Goal: Task Accomplishment & Management: Manage account settings

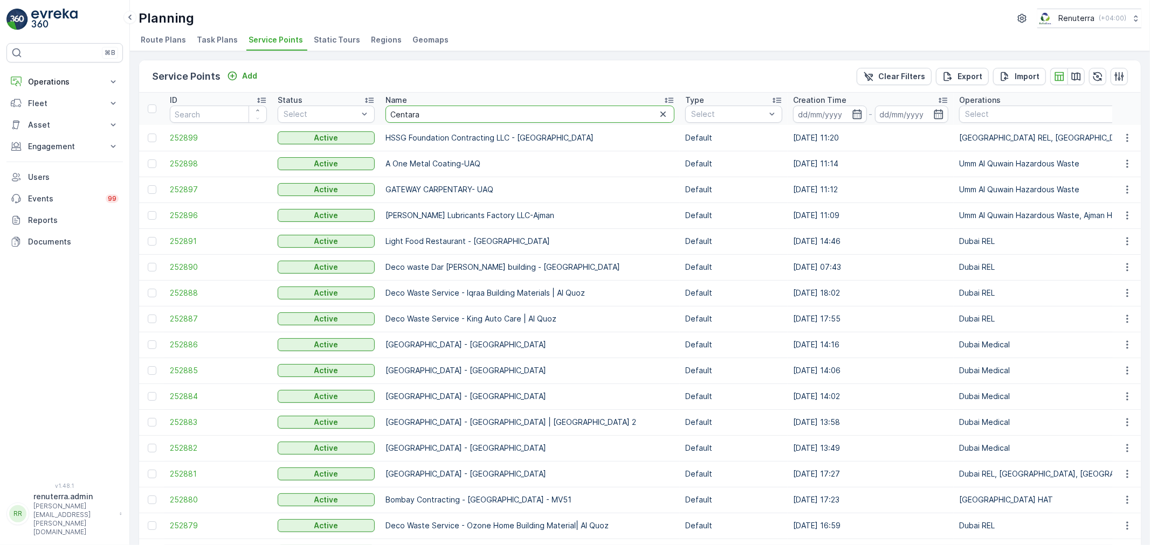
type input "Centara"
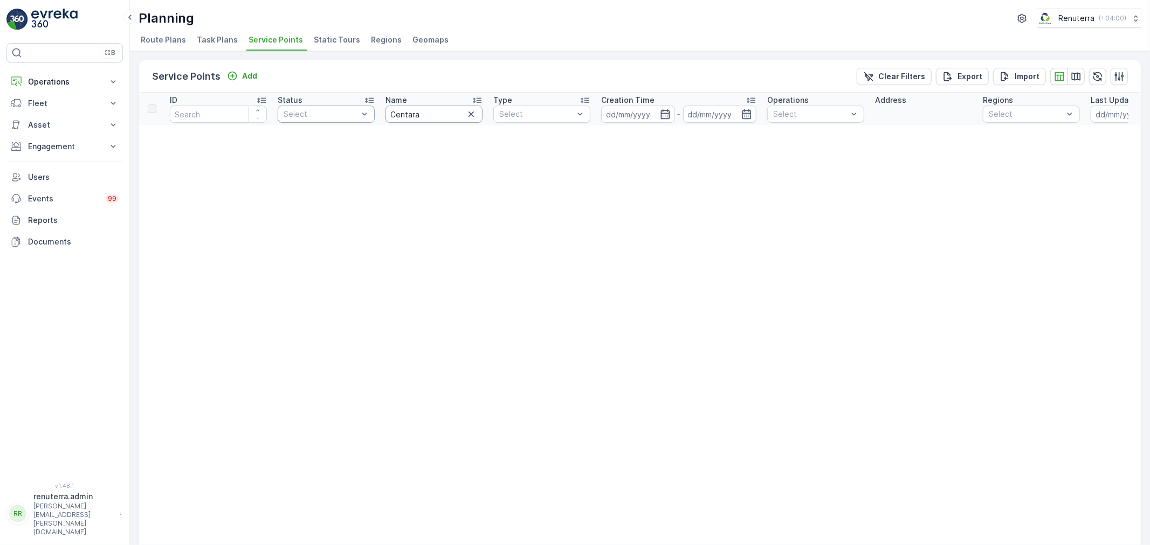
drag, startPoint x: 433, startPoint y: 115, endPoint x: 311, endPoint y: 114, distance: 122.4
type input "e"
type input "centar"
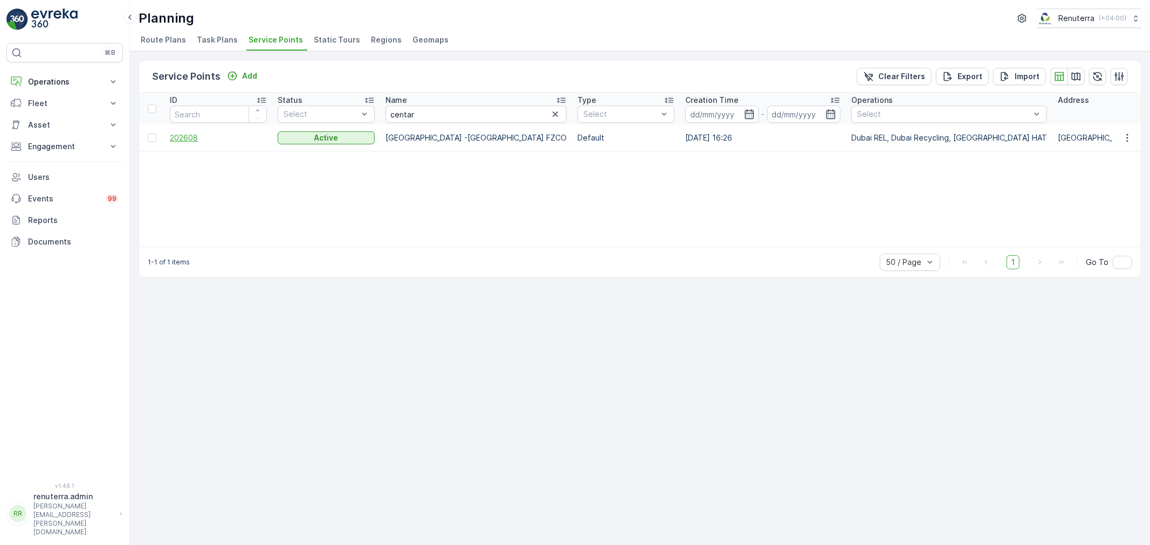
click at [203, 133] on span "202608" at bounding box center [218, 138] width 97 height 11
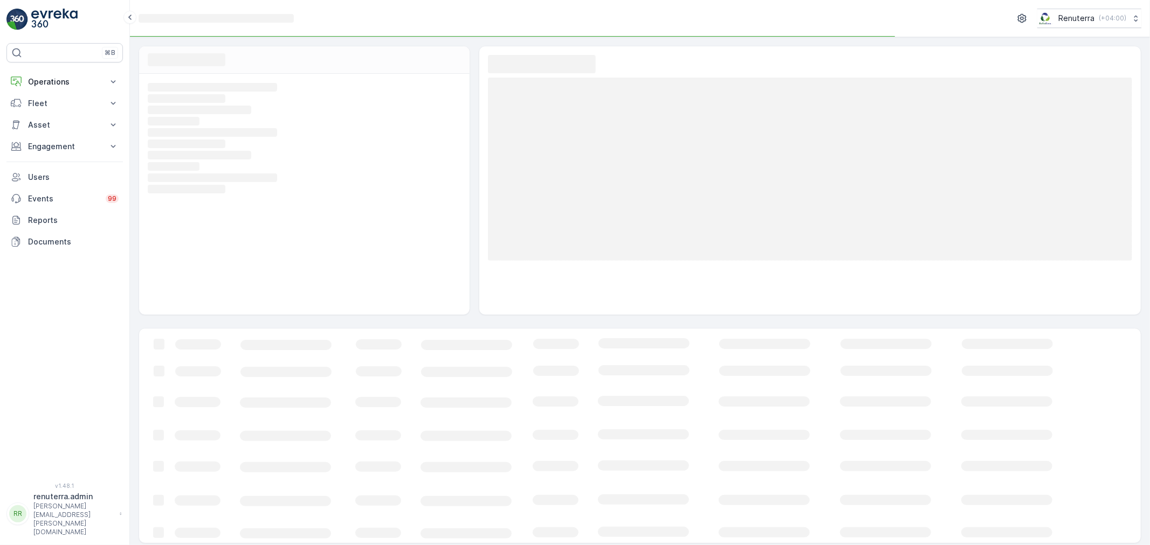
scroll to position [4, 0]
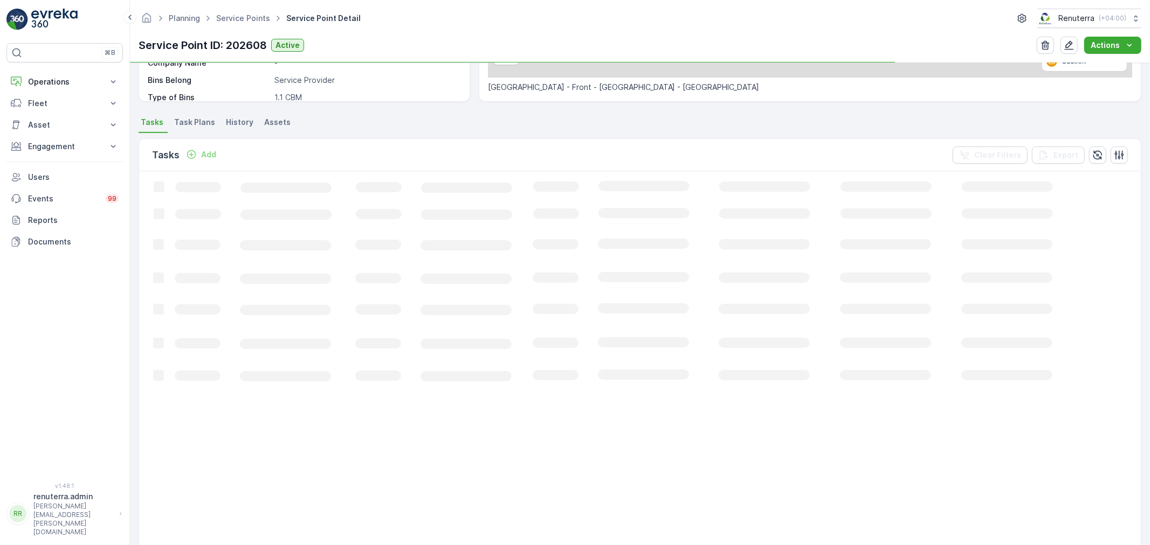
scroll to position [239, 0]
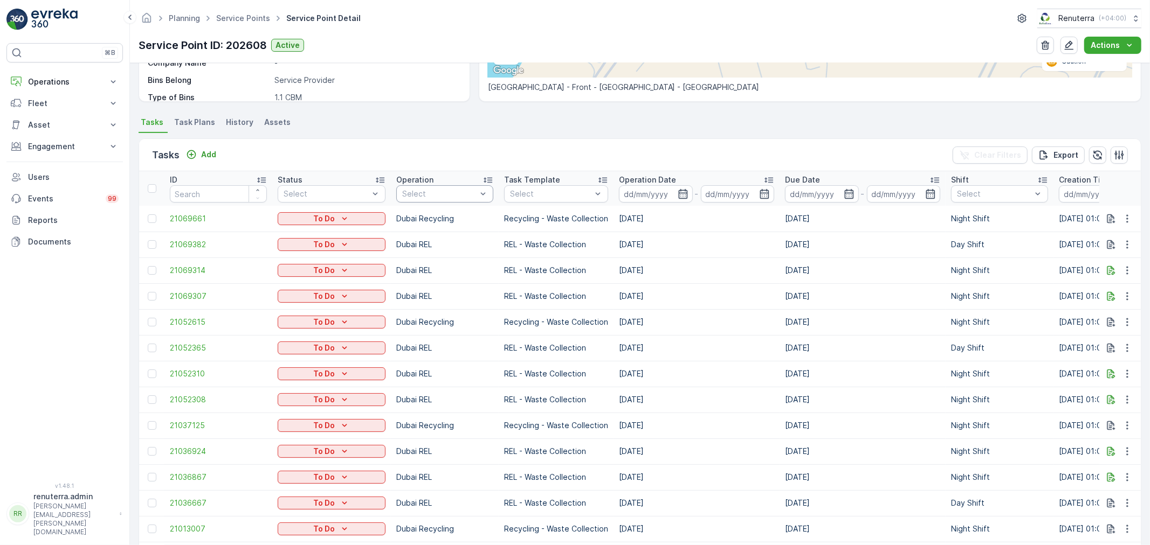
click at [421, 190] on div at bounding box center [439, 194] width 77 height 9
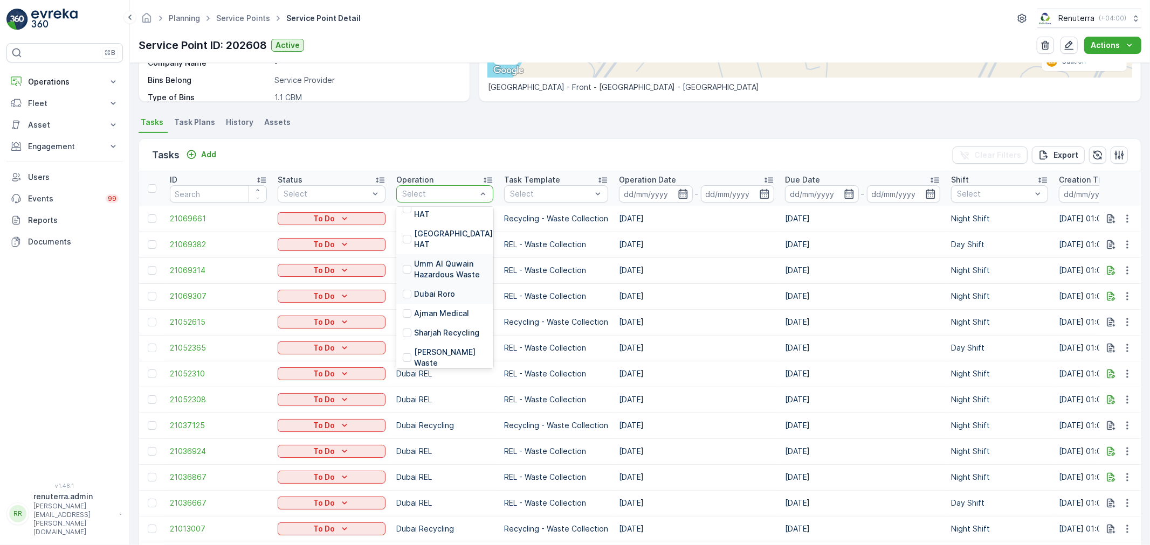
scroll to position [149, 0]
click at [444, 229] on div "Umm Al Quwain HAT" at bounding box center [444, 244] width 97 height 30
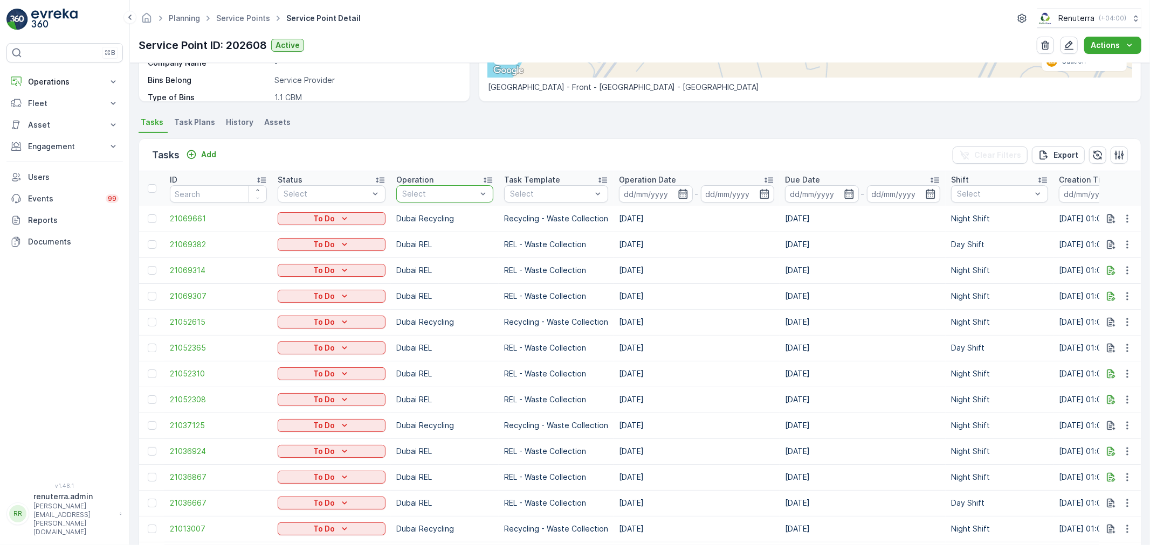
click at [439, 208] on td "Dubai Recycling" at bounding box center [445, 219] width 108 height 26
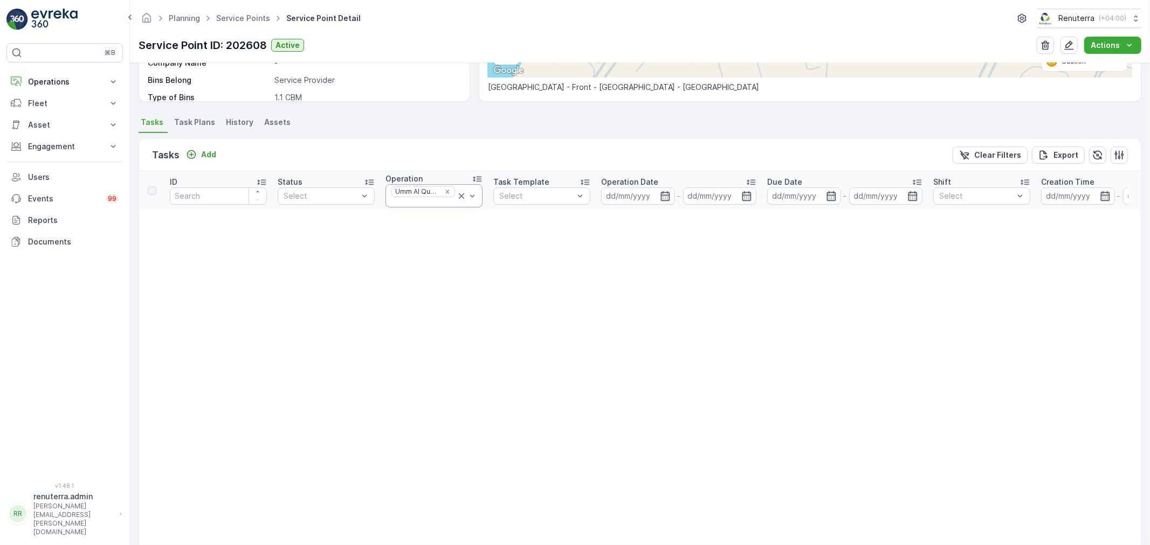
click at [454, 191] on div "Umm Al Quwain HAT" at bounding box center [423, 191] width 64 height 11
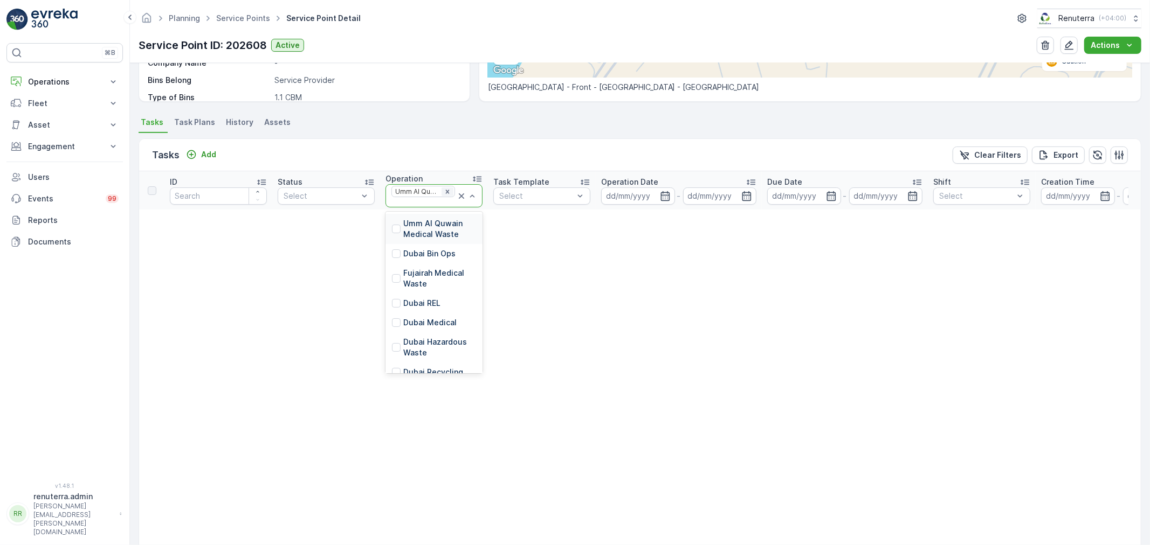
click at [450, 191] on icon "Remove Umm Al Quwain HAT" at bounding box center [448, 192] width 8 height 8
click at [543, 202] on th "Task Template Select" at bounding box center [542, 190] width 108 height 38
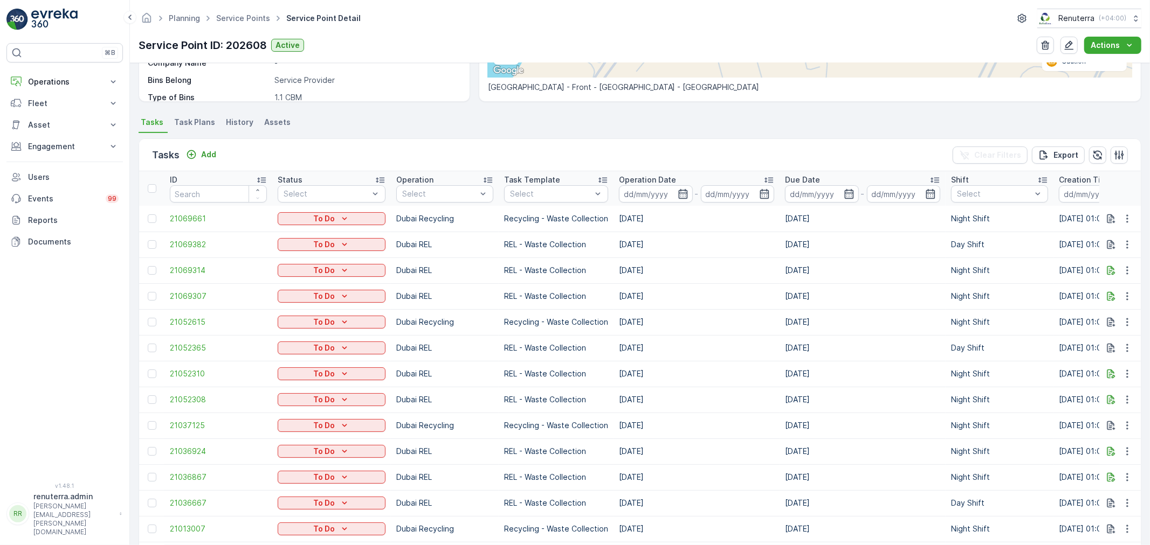
click at [543, 202] on th "Task Template Select" at bounding box center [556, 188] width 115 height 34
click at [542, 199] on div "Select" at bounding box center [556, 193] width 104 height 17
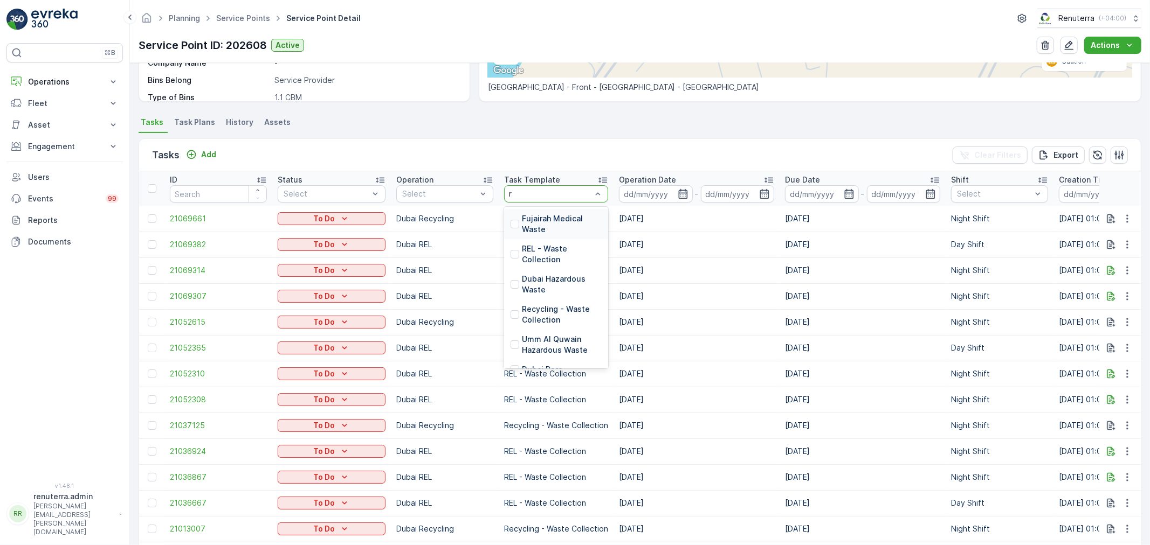
type input "re"
click at [557, 244] on p "Recycling - Waste Collection" at bounding box center [562, 255] width 80 height 22
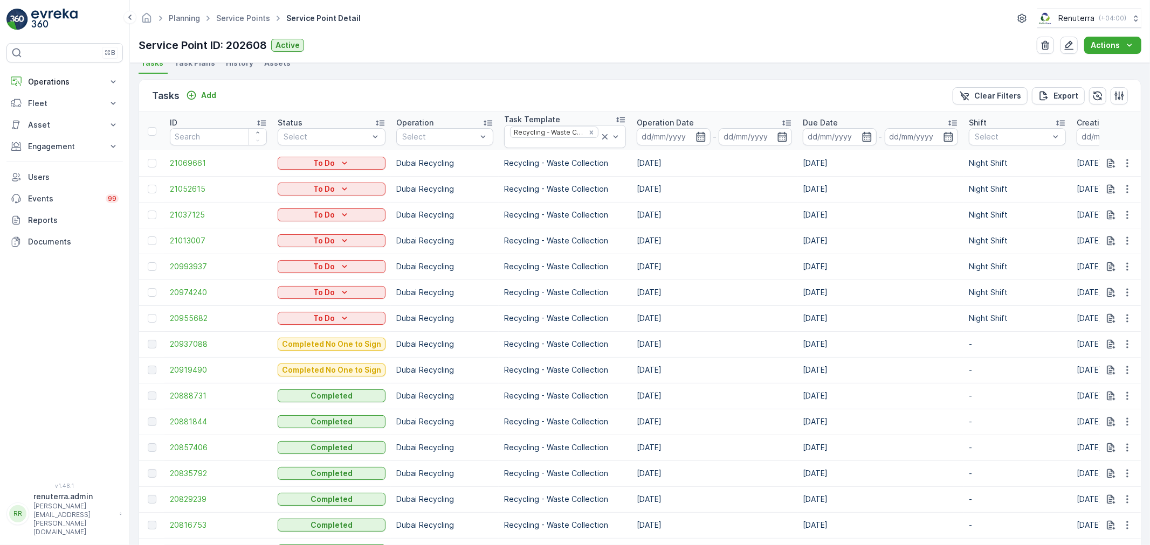
scroll to position [299, 0]
click at [172, 313] on span "20955682" at bounding box center [218, 318] width 97 height 11
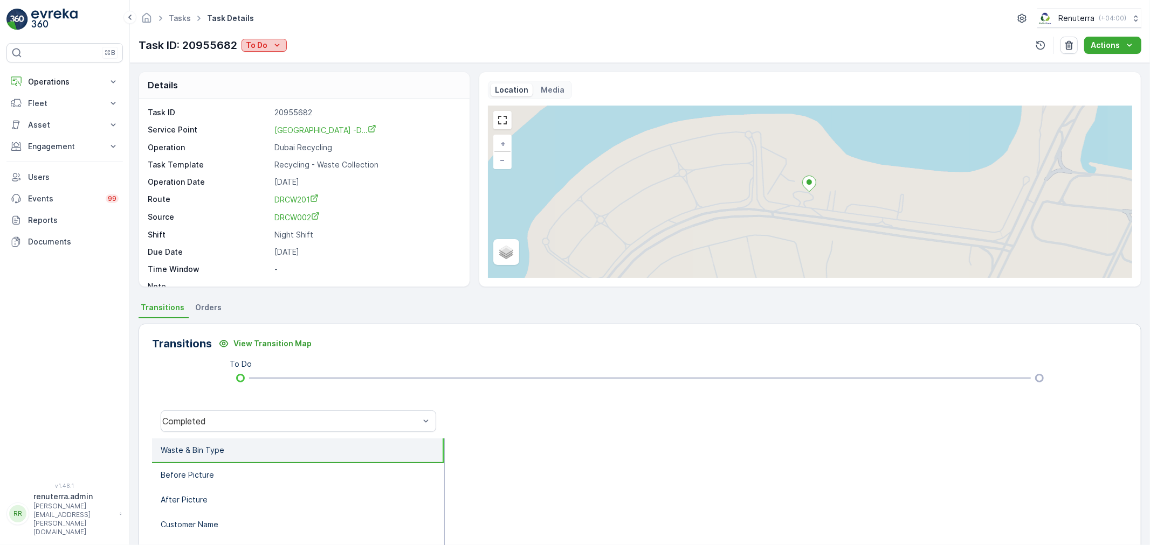
click at [261, 51] on button "To Do" at bounding box center [263, 45] width 45 height 13
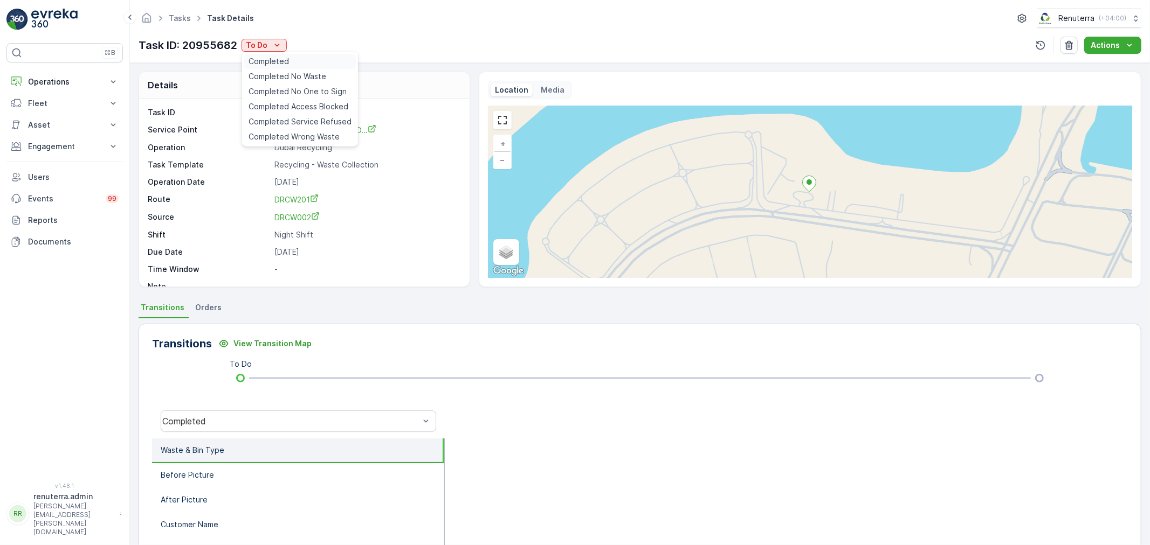
click at [266, 67] on div "Completed" at bounding box center [300, 61] width 112 height 15
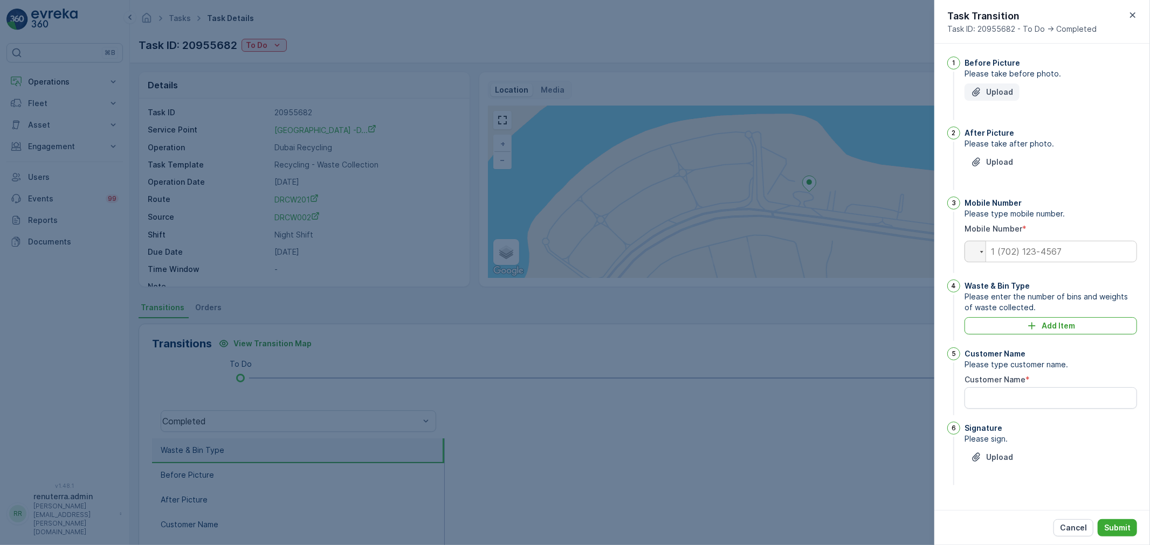
click at [994, 94] on p "Upload" at bounding box center [999, 92] width 27 height 11
click at [623, 354] on div at bounding box center [575, 272] width 1150 height 545
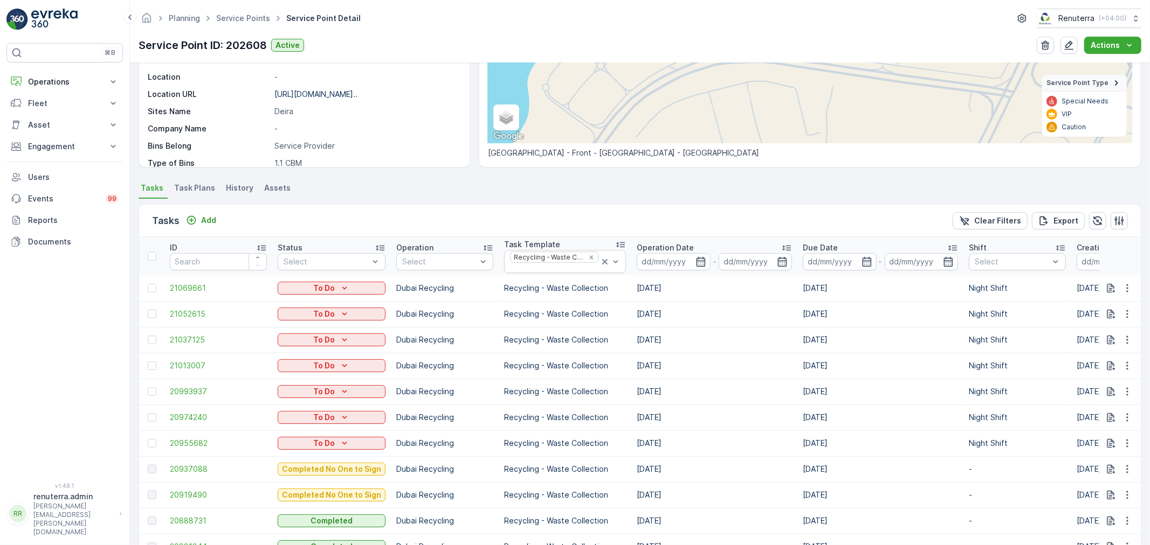
scroll to position [239, 0]
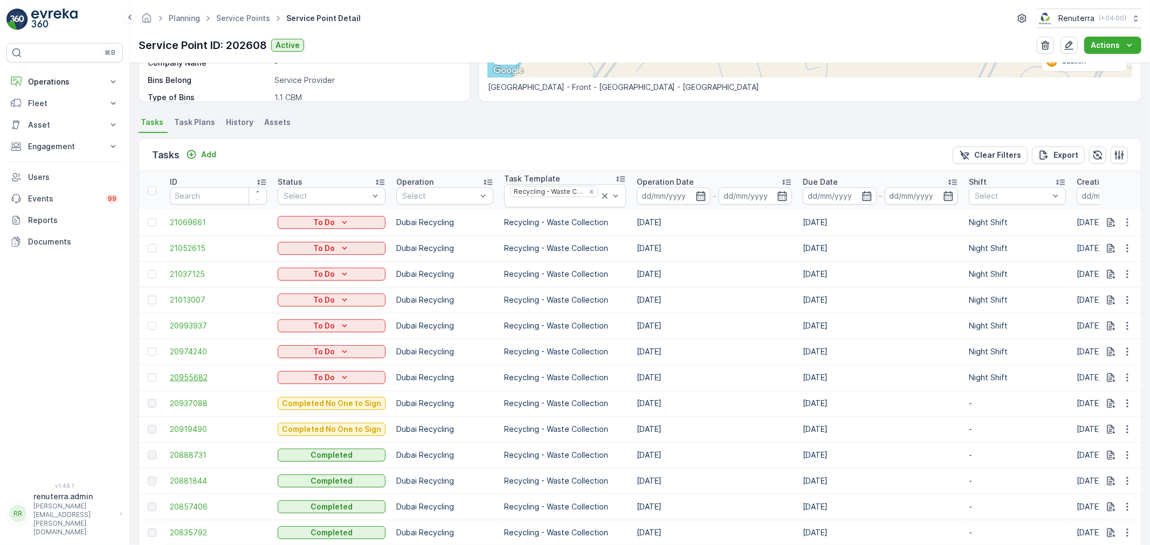
click at [181, 376] on span "20955682" at bounding box center [218, 377] width 97 height 11
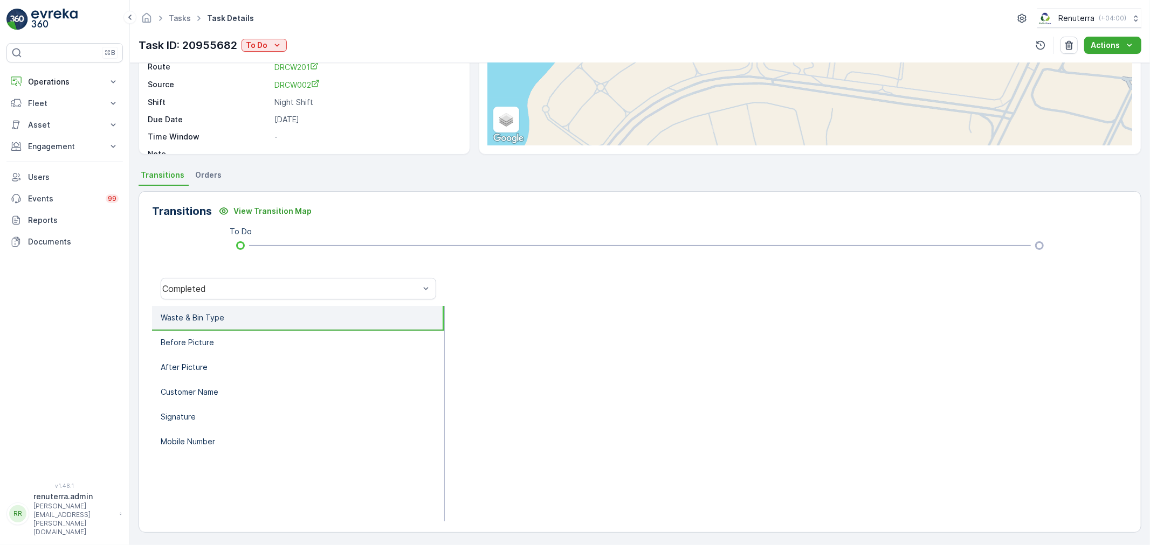
scroll to position [133, 0]
click at [265, 44] on p "To Do" at bounding box center [257, 45] width 22 height 11
click at [278, 62] on span "Completed" at bounding box center [268, 61] width 40 height 11
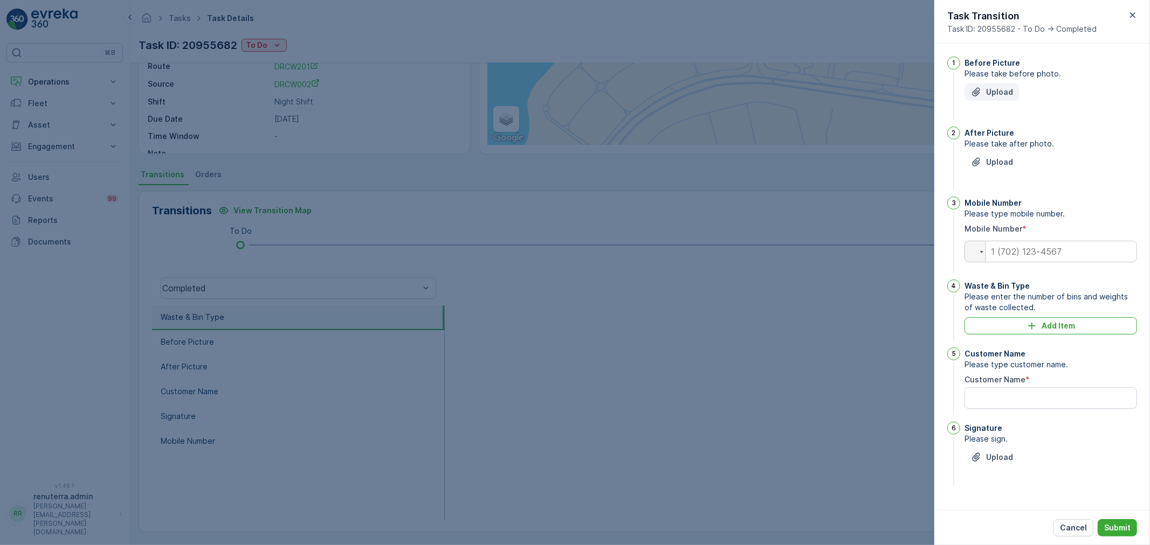
click at [990, 85] on button "Upload" at bounding box center [991, 92] width 55 height 17
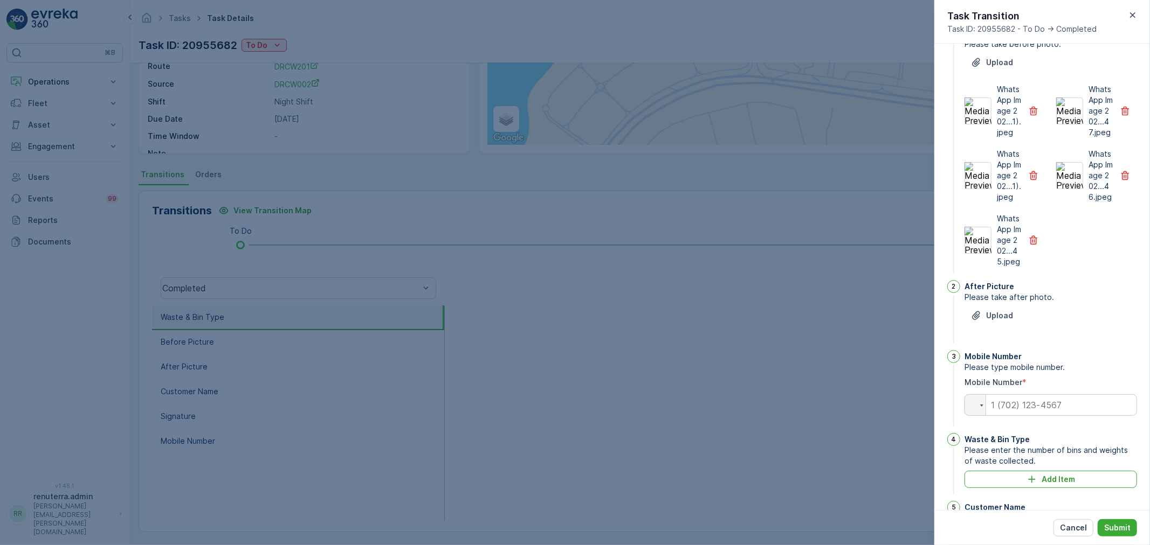
scroll to position [60, 0]
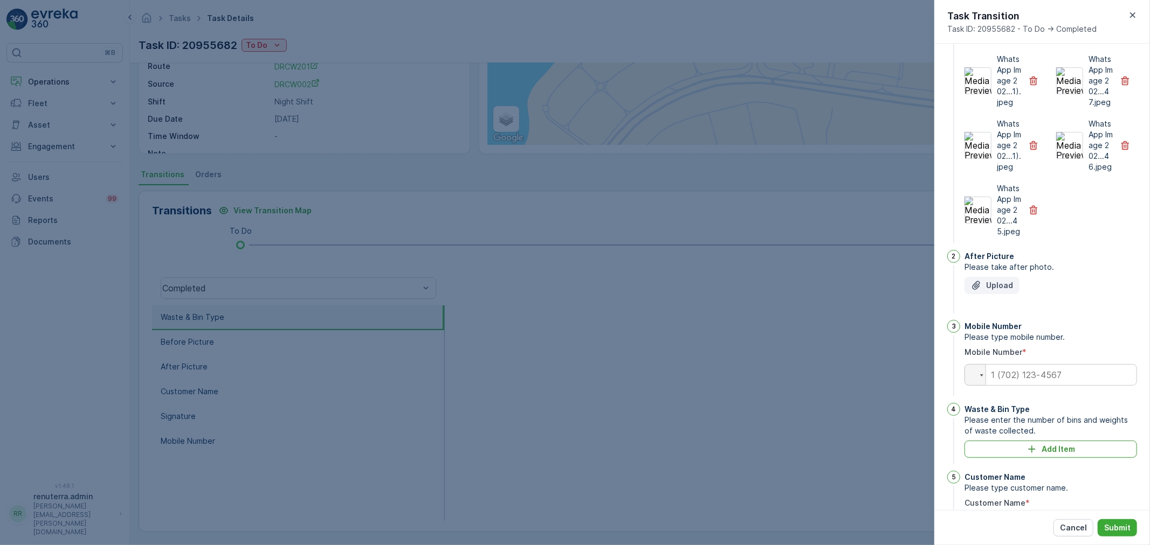
click at [990, 291] on p "Upload" at bounding box center [999, 285] width 27 height 11
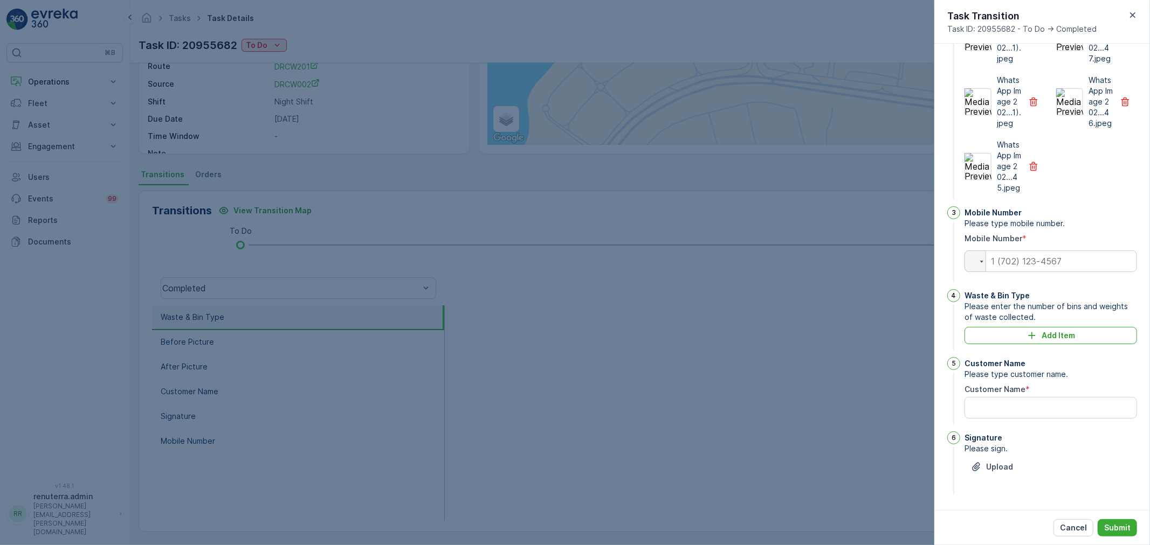
scroll to position [421, 0]
click at [995, 268] on input "tel" at bounding box center [1050, 262] width 172 height 22
type input "0"
click at [998, 343] on div "Waste & Bin Type Please enter the number of bins and weights of waste collected…" at bounding box center [1050, 321] width 172 height 64
drag, startPoint x: 1008, startPoint y: 335, endPoint x: 1013, endPoint y: 333, distance: 5.8
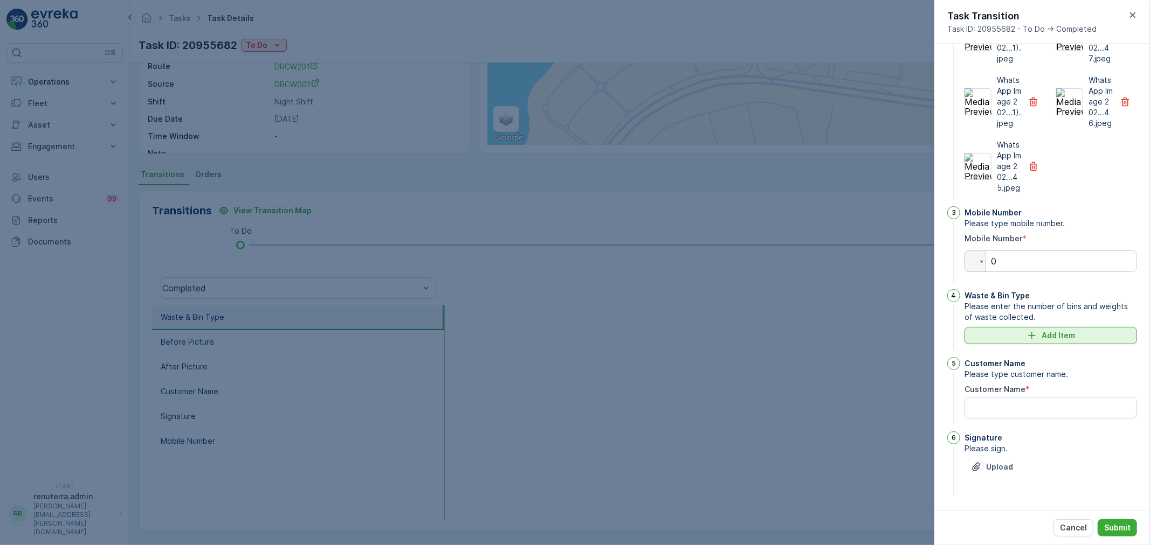
click at [1013, 333] on div "Add Item" at bounding box center [1051, 335] width 160 height 11
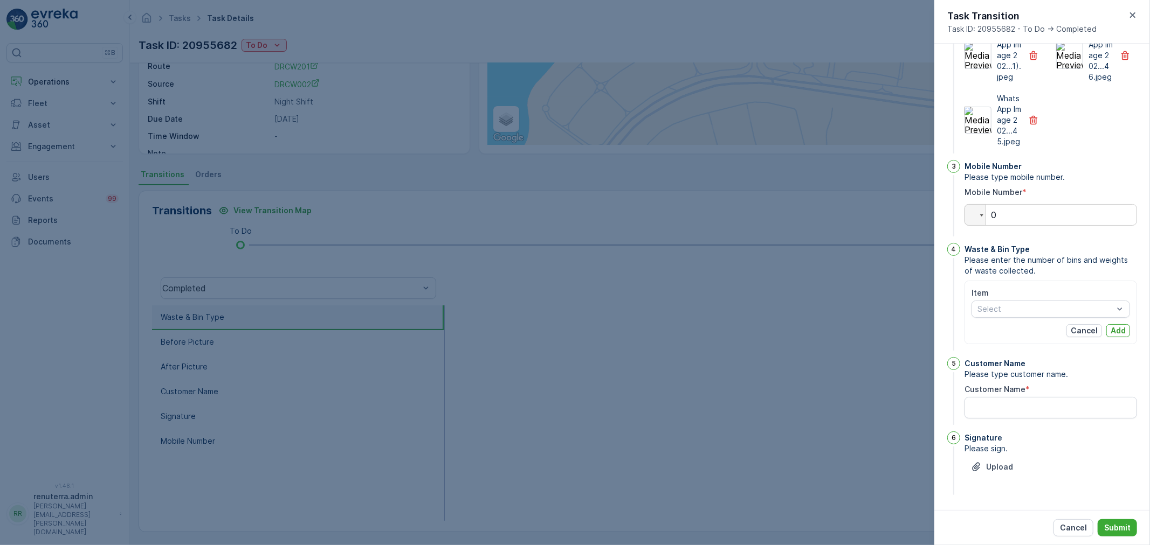
scroll to position [467, 0]
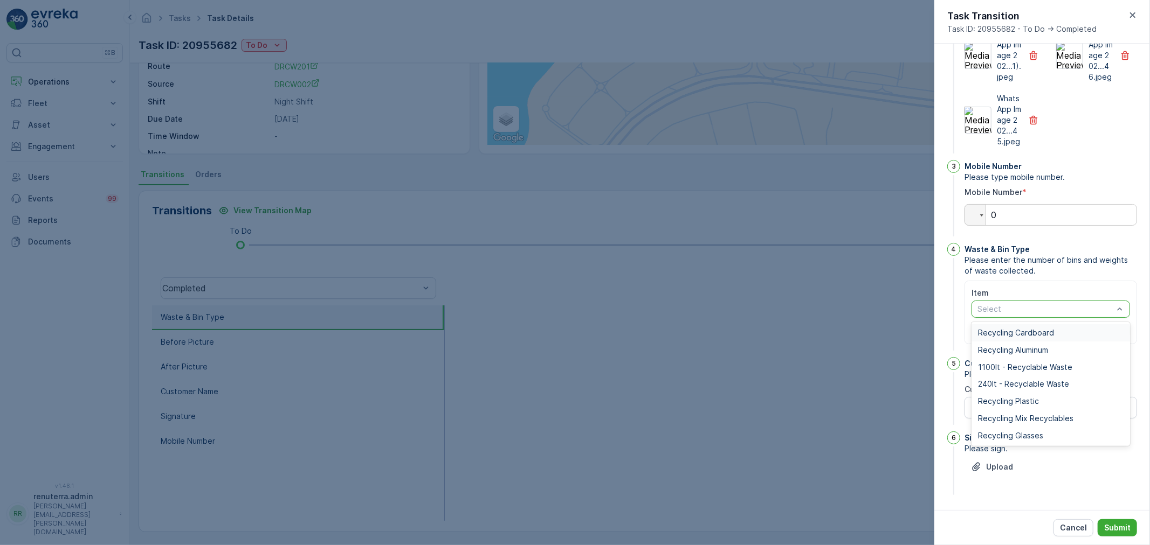
click at [1055, 307] on div at bounding box center [1045, 309] width 138 height 9
click at [1025, 428] on div "Recycling Glasses" at bounding box center [1050, 435] width 158 height 17
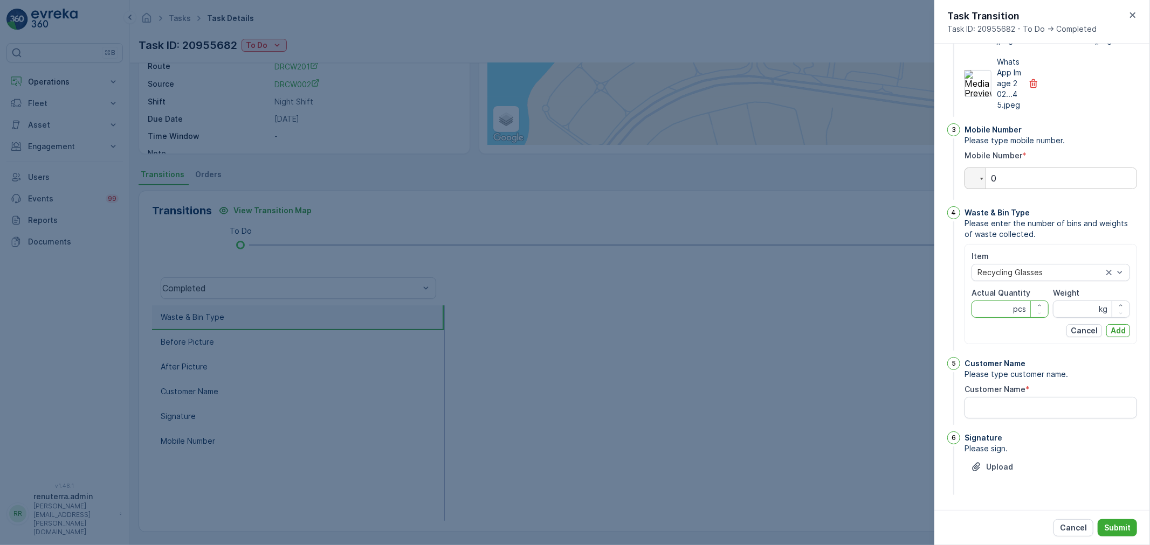
click at [1009, 318] on Quantity "Actual Quantity" at bounding box center [1009, 309] width 77 height 17
type Quantity "1"
click at [1071, 318] on input "Weight" at bounding box center [1091, 309] width 77 height 17
type input "120"
click at [1120, 336] on p "Add" at bounding box center [1117, 331] width 15 height 11
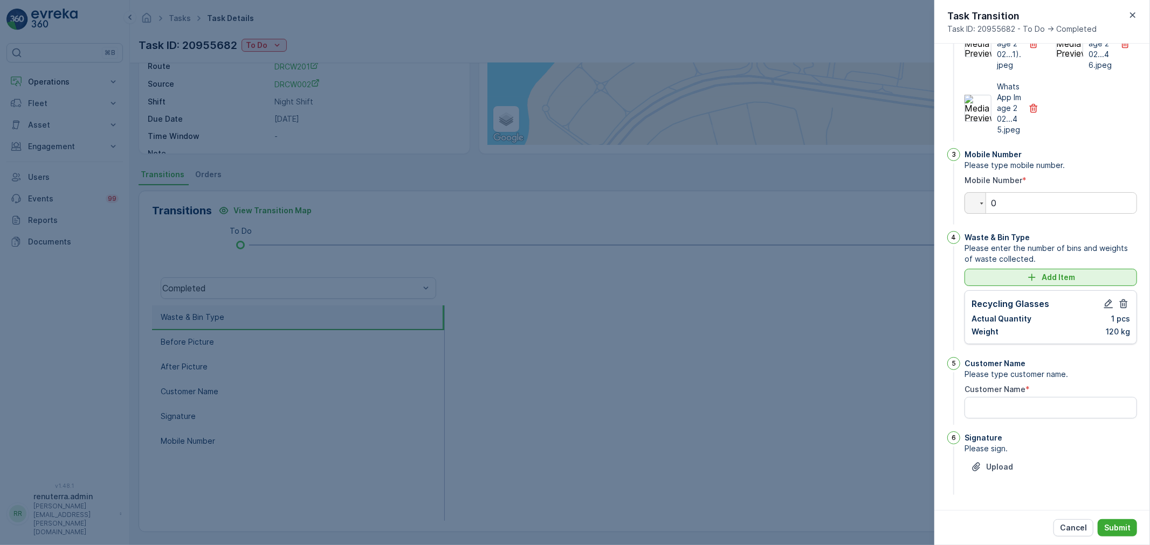
click at [1061, 286] on button "Add Item" at bounding box center [1050, 277] width 172 height 17
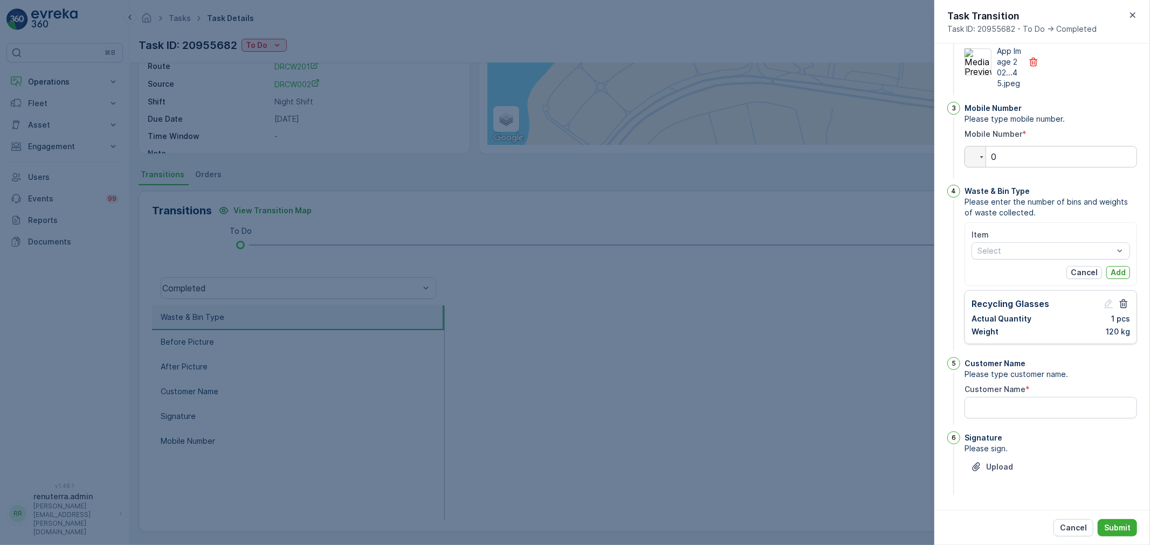
scroll to position [526, 0]
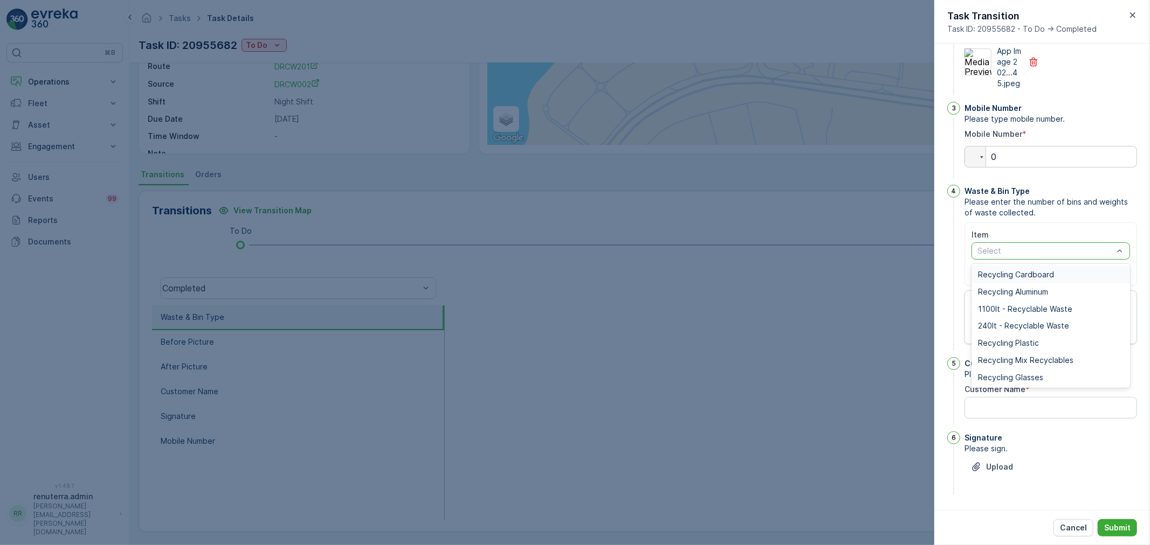
click at [1023, 248] on div at bounding box center [1045, 251] width 138 height 9
click at [1048, 286] on div "Recycling Aluminum" at bounding box center [1050, 291] width 158 height 17
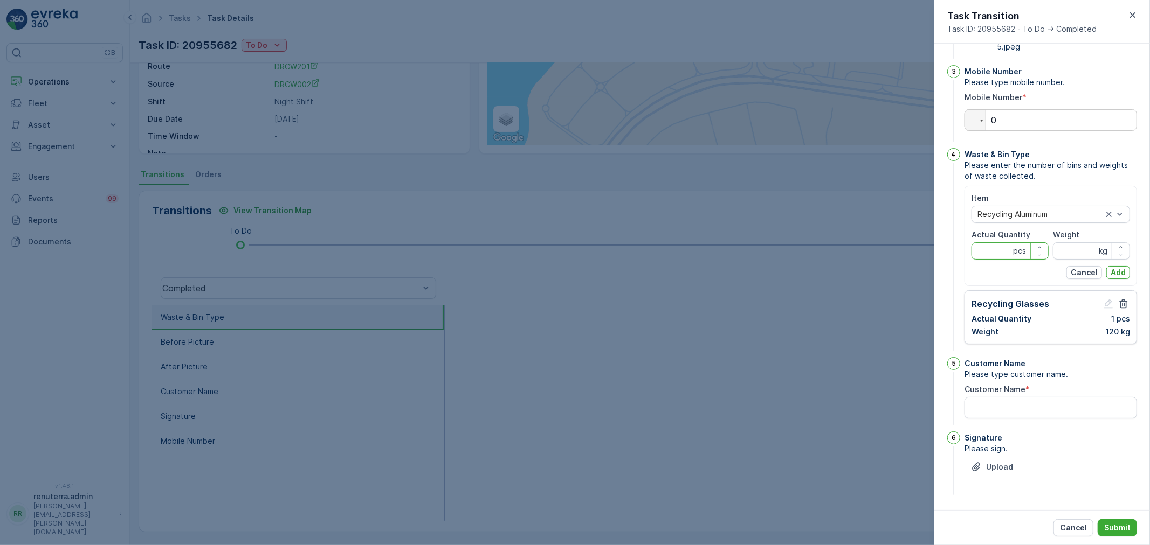
click at [993, 260] on Quantity "Actual Quantity" at bounding box center [1009, 251] width 77 height 17
type Quantity "1"
click at [1069, 260] on input "Weight" at bounding box center [1091, 251] width 77 height 17
type input "90"
click at [1102, 279] on div "Cancel Add" at bounding box center [1050, 272] width 158 height 13
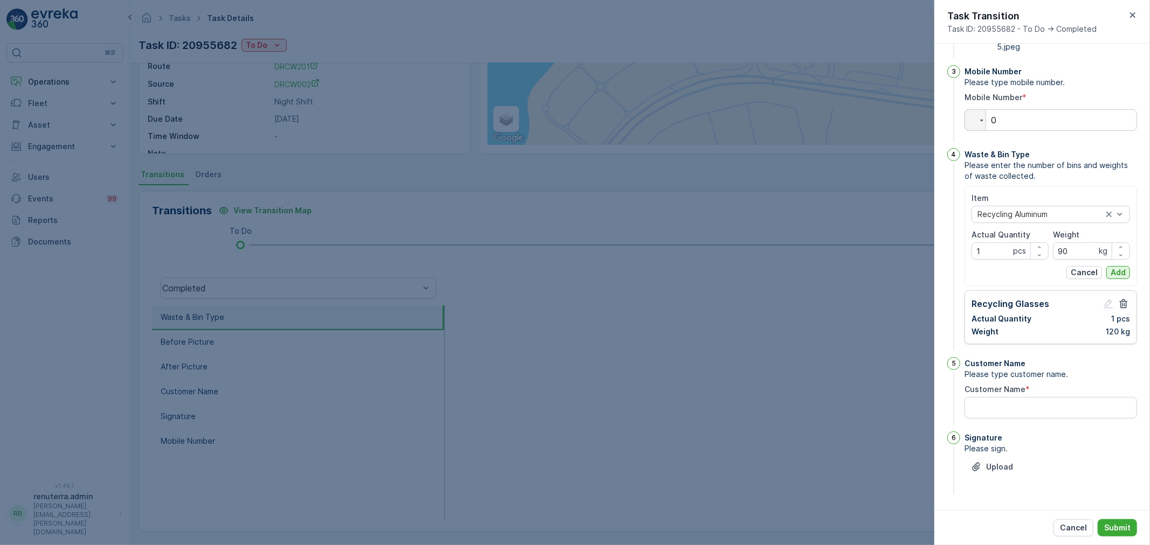
click at [1113, 278] on p "Add" at bounding box center [1117, 272] width 15 height 11
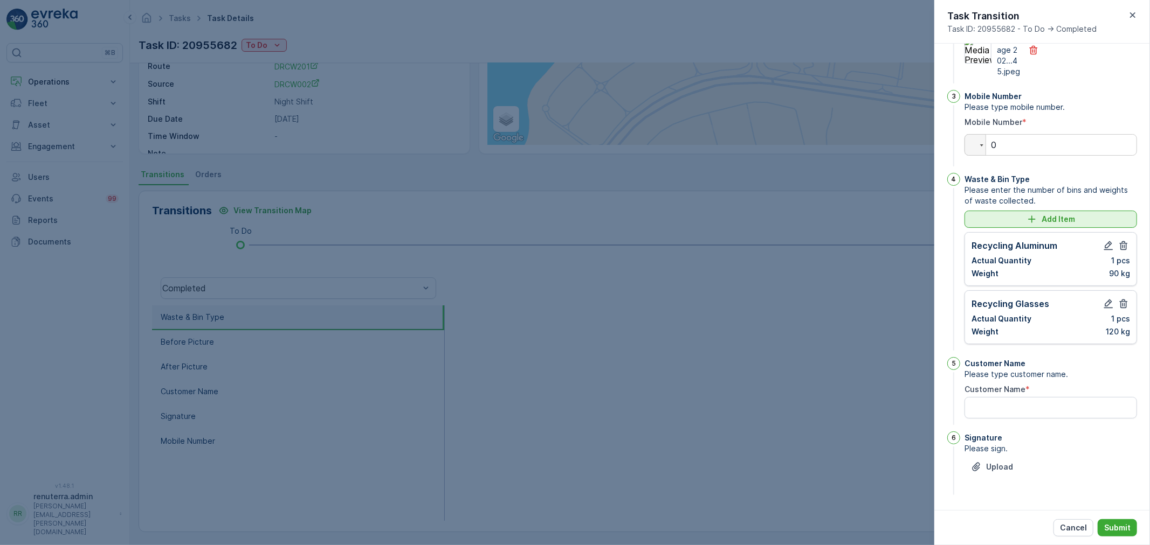
click at [1040, 228] on button "Add Item" at bounding box center [1050, 219] width 172 height 17
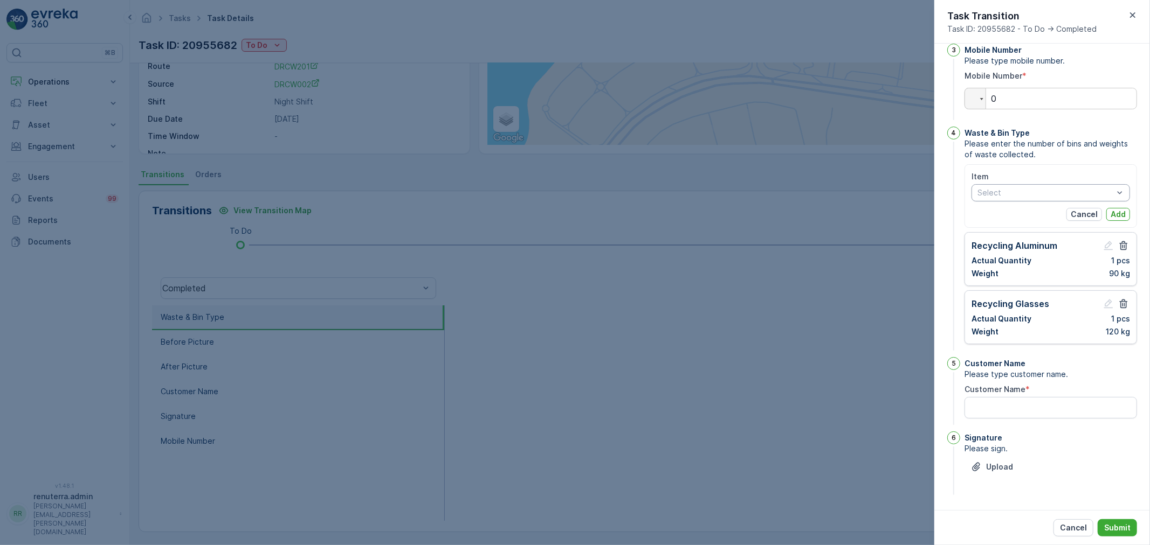
click at [988, 197] on div at bounding box center [1045, 193] width 138 height 9
click at [1025, 182] on div "Item" at bounding box center [1050, 176] width 158 height 11
click at [1026, 197] on div at bounding box center [1045, 193] width 138 height 9
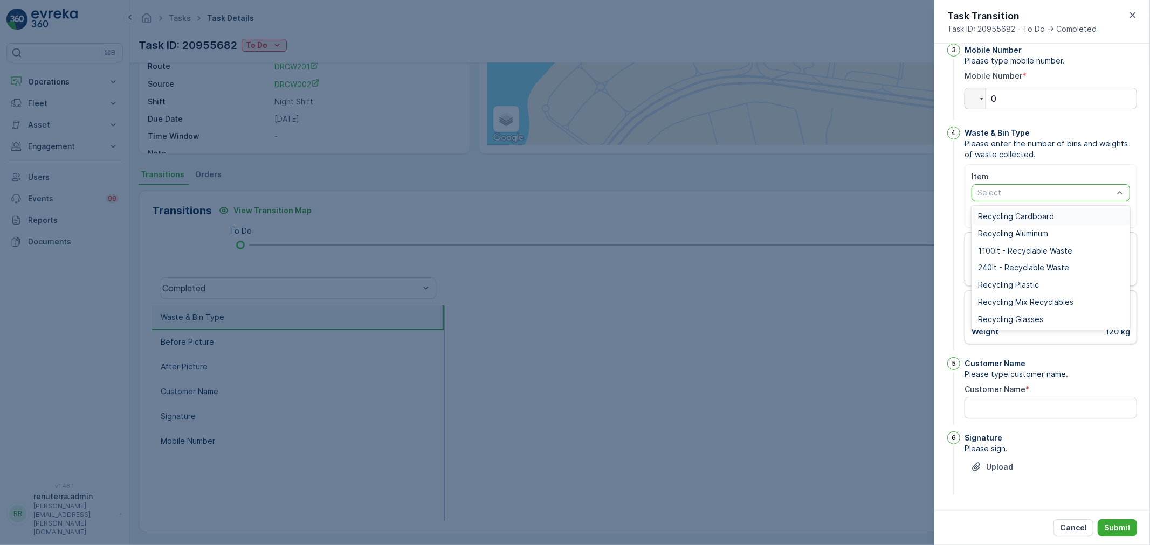
click at [1028, 221] on span "Recycling Cardboard" at bounding box center [1016, 216] width 76 height 9
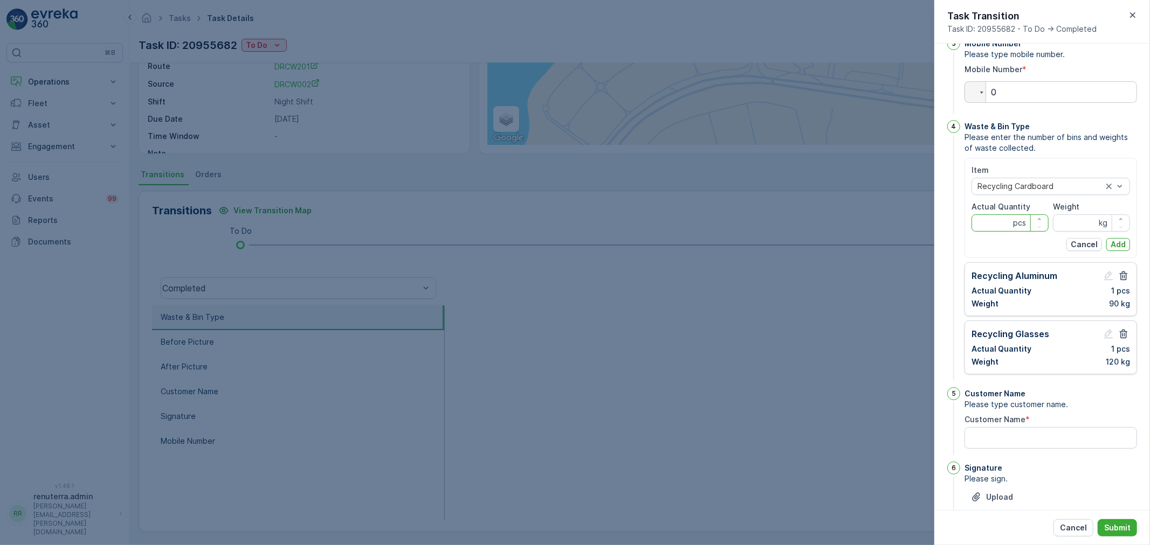
click at [1009, 232] on Quantity "Actual Quantity" at bounding box center [1009, 223] width 77 height 17
type Quantity "1"
click at [1075, 232] on input "Weight" at bounding box center [1091, 223] width 77 height 17
click at [1075, 232] on input "220" at bounding box center [1091, 223] width 77 height 17
type input "220"
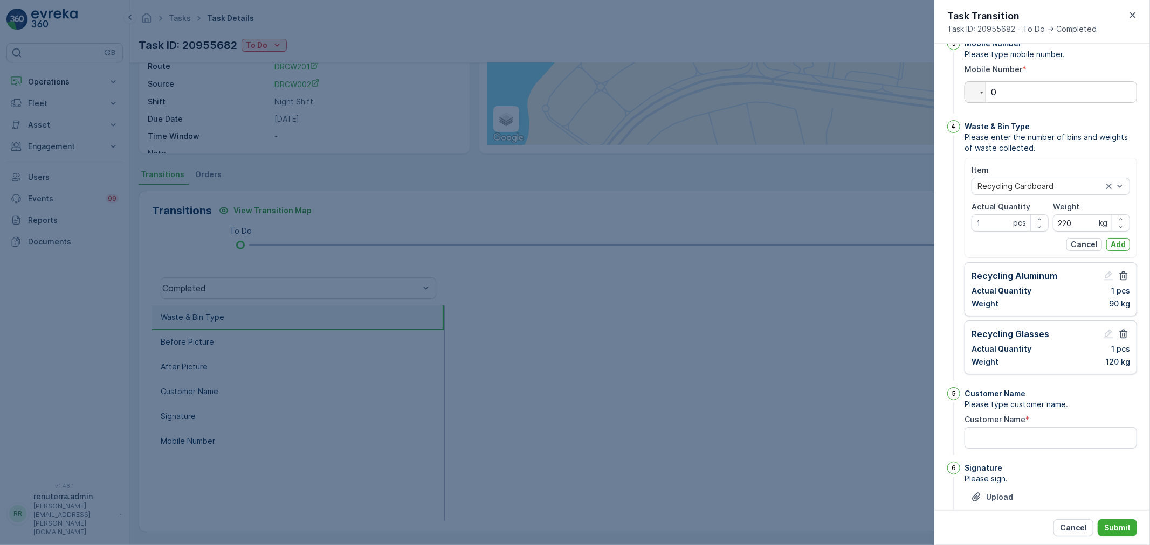
click at [1129, 258] on div "Item Recycling Cardboard Actual Quantity 1 pcs Weight 220 kg Cancel Add" at bounding box center [1050, 208] width 172 height 100
click at [1128, 258] on div "Item Recycling Cardboard Actual Quantity 1 pcs Weight 220 kg Cancel Add" at bounding box center [1050, 208] width 172 height 100
click at [1120, 250] on p "Add" at bounding box center [1117, 244] width 15 height 11
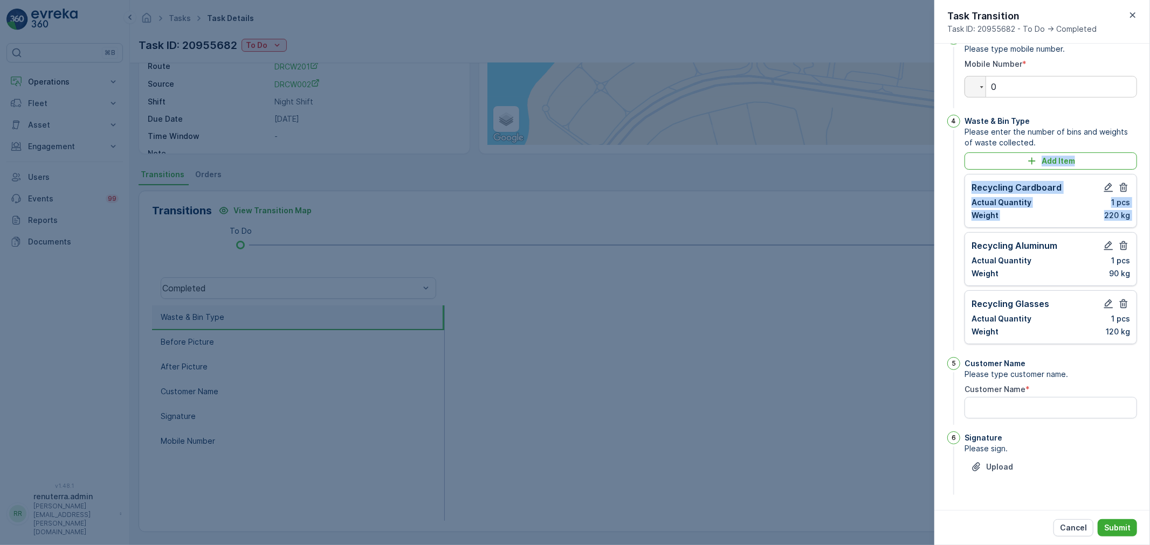
scroll to position [596, 0]
click at [1028, 417] on Name "Customer Name" at bounding box center [1050, 408] width 172 height 22
type Name "Centara"
click at [1015, 465] on button "Upload" at bounding box center [991, 467] width 55 height 17
drag, startPoint x: 993, startPoint y: 465, endPoint x: 993, endPoint y: 487, distance: 22.1
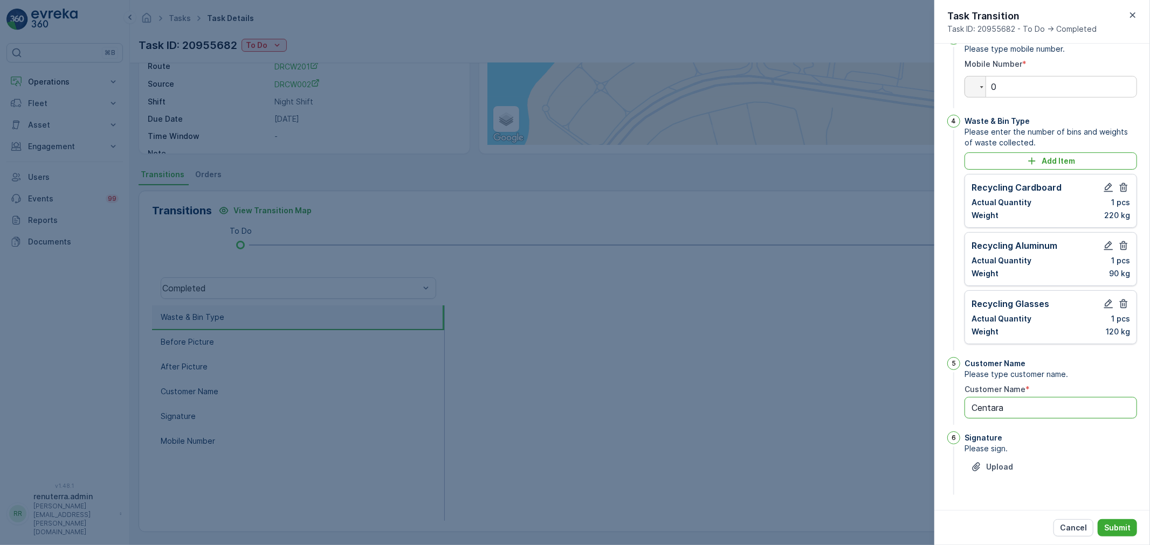
click at [993, 419] on Name "Centara" at bounding box center [1050, 408] width 172 height 22
click at [990, 462] on p "Upload" at bounding box center [999, 467] width 27 height 11
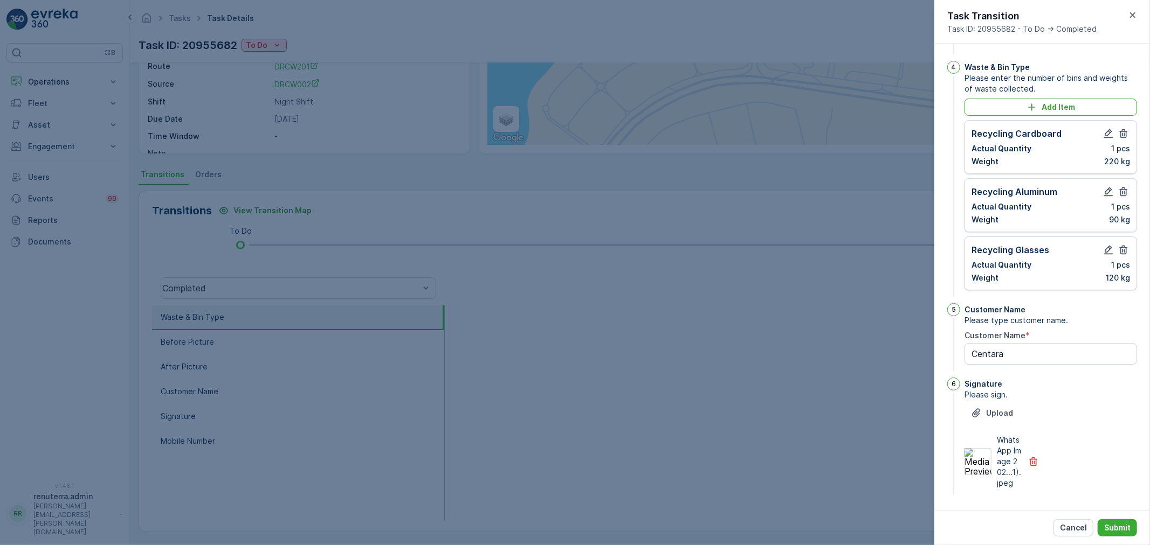
scroll to position [601, 0]
drag, startPoint x: 1110, startPoint y: 510, endPoint x: 1114, endPoint y: 524, distance: 14.4
click at [1110, 511] on div "Cancel Submit" at bounding box center [1042, 527] width 216 height 35
click at [1114, 524] on p "Submit" at bounding box center [1117, 528] width 26 height 11
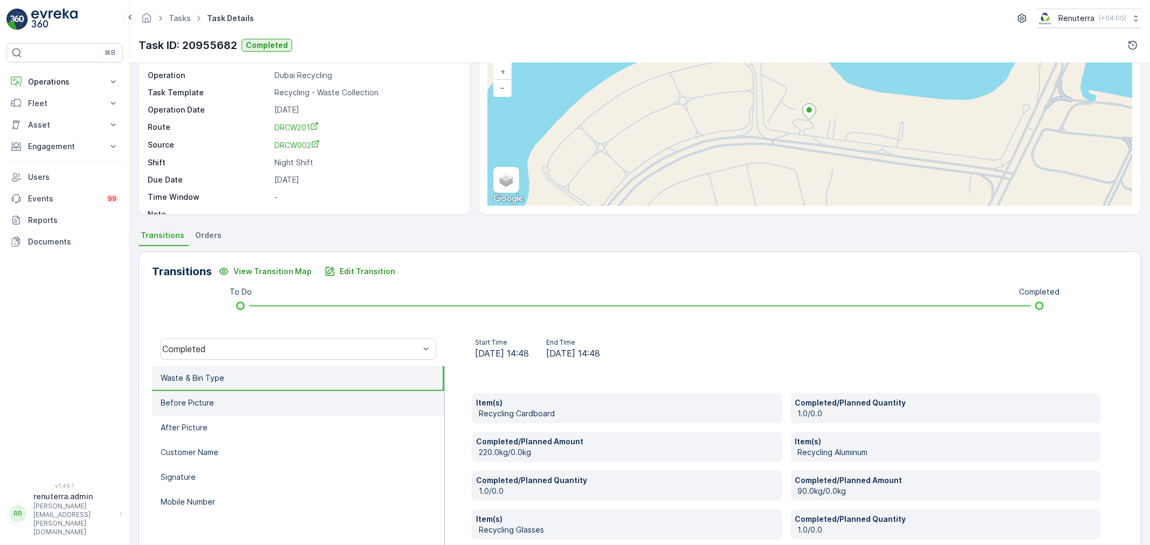
scroll to position [0, 0]
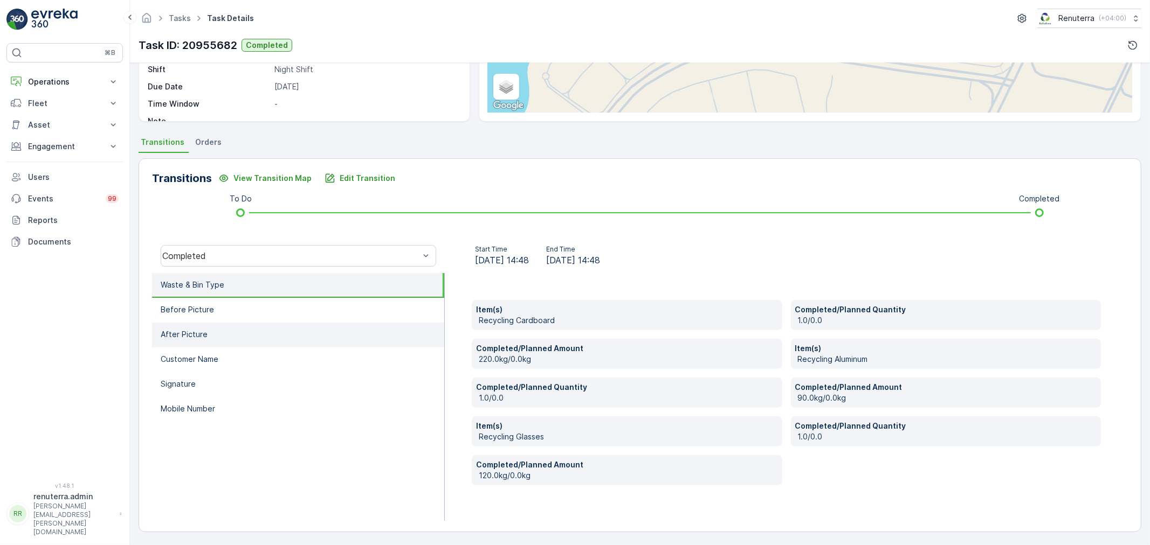
click at [337, 326] on li "After Picture" at bounding box center [298, 335] width 292 height 25
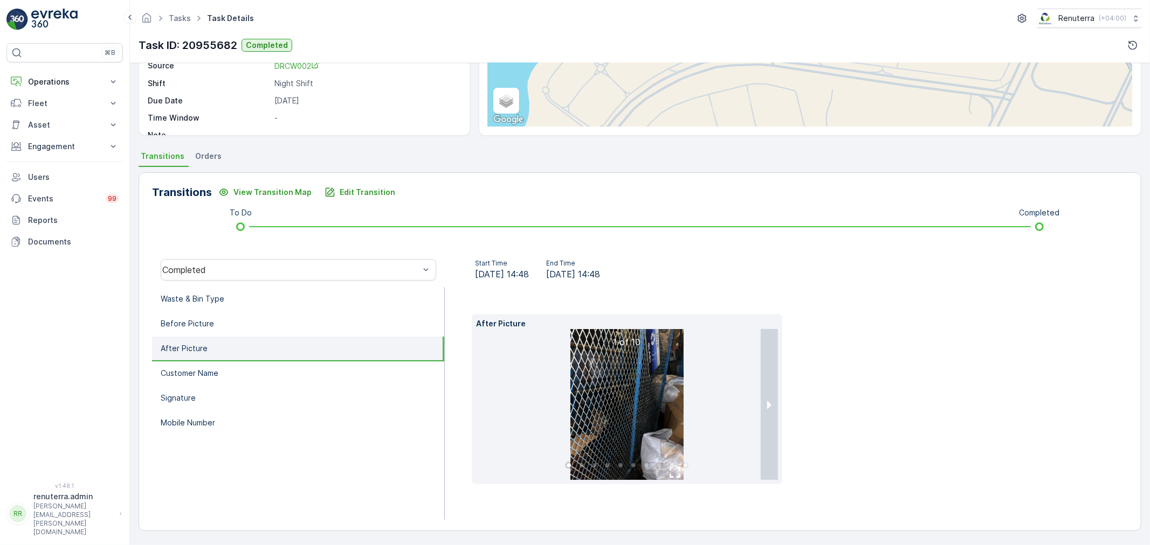
scroll to position [134, 0]
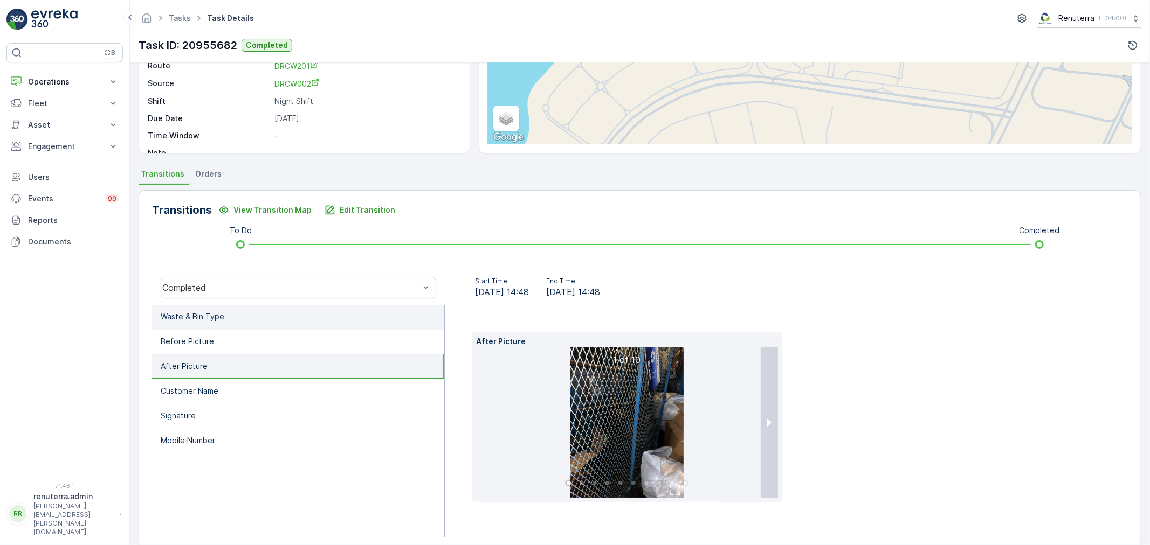
click at [331, 313] on li "Waste & Bin Type" at bounding box center [298, 317] width 292 height 25
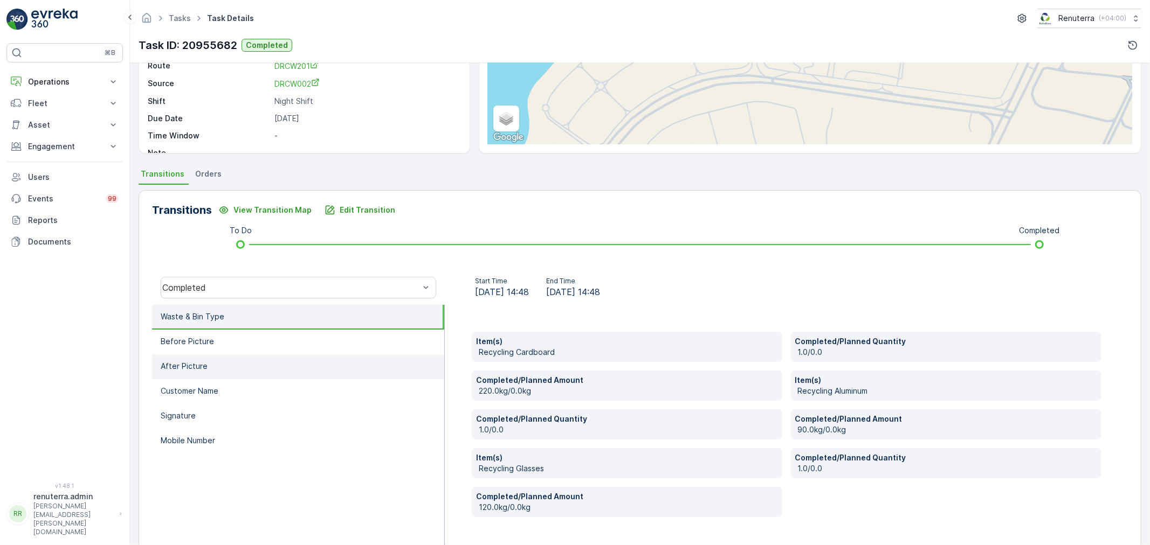
click at [350, 356] on li "After Picture" at bounding box center [298, 367] width 292 height 25
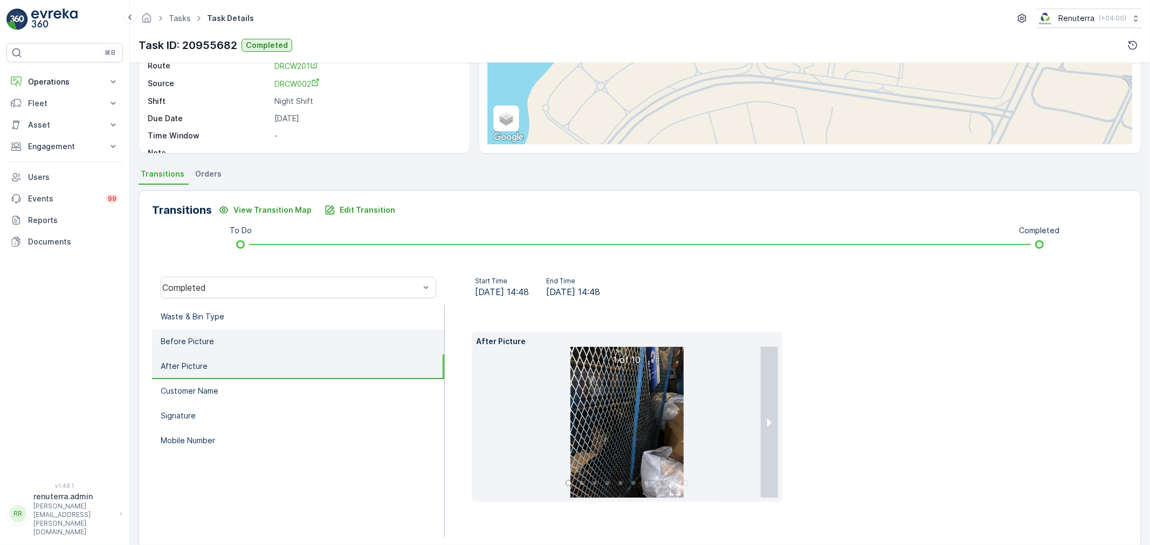
click at [358, 343] on li "Before Picture" at bounding box center [298, 342] width 292 height 25
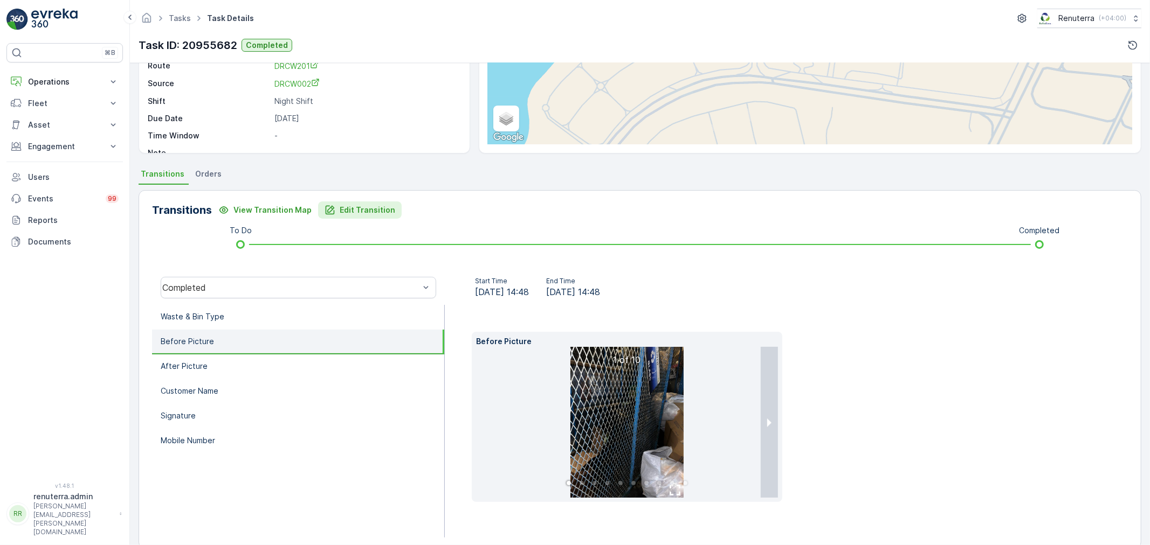
click at [340, 205] on p "Edit Transition" at bounding box center [368, 210] width 56 height 11
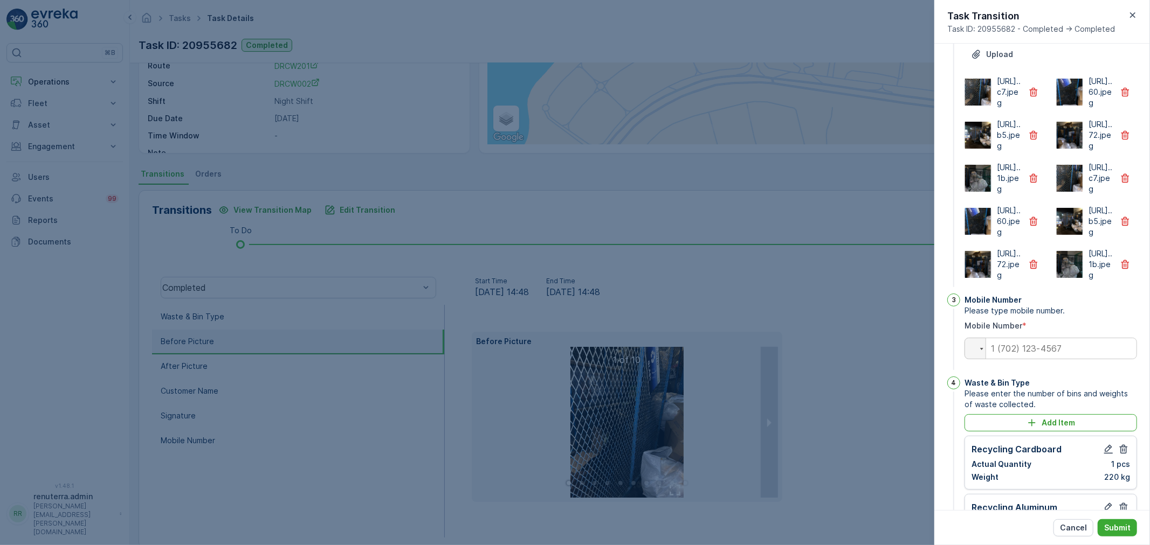
scroll to position [305, 0]
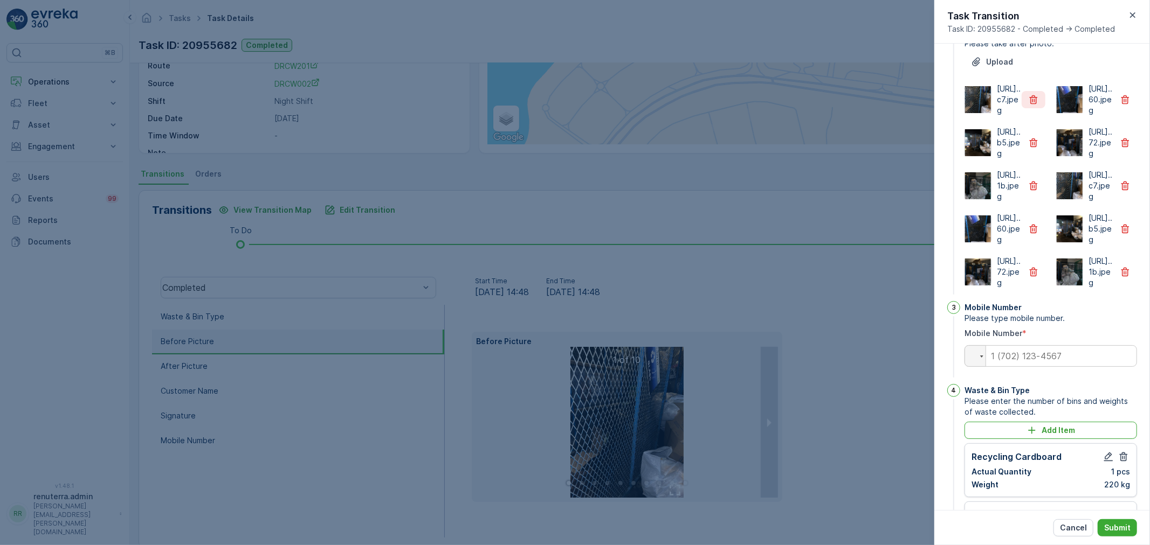
click at [1028, 105] on icon "button" at bounding box center [1033, 99] width 11 height 11
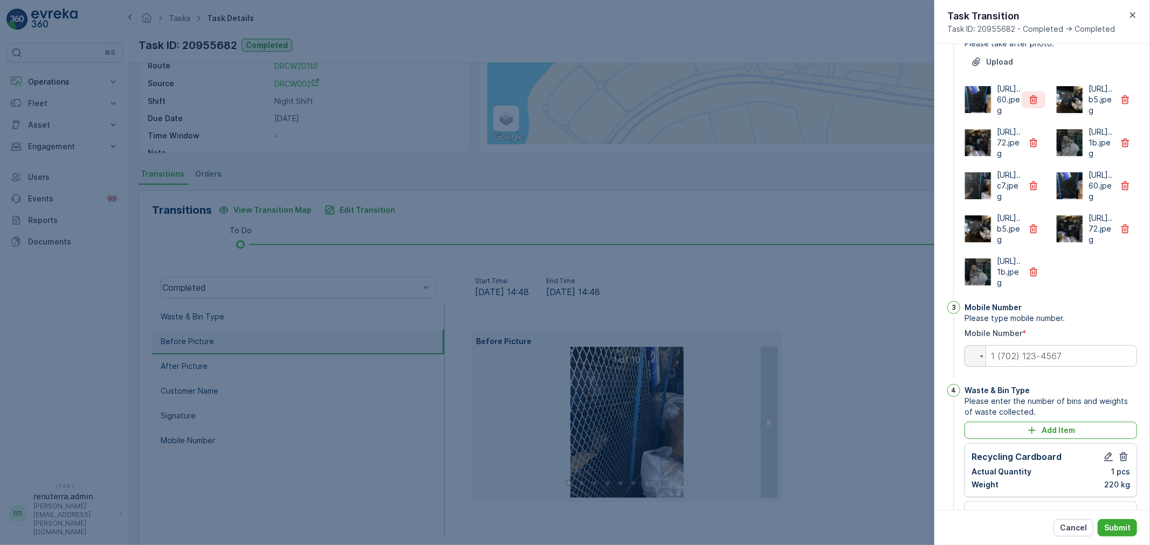
click at [1028, 105] on icon "button" at bounding box center [1033, 99] width 11 height 11
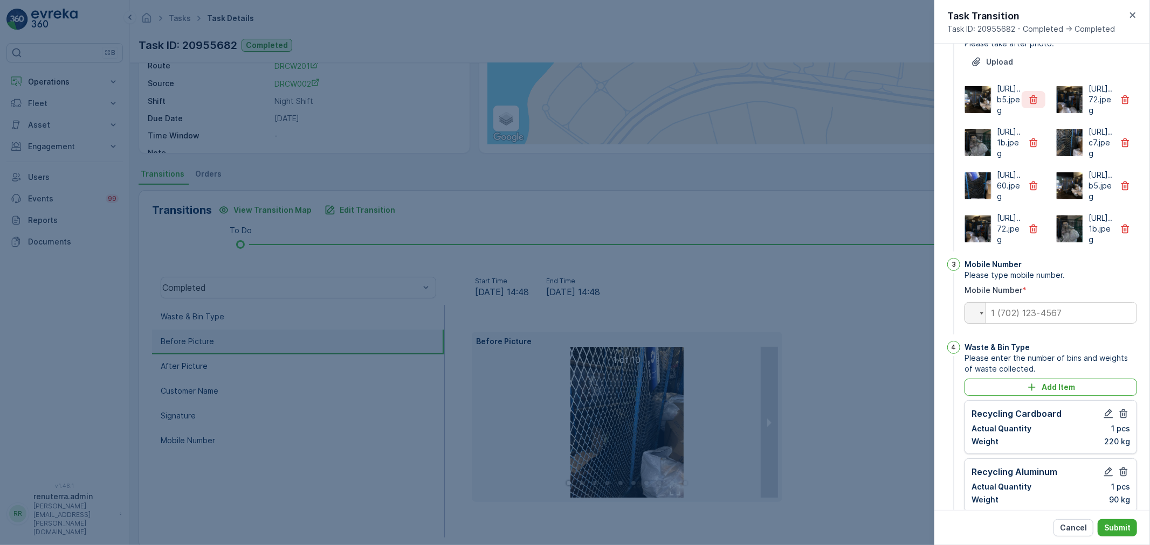
click at [1028, 105] on icon "button" at bounding box center [1033, 99] width 11 height 11
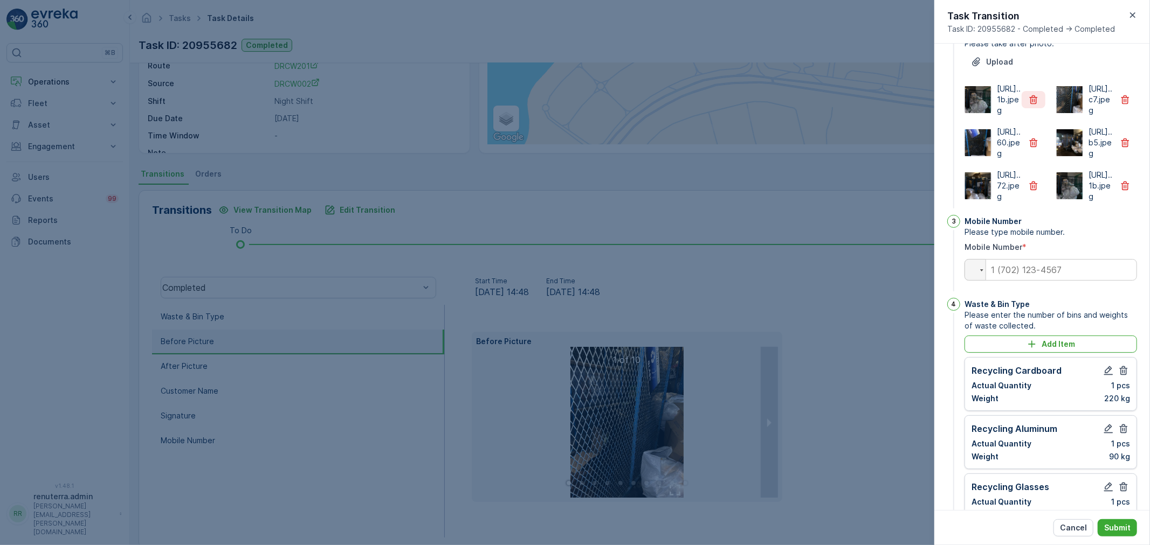
click at [1028, 105] on icon "button" at bounding box center [1033, 99] width 11 height 11
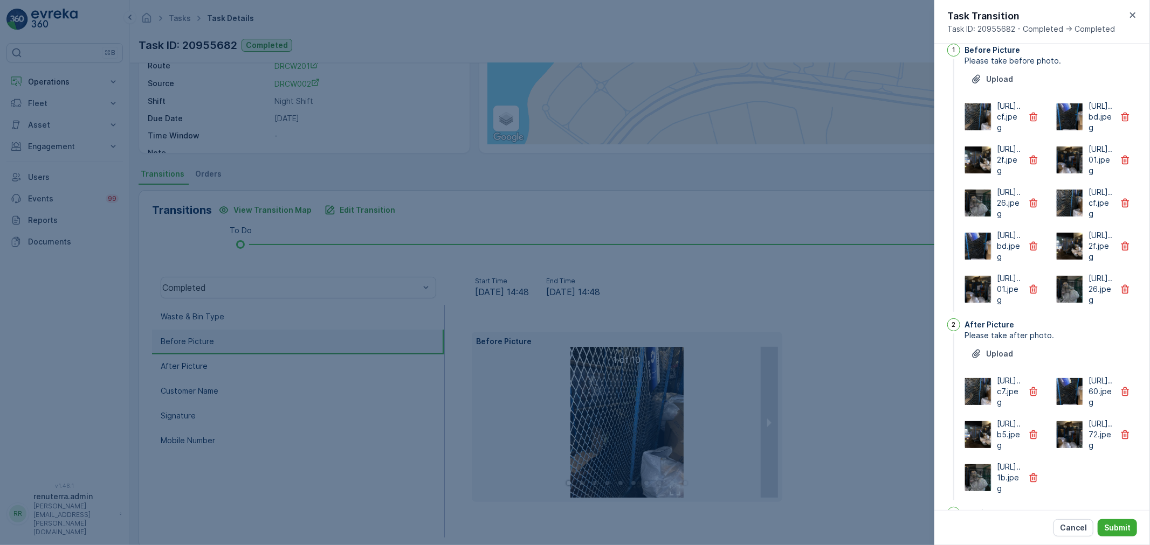
scroll to position [0, 0]
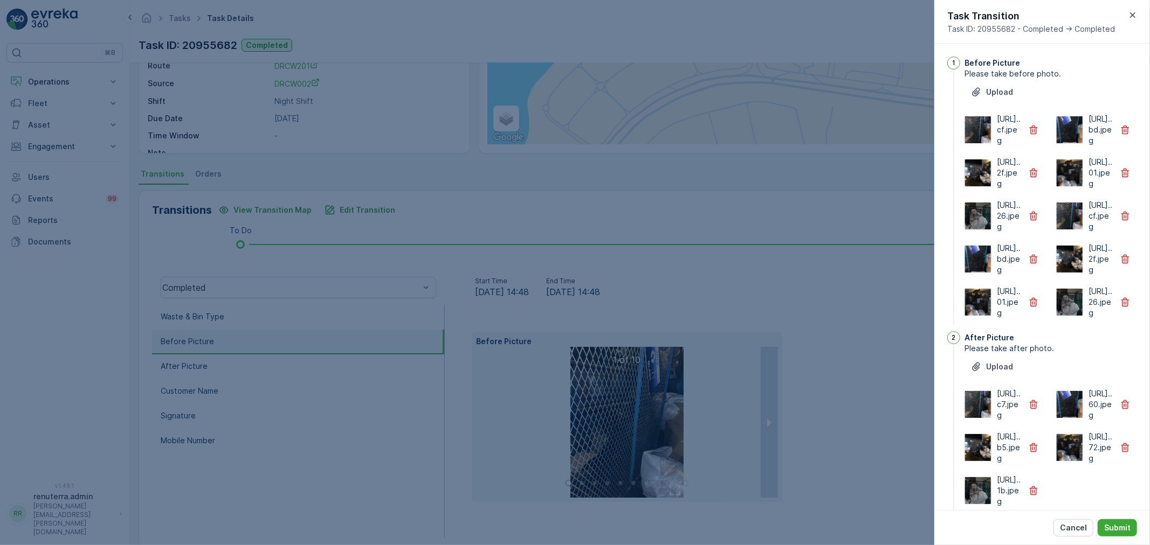
click at [1119, 308] on icon "button" at bounding box center [1124, 302] width 11 height 11
click at [1032, 307] on icon "button" at bounding box center [1033, 302] width 8 height 9
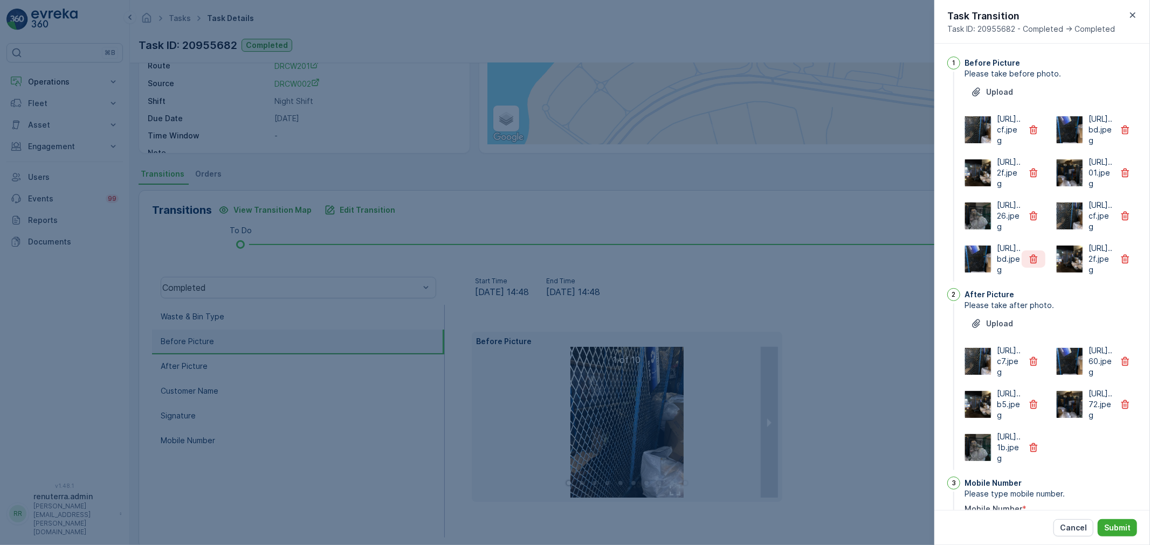
click at [1035, 264] on icon "button" at bounding box center [1033, 259] width 8 height 9
click at [1032, 265] on icon "button" at bounding box center [1033, 259] width 11 height 11
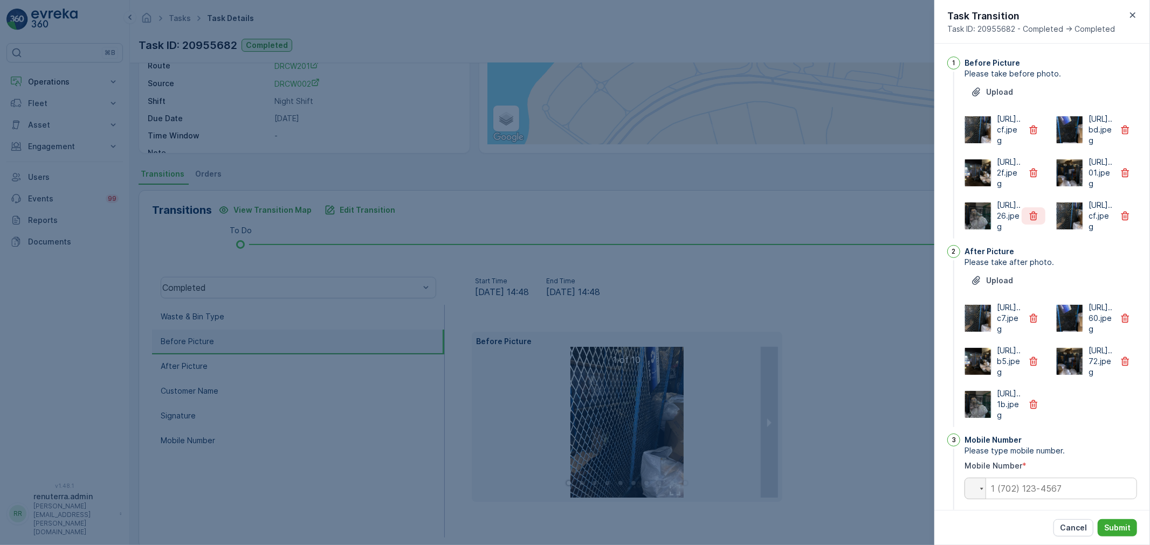
click at [1030, 225] on button "button" at bounding box center [1033, 216] width 24 height 17
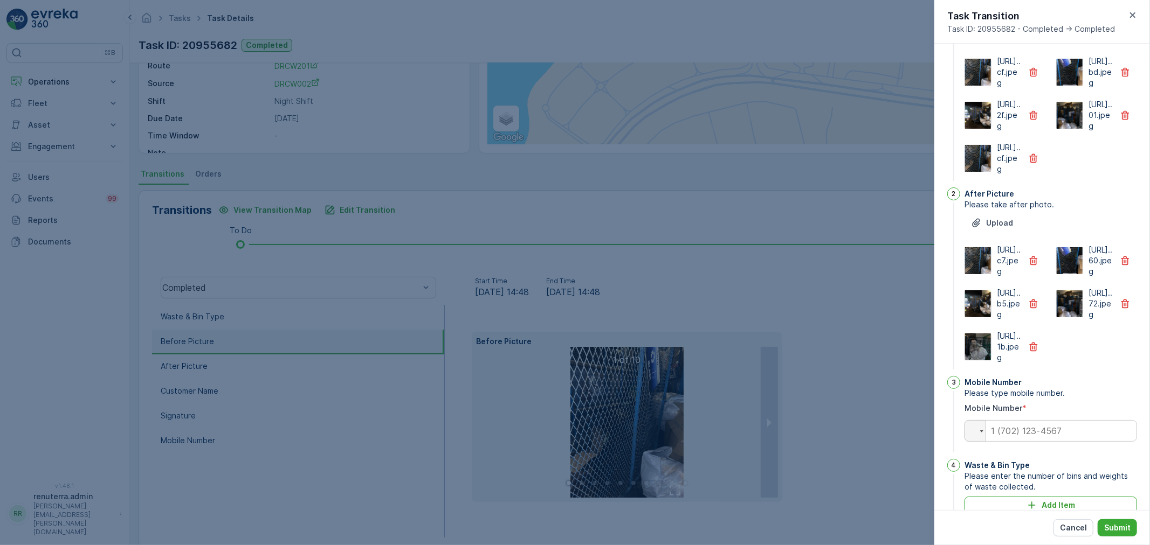
scroll to position [179, 0]
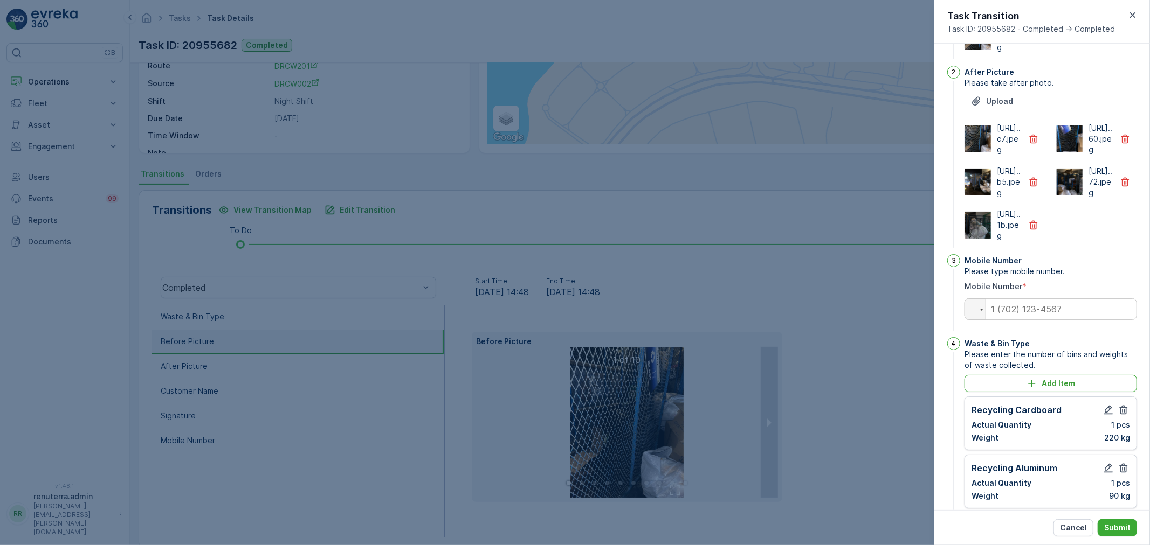
click at [1111, 516] on div "Cancel Submit" at bounding box center [1042, 527] width 216 height 35
click at [1111, 527] on p "Submit" at bounding box center [1117, 528] width 26 height 11
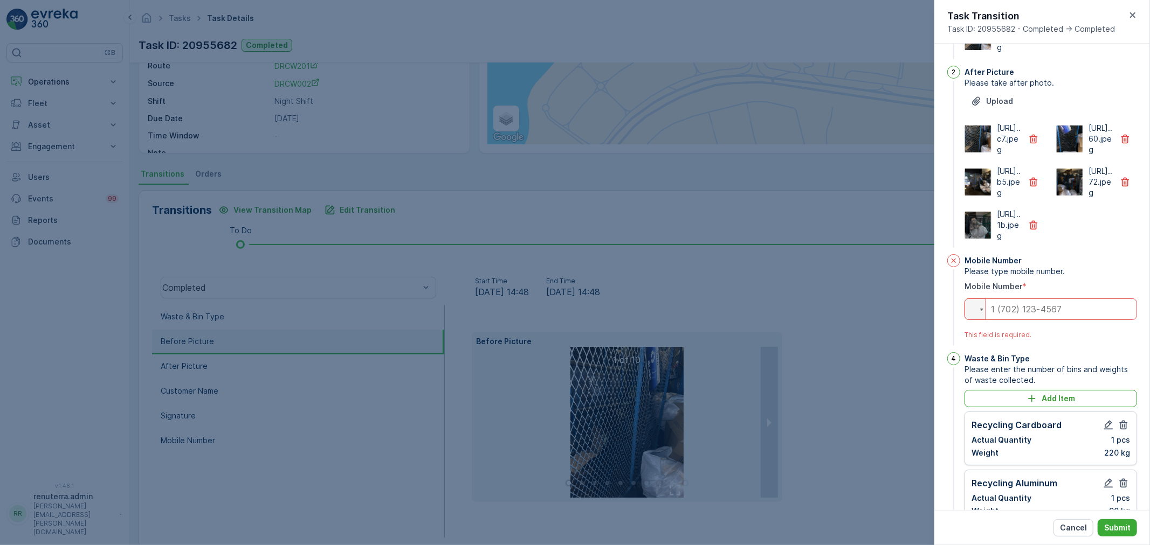
click at [1045, 320] on input "tel" at bounding box center [1050, 310] width 172 height 22
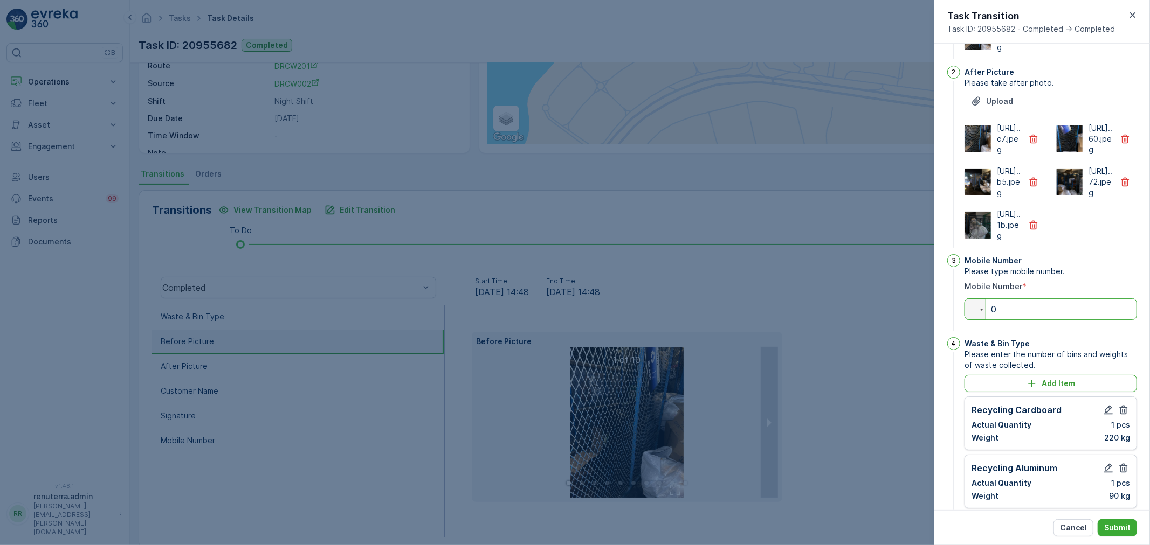
type input "0"
click at [1122, 528] on p "Submit" at bounding box center [1117, 528] width 26 height 11
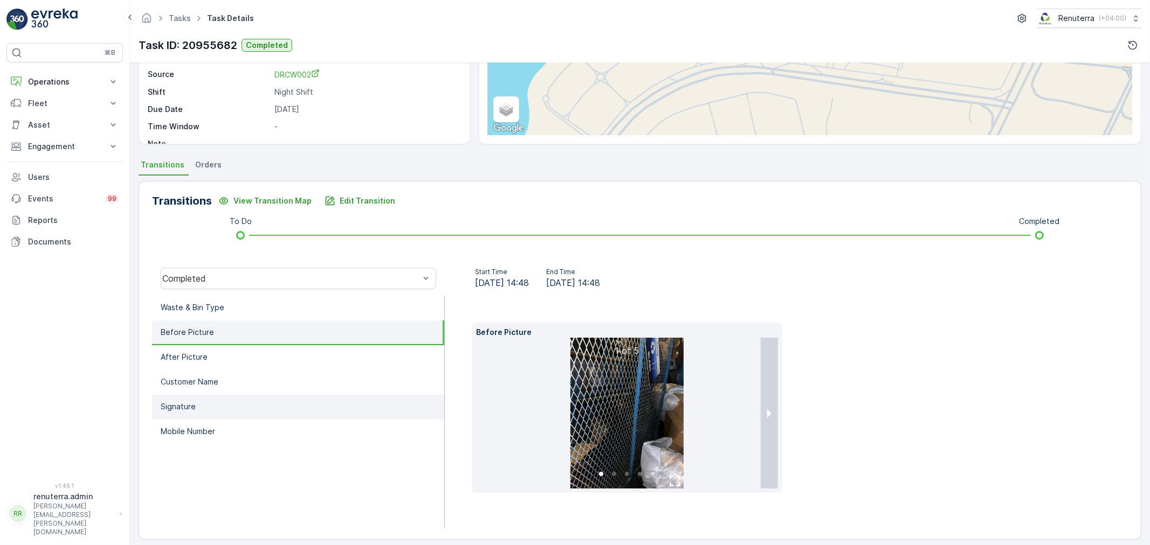
scroll to position [151, 0]
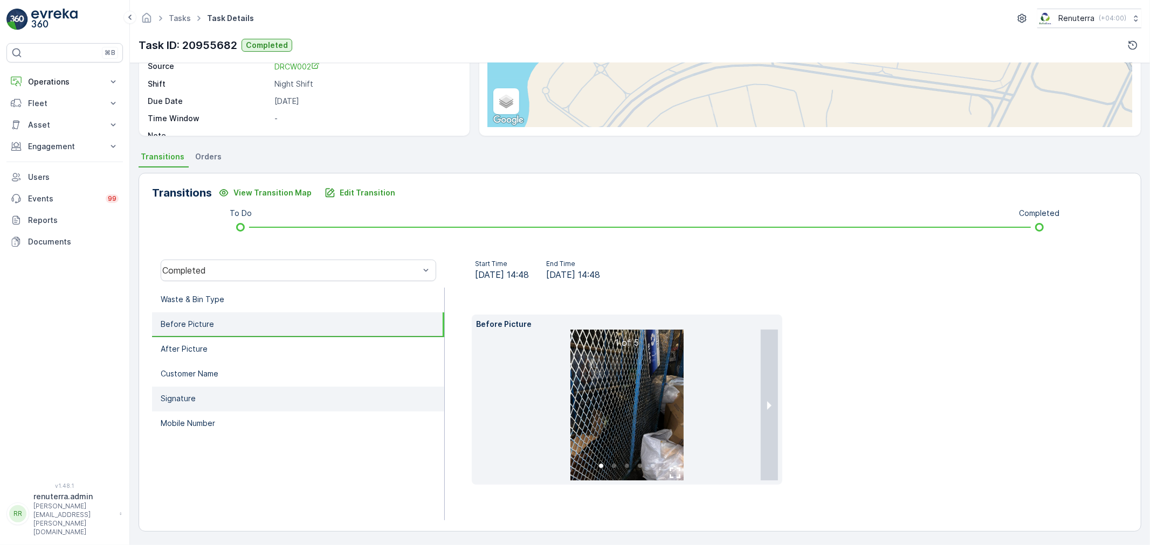
click at [260, 387] on li "Signature" at bounding box center [298, 399] width 292 height 25
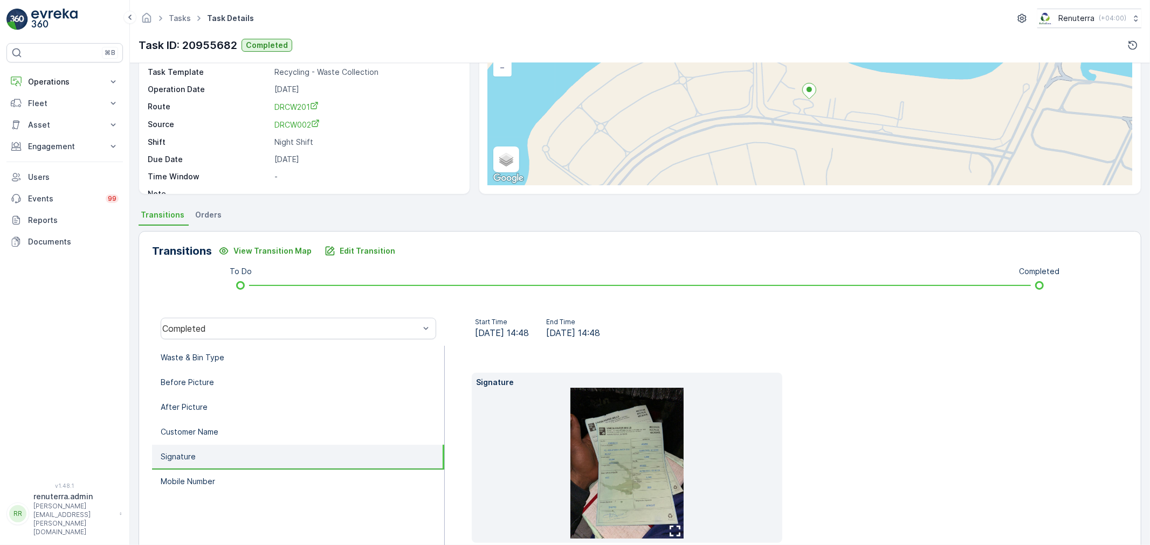
scroll to position [91, 0]
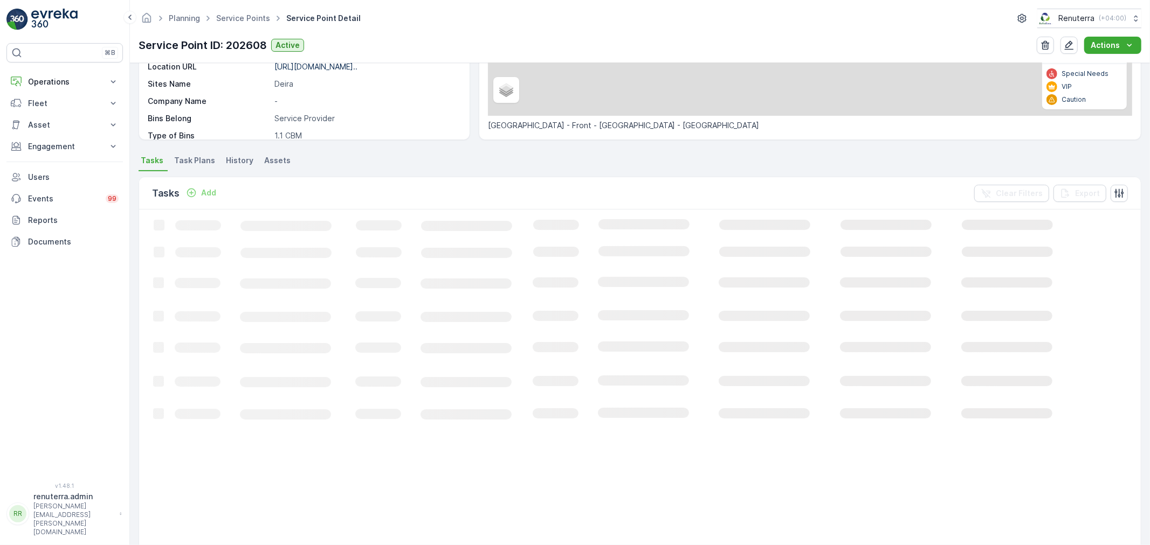
scroll to position [239, 0]
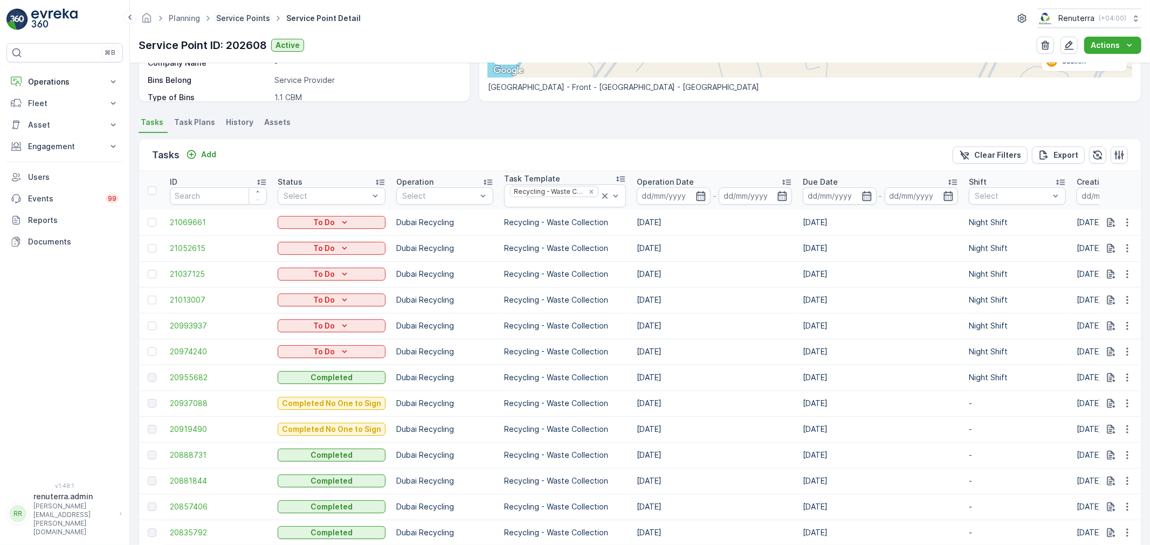
click at [257, 17] on link "Service Points" at bounding box center [243, 17] width 54 height 9
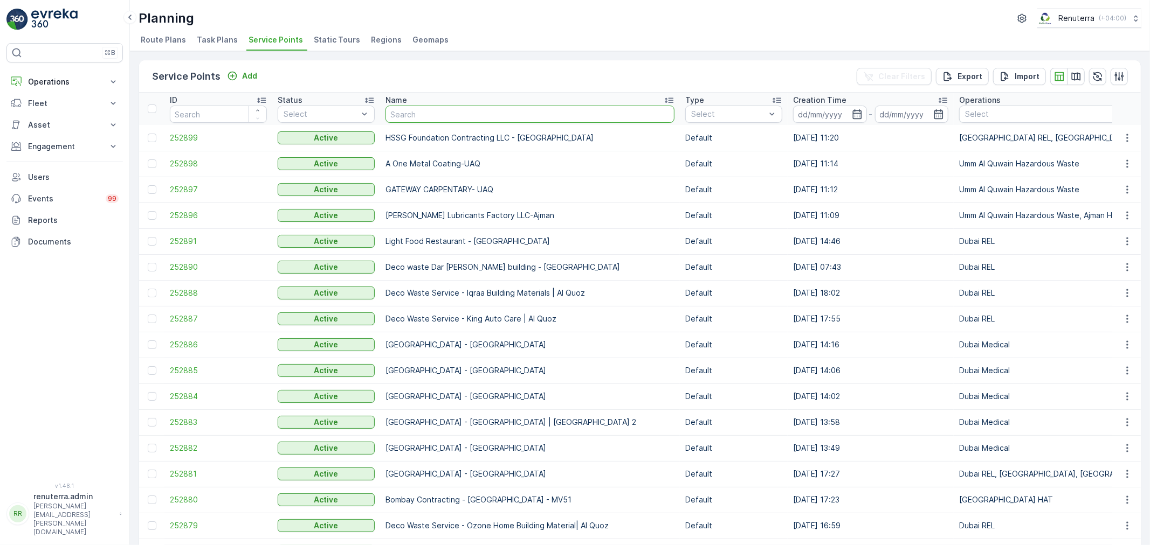
click at [421, 108] on input "text" at bounding box center [529, 114] width 289 height 17
click at [417, 117] on input "text" at bounding box center [529, 114] width 289 height 17
click at [422, 115] on input "text" at bounding box center [529, 114] width 289 height 17
type input "Sobha"
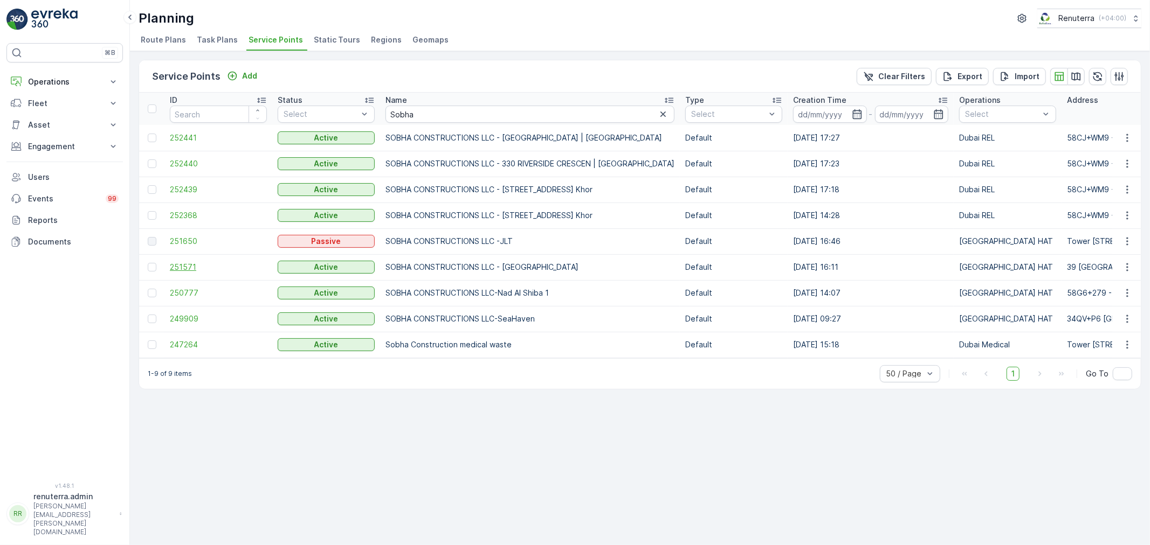
click at [224, 265] on span "251571" at bounding box center [218, 267] width 97 height 11
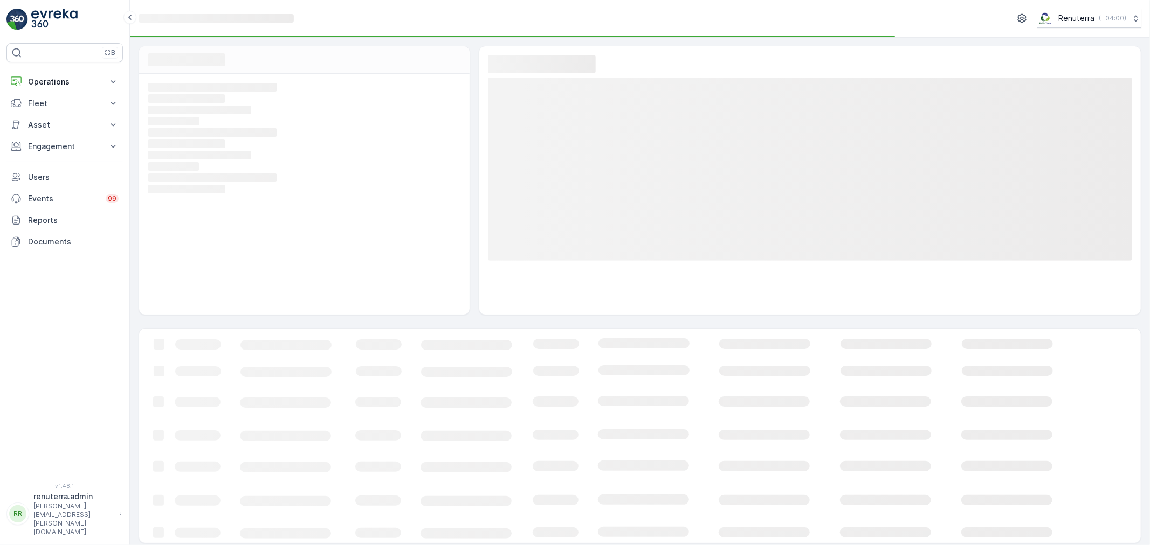
scroll to position [3, 0]
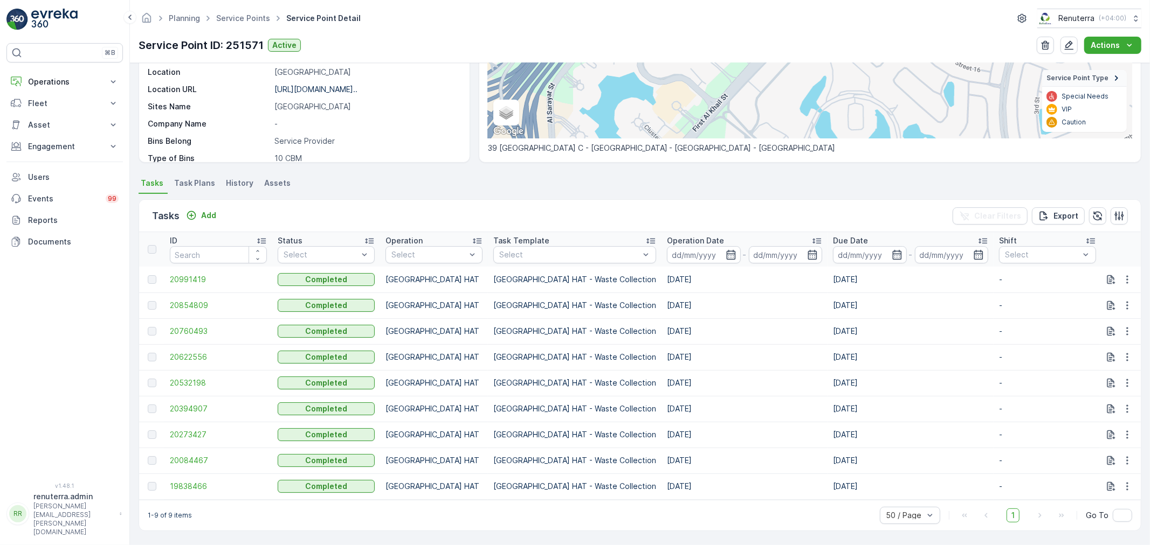
scroll to position [183, 0]
click at [175, 430] on span "20273427" at bounding box center [218, 435] width 97 height 11
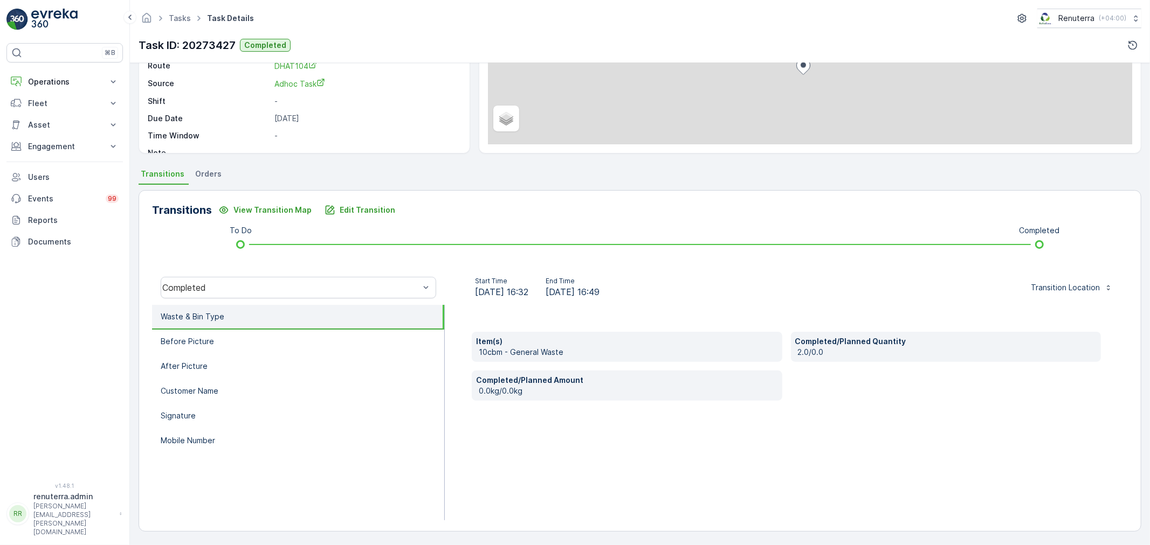
scroll to position [133, 0]
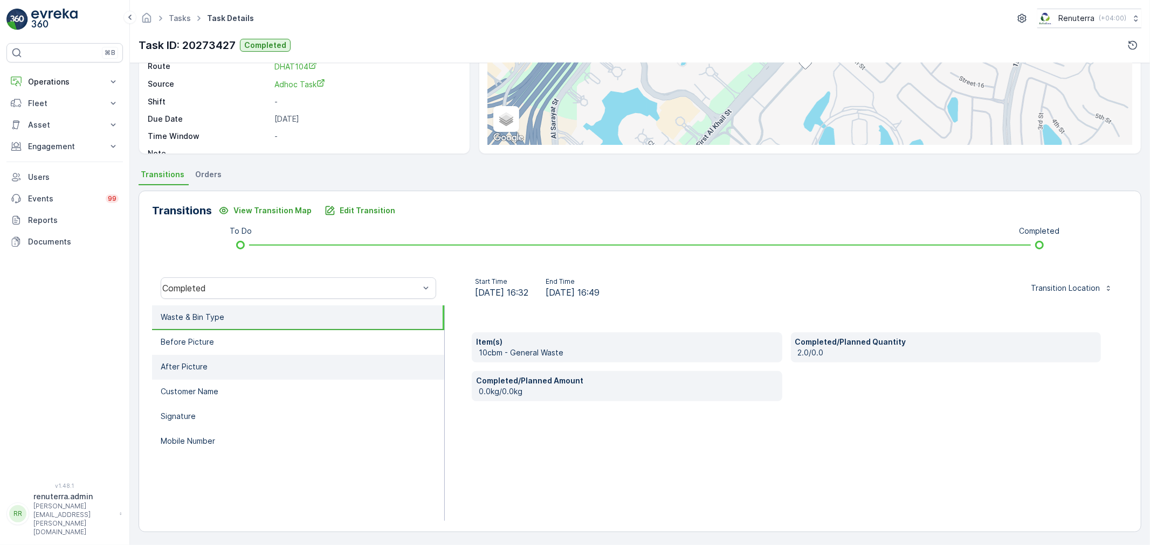
click at [276, 370] on li "After Picture" at bounding box center [298, 367] width 292 height 25
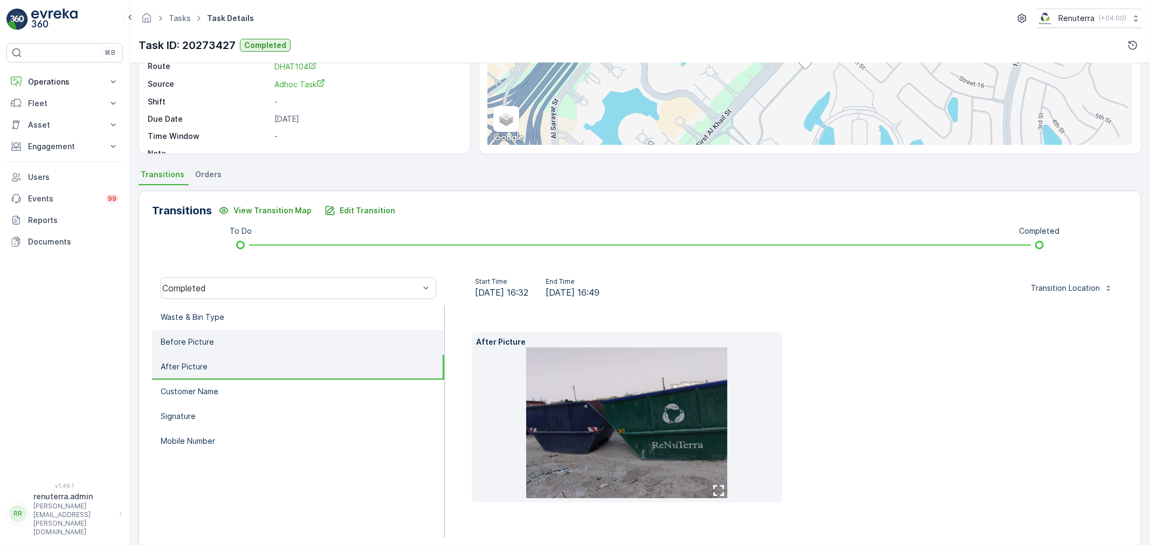
click at [261, 347] on li "Before Picture" at bounding box center [298, 342] width 292 height 25
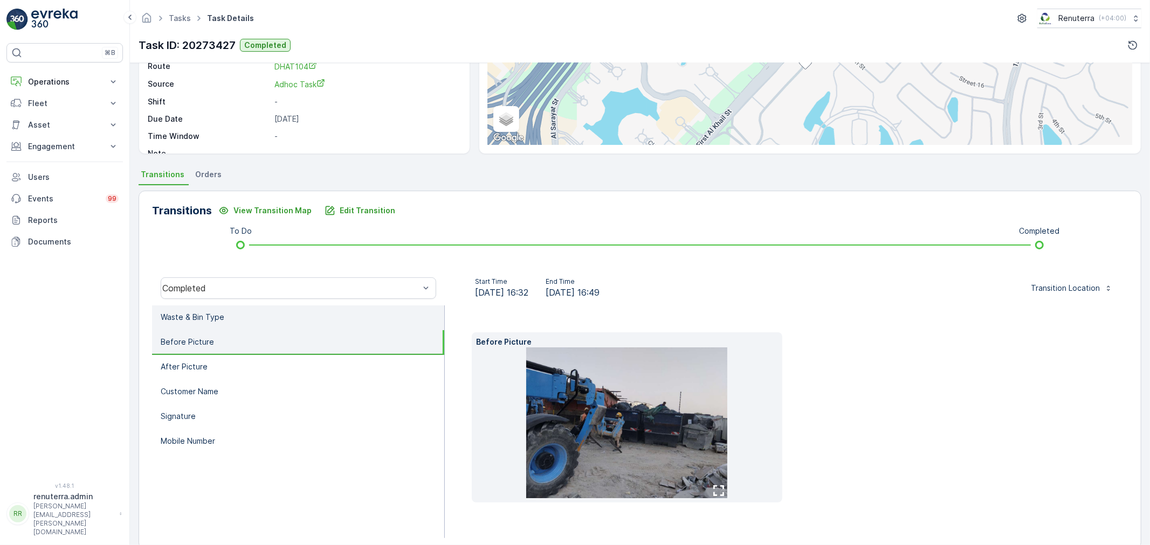
click at [280, 324] on li "Waste & Bin Type" at bounding box center [298, 318] width 292 height 25
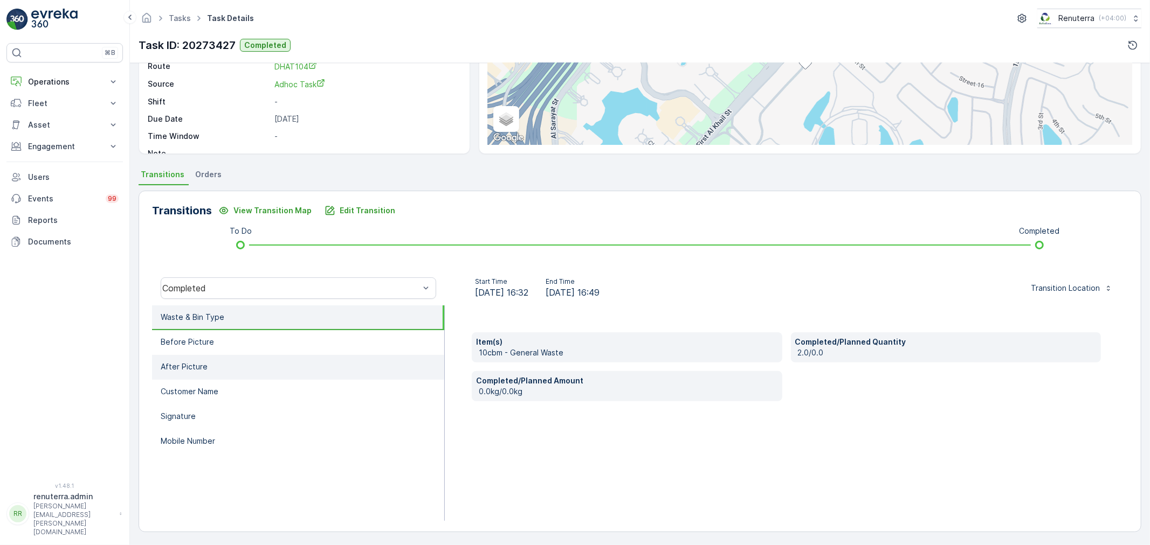
click at [254, 355] on li "After Picture" at bounding box center [298, 367] width 292 height 25
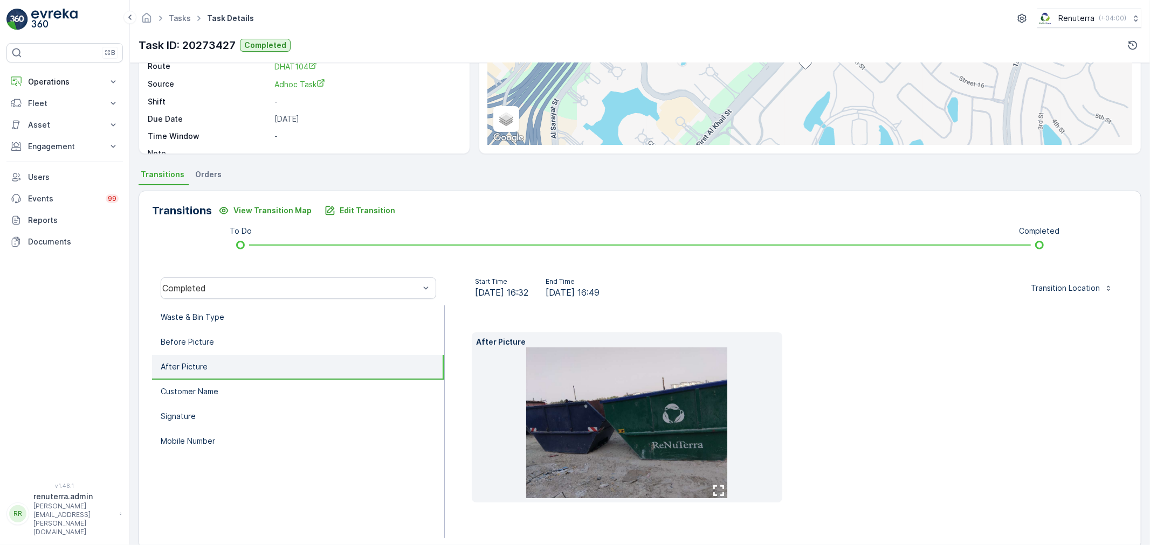
click at [257, 375] on li "After Picture" at bounding box center [298, 367] width 292 height 25
click at [255, 391] on li "Customer Name" at bounding box center [298, 392] width 292 height 25
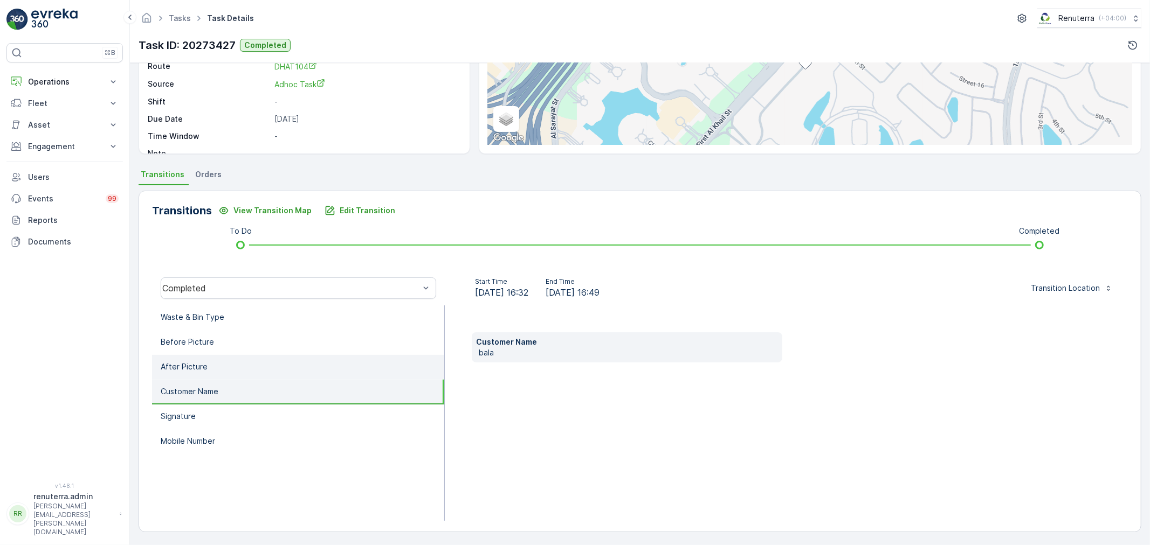
click at [244, 369] on li "After Picture" at bounding box center [298, 367] width 292 height 25
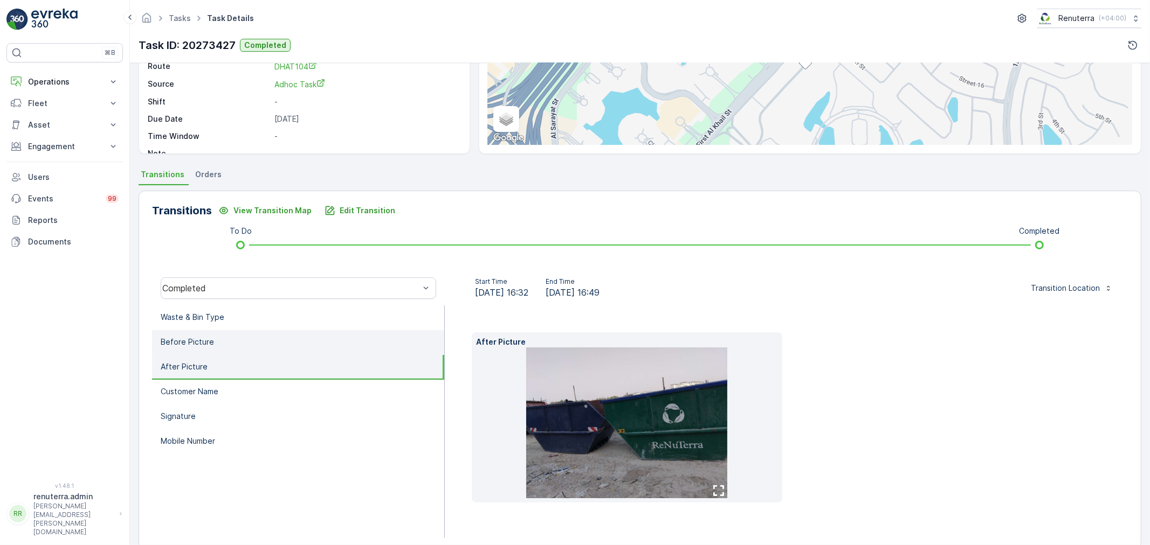
click at [233, 338] on li "Before Picture" at bounding box center [298, 342] width 292 height 25
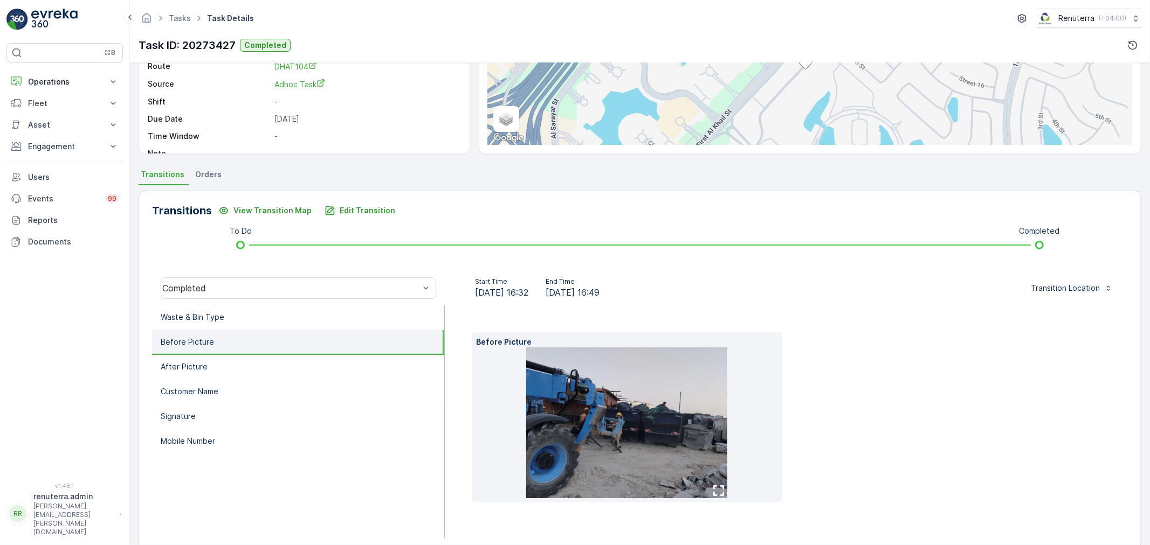
click at [563, 415] on img at bounding box center [626, 423] width 201 height 151
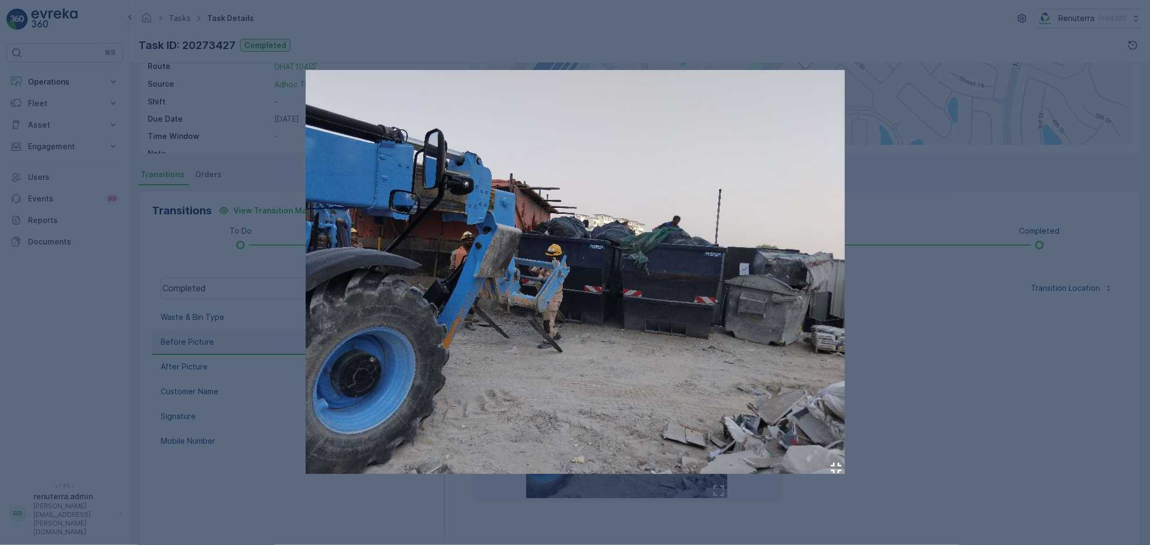
click at [992, 374] on div at bounding box center [575, 272] width 1150 height 545
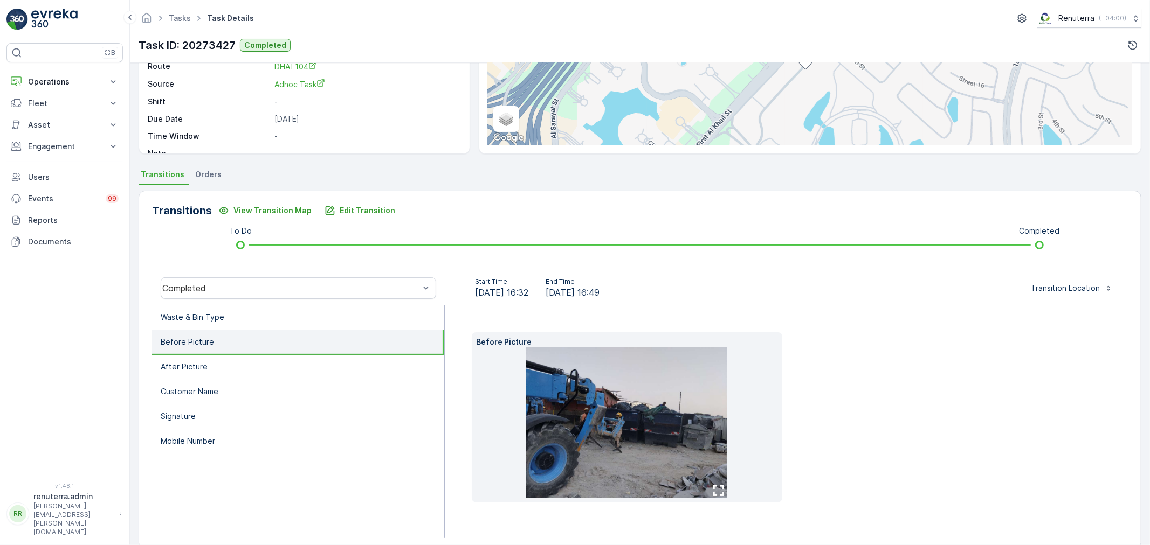
click at [617, 394] on img at bounding box center [626, 423] width 201 height 151
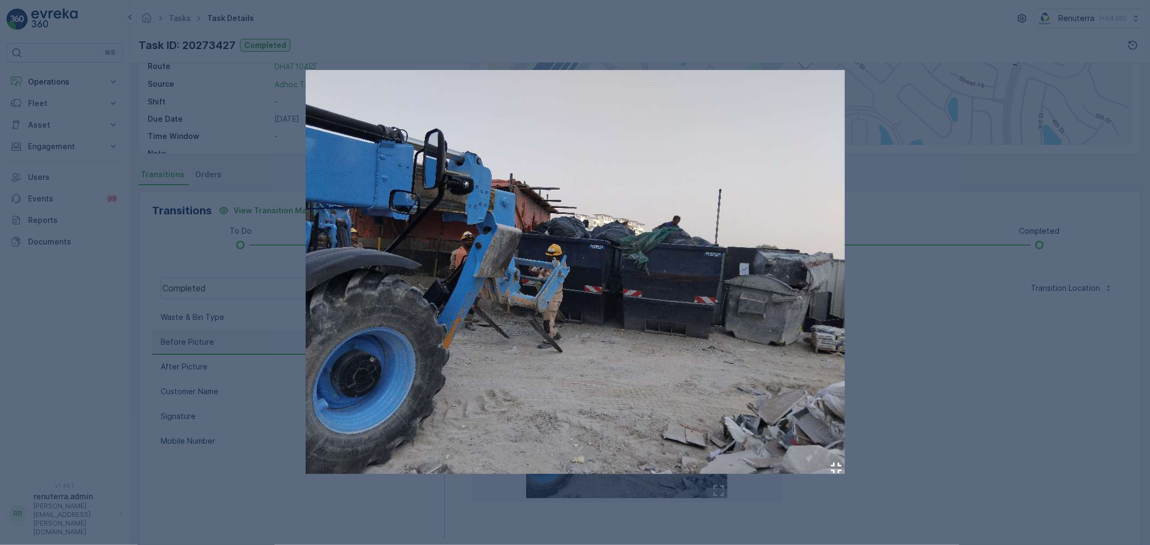
click at [767, 252] on img at bounding box center [575, 272] width 539 height 404
click at [922, 302] on div at bounding box center [575, 272] width 1150 height 545
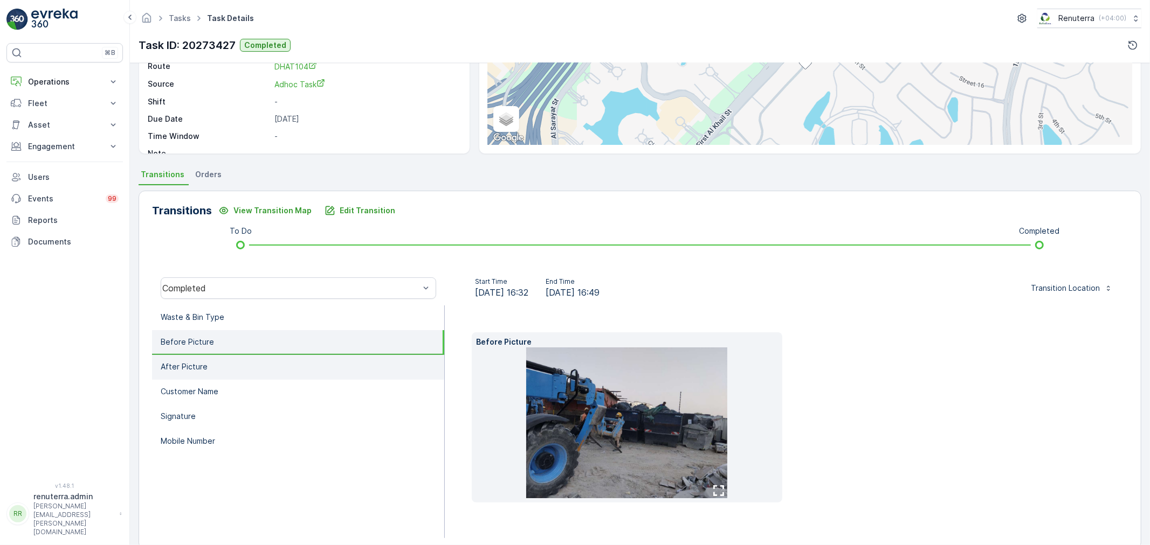
click at [265, 362] on li "After Picture" at bounding box center [298, 367] width 292 height 25
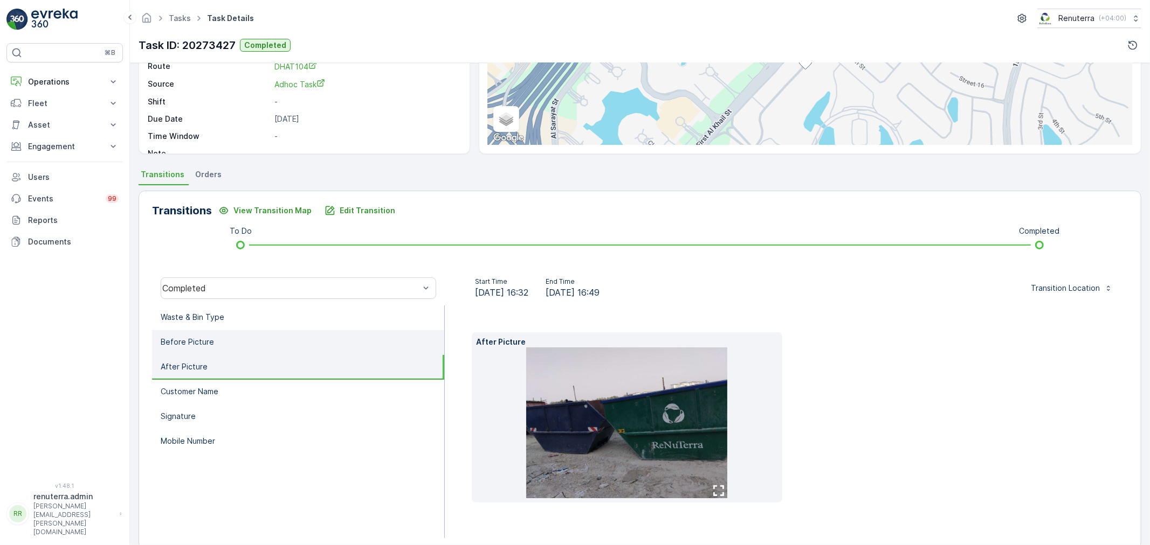
click at [252, 342] on li "Before Picture" at bounding box center [298, 342] width 292 height 25
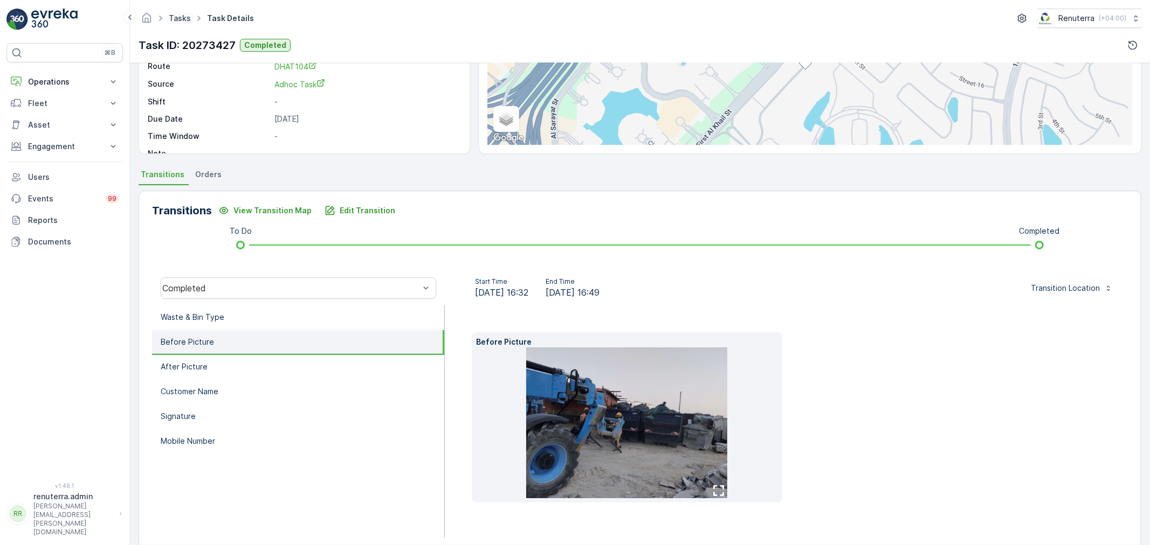
click at [182, 22] on link "Tasks" at bounding box center [180, 17] width 22 height 9
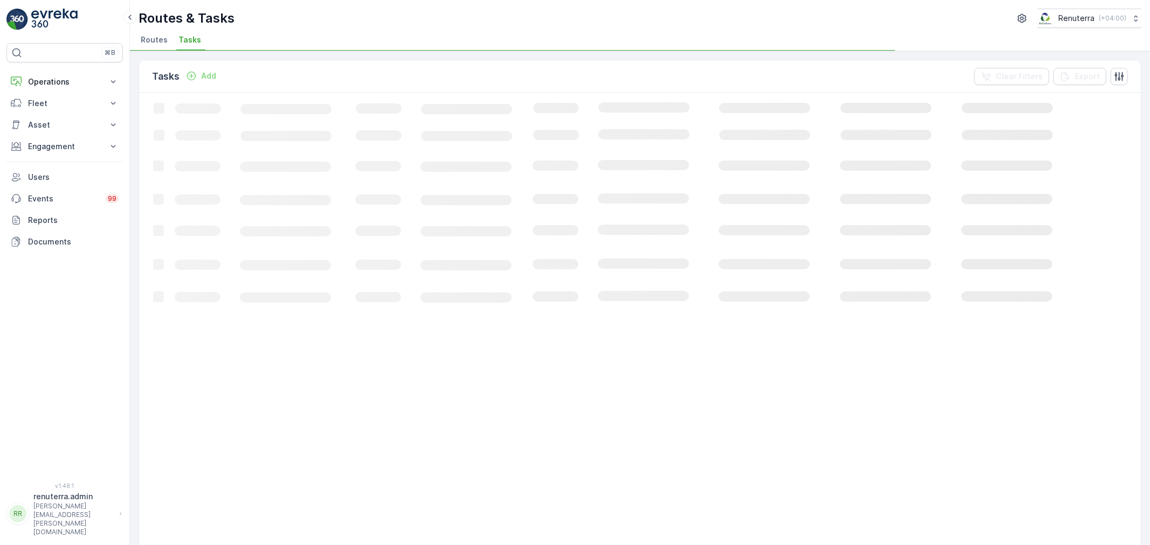
click at [154, 39] on span "Routes" at bounding box center [154, 39] width 27 height 11
click at [79, 82] on p "Operations" at bounding box center [64, 82] width 73 height 11
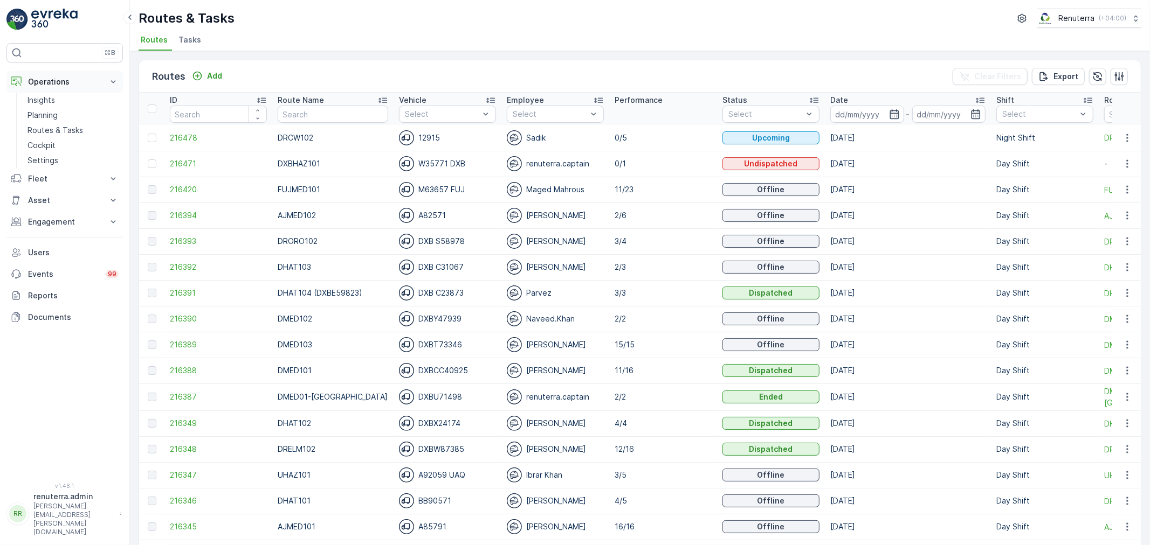
click at [61, 88] on button "Operations" at bounding box center [64, 82] width 116 height 22
click at [68, 84] on p "Operations" at bounding box center [64, 82] width 73 height 11
click at [294, 102] on p "Route Name" at bounding box center [301, 100] width 46 height 11
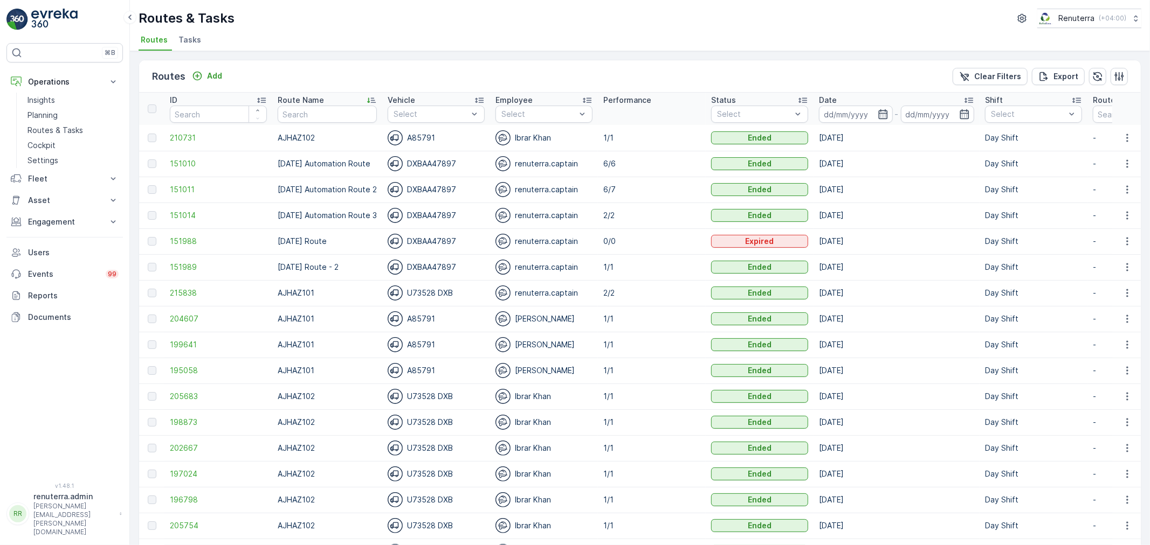
click at [311, 113] on input "text" at bounding box center [327, 114] width 99 height 17
click at [866, 116] on input at bounding box center [856, 114] width 74 height 17
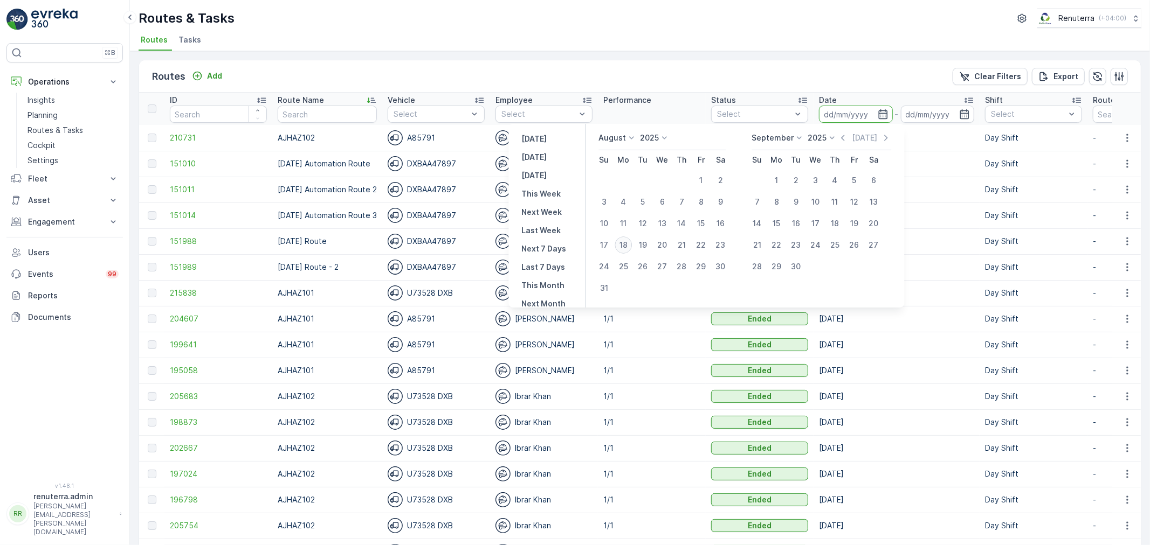
click at [628, 244] on div "18" at bounding box center [622, 245] width 17 height 17
type input "[DATE]"
click at [628, 244] on div "18" at bounding box center [622, 245] width 17 height 17
type input "[DATE]"
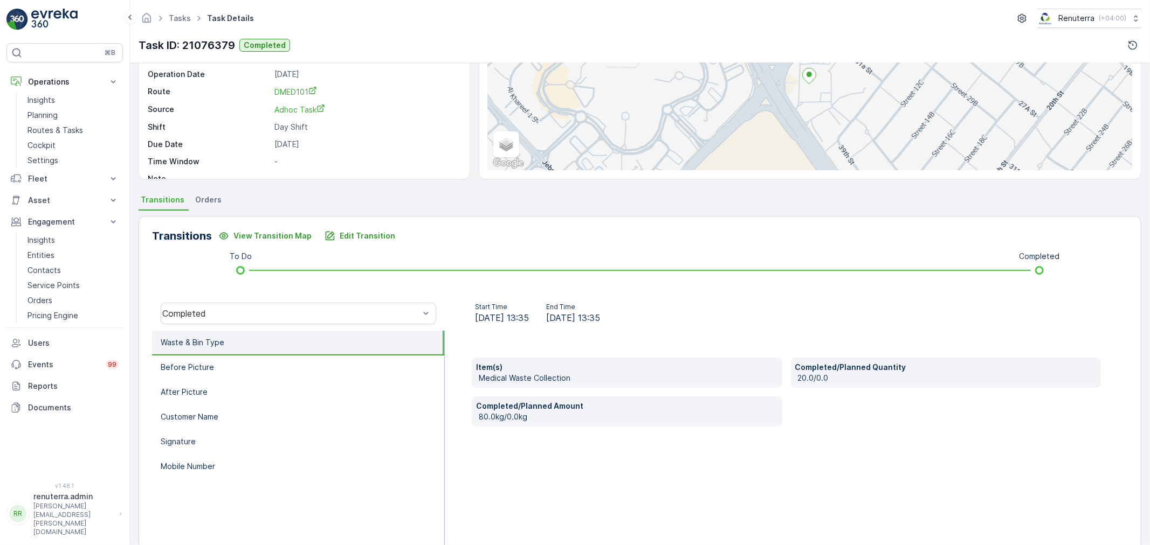
scroll to position [133, 0]
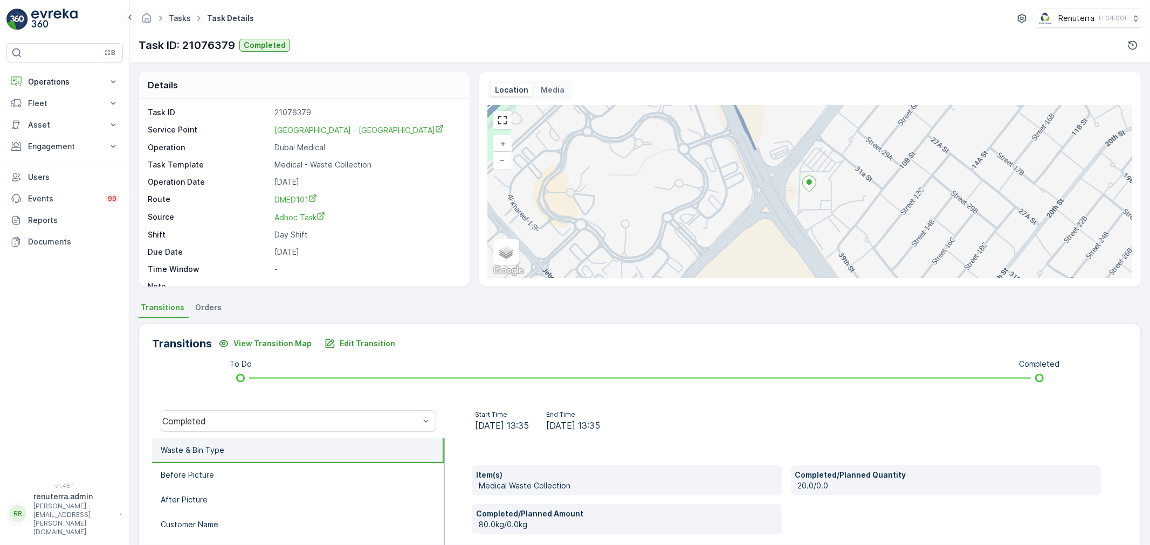
click at [185, 18] on link "Tasks" at bounding box center [180, 17] width 22 height 9
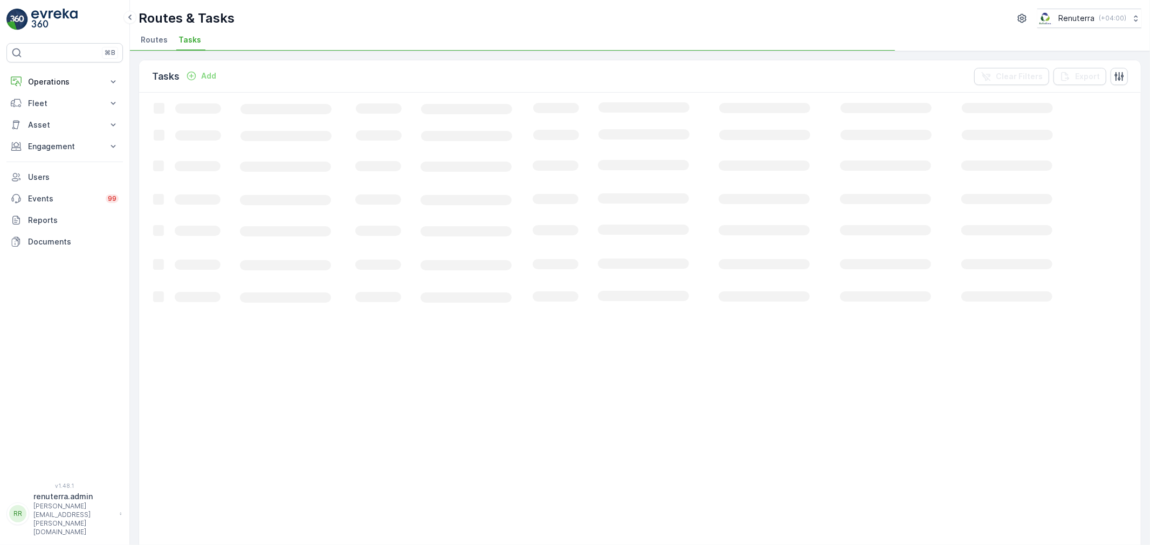
click at [164, 38] on span "Routes" at bounding box center [154, 39] width 27 height 11
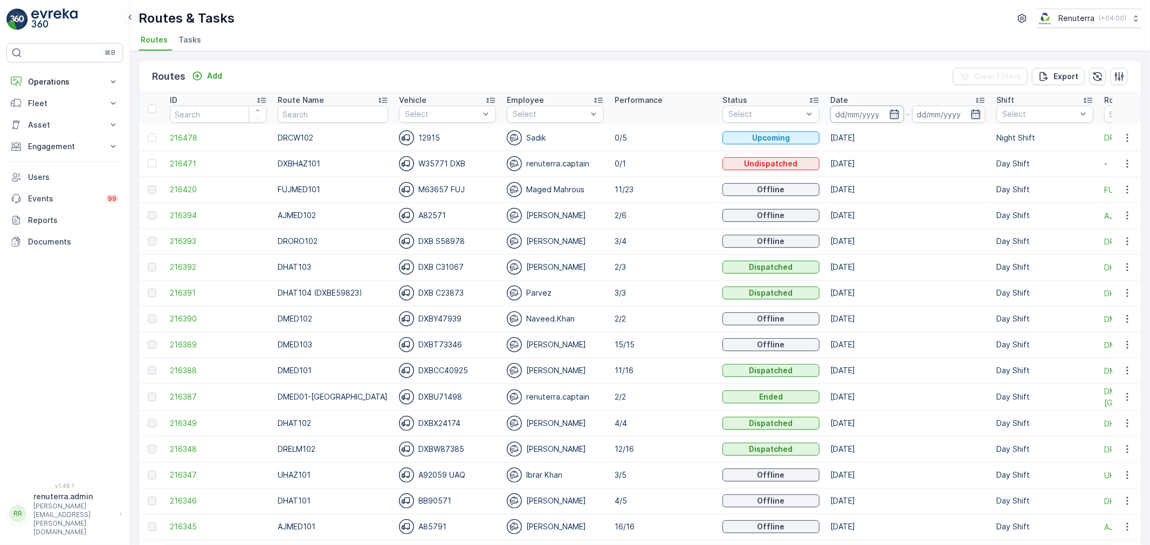
click at [838, 114] on input at bounding box center [867, 114] width 74 height 17
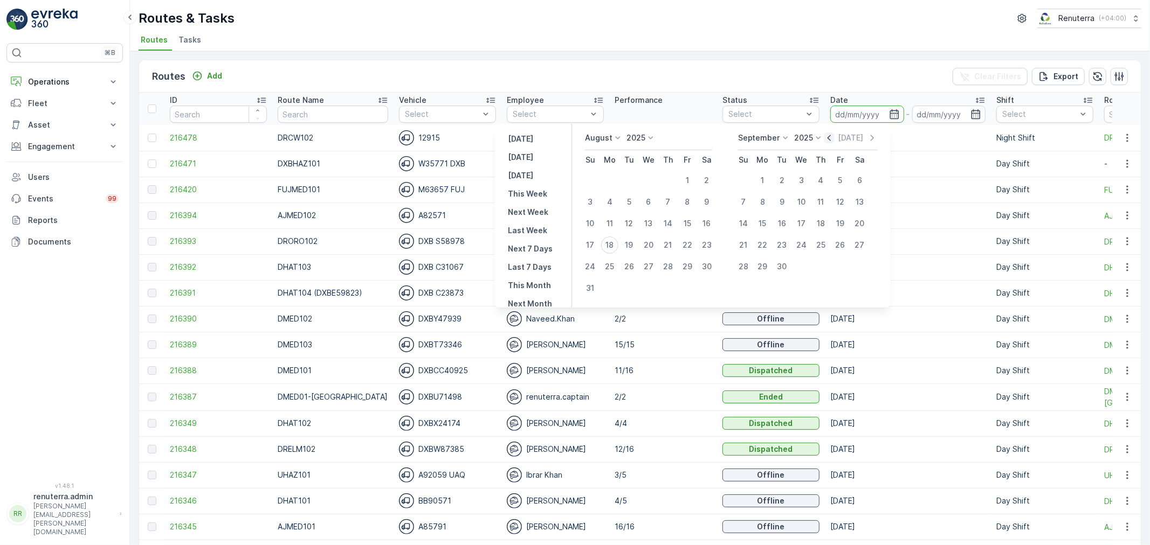
click at [832, 135] on icon "button" at bounding box center [829, 138] width 11 height 11
click at [661, 201] on div "9" at bounding box center [660, 201] width 17 height 17
type input "09.07.2025"
click at [661, 201] on div "9" at bounding box center [660, 201] width 17 height 17
type input "09.07.2025"
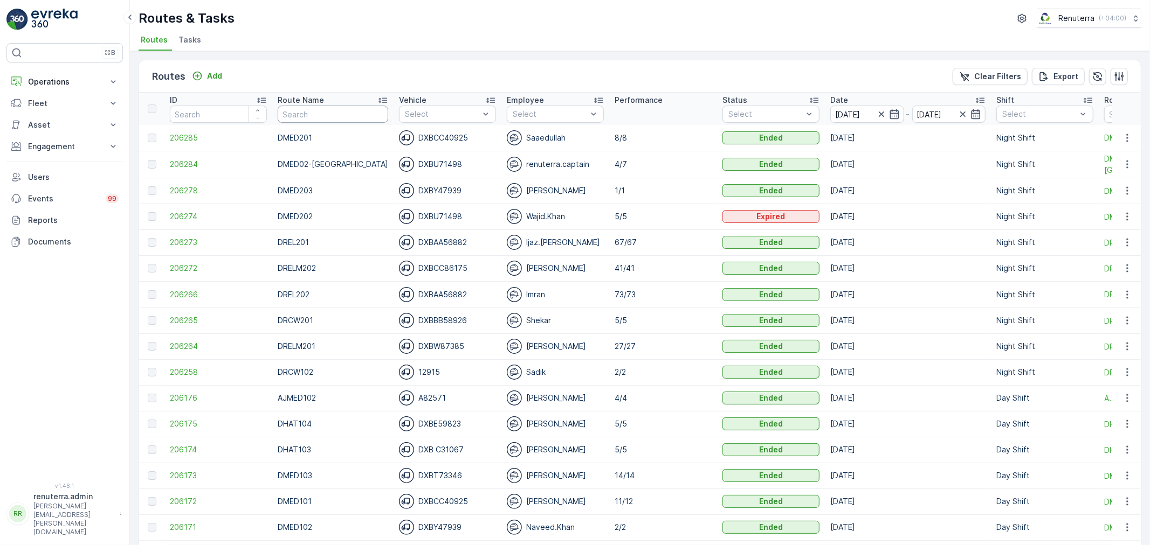
click at [367, 115] on input "text" at bounding box center [333, 114] width 110 height 17
type input "DHAT"
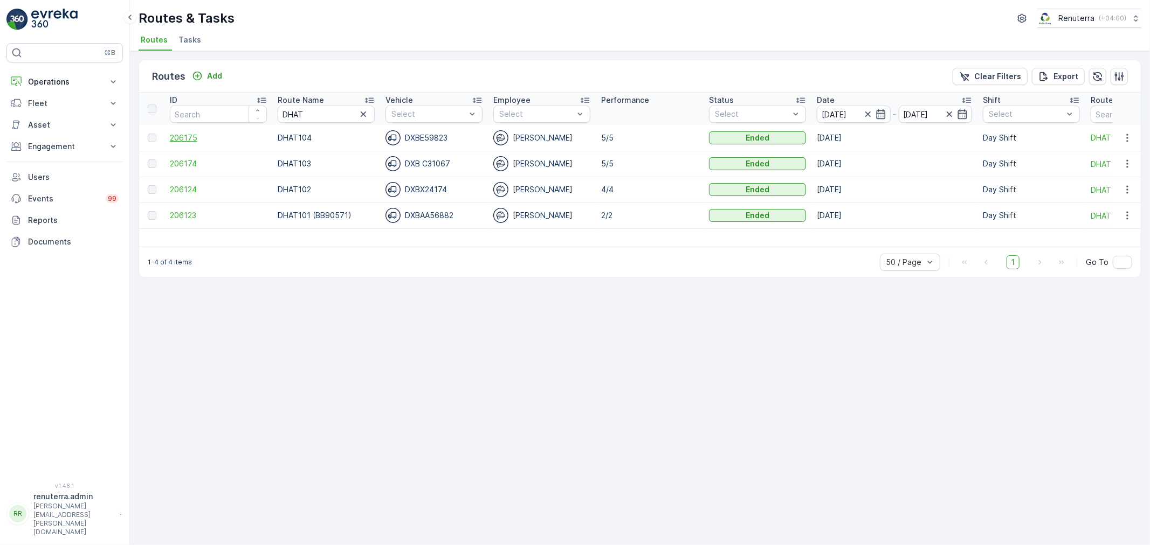
click at [184, 137] on span "206175" at bounding box center [218, 138] width 97 height 11
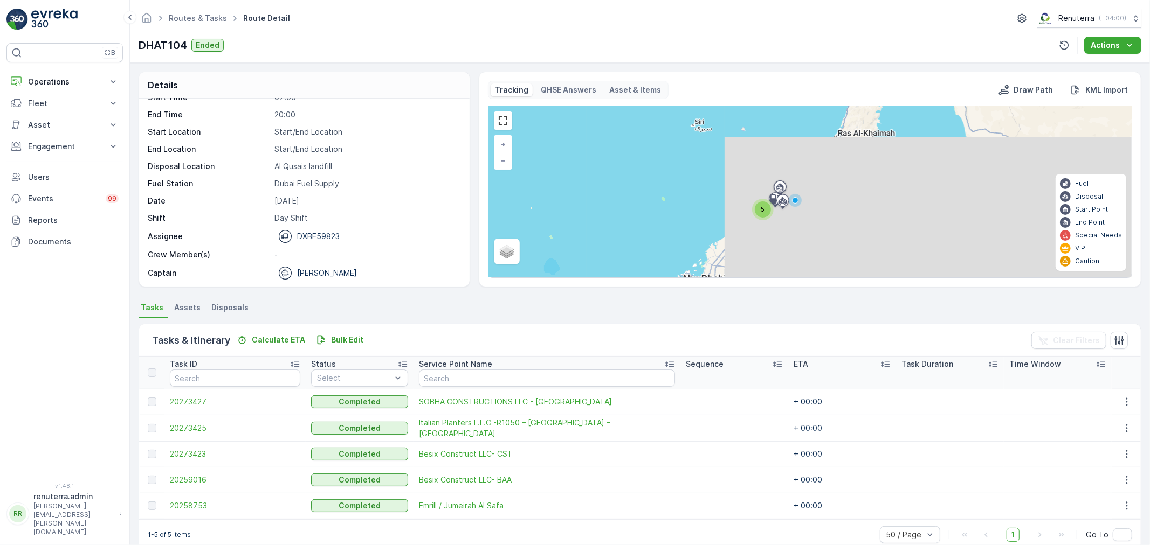
scroll to position [34, 0]
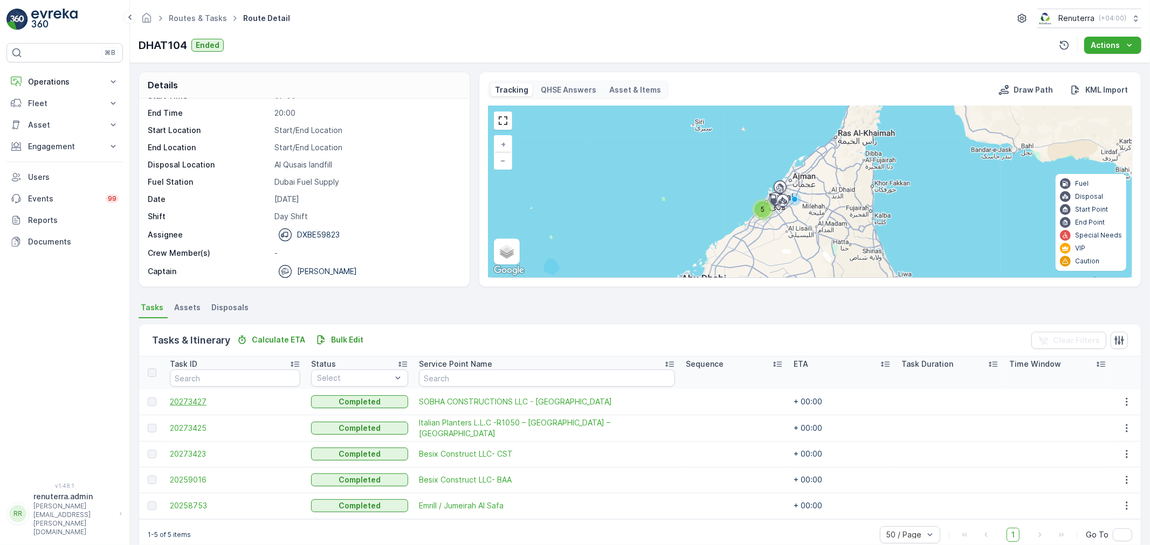
click at [200, 401] on span "20273427" at bounding box center [235, 402] width 130 height 11
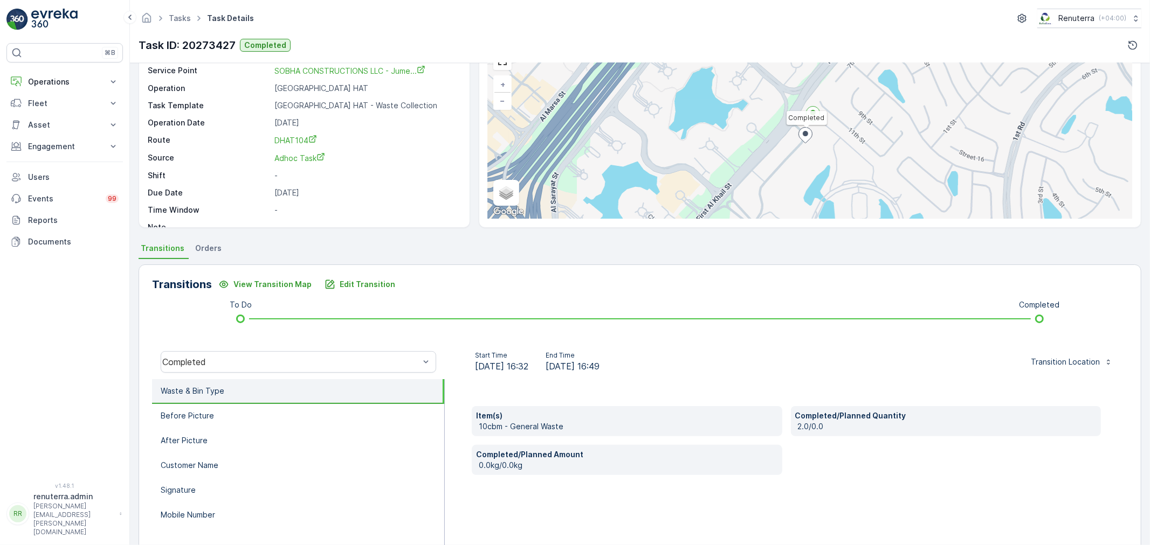
scroll to position [60, 0]
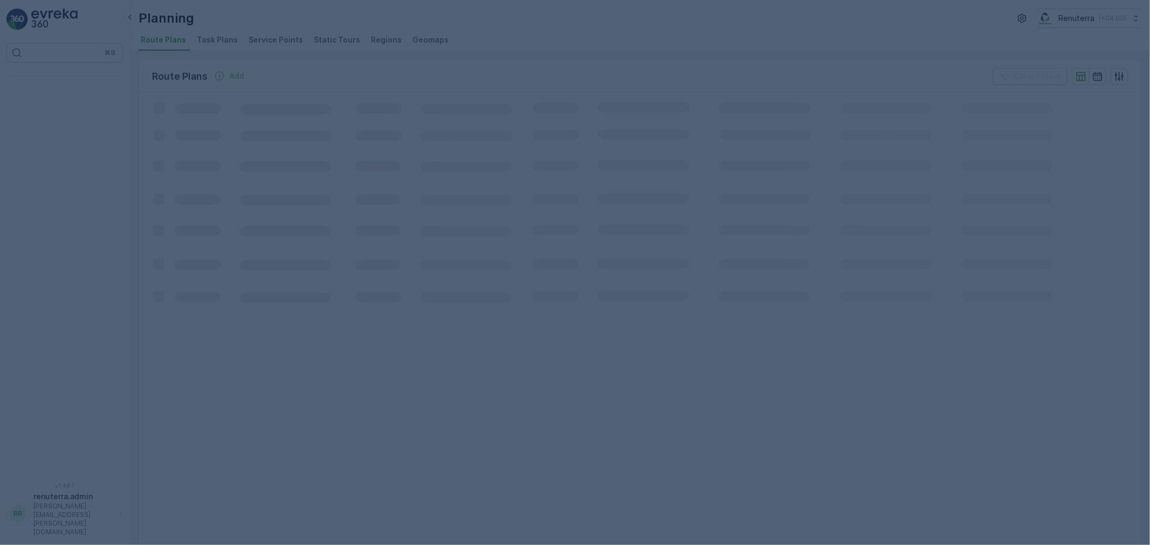
click at [268, 41] on div at bounding box center [575, 272] width 1150 height 545
click at [266, 40] on div at bounding box center [575, 272] width 1150 height 545
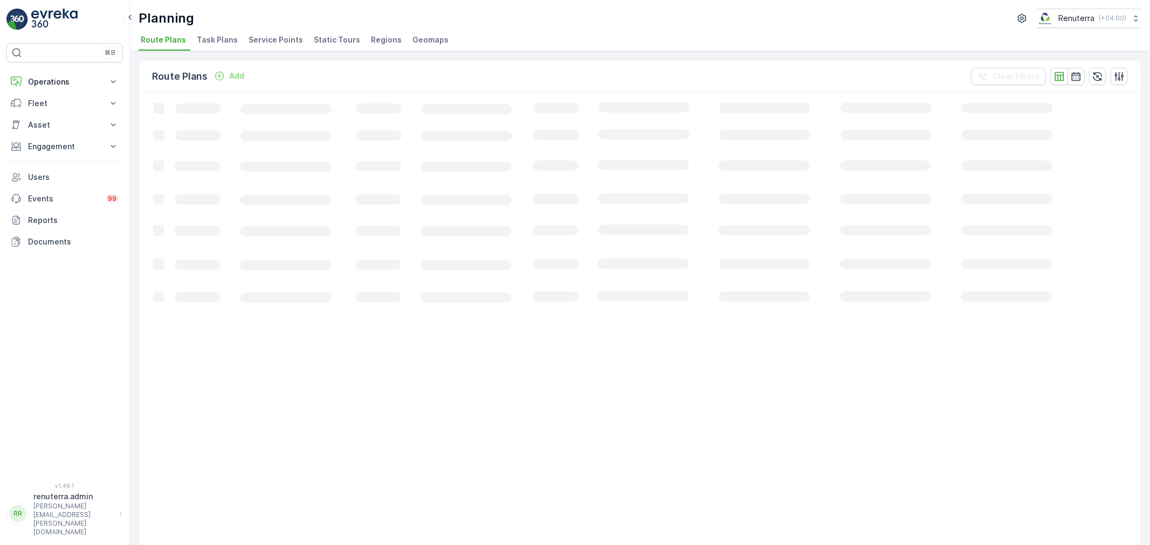
click at [266, 40] on span "Service Points" at bounding box center [275, 39] width 54 height 11
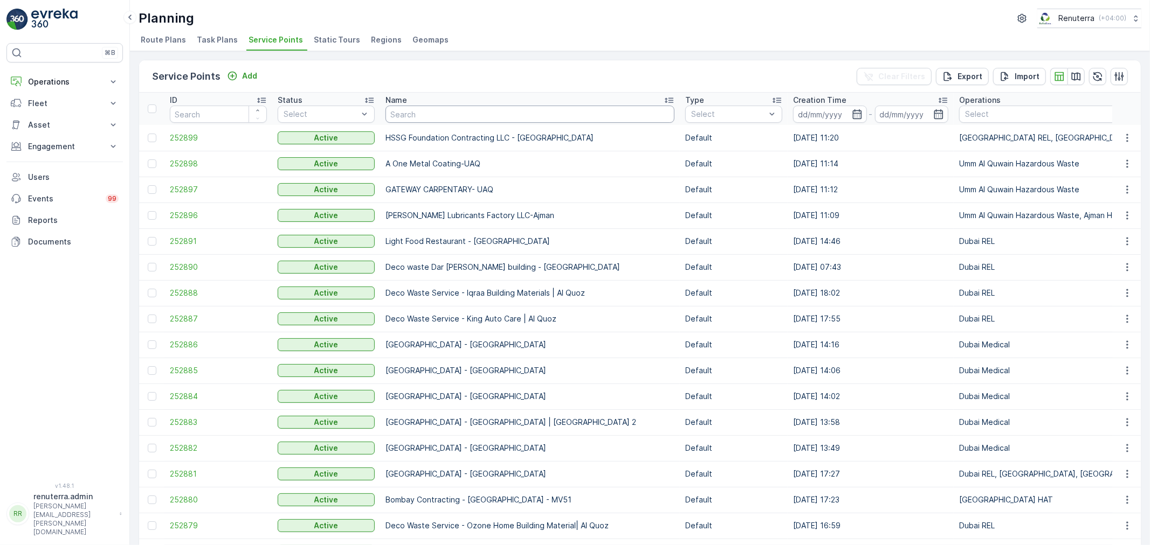
click at [409, 119] on input "text" at bounding box center [529, 114] width 289 height 17
click at [404, 106] on input "text" at bounding box center [529, 114] width 289 height 17
drag, startPoint x: 403, startPoint y: 132, endPoint x: 403, endPoint y: 119, distance: 12.9
click at [403, 126] on td "HSSG Foundation Contracting LLC - Dubai Hills" at bounding box center [530, 138] width 300 height 26
click at [405, 117] on input "text" at bounding box center [529, 114] width 289 height 17
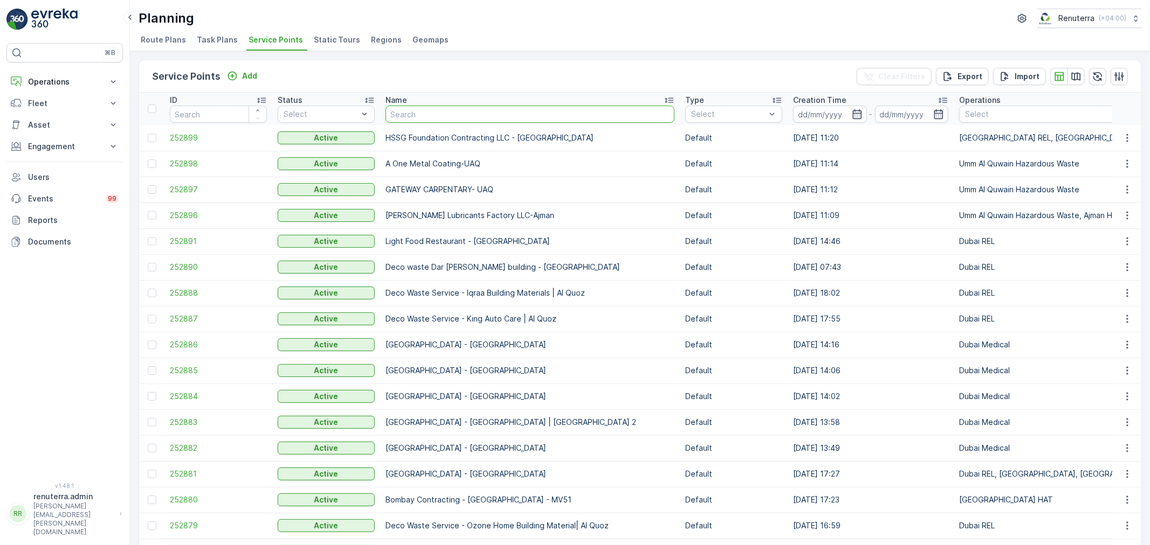
click at [473, 121] on input "text" at bounding box center [529, 114] width 289 height 17
type input "nmc royal"
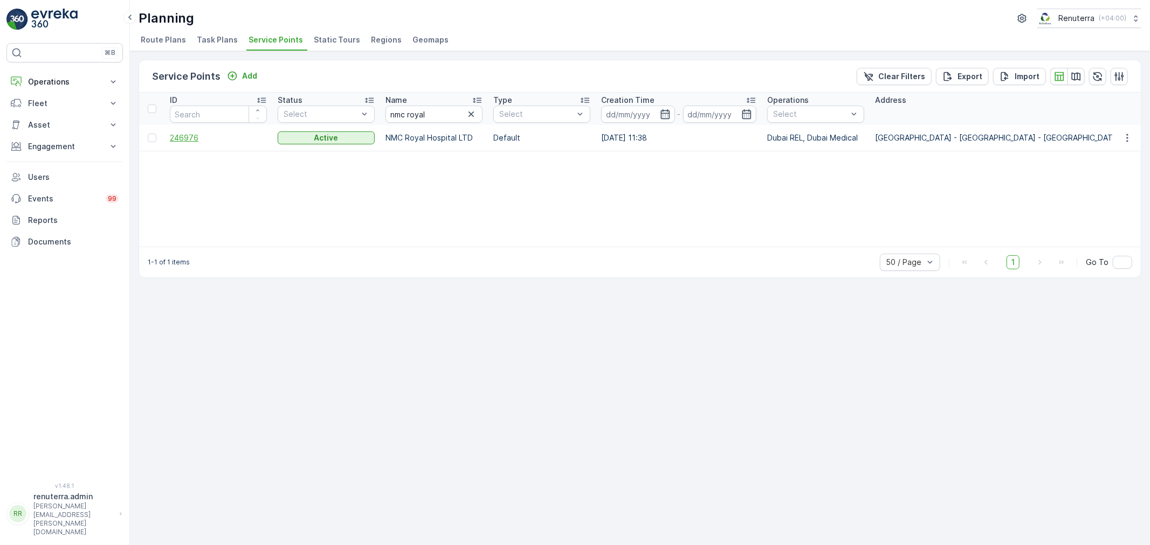
click at [178, 139] on span "246976" at bounding box center [218, 138] width 97 height 11
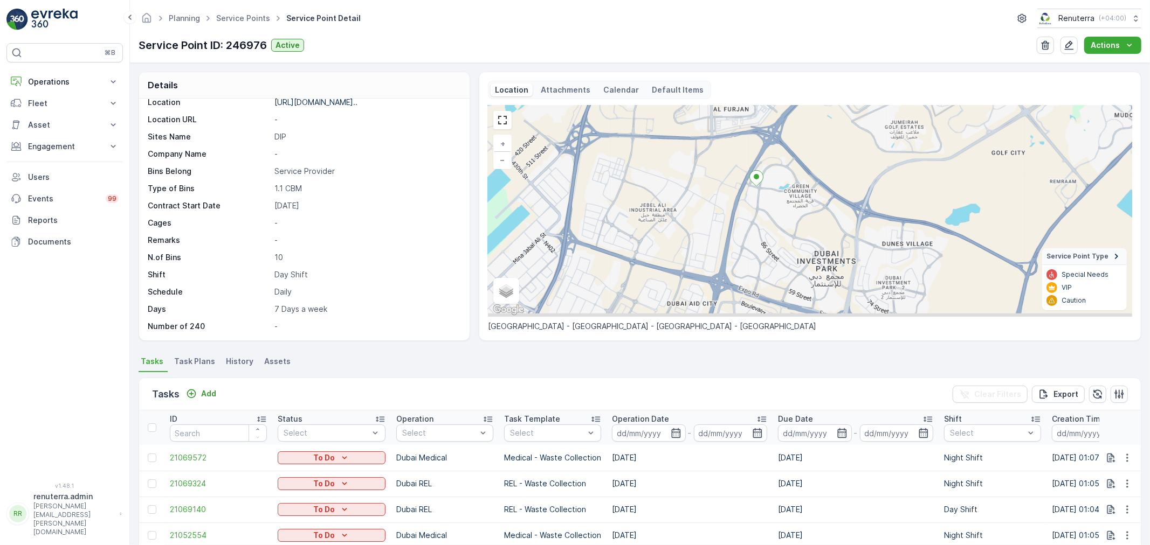
drag, startPoint x: 869, startPoint y: 273, endPoint x: 773, endPoint y: 205, distance: 117.7
click at [773, 205] on div "+ − Satellite Roadmap Terrain Hybrid Leaflet Keyboard shortcuts Map Data Map da…" at bounding box center [810, 211] width 644 height 211
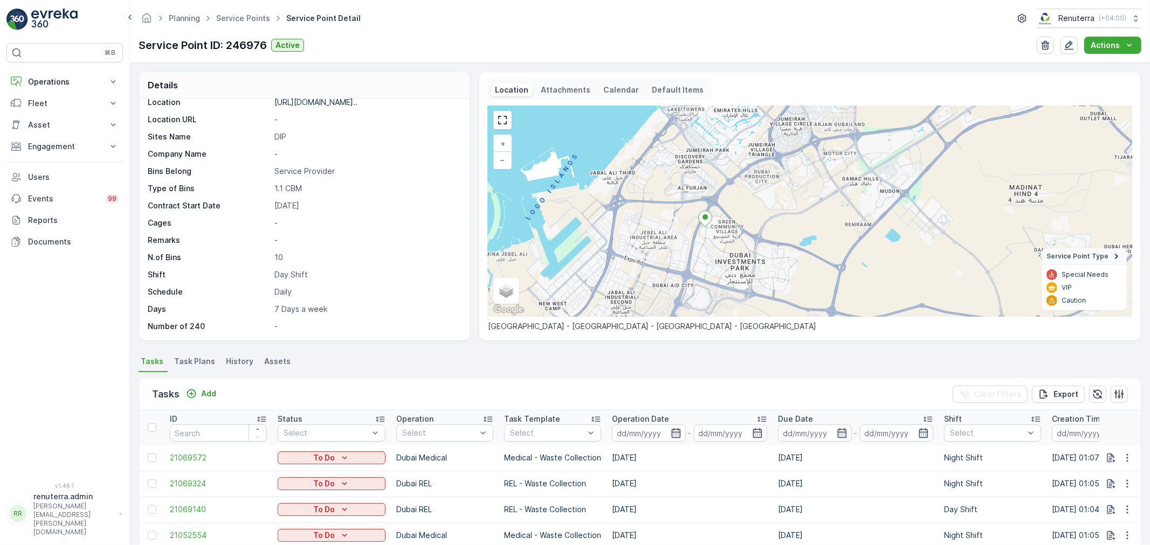
drag, startPoint x: 797, startPoint y: 225, endPoint x: 713, endPoint y: 232, distance: 84.4
click at [717, 233] on div "+ − Satellite Roadmap Terrain Hybrid Leaflet Keyboard shortcuts Map Data Map da…" at bounding box center [810, 211] width 644 height 211
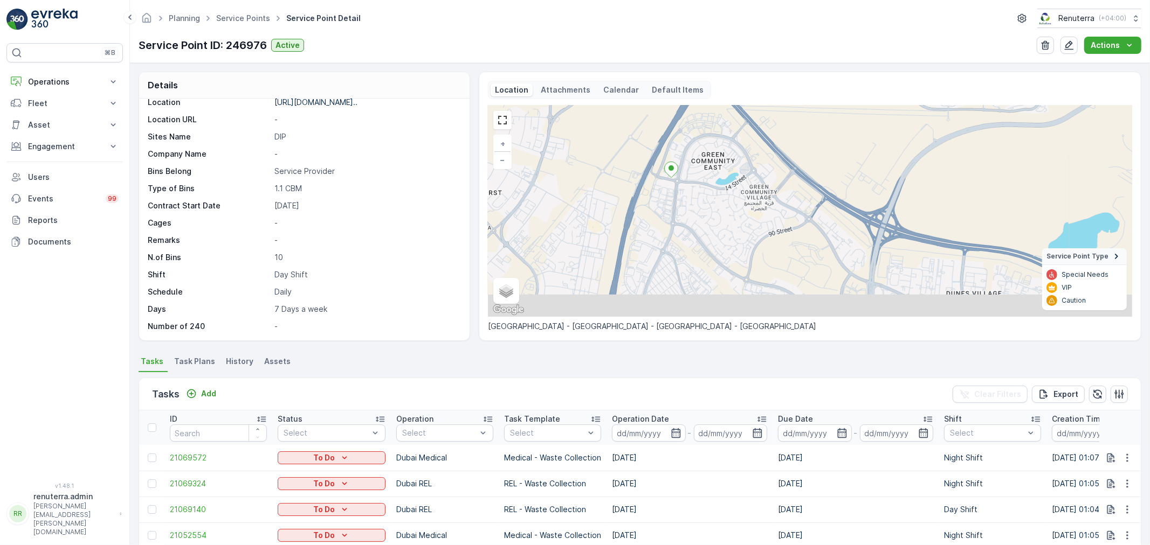
drag, startPoint x: 728, startPoint y: 265, endPoint x: 699, endPoint y: 200, distance: 70.9
click at [699, 200] on div "+ − Satellite Roadmap Terrain Hybrid Leaflet Keyboard shortcuts Map Data Map da…" at bounding box center [810, 211] width 644 height 211
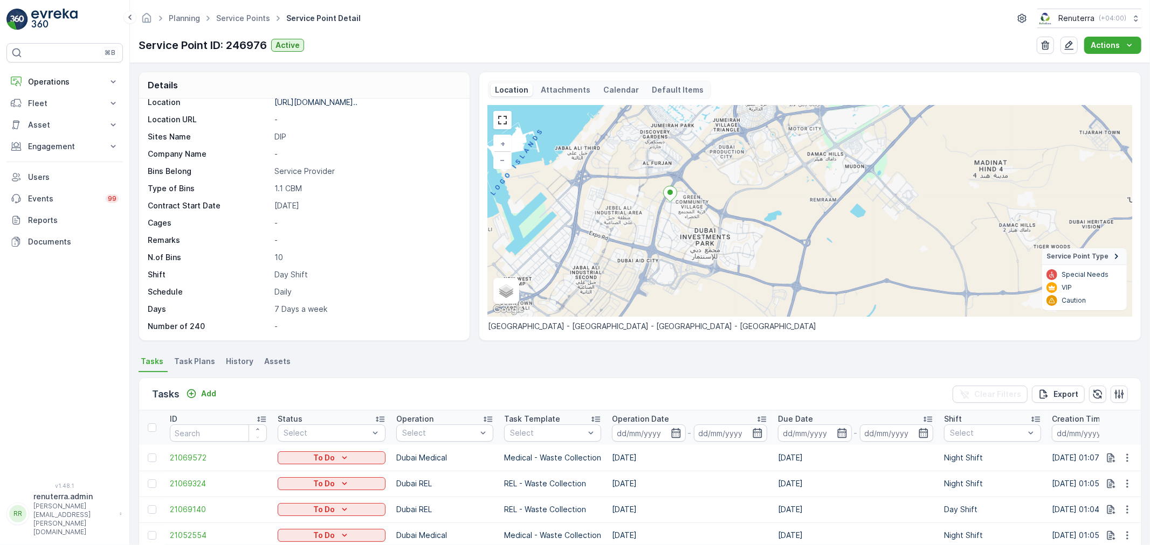
drag, startPoint x: 702, startPoint y: 217, endPoint x: 680, endPoint y: 225, distance: 23.9
click at [680, 225] on div "+ − Satellite Roadmap Terrain Hybrid Leaflet Keyboard shortcuts Map Data Map da…" at bounding box center [810, 211] width 644 height 211
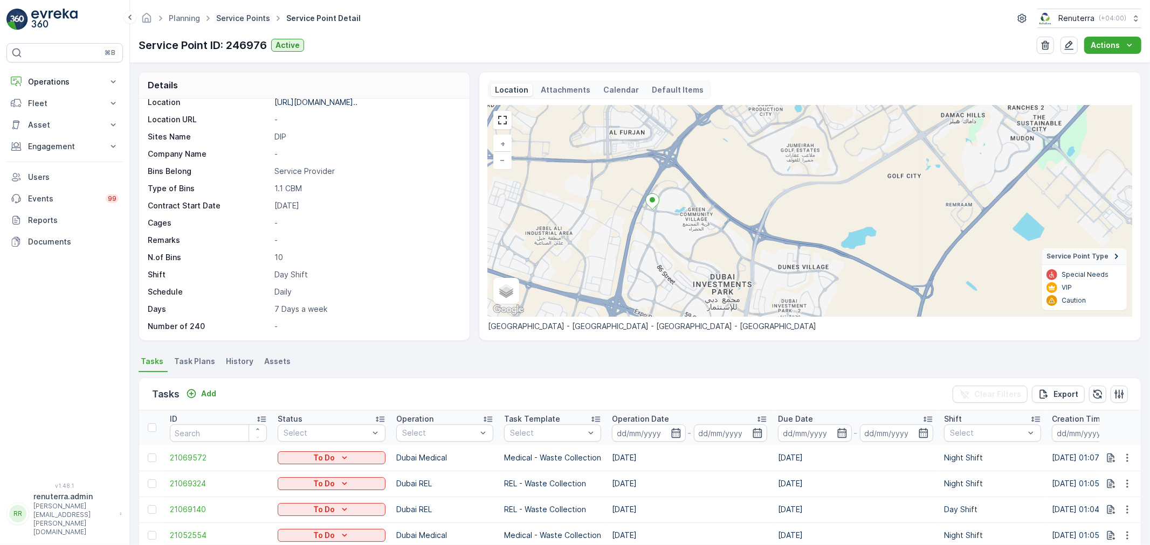
click at [236, 17] on link "Service Points" at bounding box center [243, 17] width 54 height 9
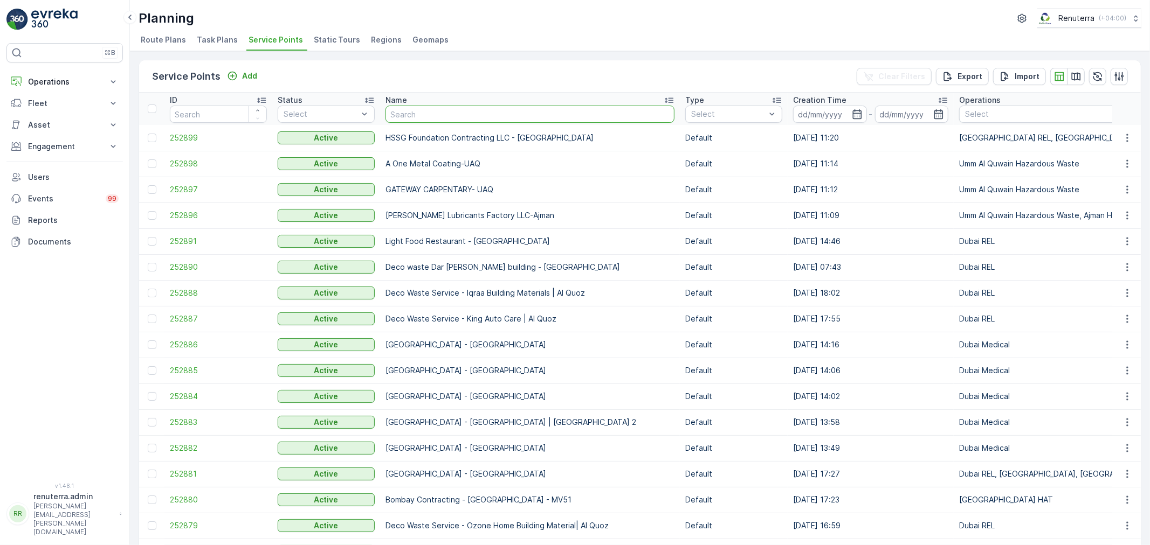
click at [457, 115] on input "text" at bounding box center [529, 114] width 289 height 17
type input "alh"
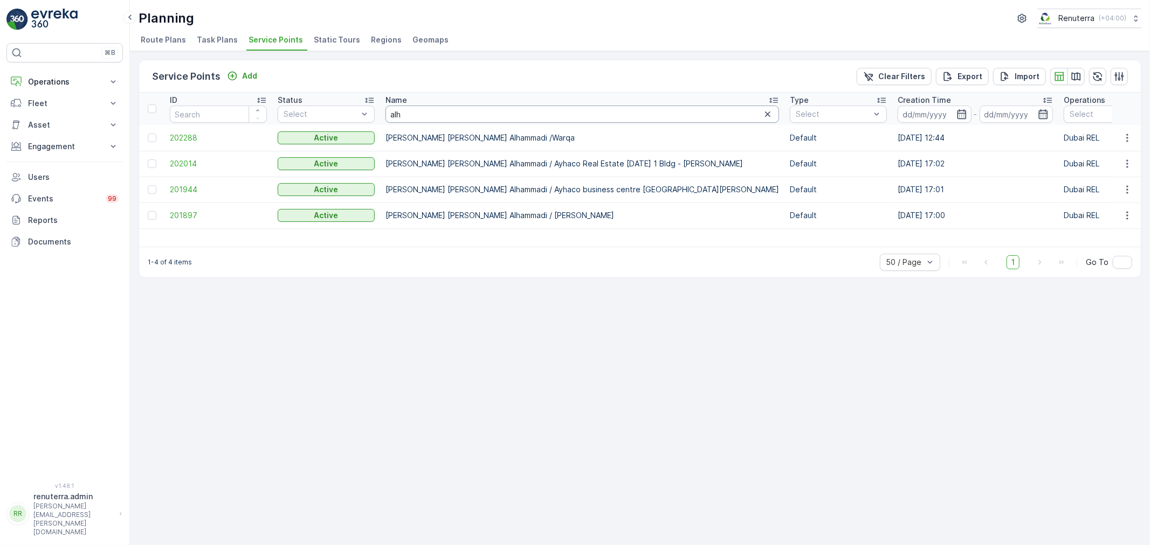
click at [457, 115] on input "alh" at bounding box center [581, 114] width 393 height 17
type input "al h"
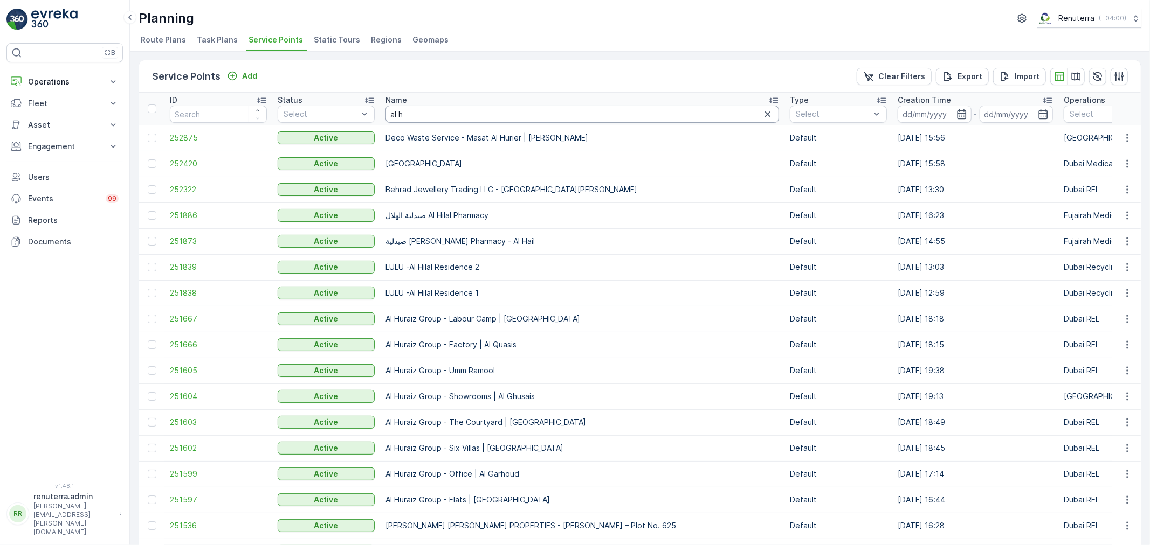
click at [433, 115] on input "al h" at bounding box center [581, 114] width 393 height 17
type input "al ahil"
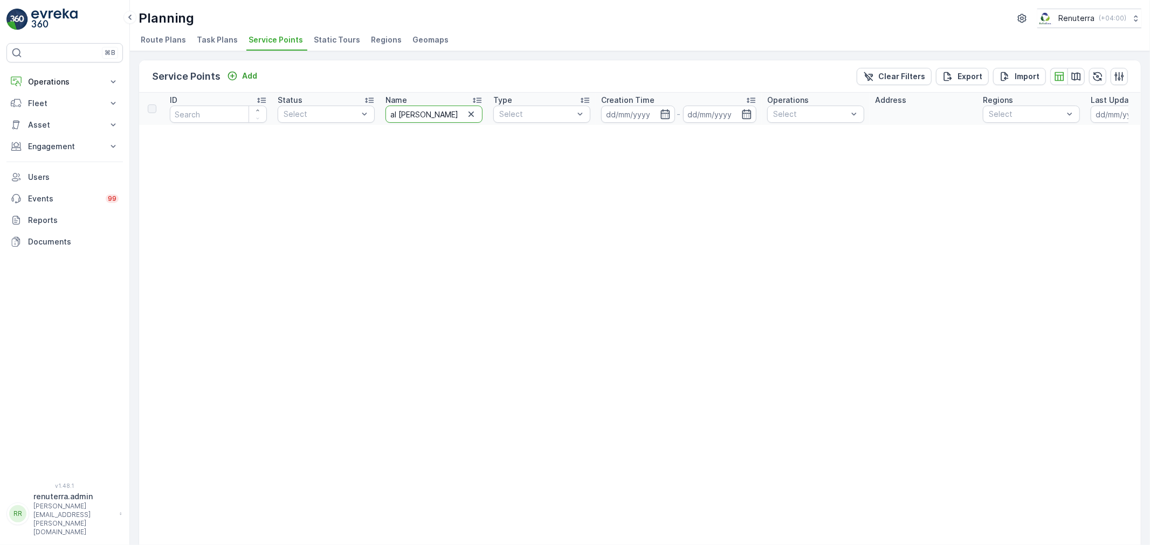
click at [444, 109] on input "al ahil" at bounding box center [433, 114] width 97 height 17
type input "al ah"
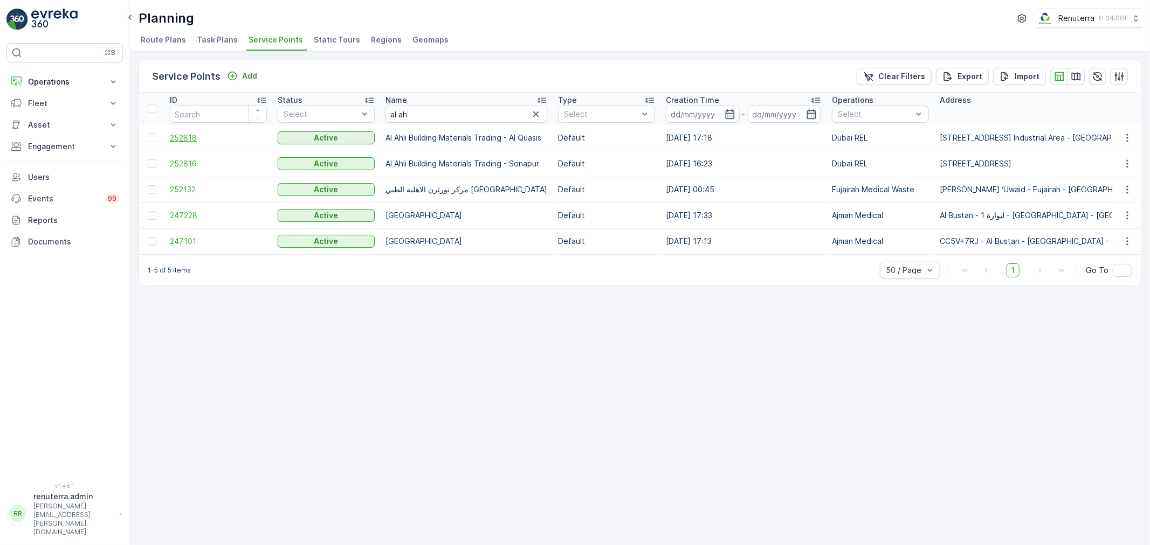
click at [192, 133] on span "252818" at bounding box center [218, 138] width 97 height 11
click at [175, 161] on span "252816" at bounding box center [218, 163] width 97 height 11
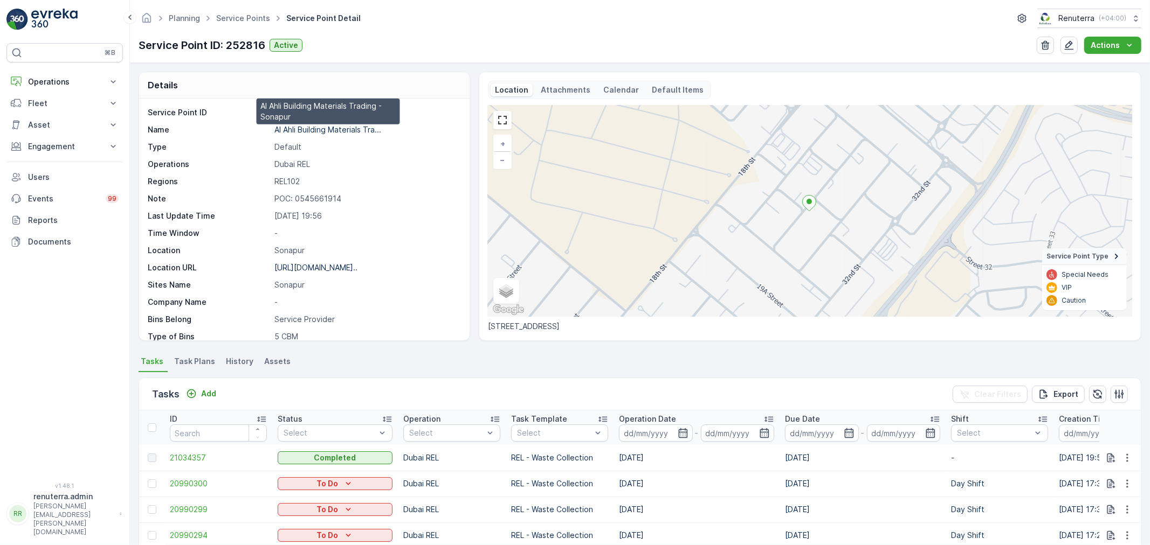
click at [333, 128] on p "Al Ahli Building Materials Tra..." at bounding box center [327, 129] width 107 height 9
click at [240, 16] on link "Service Points" at bounding box center [243, 17] width 54 height 9
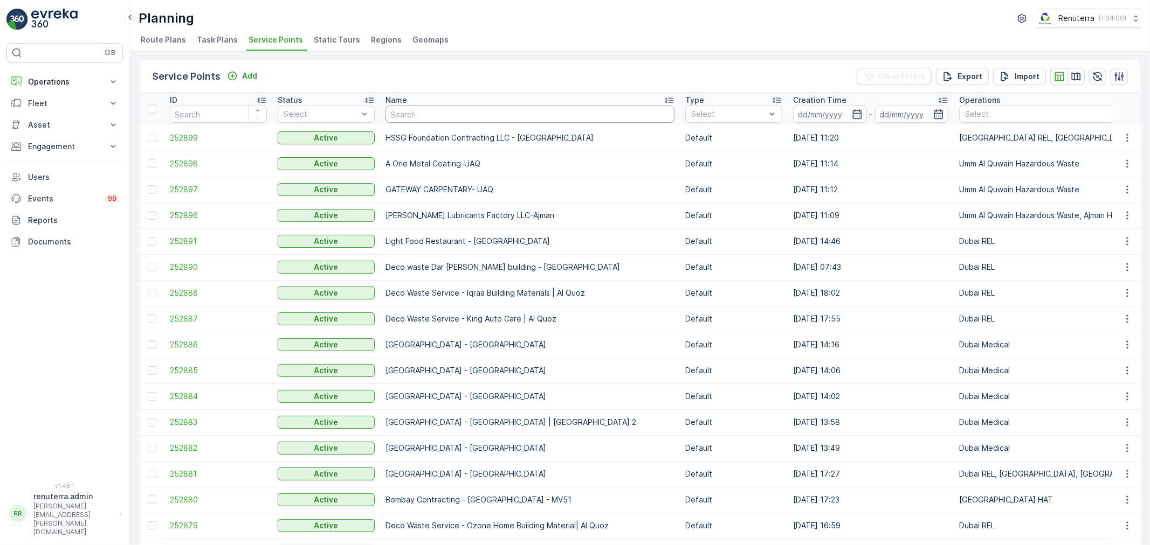
click at [404, 115] on input "text" at bounding box center [529, 114] width 289 height 17
type input "noor"
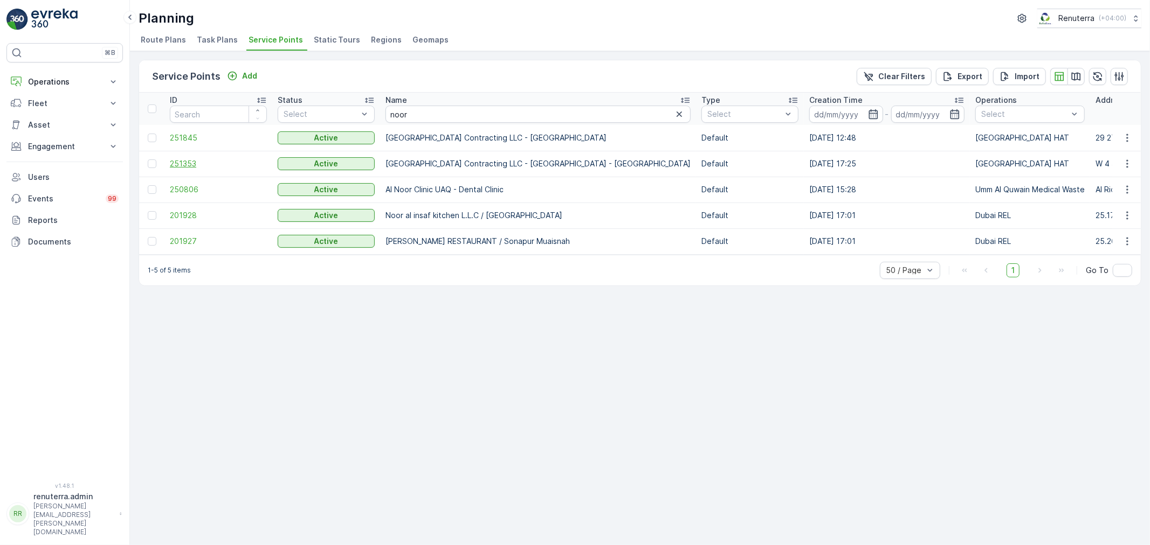
click at [172, 158] on span "251353" at bounding box center [218, 163] width 97 height 11
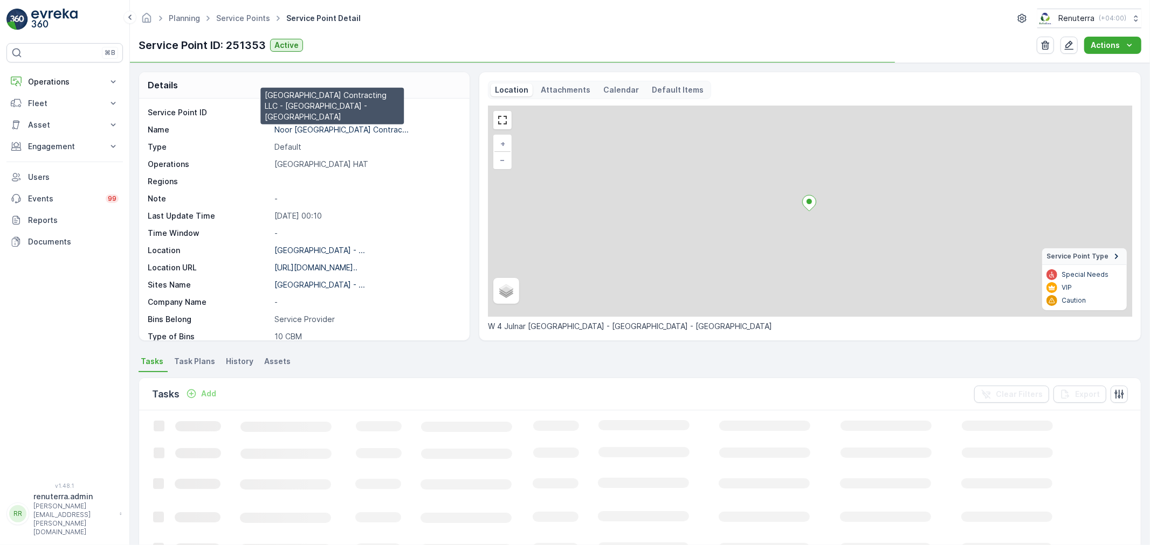
click at [331, 127] on p "Noor [GEOGRAPHIC_DATA] Contrac..." at bounding box center [341, 129] width 134 height 9
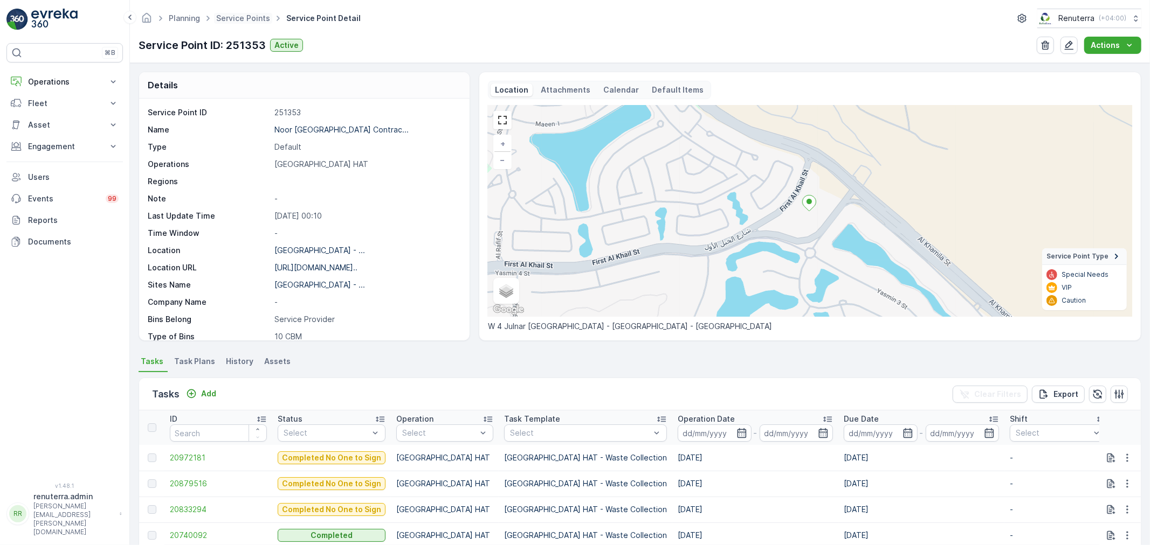
click at [235, 13] on span "Service Points" at bounding box center [243, 18] width 58 height 11
click at [247, 19] on link "Service Points" at bounding box center [243, 17] width 54 height 9
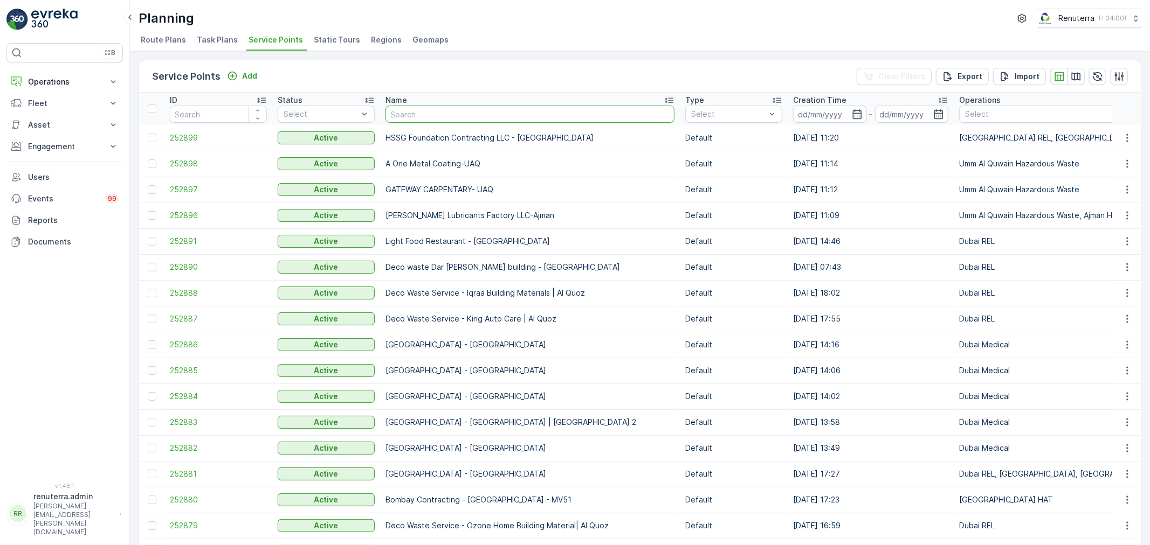
click at [392, 110] on input "text" at bounding box center [529, 114] width 289 height 17
type input "midas"
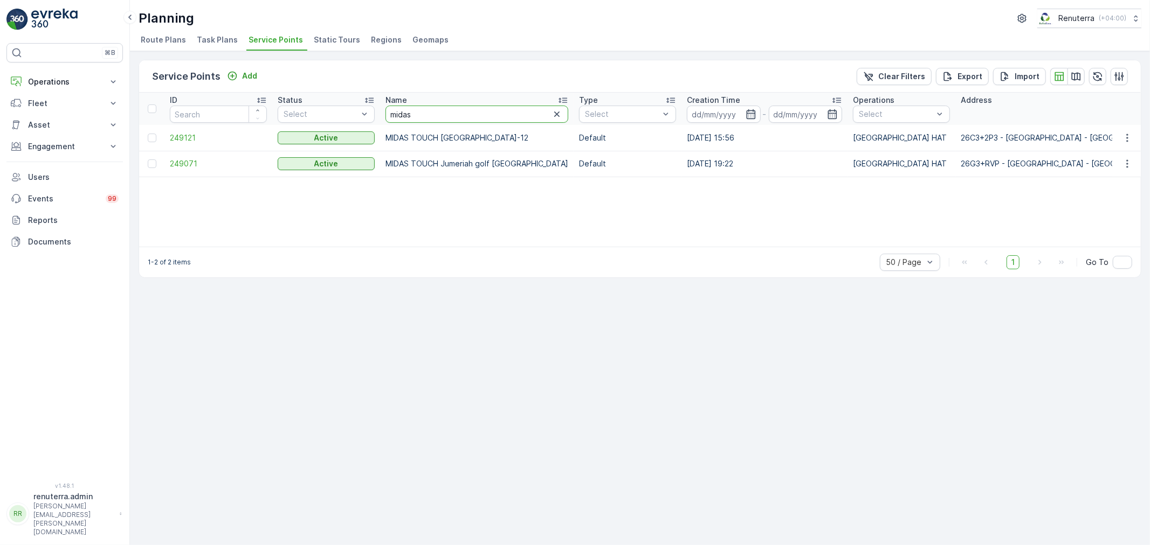
drag, startPoint x: 424, startPoint y: 112, endPoint x: 338, endPoint y: 94, distance: 87.5
type input "al tayer"
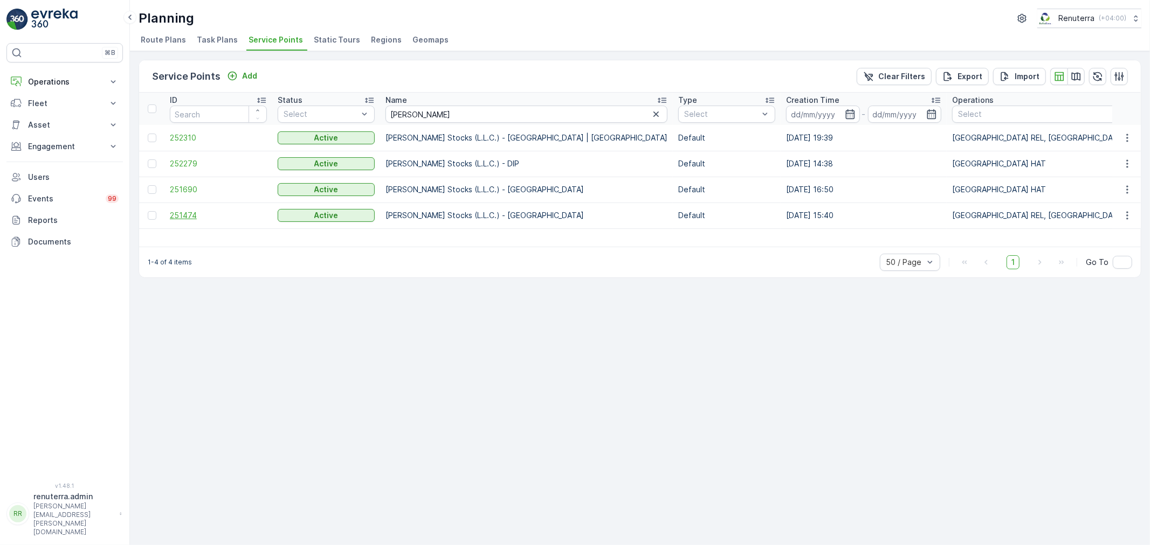
click at [185, 215] on span "251474" at bounding box center [218, 215] width 97 height 11
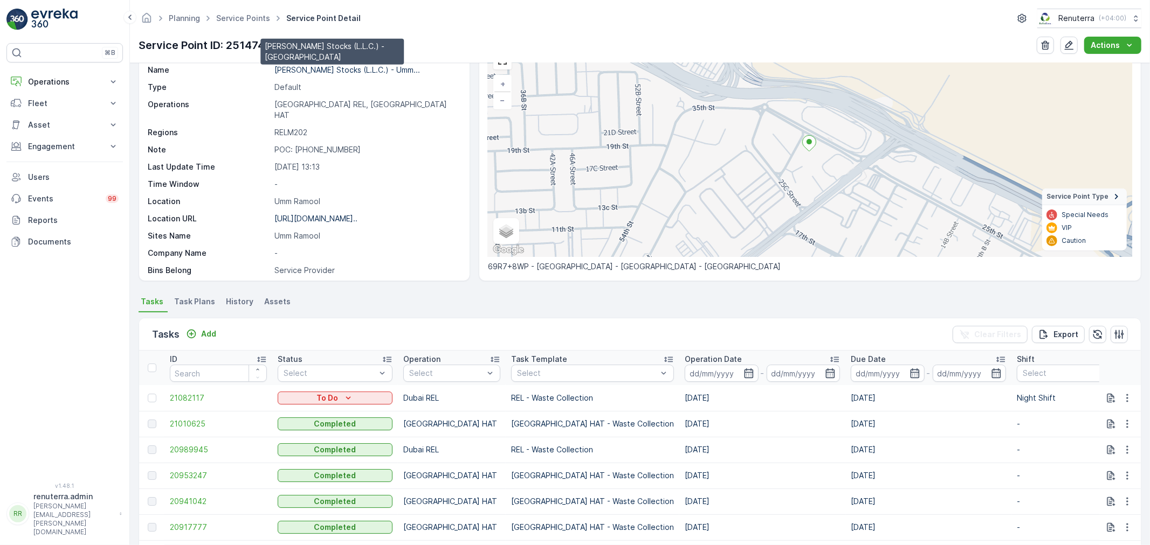
click at [343, 67] on p "Al Tayer Stocks (L.L.C.) - Umm..." at bounding box center [347, 69] width 146 height 9
click at [220, 15] on link "Service Points" at bounding box center [243, 17] width 54 height 9
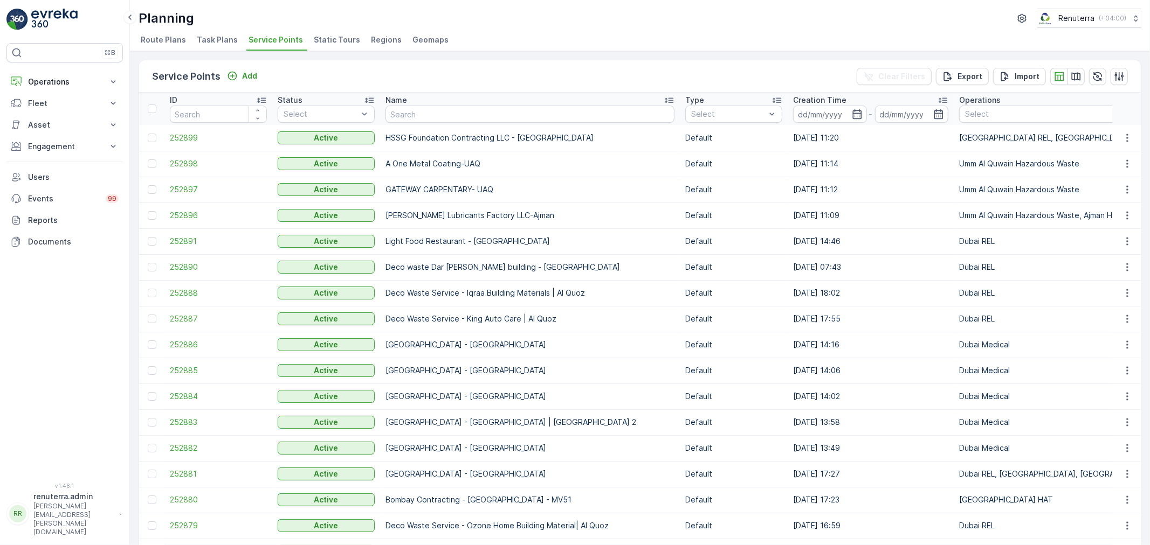
click at [430, 110] on input "text" at bounding box center [529, 114] width 289 height 17
type input "delta"
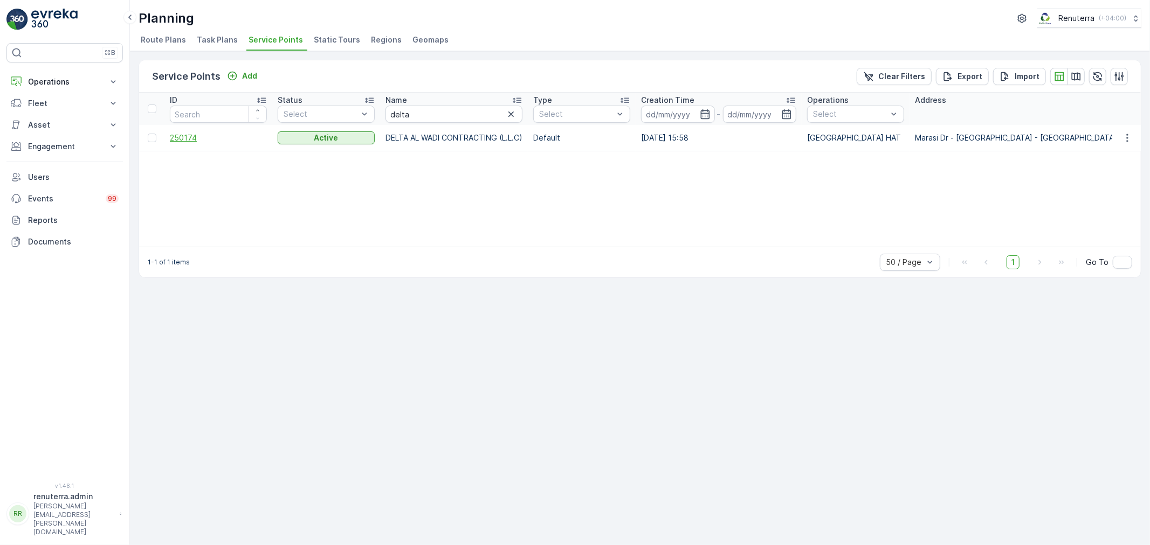
click at [185, 141] on span "250174" at bounding box center [218, 138] width 97 height 11
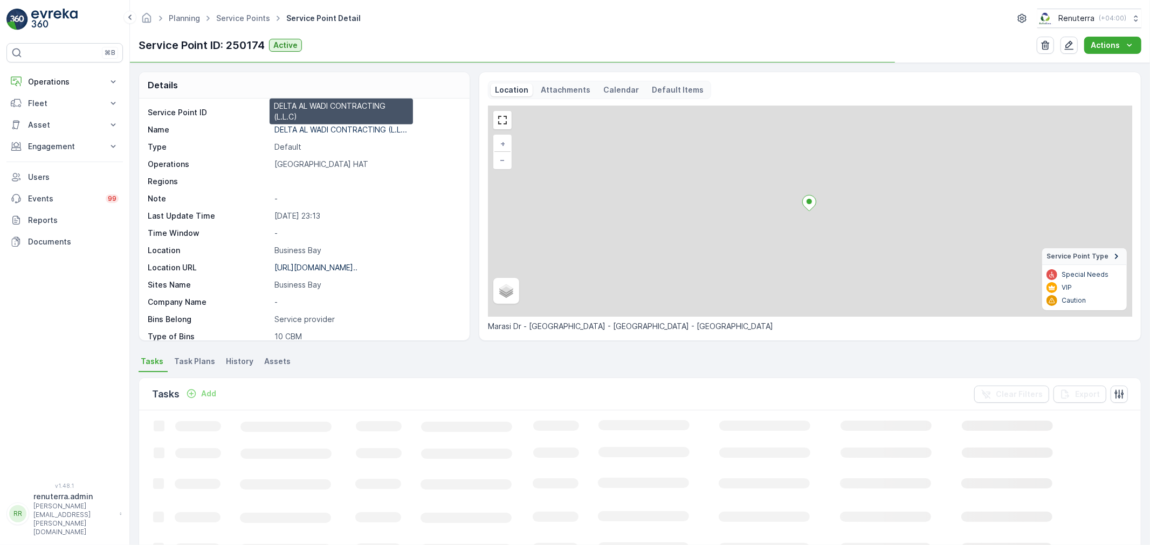
click at [316, 127] on p "DELTA AL WADI CONTRACTING (L.L..." at bounding box center [340, 129] width 133 height 9
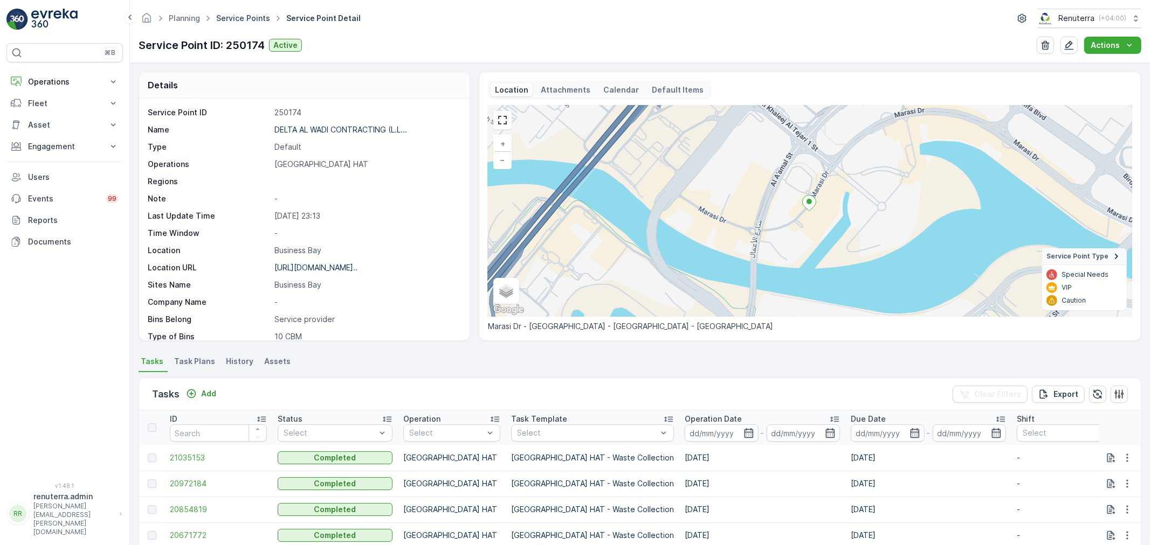
click at [224, 18] on link "Service Points" at bounding box center [243, 17] width 54 height 9
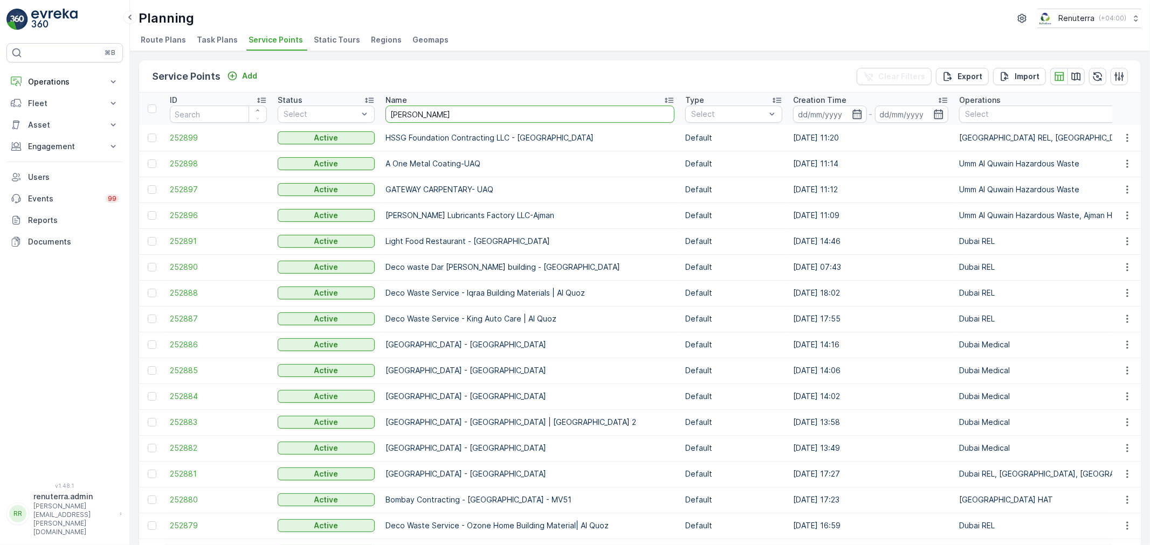
type input "sobha"
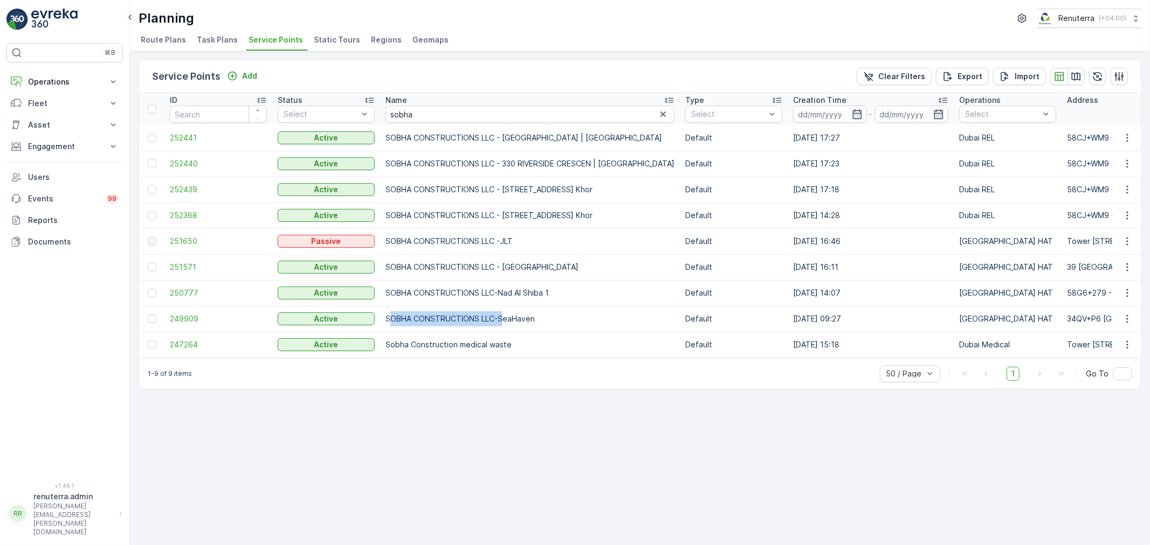
drag, startPoint x: 386, startPoint y: 317, endPoint x: 499, endPoint y: 307, distance: 112.5
click at [499, 307] on td "SOBHA CONSTRUCTIONS LLC-SeaHaven" at bounding box center [530, 319] width 300 height 26
copy td "SOBHA CONSTRUCTIONS LLC-"
drag, startPoint x: 419, startPoint y: 115, endPoint x: 380, endPoint y: 109, distance: 39.8
click at [380, 109] on th "Name sobha" at bounding box center [530, 109] width 300 height 32
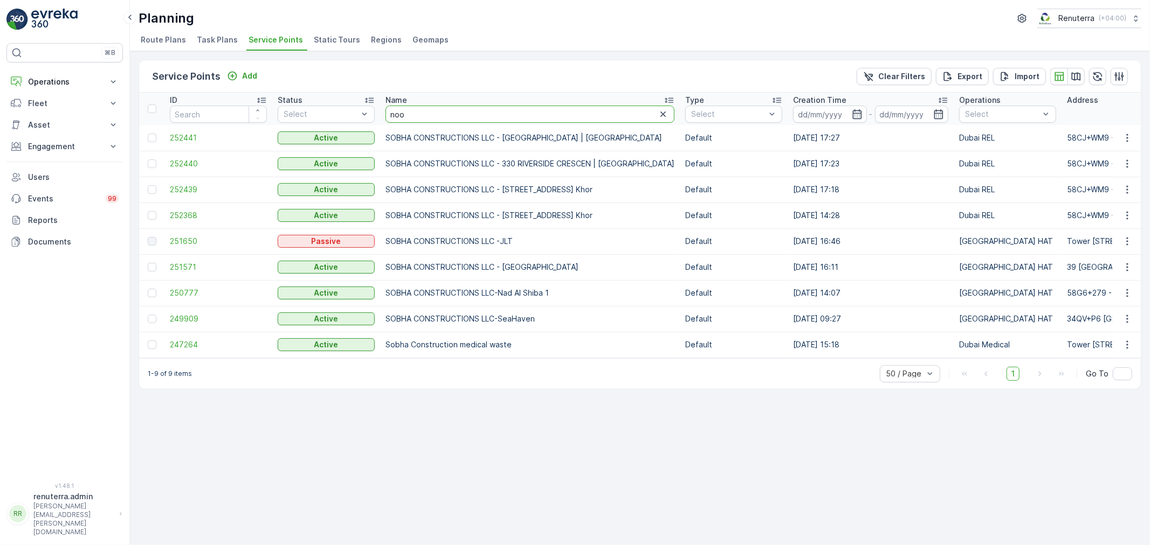
type input "noor"
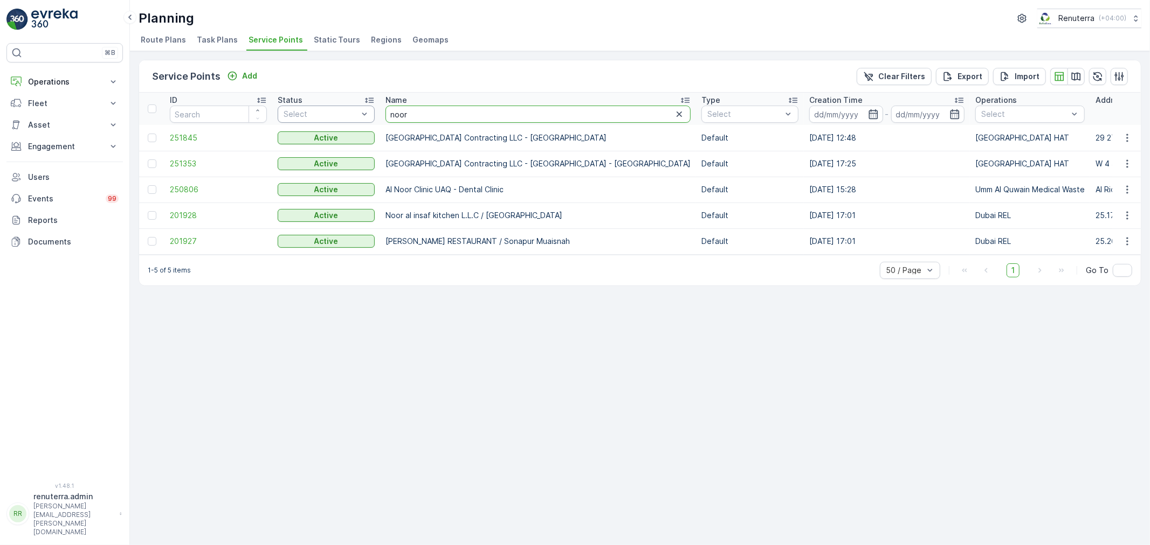
drag, startPoint x: 426, startPoint y: 110, endPoint x: 336, endPoint y: 109, distance: 90.5
type input "al ahi"
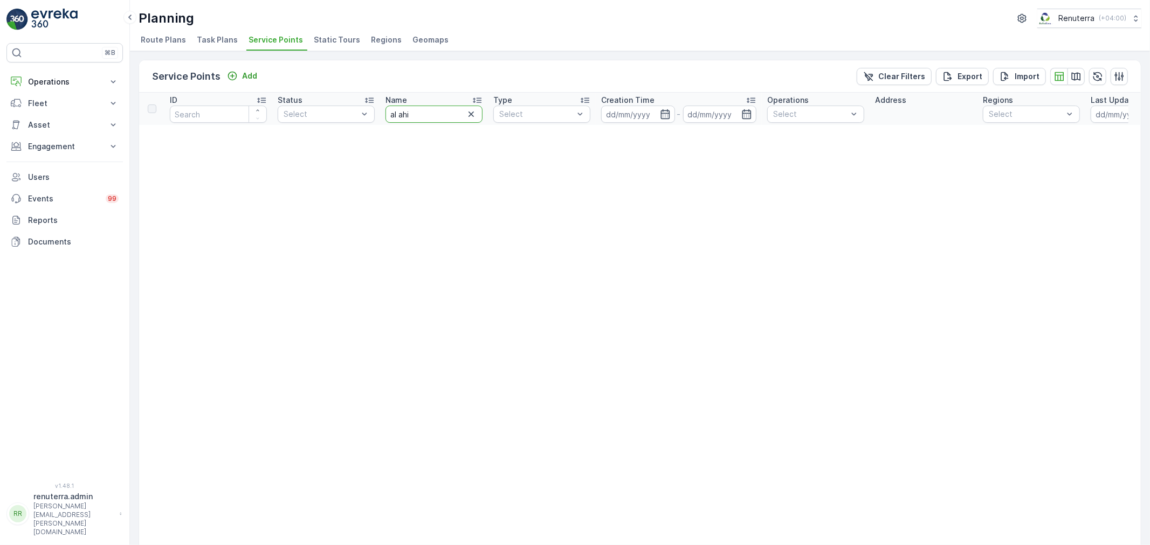
click at [424, 113] on input "al ahi" at bounding box center [433, 114] width 97 height 17
type input "al ah"
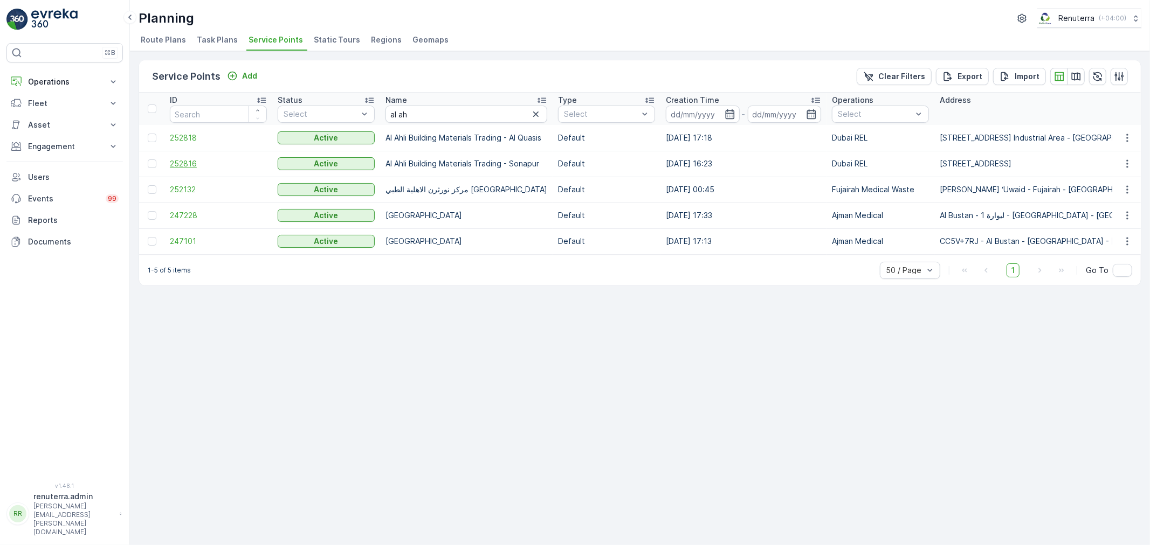
click at [181, 164] on span "252816" at bounding box center [218, 163] width 97 height 11
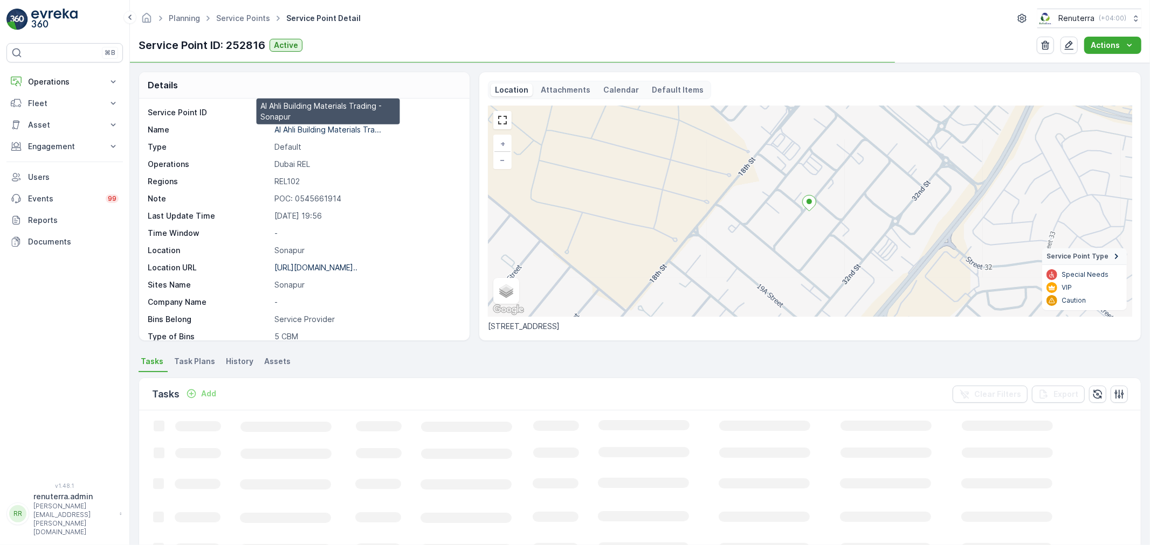
click at [311, 127] on p "Al Ahli Building Materials Tra..." at bounding box center [327, 129] width 107 height 9
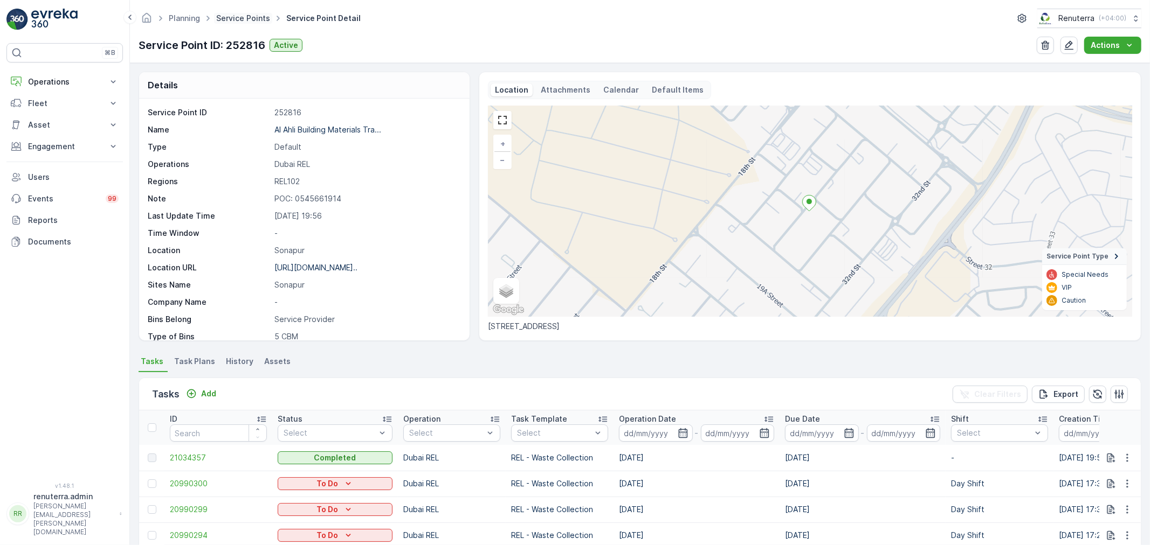
click at [244, 17] on link "Service Points" at bounding box center [243, 17] width 54 height 9
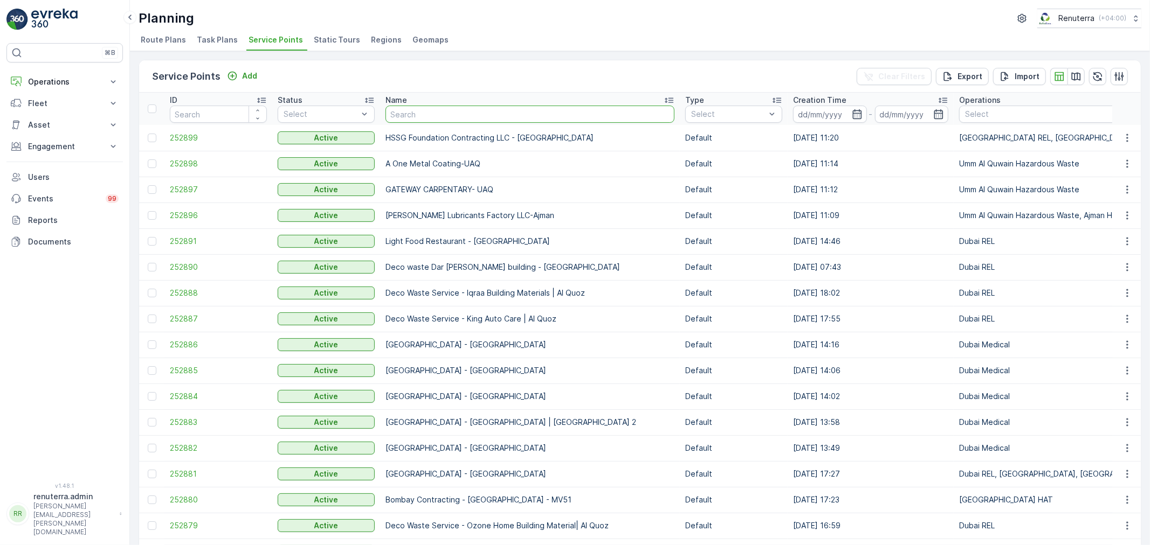
click at [397, 115] on input "text" at bounding box center [529, 114] width 289 height 17
type input "idt"
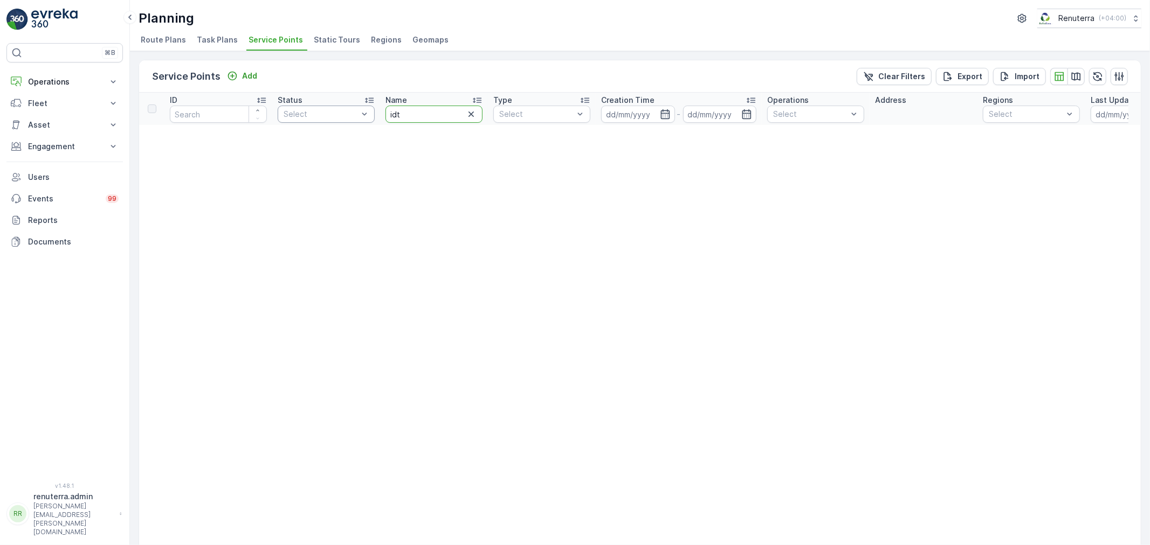
drag, startPoint x: 427, startPoint y: 117, endPoint x: 337, endPoint y: 112, distance: 90.2
type input "IDT"
click at [473, 115] on icon "button" at bounding box center [470, 114] width 5 height 5
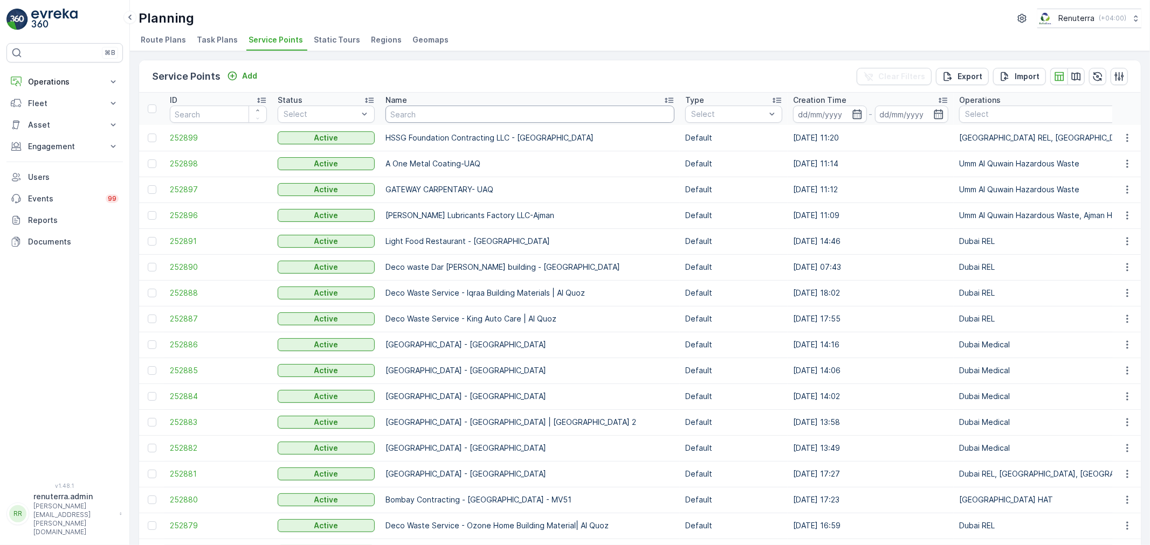
click at [396, 114] on input "text" at bounding box center [529, 114] width 289 height 17
type input "emira"
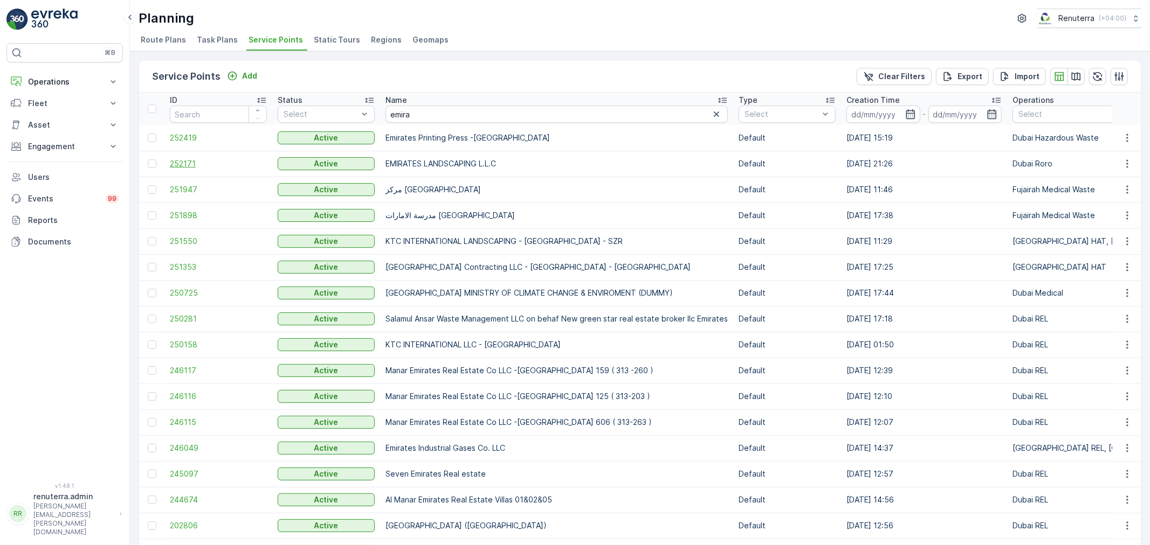
click at [197, 158] on span "252171" at bounding box center [218, 163] width 97 height 11
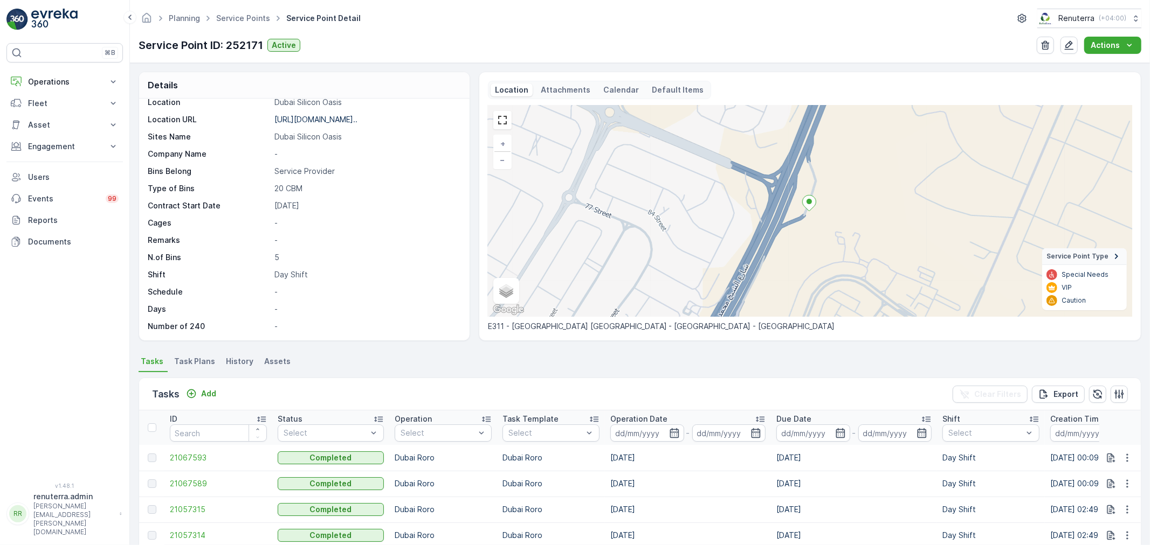
scroll to position [120, 0]
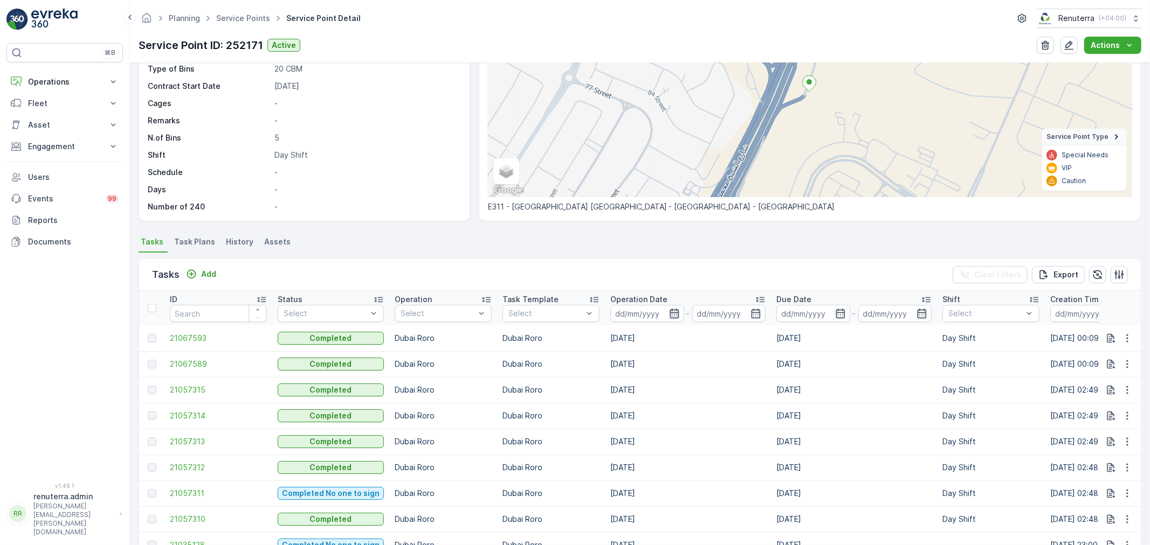
click at [671, 308] on icon "button" at bounding box center [674, 313] width 11 height 11
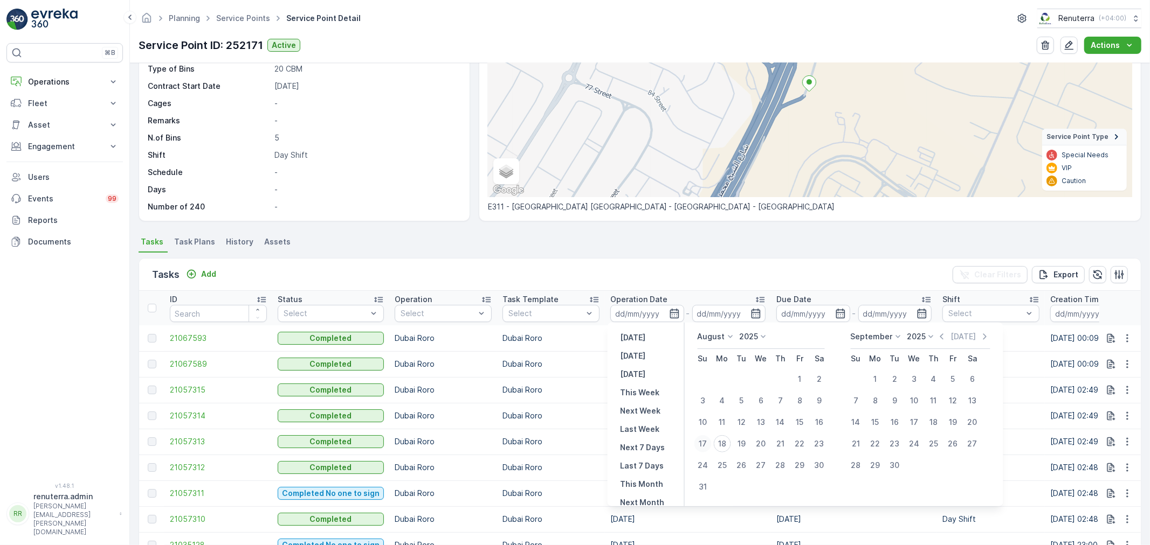
click at [702, 443] on div "17" at bounding box center [702, 443] width 17 height 17
type input "[DATE]"
click at [702, 443] on div "17" at bounding box center [702, 443] width 17 height 17
type input "[DATE]"
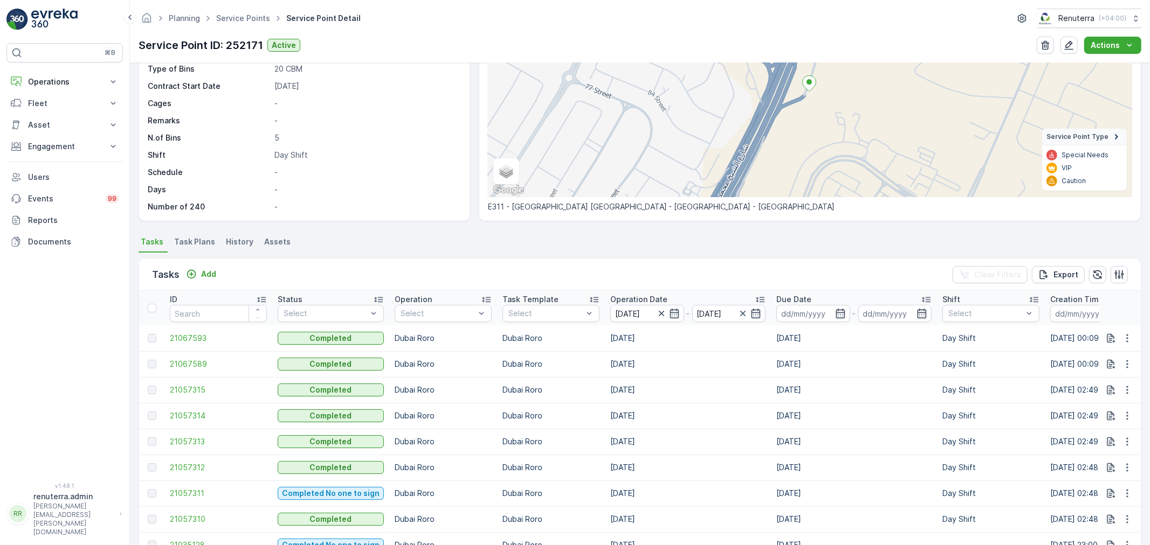
click at [600, 244] on ul "Tasks Task Plans History Assets" at bounding box center [640, 243] width 1002 height 18
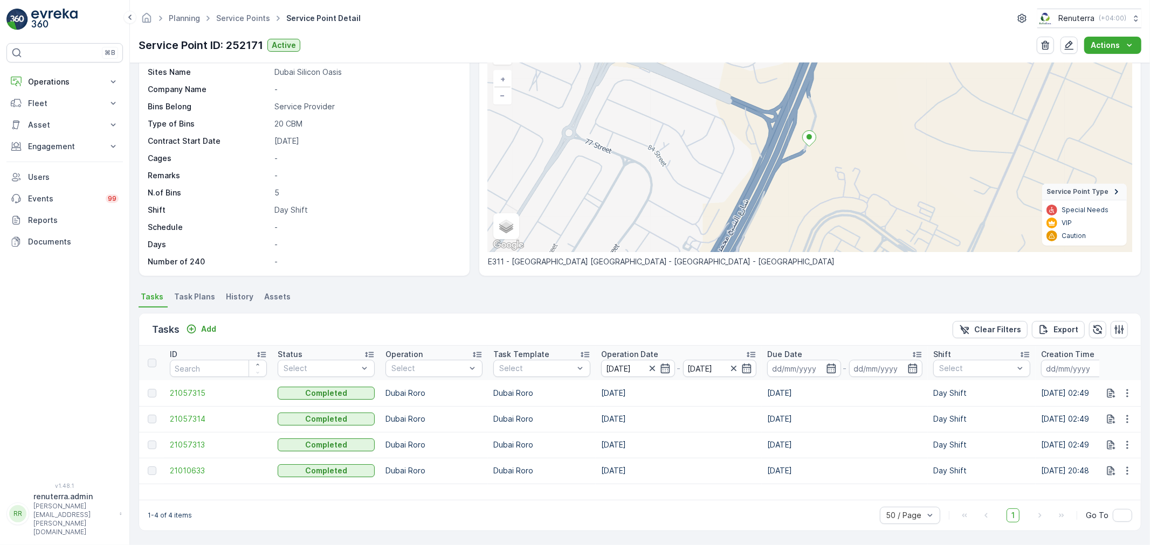
scroll to position [65, 0]
click at [614, 392] on td "[DATE]" at bounding box center [679, 394] width 166 height 26
click at [613, 413] on td "[DATE]" at bounding box center [679, 419] width 166 height 26
drag, startPoint x: 613, startPoint y: 452, endPoint x: 621, endPoint y: 467, distance: 17.9
click at [616, 455] on td "[DATE]" at bounding box center [679, 445] width 166 height 26
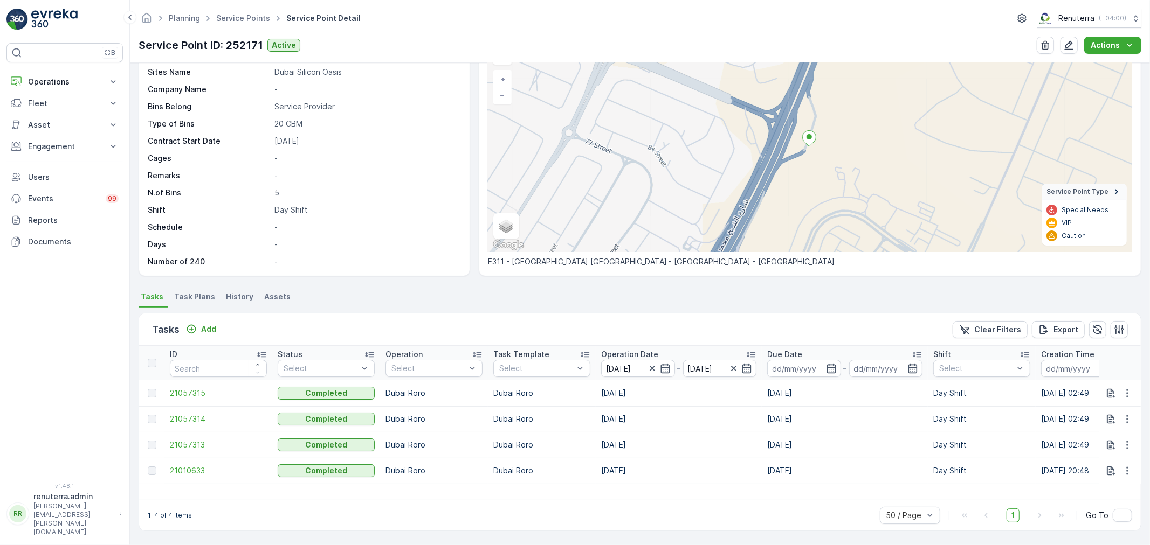
click at [621, 467] on td "[DATE]" at bounding box center [679, 471] width 166 height 26
click at [734, 367] on icon "button" at bounding box center [733, 368] width 5 height 5
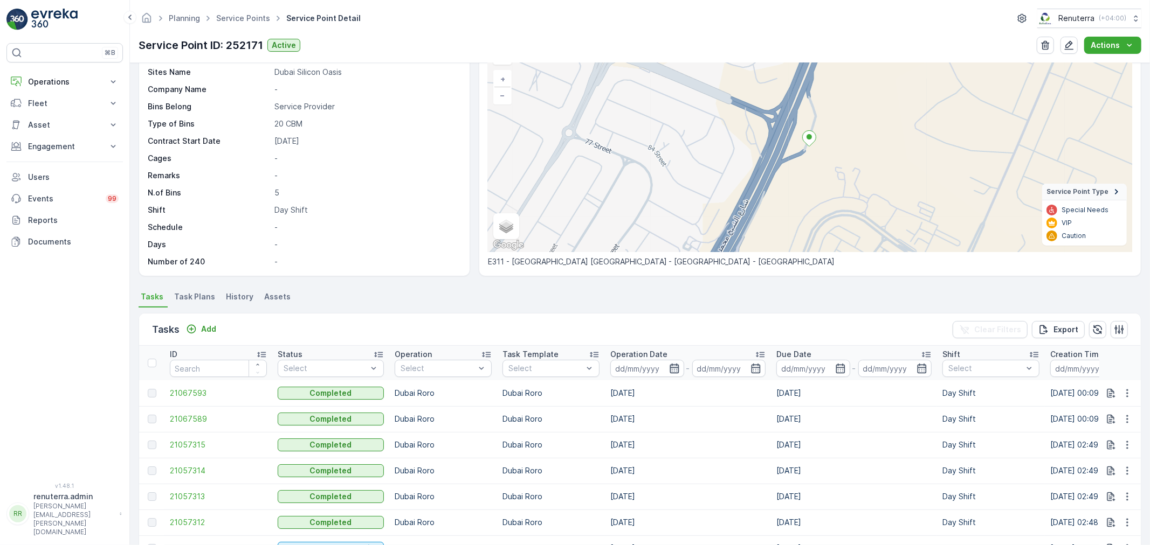
click at [669, 364] on icon "button" at bounding box center [673, 369] width 9 height 10
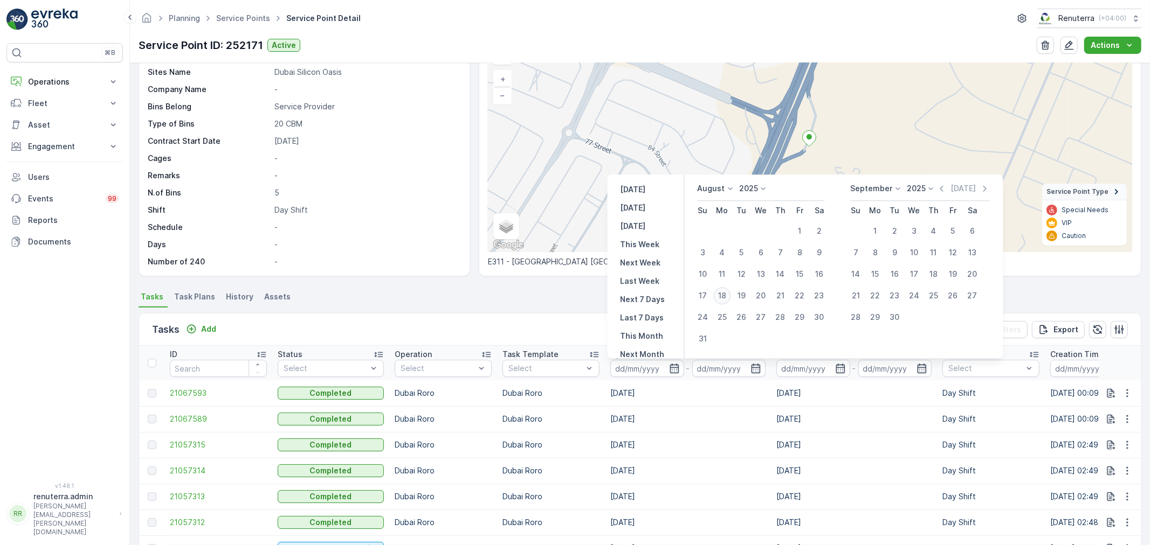
click at [721, 293] on div "18" at bounding box center [722, 295] width 17 height 17
type input "[DATE]"
click at [721, 293] on div "18" at bounding box center [722, 295] width 17 height 17
type input "[DATE]"
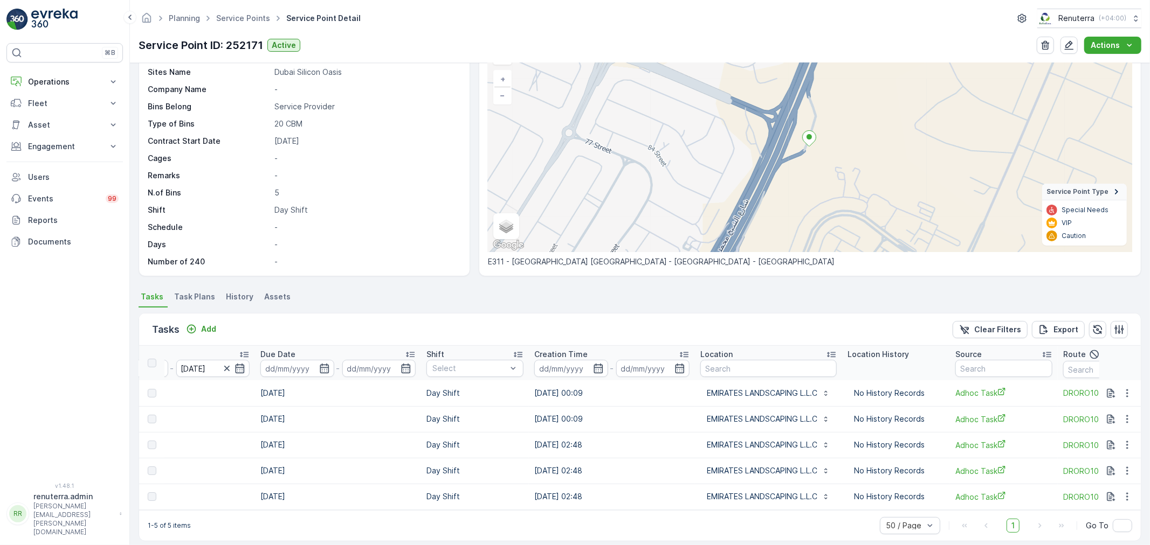
scroll to position [0, 518]
click at [704, 390] on p "EMIRATES LANDSCAPING L.L.C" at bounding box center [759, 393] width 110 height 11
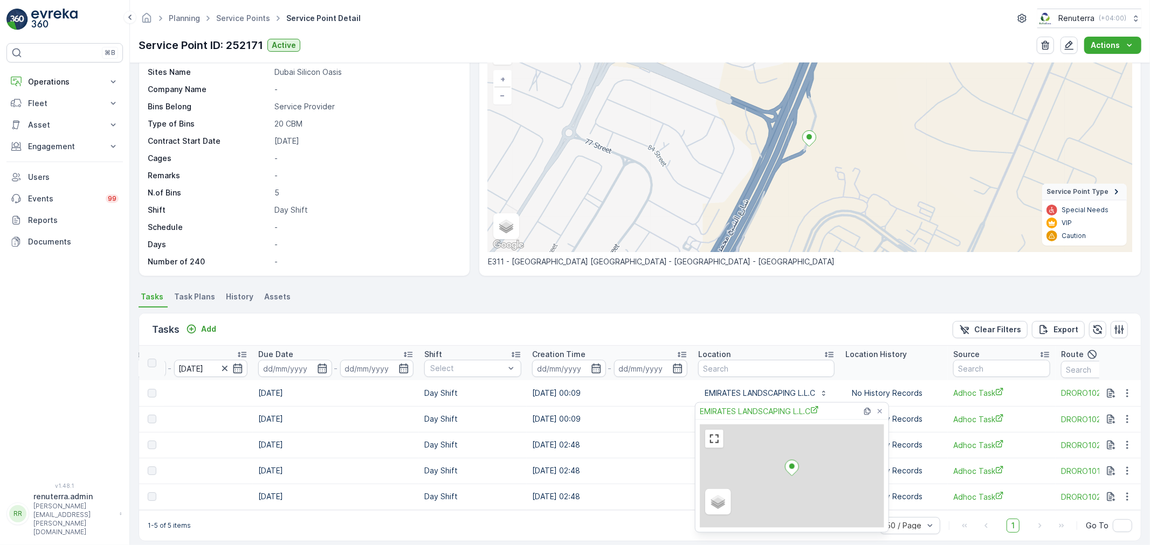
click at [667, 394] on td "18.08.2025 00:09" at bounding box center [610, 394] width 166 height 26
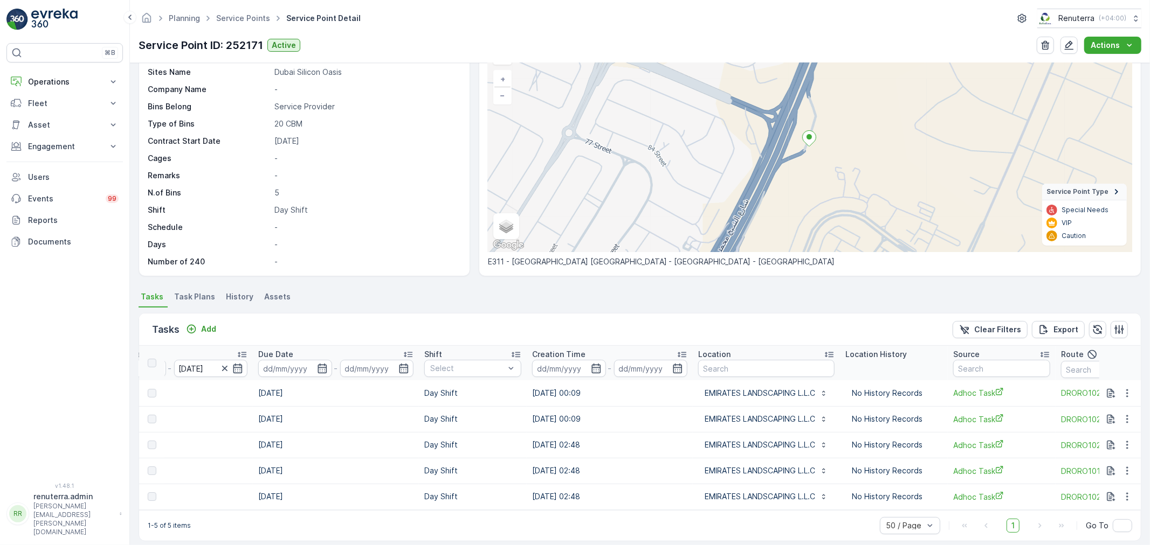
drag, startPoint x: 667, startPoint y: 419, endPoint x: 680, endPoint y: 439, distance: 23.8
click at [669, 419] on td "18.08.2025 00:09" at bounding box center [610, 419] width 166 height 26
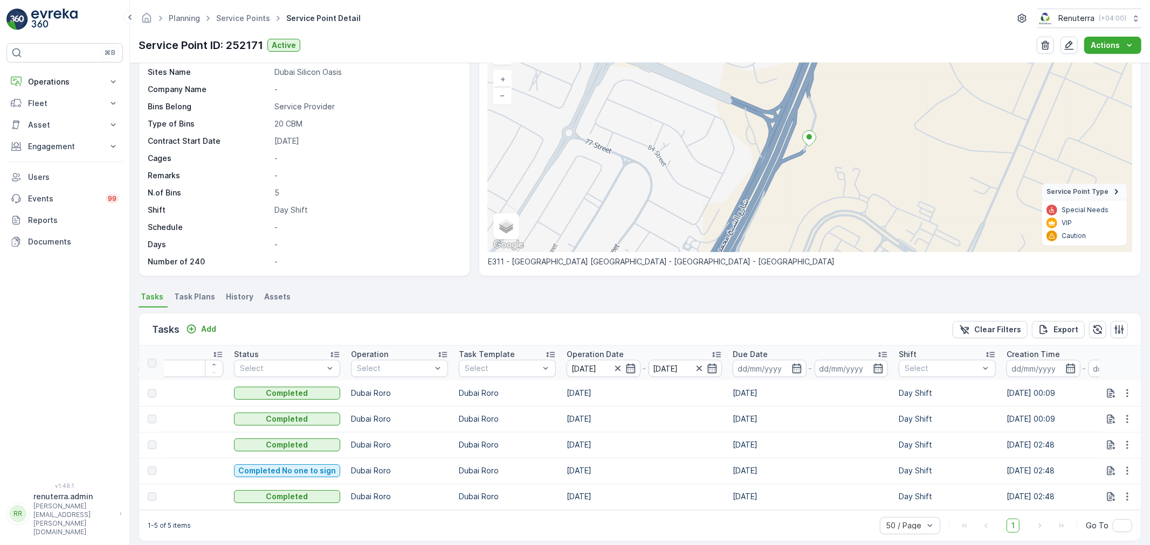
scroll to position [0, 0]
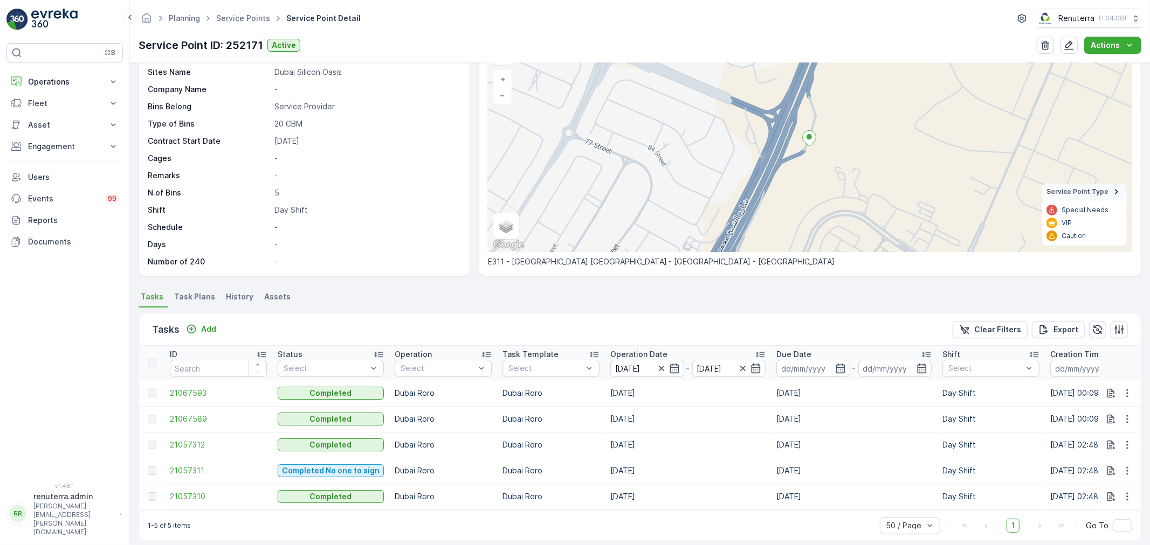
click at [557, 298] on ul "Tasks Task Plans History Assets" at bounding box center [640, 298] width 1002 height 18
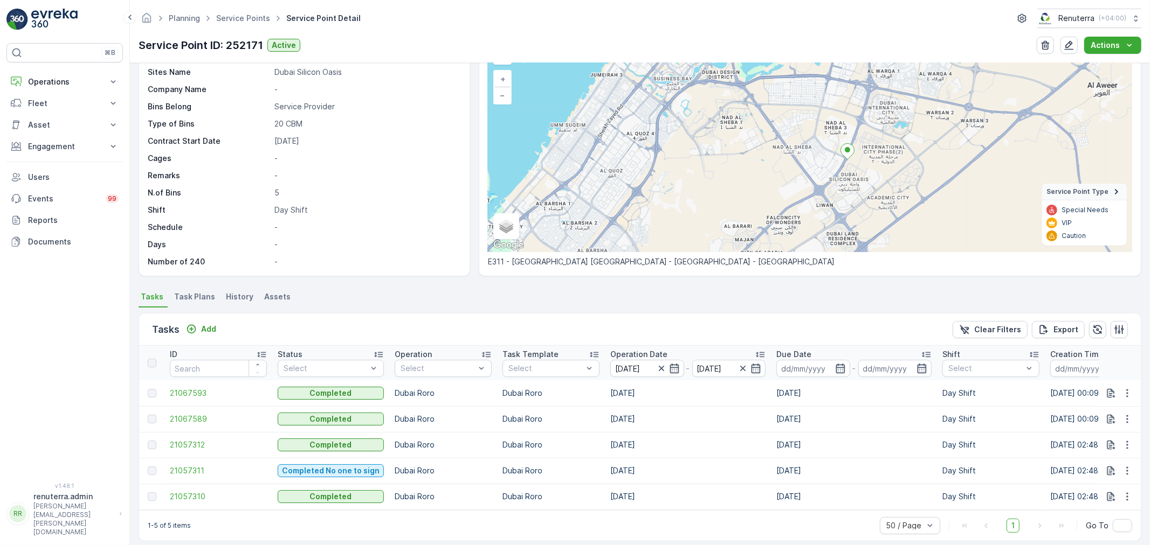
scroll to position [42, 0]
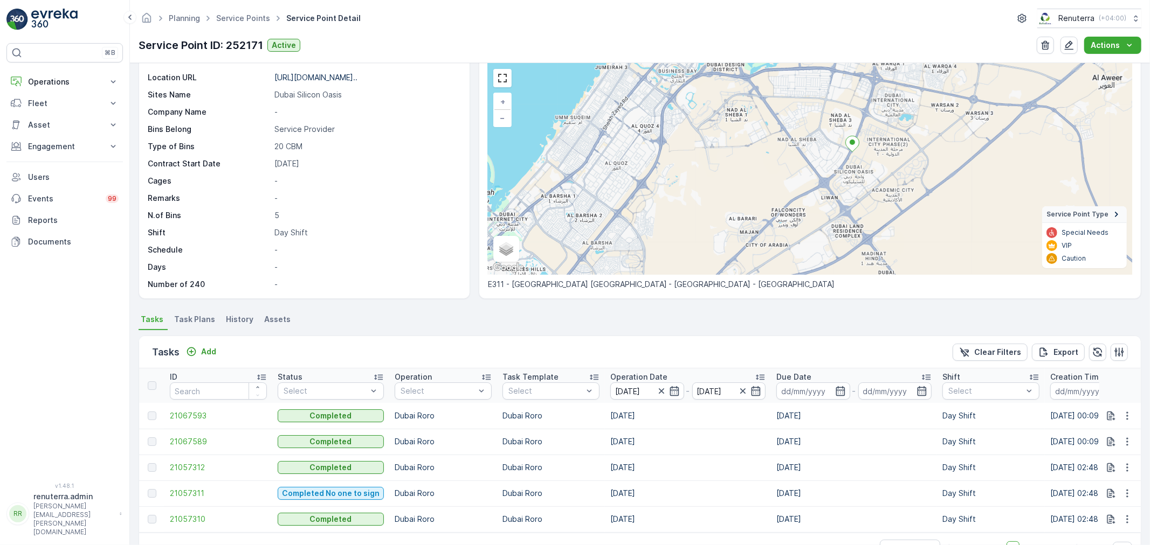
drag, startPoint x: 876, startPoint y: 175, endPoint x: 881, endPoint y: 144, distance: 30.6
click at [881, 144] on div "+ − Satellite Roadmap Terrain Hybrid Leaflet Keyboard shortcuts Map Data Map da…" at bounding box center [810, 169] width 644 height 211
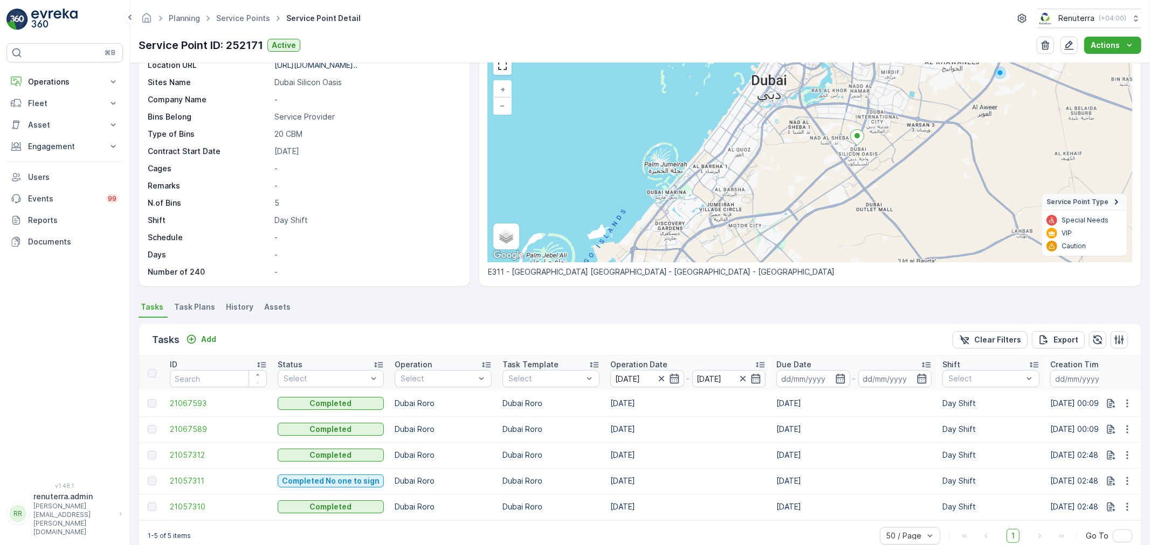
scroll to position [60, 0]
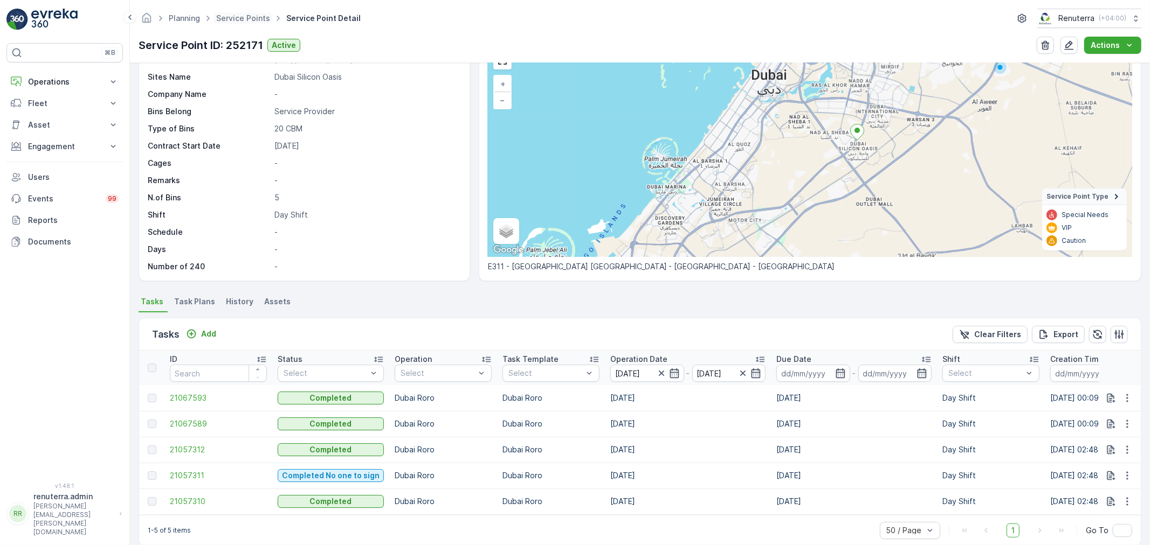
click at [239, 13] on span "Service Points" at bounding box center [243, 18] width 58 height 11
click at [240, 19] on link "Service Points" at bounding box center [243, 17] width 54 height 9
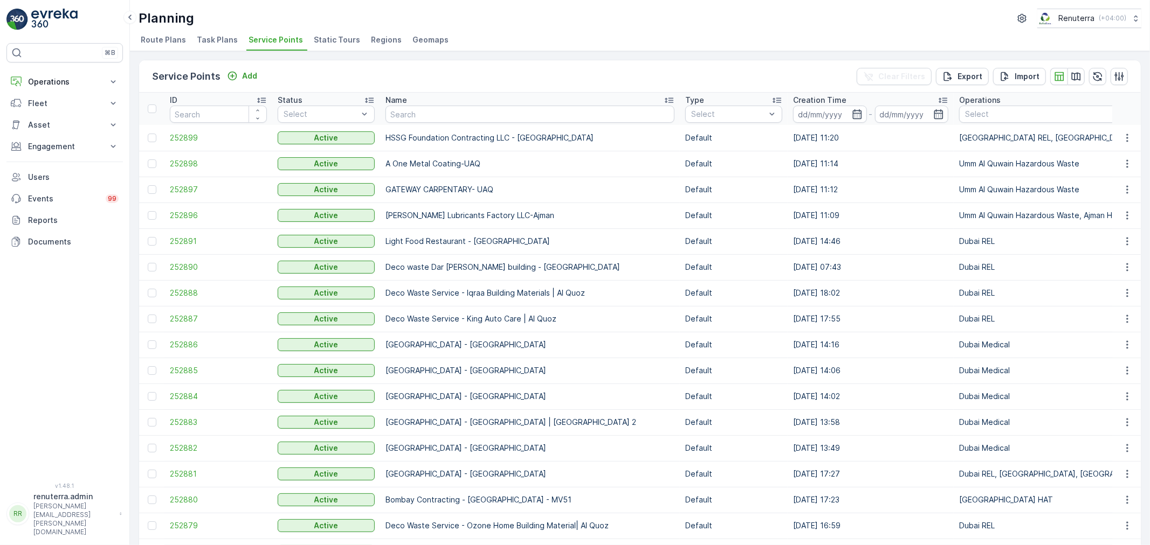
click at [455, 112] on input "text" at bounding box center [529, 114] width 289 height 17
type input "midas"
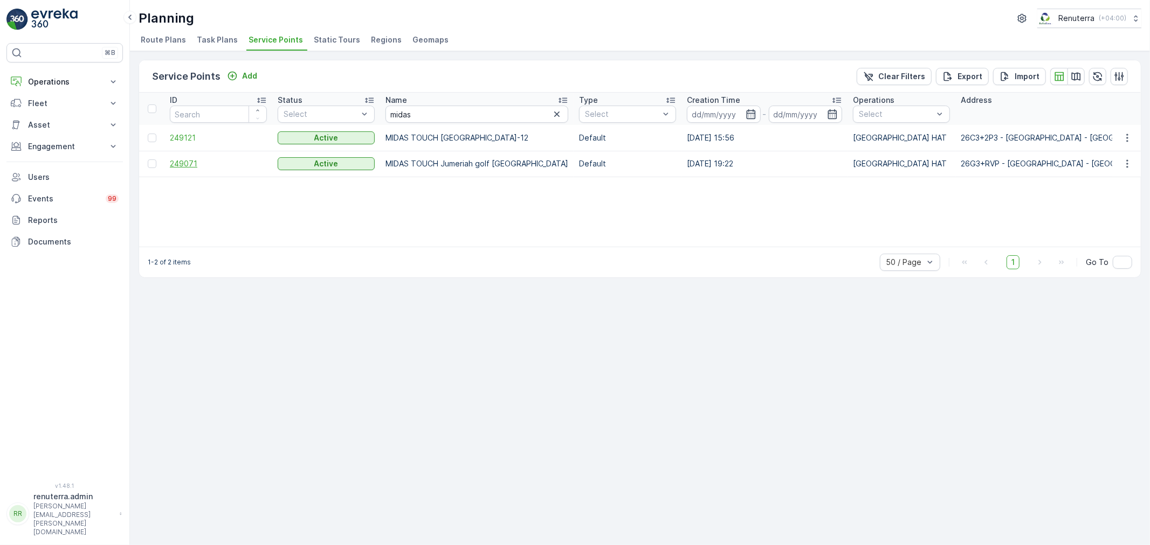
click at [175, 164] on span "249071" at bounding box center [218, 163] width 97 height 11
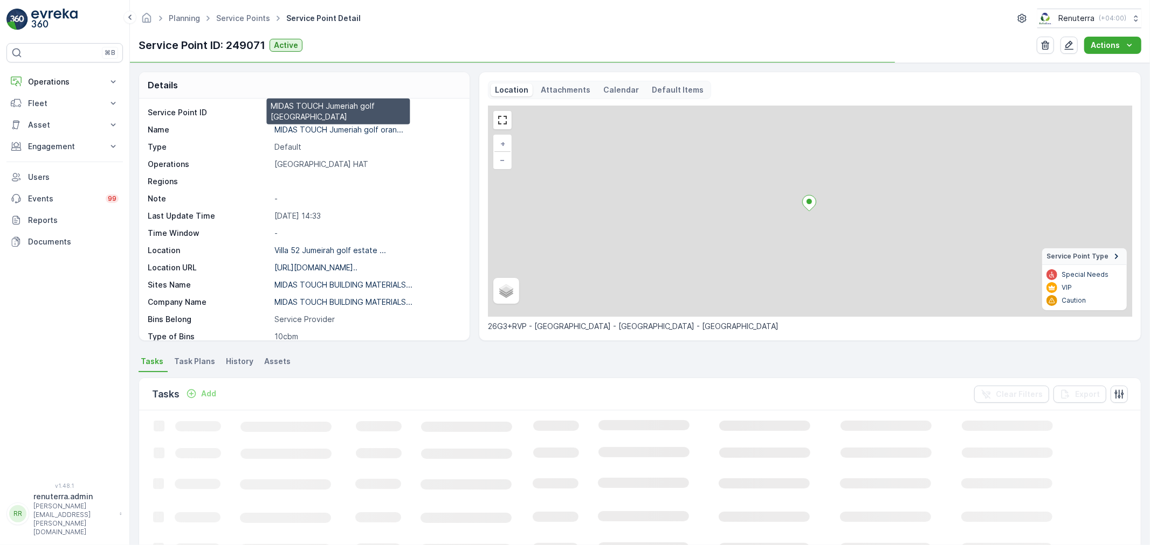
click at [309, 132] on p "MIDAS TOUCH Jumeriah golf oran..." at bounding box center [338, 129] width 129 height 9
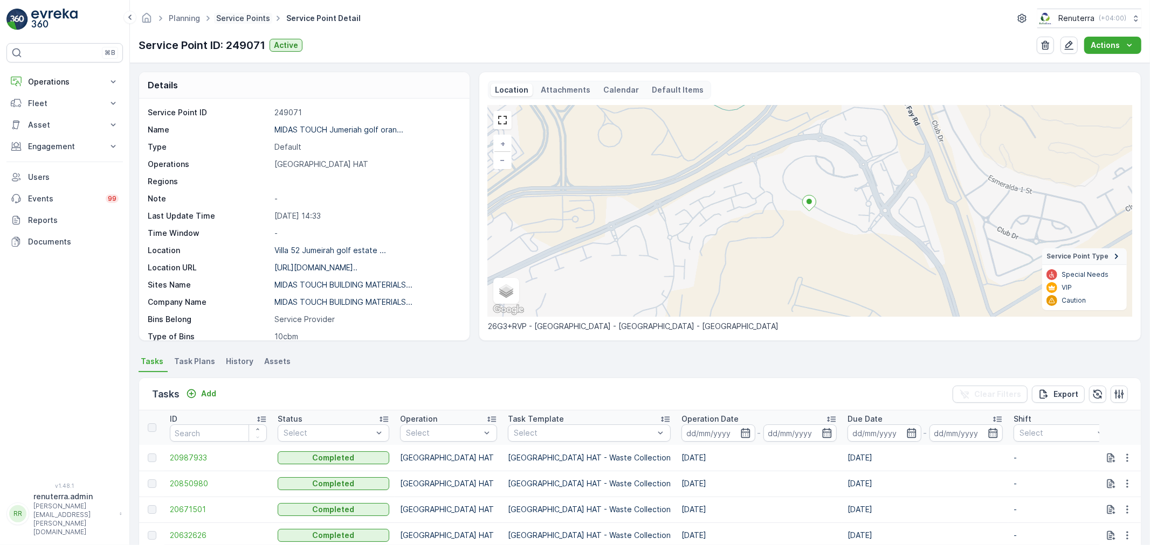
click at [234, 15] on link "Service Points" at bounding box center [243, 17] width 54 height 9
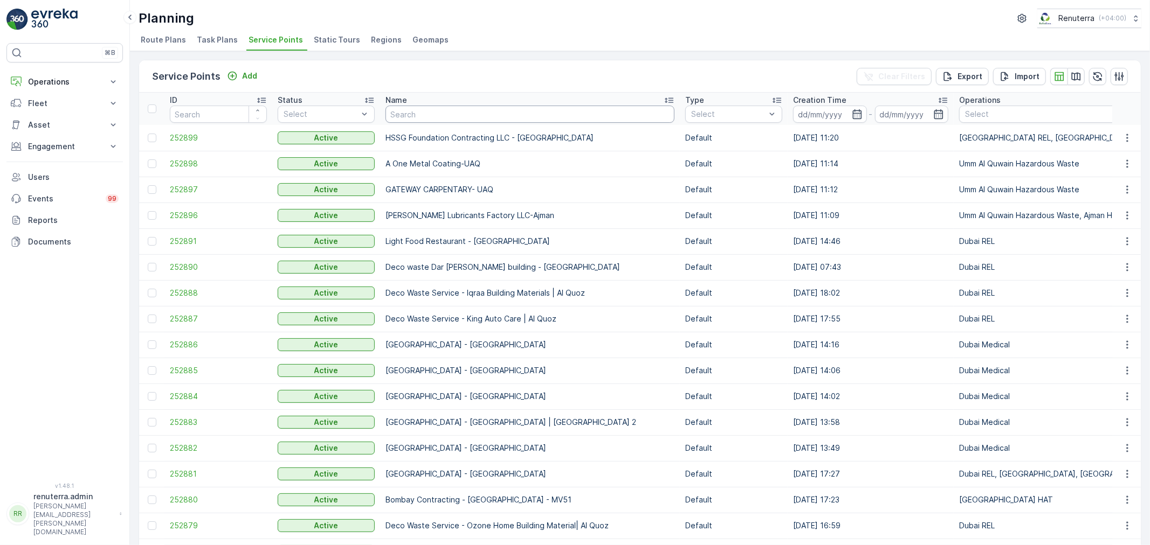
click at [435, 115] on input "text" at bounding box center [529, 114] width 289 height 17
type input "dupo"
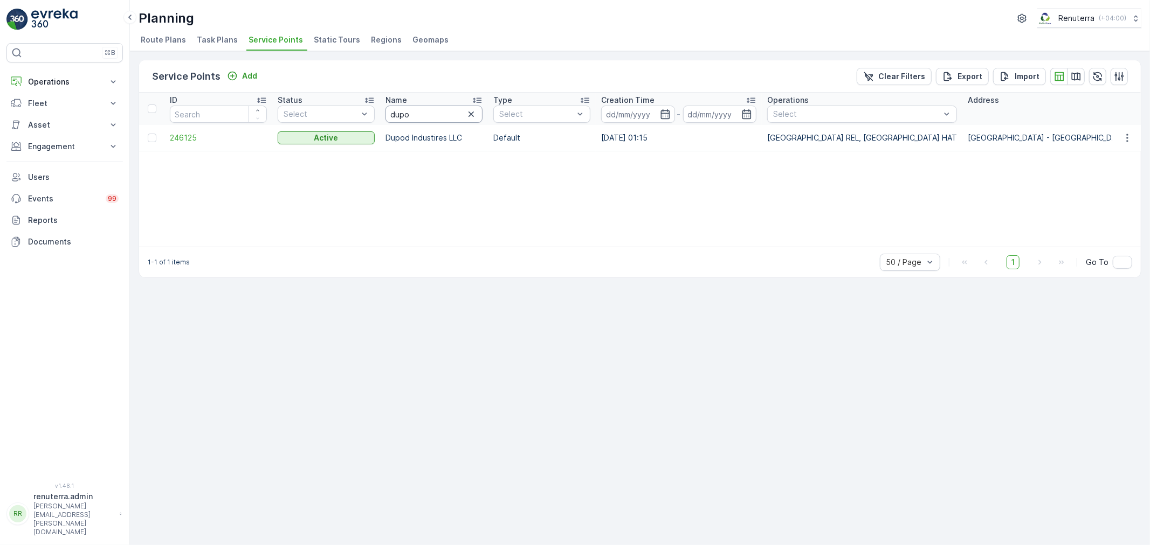
click at [420, 117] on input "dupo" at bounding box center [433, 114] width 97 height 17
type input "dupox"
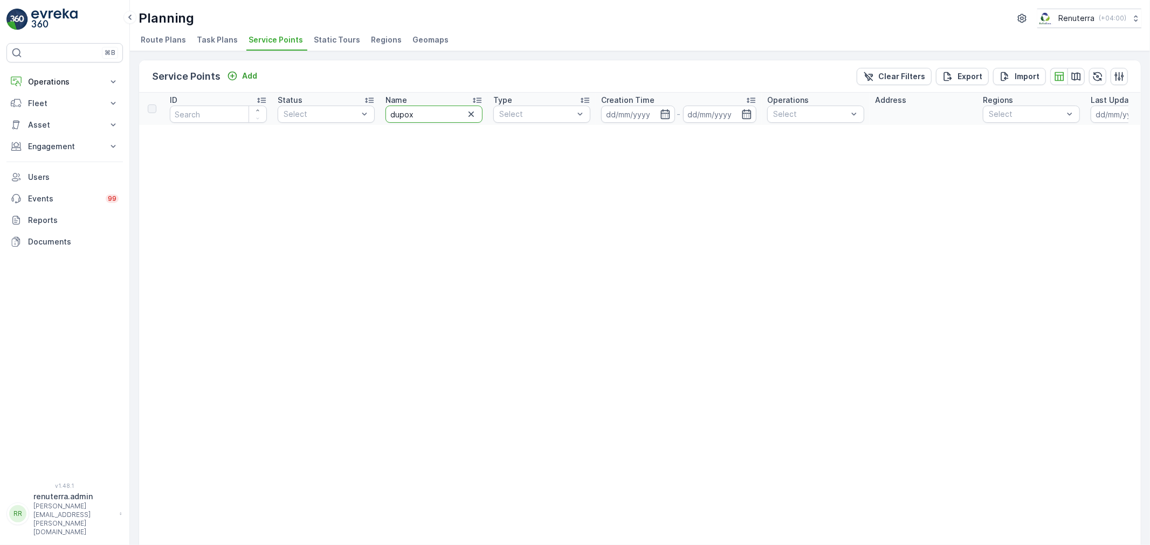
click at [429, 112] on input "dupox" at bounding box center [433, 114] width 97 height 17
type input "du"
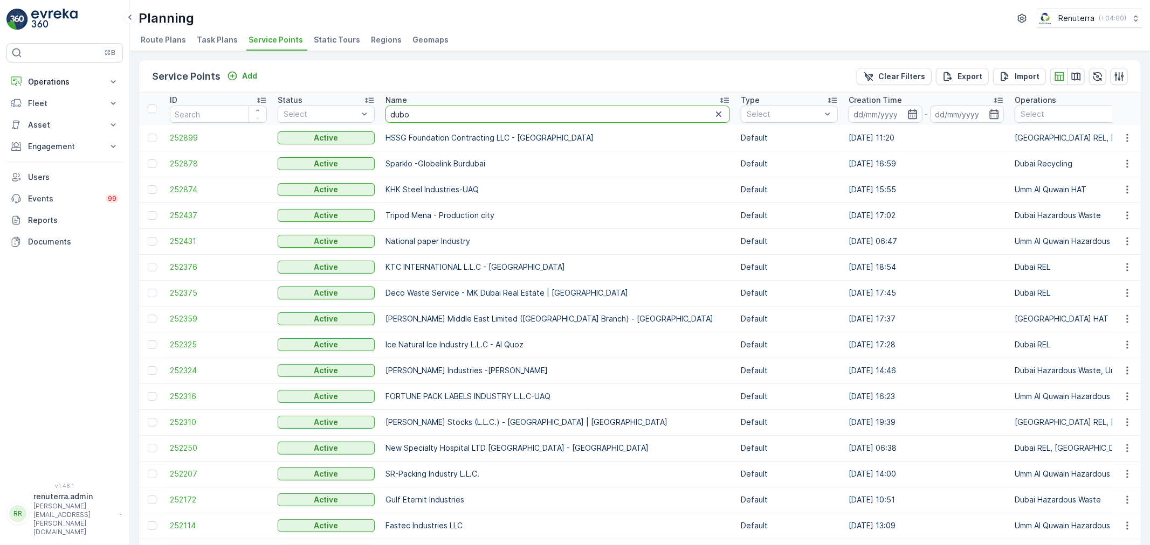
type input "dubox"
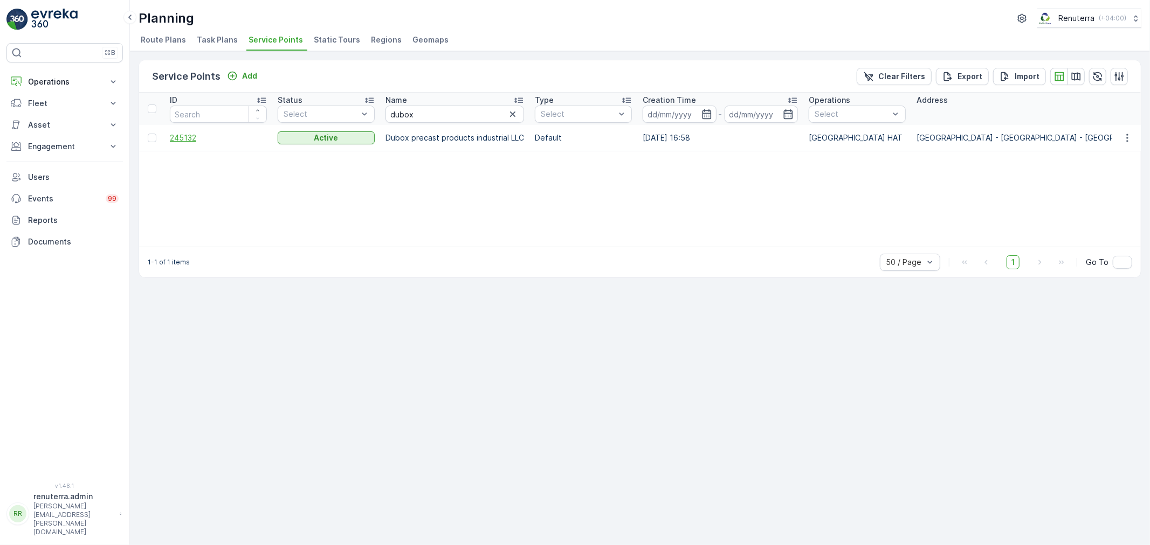
click at [198, 136] on span "245132" at bounding box center [218, 138] width 97 height 11
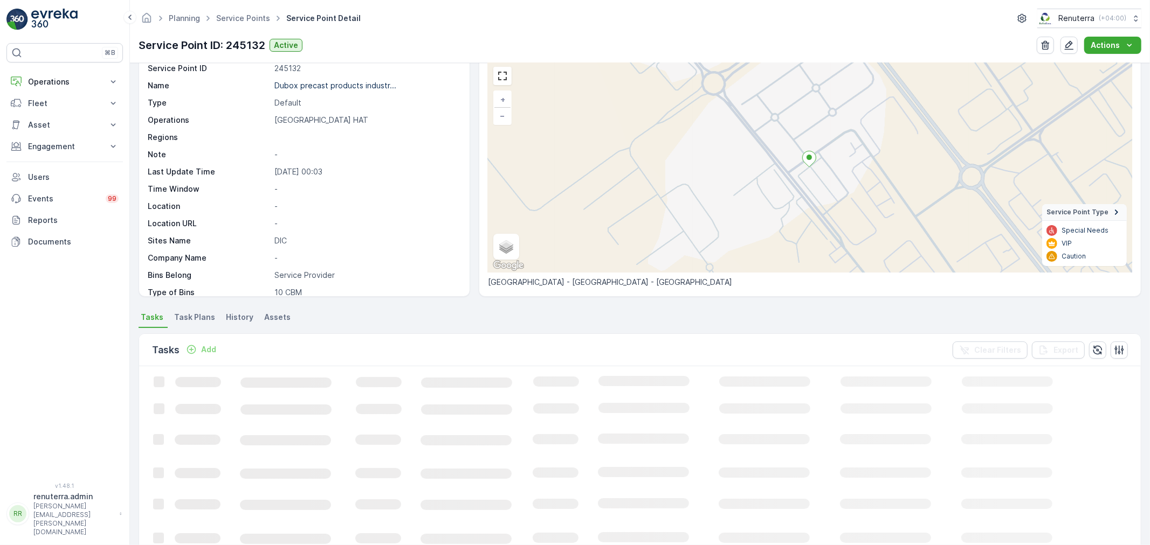
scroll to position [60, 0]
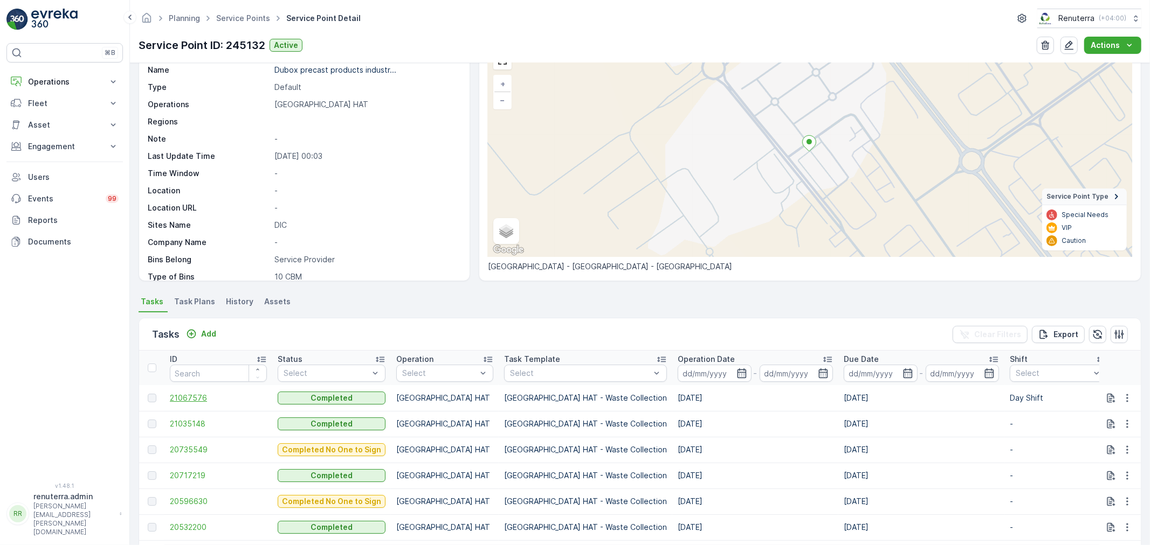
click at [195, 396] on span "21067576" at bounding box center [218, 398] width 97 height 11
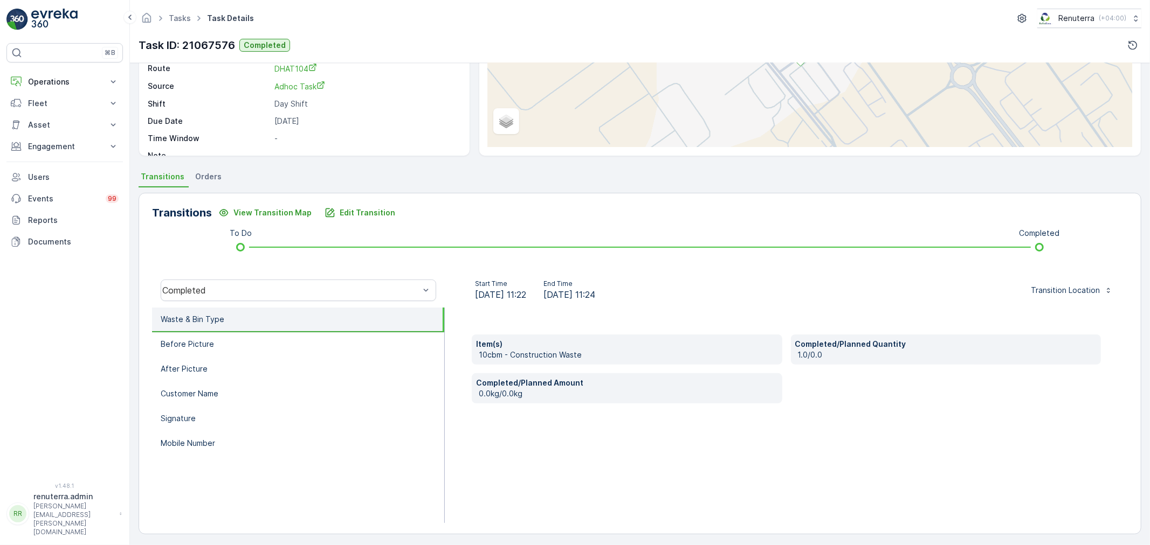
scroll to position [133, 0]
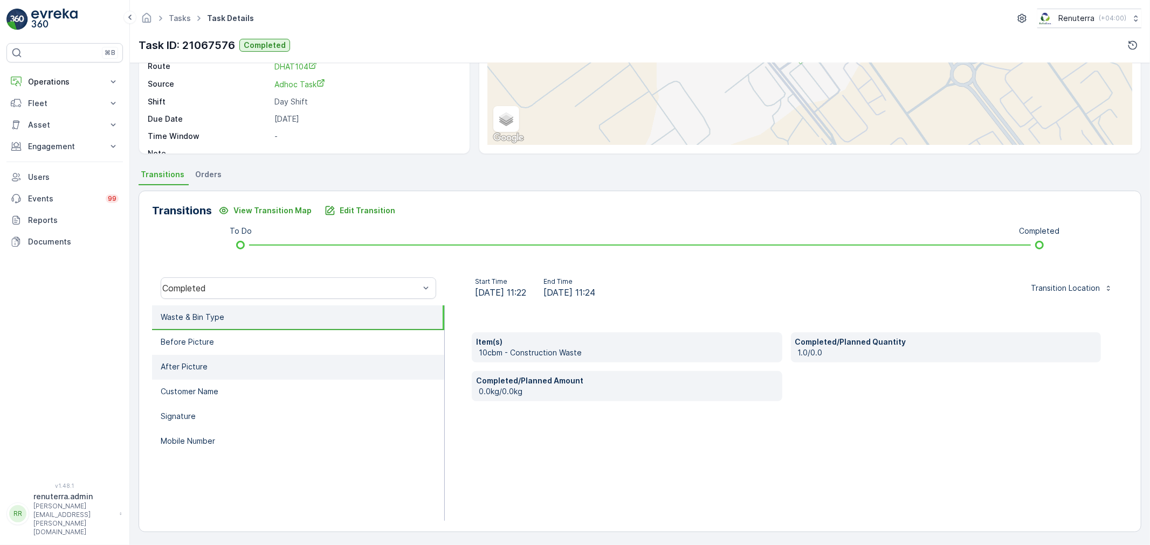
click at [225, 358] on li "After Picture" at bounding box center [298, 367] width 292 height 25
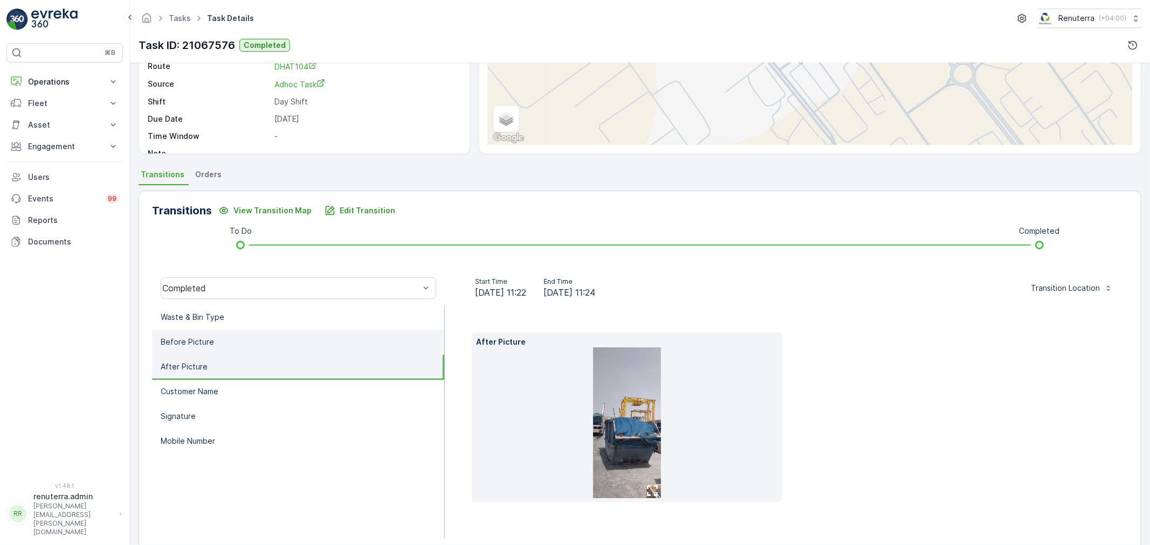
click at [231, 333] on li "Before Picture" at bounding box center [298, 342] width 292 height 25
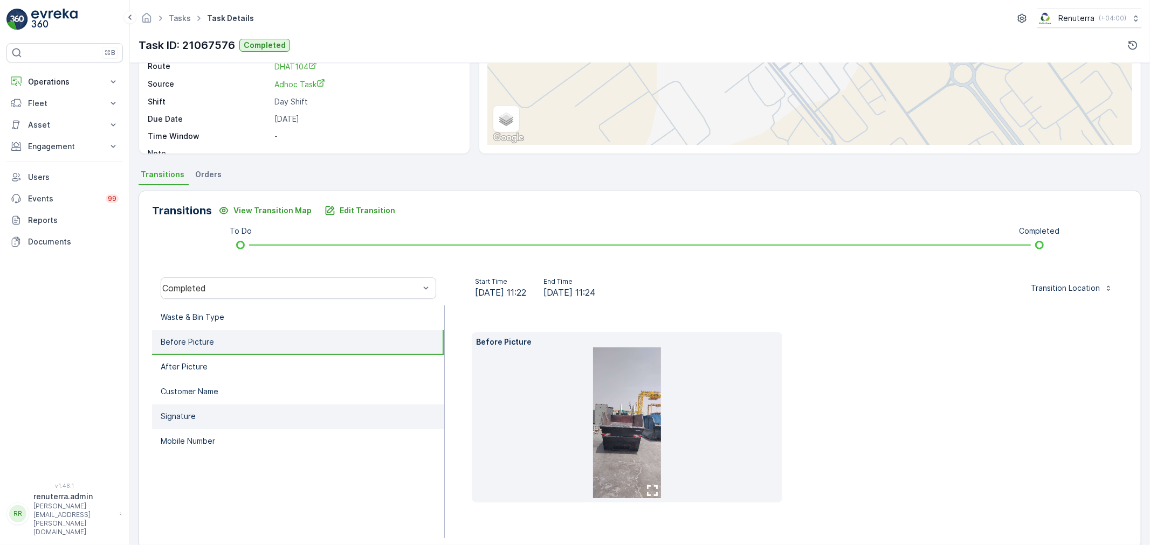
click at [204, 415] on li "Signature" at bounding box center [298, 417] width 292 height 25
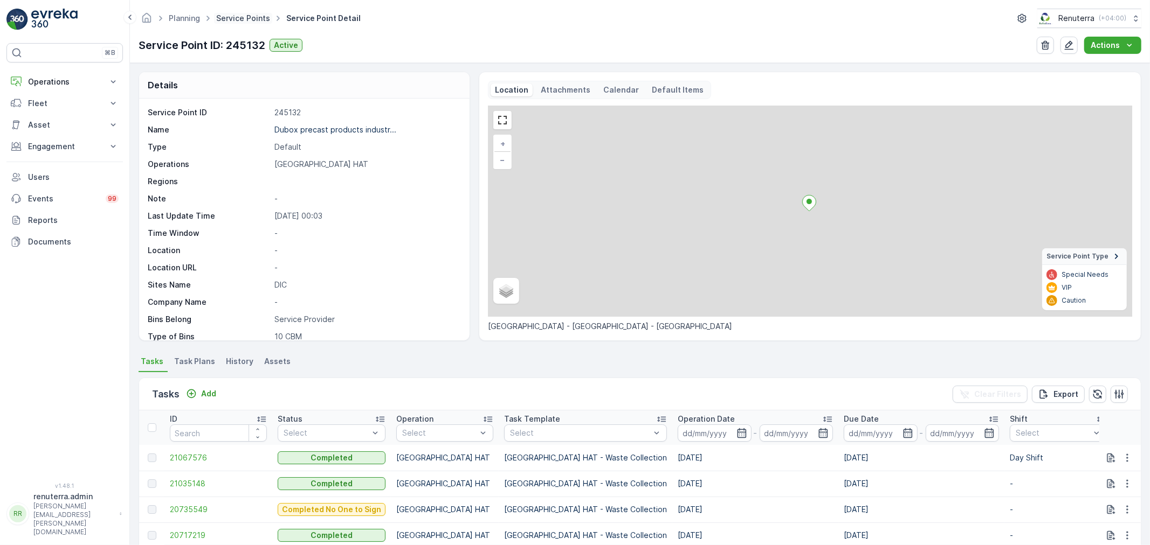
click at [225, 13] on link "Service Points" at bounding box center [243, 17] width 54 height 9
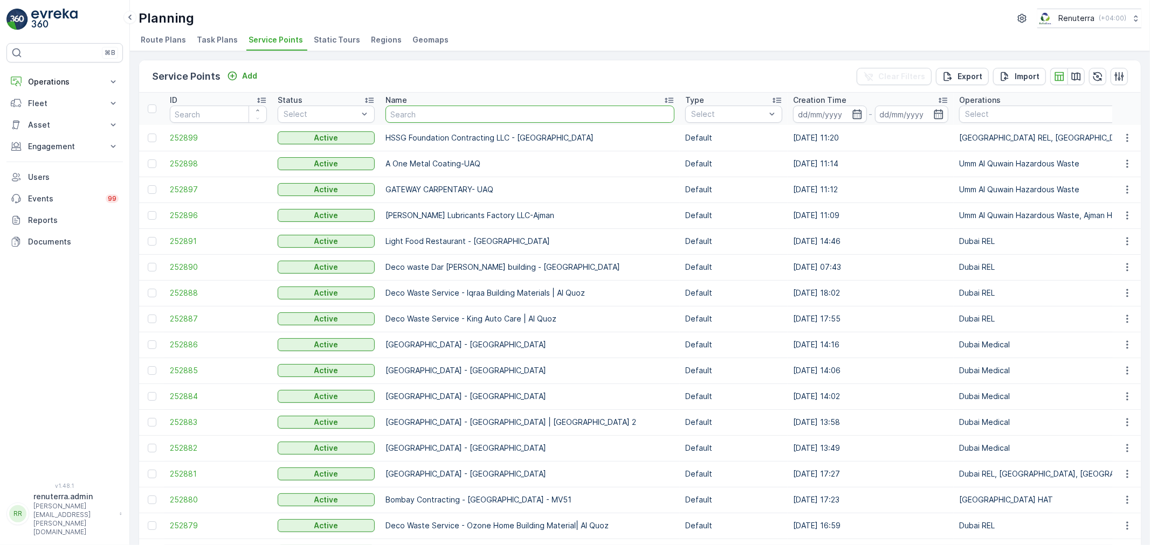
drag, startPoint x: 225, startPoint y: 13, endPoint x: 444, endPoint y: 122, distance: 244.2
click at [444, 122] on input "text" at bounding box center [529, 114] width 289 height 17
type input "nabc"
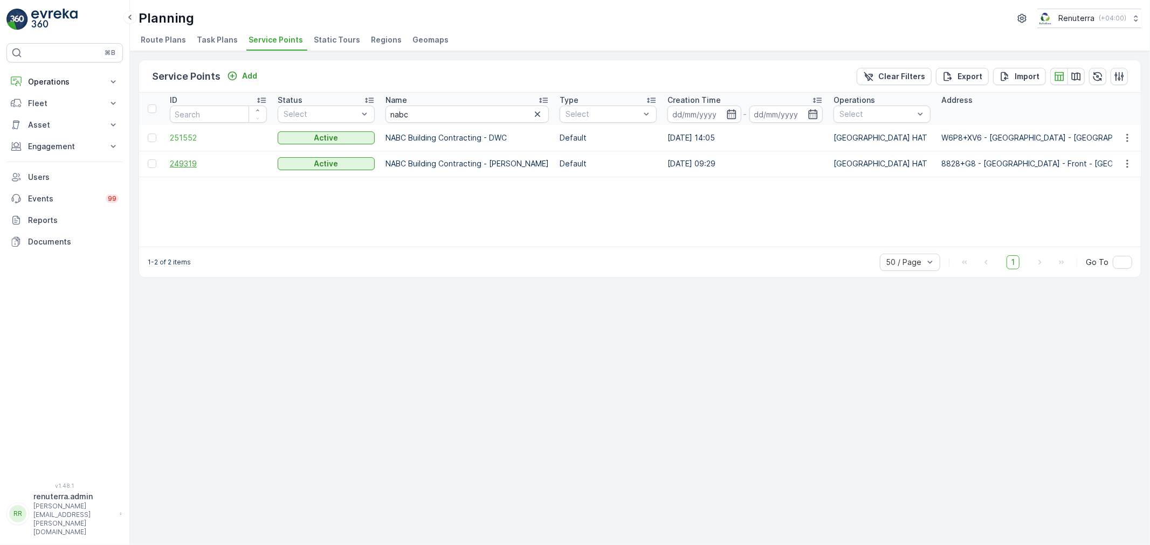
click at [191, 162] on span "249319" at bounding box center [218, 163] width 97 height 11
click at [192, 135] on span "251552" at bounding box center [218, 138] width 97 height 11
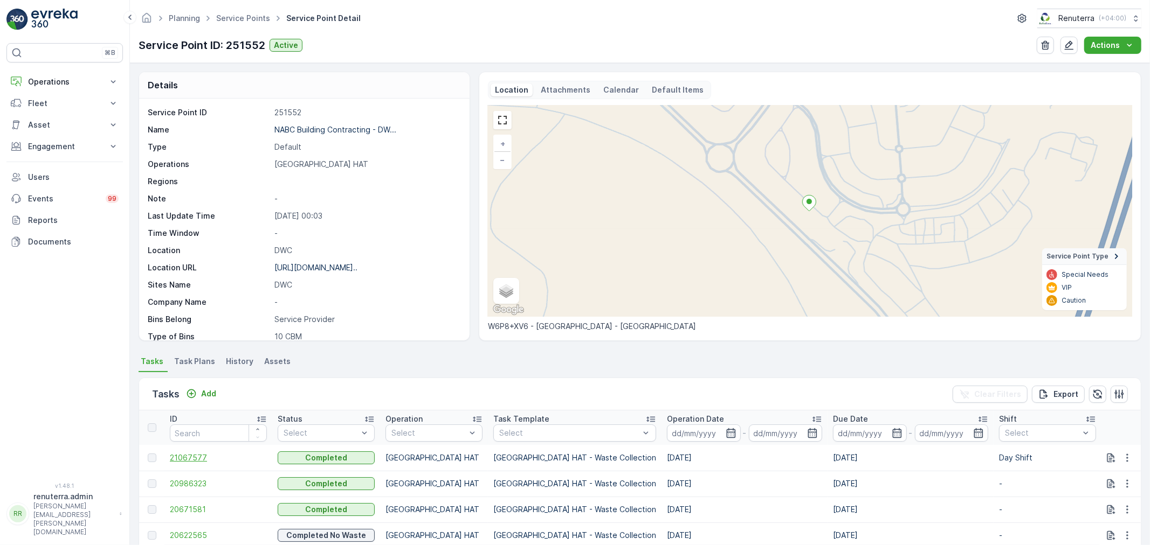
click at [198, 458] on span "21067577" at bounding box center [218, 458] width 97 height 11
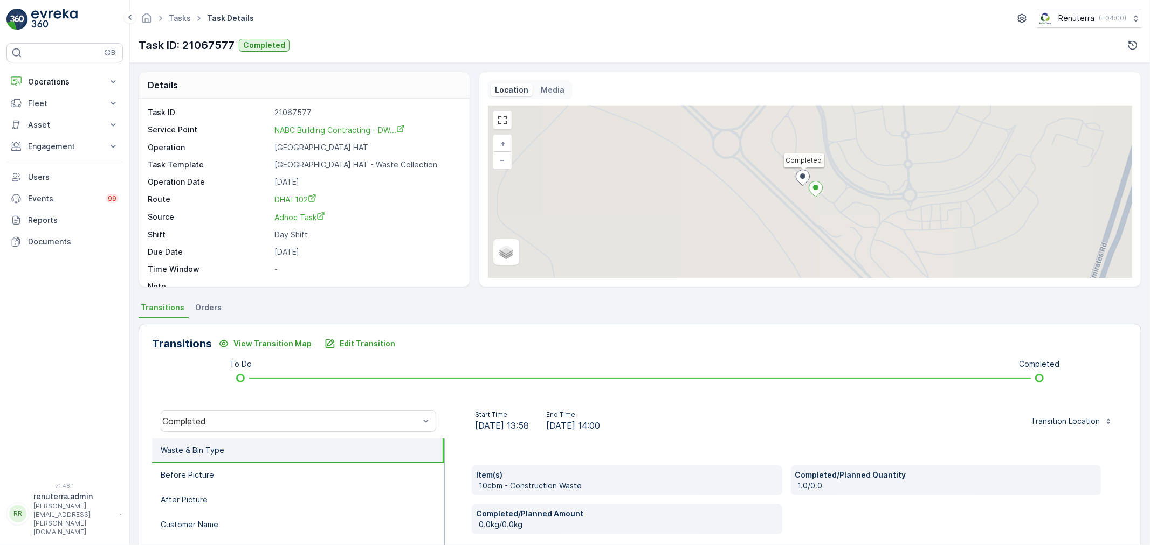
scroll to position [120, 0]
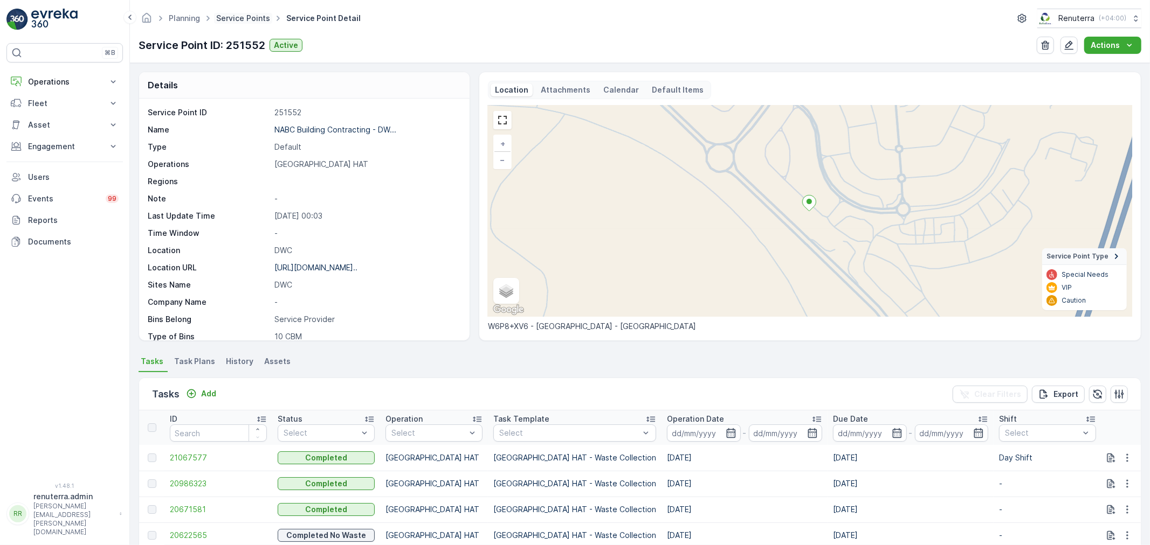
click at [219, 14] on link "Service Points" at bounding box center [243, 17] width 54 height 9
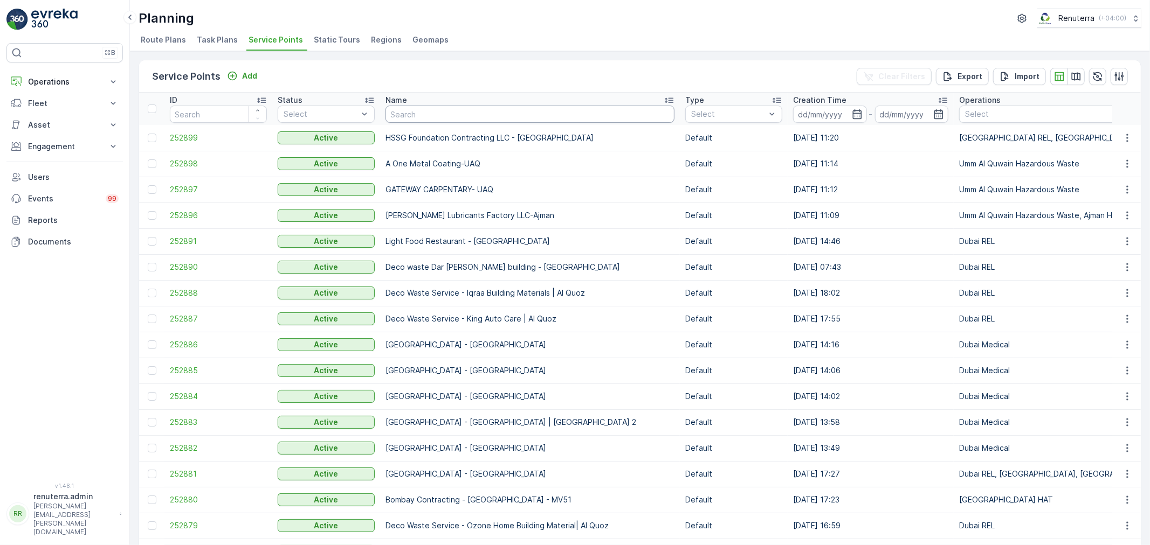
click at [429, 113] on input "text" at bounding box center [529, 114] width 289 height 17
paste input "ALJAWDA AL MOTAQADEMA CONTRACTING L.L.C. - Nad Al Shiba 4"
type input "ALJAWDA AL MOTAQADEMA CONTRACTING L.L.C. - Nad Al Shiba 4"
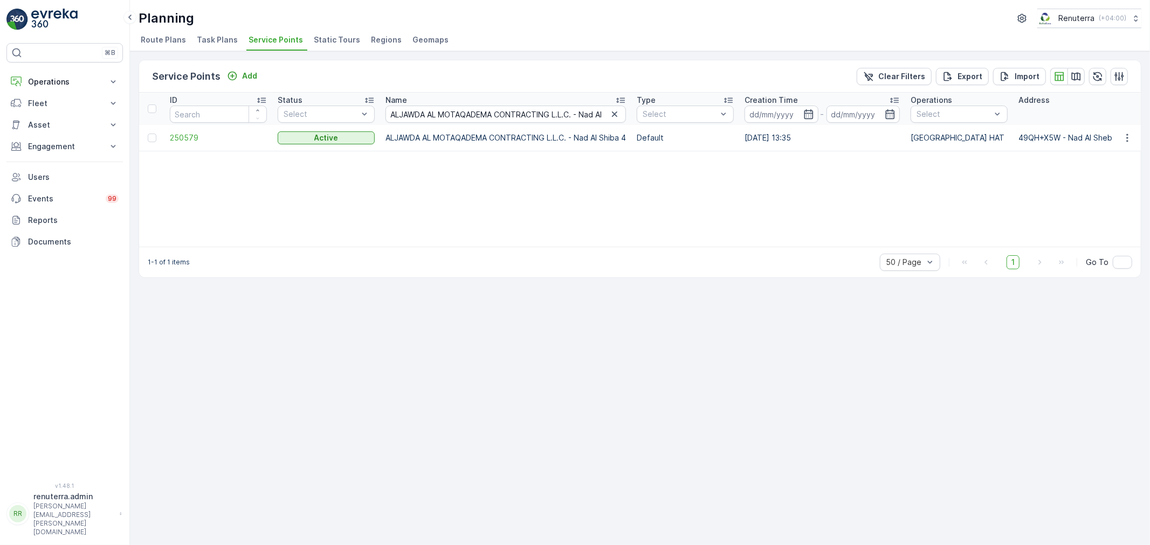
click at [193, 133] on span "250579" at bounding box center [218, 138] width 97 height 11
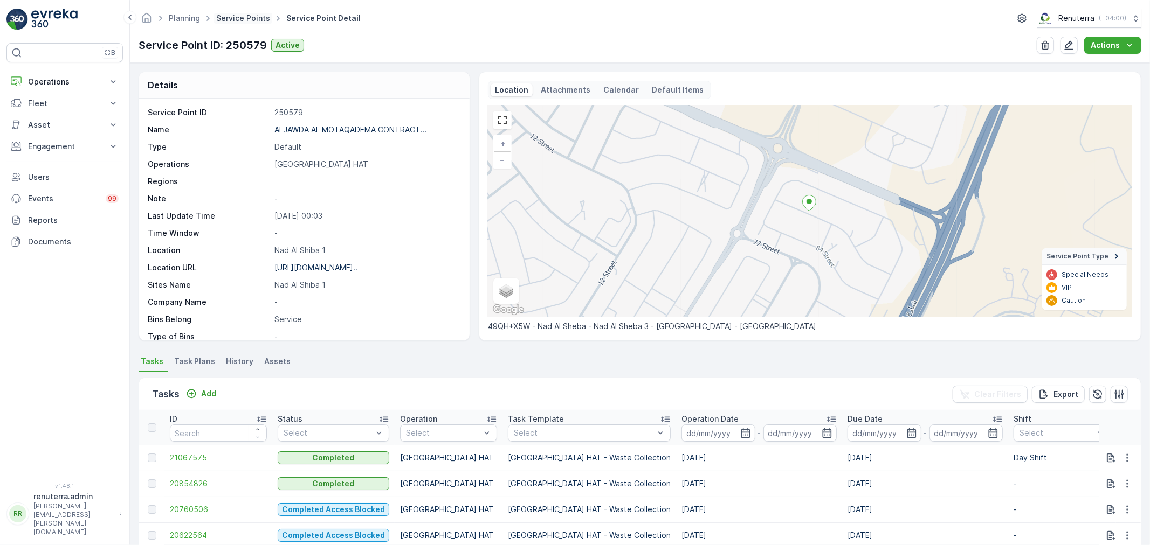
click at [239, 17] on link "Service Points" at bounding box center [243, 17] width 54 height 9
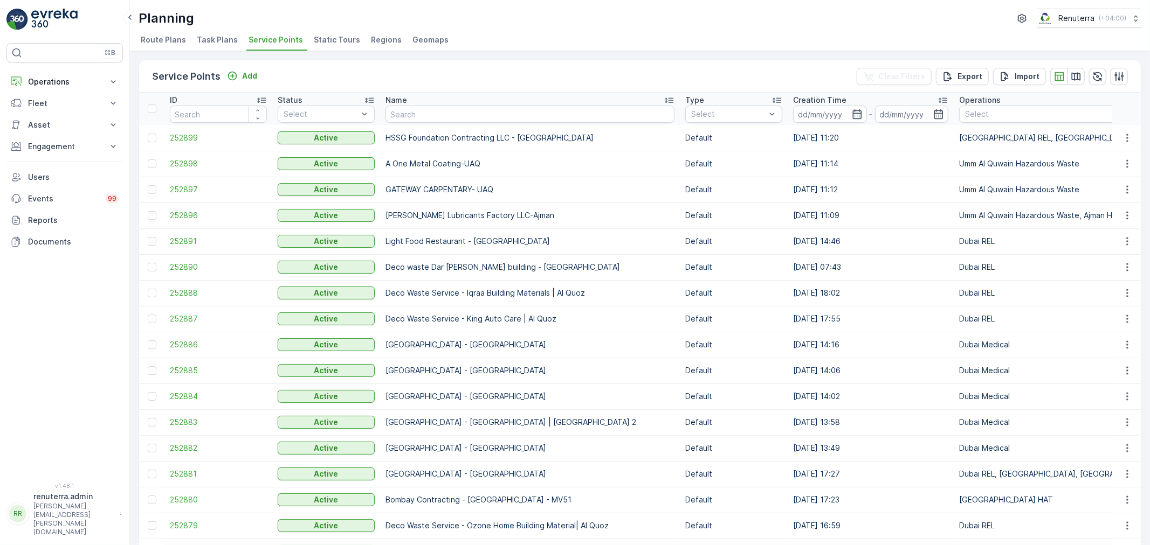
drag, startPoint x: 451, startPoint y: 110, endPoint x: 411, endPoint y: 116, distance: 40.3
click at [411, 116] on input "text" at bounding box center [529, 114] width 289 height 17
type input "wade"
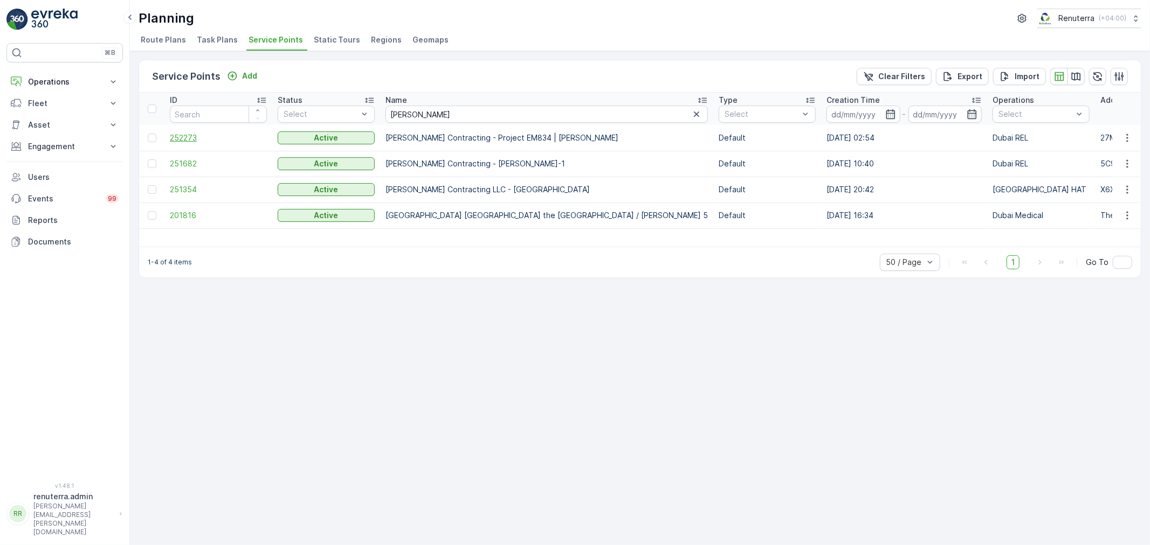
click at [179, 139] on span "252273" at bounding box center [218, 138] width 97 height 11
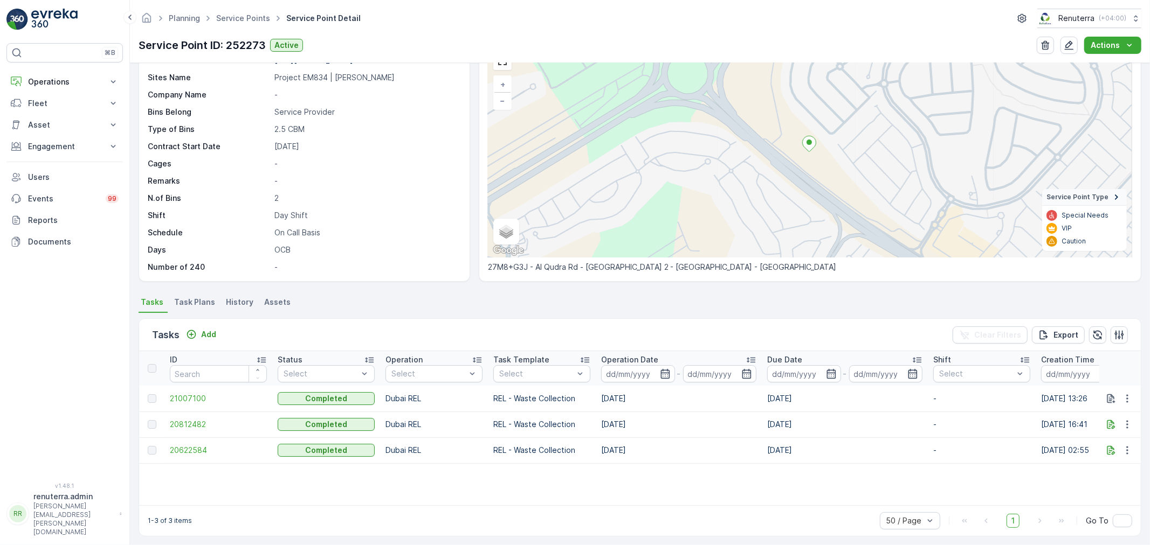
scroll to position [60, 0]
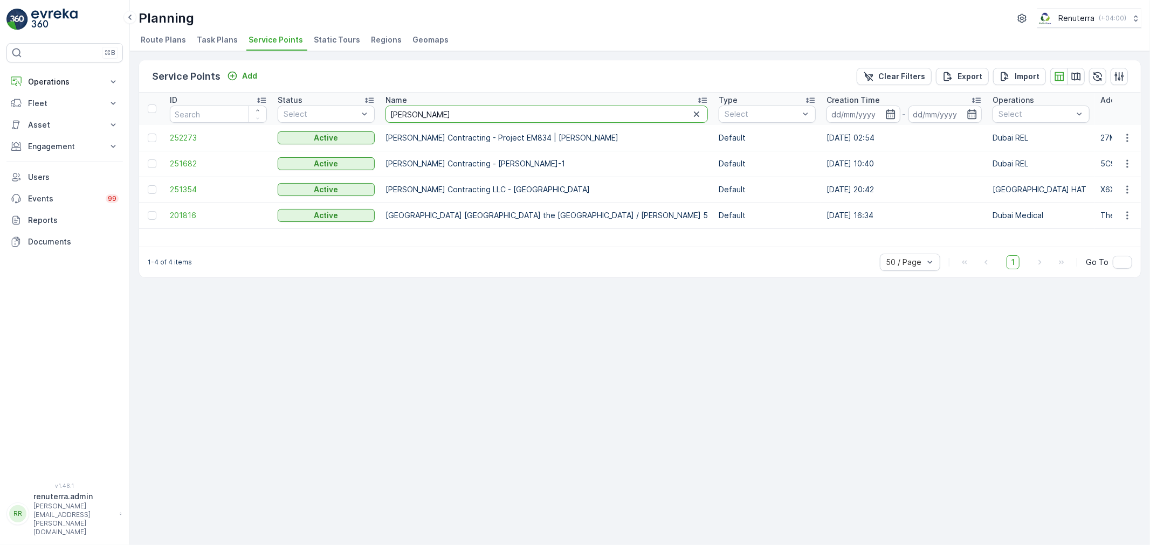
drag, startPoint x: 422, startPoint y: 112, endPoint x: 377, endPoint y: 112, distance: 44.7
type input "italian"
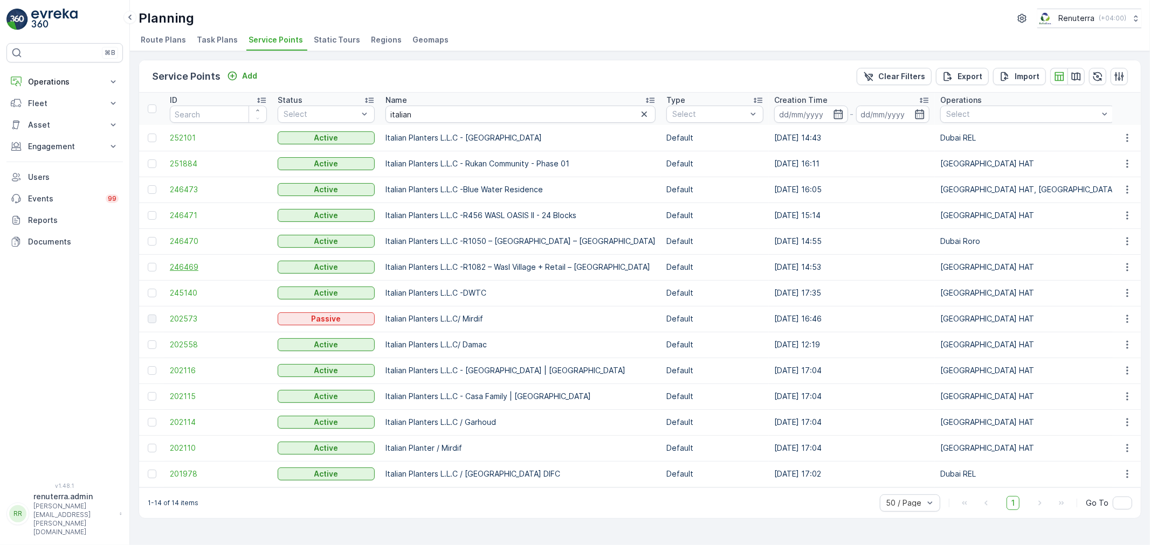
click at [190, 265] on span "246469" at bounding box center [218, 267] width 97 height 11
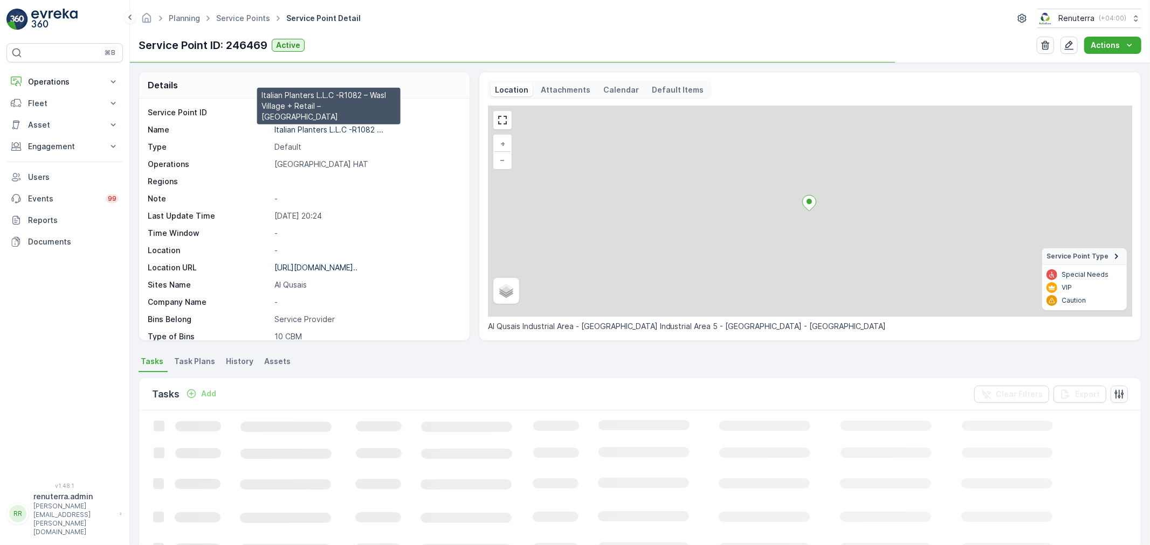
click at [302, 125] on p "Italian Planters L.L.C -R1082 ..." at bounding box center [328, 129] width 109 height 9
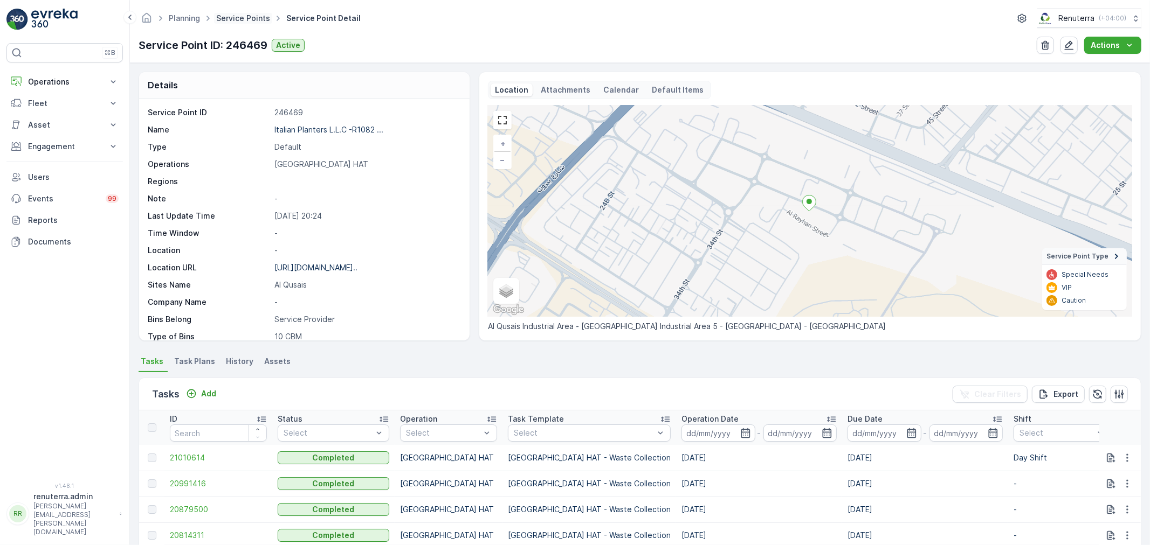
click at [255, 17] on link "Service Points" at bounding box center [243, 17] width 54 height 9
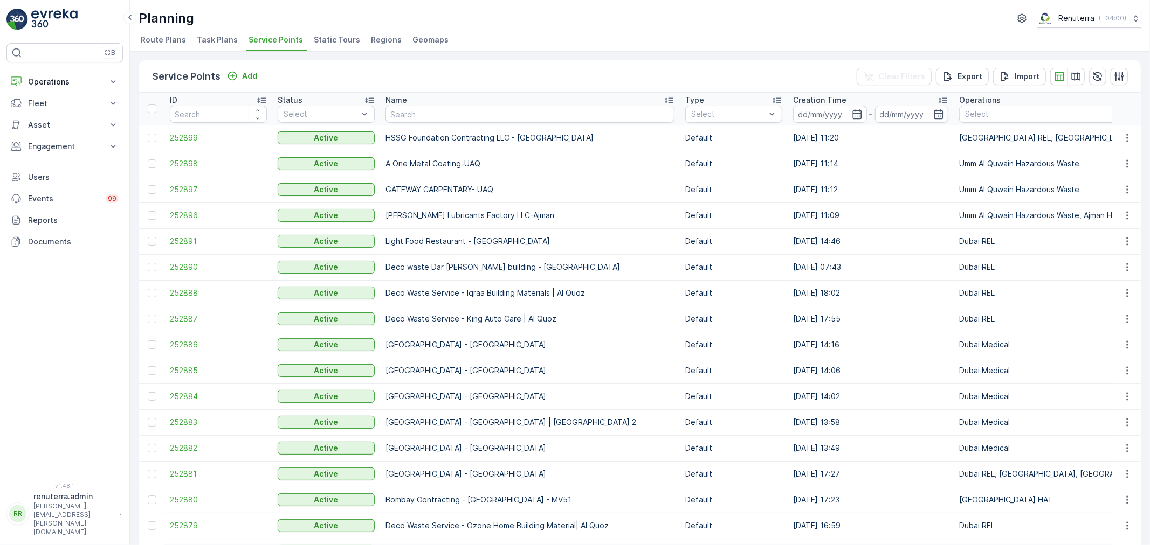
click at [437, 112] on input "text" at bounding box center [529, 114] width 289 height 17
type input "carm"
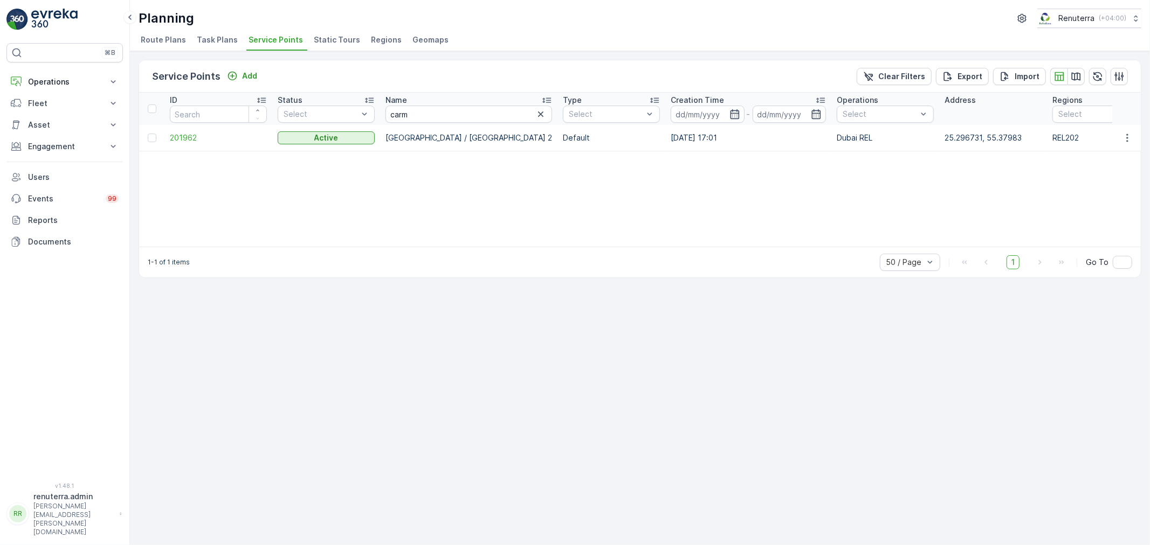
click at [163, 127] on td at bounding box center [151, 138] width 25 height 26
click at [176, 138] on span "201962" at bounding box center [218, 138] width 97 height 11
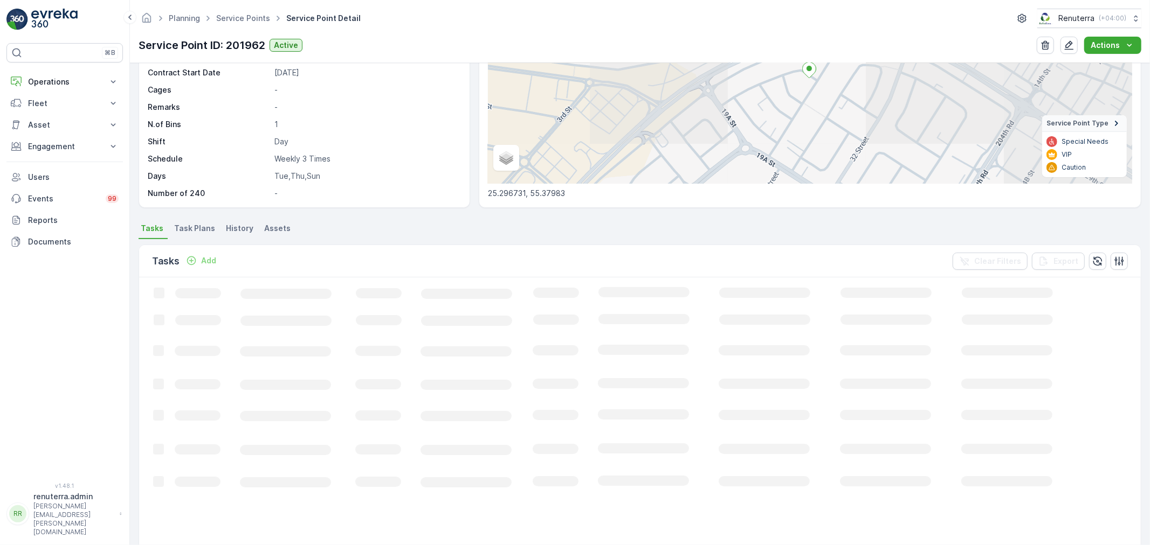
scroll to position [179, 0]
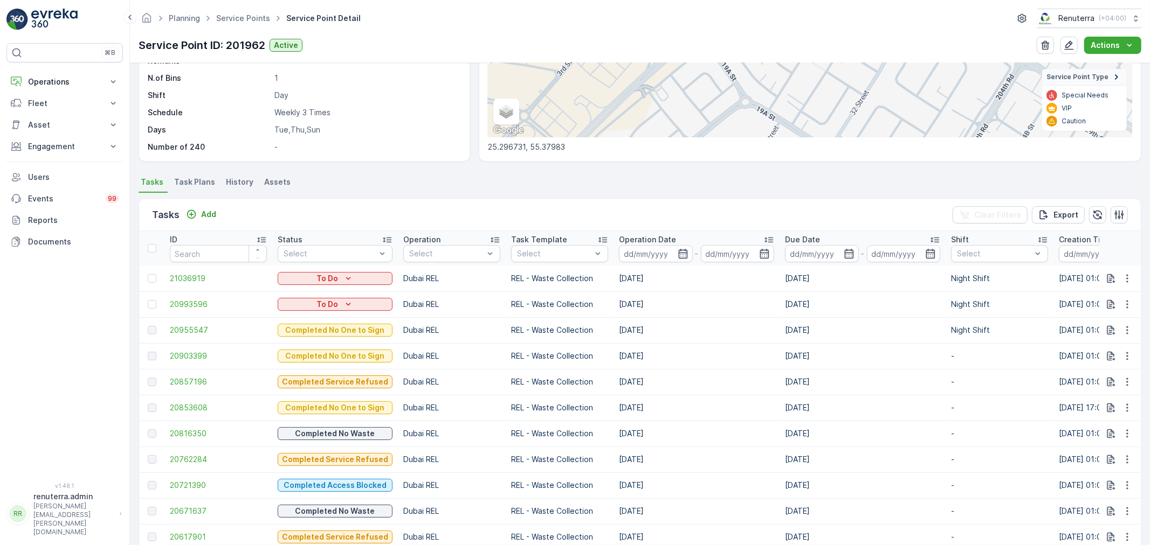
click at [198, 184] on span "Task Plans" at bounding box center [194, 182] width 41 height 11
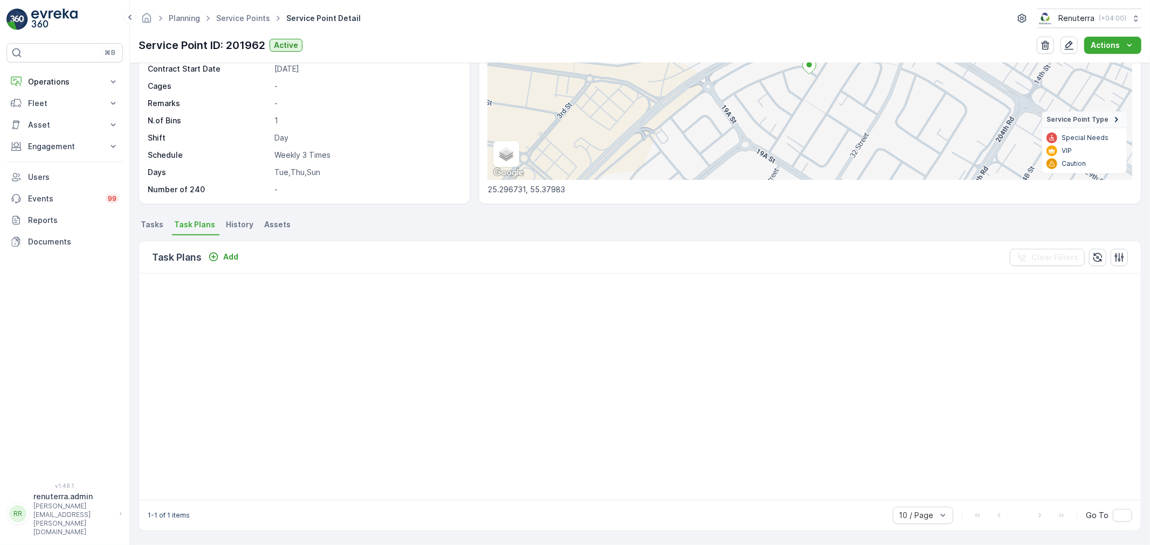
scroll to position [174, 0]
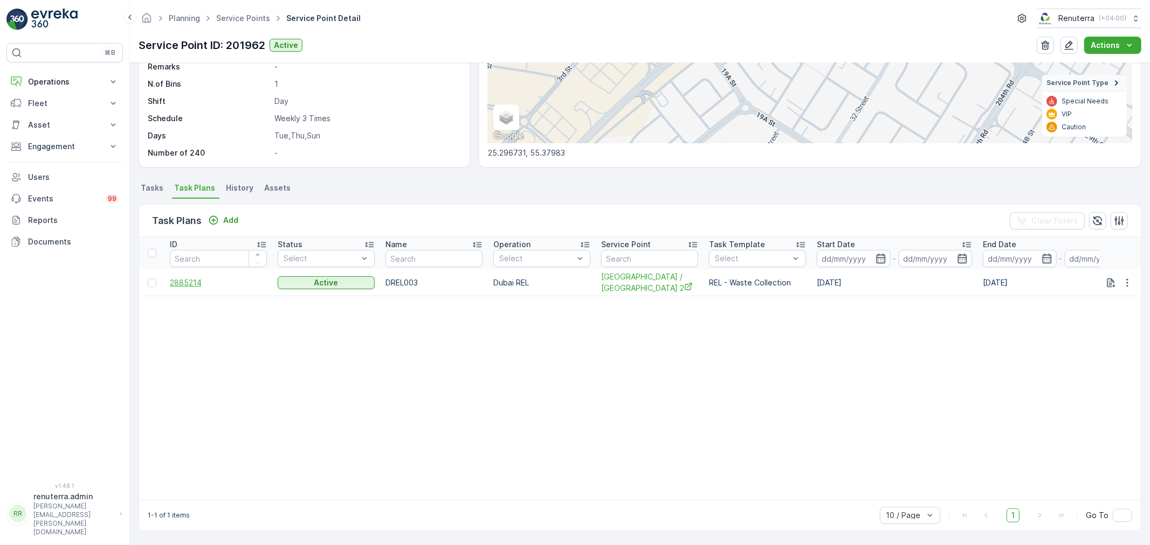
click at [185, 287] on span "2885214" at bounding box center [218, 283] width 97 height 11
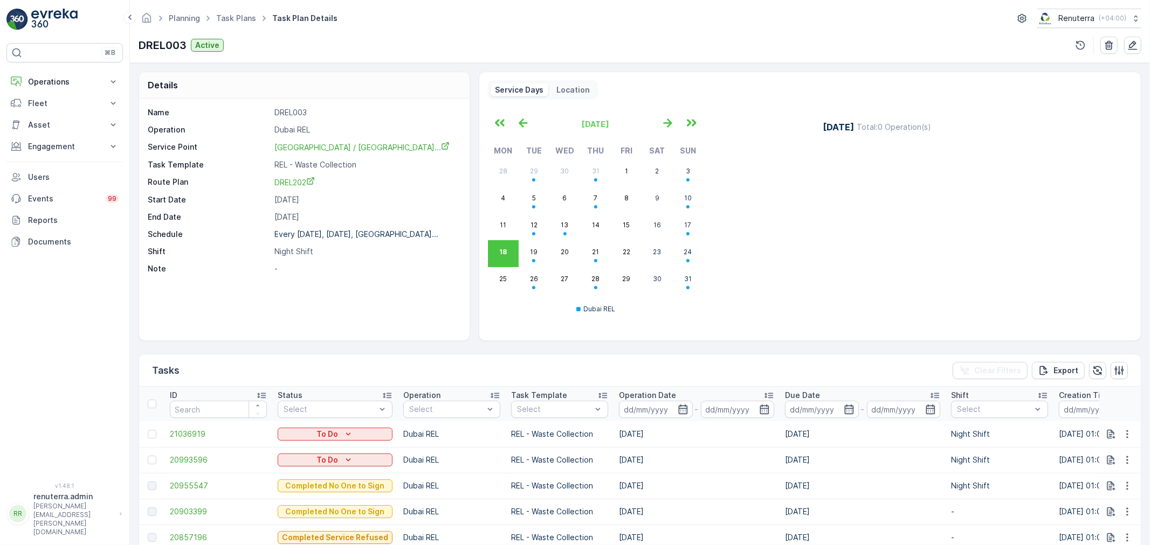
click at [645, 462] on td "[DATE]" at bounding box center [696, 460] width 166 height 26
click at [235, 18] on link "Task Plans" at bounding box center [236, 17] width 40 height 9
click at [34, 77] on p "Operations" at bounding box center [64, 82] width 73 height 11
click at [50, 116] on p "Planning" at bounding box center [42, 115] width 30 height 11
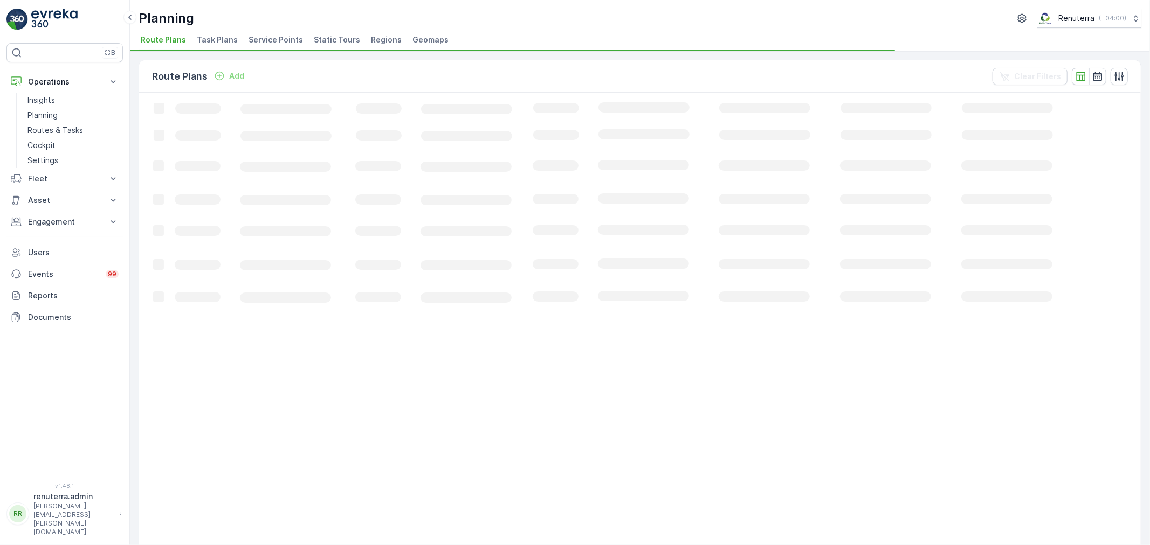
click at [272, 40] on span "Service Points" at bounding box center [275, 39] width 54 height 11
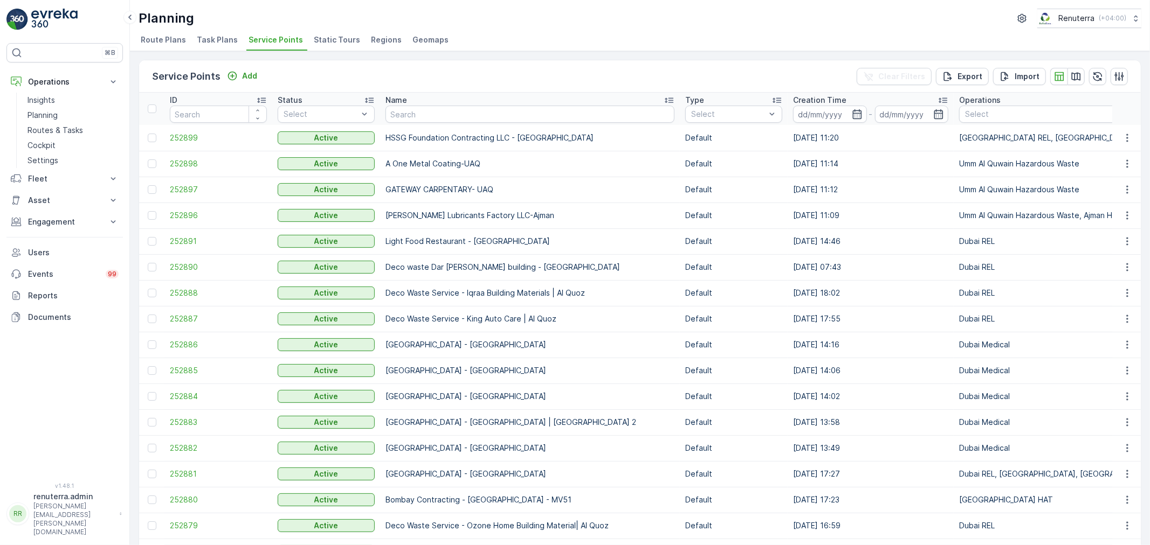
click at [497, 119] on input "text" at bounding box center [529, 114] width 289 height 17
type input "rukan"
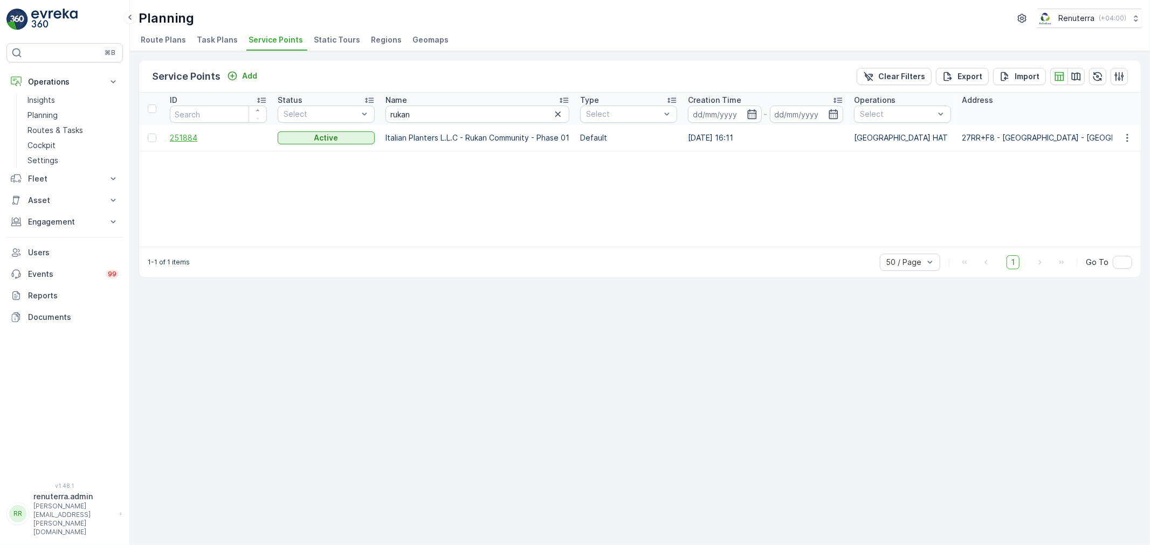
click at [178, 139] on span "251884" at bounding box center [218, 138] width 97 height 11
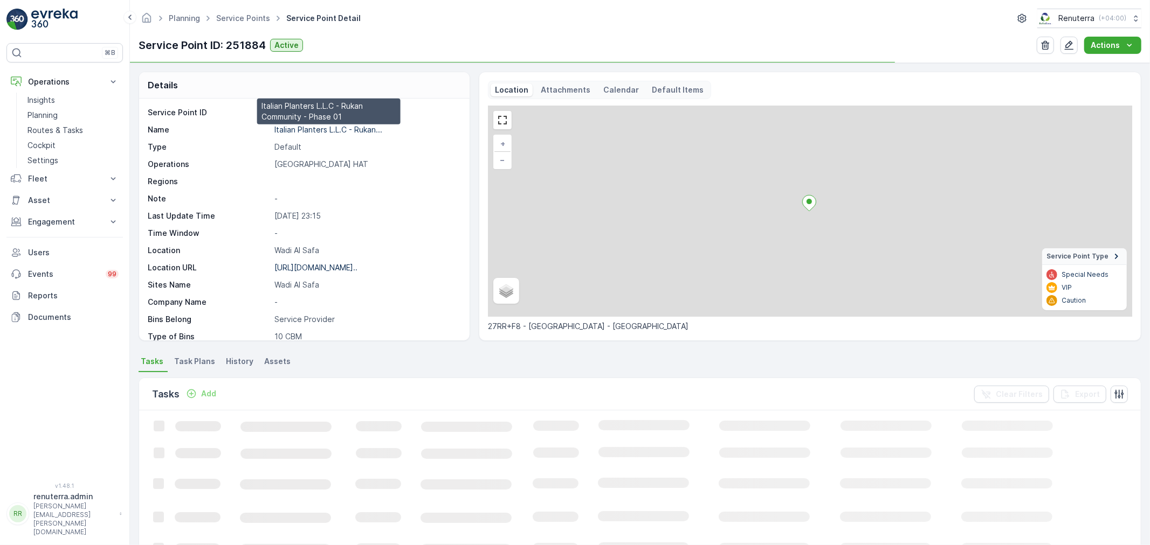
click at [300, 126] on p "Italian Planters L.L.C - Rukan..." at bounding box center [328, 129] width 108 height 9
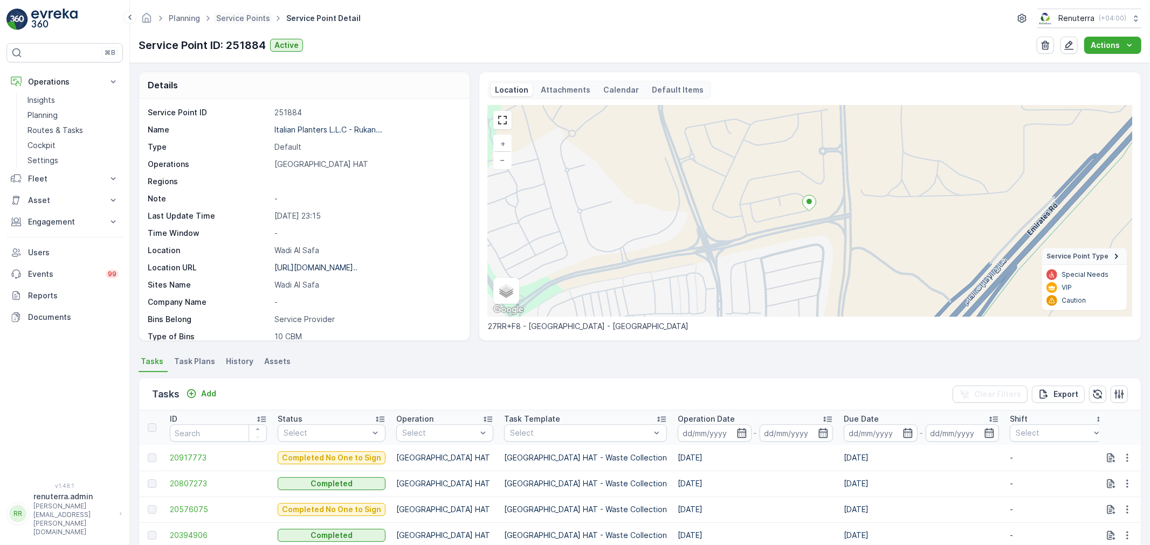
click at [257, 13] on span "Service Points" at bounding box center [243, 18] width 58 height 11
click at [244, 18] on link "Service Points" at bounding box center [243, 17] width 54 height 9
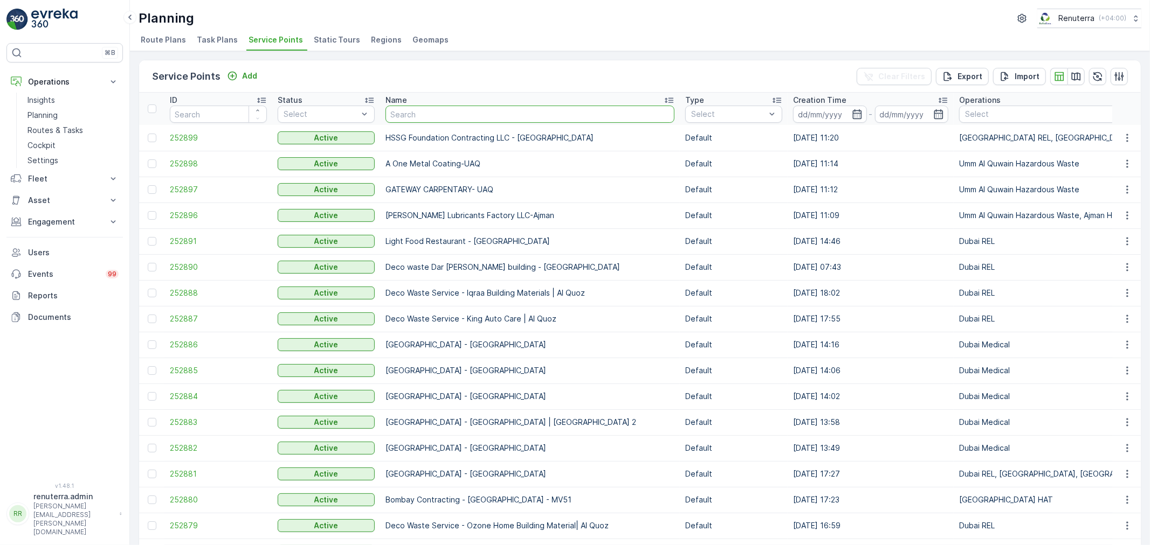
click at [445, 112] on input "text" at bounding box center [529, 114] width 289 height 17
type input "italian"
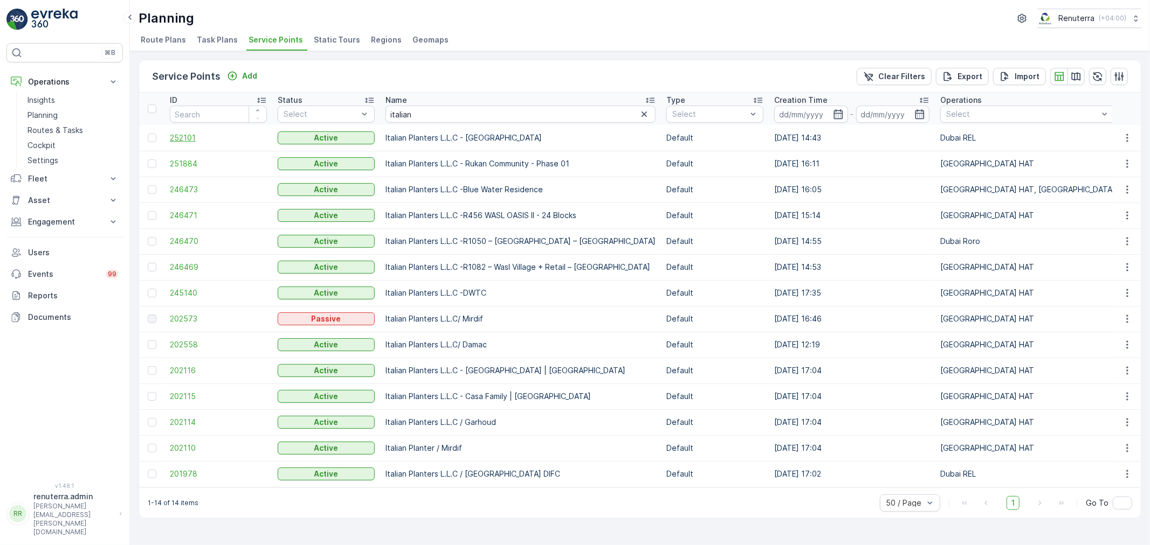
click at [177, 135] on span "252101" at bounding box center [218, 138] width 97 height 11
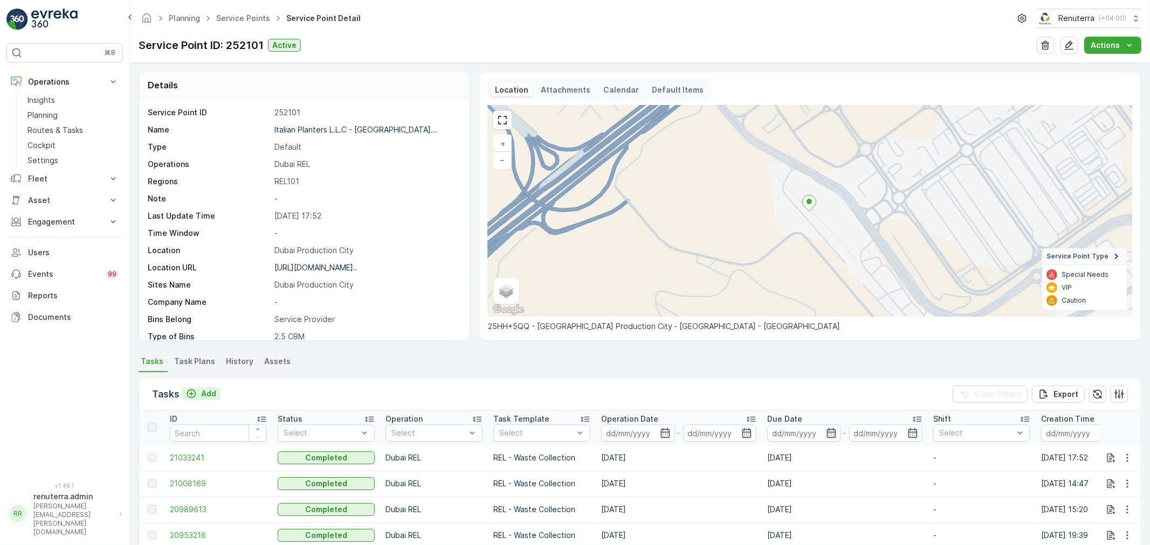
click at [199, 389] on div "Add" at bounding box center [201, 394] width 30 height 11
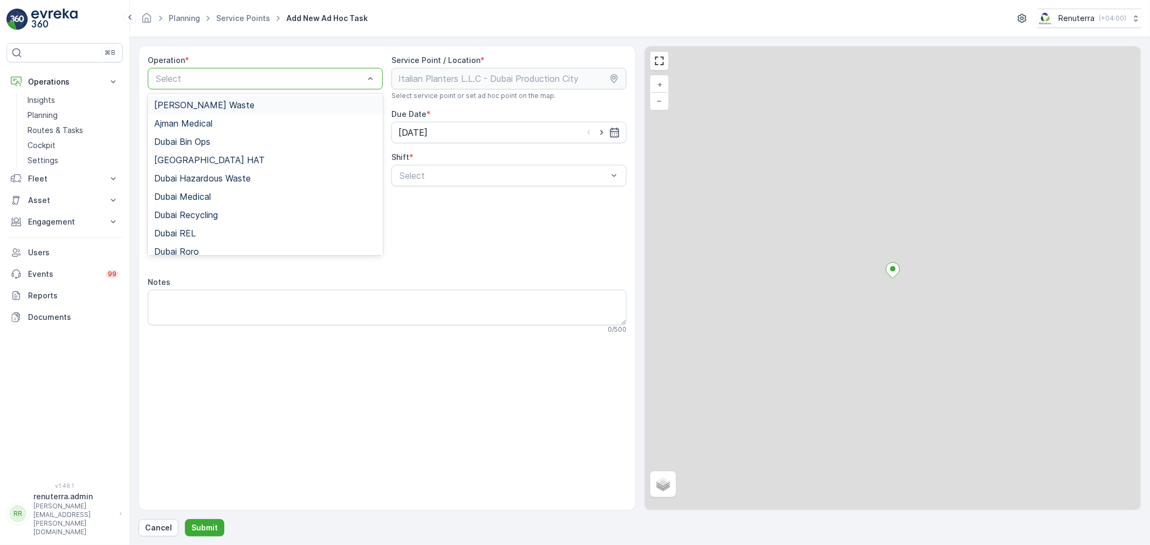
click at [222, 78] on div at bounding box center [260, 79] width 210 height 10
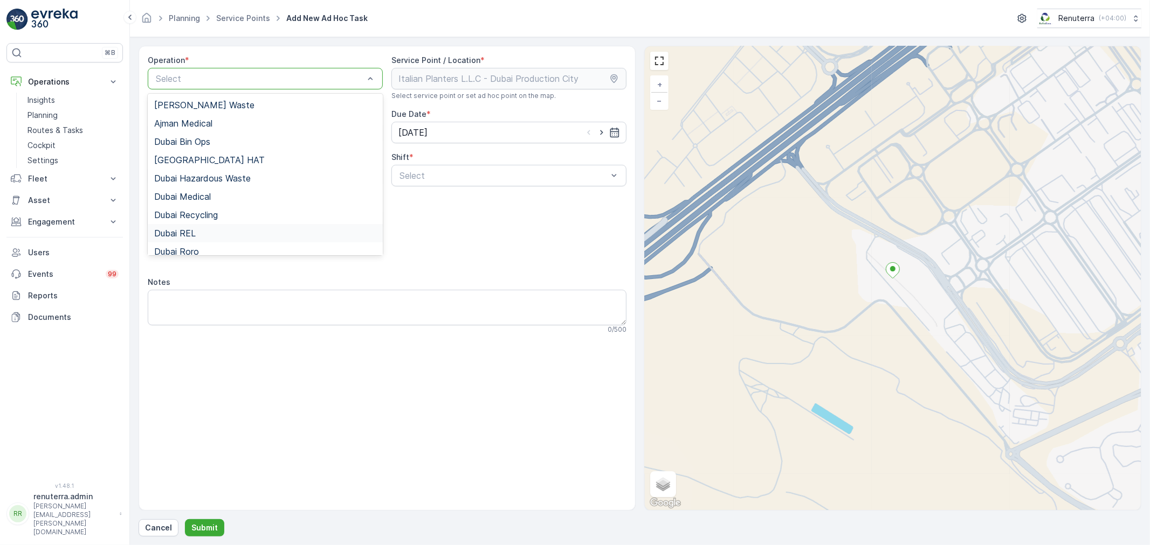
drag, startPoint x: 195, startPoint y: 231, endPoint x: 367, endPoint y: 200, distance: 174.6
click at [195, 232] on span "Dubai REL" at bounding box center [175, 234] width 42 height 10
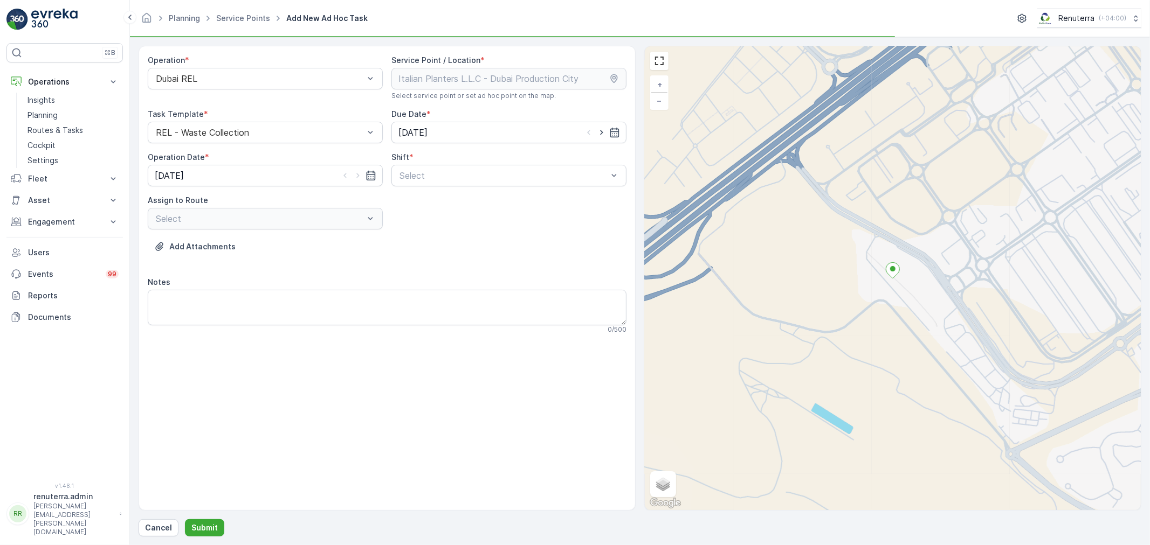
drag, startPoint x: 604, startPoint y: 134, endPoint x: 515, endPoint y: 159, distance: 92.5
click at [602, 136] on icon "button" at bounding box center [601, 132] width 11 height 11
type input "[DATE]"
click at [357, 178] on icon "button" at bounding box center [357, 176] width 3 height 5
type input "[DATE]"
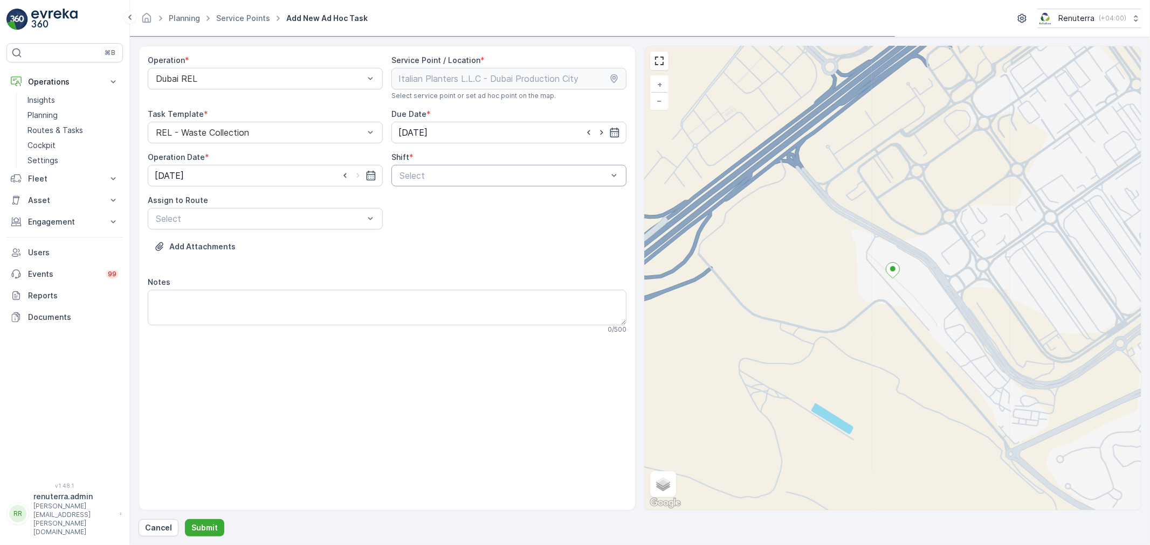
click at [427, 177] on div at bounding box center [503, 176] width 210 height 10
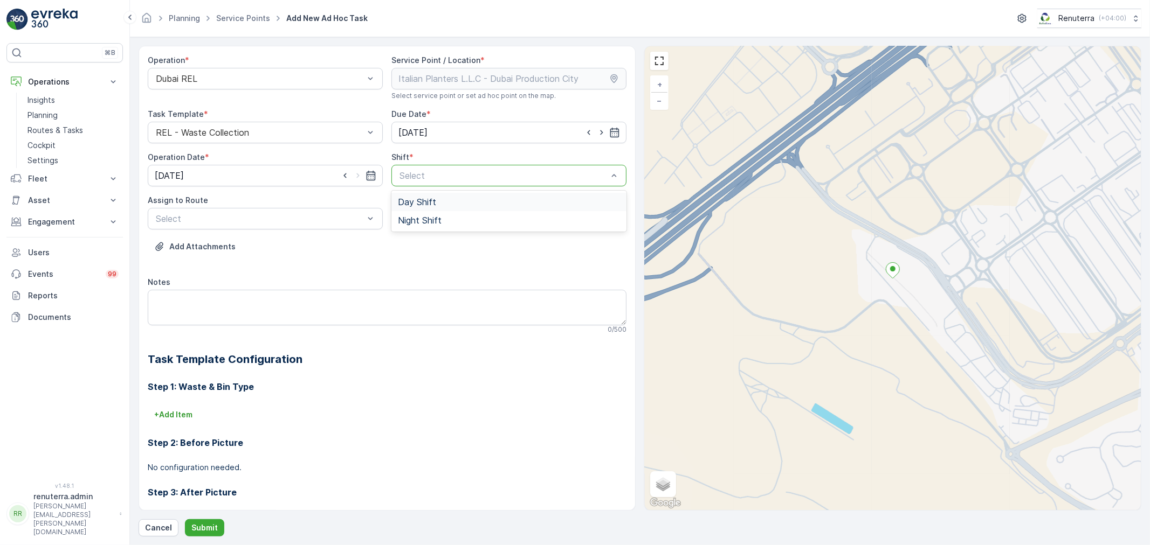
click at [414, 201] on span "Day Shift" at bounding box center [417, 202] width 38 height 10
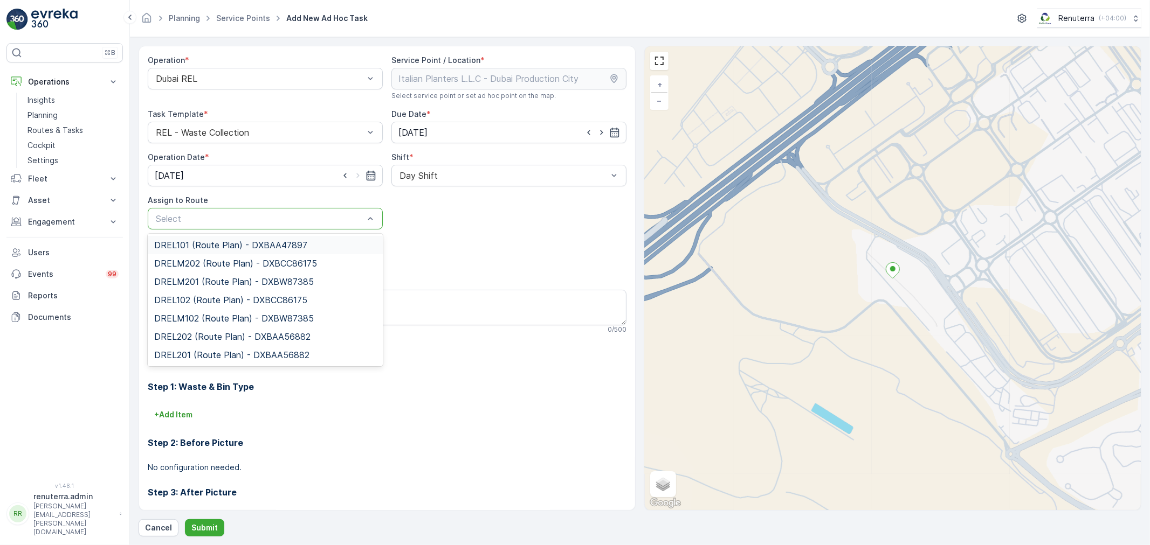
click at [327, 211] on div "Select" at bounding box center [265, 219] width 235 height 22
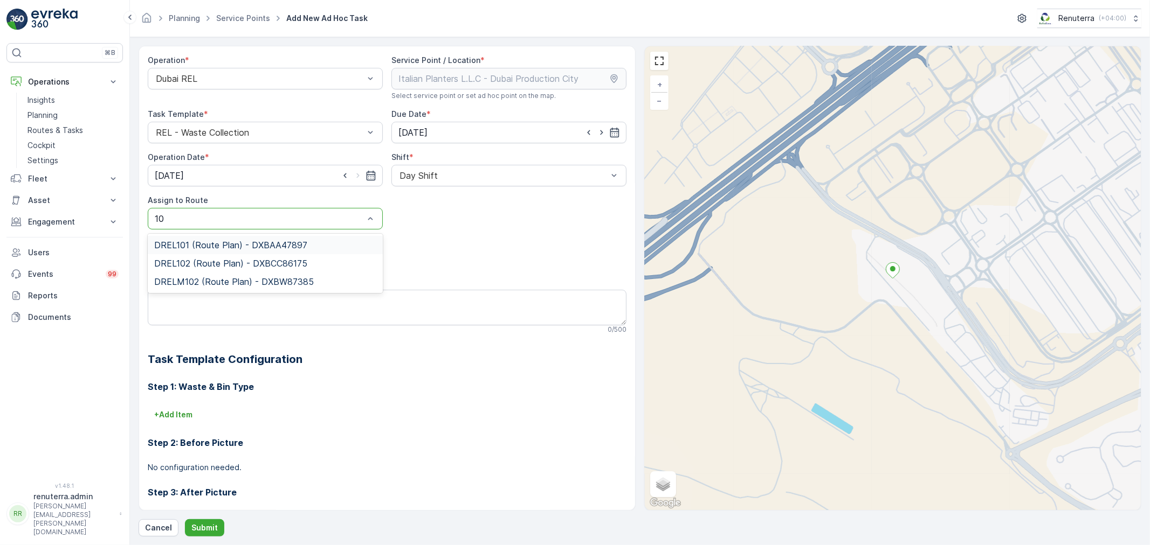
type input "101"
click at [244, 240] on span "DREL101 (Route Plan) - DXBAA47897" at bounding box center [230, 245] width 153 height 10
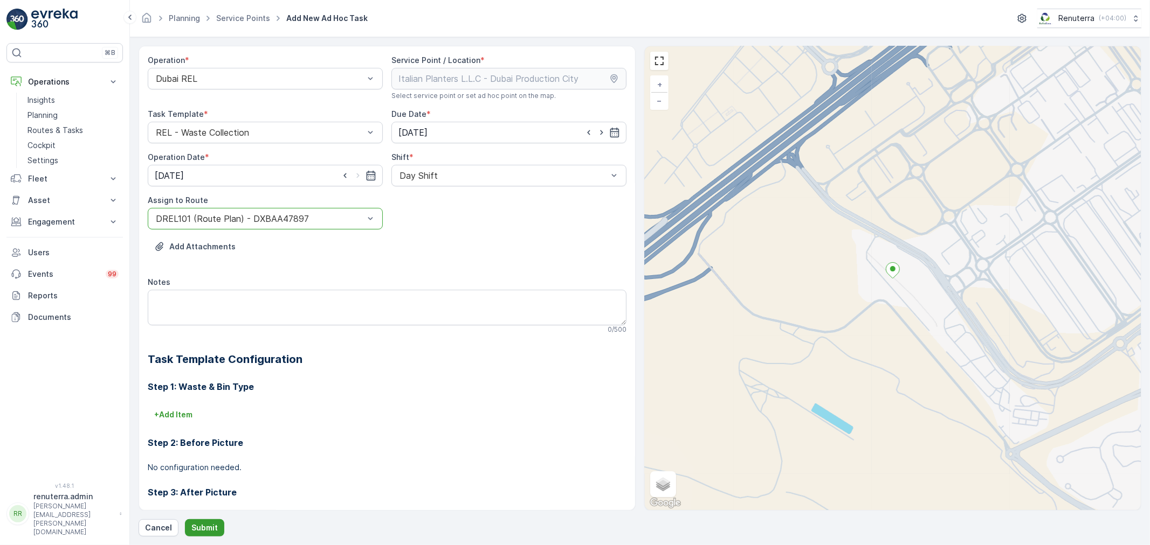
click at [210, 522] on button "Submit" at bounding box center [204, 528] width 39 height 17
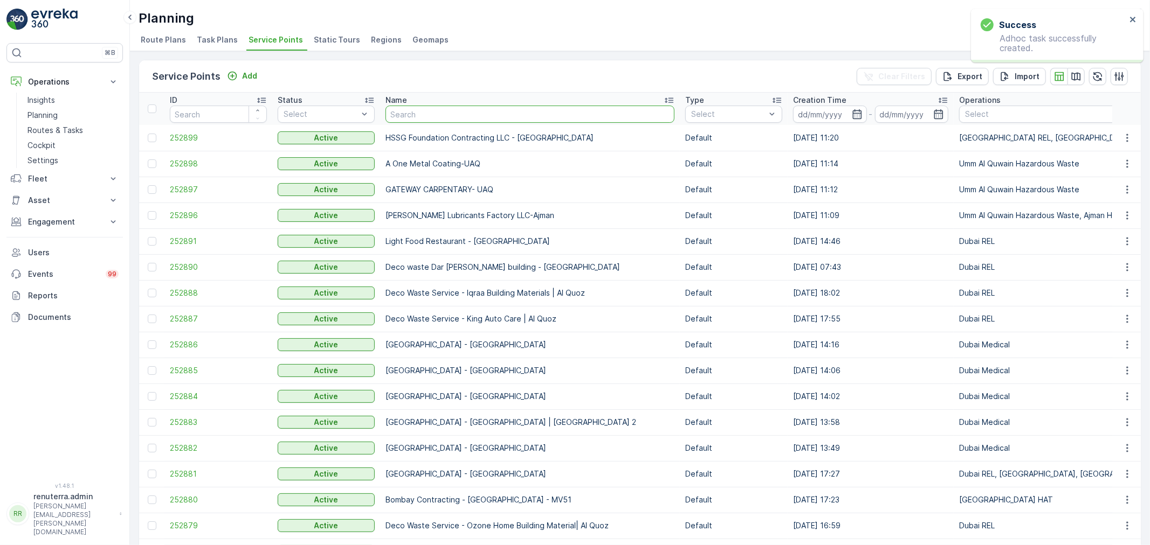
click at [479, 115] on input "text" at bounding box center [529, 114] width 289 height 17
click at [444, 114] on input "text" at bounding box center [529, 114] width 289 height 17
type input "sobha"
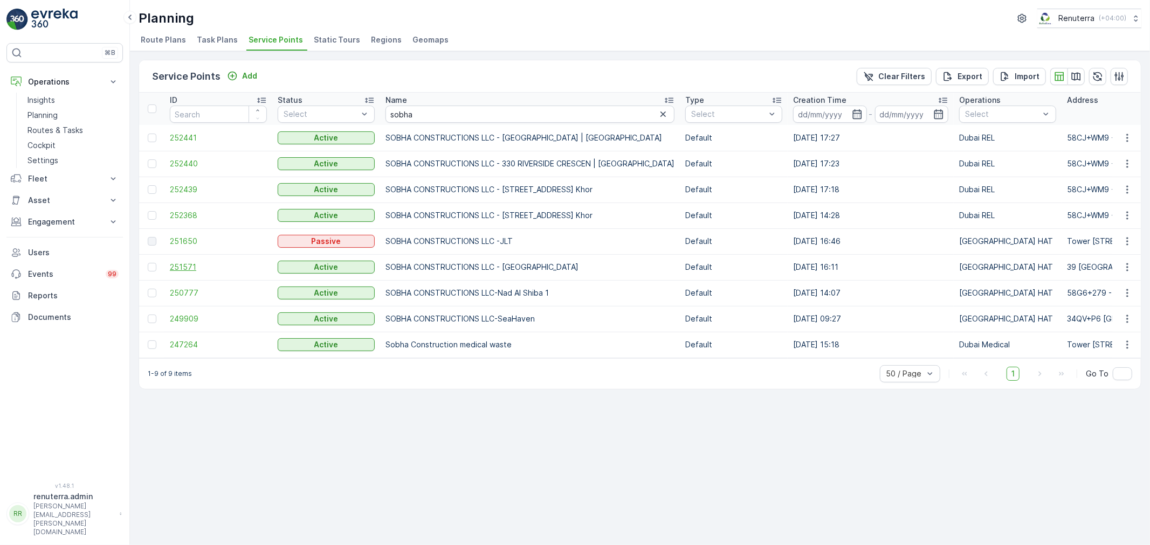
click at [178, 267] on span "251571" at bounding box center [218, 267] width 97 height 11
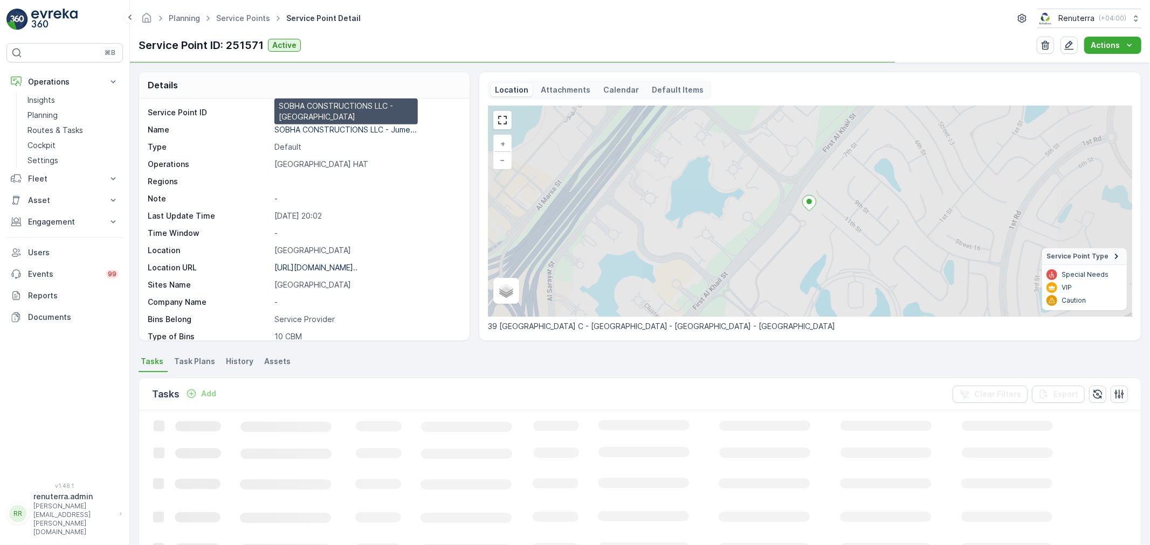
click at [330, 129] on p "SOBHA CONSTRUCTIONS LLC - Jume..." at bounding box center [345, 129] width 142 height 9
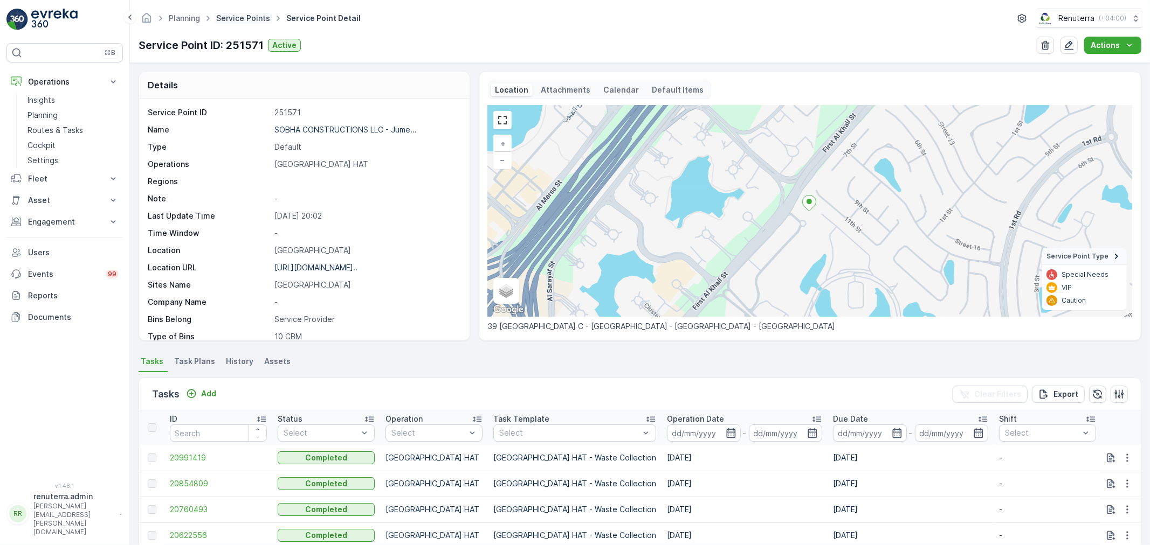
click at [234, 15] on link "Service Points" at bounding box center [243, 17] width 54 height 9
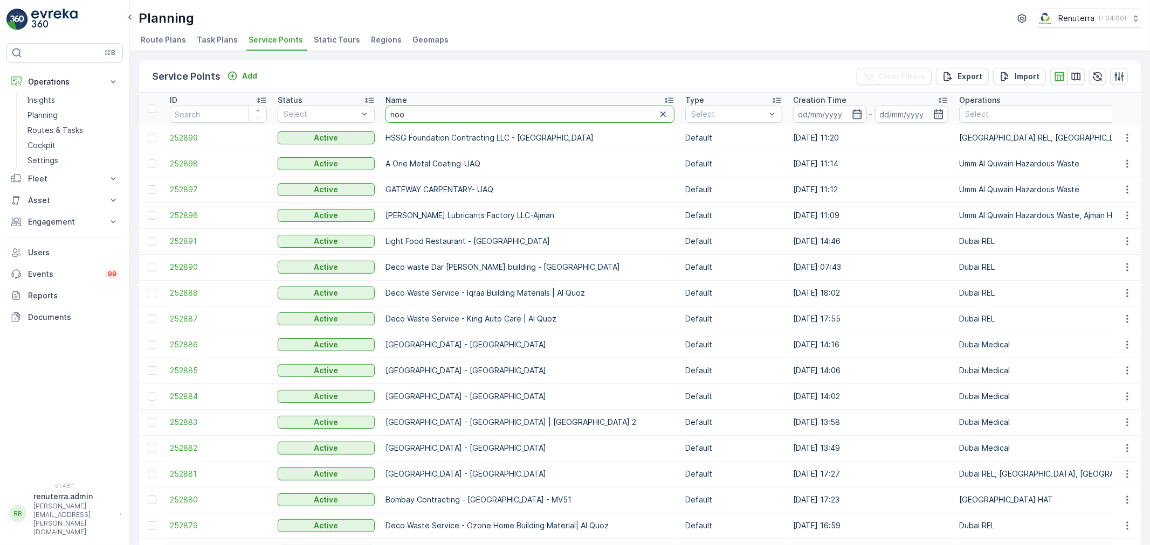
type input "noor"
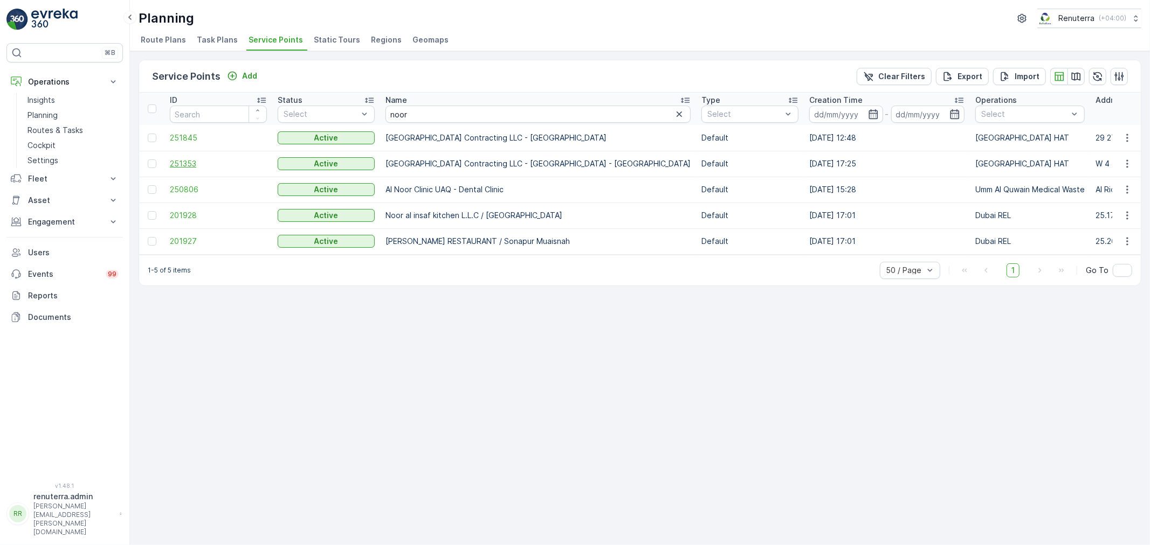
click at [171, 165] on span "251353" at bounding box center [218, 163] width 97 height 11
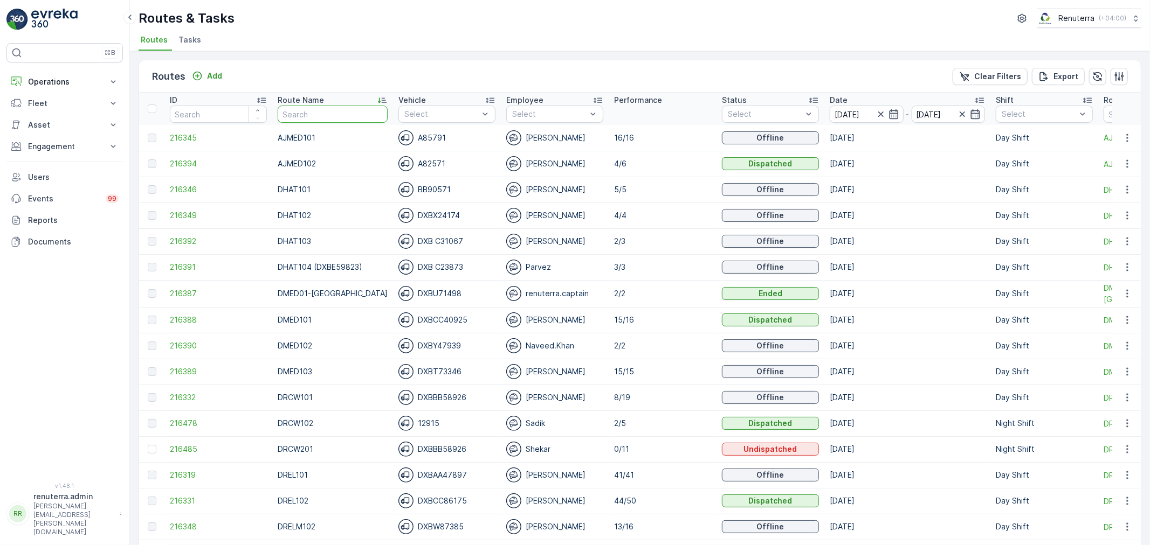
click at [320, 110] on input "text" at bounding box center [333, 114] width 110 height 17
type input "hat"
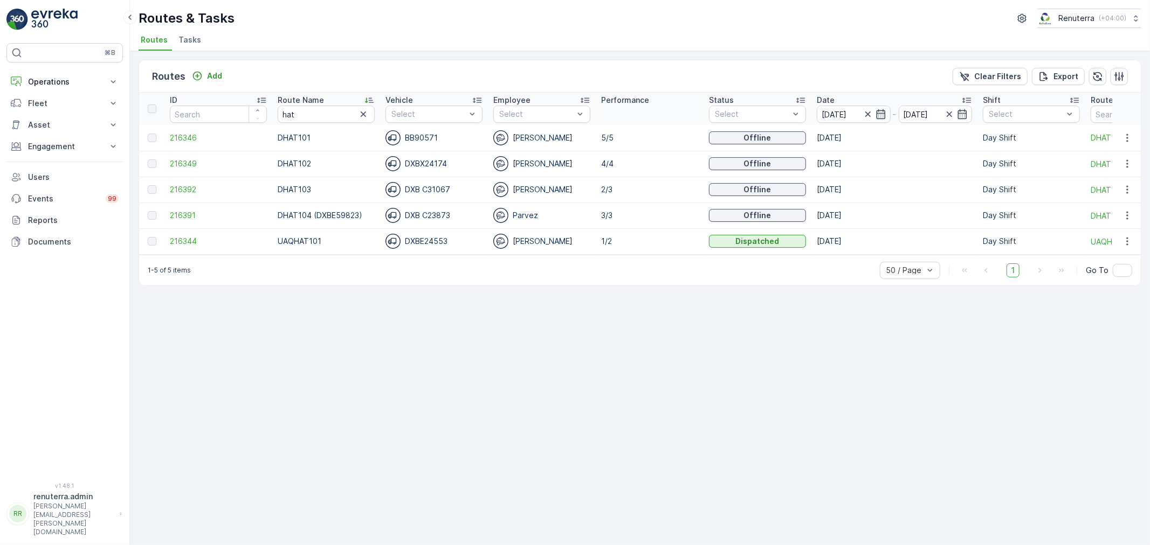
click at [368, 96] on icon at bounding box center [369, 100] width 11 height 11
click at [367, 97] on icon at bounding box center [369, 100] width 11 height 11
click at [185, 141] on span "216392" at bounding box center [218, 138] width 97 height 11
click at [184, 160] on span "216391" at bounding box center [218, 163] width 97 height 11
click at [196, 213] on span "216346" at bounding box center [218, 215] width 97 height 11
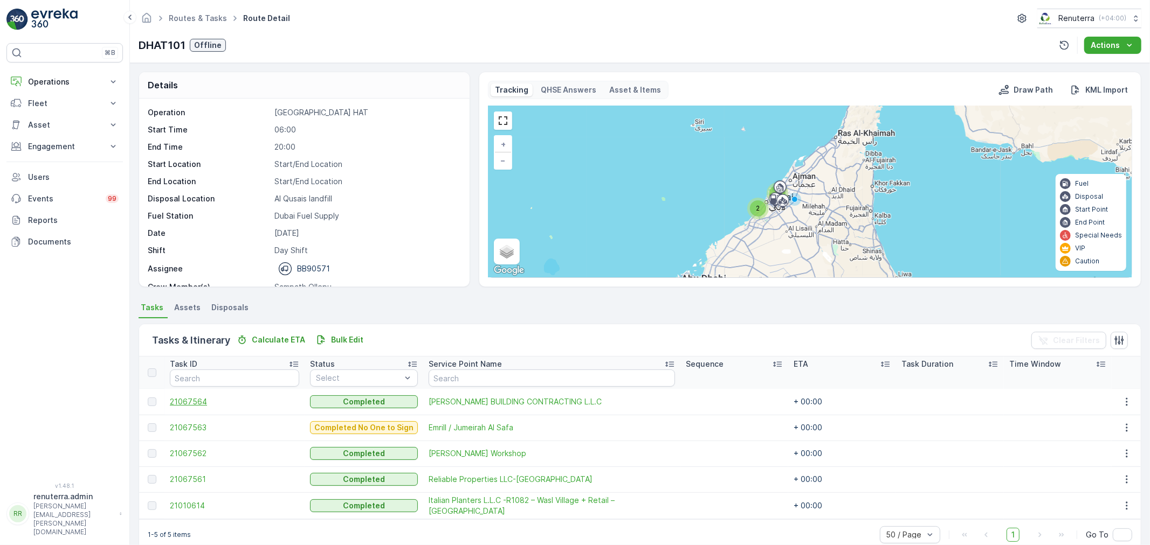
click at [191, 398] on span "21067564" at bounding box center [234, 402] width 129 height 11
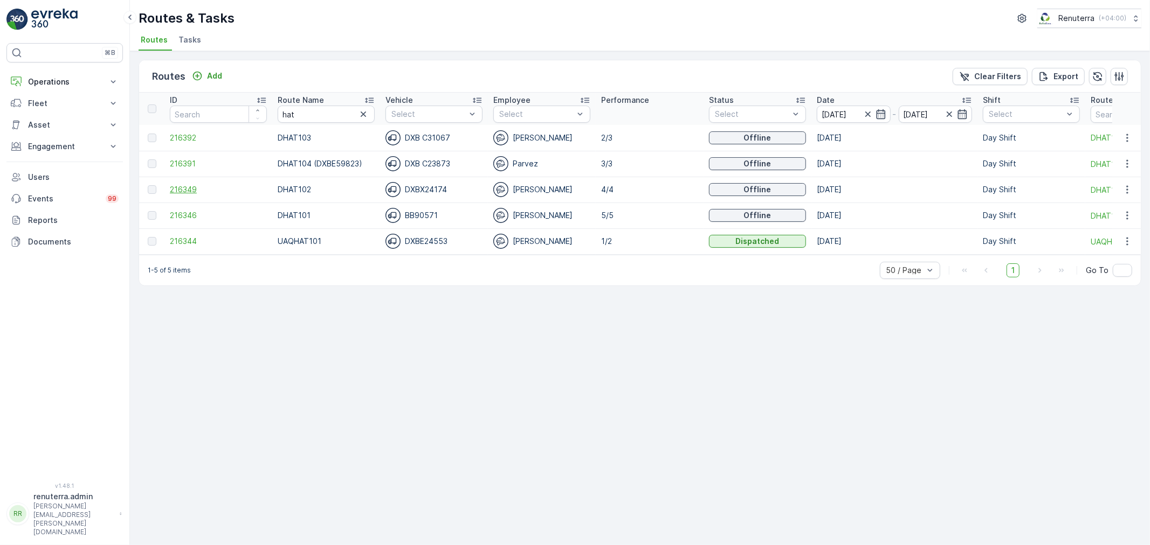
click at [191, 185] on span "216349" at bounding box center [218, 189] width 97 height 11
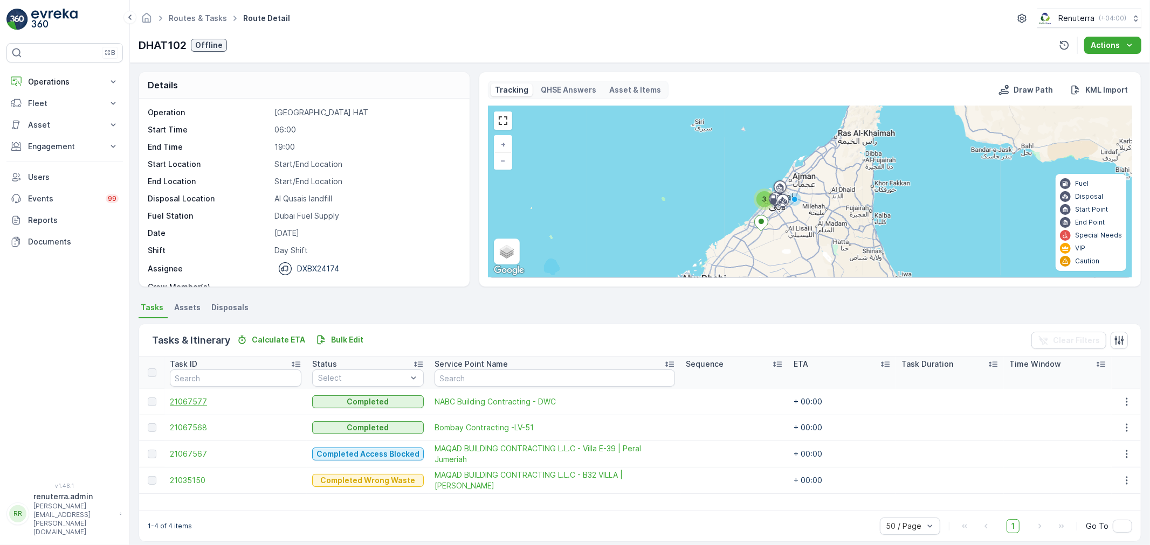
click at [200, 399] on span "21067577" at bounding box center [236, 402] width 132 height 11
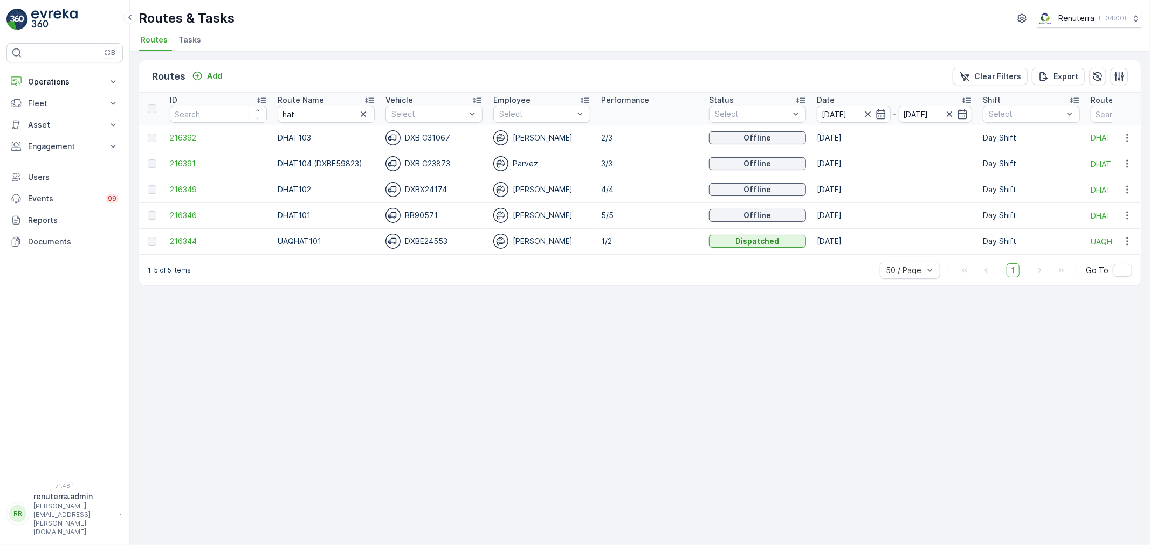
click at [183, 166] on span "216391" at bounding box center [218, 163] width 97 height 11
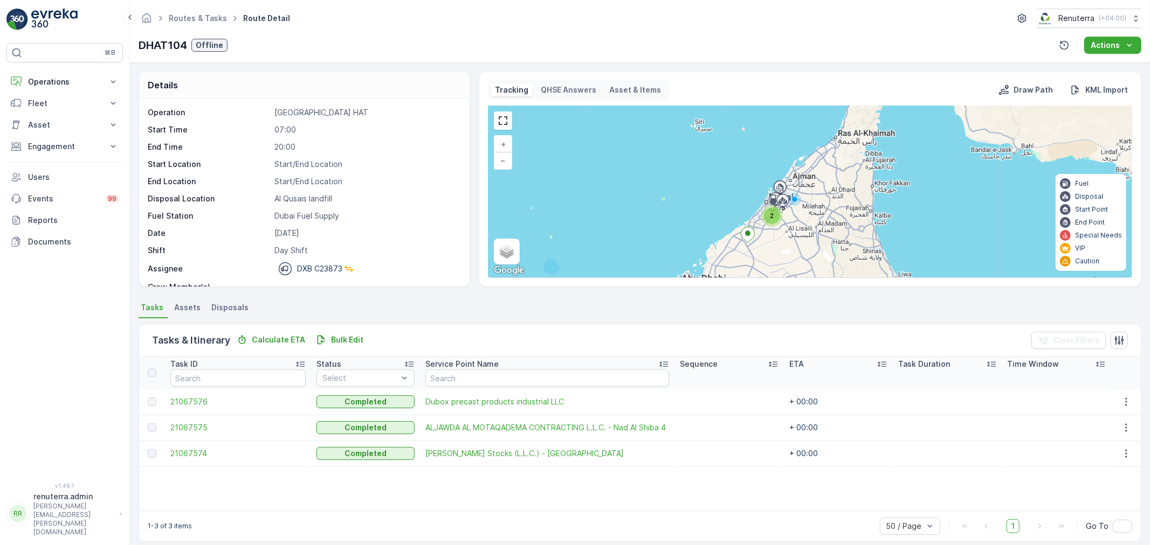
drag, startPoint x: 85, startPoint y: 1, endPoint x: 356, endPoint y: 120, distance: 296.3
click at [356, 120] on div "Operation Dubai HAT Start Time 07:00 End Time 20:00 Start Location Start/End Lo…" at bounding box center [303, 209] width 310 height 205
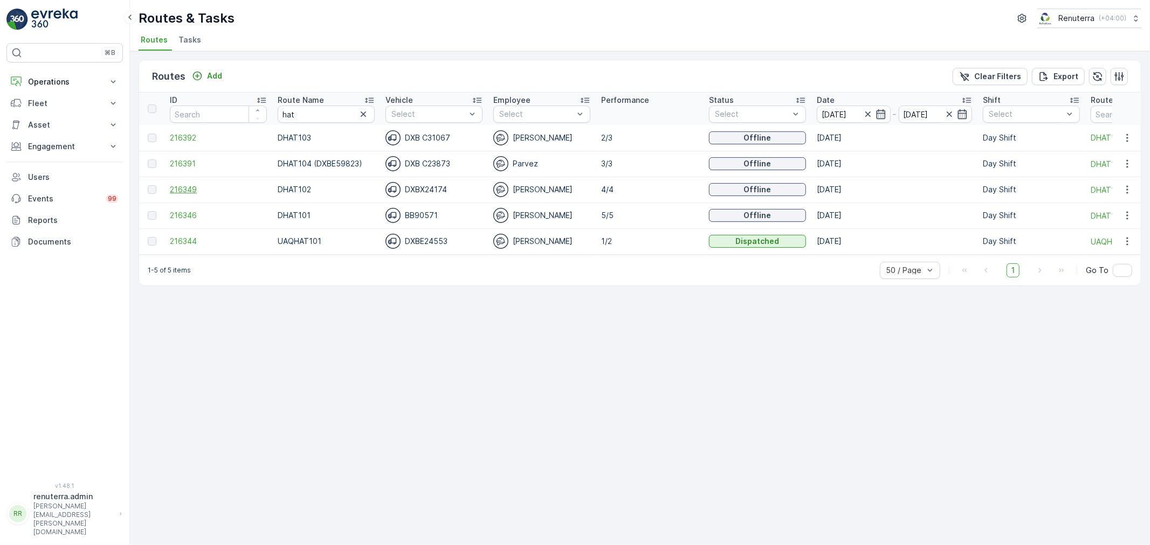
click at [180, 188] on span "216349" at bounding box center [218, 189] width 97 height 11
drag, startPoint x: 319, startPoint y: 112, endPoint x: 256, endPoint y: 112, distance: 62.5
click at [256, 112] on tr "ID Route Name hat Vehicle Select Employee Select Performance Status Select Date…" at bounding box center [734, 109] width 1191 height 32
drag, startPoint x: 306, startPoint y: 116, endPoint x: 234, endPoint y: 106, distance: 73.0
click at [234, 106] on tr "ID Route Name hat Vehicle Select Employee Select Performance Status Select Date…" at bounding box center [734, 109] width 1191 height 32
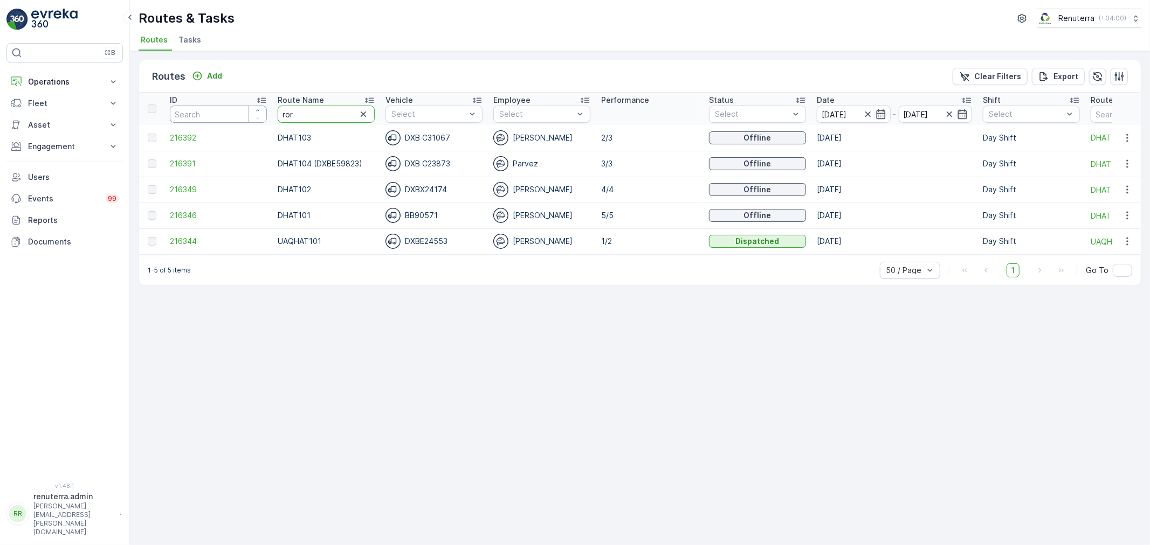
type input "roro"
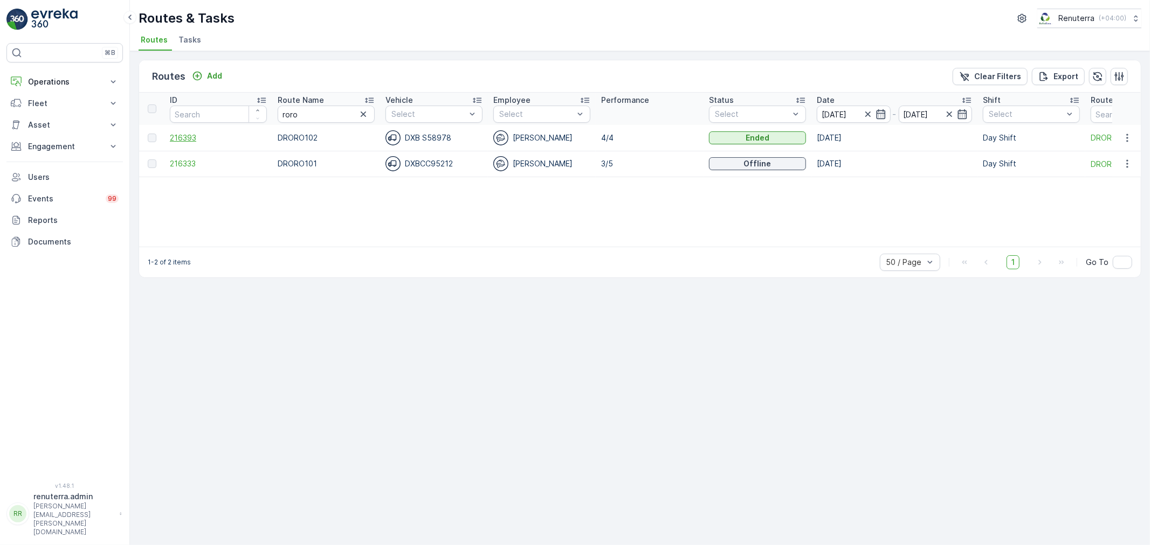
click at [183, 137] on span "216393" at bounding box center [218, 138] width 97 height 11
click at [189, 158] on span "216333" at bounding box center [218, 163] width 97 height 11
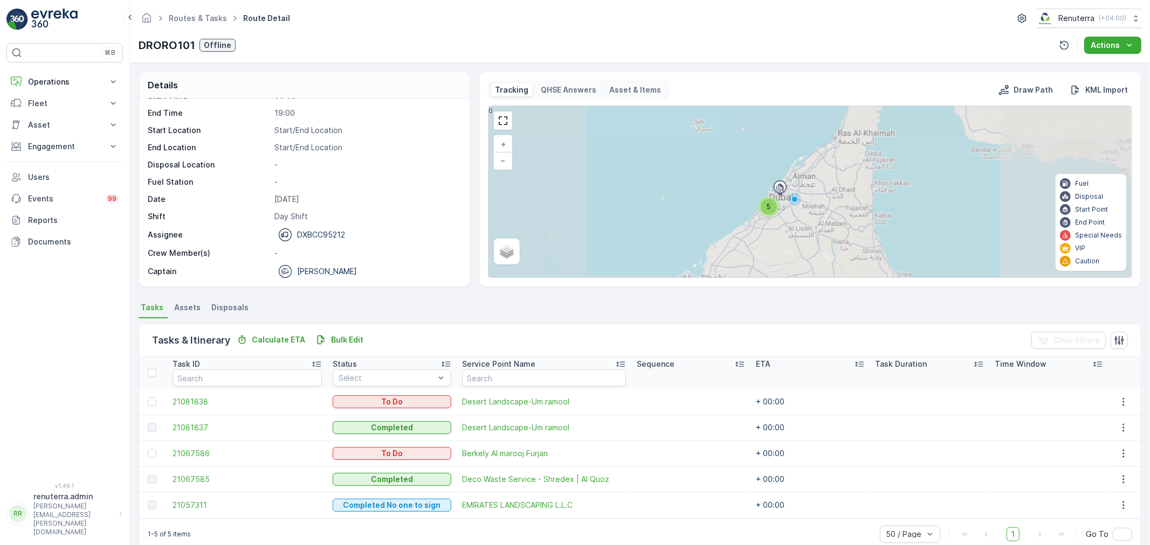
scroll to position [18, 0]
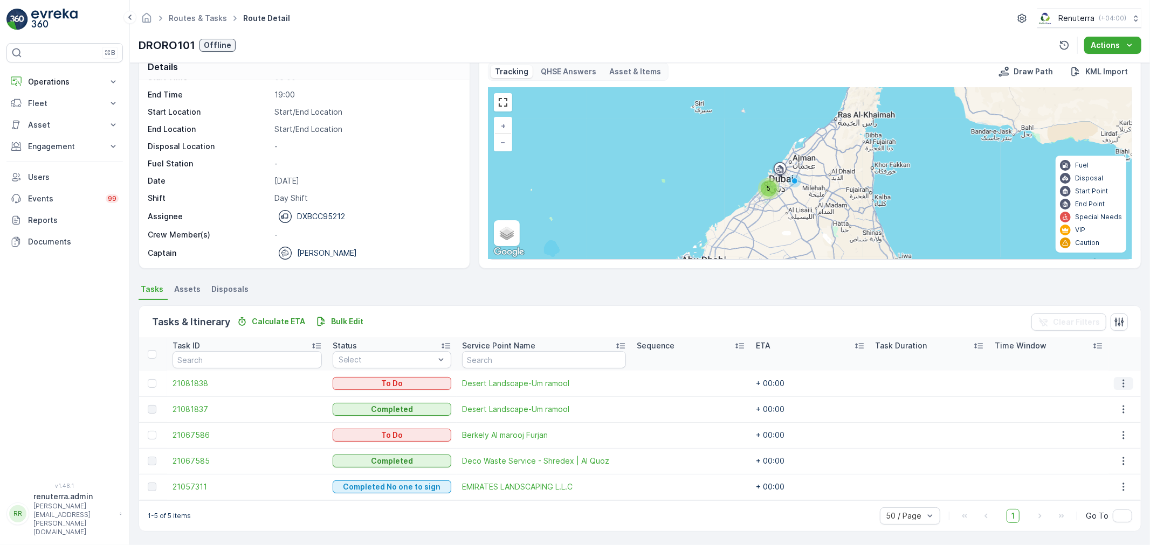
click at [1123, 380] on icon "button" at bounding box center [1123, 383] width 11 height 11
click at [1090, 427] on span "Change Route" at bounding box center [1099, 429] width 52 height 11
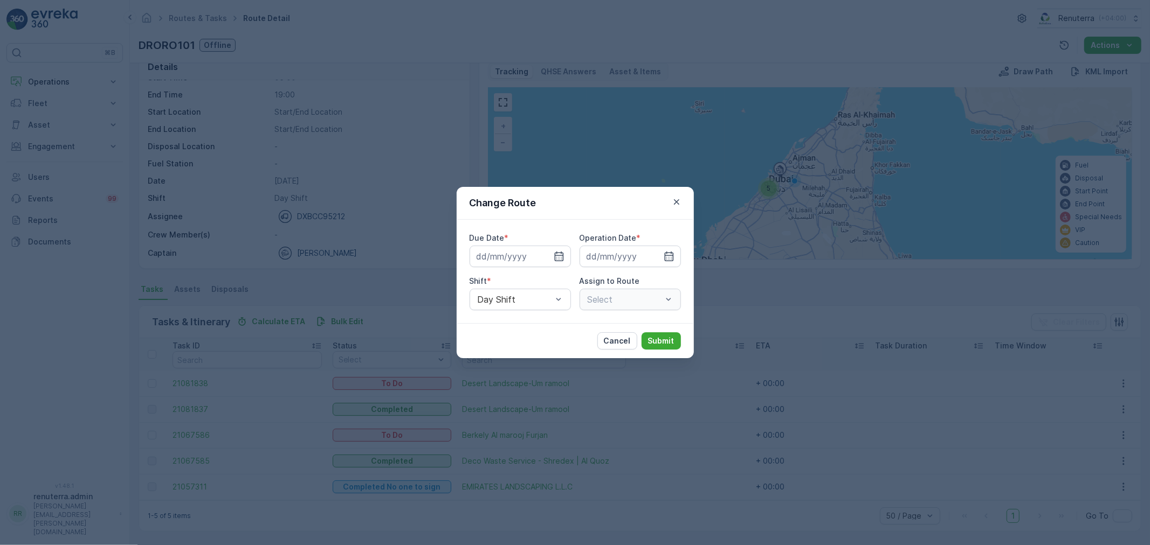
type input "[DATE]"
click at [607, 341] on p "Cancel" at bounding box center [617, 341] width 27 height 11
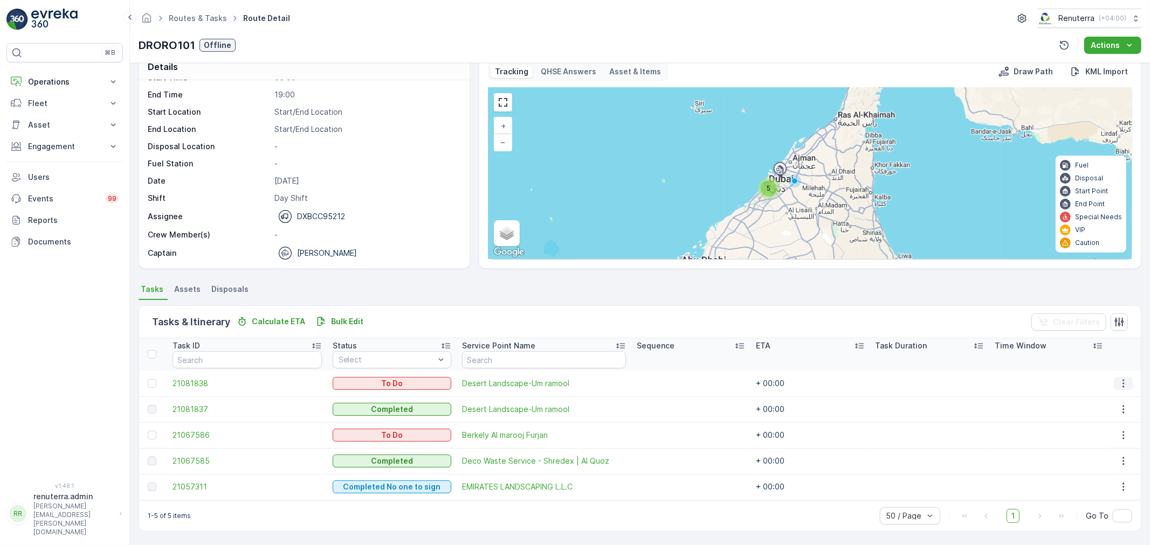
click at [1120, 388] on icon "button" at bounding box center [1123, 383] width 11 height 11
click at [1107, 446] on span "Remove from Route" at bounding box center [1109, 444] width 73 height 11
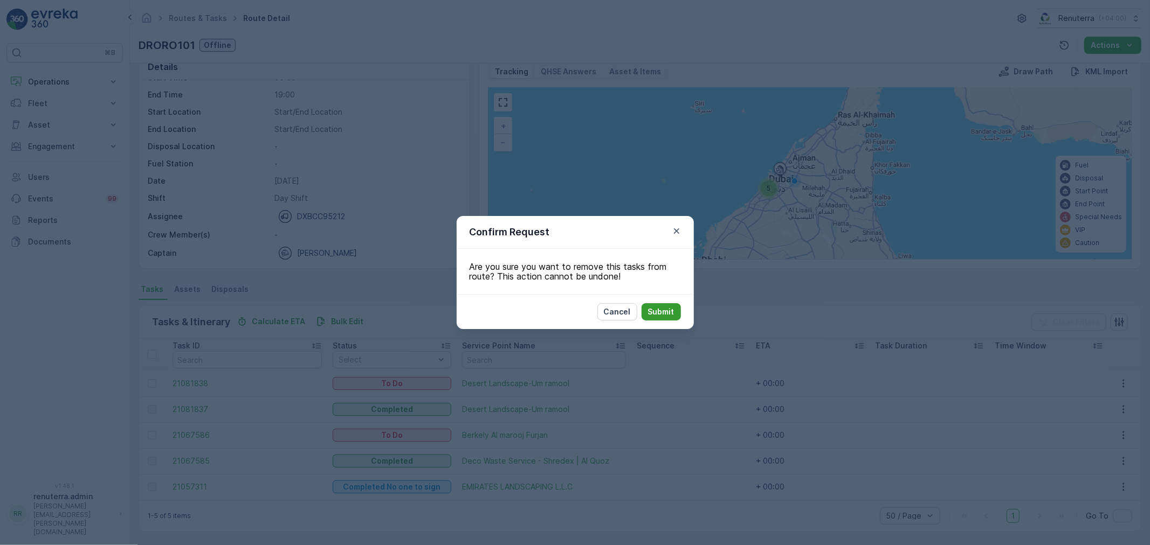
click at [655, 309] on p "Submit" at bounding box center [661, 312] width 26 height 11
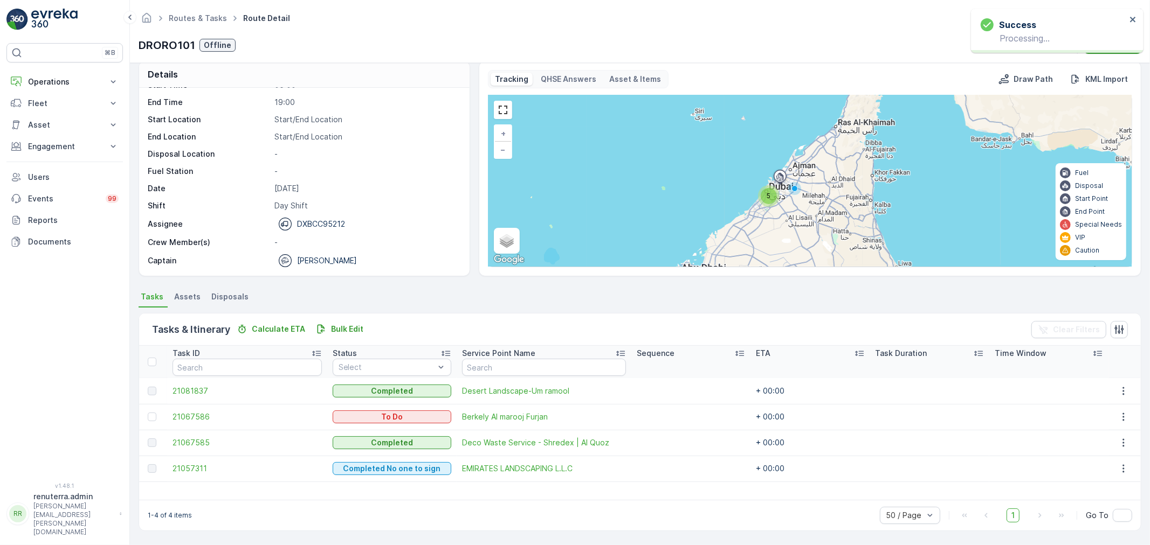
scroll to position [11, 0]
click at [1123, 419] on icon "button" at bounding box center [1124, 417] width 2 height 8
click at [1096, 459] on span "Change Route" at bounding box center [1099, 463] width 52 height 11
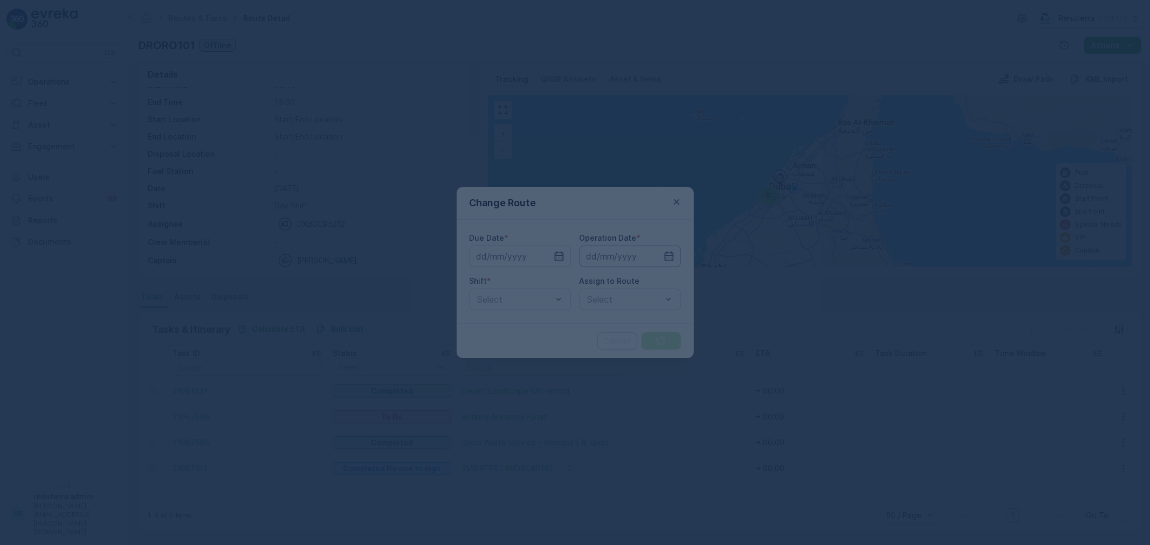
type input "[DATE]"
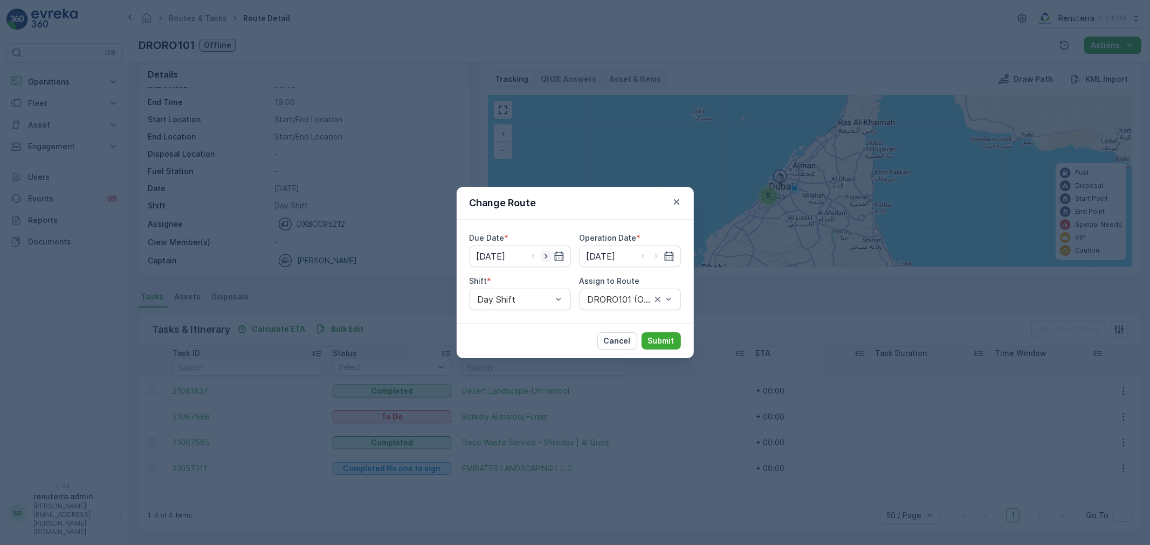
click at [547, 255] on icon "button" at bounding box center [546, 256] width 11 height 11
type input "[DATE]"
click at [653, 256] on icon "button" at bounding box center [656, 256] width 11 height 11
type input "[DATE]"
click at [615, 299] on div at bounding box center [624, 300] width 77 height 10
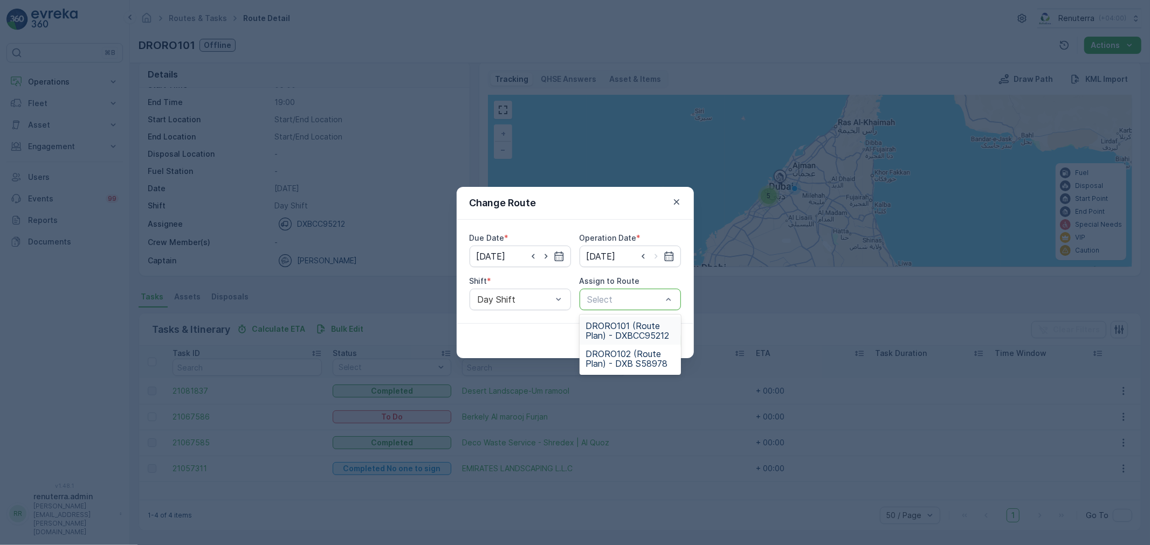
click at [621, 329] on span "DRORO101 (Route Plan) - DXBCC95212" at bounding box center [630, 330] width 88 height 19
click at [669, 345] on p "Submit" at bounding box center [661, 341] width 26 height 11
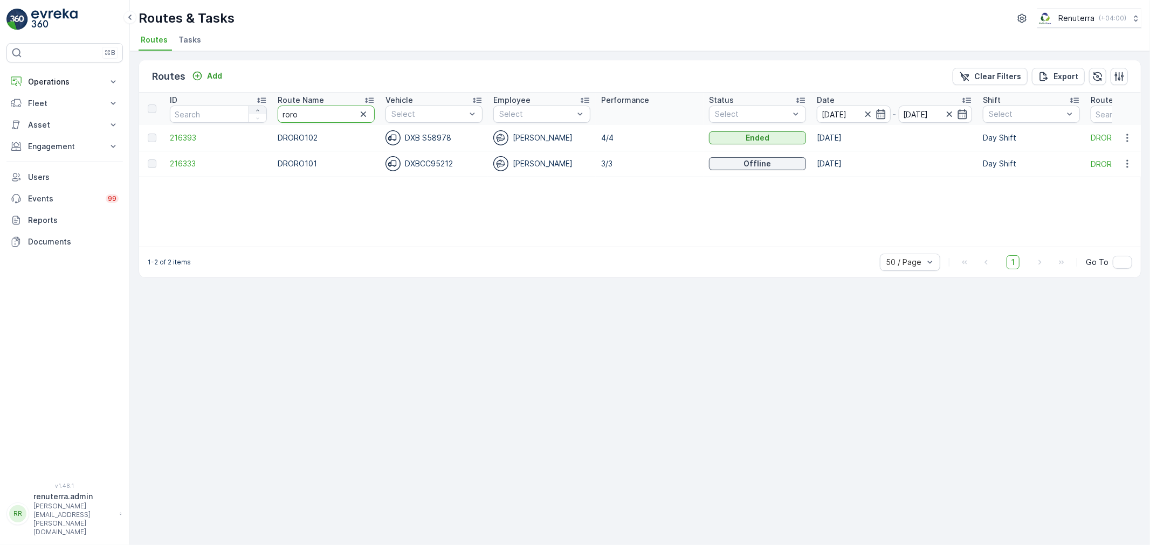
drag, startPoint x: 320, startPoint y: 112, endPoint x: 251, endPoint y: 108, distance: 69.1
click at [251, 108] on tr "ID Route Name roro Vehicle Select Employee Select Performance Status Select Dat…" at bounding box center [734, 109] width 1191 height 32
type input "rel"
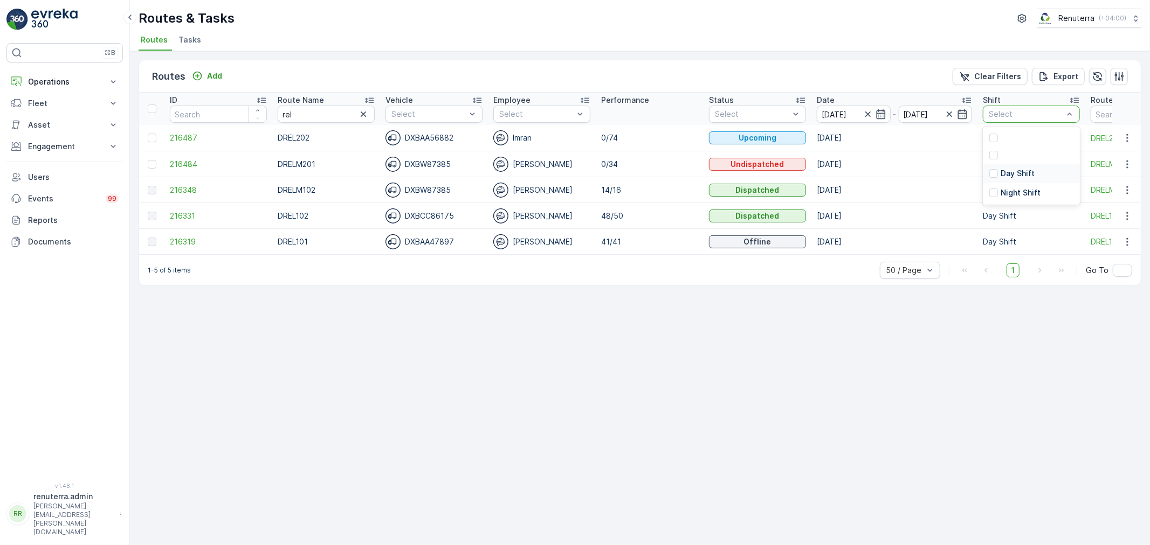
click at [1000, 172] on p "Day Shift" at bounding box center [1017, 173] width 34 height 11
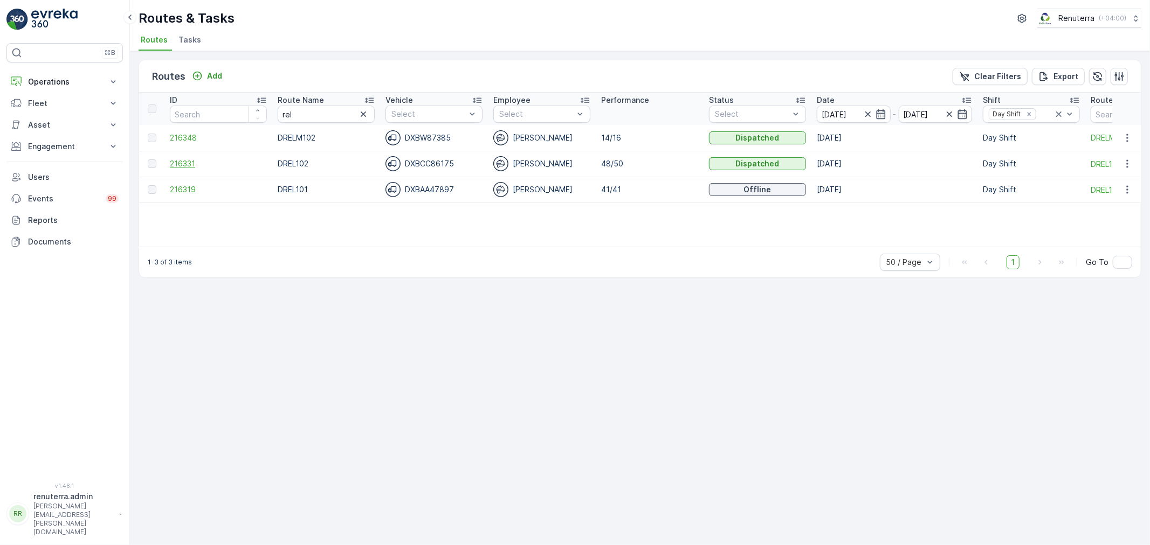
click at [187, 163] on span "216331" at bounding box center [218, 163] width 97 height 11
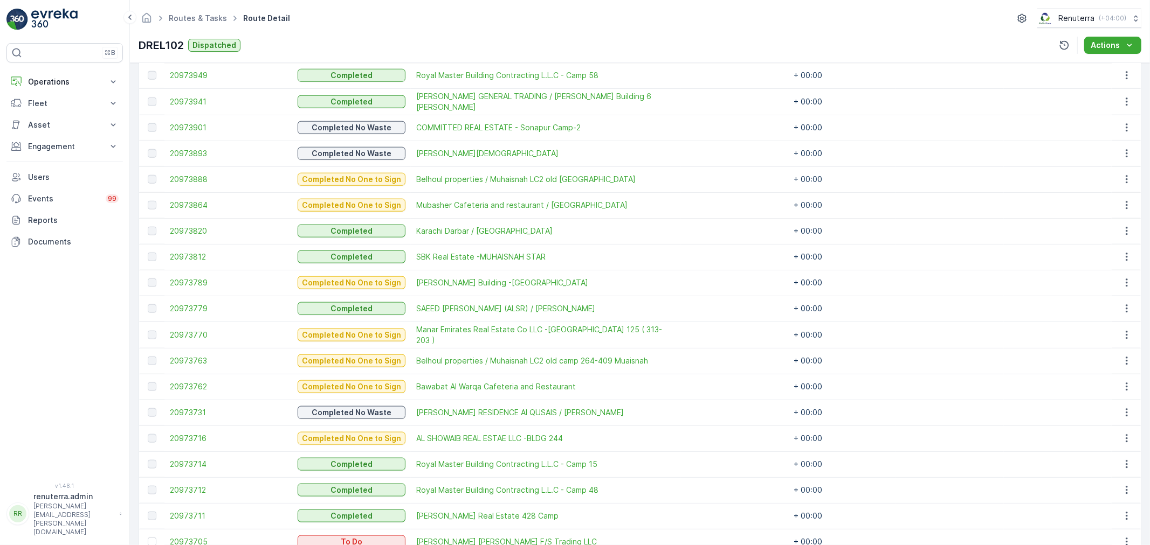
scroll to position [1004, 0]
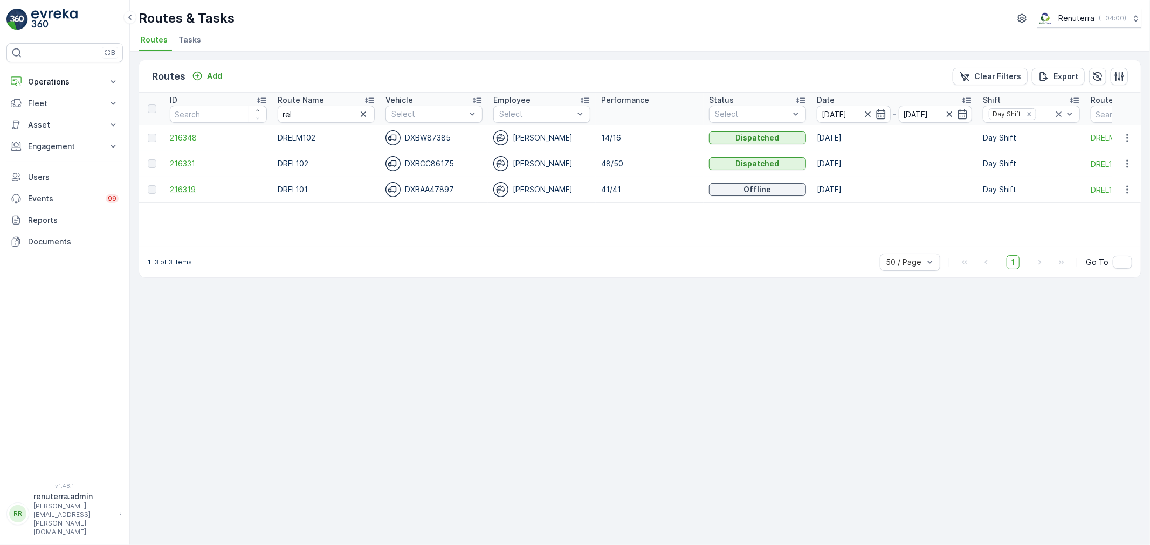
click at [189, 184] on span "216319" at bounding box center [218, 189] width 97 height 11
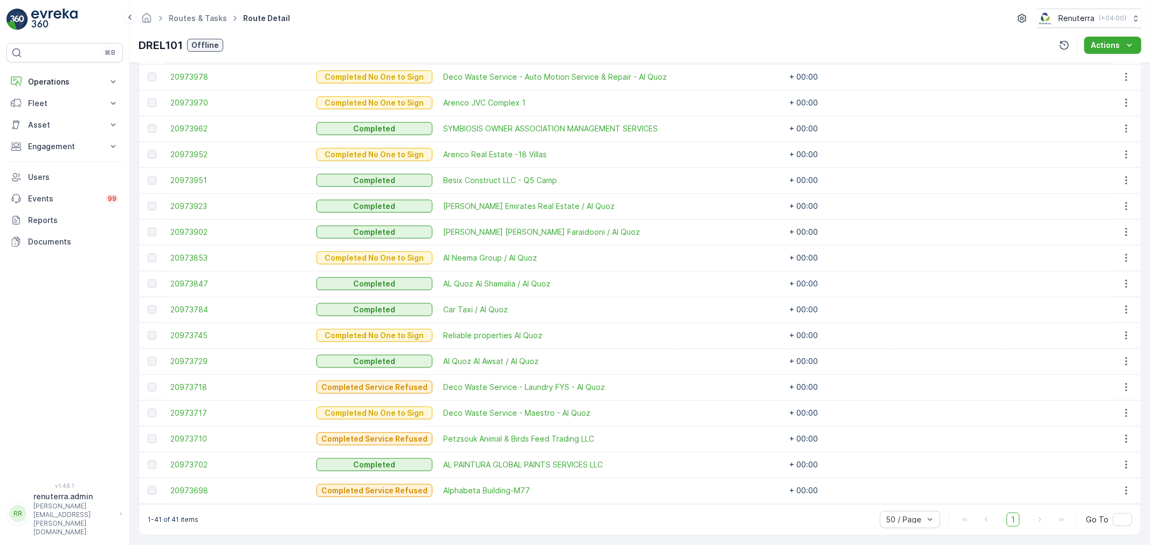
scroll to position [949, 0]
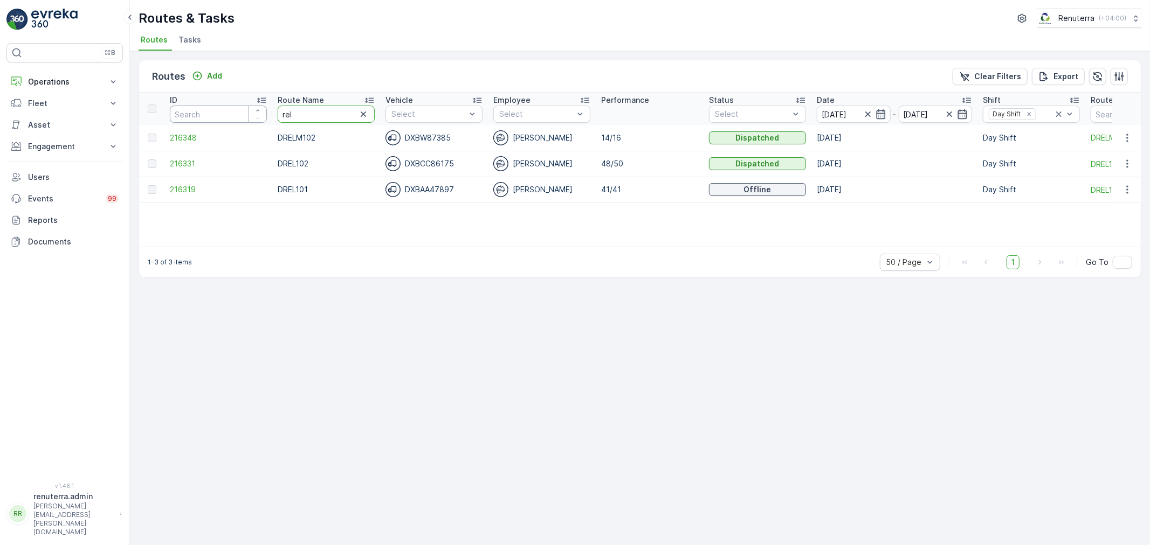
drag, startPoint x: 310, startPoint y: 117, endPoint x: 221, endPoint y: 110, distance: 89.7
click at [221, 110] on tr "ID Route Name rel Vehicle Select Employee Select Performance Status Select Date…" at bounding box center [734, 109] width 1191 height 32
type input "med"
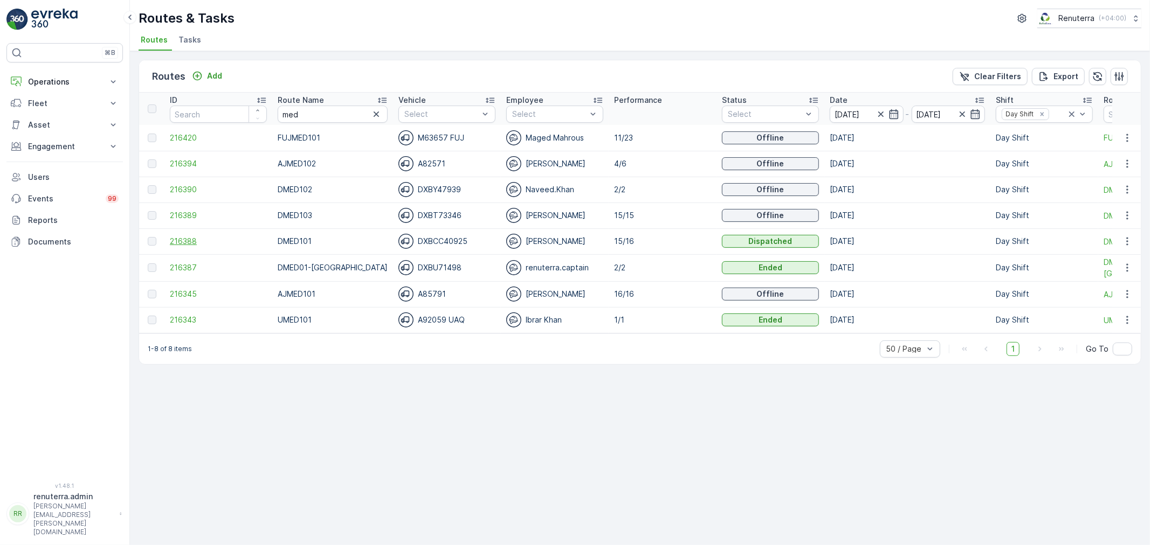
click at [191, 240] on span "216388" at bounding box center [218, 241] width 97 height 11
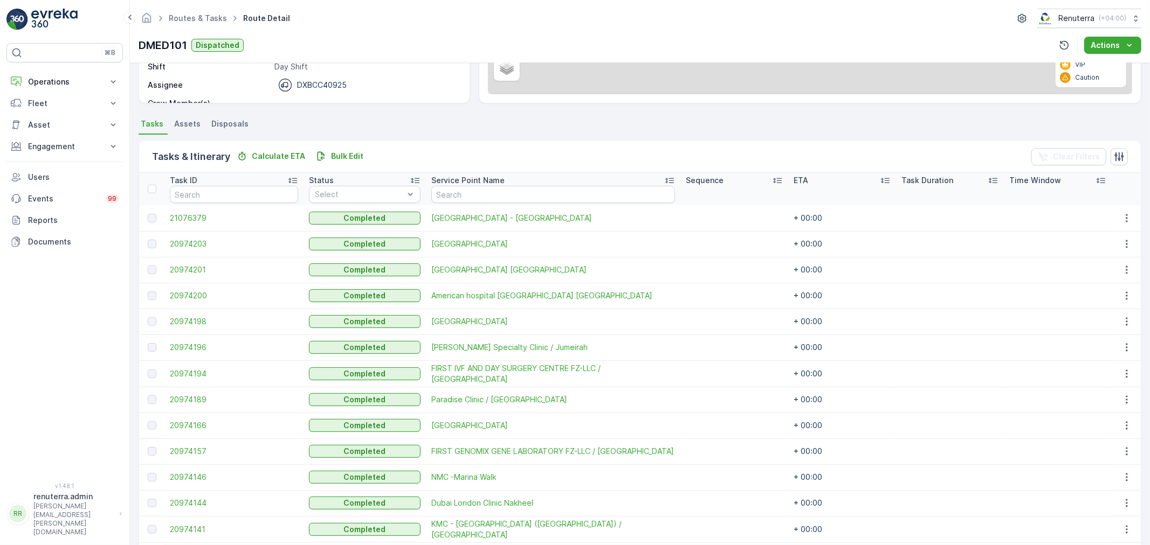
scroll to position [183, 0]
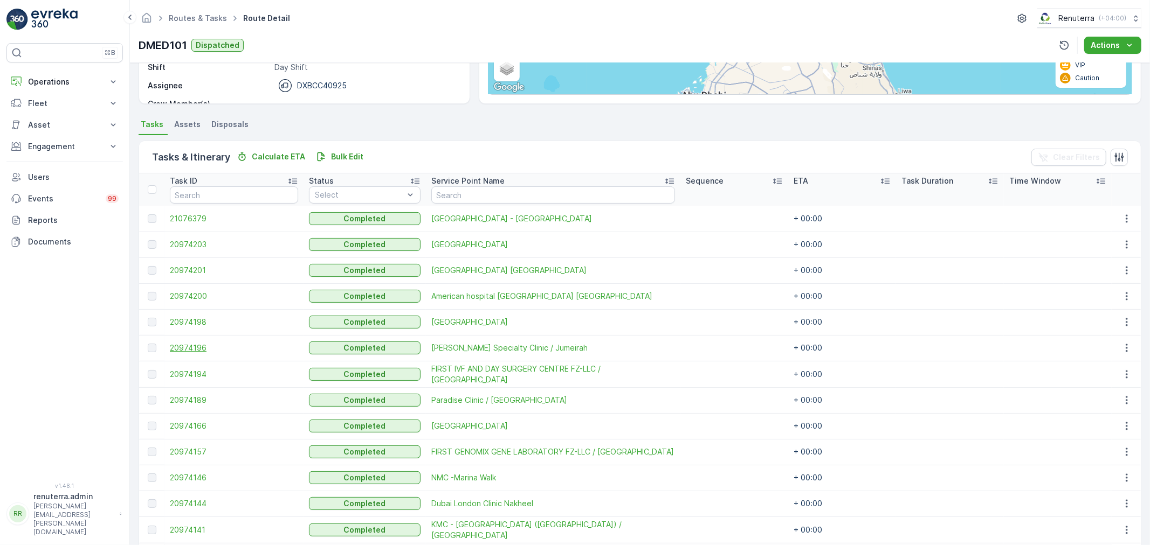
click at [210, 347] on span "20974196" at bounding box center [234, 348] width 128 height 11
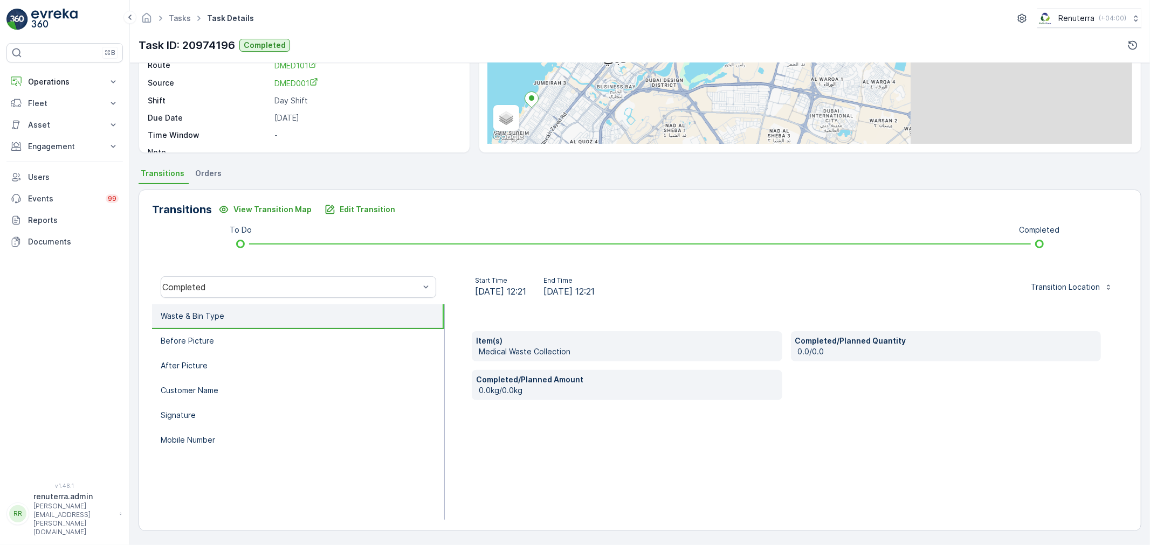
scroll to position [133, 0]
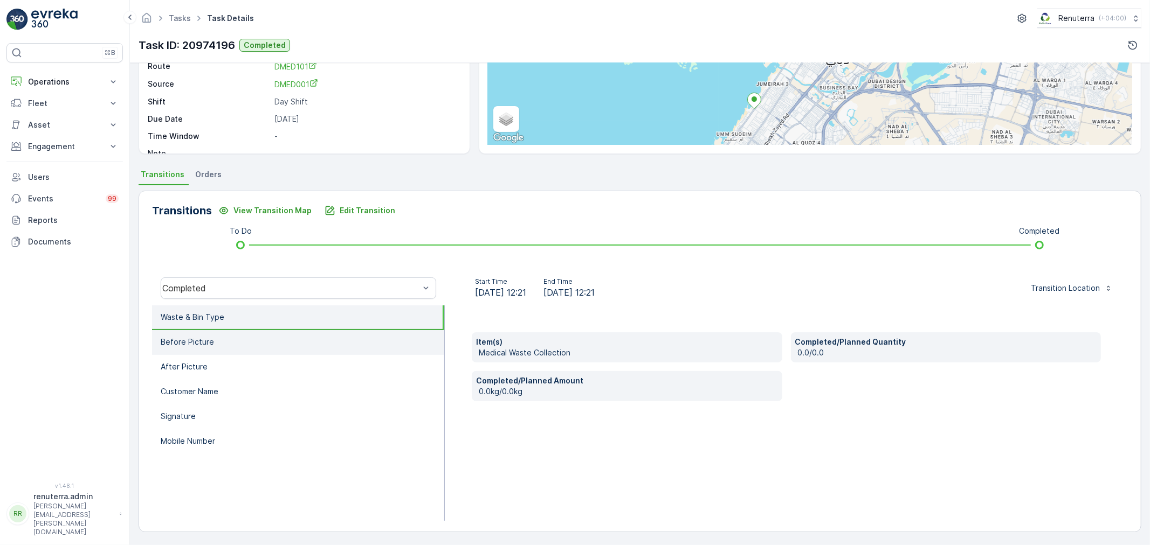
click at [217, 343] on li "Before Picture" at bounding box center [298, 342] width 292 height 25
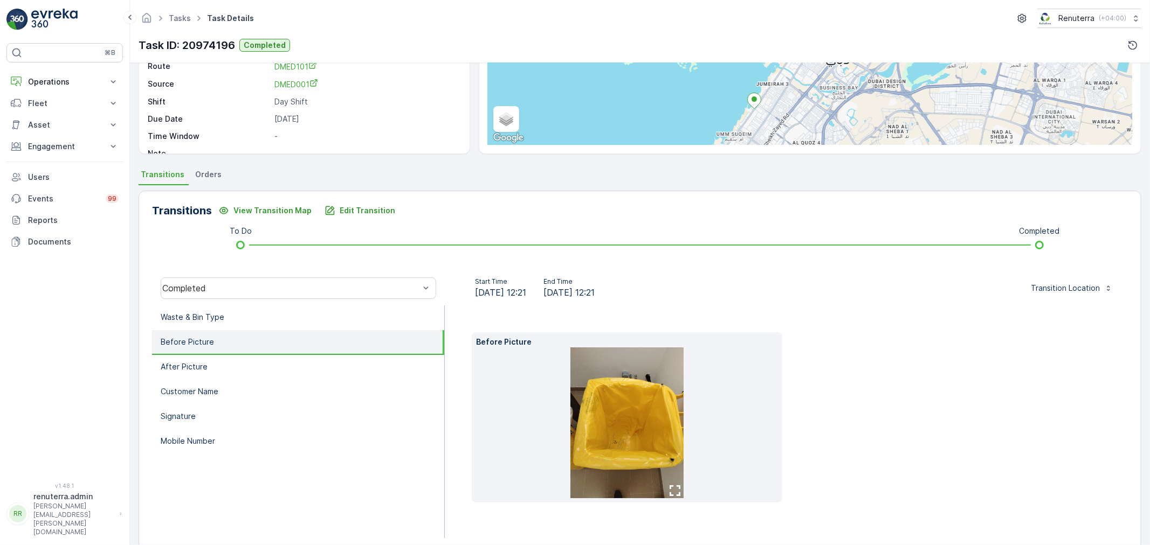
click at [218, 338] on li "Before Picture" at bounding box center [298, 342] width 292 height 25
click at [216, 326] on li "Waste & Bin Type" at bounding box center [298, 318] width 292 height 25
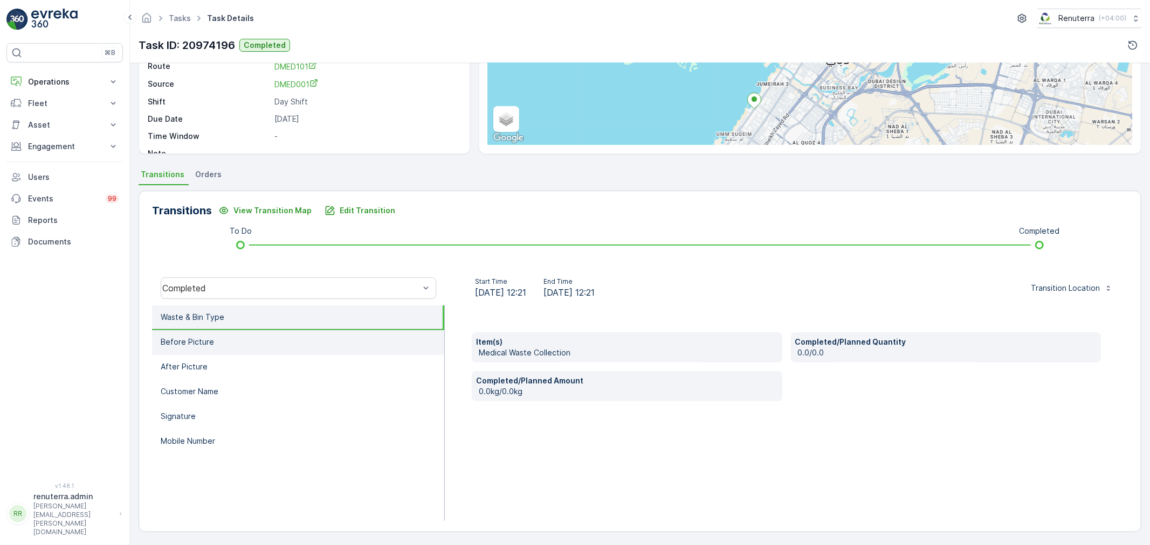
click at [317, 343] on li "Before Picture" at bounding box center [298, 342] width 292 height 25
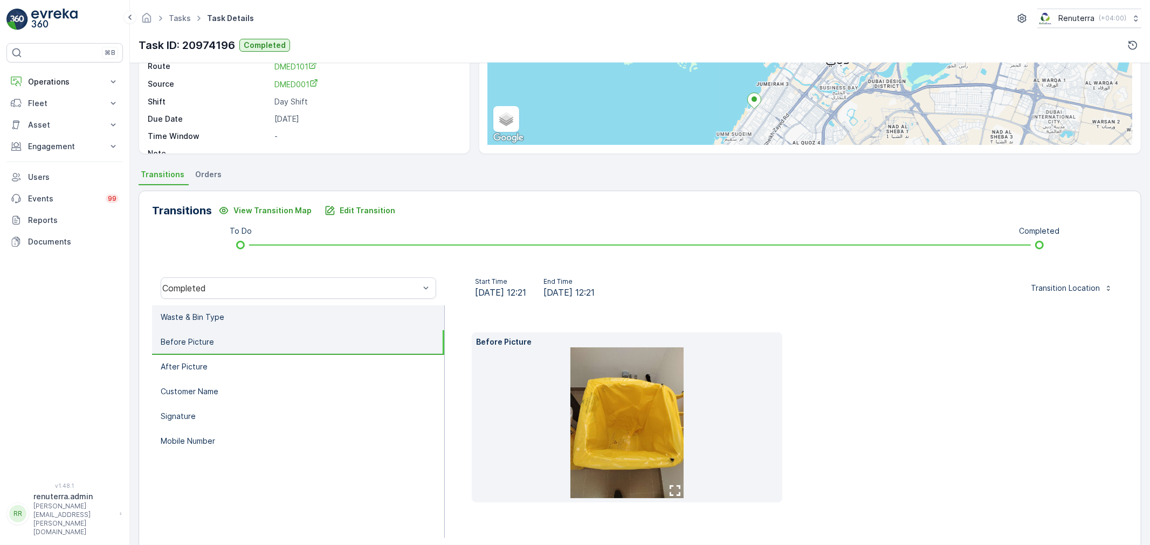
click at [266, 312] on li "Waste & Bin Type" at bounding box center [298, 318] width 292 height 25
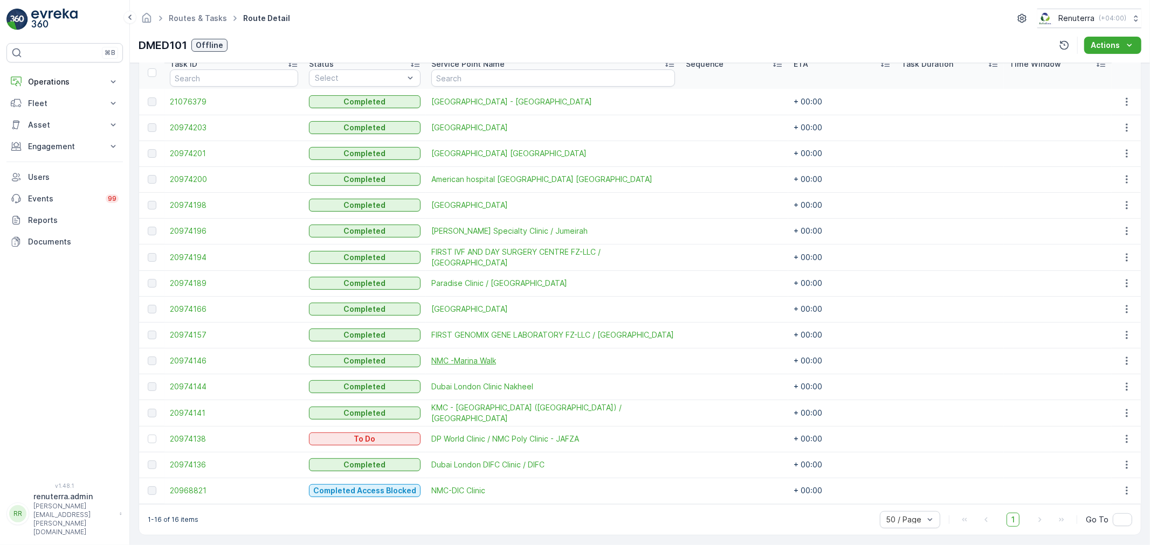
scroll to position [303, 0]
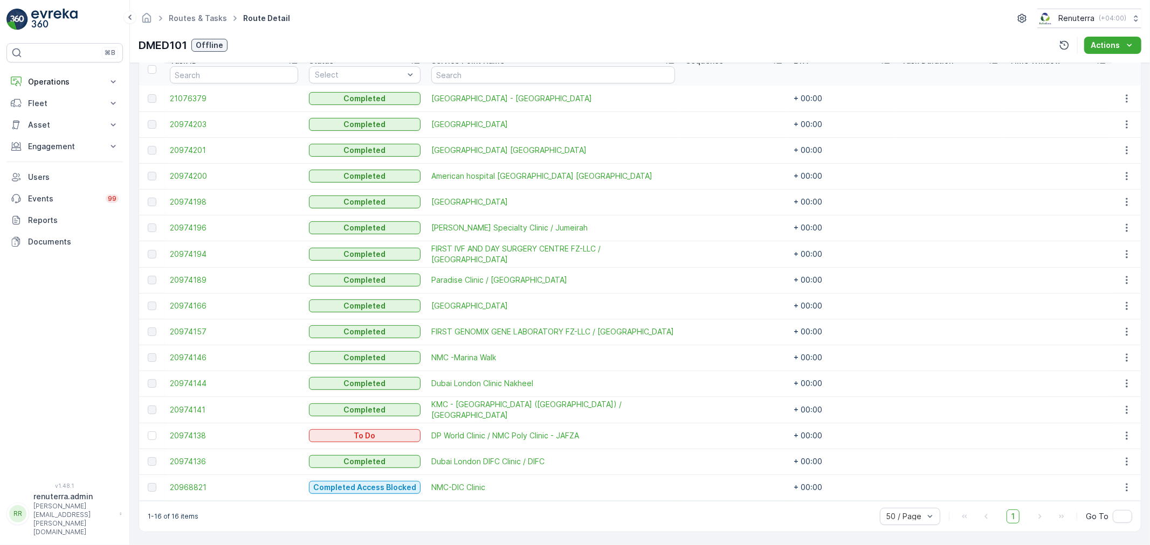
click at [151, 429] on td at bounding box center [151, 436] width 25 height 26
click at [155, 434] on div at bounding box center [152, 436] width 9 height 9
click at [148, 432] on input "checkbox" at bounding box center [148, 432] width 0 height 0
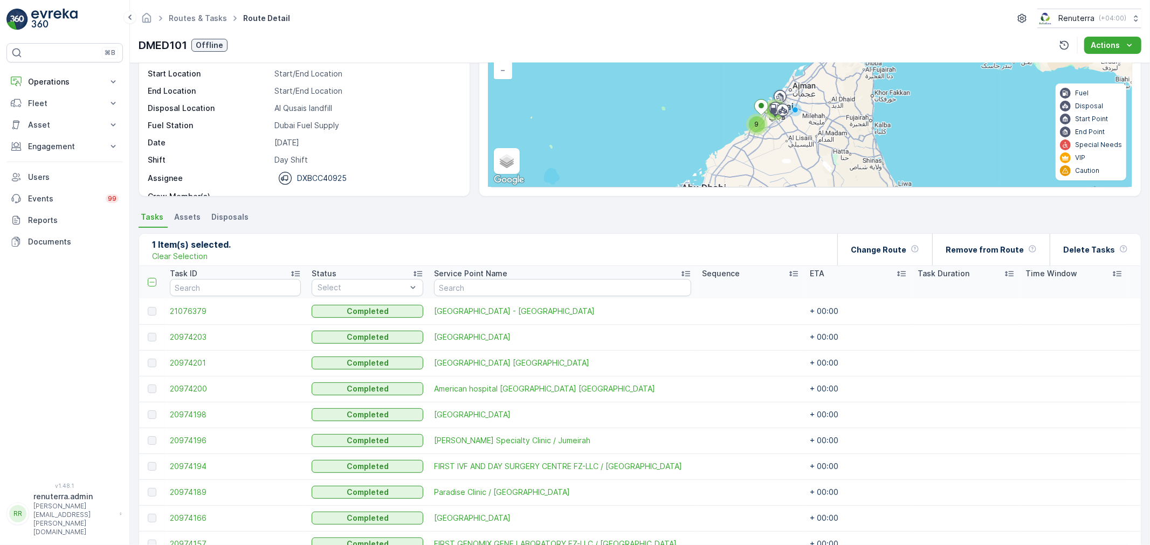
scroll to position [63, 0]
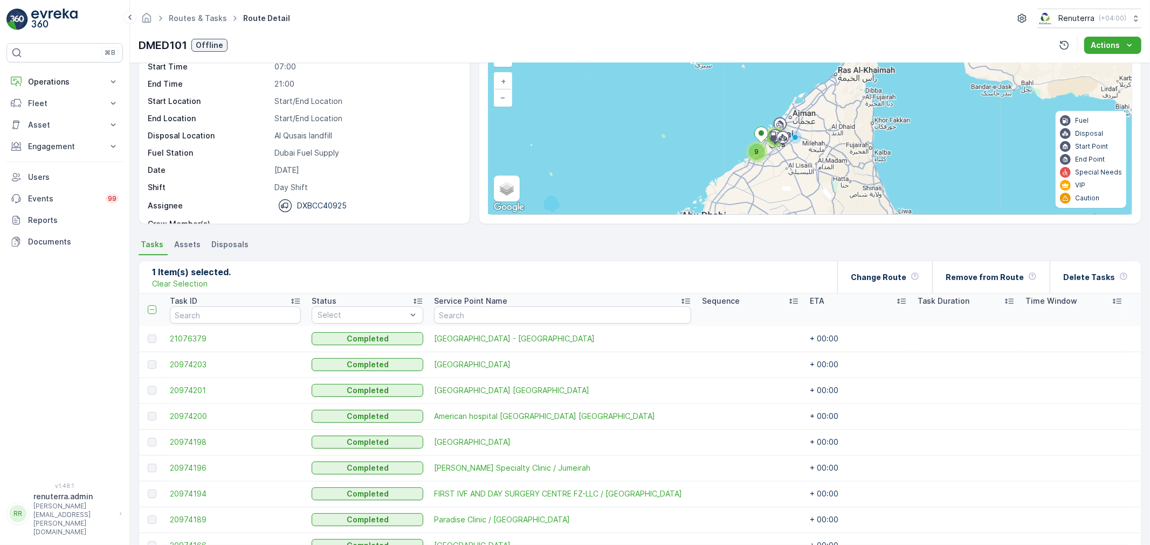
click at [1087, 294] on th "Time Window" at bounding box center [1074, 310] width 108 height 32
click at [1079, 281] on p "Delete Tasks" at bounding box center [1089, 277] width 52 height 11
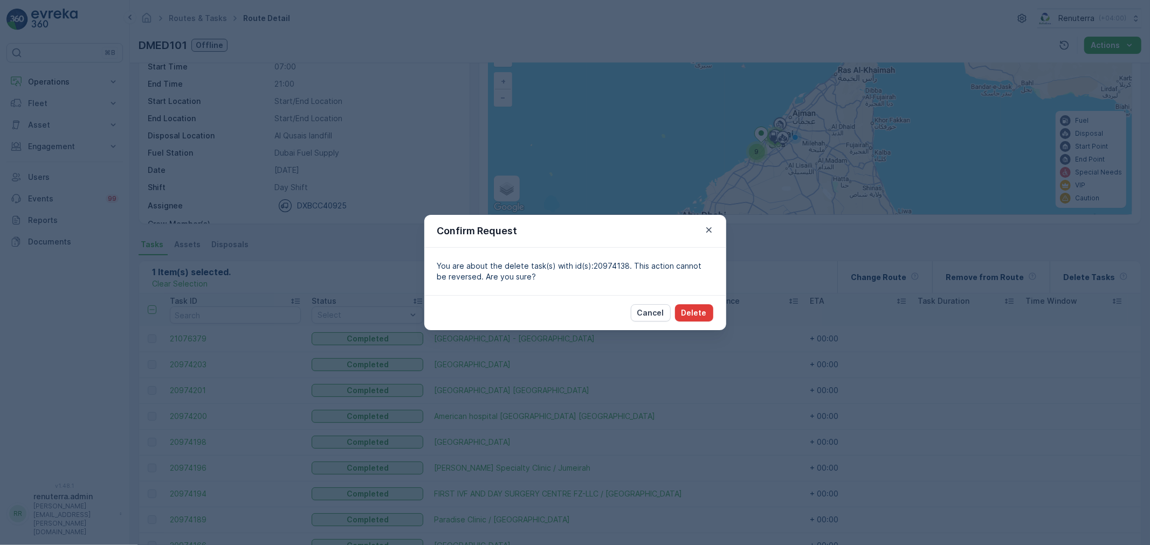
click at [695, 311] on p "Delete" at bounding box center [693, 313] width 25 height 11
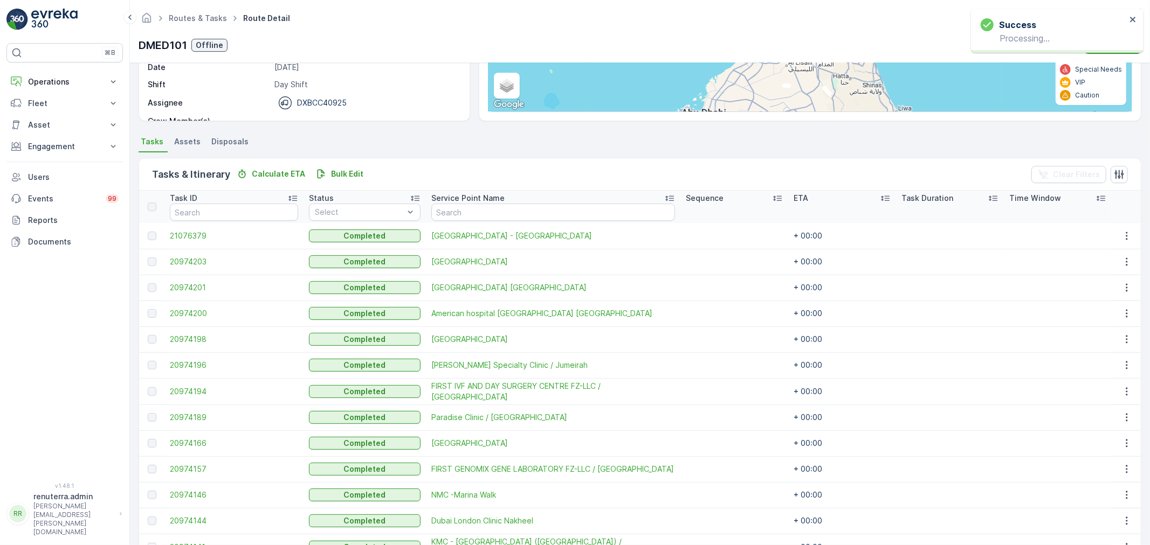
scroll to position [277, 0]
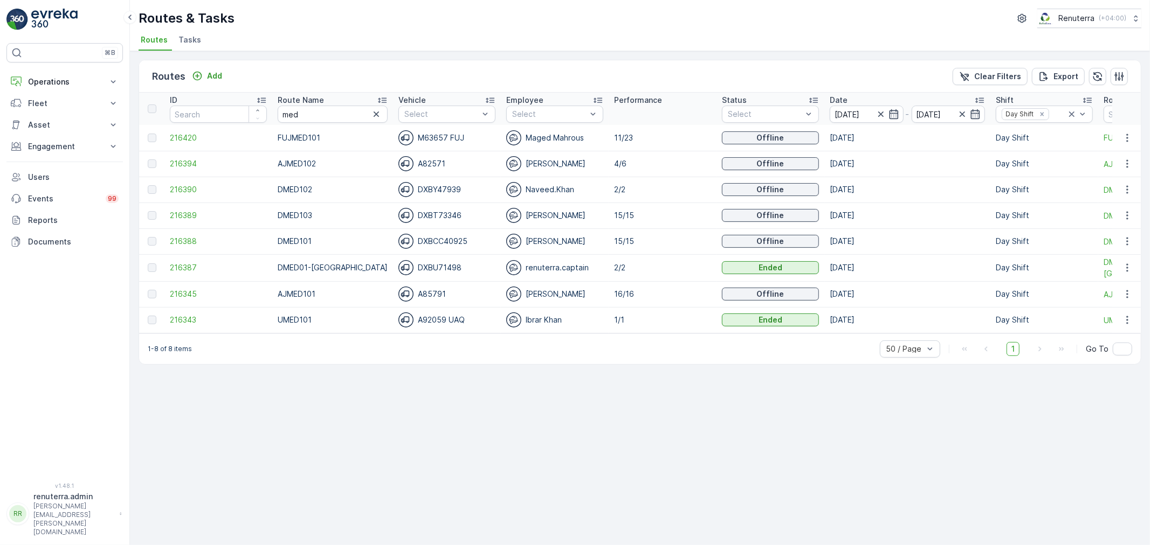
click at [201, 157] on td "216394" at bounding box center [218, 164] width 108 height 26
click at [200, 157] on td "216394" at bounding box center [218, 164] width 108 height 26
click at [193, 164] on span "216394" at bounding box center [218, 163] width 97 height 11
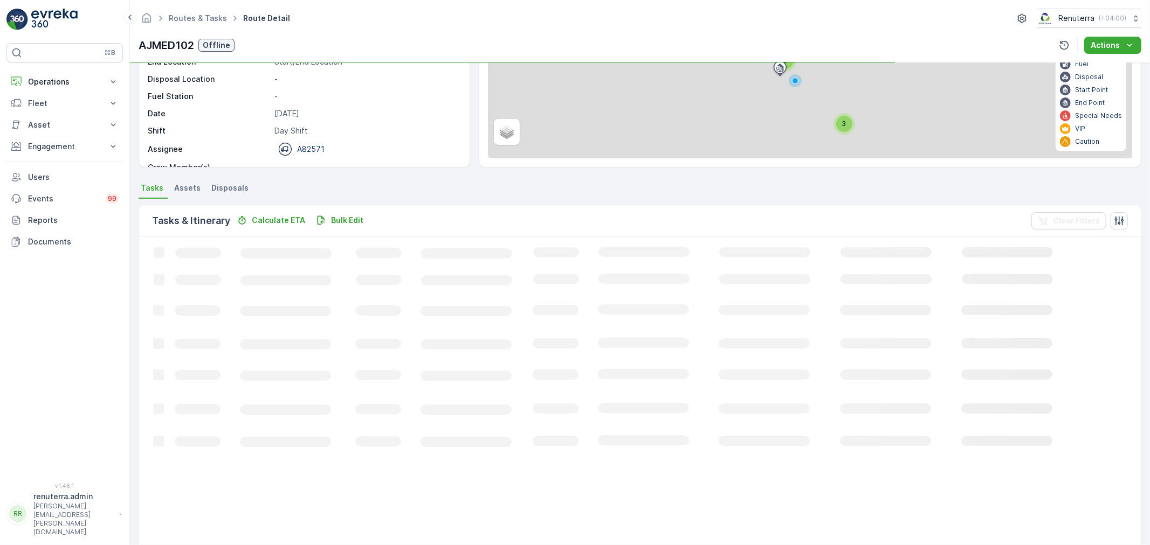
scroll to position [44, 0]
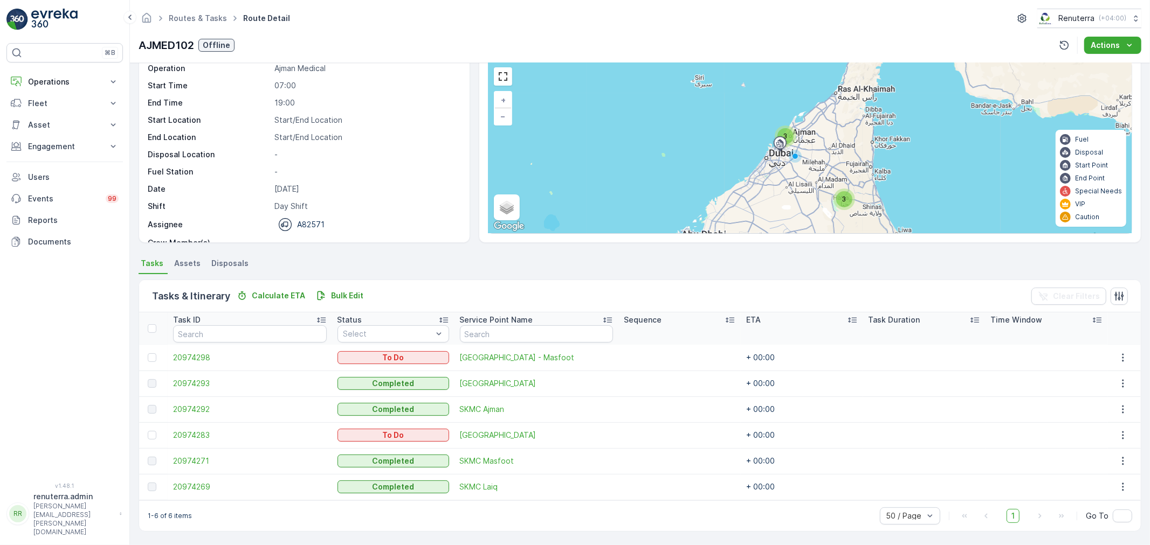
click at [150, 363] on td at bounding box center [153, 358] width 29 height 26
click at [150, 362] on td at bounding box center [153, 358] width 29 height 26
drag, startPoint x: 152, startPoint y: 362, endPoint x: 153, endPoint y: 388, distance: 26.4
click at [152, 364] on td at bounding box center [153, 358] width 29 height 26
click at [149, 427] on td at bounding box center [153, 436] width 29 height 26
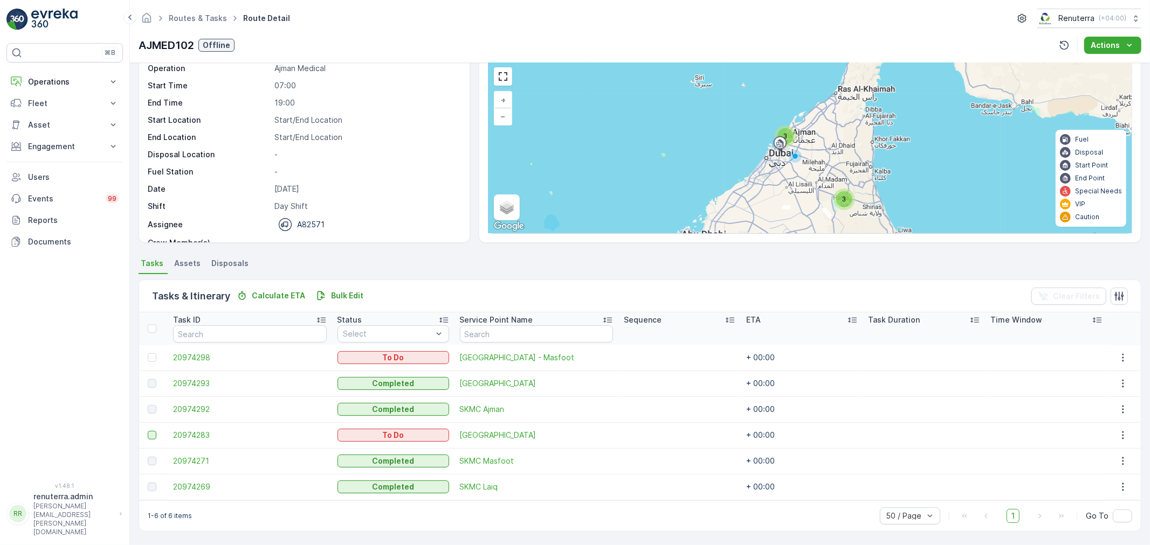
click at [150, 433] on div at bounding box center [152, 435] width 9 height 9
click at [148, 431] on input "checkbox" at bounding box center [148, 431] width 0 height 0
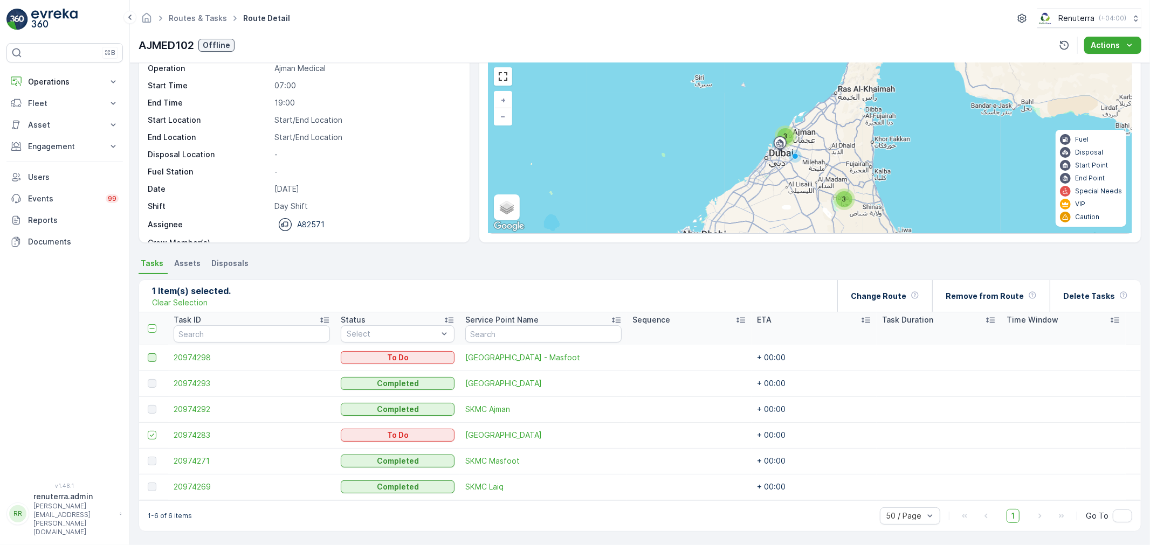
click at [148, 355] on div at bounding box center [152, 358] width 9 height 9
click at [148, 354] on input "checkbox" at bounding box center [148, 354] width 0 height 0
click at [1077, 286] on div "Delete Tasks" at bounding box center [1095, 296] width 65 height 32
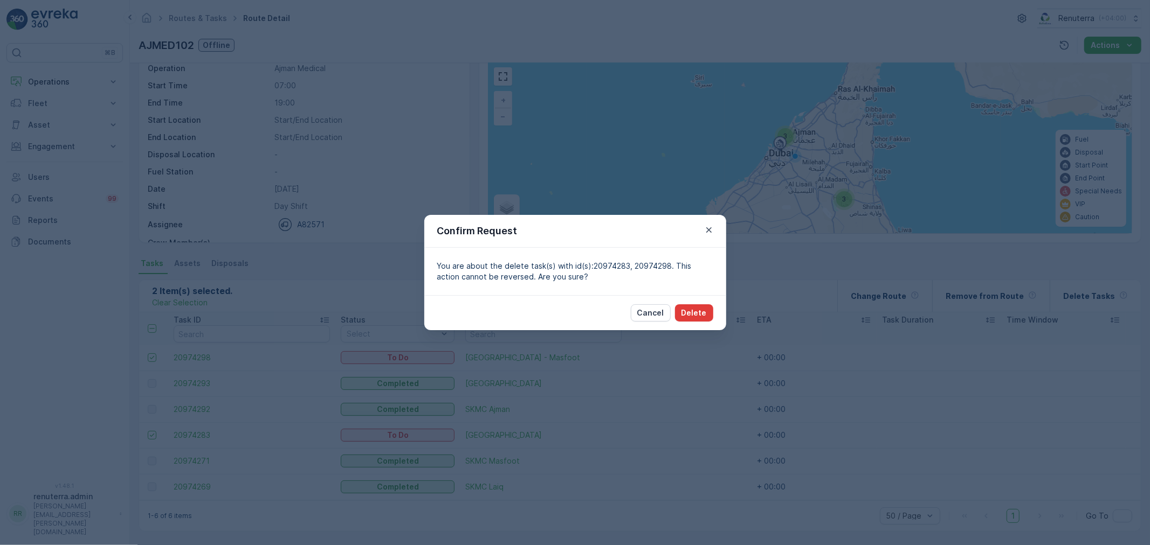
drag, startPoint x: 715, startPoint y: 315, endPoint x: 700, endPoint y: 315, distance: 15.6
click at [714, 315] on div "Cancel Delete" at bounding box center [575, 312] width 302 height 35
click at [700, 315] on p "Delete" at bounding box center [693, 313] width 25 height 11
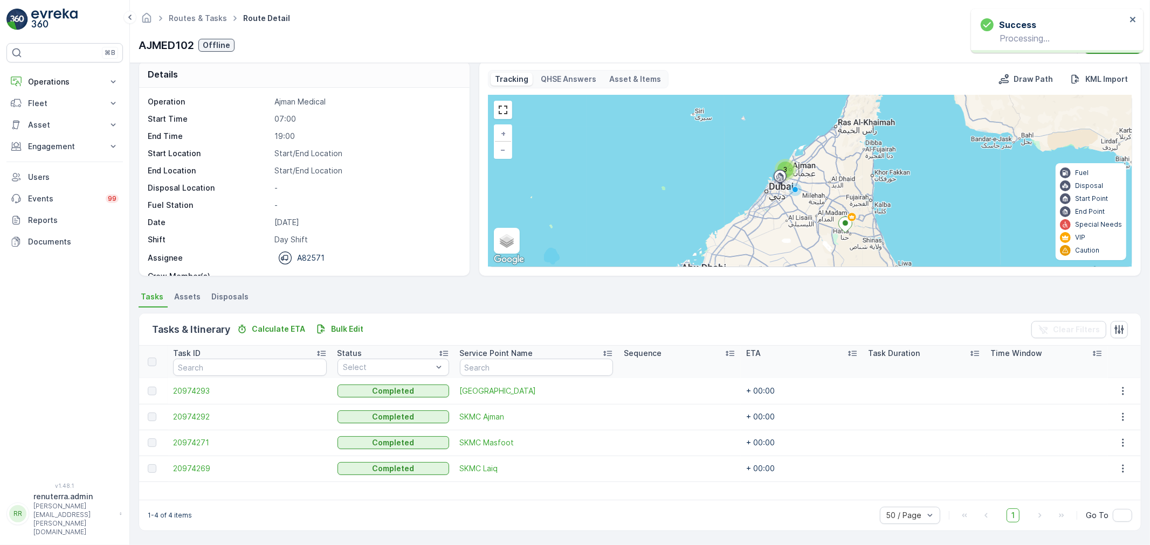
scroll to position [11, 0]
click at [195, 26] on div "Routes & Tasks Route Detail Renuterra ( +04:00 )" at bounding box center [640, 18] width 1002 height 19
click at [192, 17] on link "Routes & Tasks" at bounding box center [198, 17] width 58 height 9
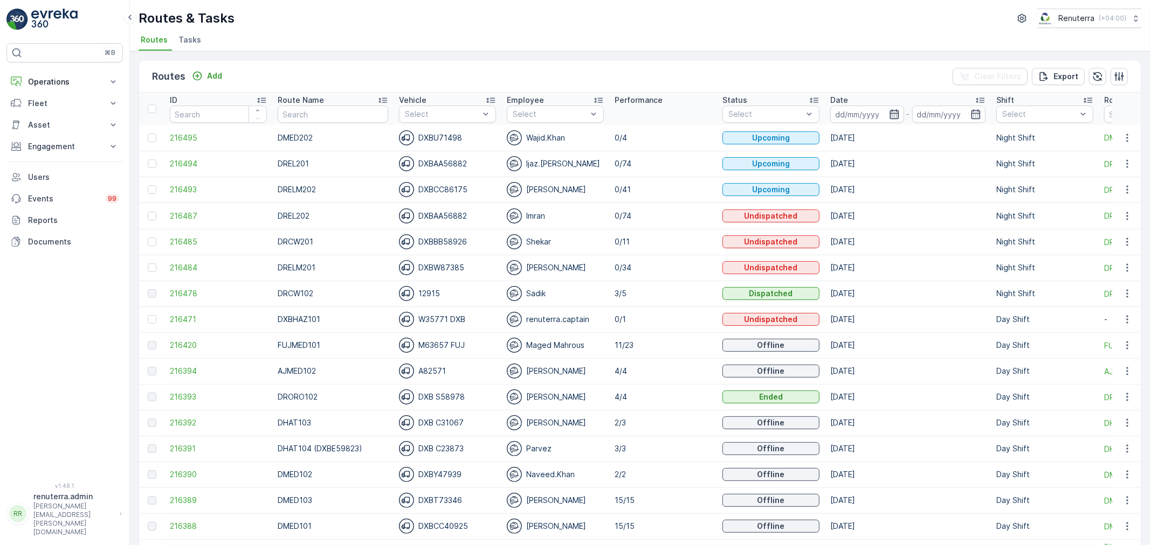
click at [889, 109] on icon "button" at bounding box center [893, 114] width 9 height 10
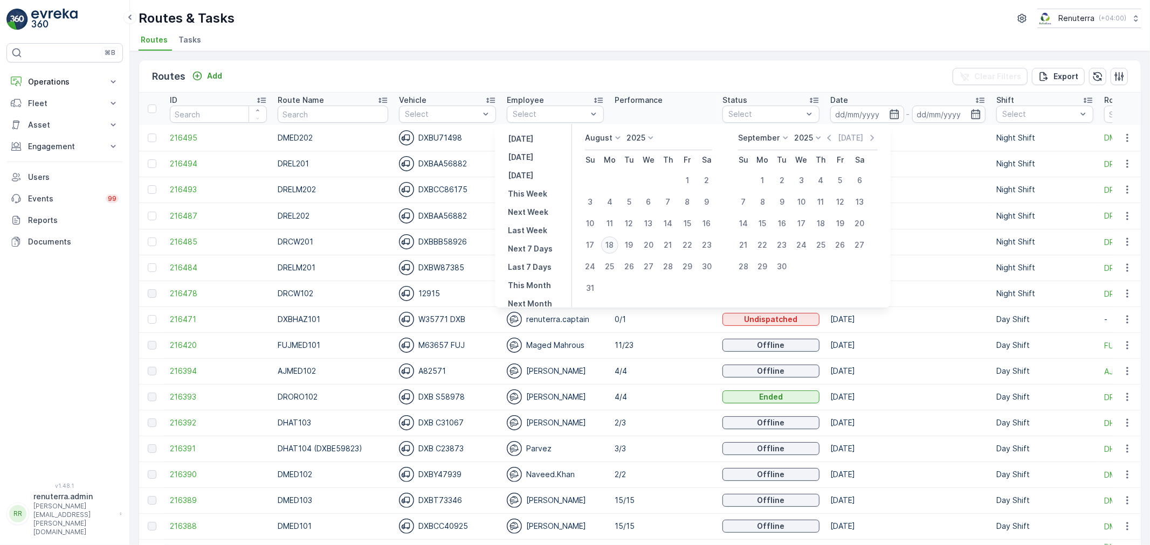
click at [618, 243] on div "18" at bounding box center [609, 245] width 17 height 17
type input "[DATE]"
click at [618, 243] on div "18" at bounding box center [609, 245] width 17 height 17
type input "[DATE]"
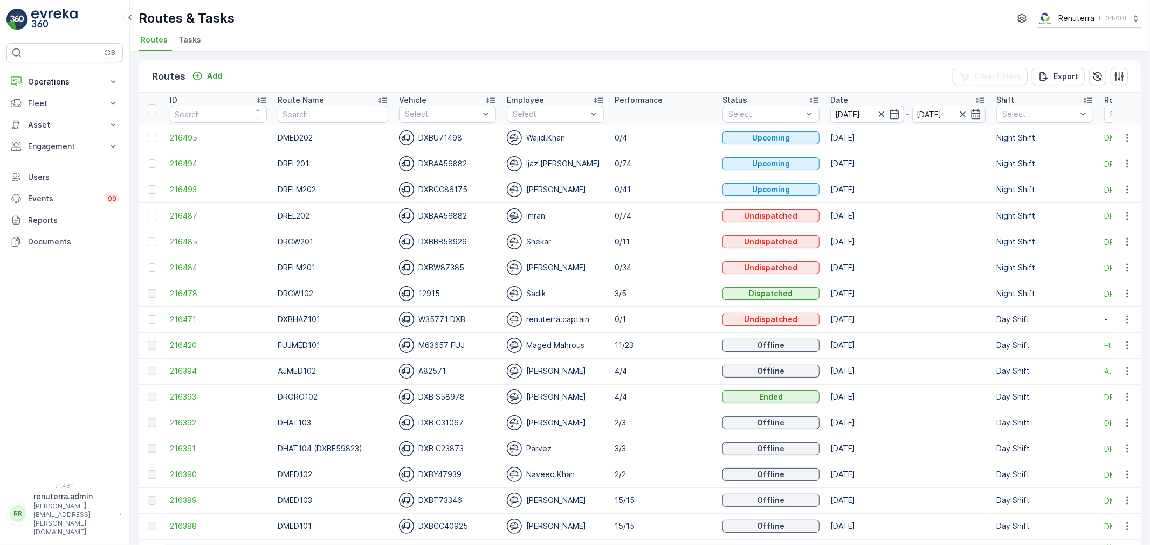
click at [617, 31] on div "Routes & Tasks Renuterra ( +04:00 ) Routes Tasks" at bounding box center [640, 25] width 1020 height 51
click at [321, 115] on input "text" at bounding box center [333, 114] width 110 height 17
type input "rel"
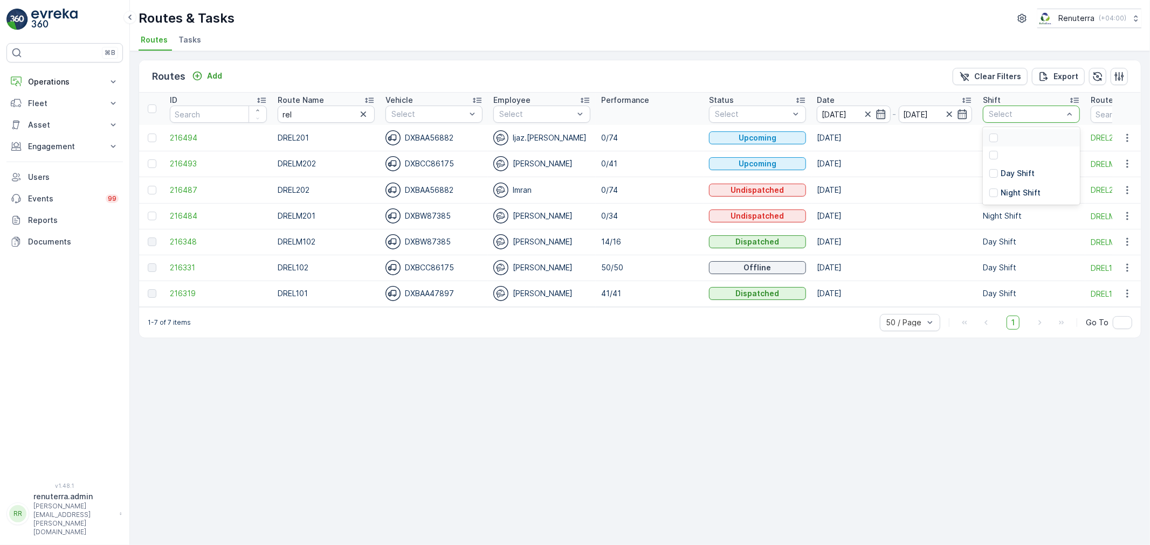
click at [993, 110] on div at bounding box center [1025, 114] width 77 height 9
click at [996, 174] on div at bounding box center [993, 173] width 9 height 9
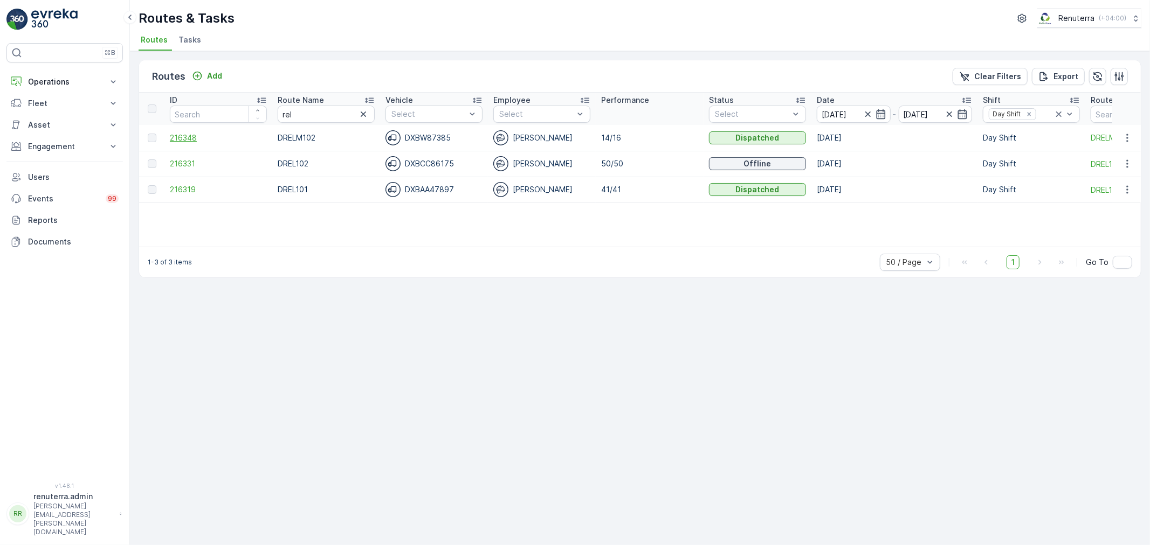
click at [176, 136] on span "216348" at bounding box center [218, 138] width 97 height 11
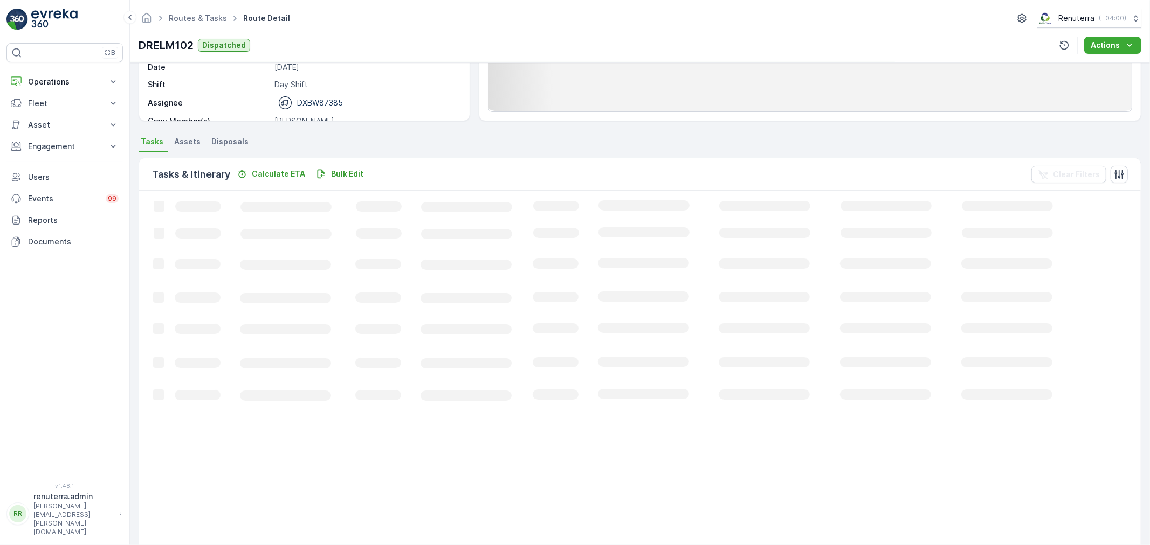
scroll to position [179, 0]
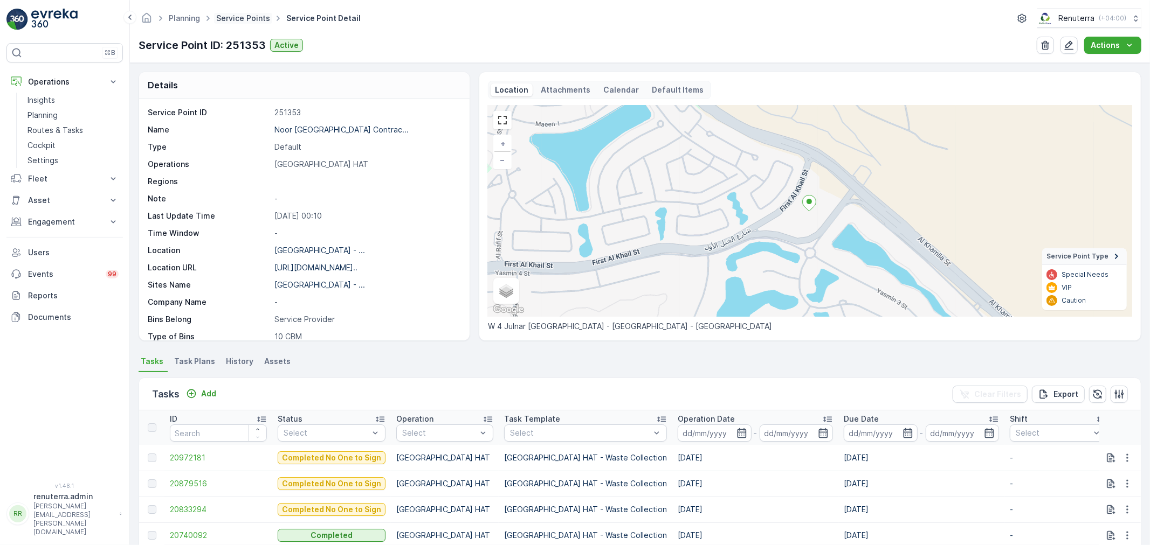
click at [246, 17] on link "Service Points" at bounding box center [243, 17] width 54 height 9
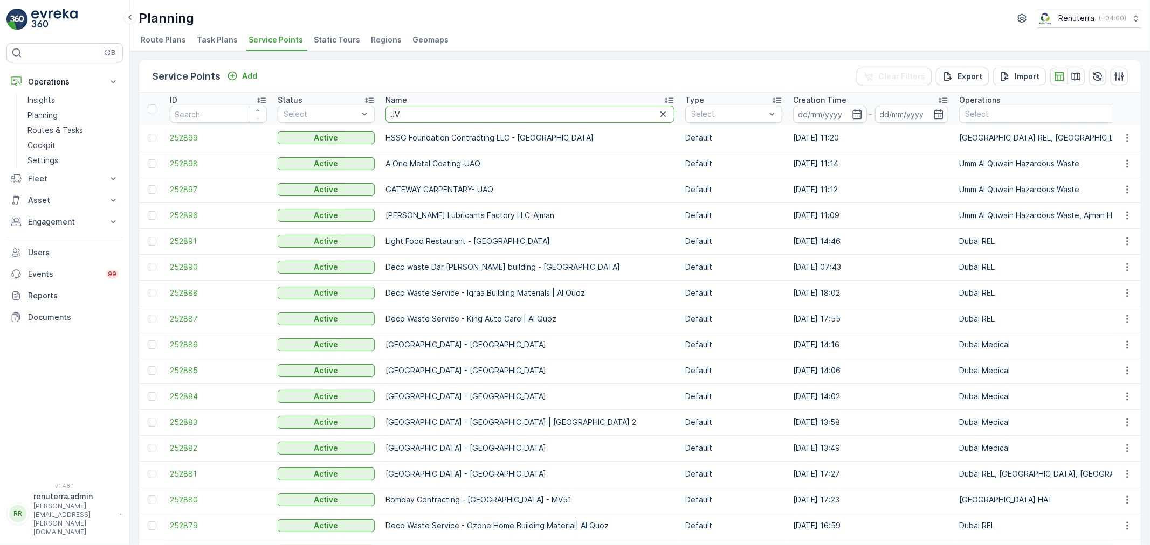
type input "JVC"
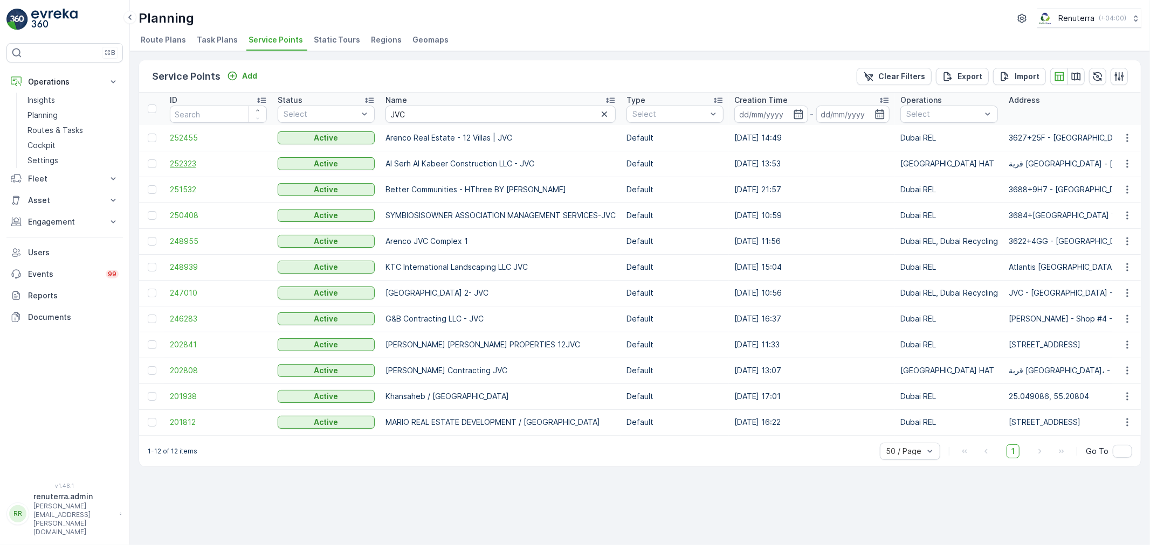
click at [203, 159] on span "252323" at bounding box center [218, 163] width 97 height 11
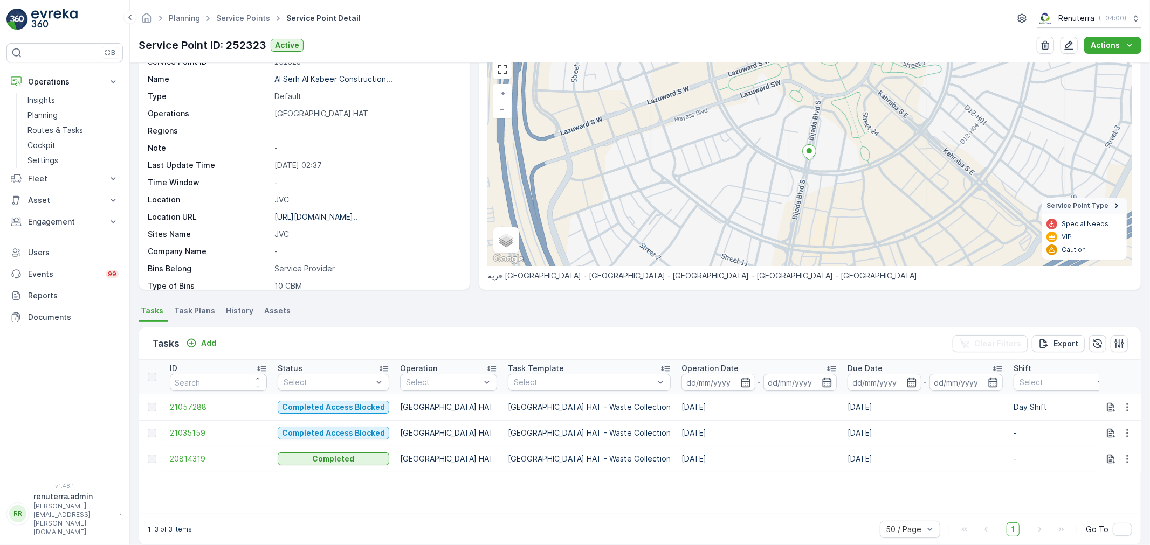
scroll to position [64, 0]
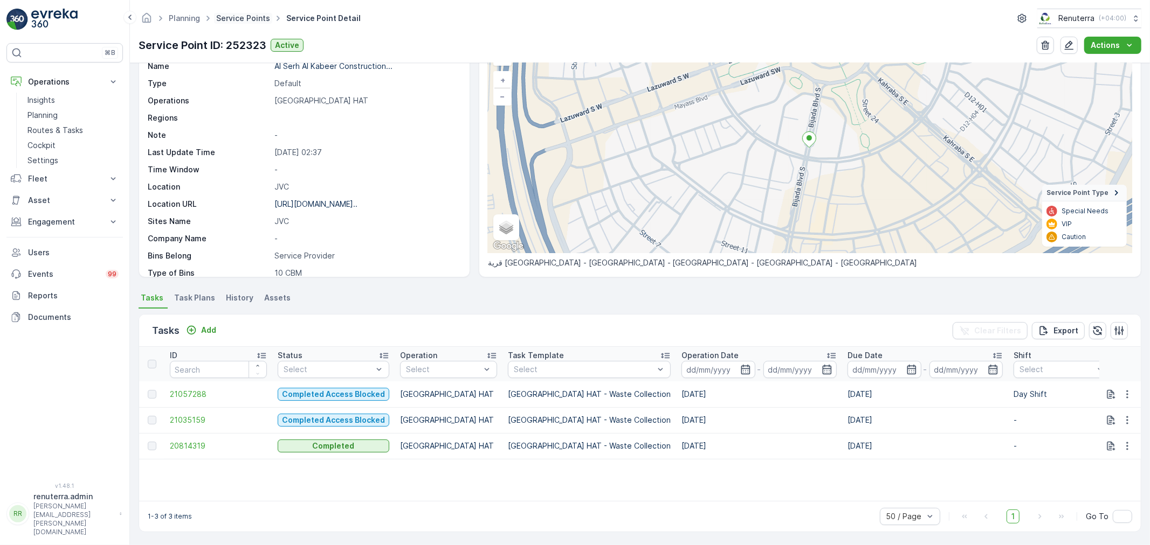
click at [230, 19] on link "Service Points" at bounding box center [243, 17] width 54 height 9
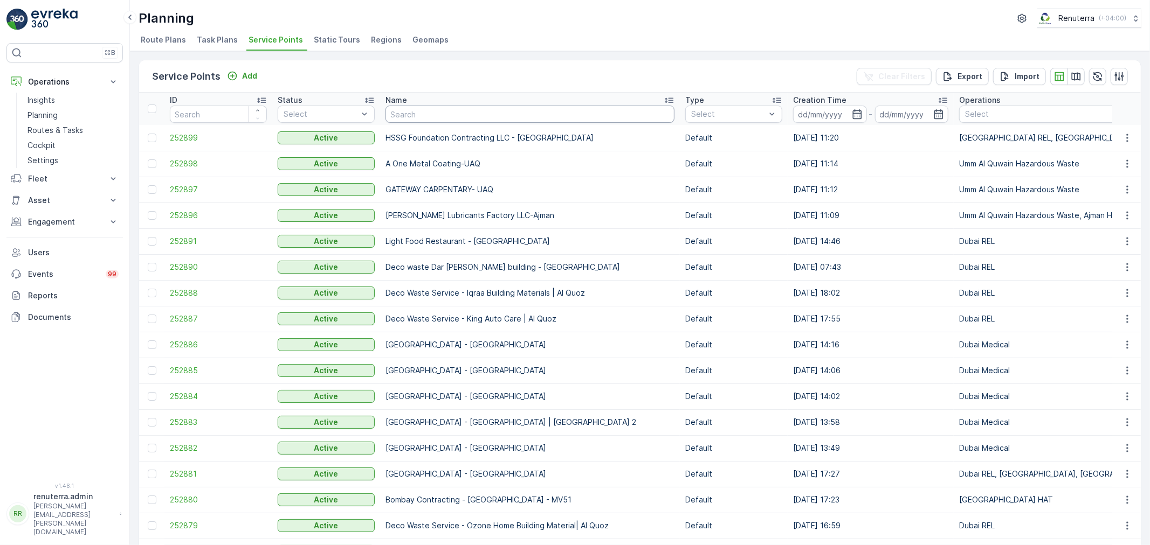
click at [406, 111] on input "text" at bounding box center [529, 114] width 289 height 17
type input "emirates"
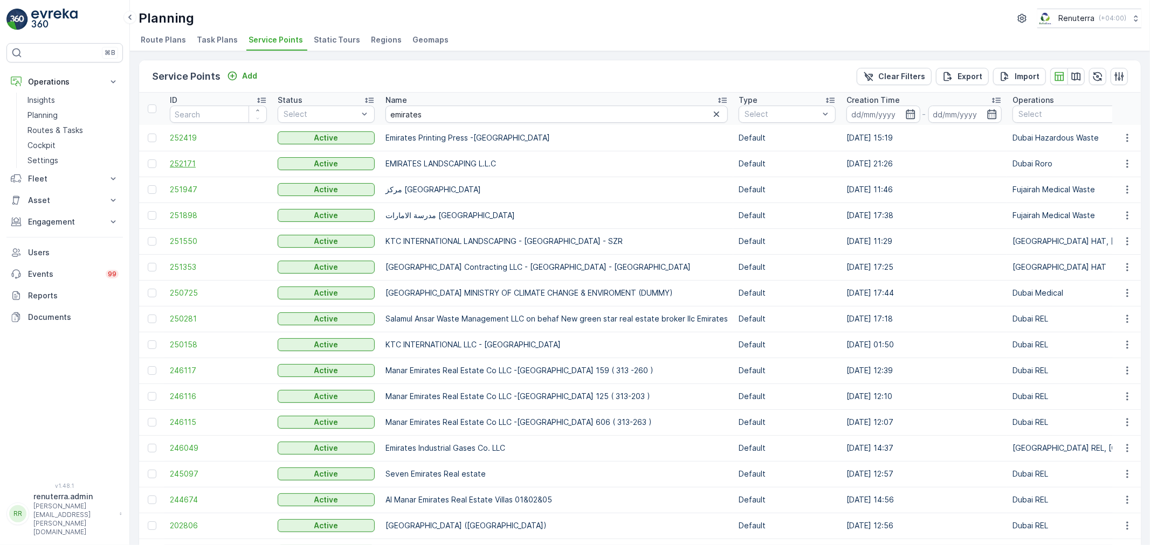
click at [184, 160] on span "252171" at bounding box center [218, 163] width 97 height 11
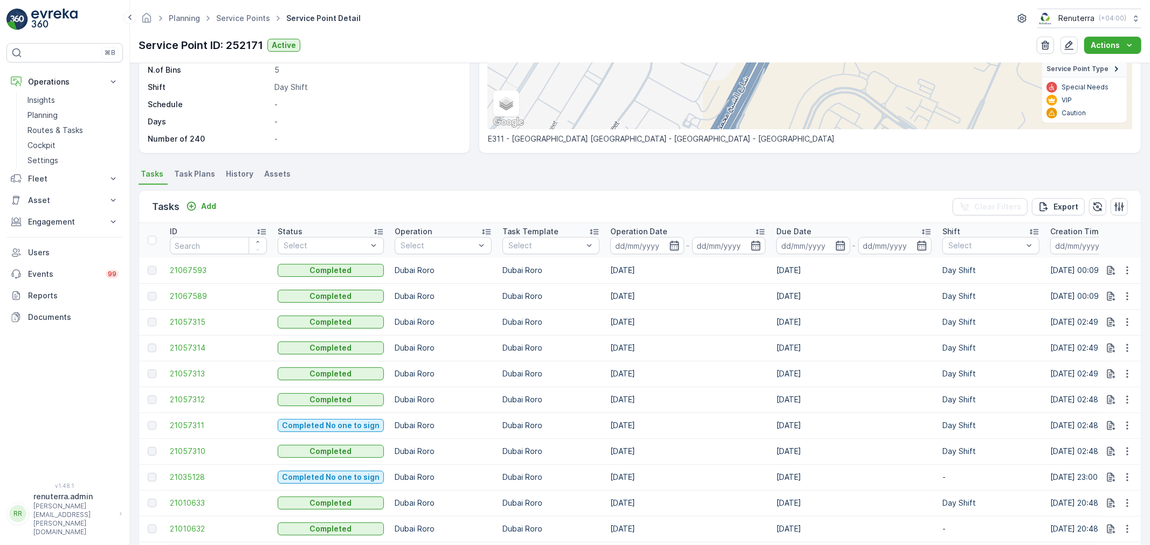
scroll to position [179, 0]
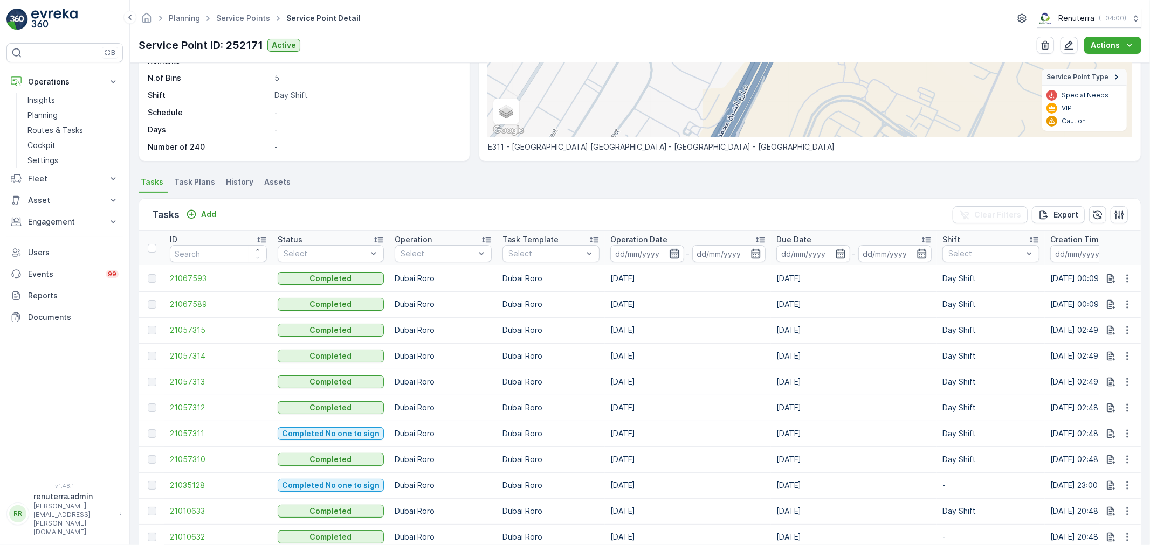
click at [670, 251] on icon "button" at bounding box center [674, 253] width 11 height 11
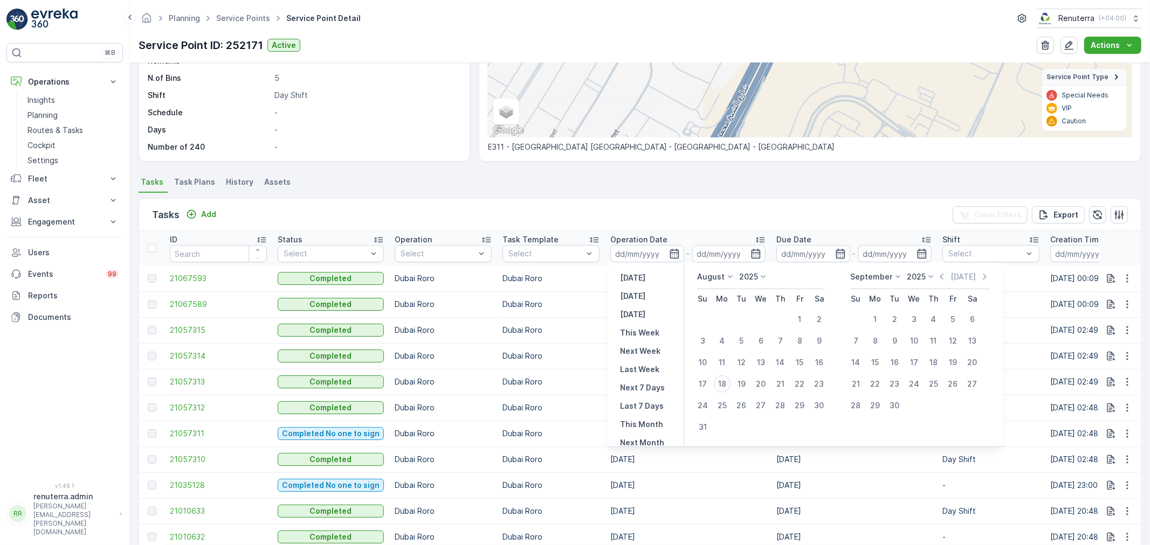
click at [712, 279] on p "August" at bounding box center [710, 277] width 27 height 11
click at [716, 374] on span "July" at bounding box center [711, 379] width 15 height 11
click at [818, 316] on div "5" at bounding box center [819, 319] width 17 height 17
type input "[DATE]"
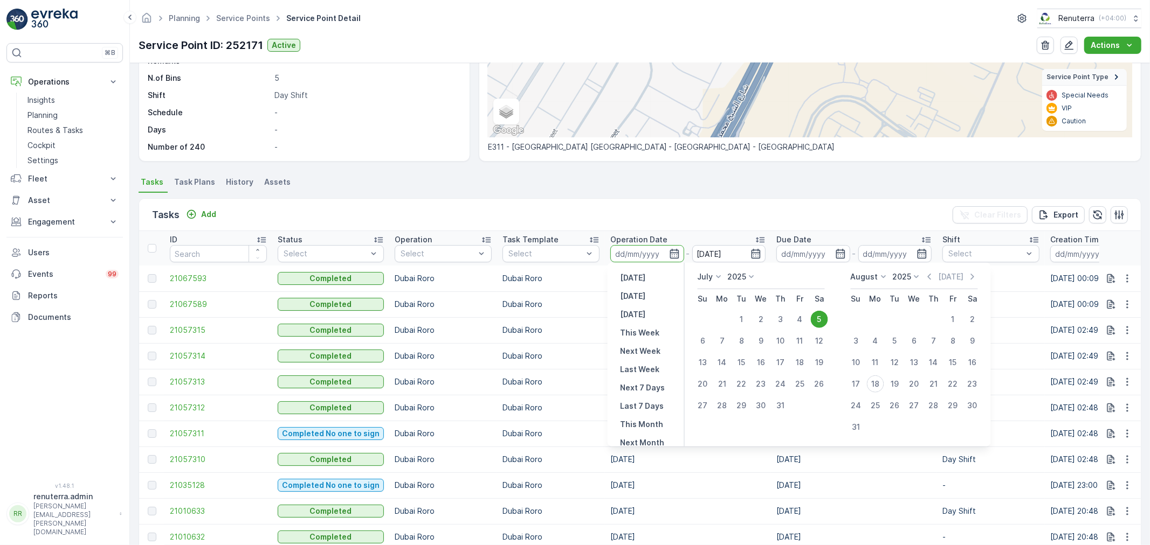
click at [818, 316] on div "5" at bounding box center [819, 319] width 17 height 17
type input "[DATE]"
click at [818, 314] on div "5" at bounding box center [819, 319] width 17 height 17
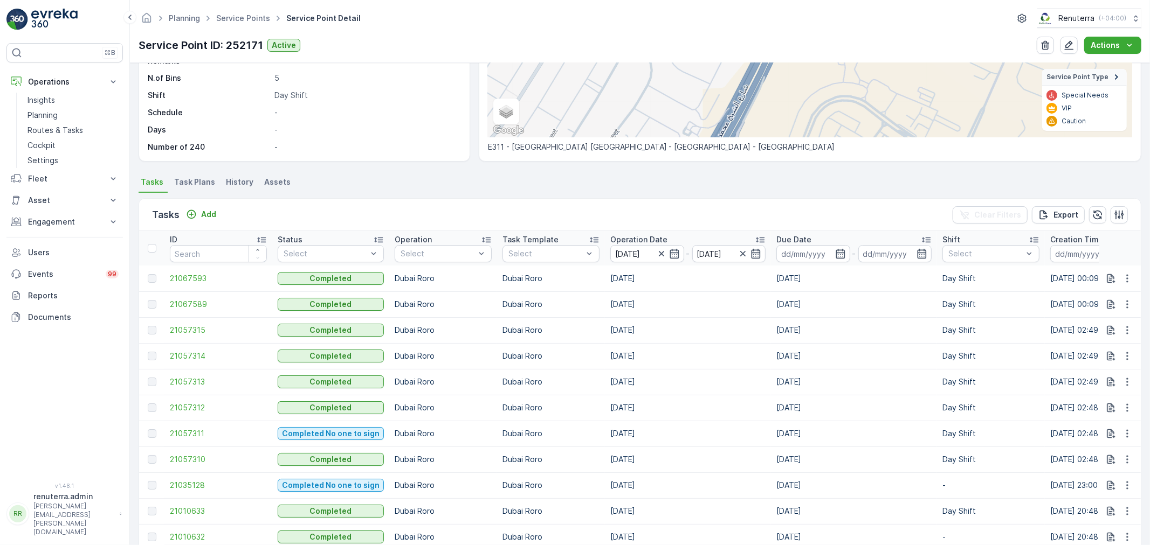
click at [818, 314] on td "[DATE]" at bounding box center [854, 305] width 166 height 26
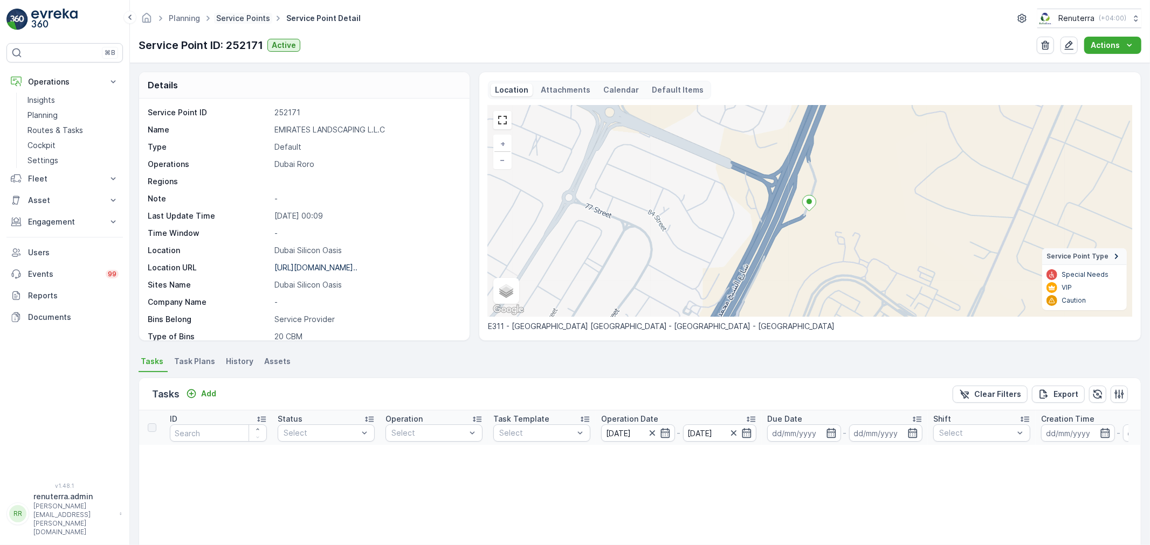
click at [240, 19] on link "Service Points" at bounding box center [243, 17] width 54 height 9
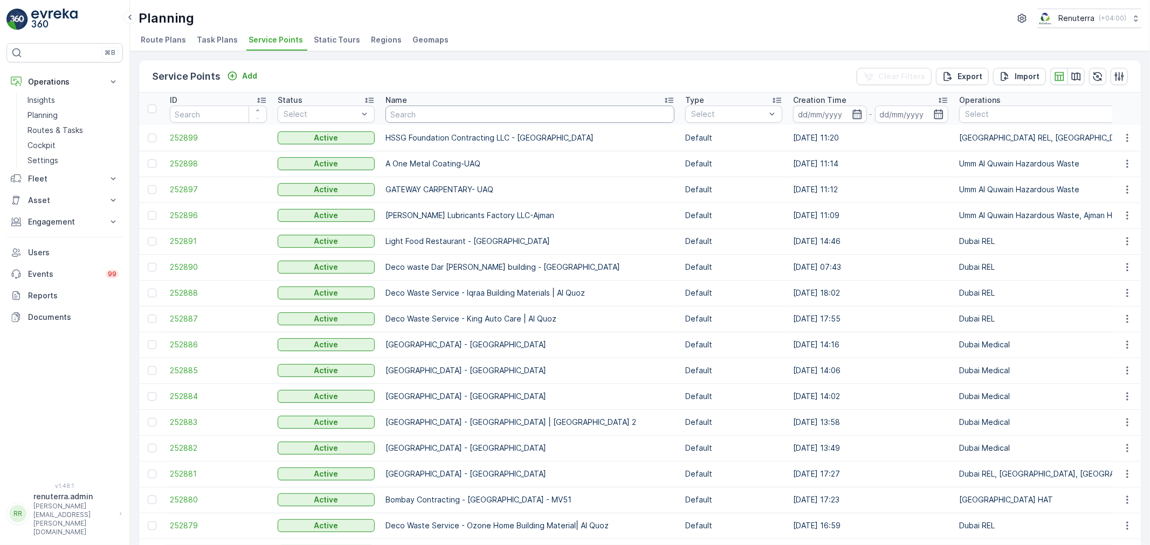
click at [427, 119] on input "text" at bounding box center [529, 114] width 289 height 17
click at [440, 76] on div "Service Points Add Clear Filters Export Import" at bounding box center [639, 76] width 1001 height 32
click at [412, 119] on input "text" at bounding box center [529, 114] width 289 height 17
type input "saudi"
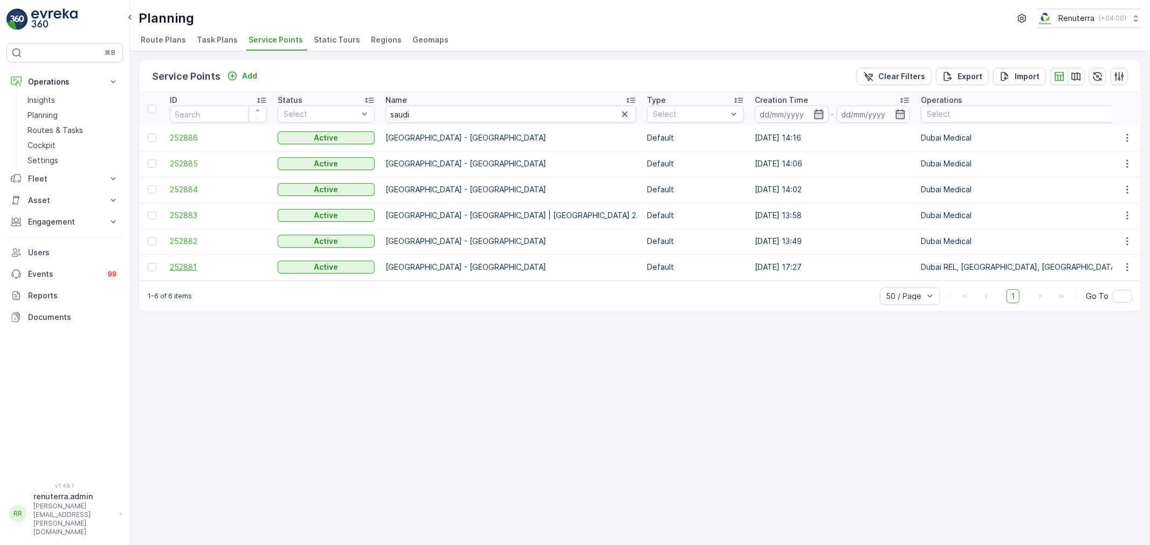
click at [179, 262] on span "252881" at bounding box center [218, 267] width 97 height 11
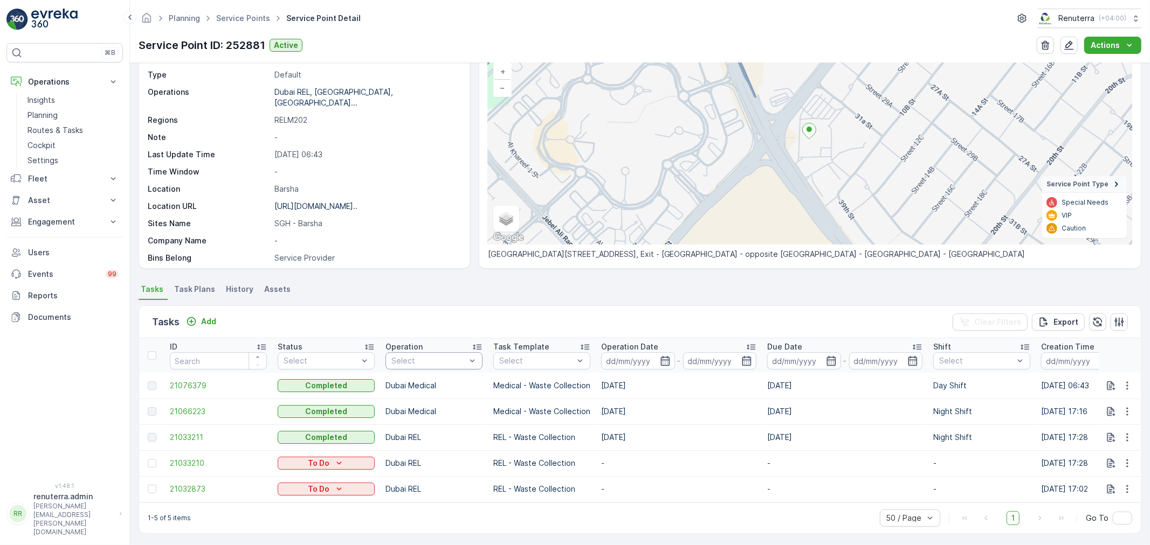
scroll to position [79, 0]
click at [240, 17] on link "Service Points" at bounding box center [243, 17] width 54 height 9
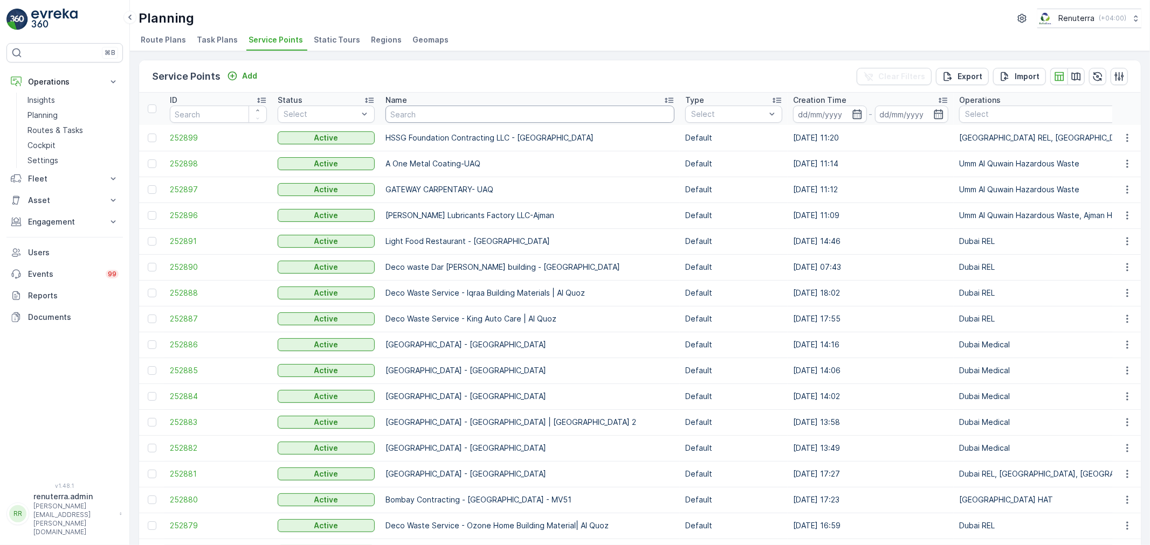
click at [407, 119] on input "text" at bounding box center [529, 114] width 289 height 17
type input "mub"
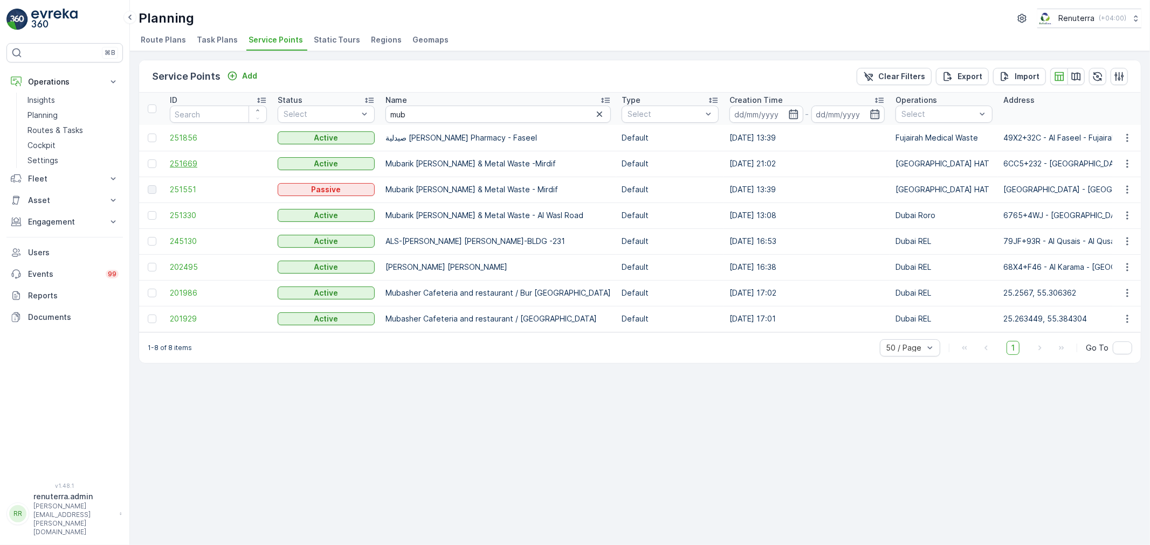
click at [195, 160] on span "251669" at bounding box center [218, 163] width 97 height 11
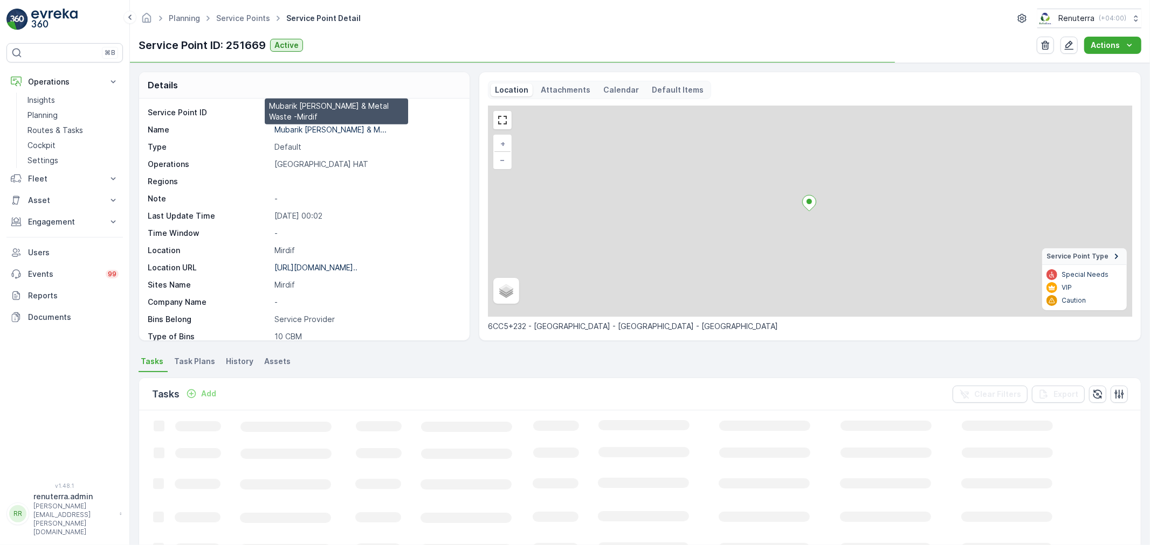
click at [330, 127] on p "Mubarik [PERSON_NAME] & M..." at bounding box center [330, 129] width 112 height 9
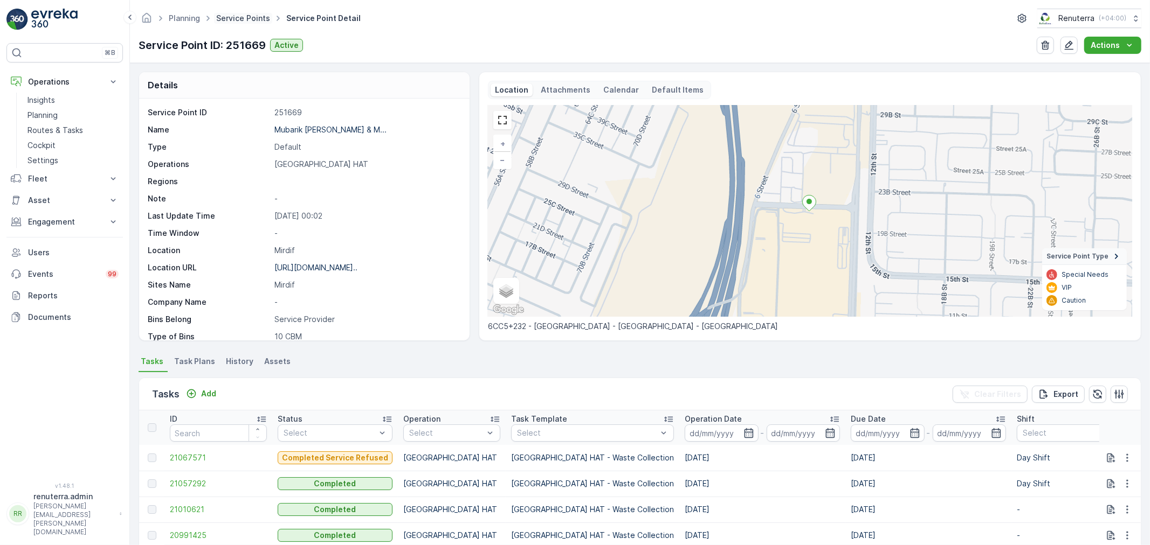
click at [246, 16] on link "Service Points" at bounding box center [243, 17] width 54 height 9
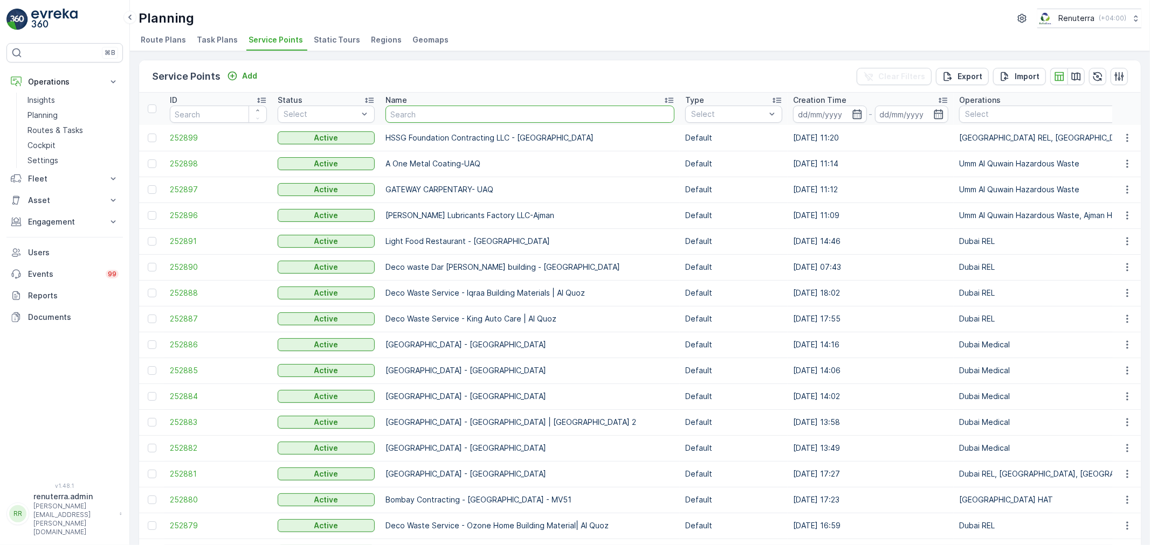
click at [416, 119] on input "text" at bounding box center [529, 114] width 289 height 17
type input "suadi"
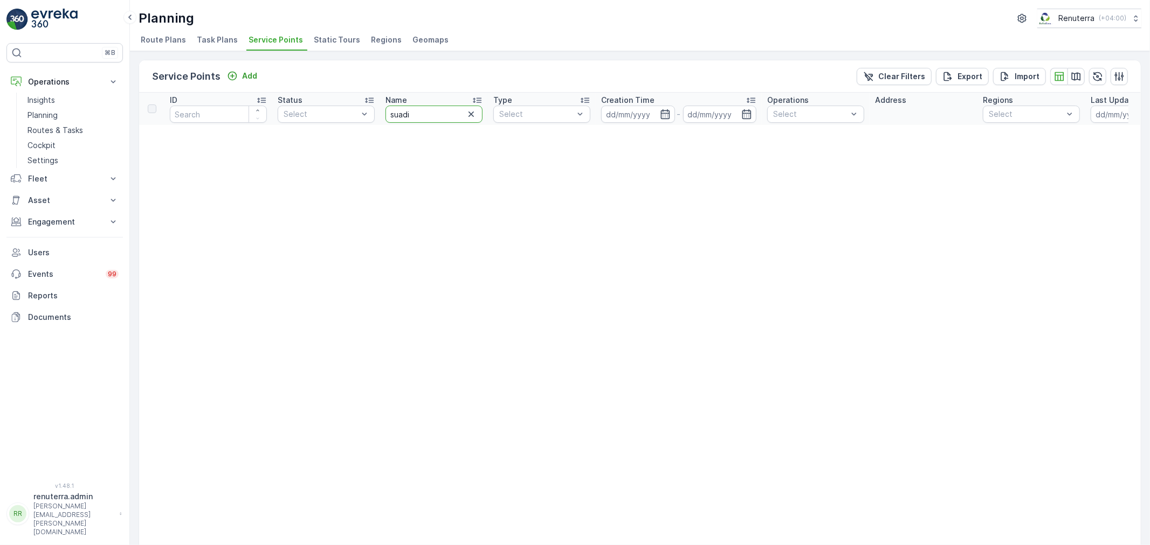
drag, startPoint x: 433, startPoint y: 117, endPoint x: 248, endPoint y: 103, distance: 185.4
type input "saudi"
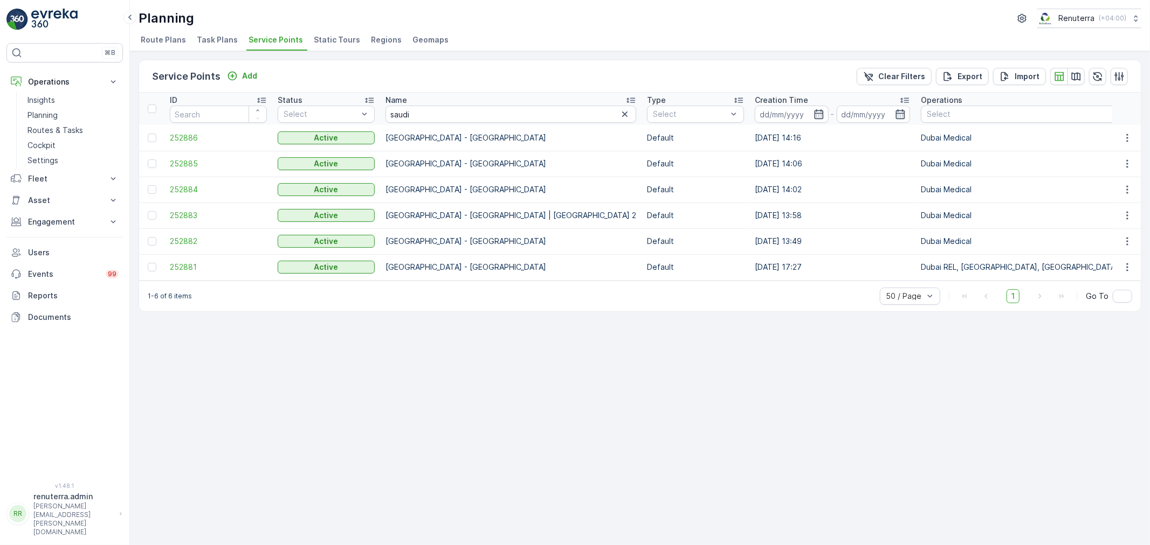
drag, startPoint x: 166, startPoint y: 269, endPoint x: 198, endPoint y: 256, distance: 35.0
click at [174, 263] on td "252881" at bounding box center [218, 267] width 108 height 26
click at [176, 268] on span "252881" at bounding box center [218, 267] width 97 height 11
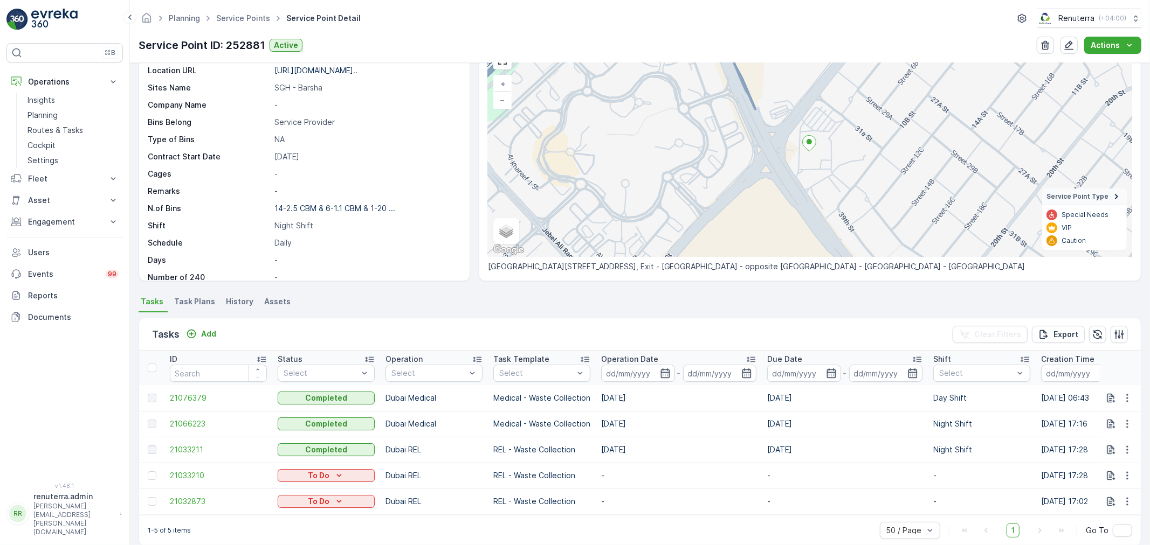
scroll to position [79, 0]
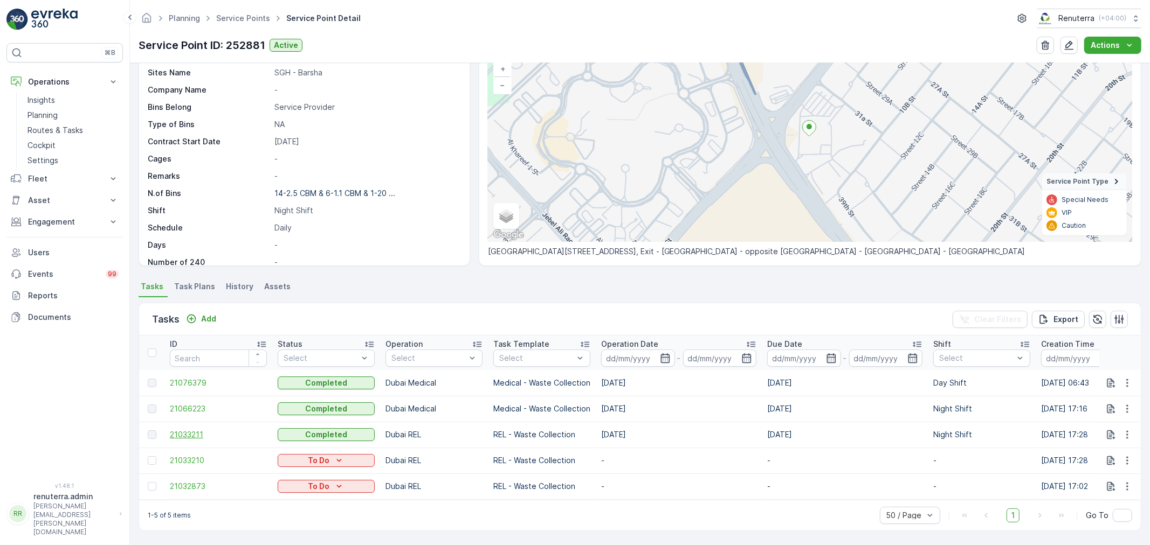
click at [198, 430] on span "21033211" at bounding box center [218, 435] width 97 height 11
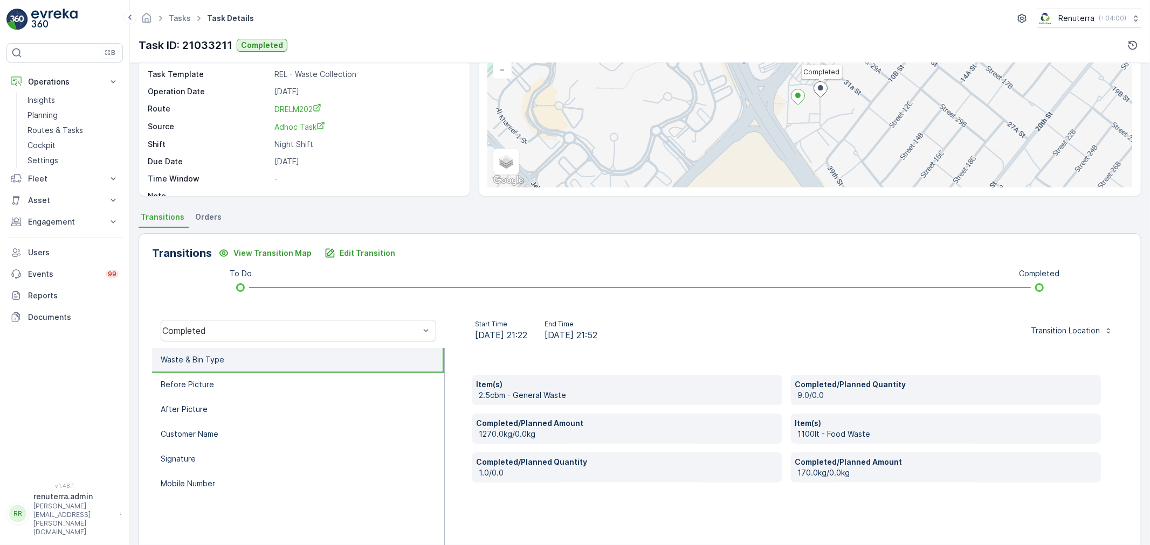
scroll to position [120, 0]
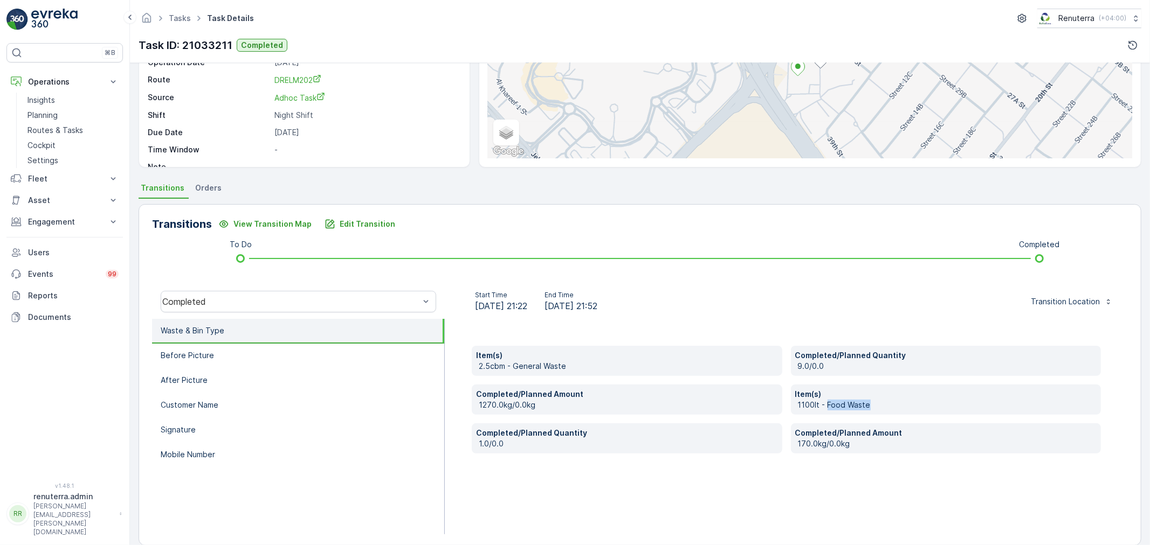
drag, startPoint x: 826, startPoint y: 403, endPoint x: 884, endPoint y: 406, distance: 58.3
click at [884, 406] on p "1100lt - Food Waste" at bounding box center [947, 405] width 299 height 11
drag, startPoint x: 798, startPoint y: 445, endPoint x: 831, endPoint y: 446, distance: 33.4
click at [831, 446] on p "170.0kg/0.0kg" at bounding box center [947, 444] width 299 height 11
click at [539, 439] on p "1.0/0.0" at bounding box center [628, 444] width 299 height 11
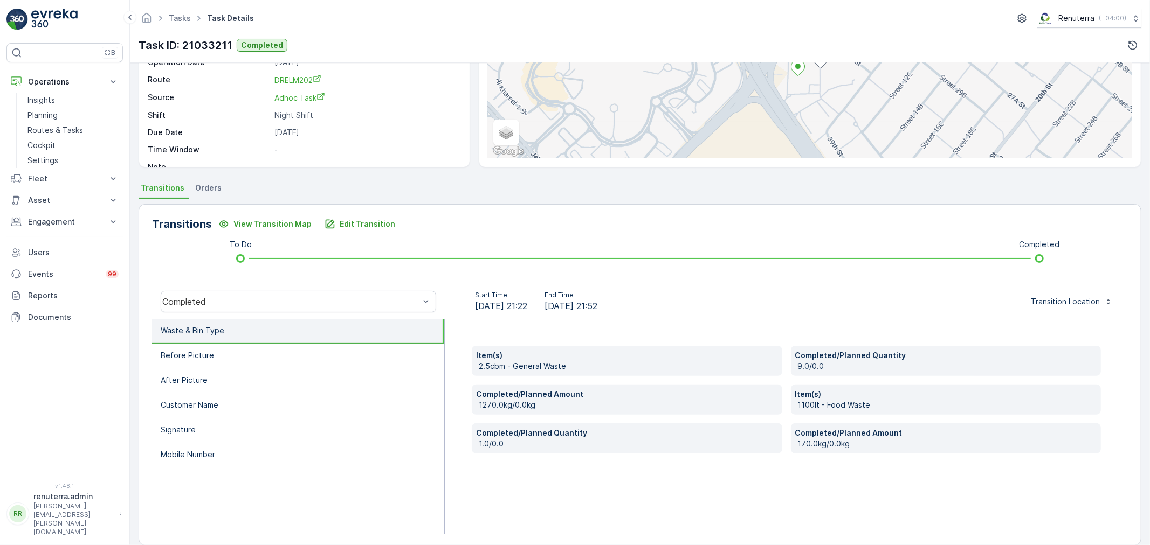
click at [532, 399] on p "Completed/Planned Amount" at bounding box center [627, 394] width 302 height 11
click at [551, 355] on p "Item(s)" at bounding box center [627, 355] width 302 height 11
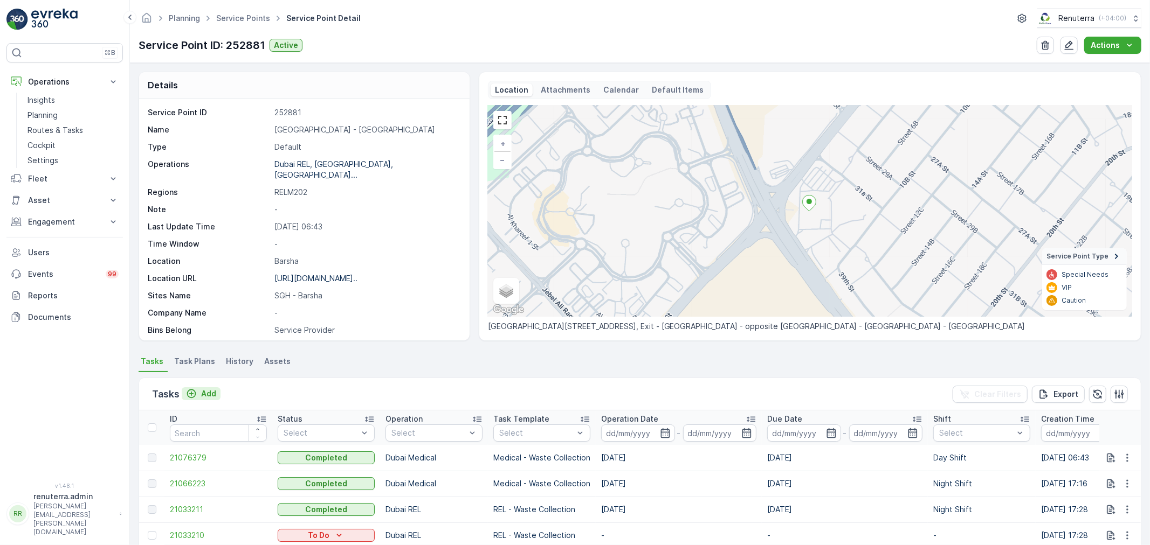
click at [209, 389] on p "Add" at bounding box center [208, 394] width 15 height 11
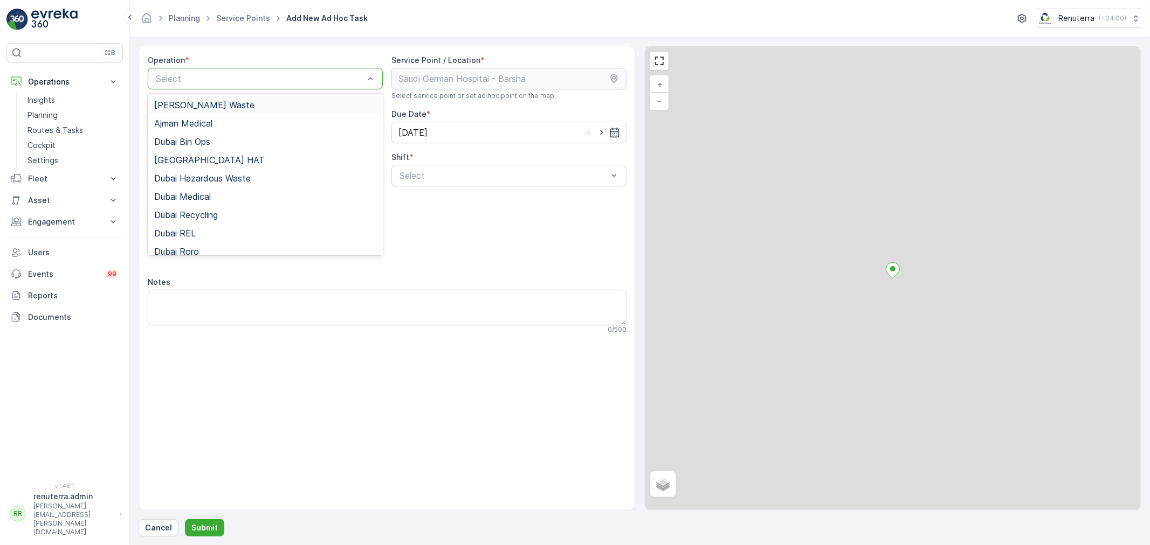
click at [230, 74] on div at bounding box center [260, 79] width 210 height 10
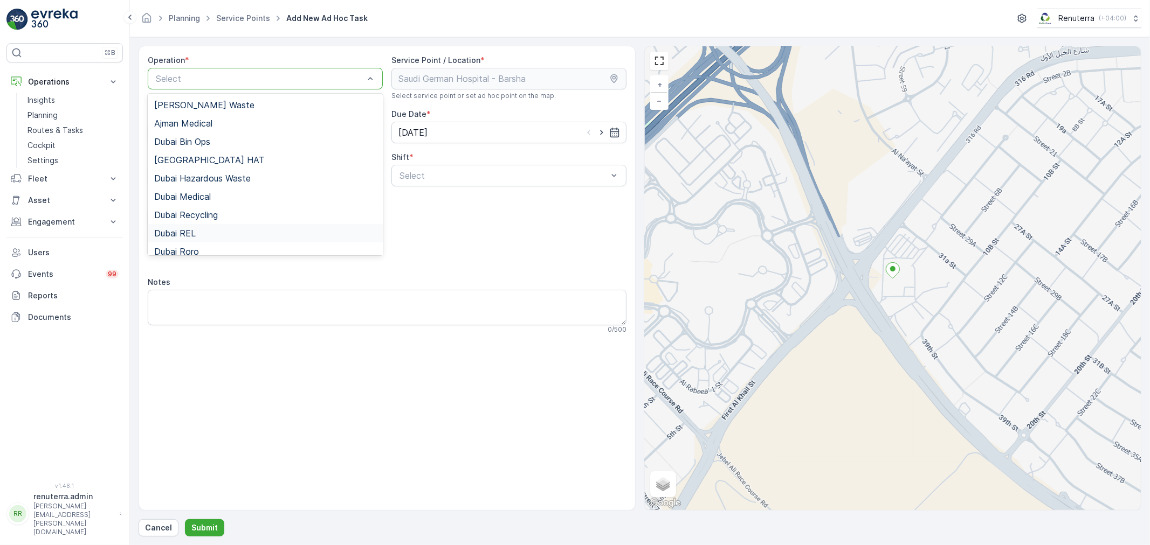
click at [183, 230] on span "Dubai REL" at bounding box center [175, 234] width 42 height 10
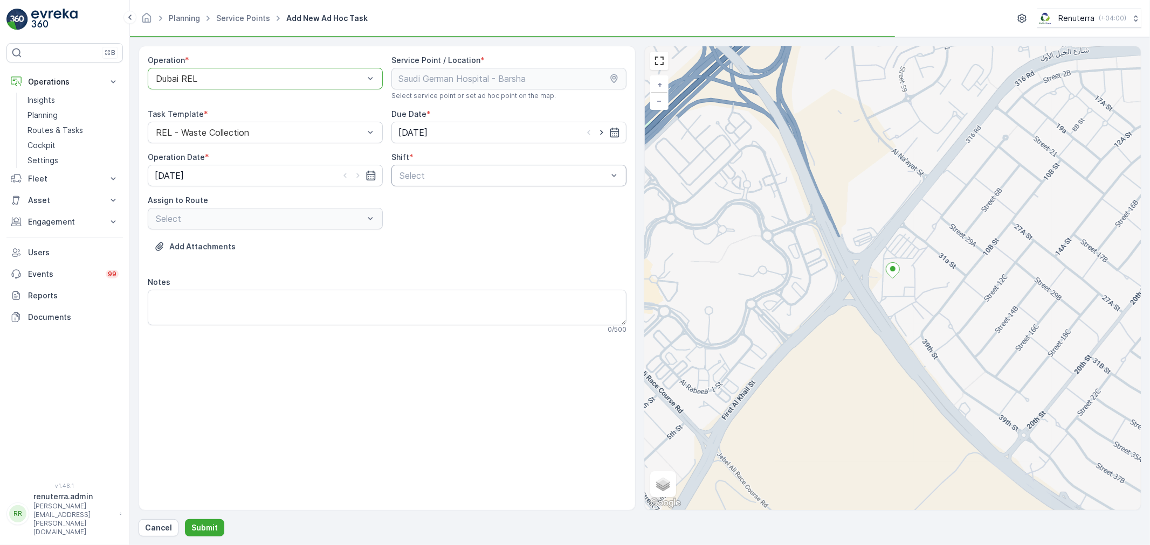
drag, startPoint x: 485, startPoint y: 180, endPoint x: 475, endPoint y: 185, distance: 10.8
click at [484, 180] on div at bounding box center [503, 176] width 210 height 10
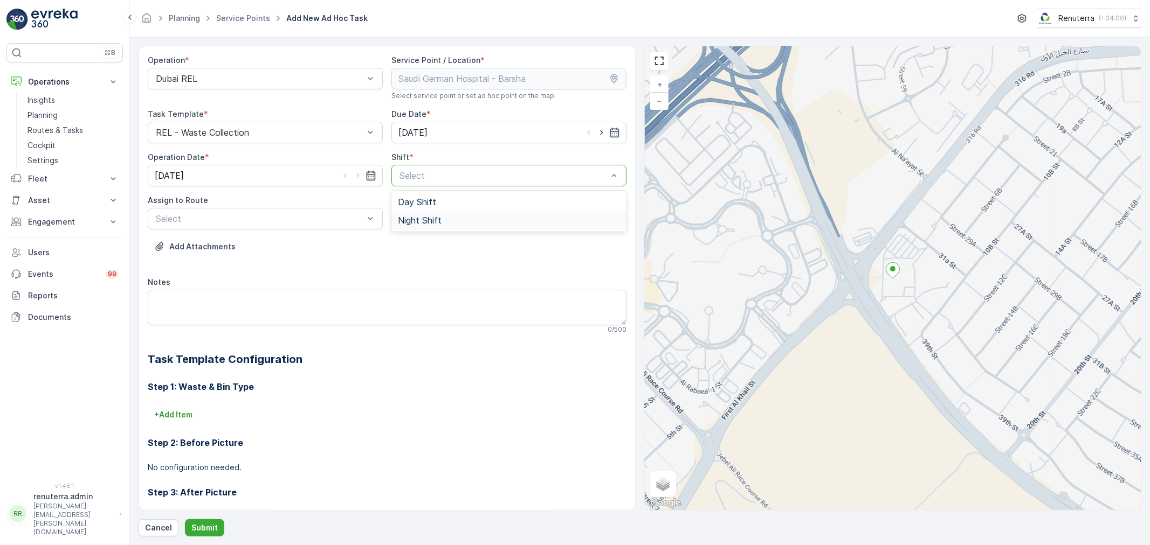
click at [402, 217] on span "Night Shift" at bounding box center [420, 221] width 44 height 10
click at [263, 222] on div at bounding box center [260, 219] width 210 height 10
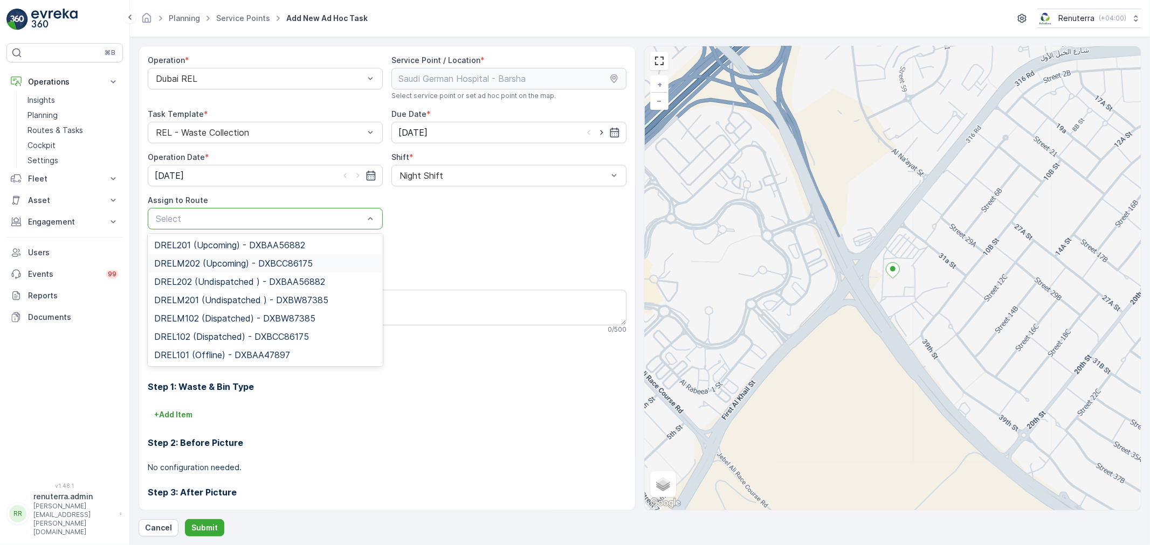
click at [198, 265] on span "DRELM202 (Upcoming) - DXBCC86175" at bounding box center [233, 264] width 158 height 10
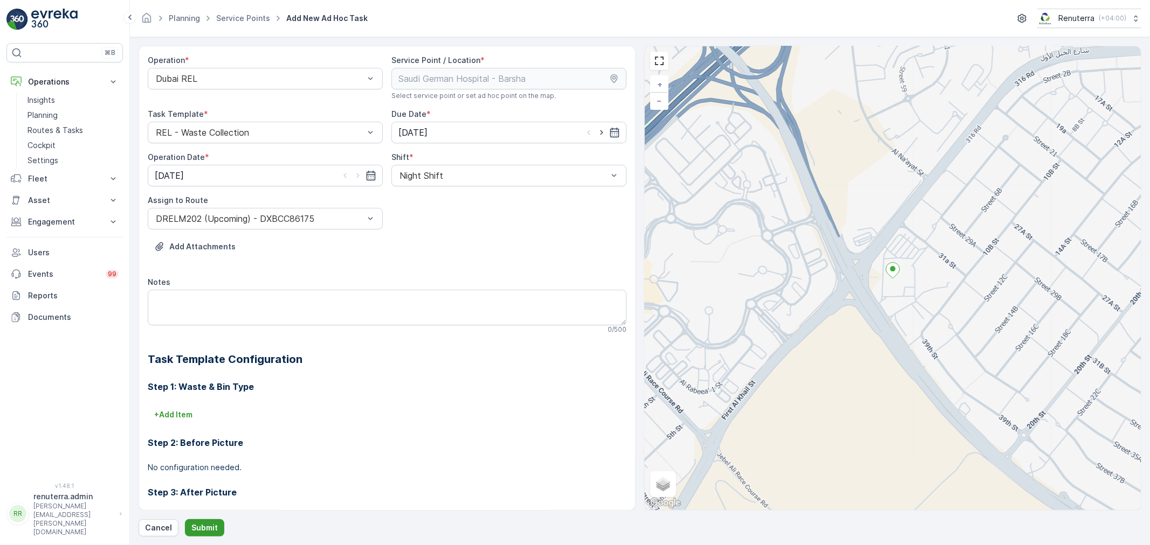
click at [202, 522] on button "Submit" at bounding box center [204, 528] width 39 height 17
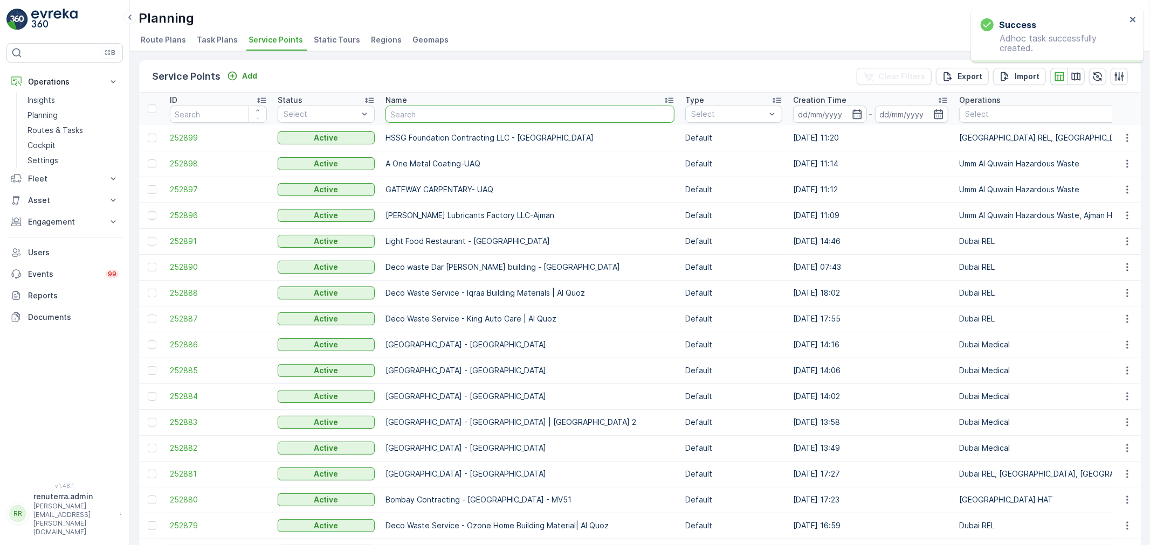
click at [406, 112] on input "text" at bounding box center [529, 114] width 289 height 17
type input "saudi"
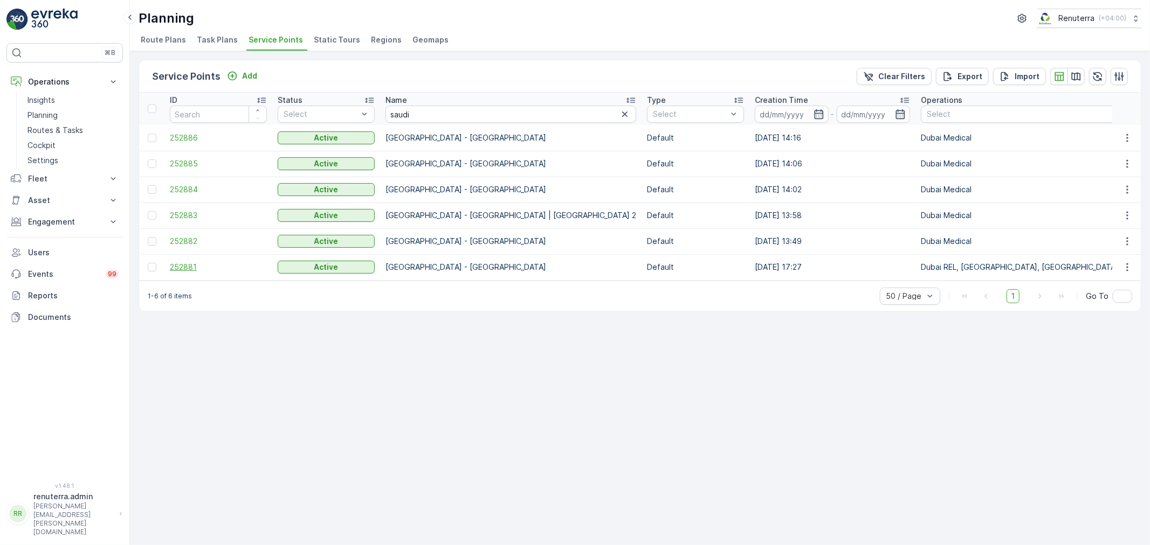
click at [189, 262] on span "252881" at bounding box center [218, 267] width 97 height 11
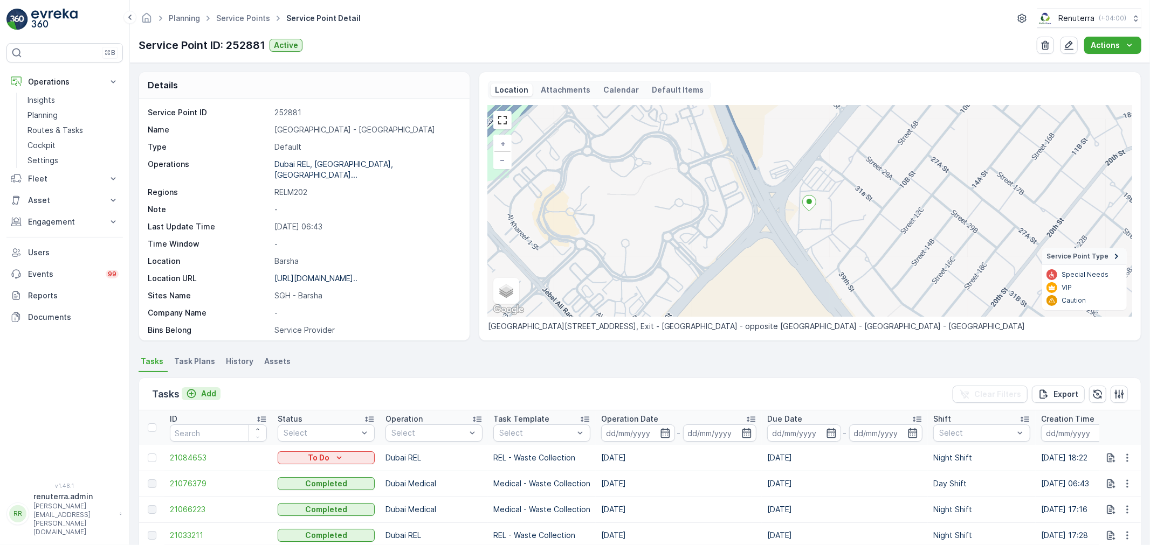
click at [209, 392] on p "Add" at bounding box center [208, 394] width 15 height 11
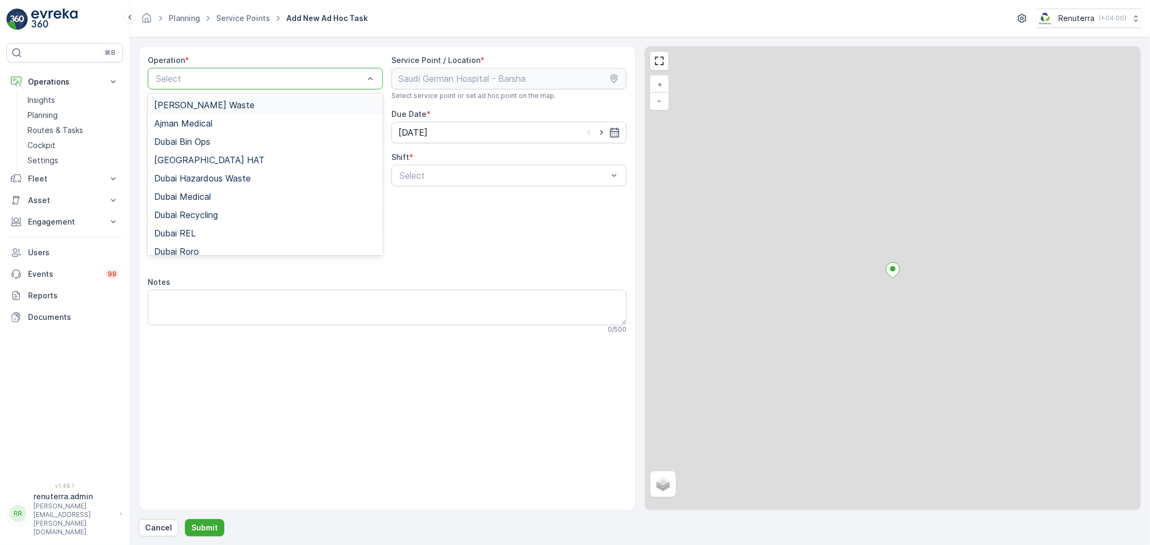
click at [266, 81] on div at bounding box center [260, 79] width 210 height 10
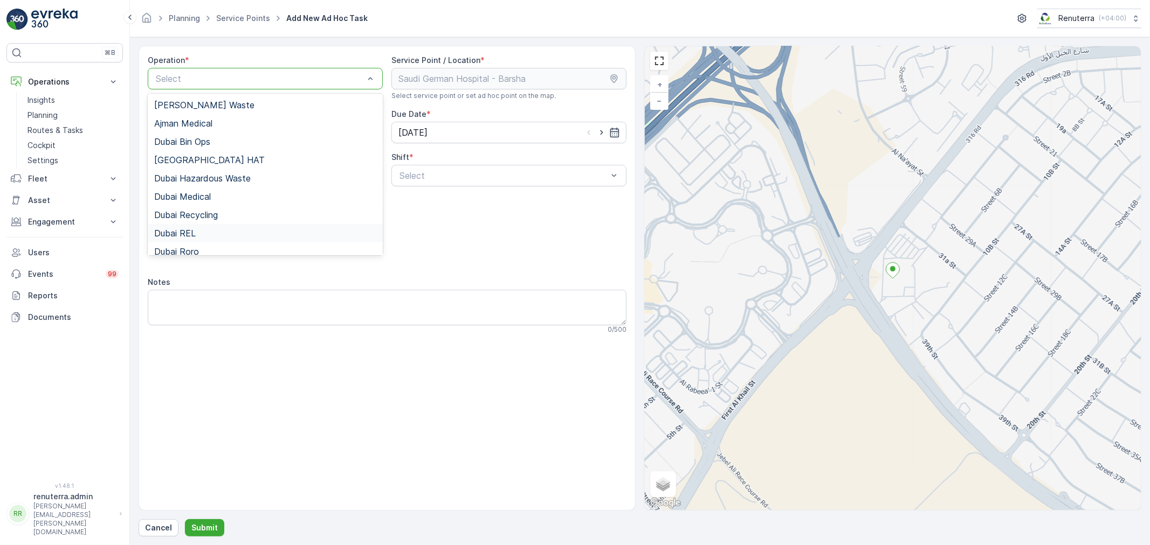
click at [187, 225] on div "Dubai REL" at bounding box center [265, 233] width 235 height 18
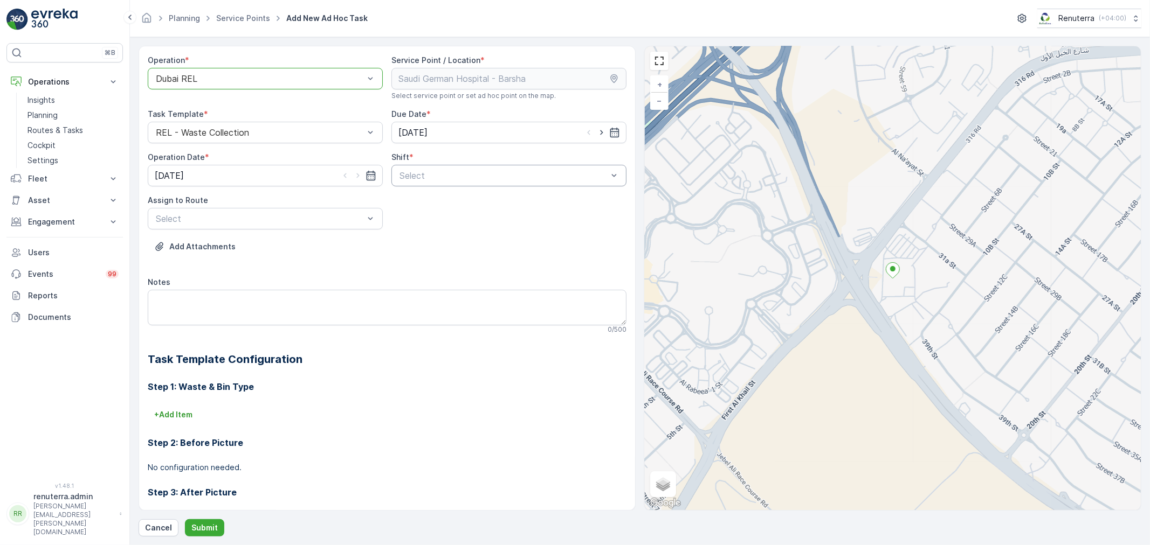
click at [467, 173] on div at bounding box center [503, 176] width 210 height 10
click at [416, 216] on span "Night Shift" at bounding box center [420, 221] width 44 height 10
click at [285, 229] on div "Select" at bounding box center [265, 219] width 235 height 22
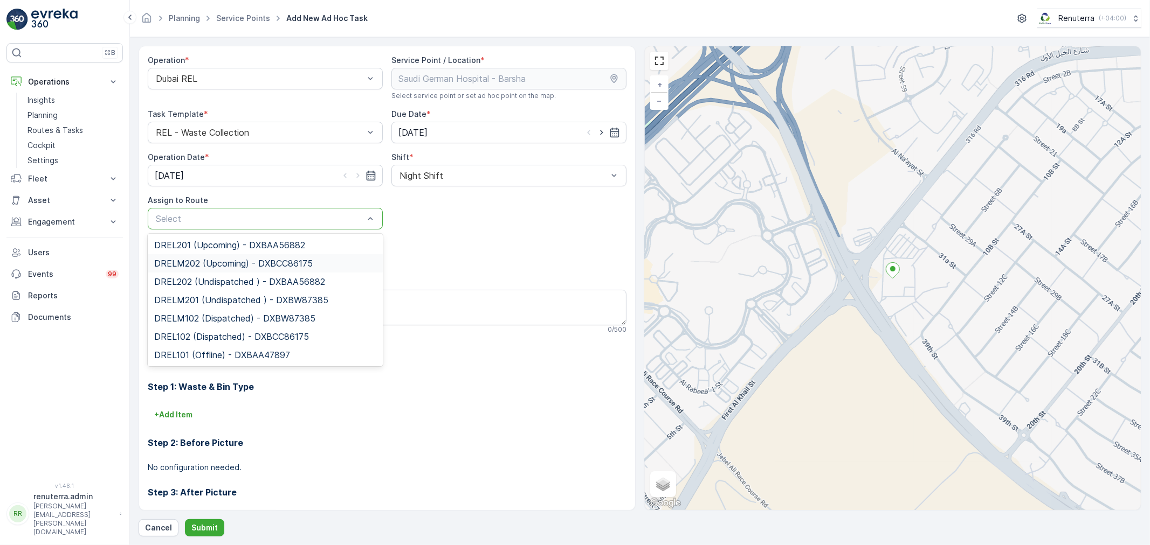
click at [200, 267] on span "DRELM202 (Upcoming) - DXBCC86175" at bounding box center [233, 264] width 158 height 10
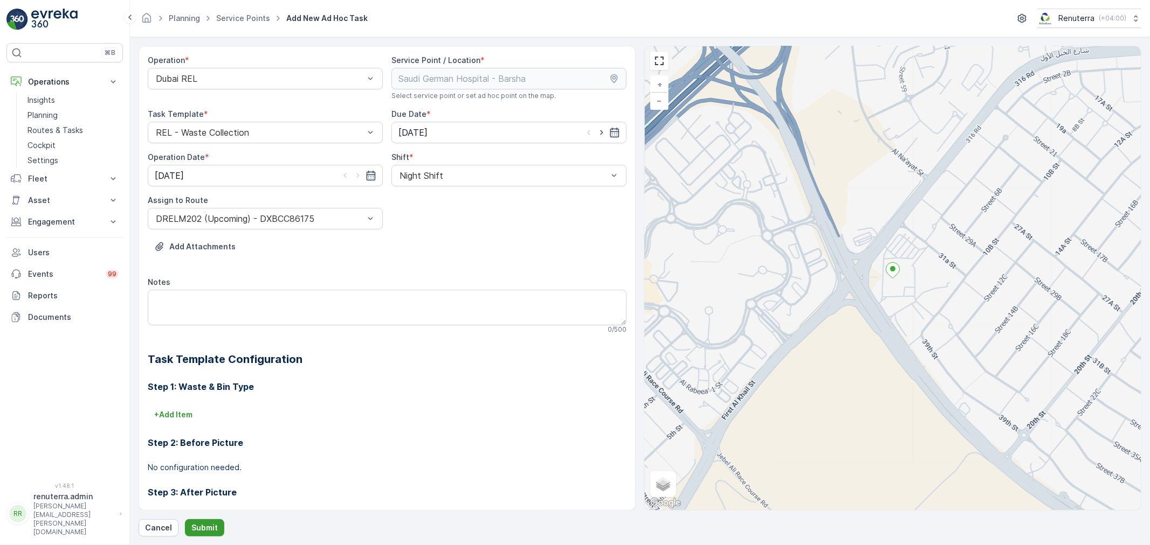
click at [196, 520] on button "Submit" at bounding box center [204, 528] width 39 height 17
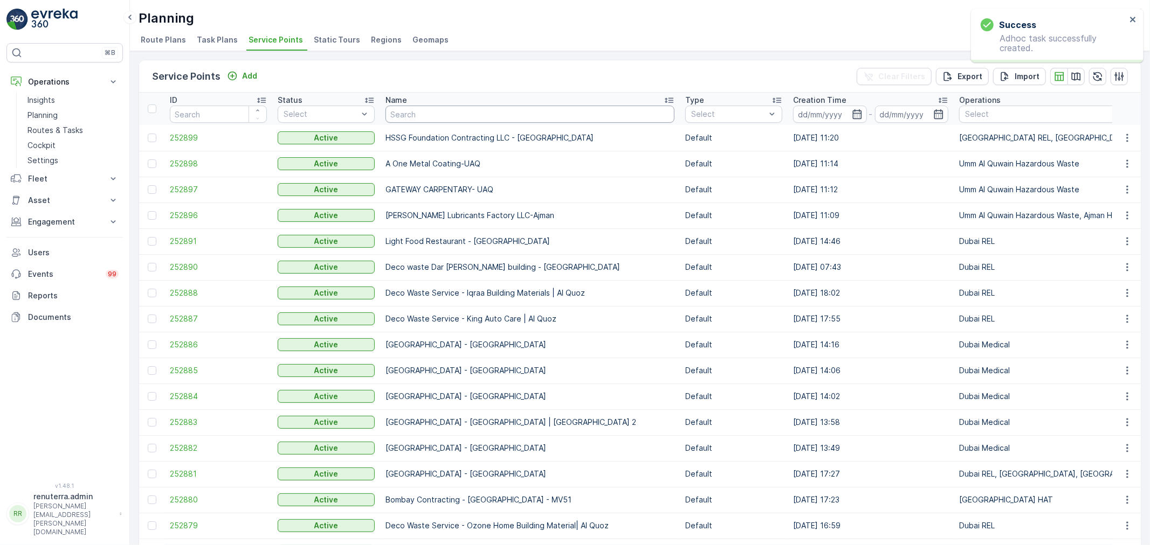
click at [418, 108] on input "text" at bounding box center [529, 114] width 289 height 17
type input "saudi"
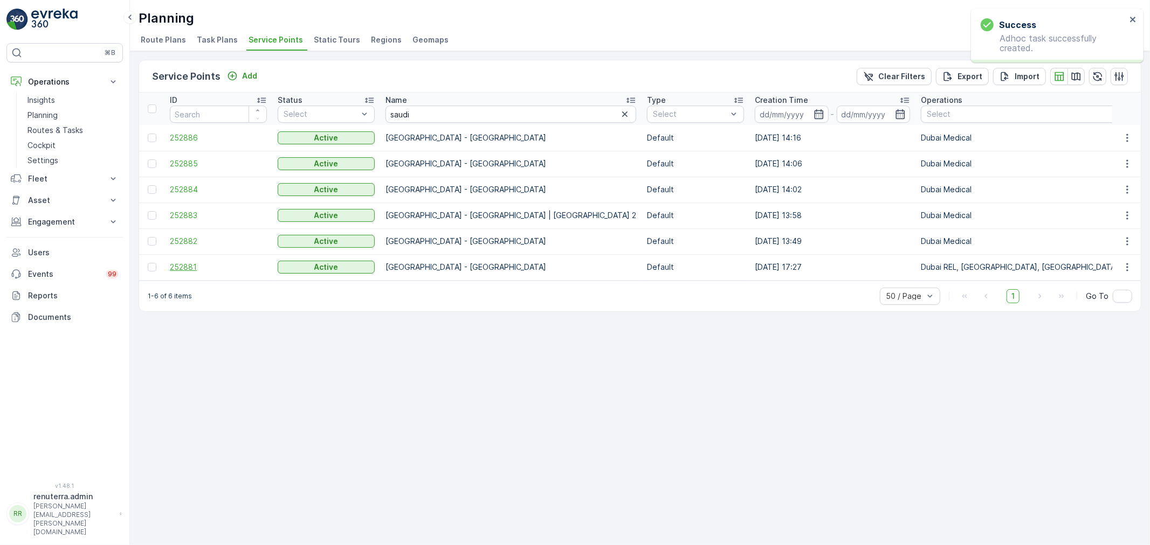
click at [189, 268] on span "252881" at bounding box center [218, 267] width 97 height 11
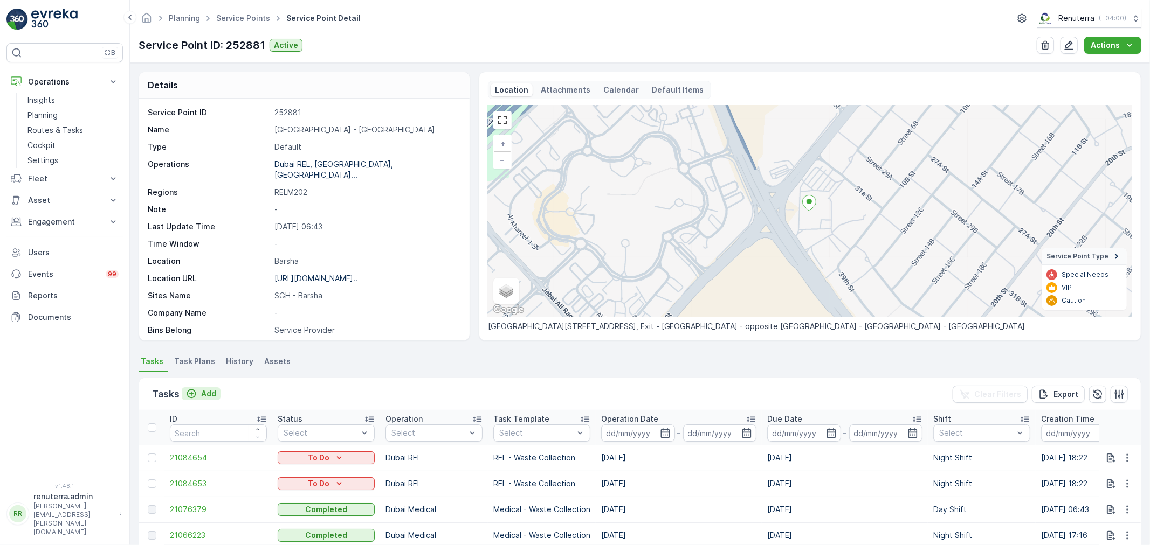
click at [195, 389] on icon "Add" at bounding box center [191, 394] width 11 height 11
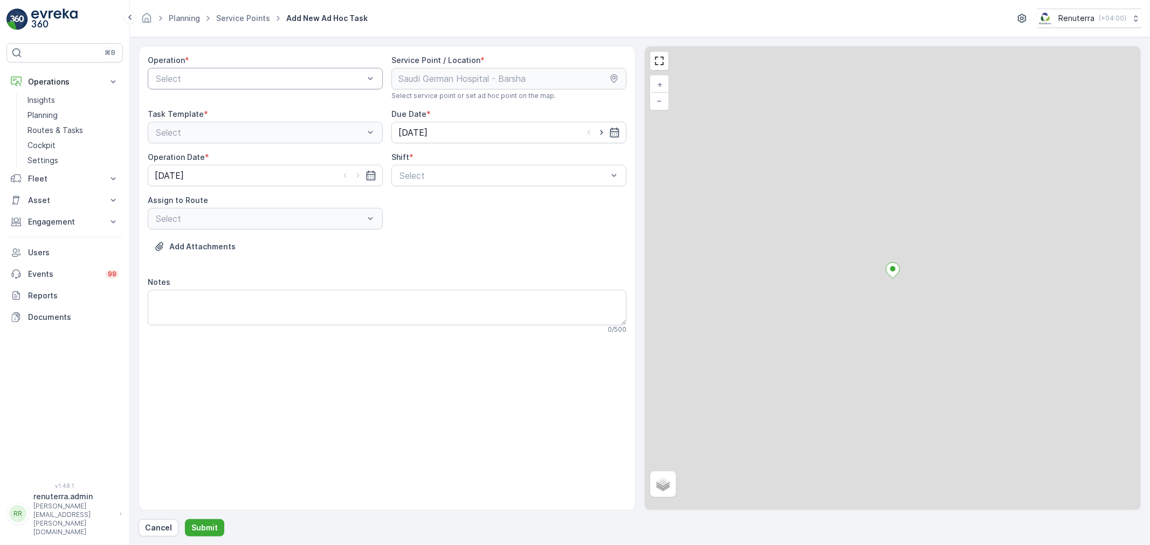
click at [252, 74] on div at bounding box center [260, 79] width 210 height 10
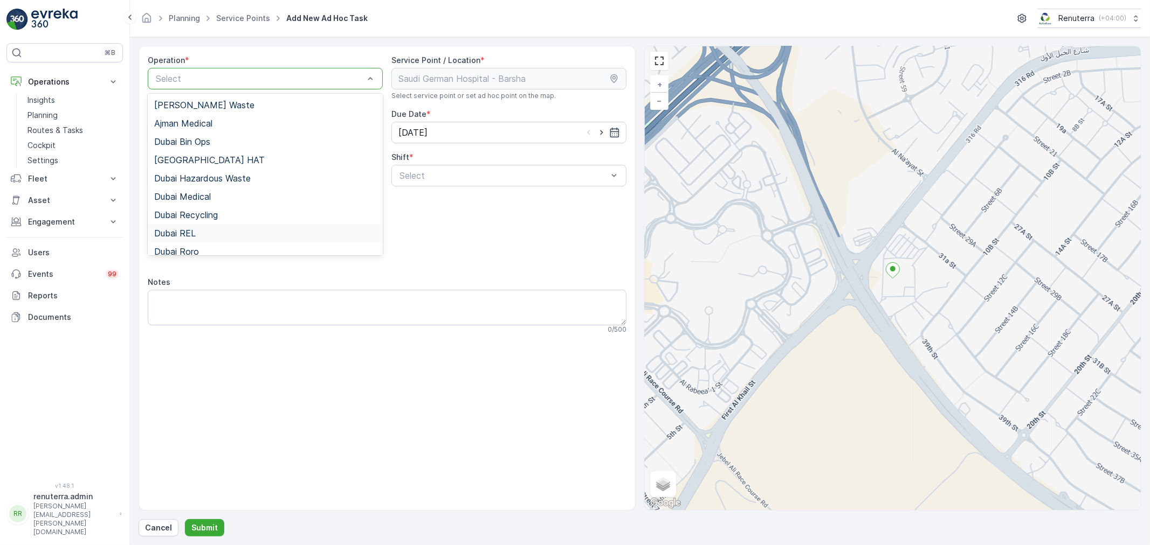
click at [192, 234] on span "Dubai REL" at bounding box center [175, 234] width 42 height 10
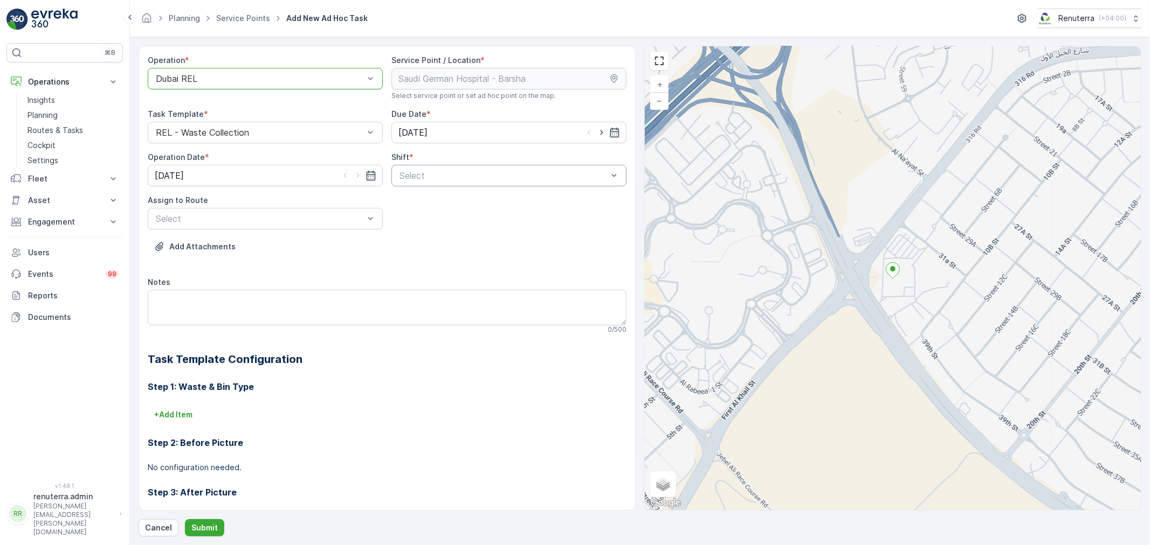
click at [499, 175] on div at bounding box center [503, 176] width 210 height 10
click at [407, 219] on span "Night Shift" at bounding box center [420, 221] width 44 height 10
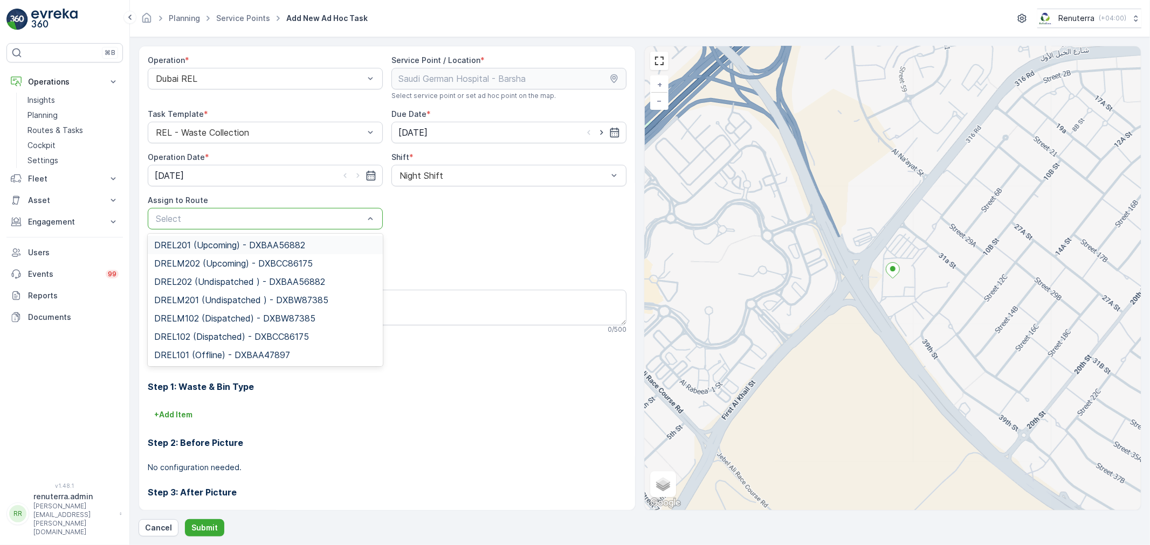
click at [264, 218] on div at bounding box center [260, 219] width 210 height 10
click at [205, 262] on span "DRELM202 (Upcoming) - DXBCC86175" at bounding box center [233, 264] width 158 height 10
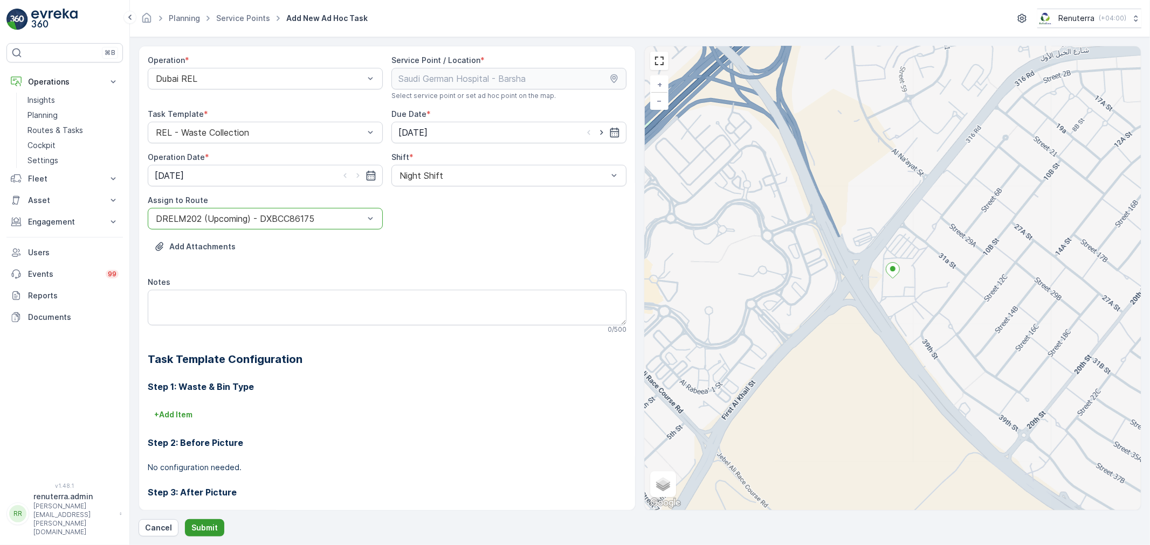
click at [203, 523] on p "Submit" at bounding box center [204, 528] width 26 height 11
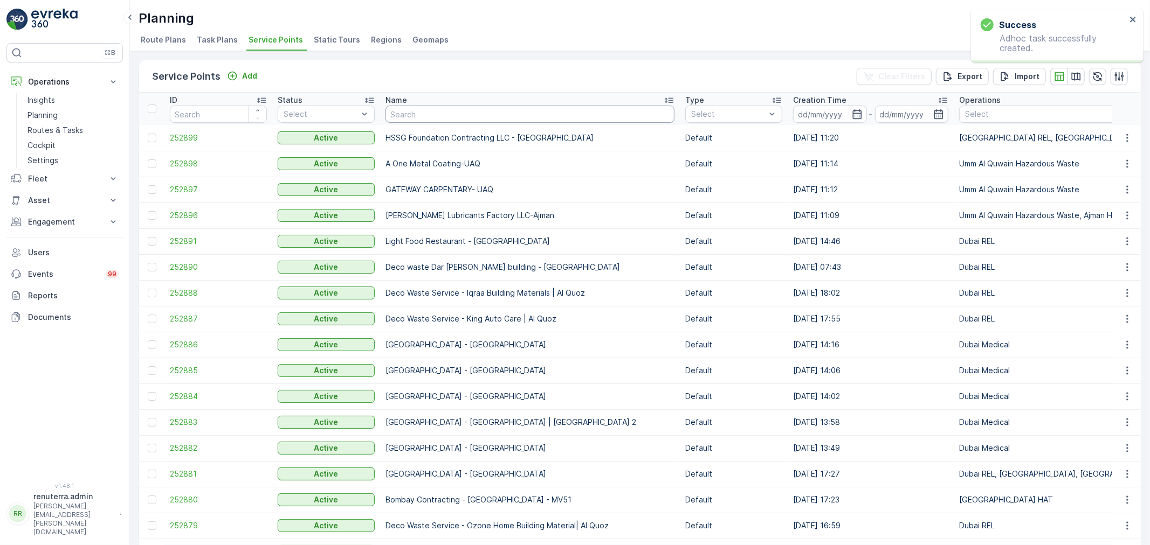
click at [412, 107] on input "text" at bounding box center [529, 114] width 289 height 17
type input "saudi"
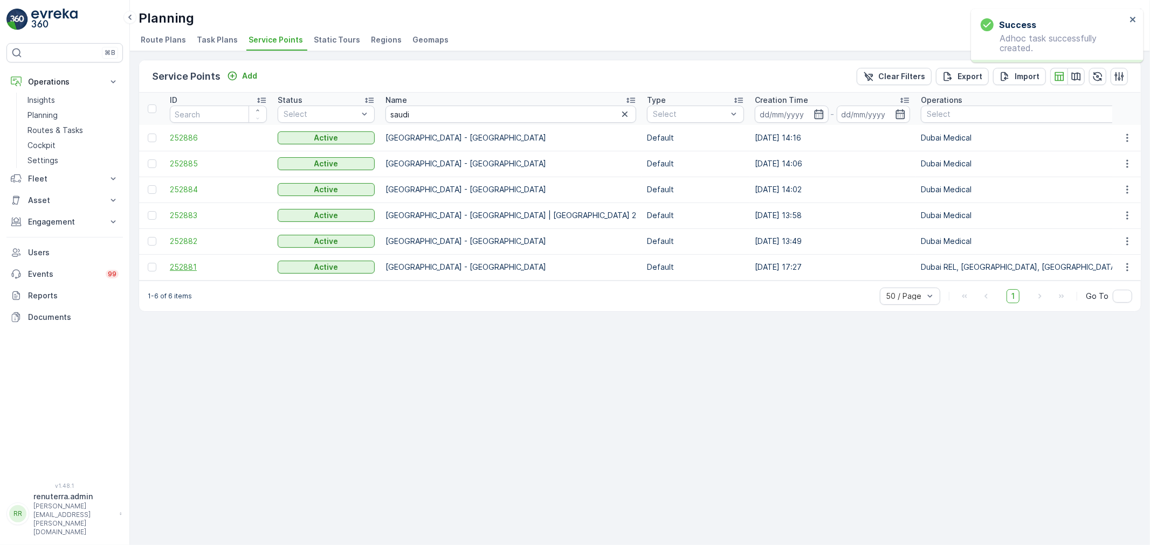
click at [184, 264] on span "252881" at bounding box center [218, 267] width 97 height 11
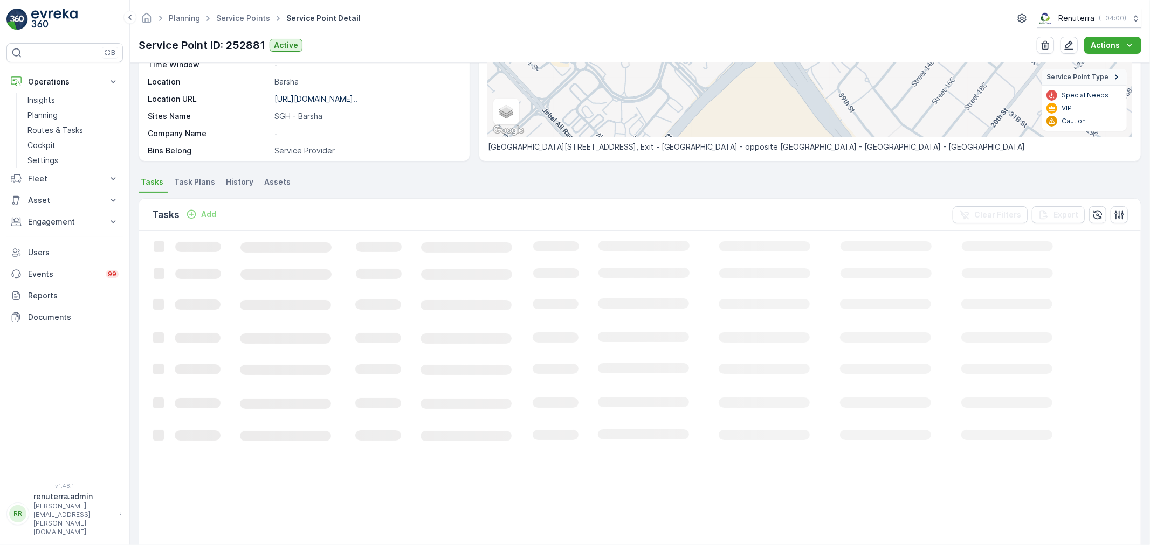
scroll to position [157, 0]
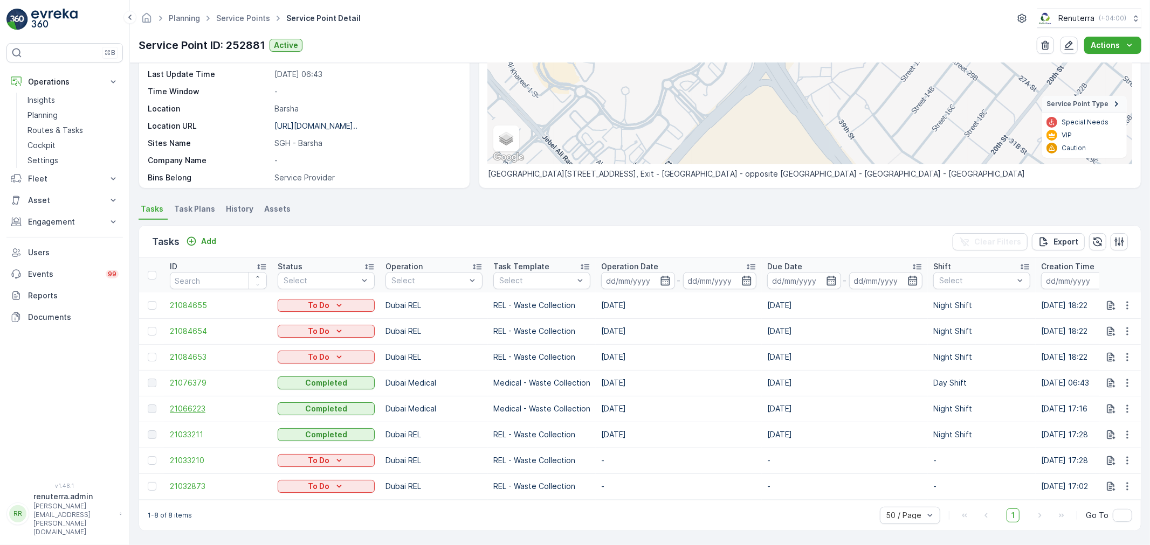
click at [193, 405] on span "21066223" at bounding box center [218, 409] width 97 height 11
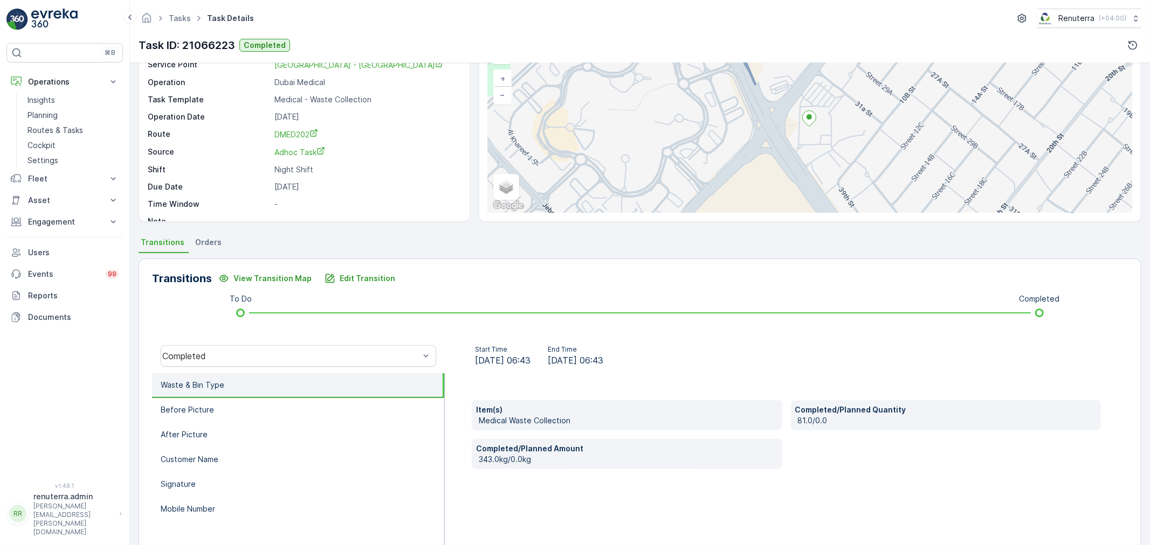
scroll to position [13, 0]
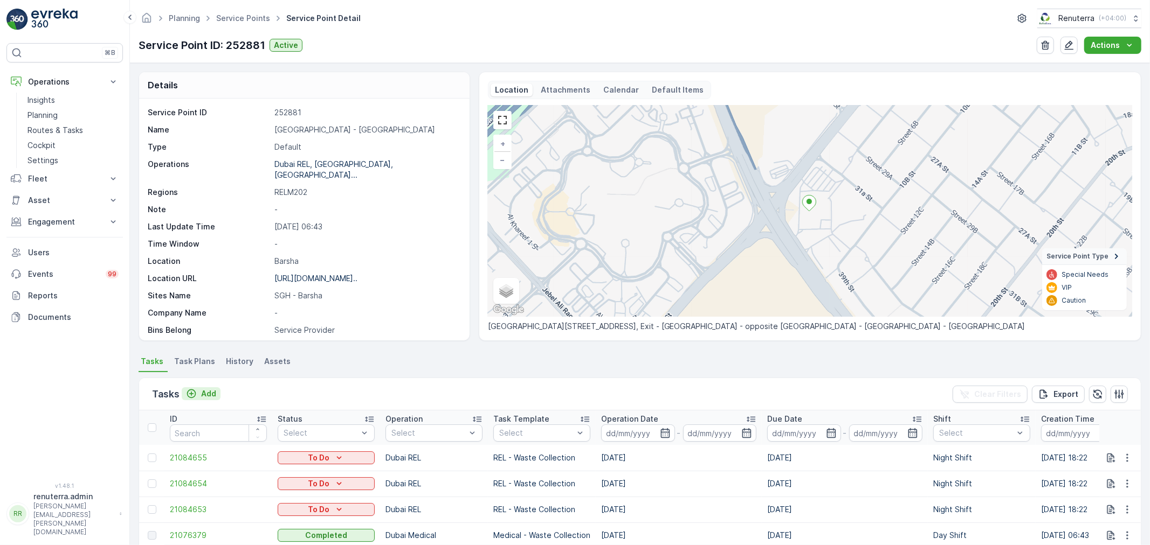
click at [211, 393] on p "Add" at bounding box center [208, 394] width 15 height 11
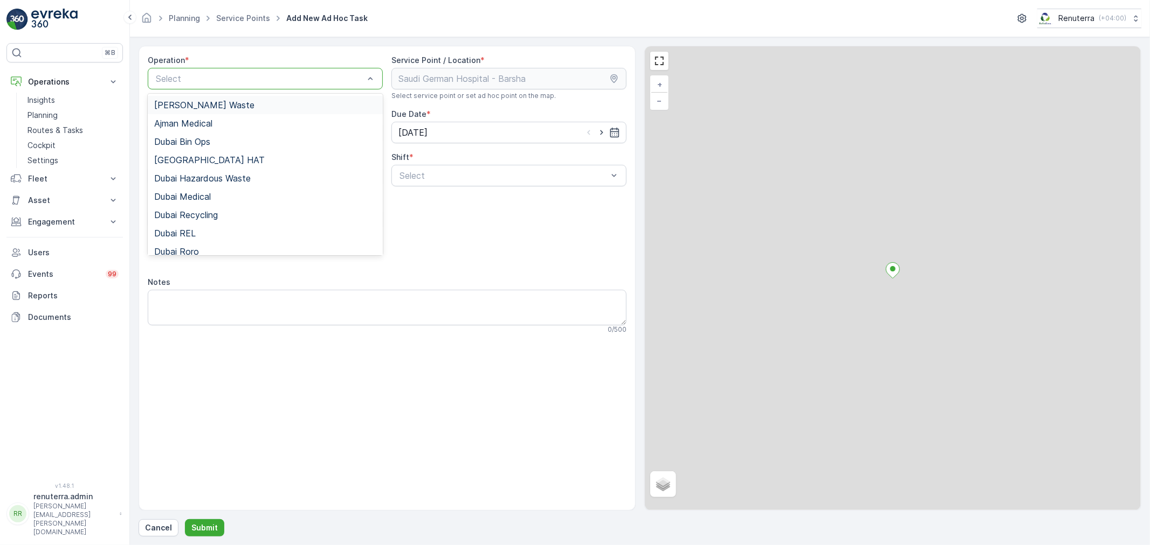
click at [285, 77] on div at bounding box center [260, 79] width 210 height 10
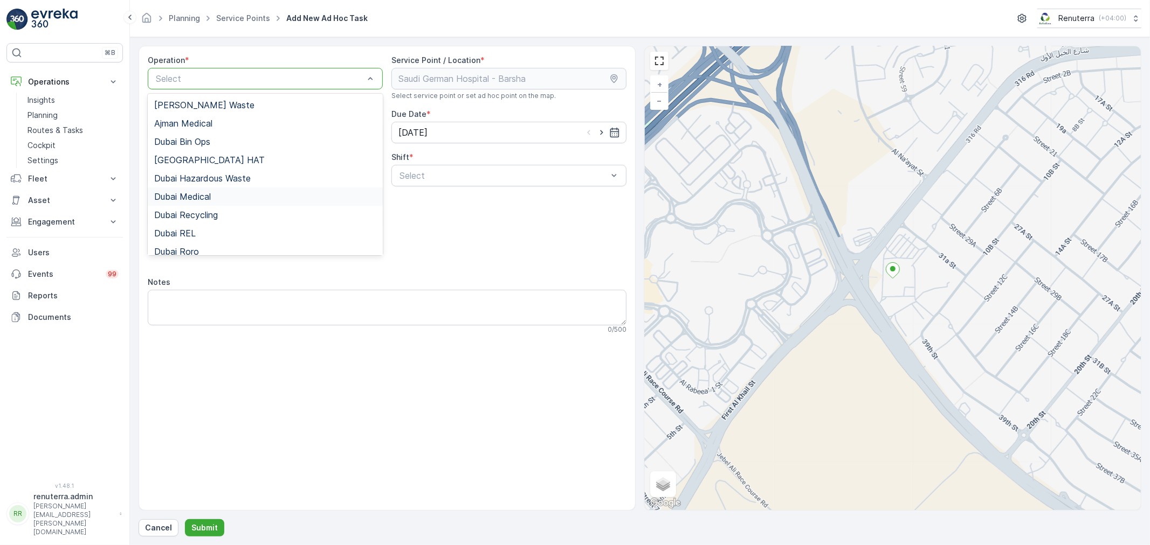
click at [185, 198] on span "Dubai Medical" at bounding box center [182, 197] width 57 height 10
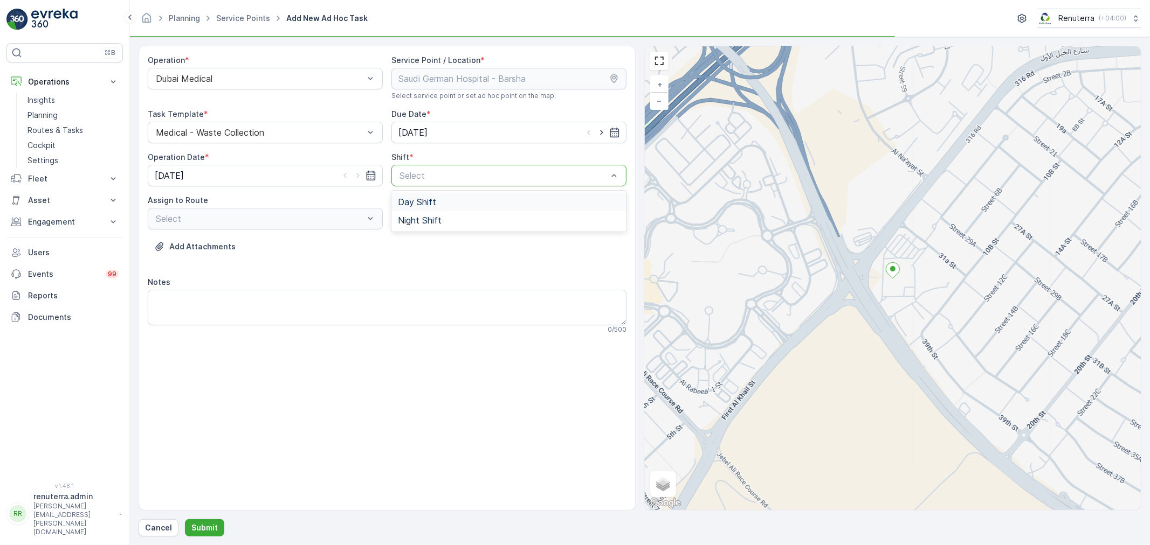
click at [501, 176] on div at bounding box center [503, 176] width 210 height 10
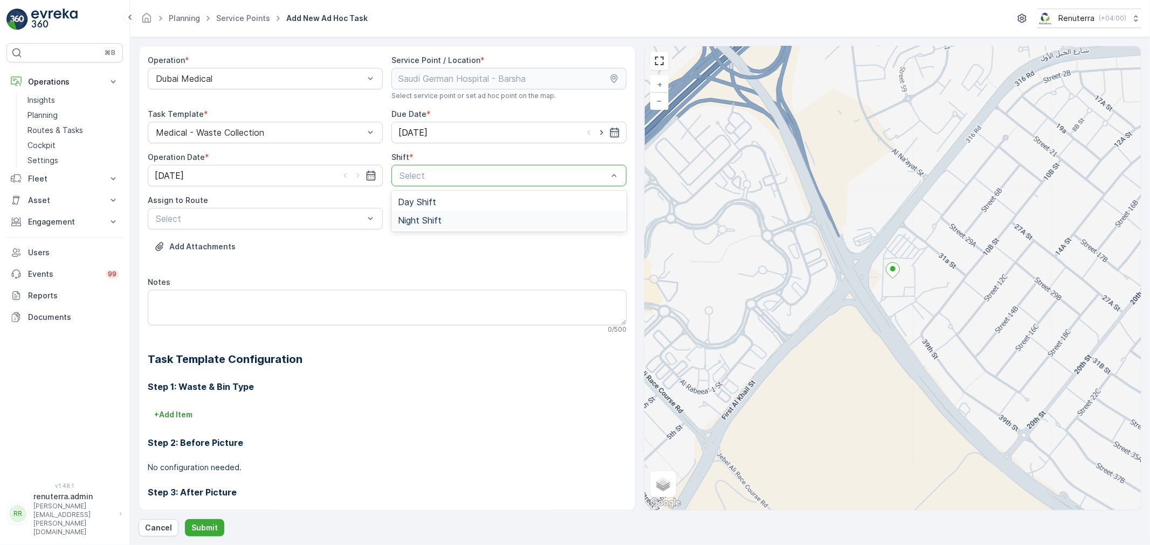
click at [405, 219] on span "Night Shift" at bounding box center [420, 221] width 44 height 10
click at [283, 222] on div at bounding box center [260, 219] width 210 height 10
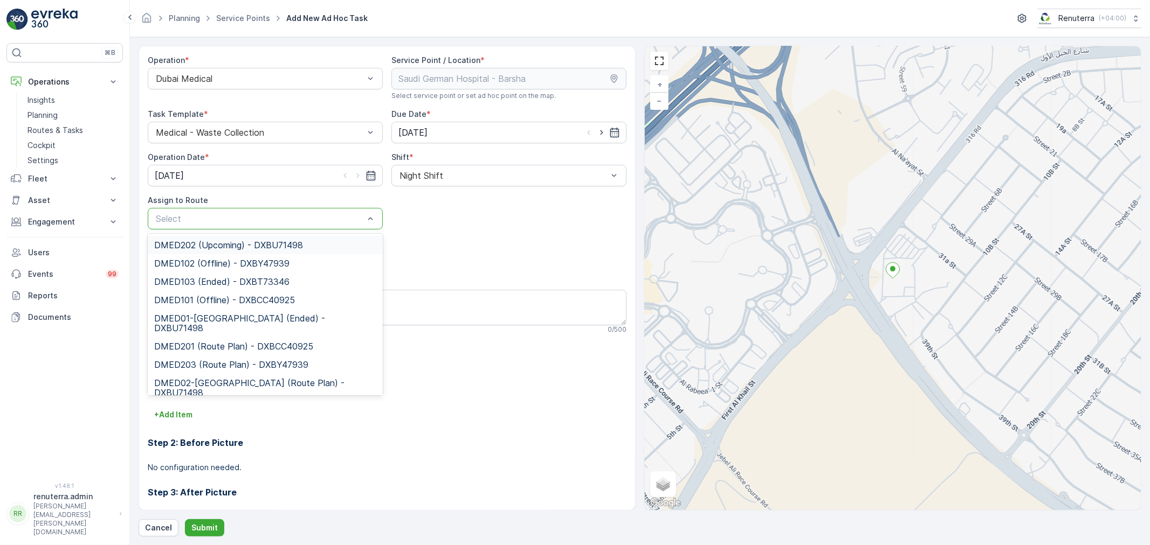
click at [232, 244] on span "DMED202 (Upcoming) - DXBU71498" at bounding box center [228, 245] width 149 height 10
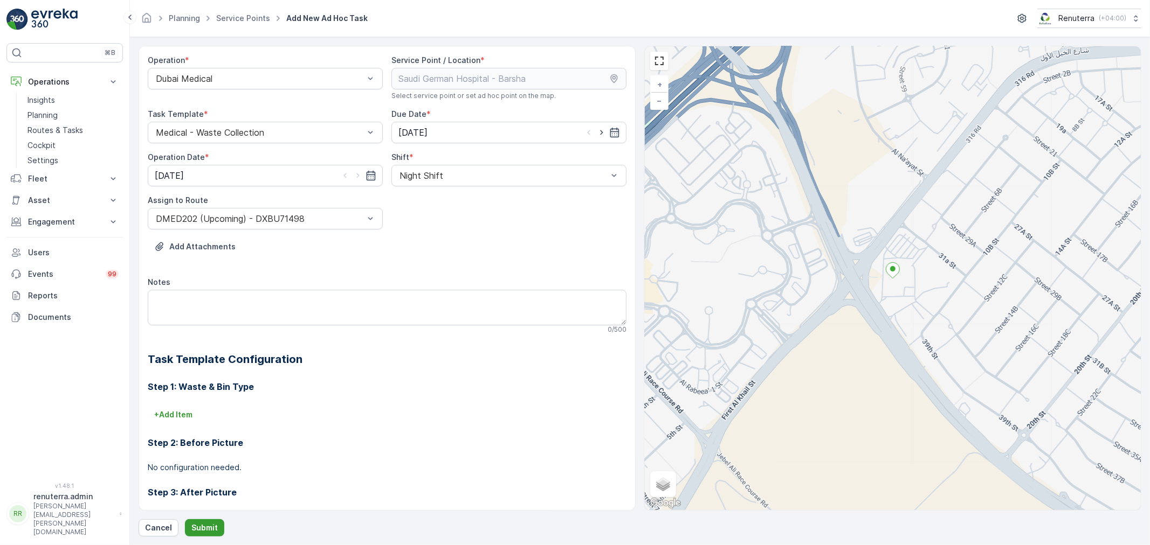
drag, startPoint x: 203, startPoint y: 527, endPoint x: 197, endPoint y: 529, distance: 6.8
click at [197, 529] on p "Submit" at bounding box center [204, 528] width 26 height 11
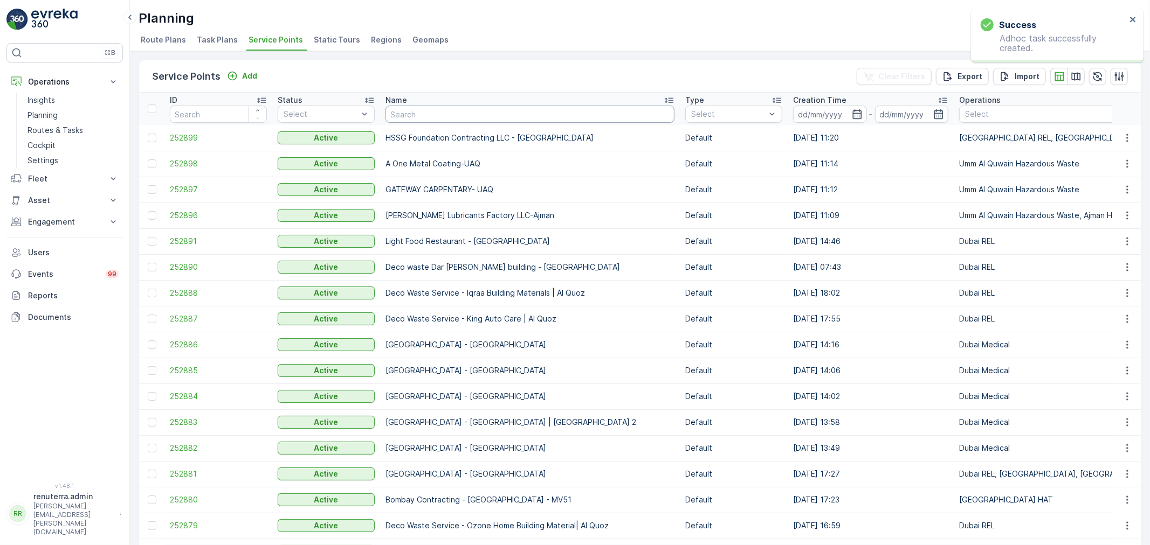
click at [430, 117] on input "text" at bounding box center [529, 114] width 289 height 17
type input "rixos"
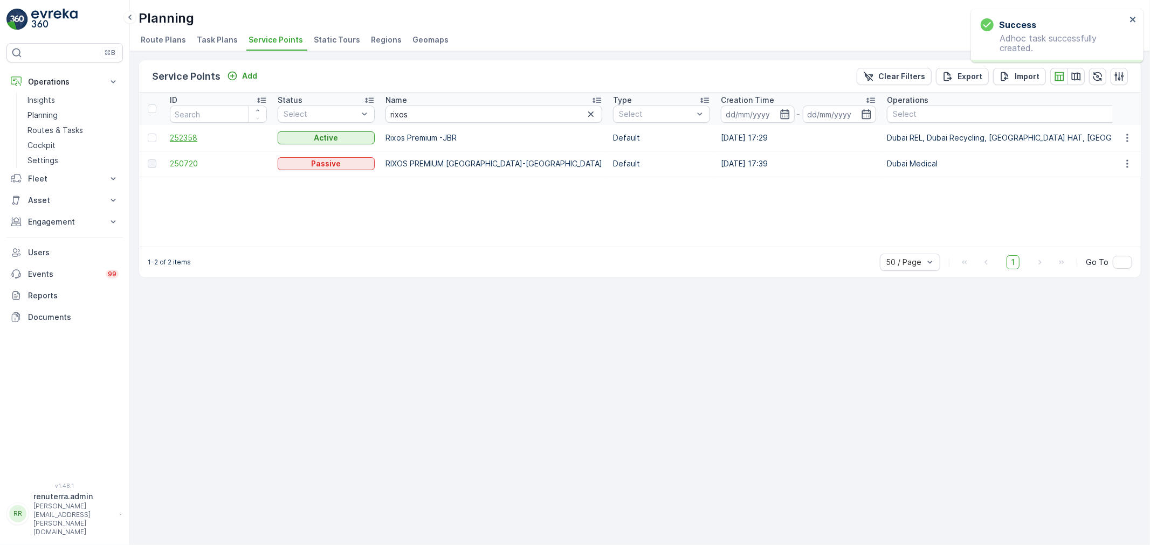
click at [178, 135] on span "252358" at bounding box center [218, 138] width 97 height 11
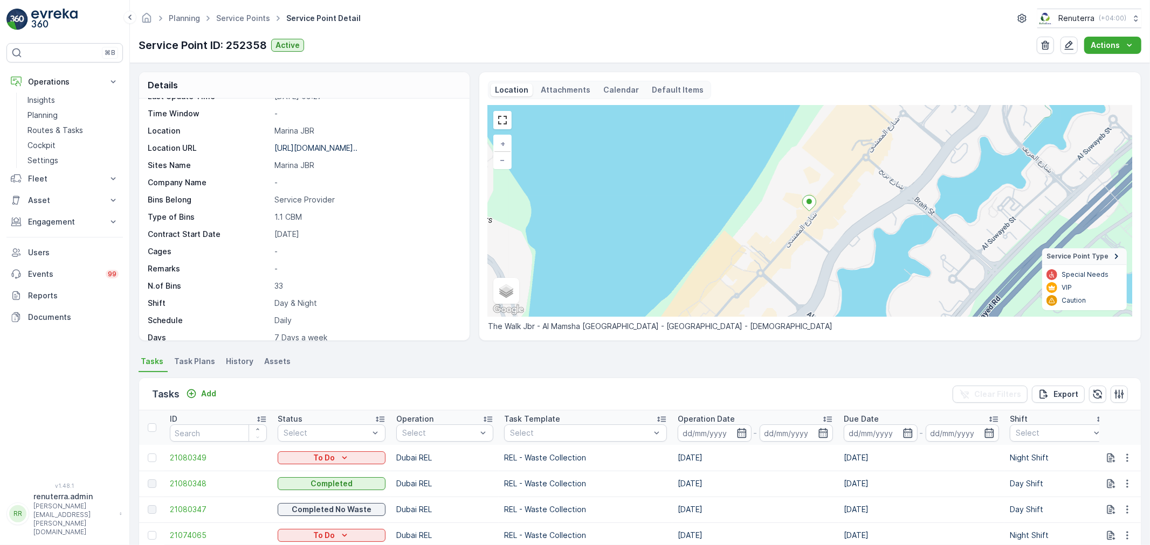
scroll to position [148, 0]
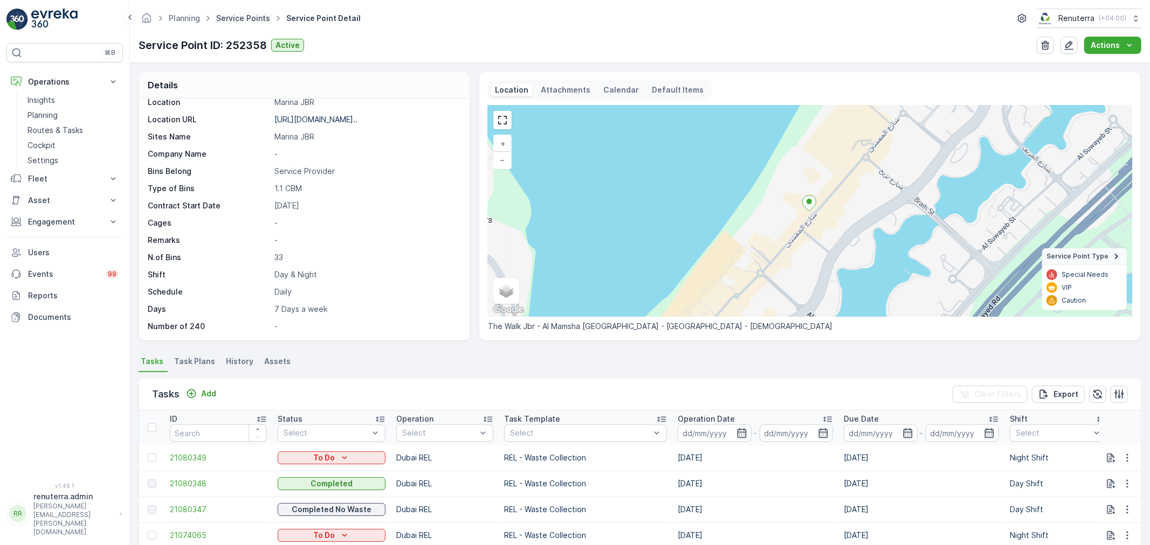
click at [256, 17] on link "Service Points" at bounding box center [243, 17] width 54 height 9
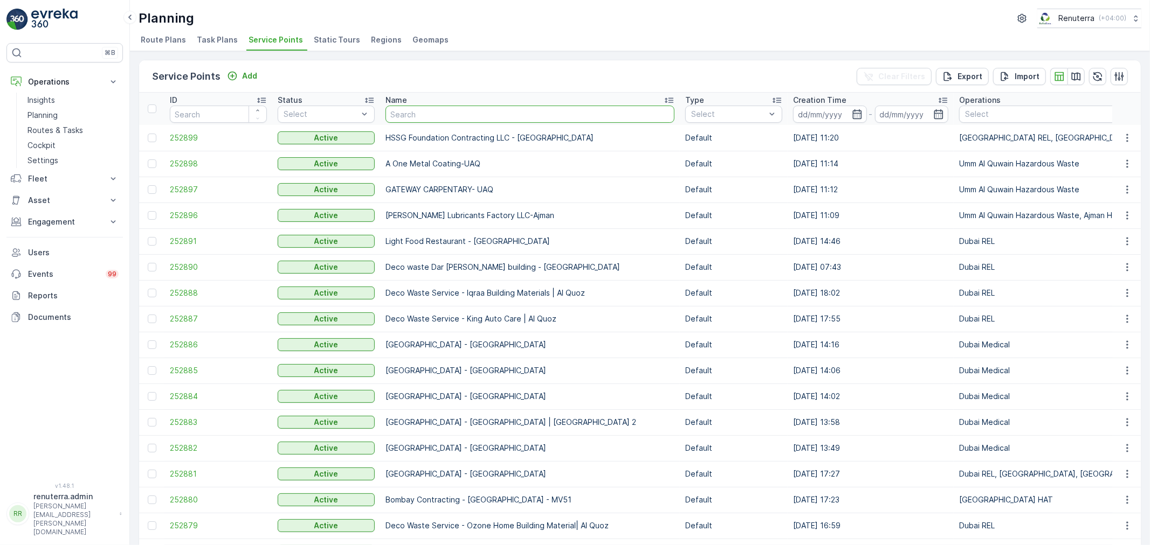
click at [417, 109] on input "text" at bounding box center [529, 114] width 289 height 17
type input "sobha"
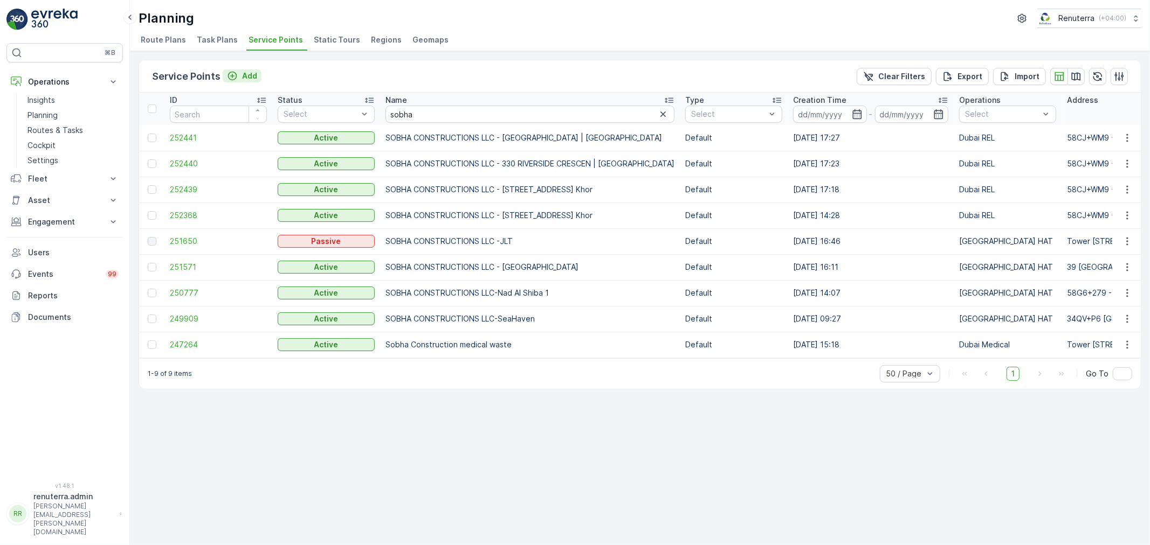
click at [236, 77] on icon "Add" at bounding box center [232, 76] width 11 height 11
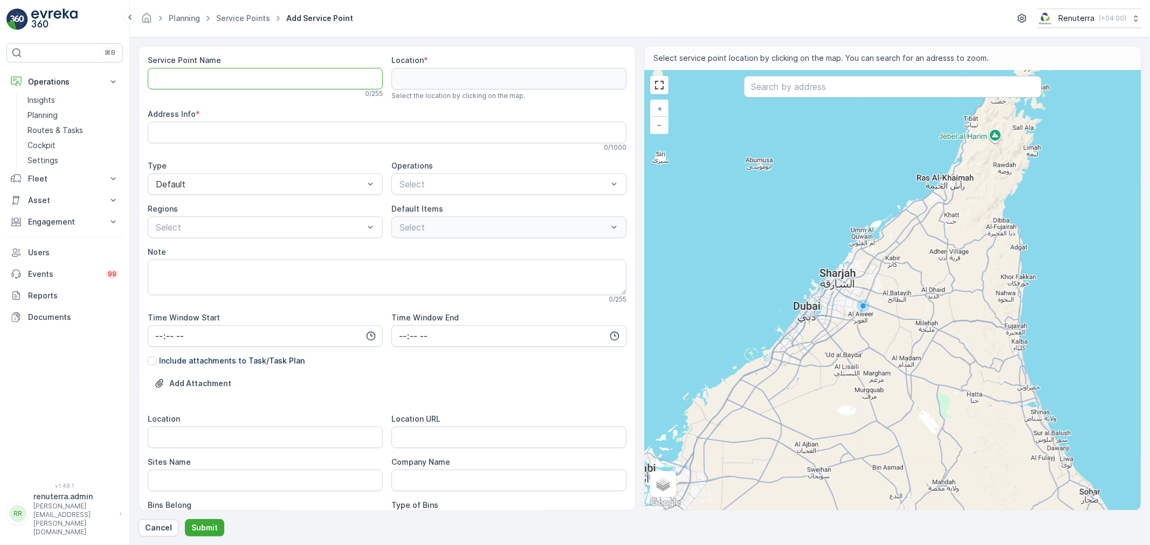
click at [218, 73] on Name "Service Point Name" at bounding box center [265, 79] width 235 height 22
paste Name "SOBHA CONSTRUCTIONS LLC - RIVERSIDE CRESCENT Module 1 | Rasl Al Khor"
type Name "SOBHA CONSTRUCTIONS LLC - RIVERSIDE CRESCENT Module 1 | Rasl Al Khor"
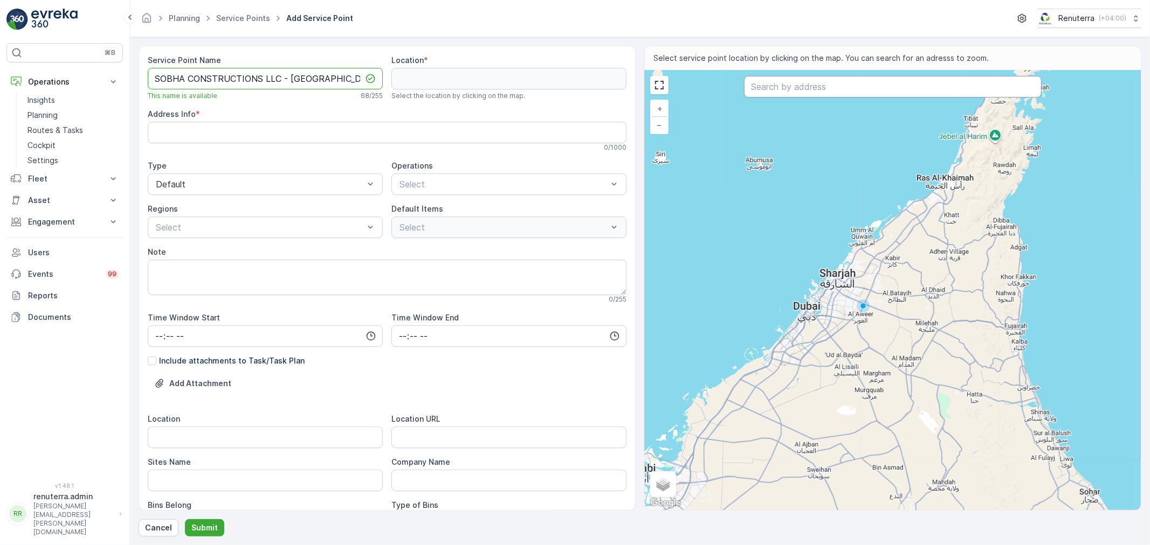
click at [847, 79] on input "text" at bounding box center [893, 87] width 298 height 22
paste input "weighbridge Hartland-02"
type input "weighbridge Hartland-02"
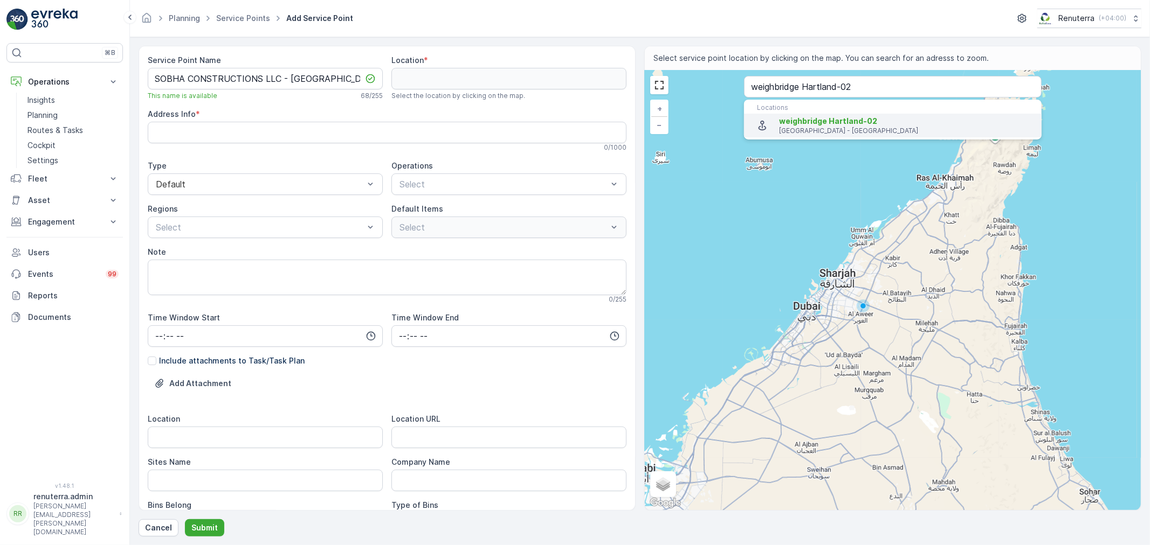
click at [800, 115] on li "weighbridge Hartland-02 Dubai - United Arab Emirates" at bounding box center [893, 126] width 298 height 24
type input "25.1719167,55.3311667"
type Info "58CJ+WM9 - Bukadra - Nad Al Sheba 1 - Dubai - United Arab Emirates"
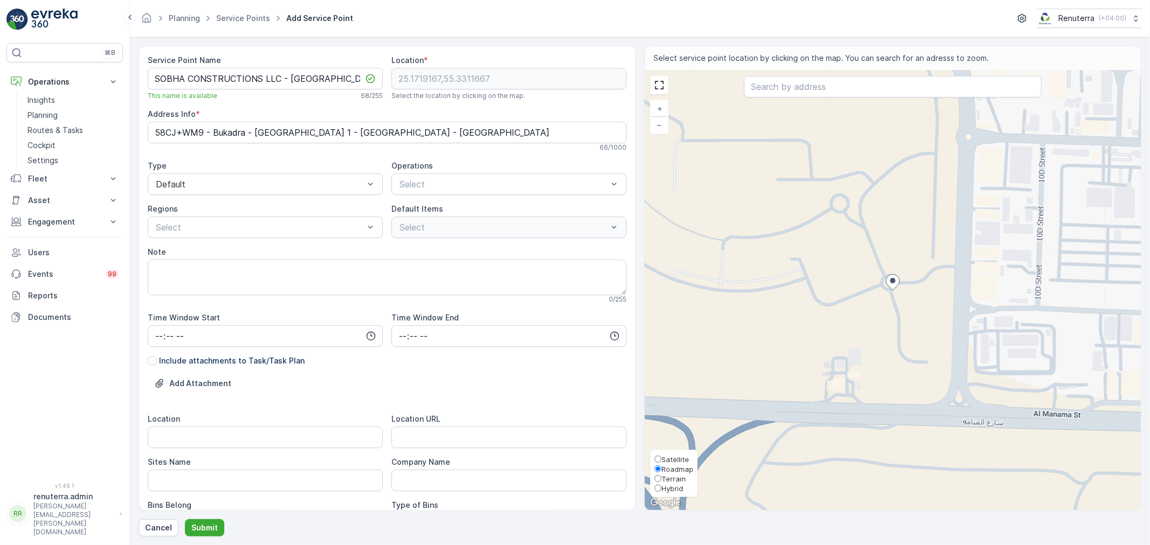
click at [672, 459] on span "Satellite" at bounding box center [674, 459] width 27 height 9
click at [661, 459] on input "Satellite" at bounding box center [657, 459] width 7 height 7
radio input "true"
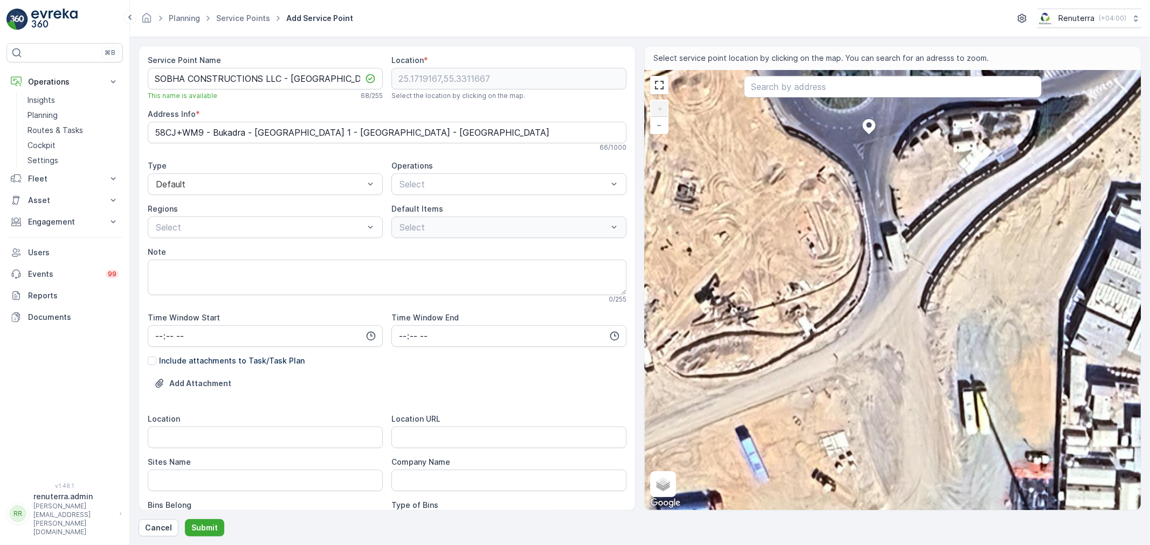
click at [828, 234] on div "+ − Satellite Roadmap Terrain Hybrid Leaflet Keyboard shortcuts Map Data Imager…" at bounding box center [893, 291] width 496 height 440
type input "25.17169302900759,55.33106546229972"
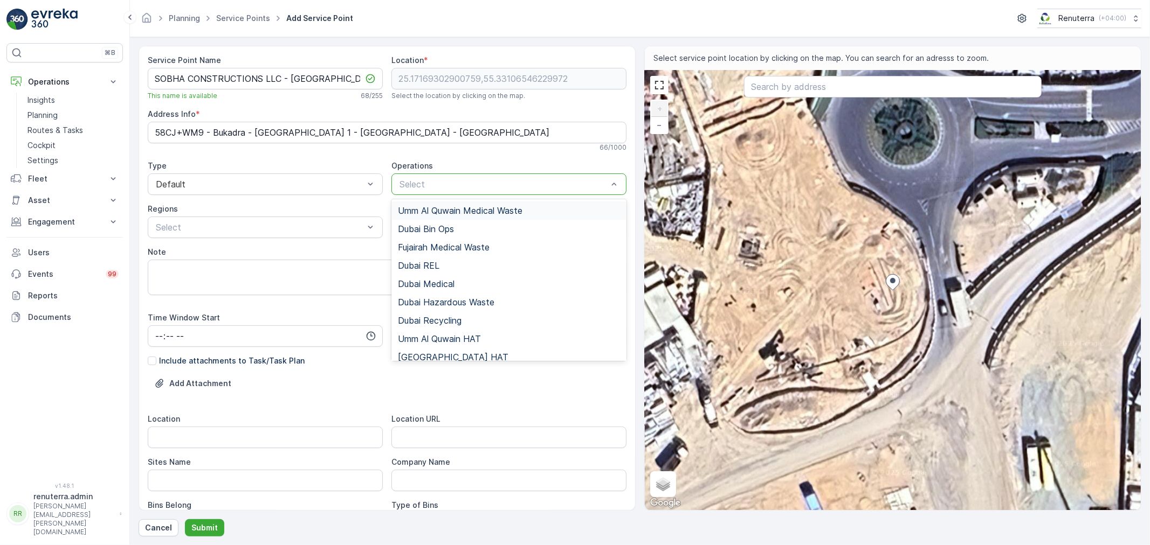
click at [490, 183] on div at bounding box center [503, 184] width 210 height 10
click at [426, 355] on span "[GEOGRAPHIC_DATA] HAT" at bounding box center [453, 357] width 110 height 10
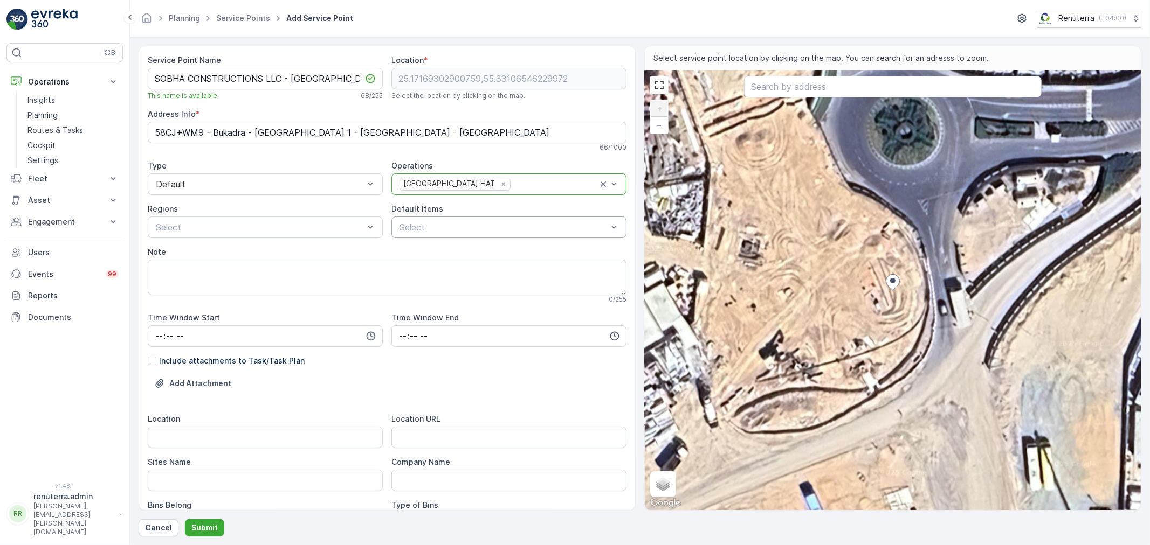
click at [469, 230] on div at bounding box center [503, 228] width 210 height 10
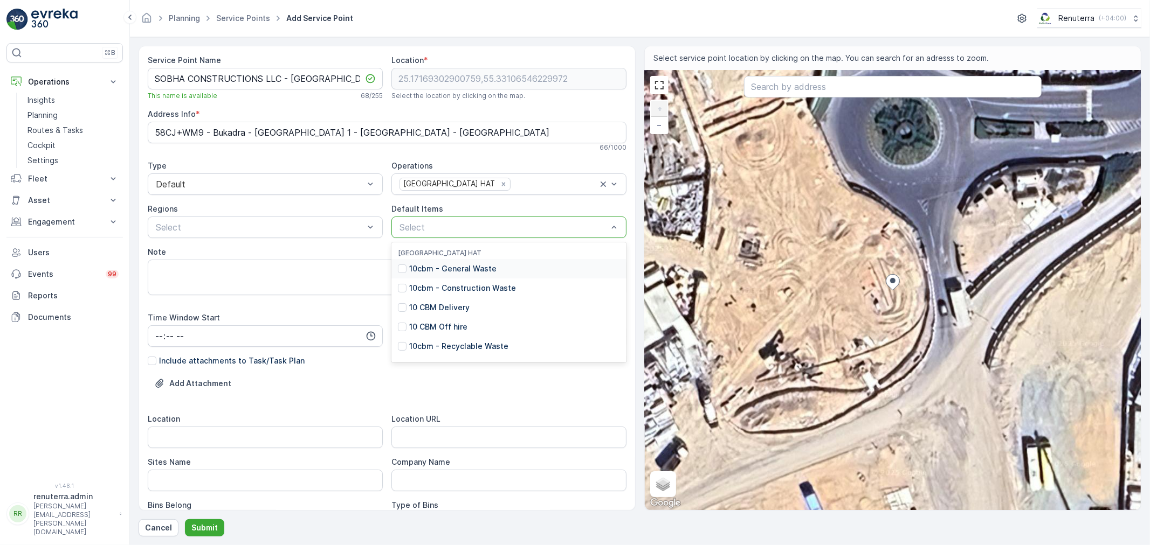
click at [454, 268] on p "10cbm - General Waste" at bounding box center [452, 269] width 87 height 11
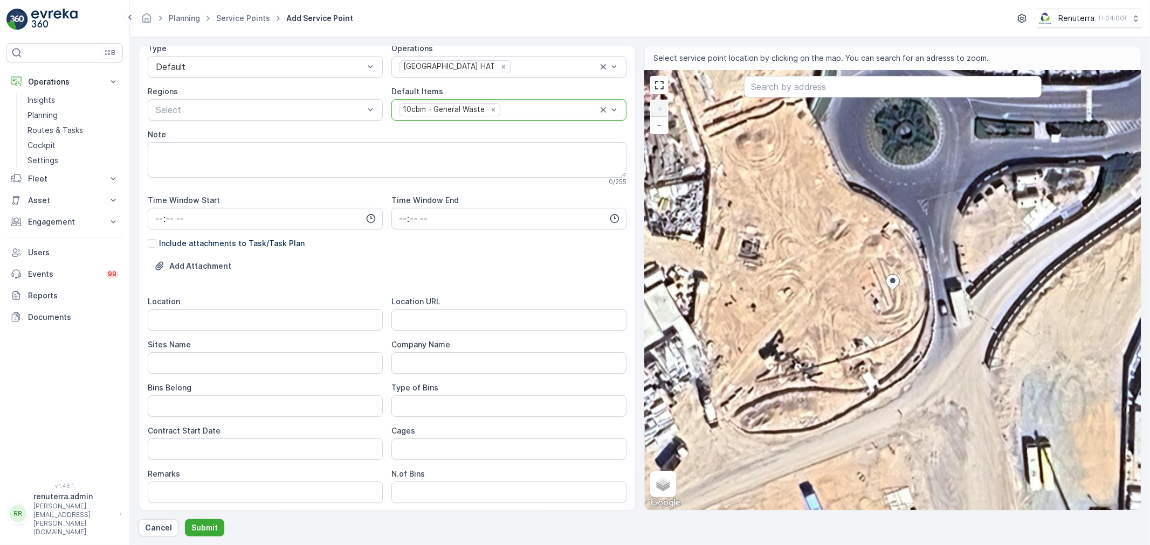
scroll to position [120, 0]
click at [185, 314] on input "Location" at bounding box center [265, 318] width 235 height 22
paste input "Ras Al Khor"
type input "Ras Al Khor"
click at [176, 364] on Name "Sites Name" at bounding box center [265, 361] width 235 height 22
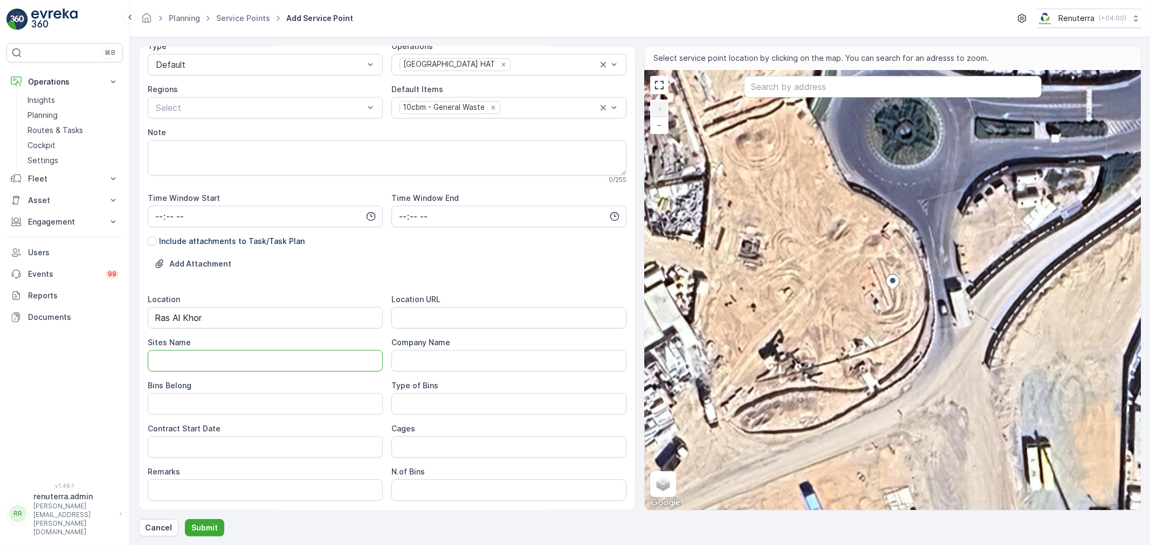
paste Name "Ras Al Khor"
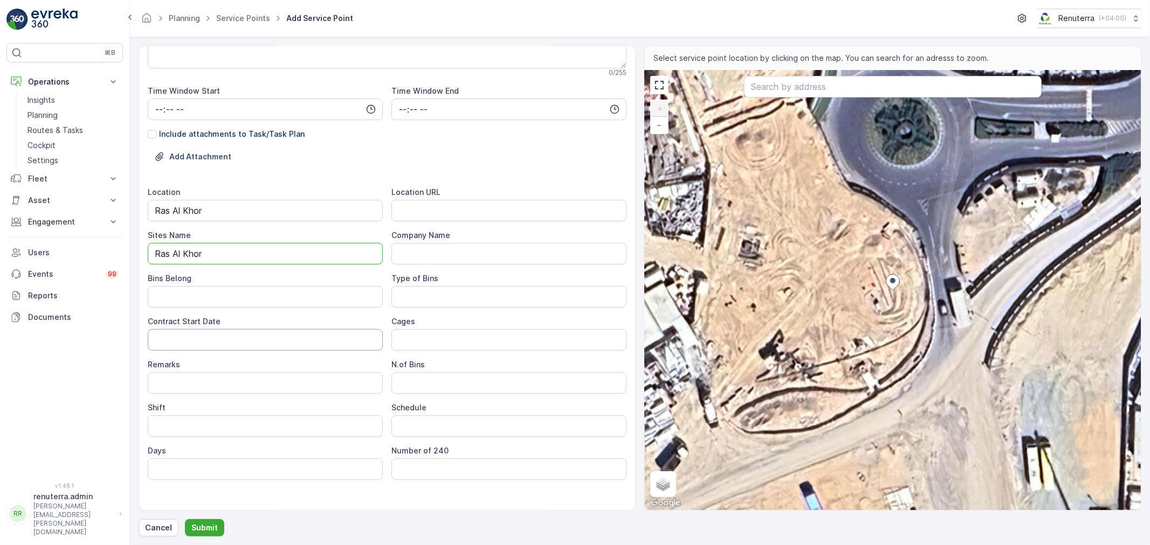
scroll to position [239, 0]
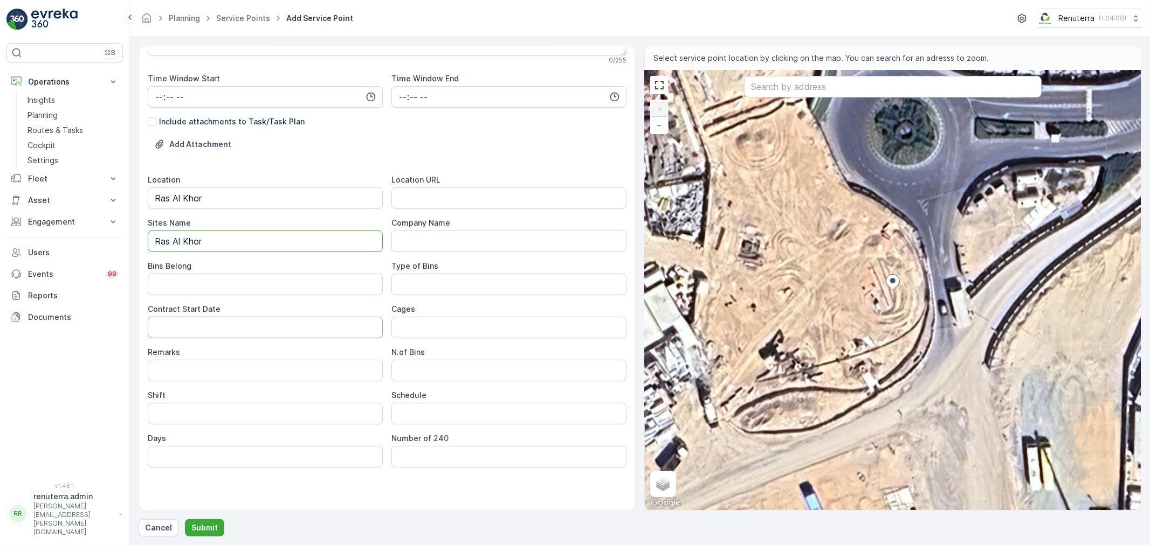
type Name "Ras Al Khor"
click at [420, 196] on URL "Location URL" at bounding box center [508, 199] width 235 height 22
paste URL "https://maps.app.goo.gl/8TYBGeZPk9rsuc8f9"
type URL "https://maps.app.goo.gl/8TYBGeZPk9rsuc8f9"
click at [195, 287] on Belong "Bins Belong" at bounding box center [265, 285] width 235 height 22
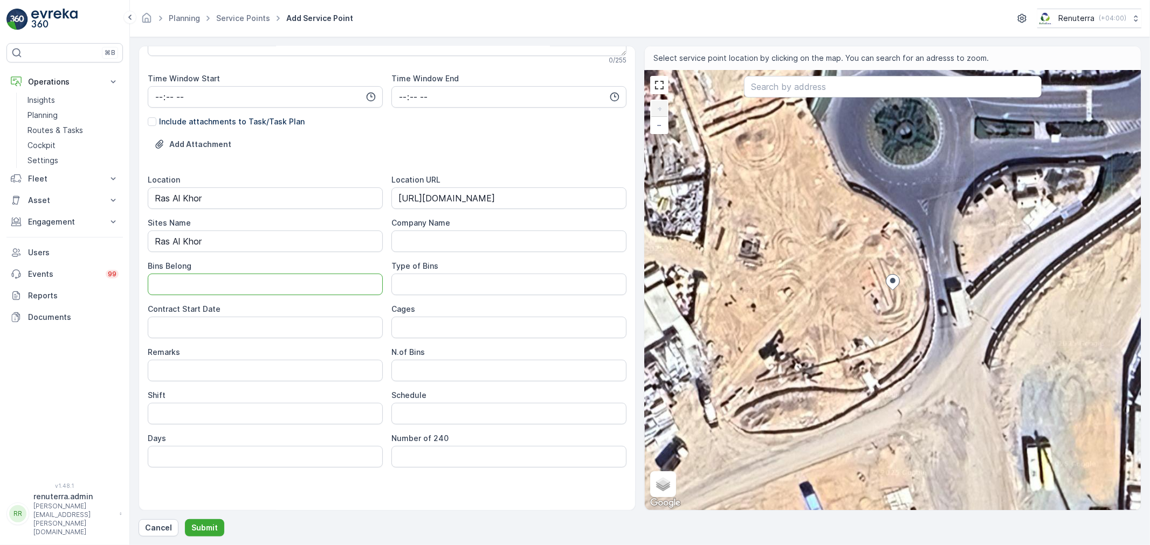
type Belong "Service Provider"
click at [260, 331] on Date "Contract Start Date" at bounding box center [265, 328] width 235 height 22
type Date "16-08-2025"
click at [418, 374] on Bins "N.of Bins" at bounding box center [508, 371] width 235 height 22
type Bins "1"
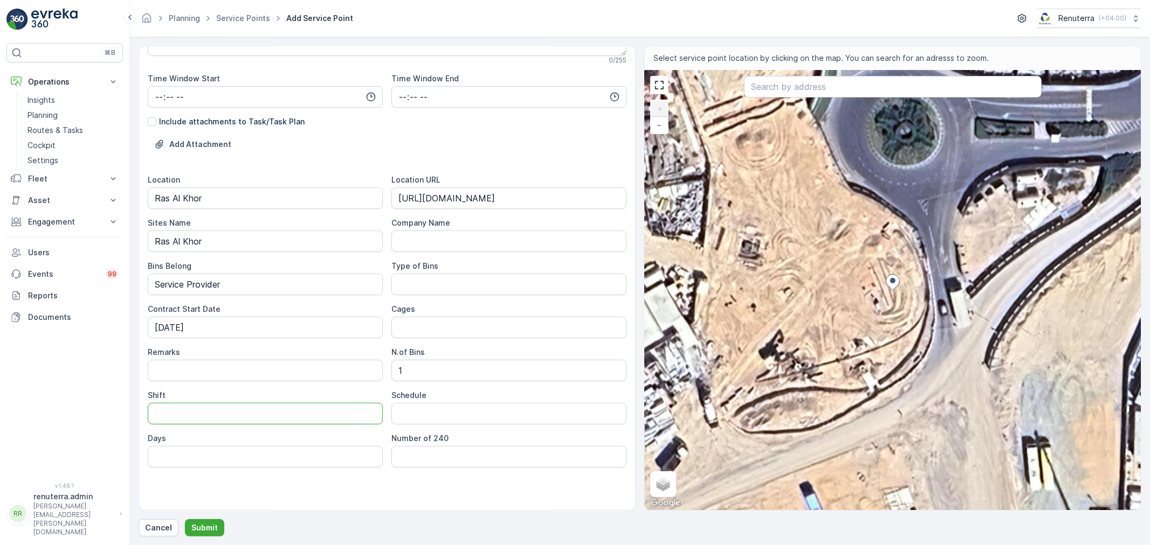
click at [219, 418] on input "Shift" at bounding box center [265, 414] width 235 height 22
type input "Day Shift"
click at [448, 418] on input "Schedule" at bounding box center [508, 414] width 235 height 22
click at [445, 417] on input "Schedule" at bounding box center [508, 414] width 235 height 22
type input "On Call Basis"
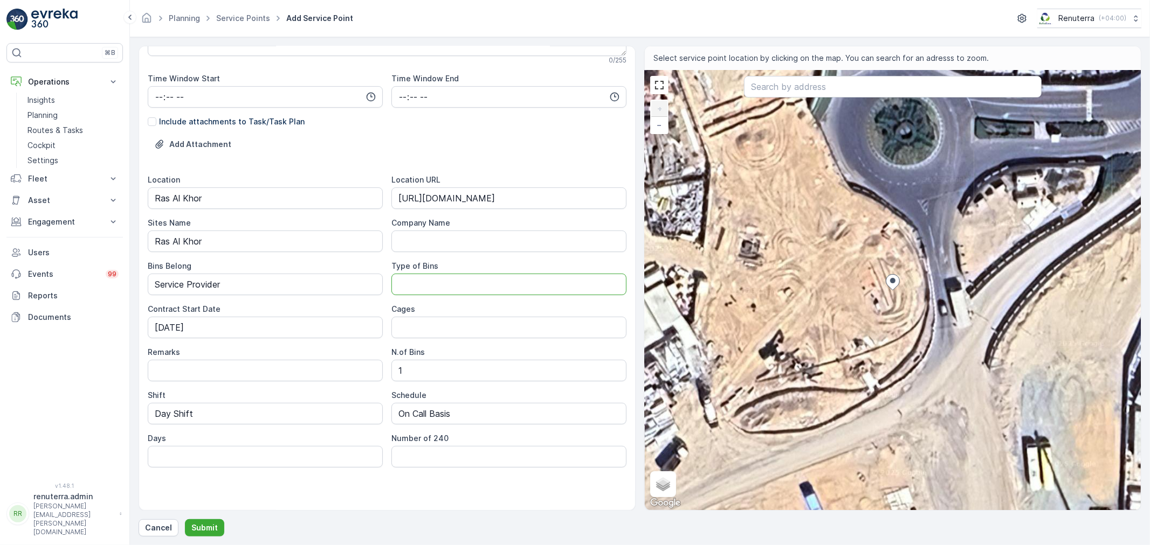
click at [422, 283] on Bins "Type of Bins" at bounding box center [508, 285] width 235 height 22
type Bins "10 CBM"
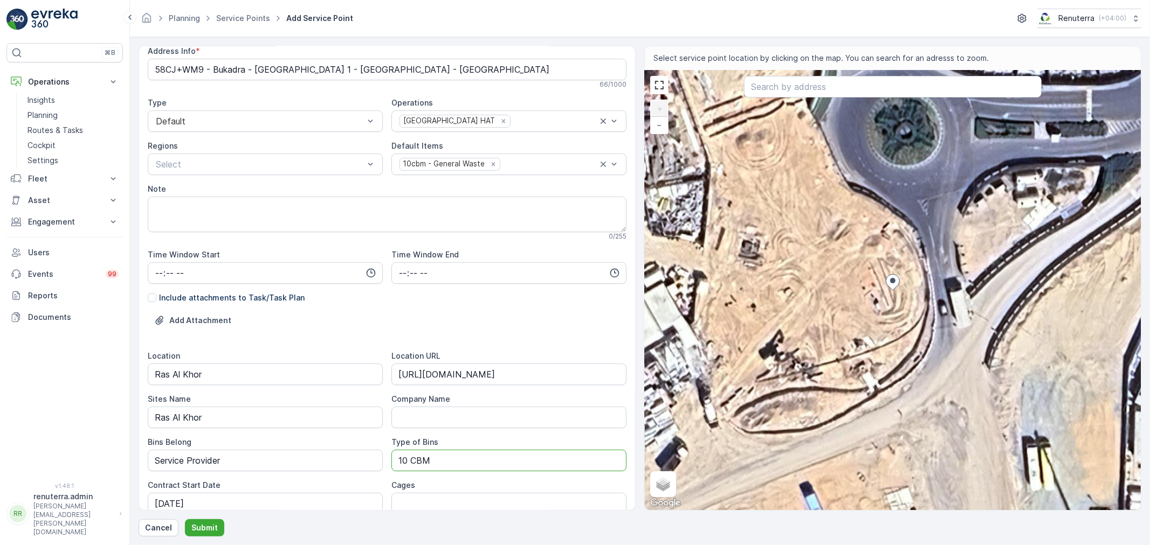
scroll to position [0, 0]
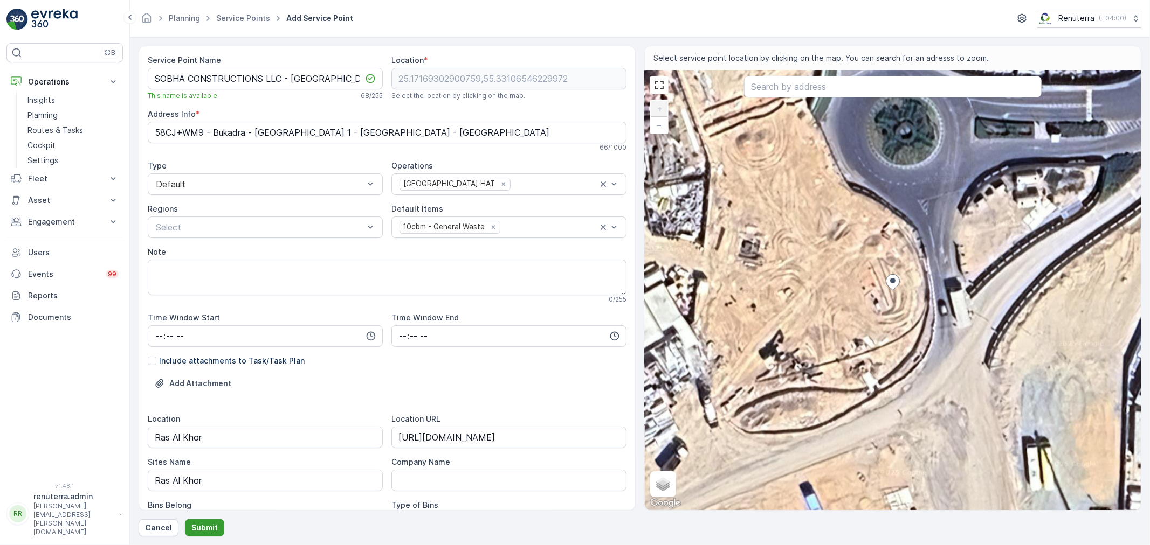
click at [209, 527] on p "Submit" at bounding box center [204, 528] width 26 height 11
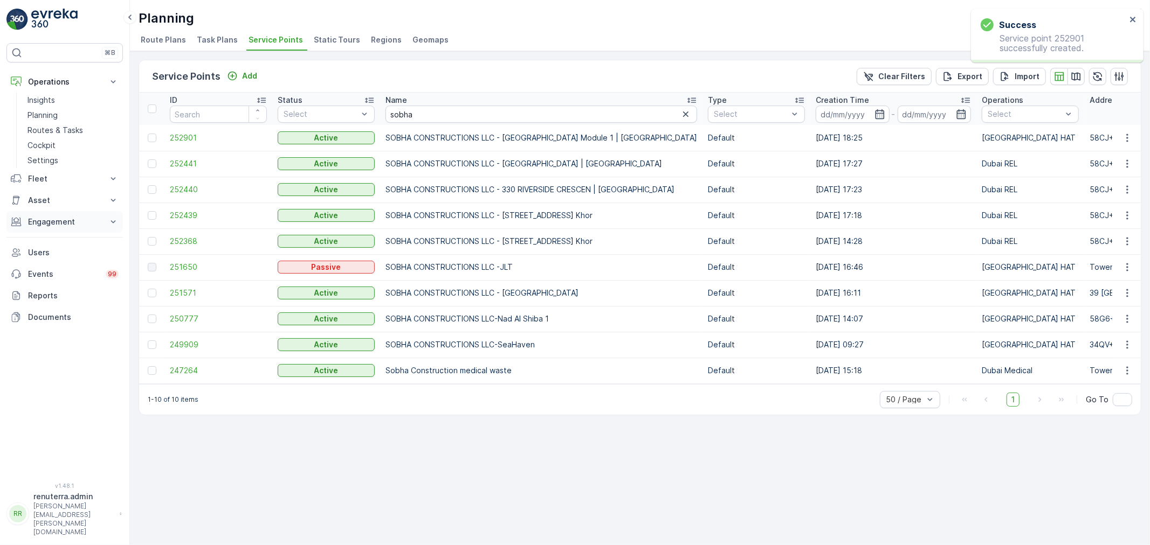
click at [75, 224] on p "Engagement" at bounding box center [64, 222] width 73 height 11
click at [66, 286] on p "Service Points" at bounding box center [53, 285] width 52 height 11
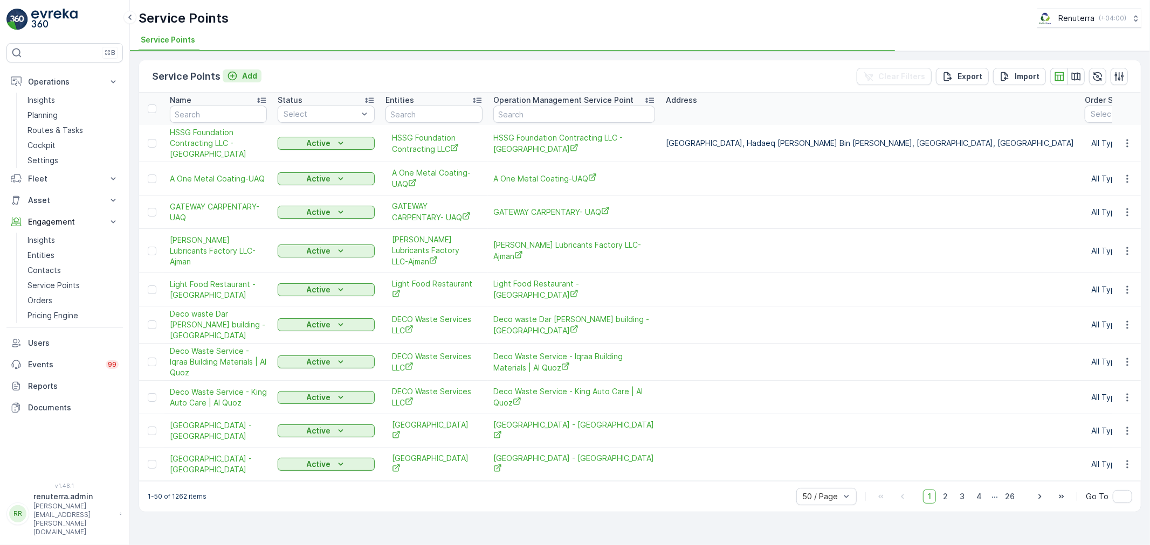
click at [248, 79] on p "Add" at bounding box center [249, 76] width 15 height 11
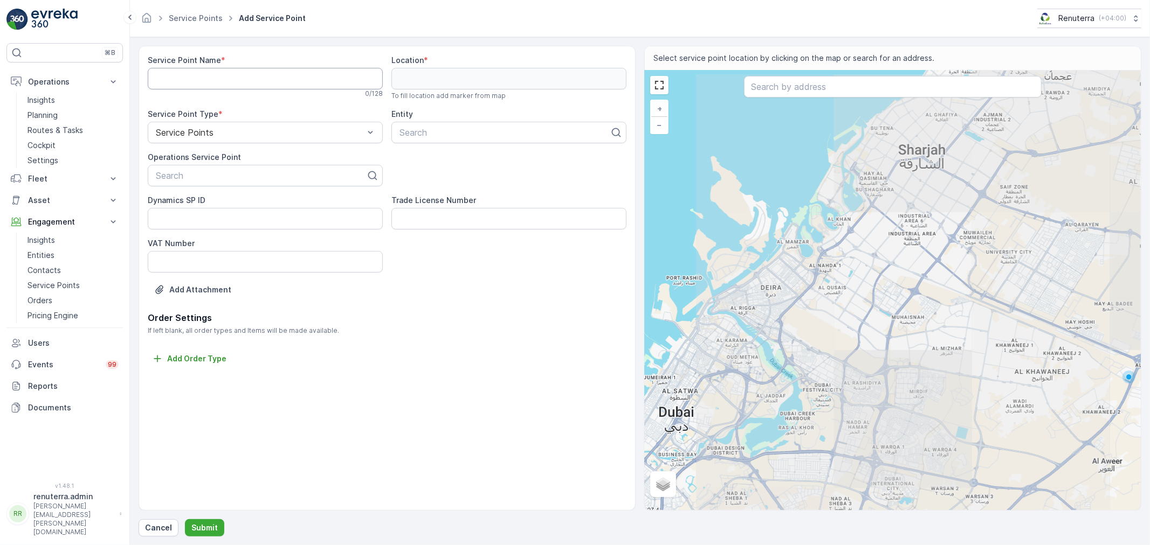
click at [263, 77] on Name "Service Point Name" at bounding box center [265, 79] width 235 height 22
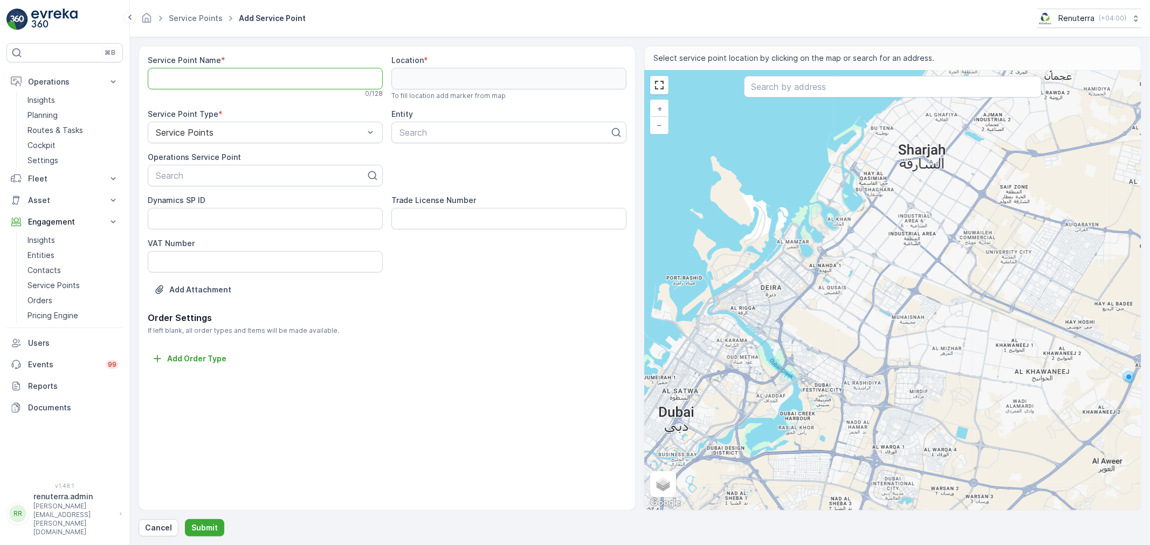
paste Name "SOBHA CONSTRUCTIONS LLC - RIVERSIDE CRESCENT Module 1 | Rasl Al Khor"
type Name "SOBHA CONSTRUCTIONS LLC - RIVERSIDE CRESCENT Module 1 | Rasl Al Khor"
click at [225, 174] on div at bounding box center [261, 176] width 212 height 10
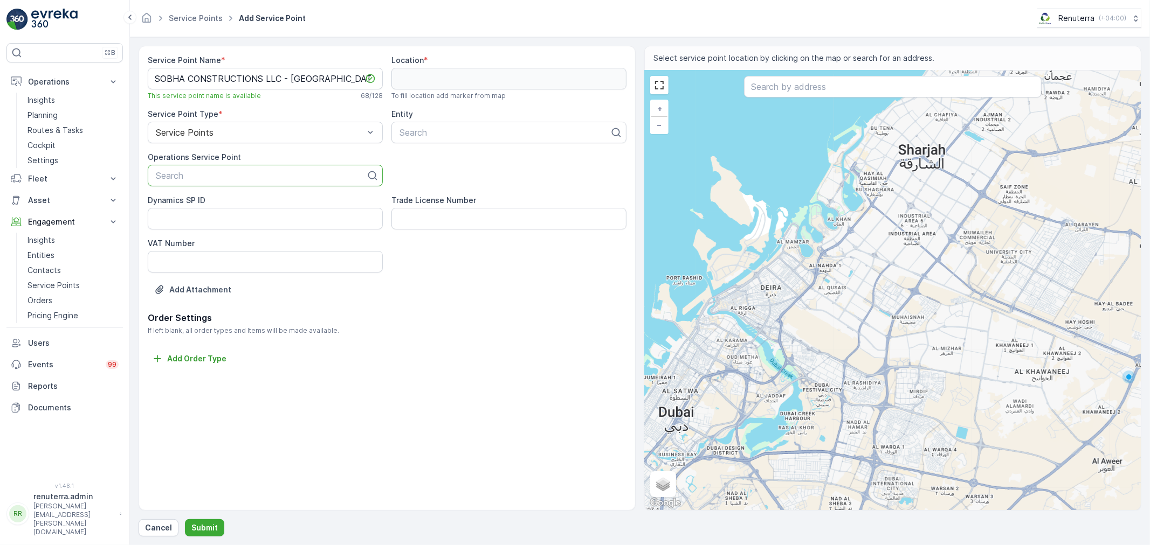
paste input "SOBHA CONSTRUCTIONS LLC - RIVERSIDE CRESCENT Module 1 | Rasl Al Khor"
type input "SOBHA CONSTRUCTIONS LLC - RIVERSIDE CRESCENT Module 1 | Rasl Al Khor"
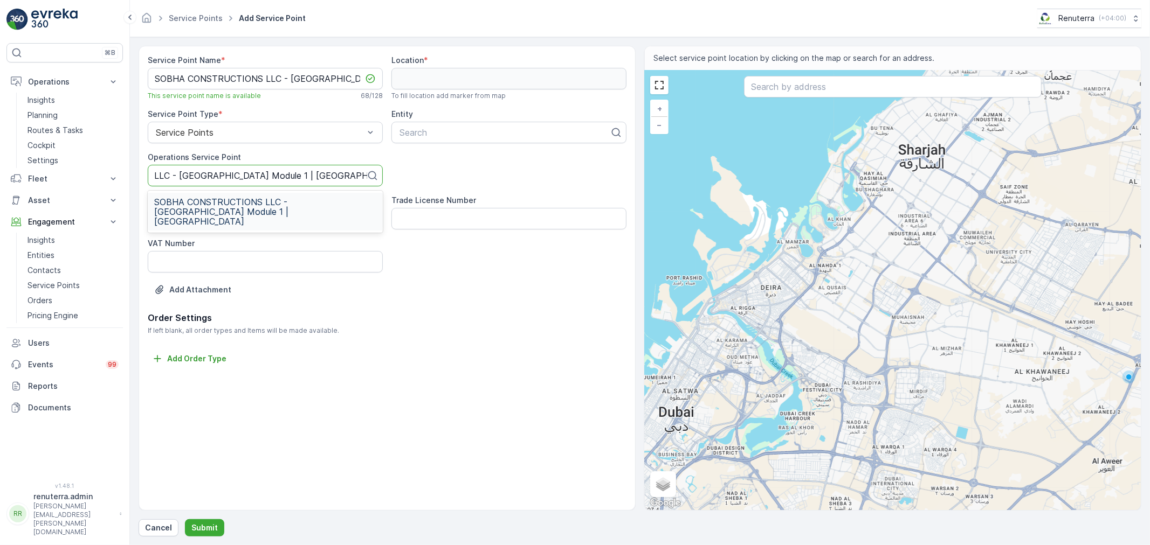
click at [233, 204] on span "SOBHA CONSTRUCTIONS LLC - RIVERSIDE CRESCENT Module 1 | Rasl Al Khor" at bounding box center [265, 211] width 222 height 29
click at [498, 135] on div at bounding box center [504, 133] width 212 height 10
type input "sobha"
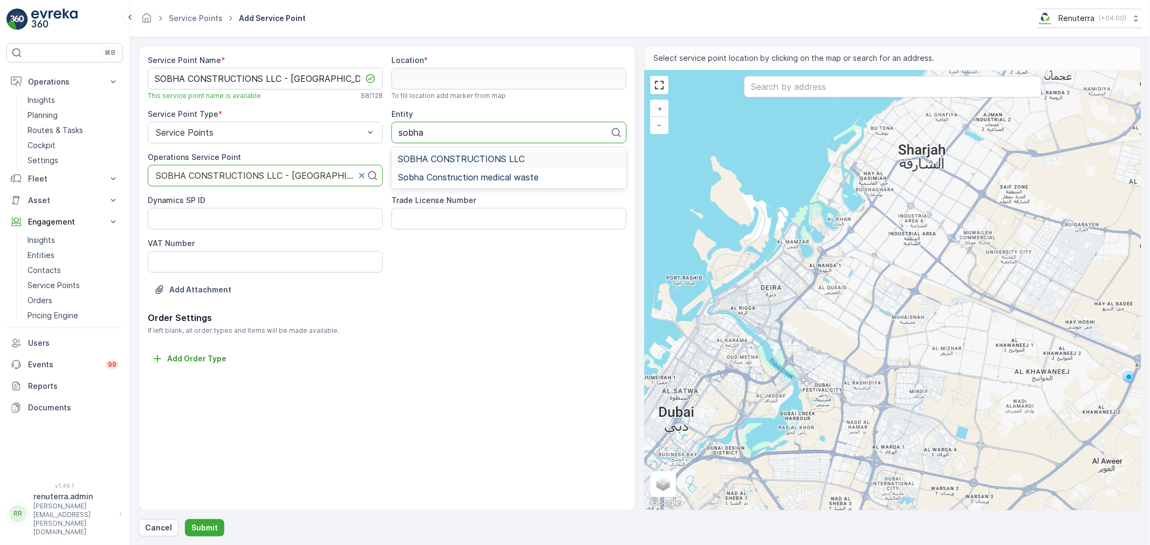
click at [467, 160] on span "SOBHA CONSTRUCTIONS LLC" at bounding box center [461, 159] width 127 height 10
click at [774, 90] on input "text" at bounding box center [893, 87] width 298 height 22
paste input "weighbridge Hartland-02"
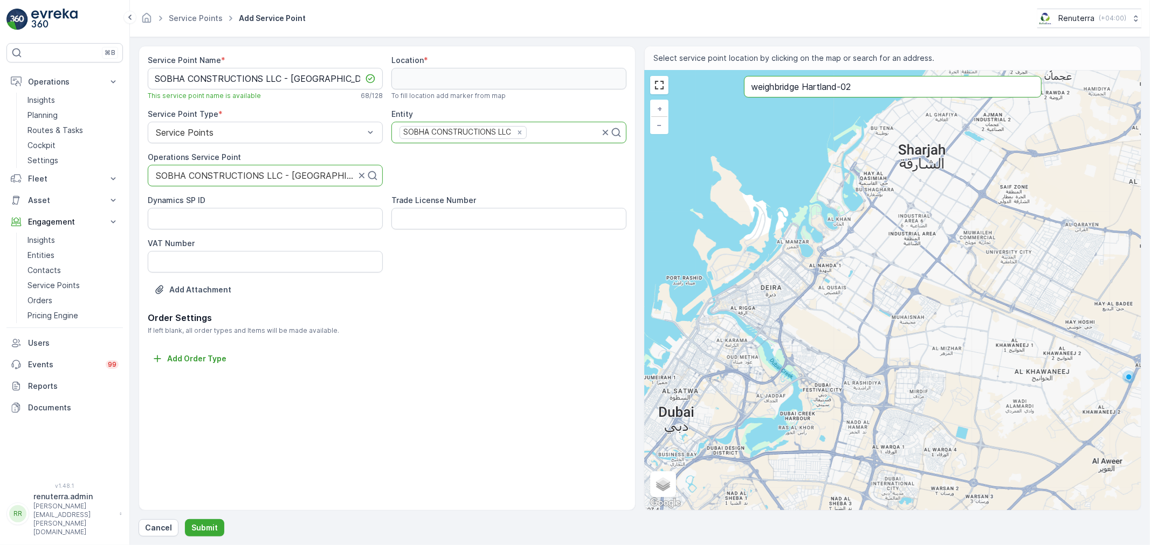
type input "weighbridge Hartland-02"
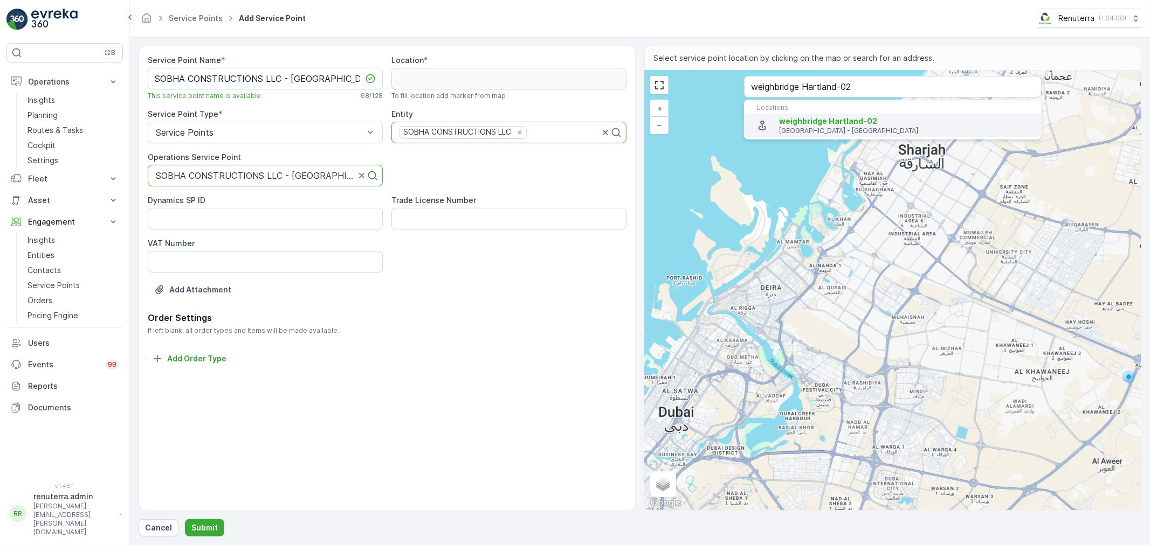
click at [800, 129] on p "Dubai - United Arab Emirates" at bounding box center [906, 131] width 254 height 9
type input "25.1719167,55.3311667"
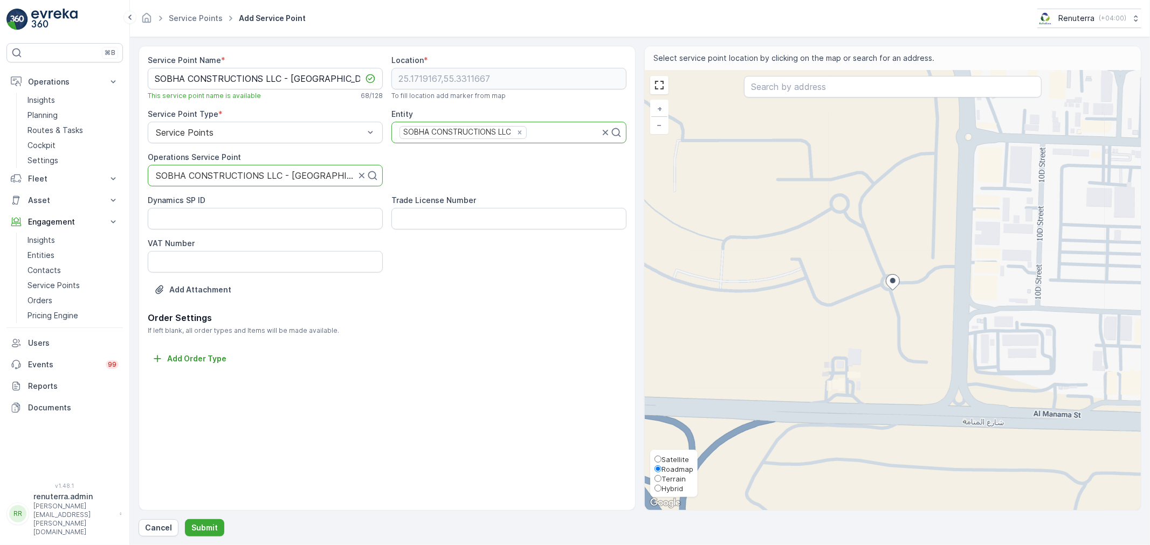
click at [667, 459] on span "Satellite" at bounding box center [674, 459] width 27 height 9
click at [661, 459] on input "Satellite" at bounding box center [657, 459] width 7 height 7
radio input "true"
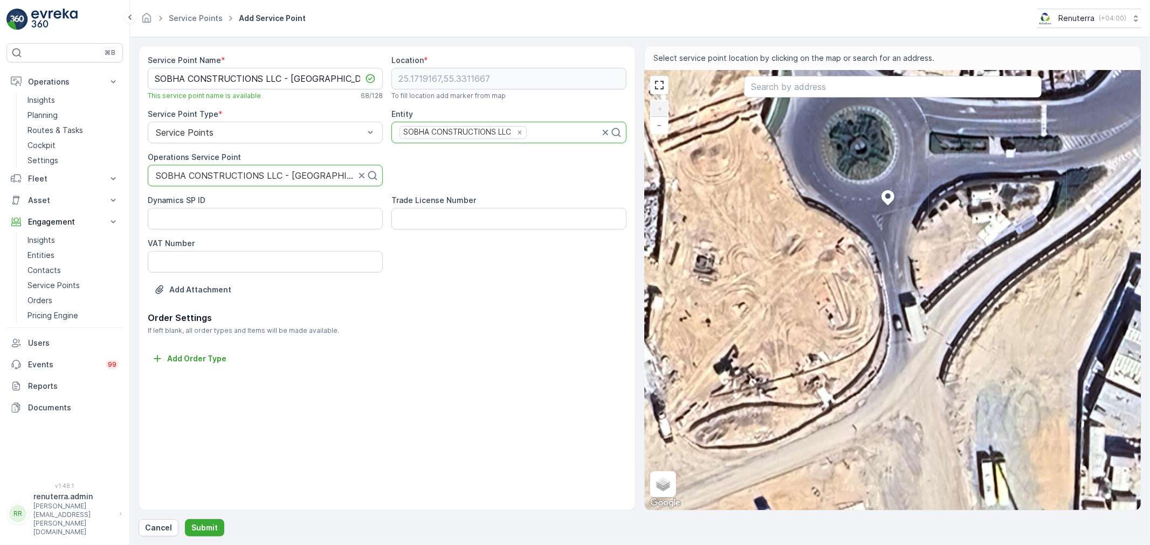
click at [845, 305] on div "+ − Satellite Roadmap Terrain Hybrid Leaflet Keyboard shortcuts Map Data Imager…" at bounding box center [893, 291] width 496 height 440
type input "25.17169417304573,55.33105875829334"
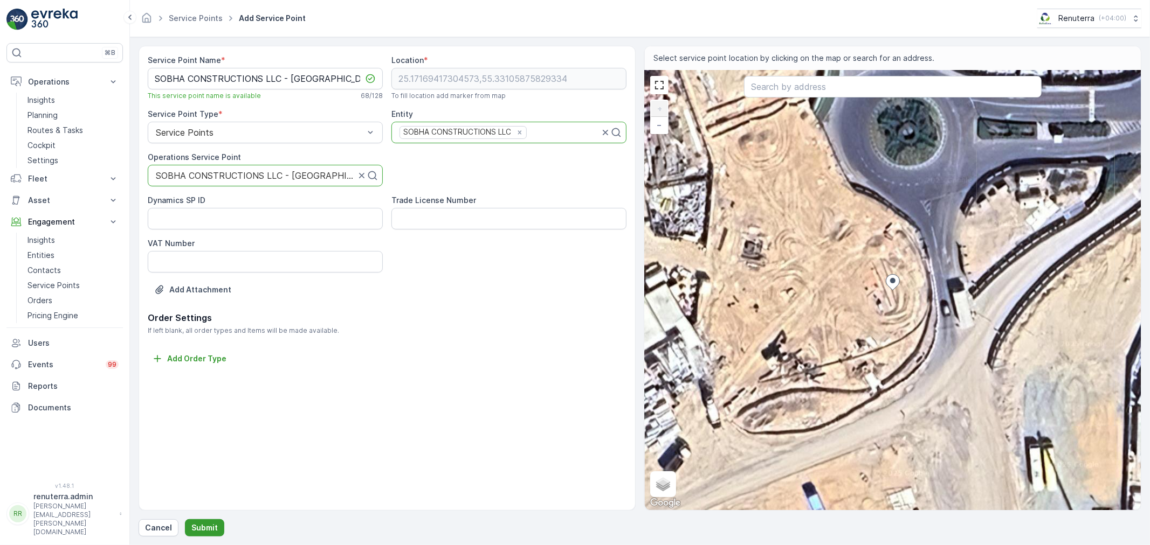
click at [208, 528] on p "Submit" at bounding box center [204, 528] width 26 height 11
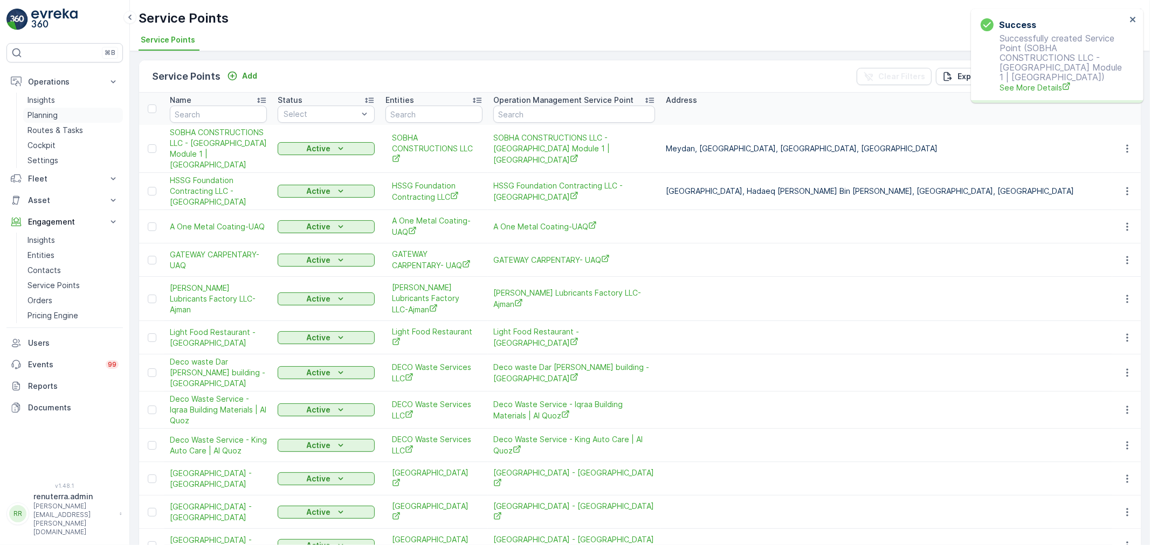
click at [42, 117] on p "Planning" at bounding box center [42, 115] width 30 height 11
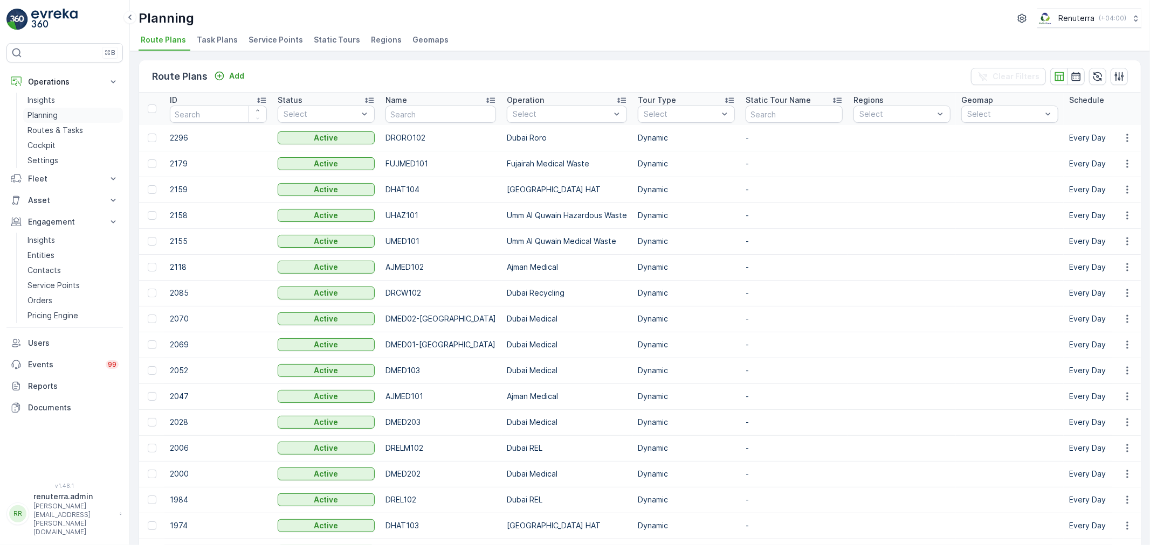
click at [41, 116] on p "Planning" at bounding box center [42, 115] width 30 height 11
click at [269, 39] on span "Service Points" at bounding box center [275, 39] width 54 height 11
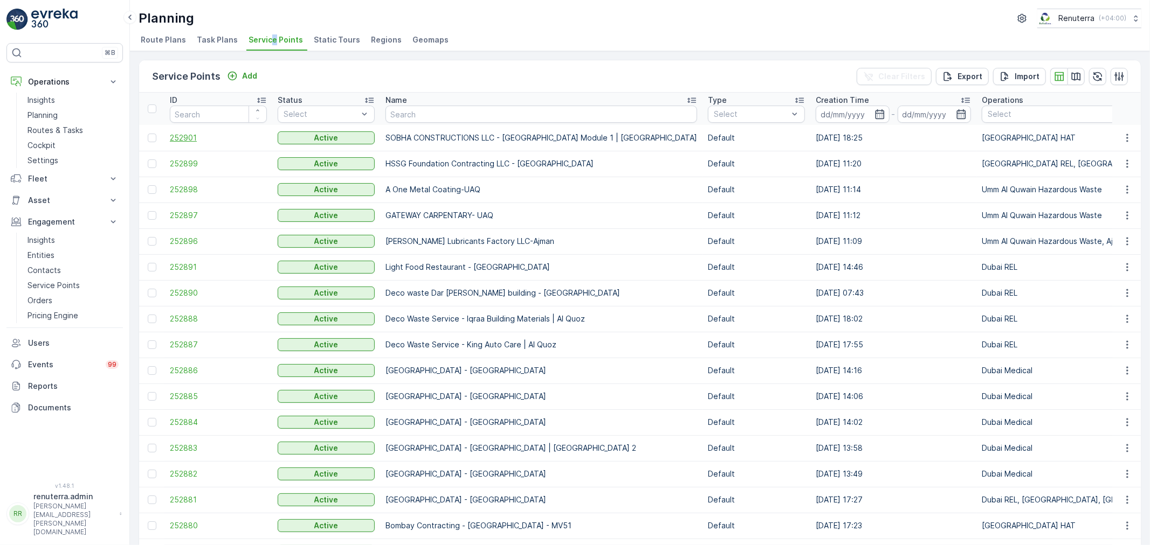
click at [185, 135] on span "252901" at bounding box center [218, 138] width 97 height 11
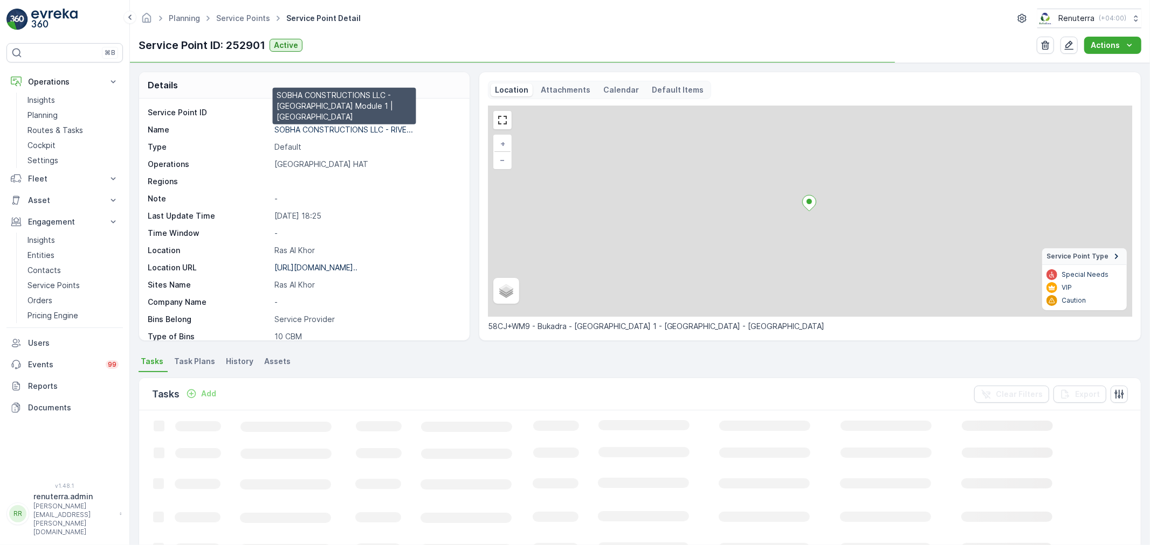
click at [310, 130] on p "SOBHA CONSTRUCTIONS LLC - RIVE..." at bounding box center [343, 129] width 139 height 9
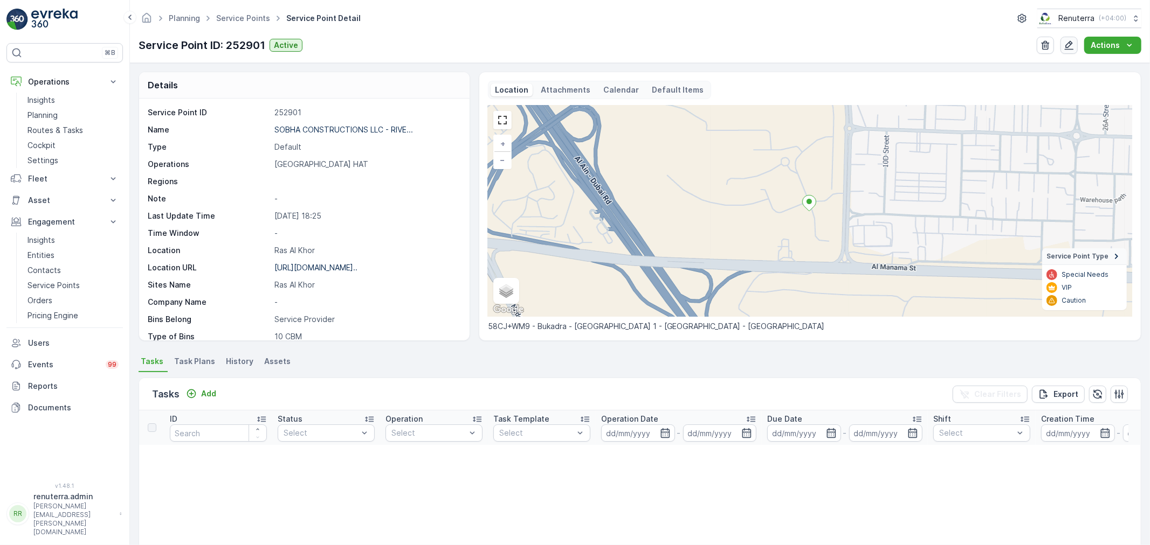
click at [1066, 45] on icon "button" at bounding box center [1068, 45] width 11 height 11
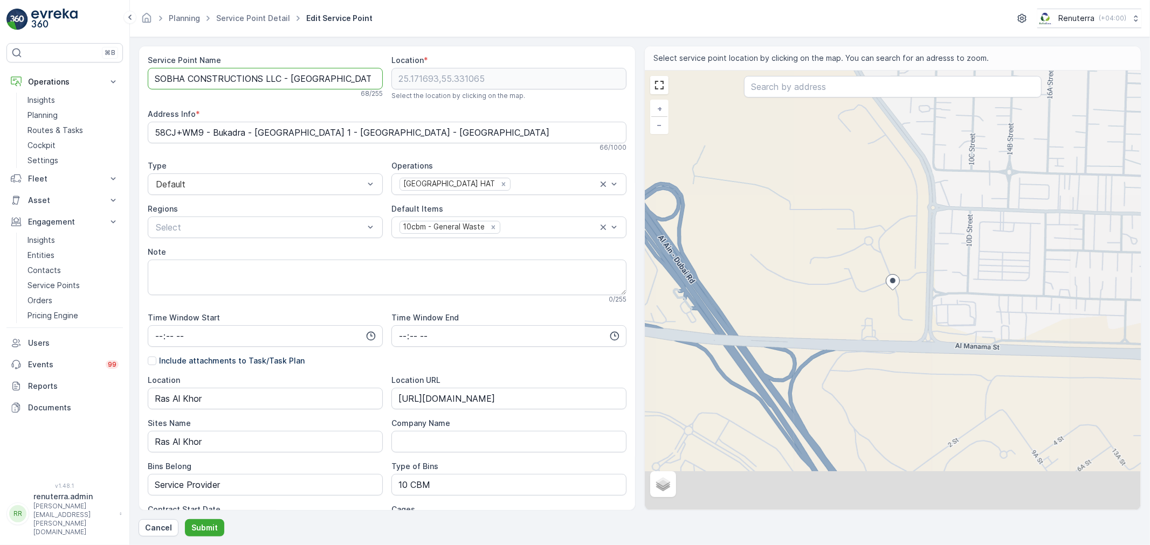
scroll to position [0, 106]
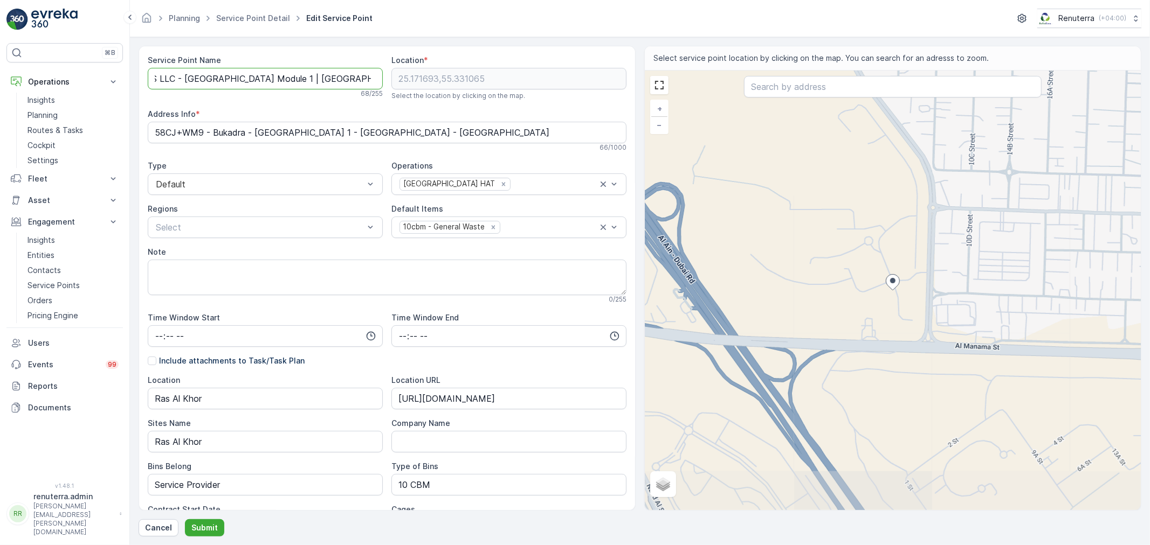
click at [451, 84] on div "Service Point Name SOBHA CONSTRUCTIONS LLC - RIVERSIDE CRESCENT Module 1 | Rasl…" at bounding box center [387, 383] width 479 height 656
click at [332, 76] on Name "SOBHA CONSTRUCTIONS LLC - RIVERSIDE CRESCENT Module 1 | Rasl Al Khor" at bounding box center [265, 79] width 235 height 22
click at [337, 77] on Name "SOBHA CONSTRUCTIONS LLC - RIVERSIDE CRESCENT Module 1 | Rasl Al Khor" at bounding box center [265, 79] width 235 height 22
type Name "SOBHA CONSTRUCTIONS LLC - RIVERSIDE CRESCENT Module 1 | Ras Al Khor"
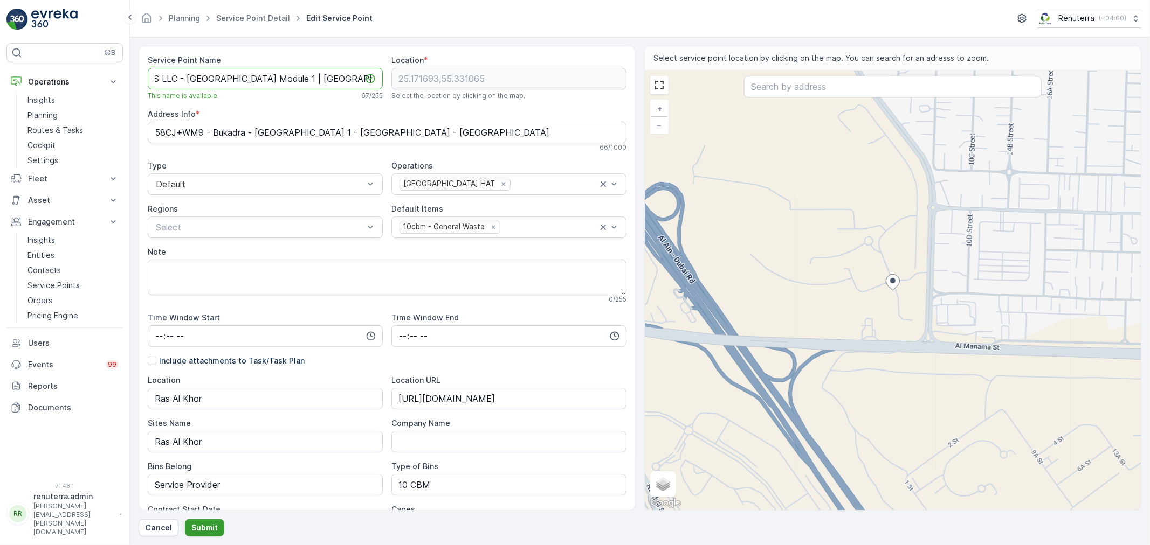
scroll to position [0, 0]
click at [203, 521] on button "Submit" at bounding box center [204, 528] width 39 height 17
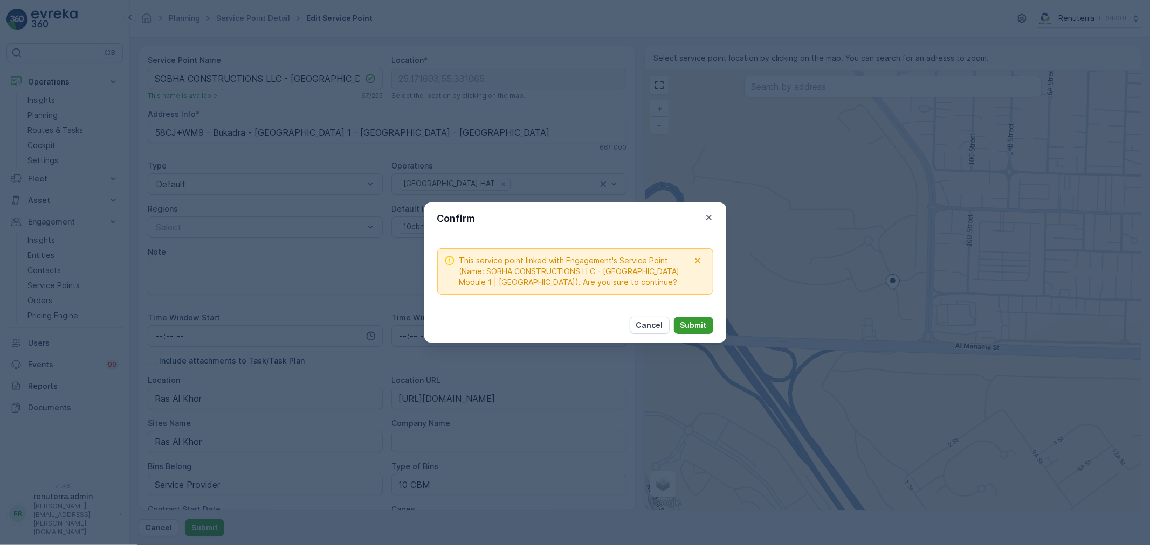
click at [692, 324] on p "Submit" at bounding box center [693, 325] width 26 height 11
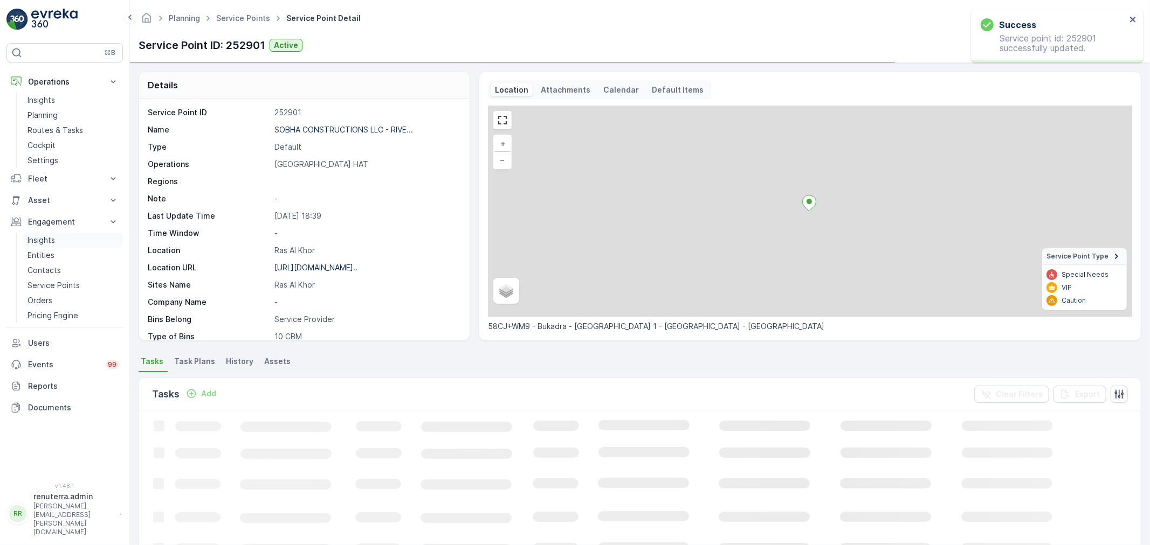
click at [57, 240] on link "Insights" at bounding box center [73, 240] width 100 height 15
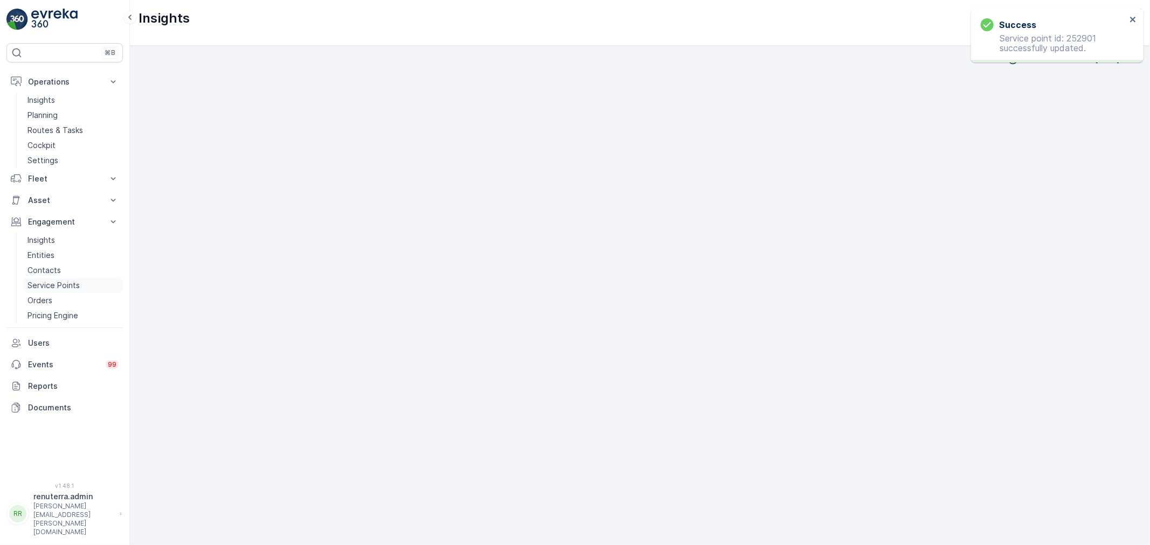
click at [56, 281] on p "Service Points" at bounding box center [53, 285] width 52 height 11
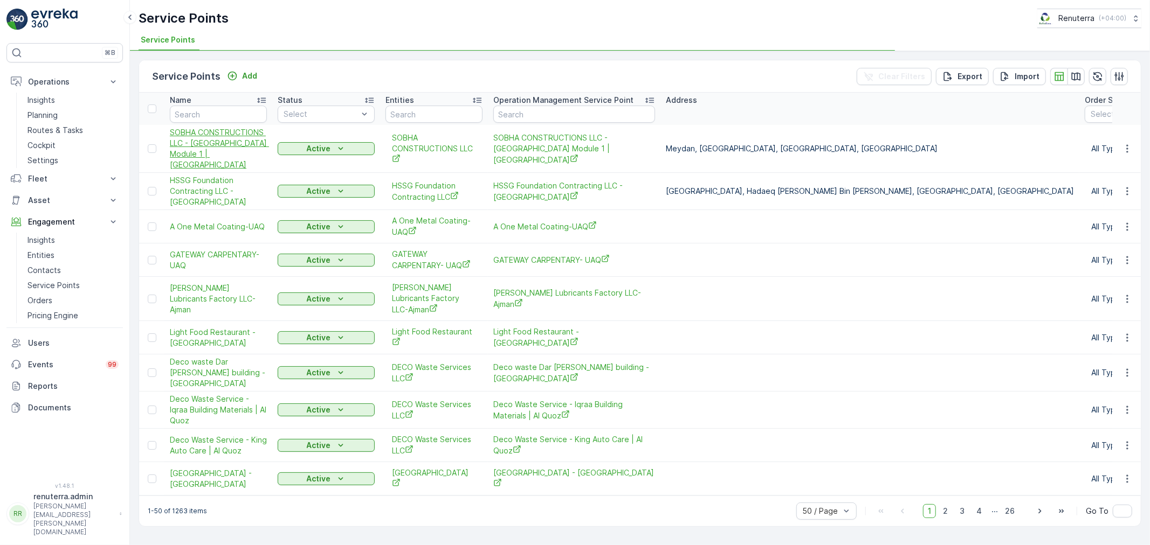
click at [211, 146] on span "SOBHA CONSTRUCTIONS LLC - RIVERSIDE CRESCENT Module 1 | Rasl Al Khor" at bounding box center [218, 148] width 97 height 43
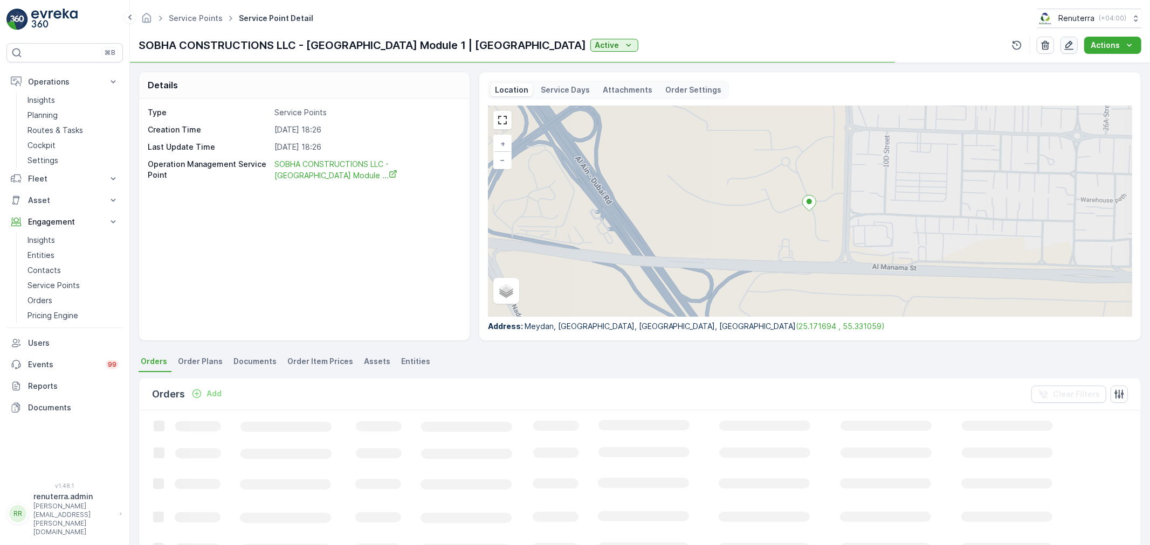
click at [1077, 46] on button "button" at bounding box center [1068, 45] width 17 height 17
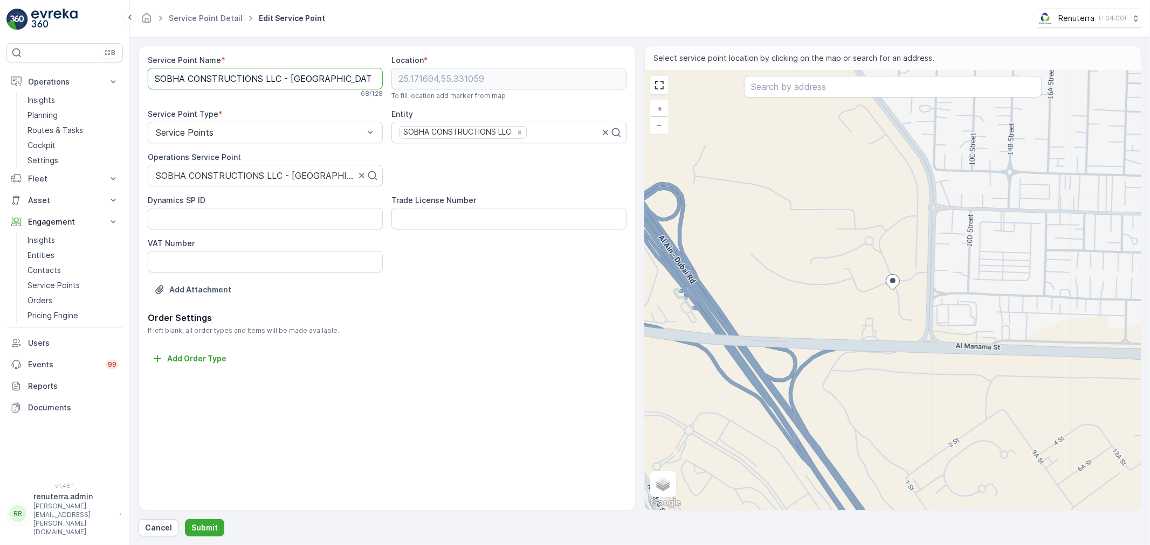
scroll to position [0, 105]
click at [477, 88] on div "Service Point Name * SOBHA CONSTRUCTIONS LLC - RIVERSIDE CRESCENT Module 1 | Ra…" at bounding box center [387, 183] width 479 height 257
click at [338, 78] on Name "SOBHA CONSTRUCTIONS LLC - RIVERSIDE CRESCENT Module 1 | Rasl Al Khor" at bounding box center [265, 79] width 235 height 22
type Name "SOBHA CONSTRUCTIONS LLC - RIVERSIDE CRESCENT Module 1 | Ras Al Khor"
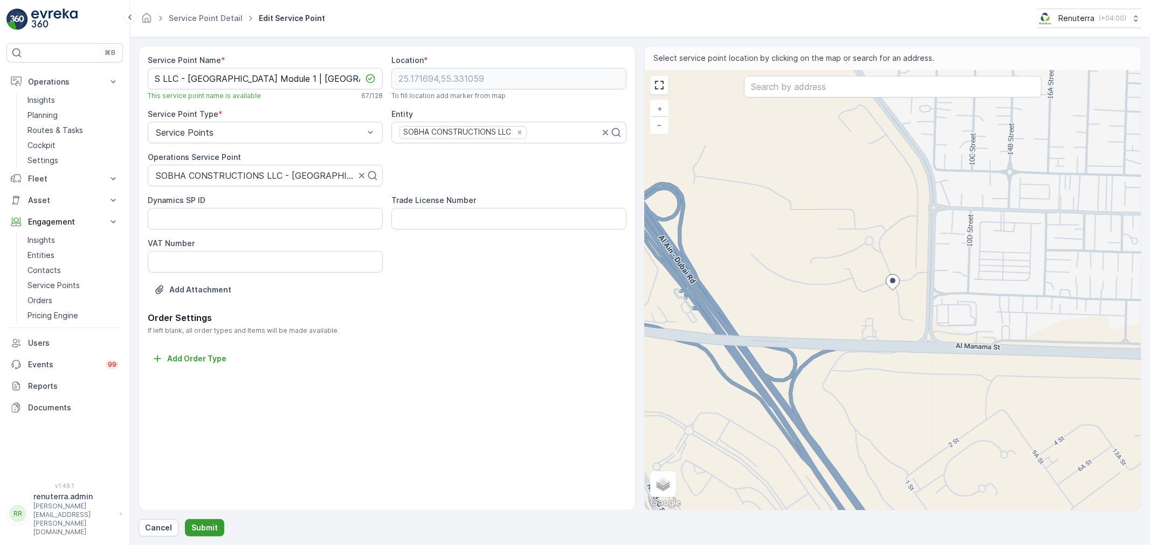
scroll to position [0, 0]
click at [195, 528] on p "Submit" at bounding box center [204, 528] width 26 height 11
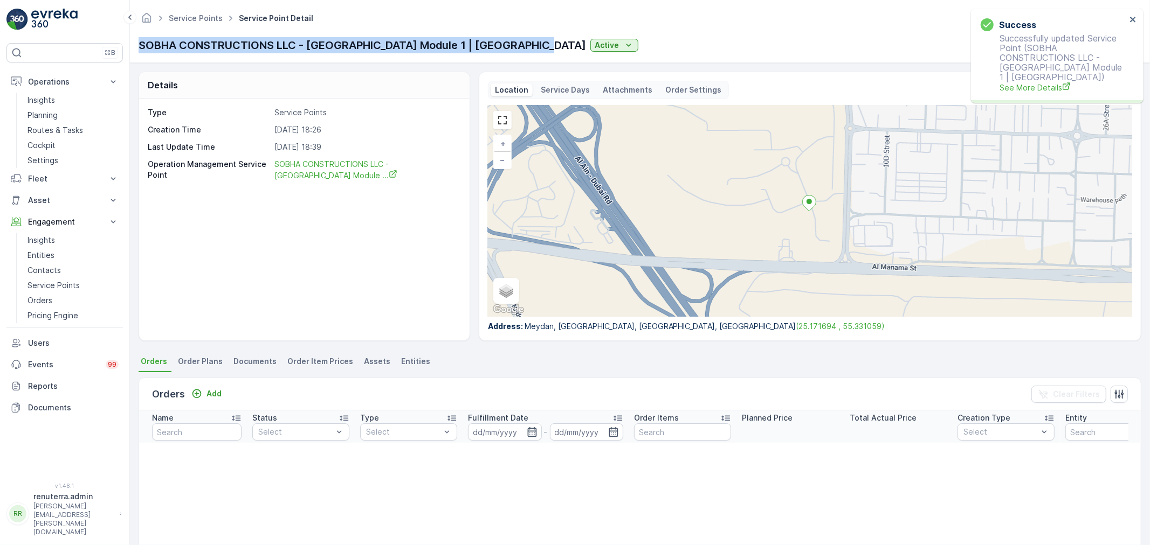
drag, startPoint x: 139, startPoint y: 41, endPoint x: 542, endPoint y: 47, distance: 403.7
click at [542, 47] on div "SOBHA CONSTRUCTIONS LLC - RIVERSIDE CRESCENT Module 1 | Ras Al Khor Active" at bounding box center [389, 45] width 500 height 16
copy p "SOBHA CONSTRUCTIONS LLC - RIVERSIDE CRESCENT Module 1 | Ras Al Khor"
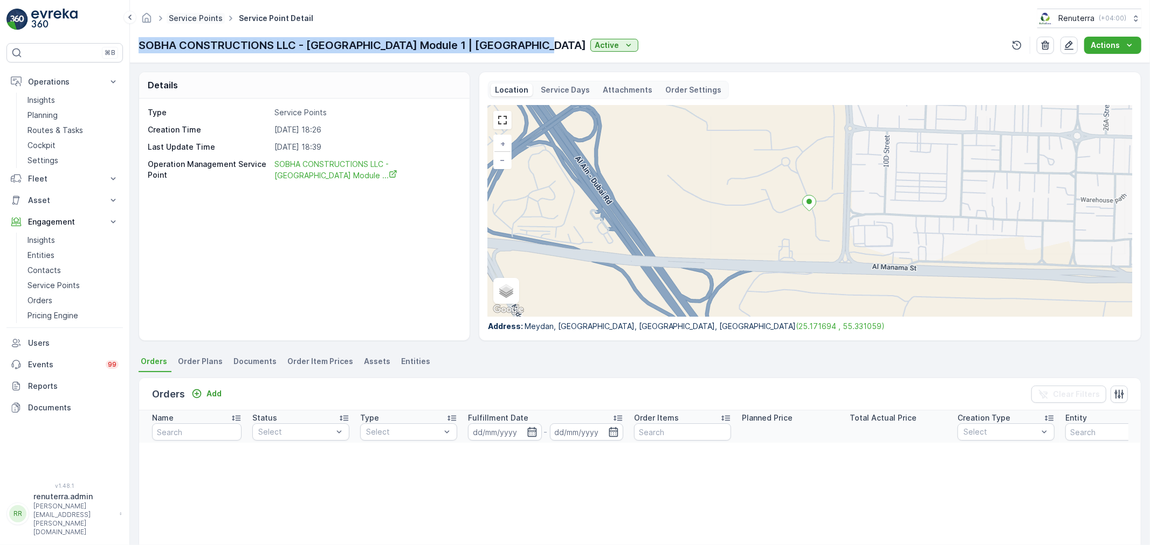
click at [201, 16] on link "Service Points" at bounding box center [196, 17] width 54 height 9
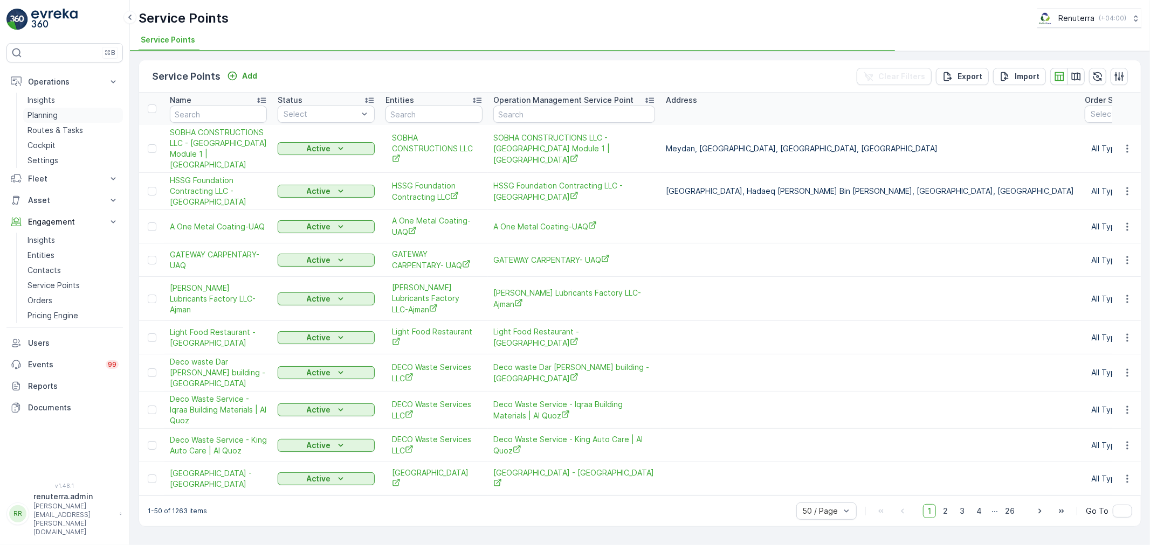
click at [42, 111] on p "Planning" at bounding box center [42, 115] width 30 height 11
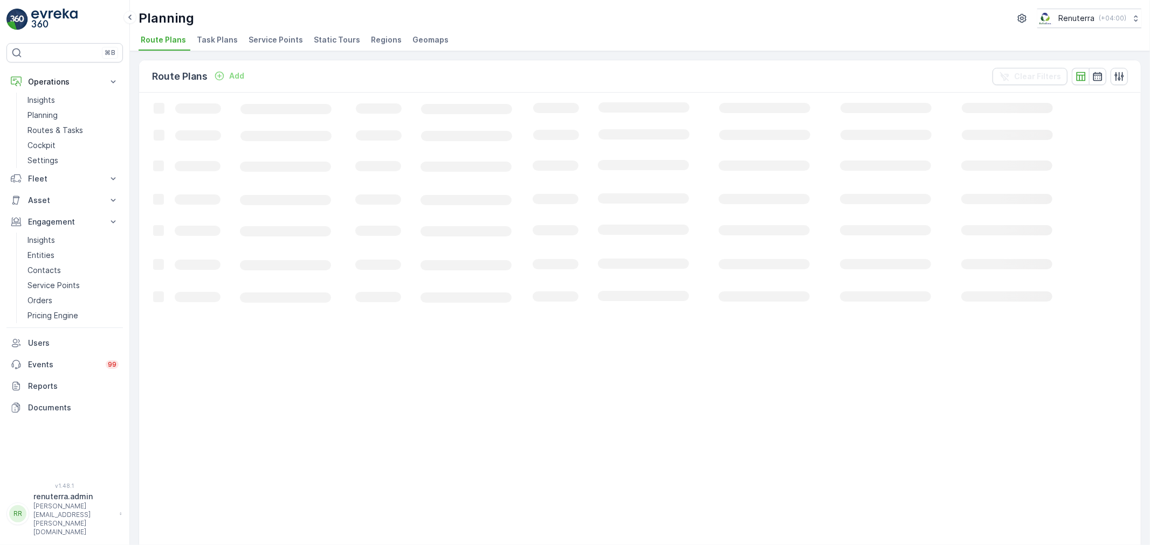
click at [266, 40] on span "Service Points" at bounding box center [275, 39] width 54 height 11
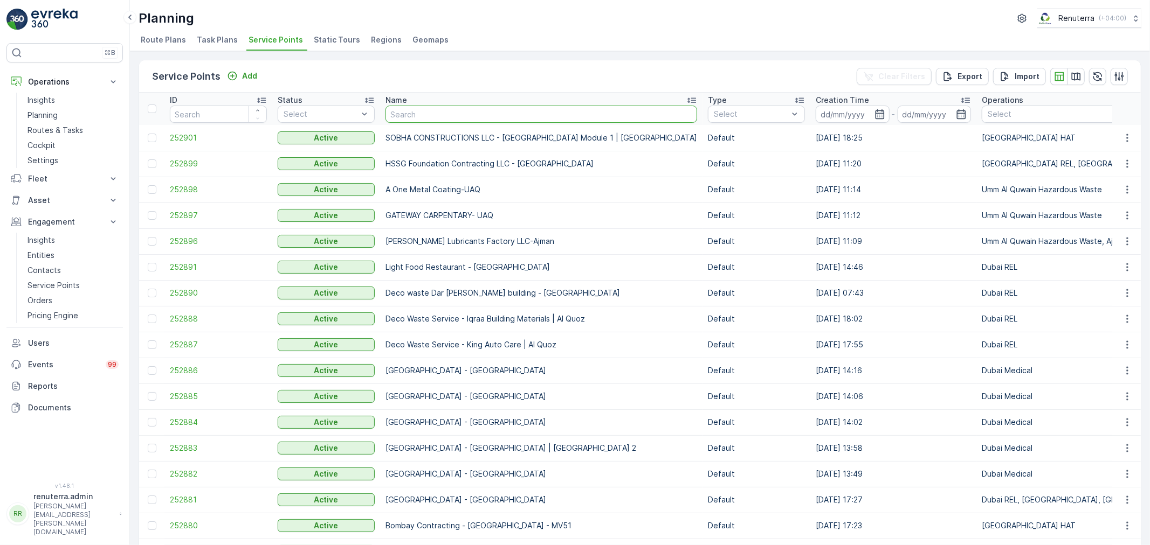
click at [435, 116] on input "text" at bounding box center [541, 114] width 312 height 17
type input "deco"
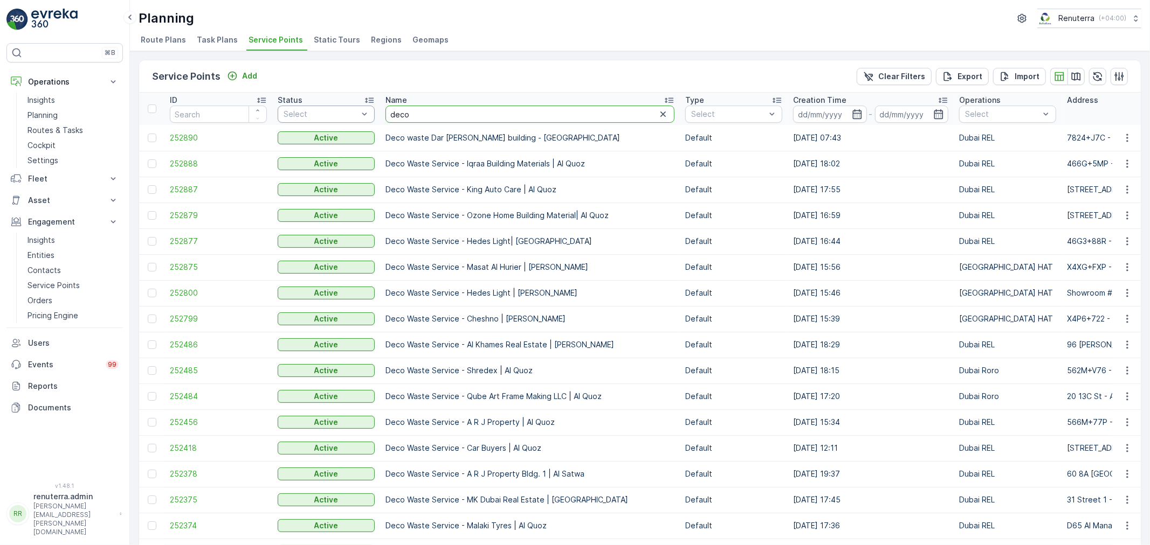
drag, startPoint x: 445, startPoint y: 117, endPoint x: 297, endPoint y: 114, distance: 147.7
type input "shred"
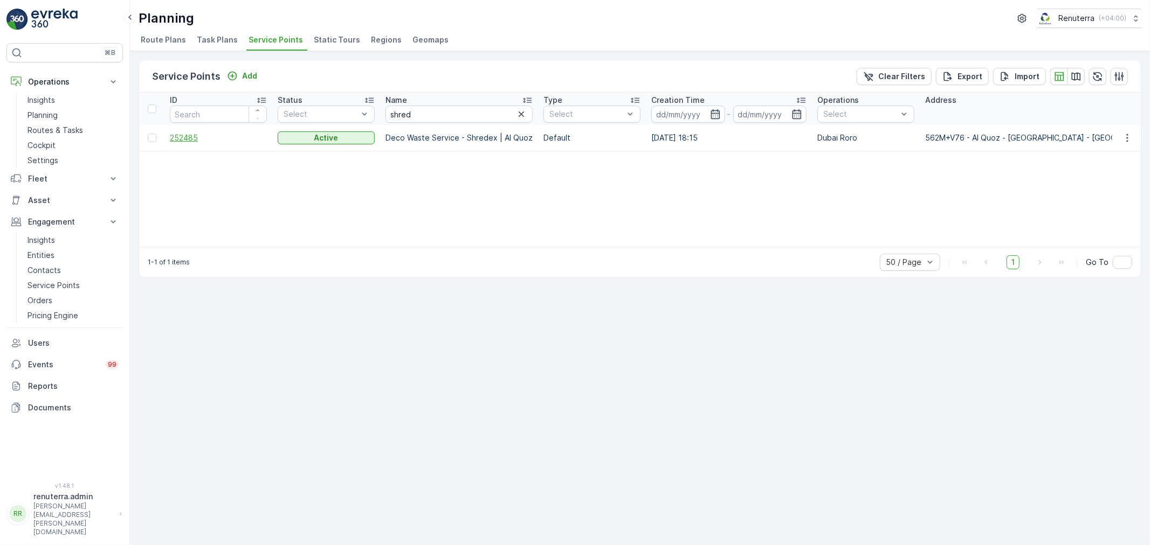
click at [184, 139] on span "252485" at bounding box center [218, 138] width 97 height 11
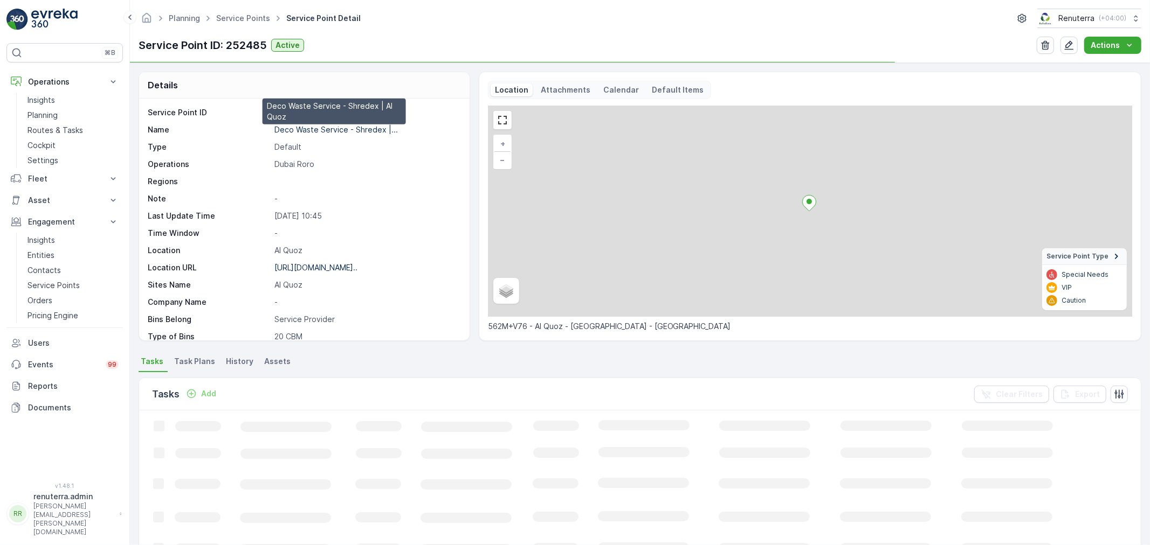
click at [321, 128] on p "Deco Waste Service - Shredex |..." at bounding box center [335, 129] width 123 height 9
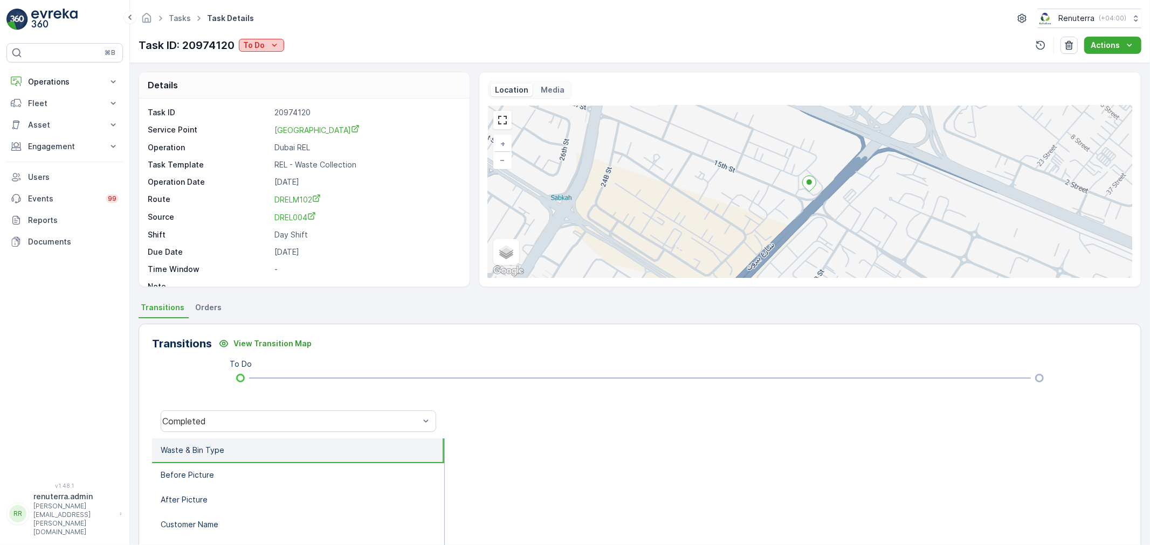
click at [260, 42] on p "To Do" at bounding box center [254, 45] width 22 height 11
click at [272, 59] on span "Completed" at bounding box center [266, 61] width 40 height 11
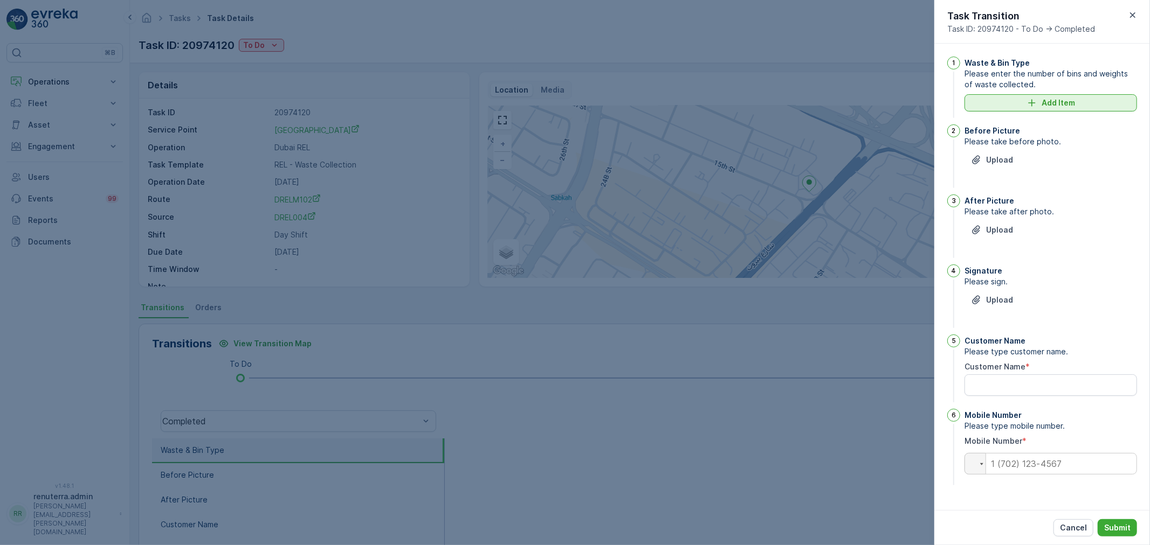
click at [1012, 100] on div "Add Item" at bounding box center [1051, 103] width 160 height 11
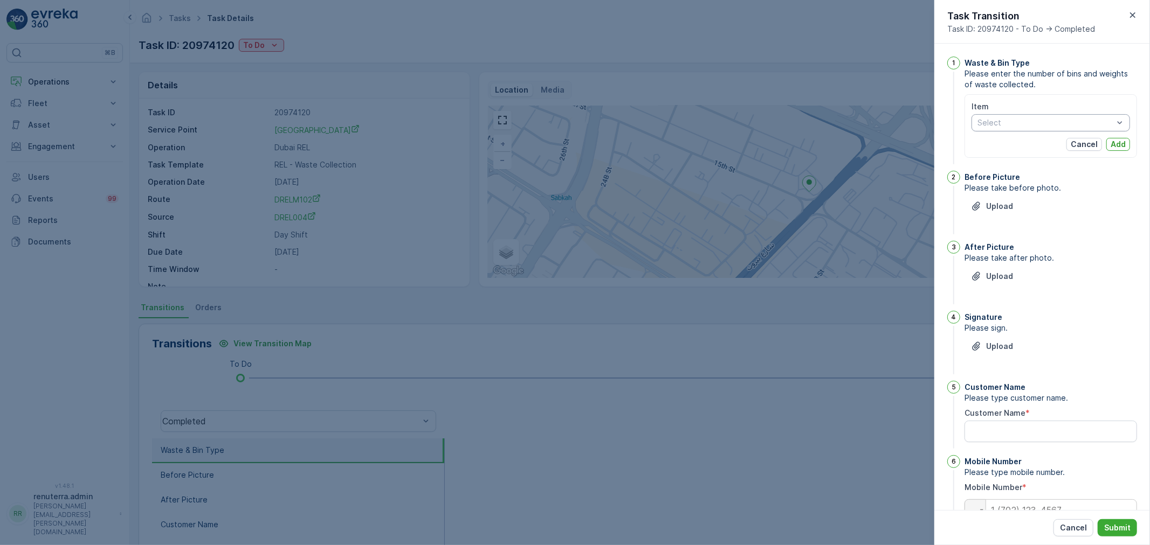
click at [1028, 124] on div at bounding box center [1045, 123] width 138 height 9
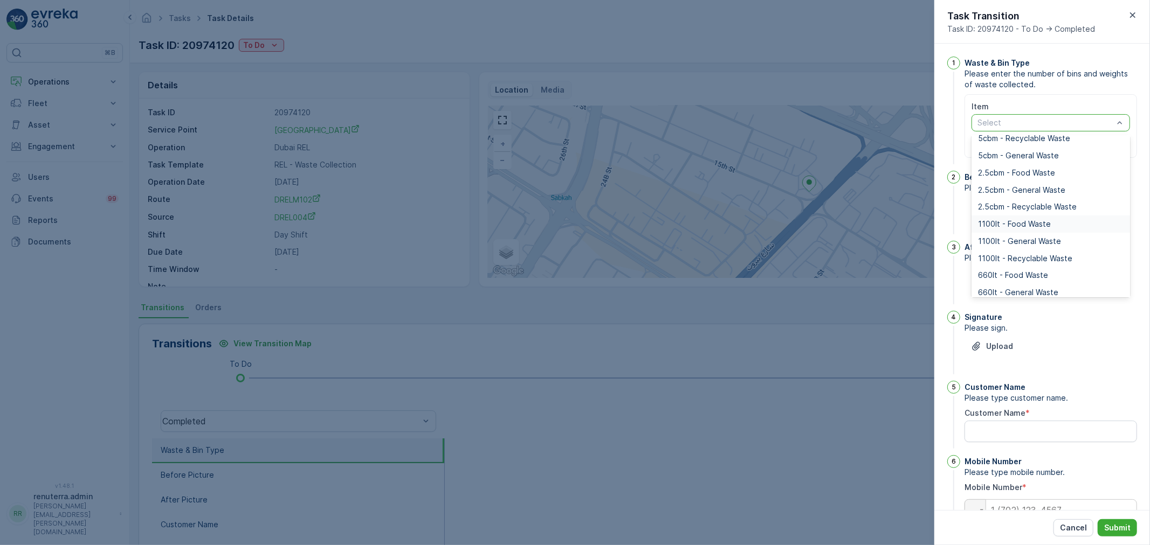
scroll to position [60, 0]
click at [1028, 239] on span "1100lt - General Waste" at bounding box center [1019, 241] width 83 height 9
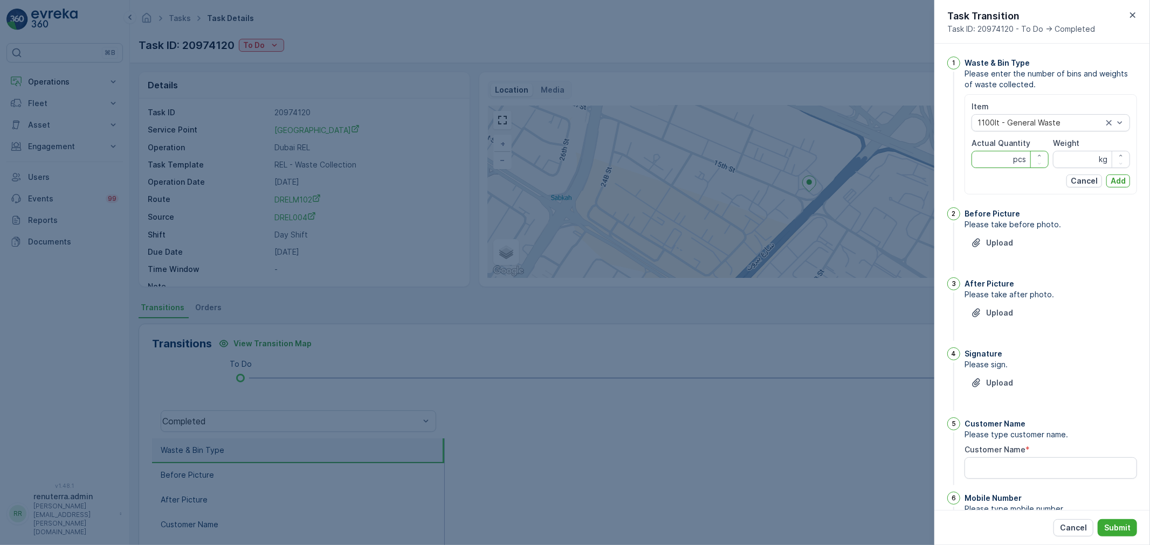
click at [992, 159] on Quantity "Actual Quantity" at bounding box center [1009, 159] width 77 height 17
type Quantity "2"
click at [1084, 156] on input "Weight" at bounding box center [1091, 159] width 77 height 17
type input "0"
click at [1115, 182] on p "Add" at bounding box center [1117, 181] width 15 height 11
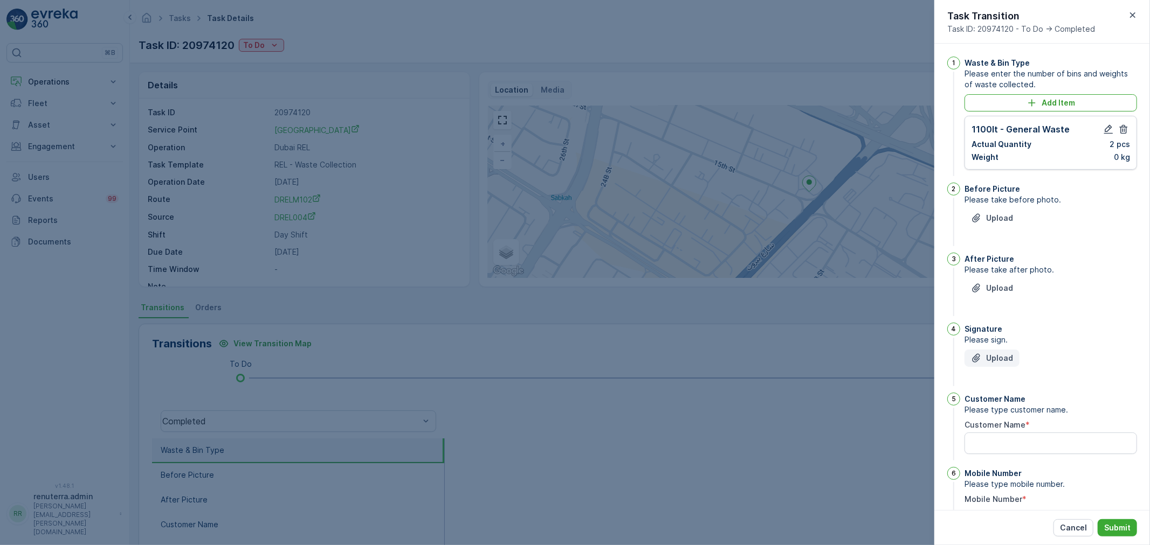
scroll to position [49, 0]
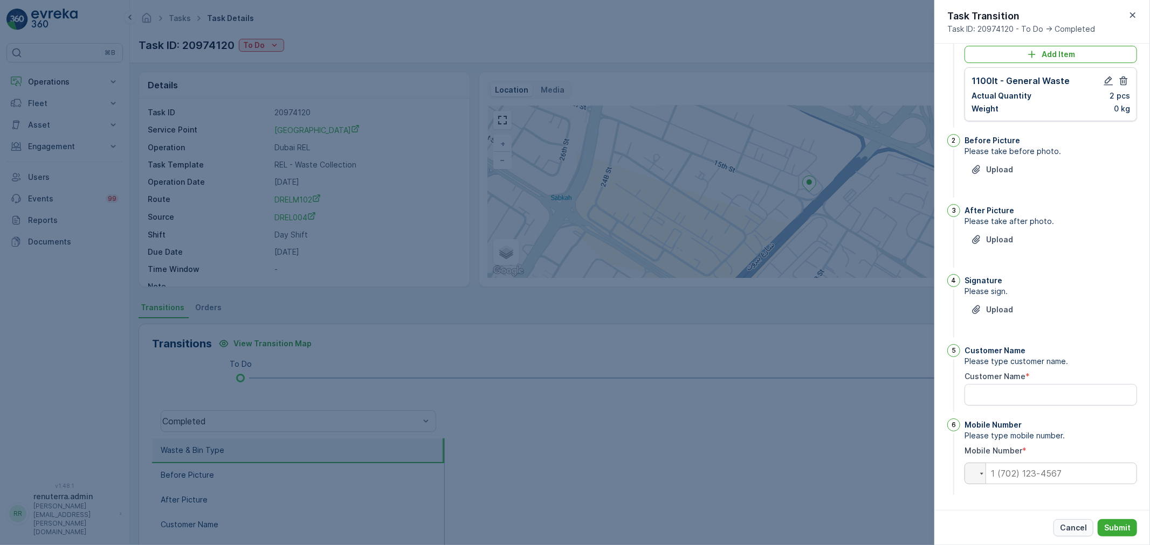
click at [1071, 530] on p "Cancel" at bounding box center [1073, 528] width 27 height 11
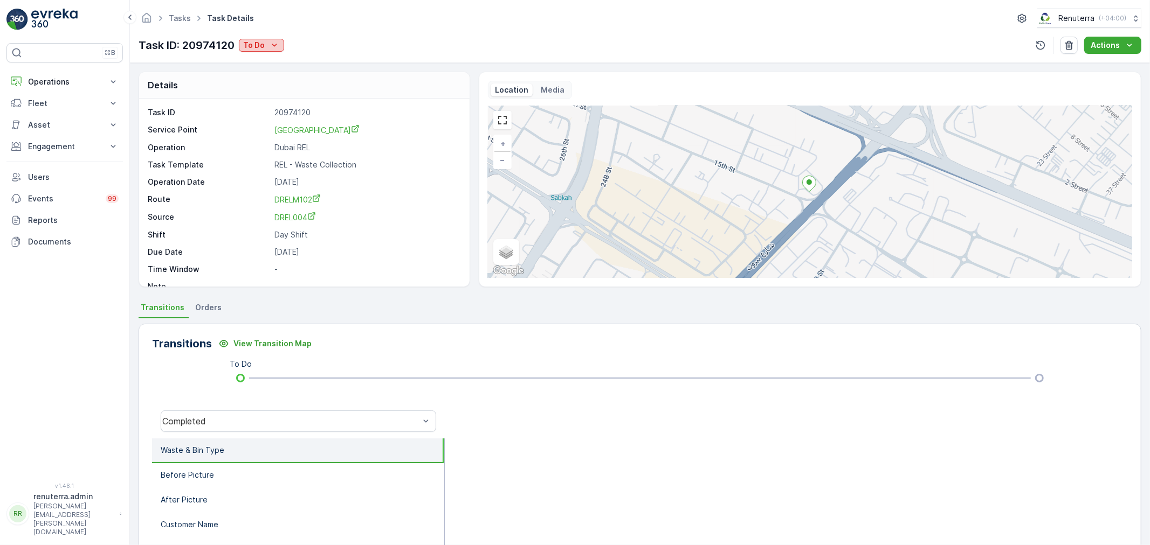
click at [277, 41] on icon "To Do" at bounding box center [274, 45] width 11 height 11
click at [310, 103] on span "Completed No One to Sign" at bounding box center [295, 106] width 98 height 11
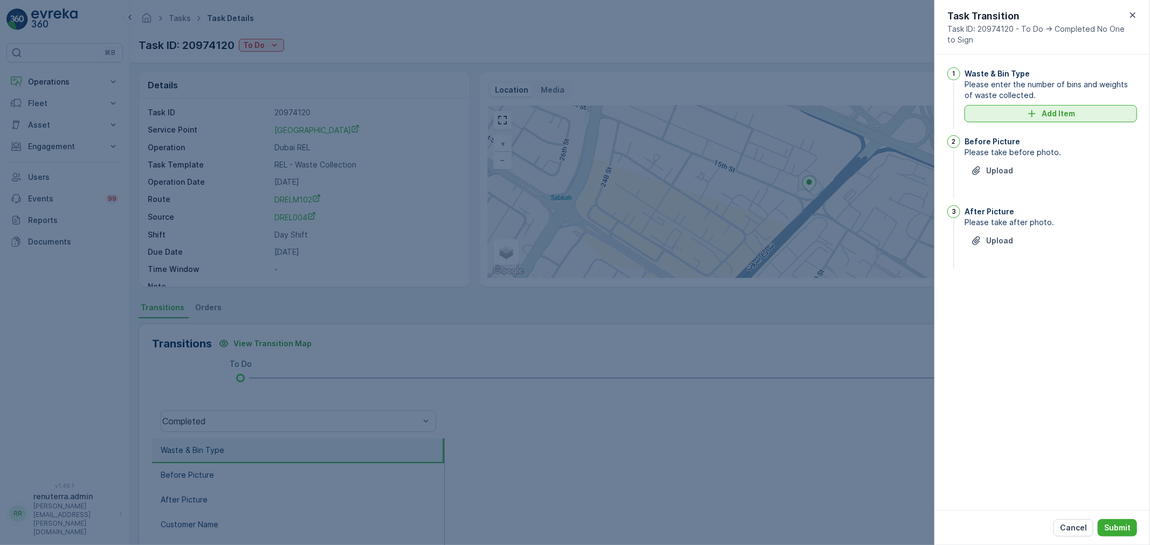
click at [1044, 110] on p "Add Item" at bounding box center [1057, 113] width 33 height 11
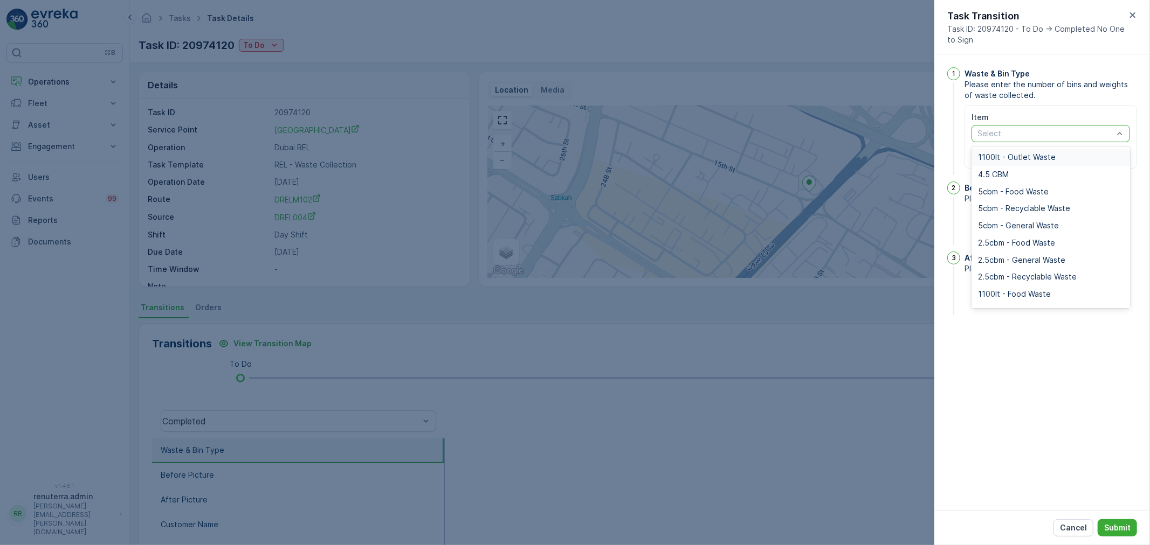
click at [1019, 125] on div "Select" at bounding box center [1050, 133] width 158 height 17
click at [1022, 250] on span "1100lt - General Waste" at bounding box center [1019, 251] width 83 height 9
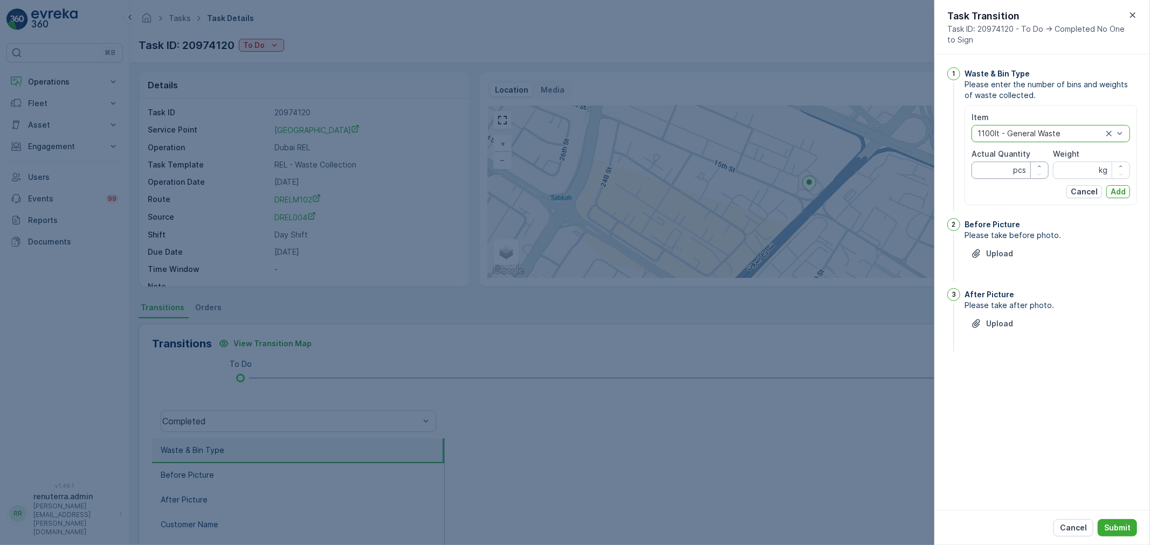
click at [995, 169] on Quantity "Actual Quantity" at bounding box center [1009, 170] width 77 height 17
type Quantity "2"
click at [1086, 171] on input "Weight" at bounding box center [1091, 170] width 77 height 17
type input "0"
click at [1117, 191] on p "Add" at bounding box center [1117, 191] width 15 height 11
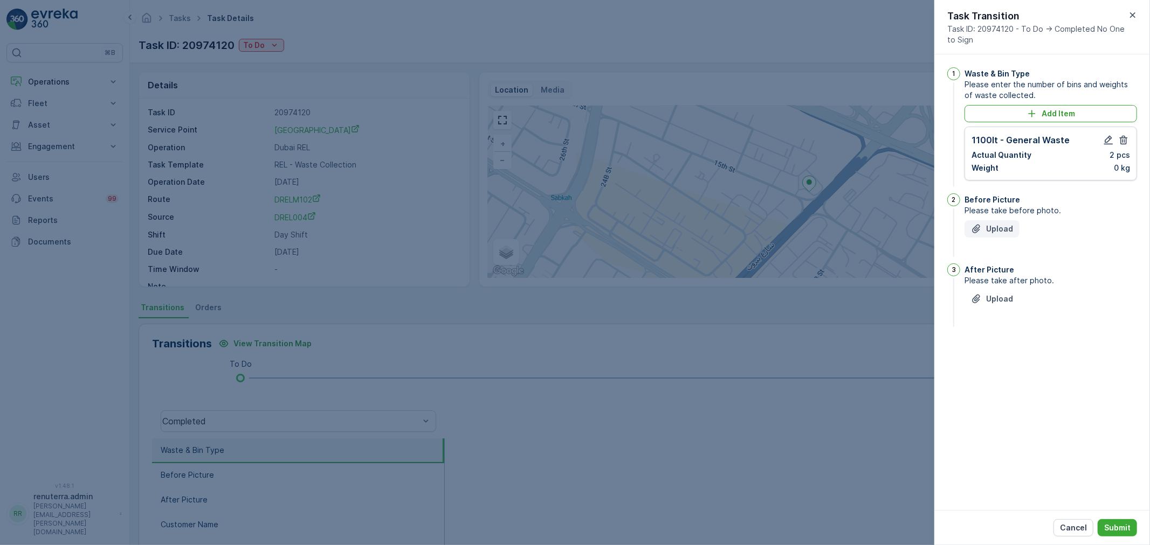
click at [987, 224] on p "Upload" at bounding box center [999, 229] width 27 height 11
click at [1003, 358] on p "Upload" at bounding box center [999, 353] width 27 height 11
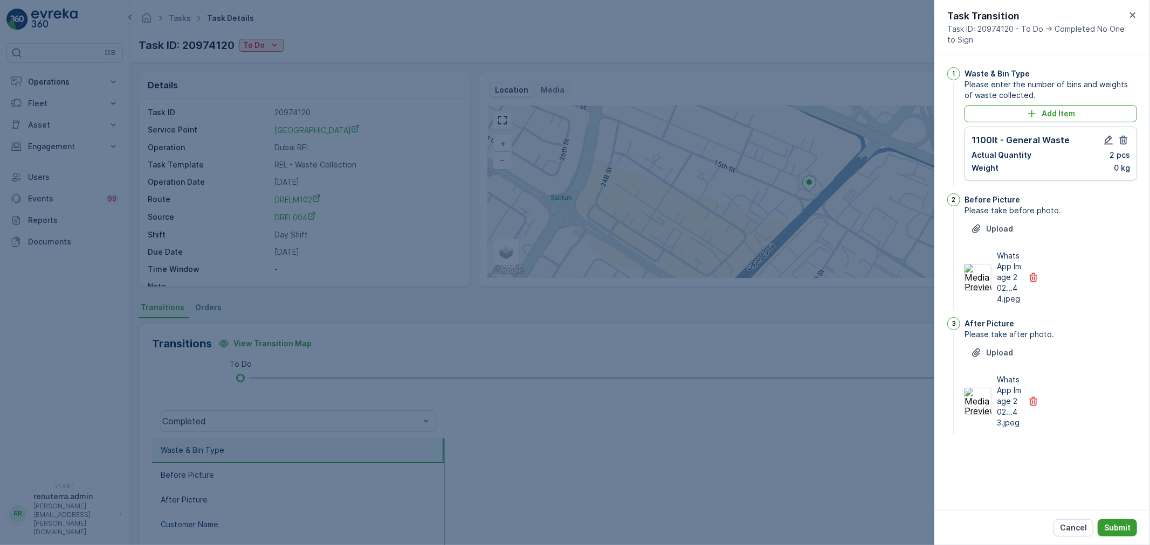
click at [1108, 523] on p "Submit" at bounding box center [1117, 528] width 26 height 11
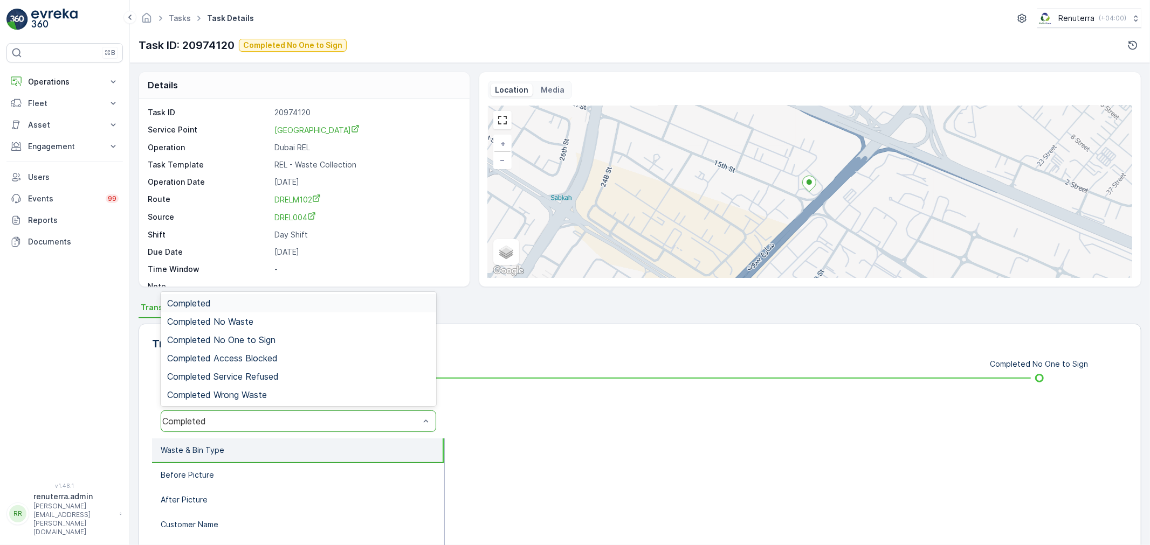
click at [313, 419] on div "Completed" at bounding box center [290, 422] width 257 height 10
click at [292, 336] on div "Completed No One to Sign" at bounding box center [298, 340] width 262 height 10
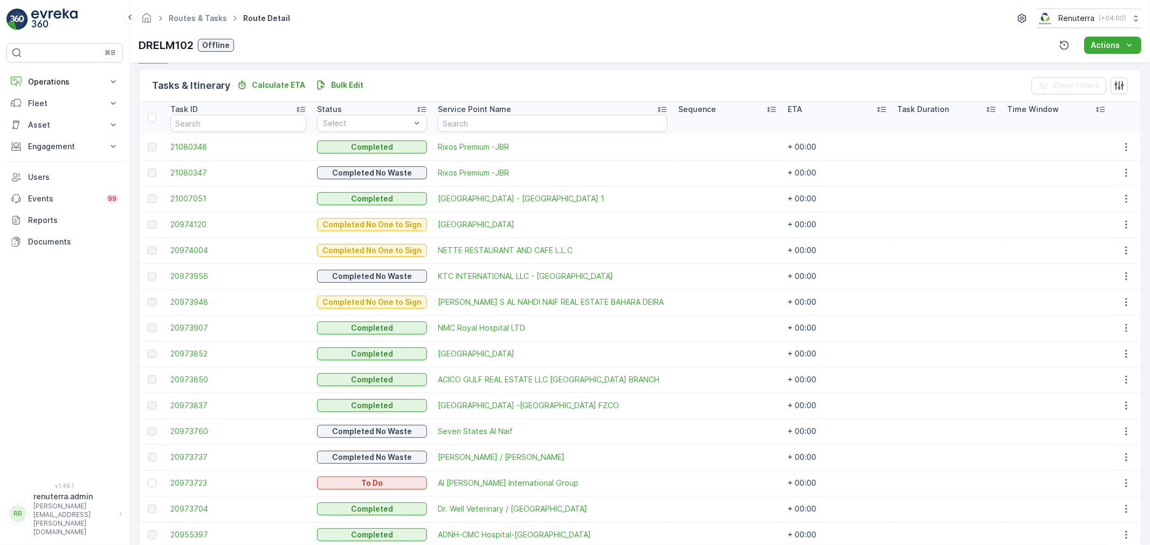
scroll to position [303, 0]
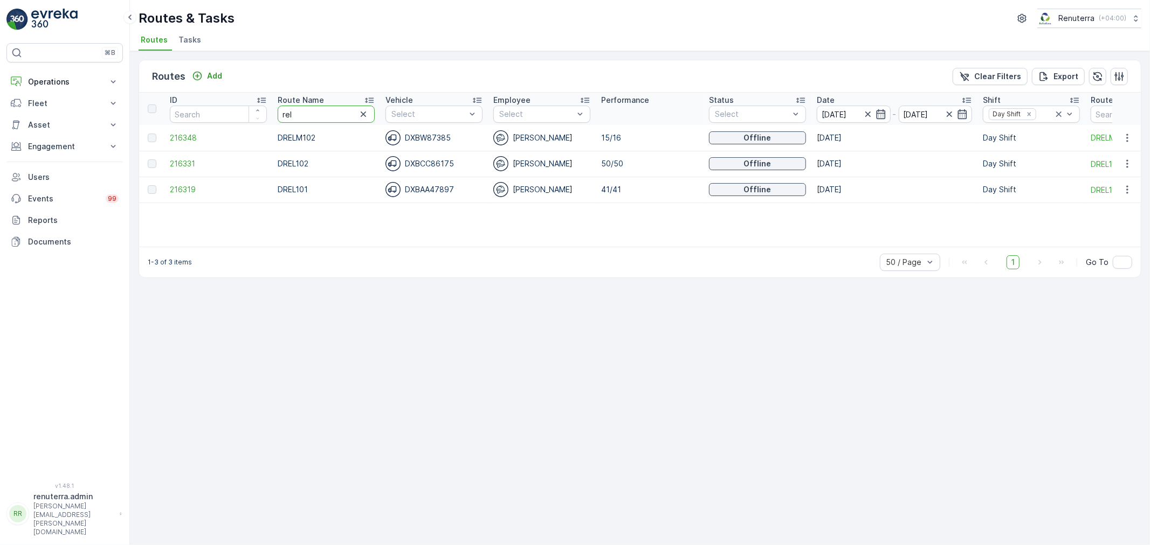
drag, startPoint x: 316, startPoint y: 112, endPoint x: 247, endPoint y: 111, distance: 69.5
click at [247, 111] on tr "ID Route Name rel Vehicle Select Employee Select Performance Status Select Date…" at bounding box center [734, 109] width 1191 height 32
type input "rcw"
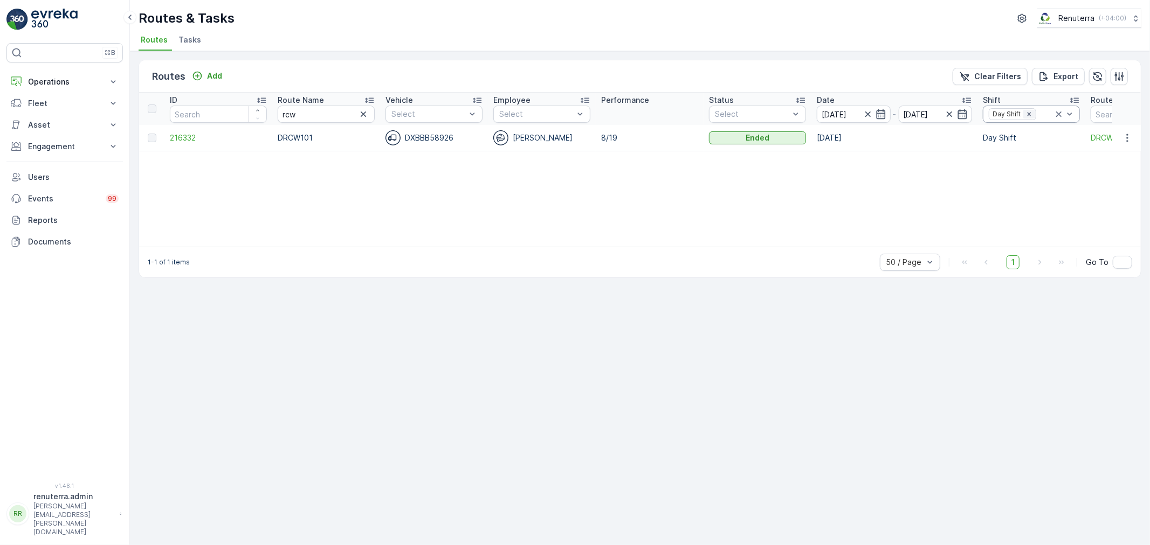
click at [1030, 112] on icon "Remove Day Shift" at bounding box center [1029, 114] width 8 height 8
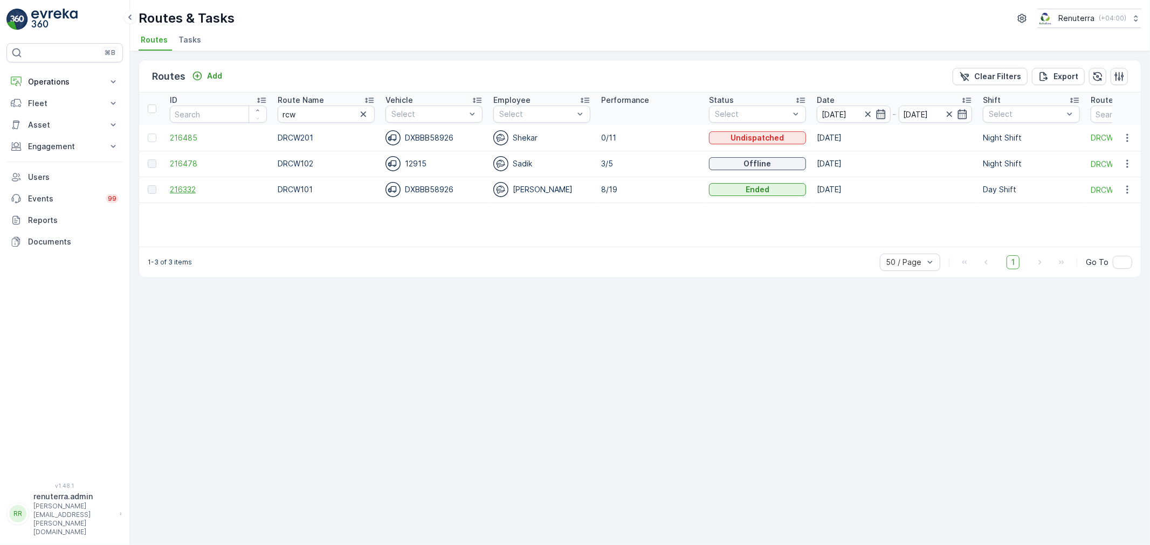
click at [192, 192] on span "216332" at bounding box center [218, 189] width 97 height 11
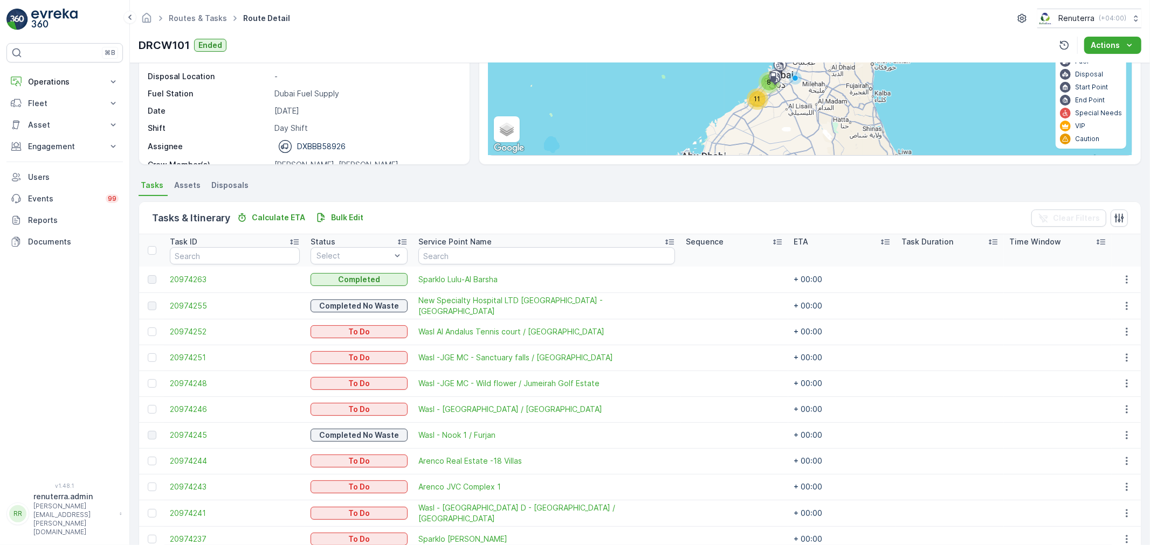
scroll to position [179, 0]
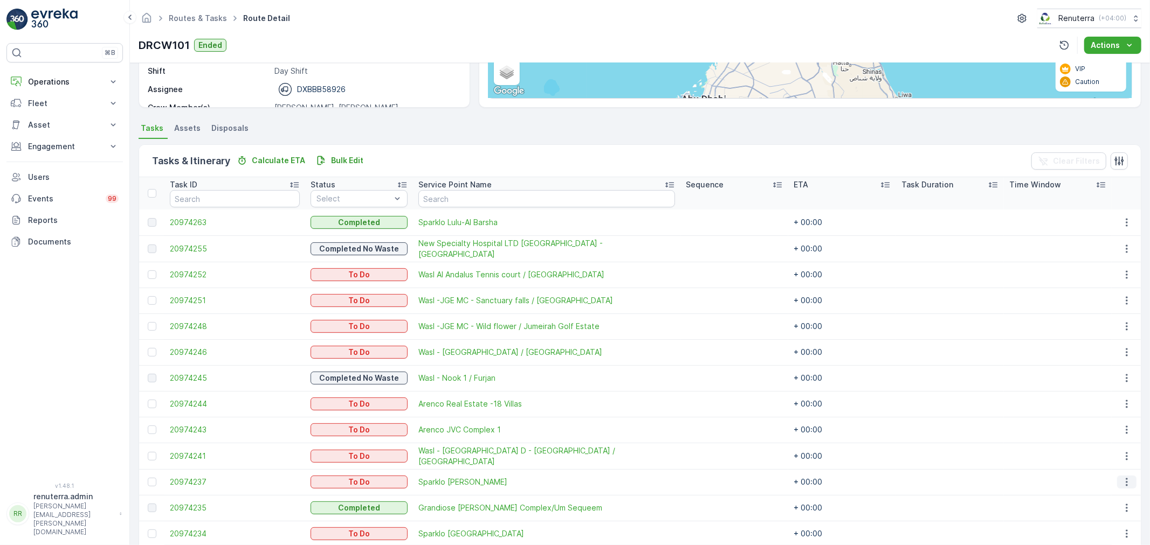
click at [1125, 481] on icon "button" at bounding box center [1126, 483] width 2 height 8
click at [1098, 433] on span "Change Route" at bounding box center [1099, 429] width 52 height 11
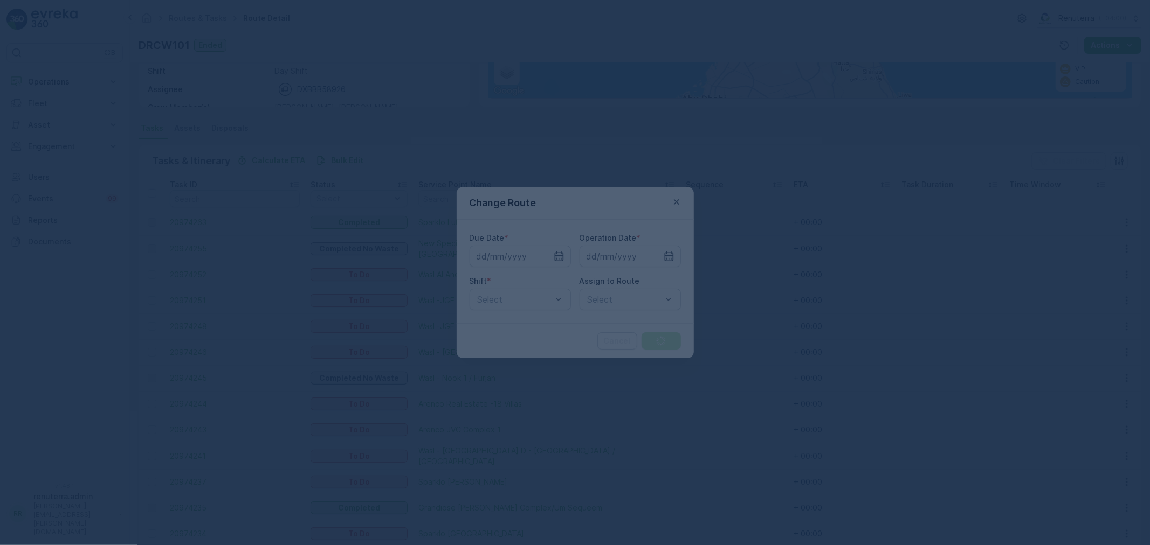
type input "[DATE]"
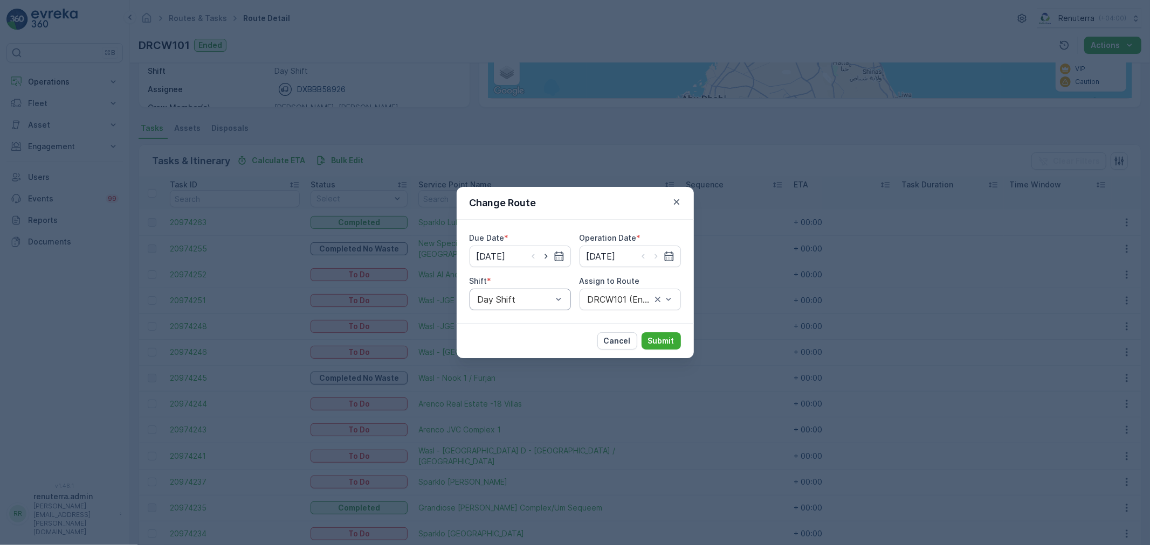
click at [515, 299] on div at bounding box center [514, 300] width 77 height 10
click at [493, 341] on span "Night Shift" at bounding box center [498, 345] width 44 height 10
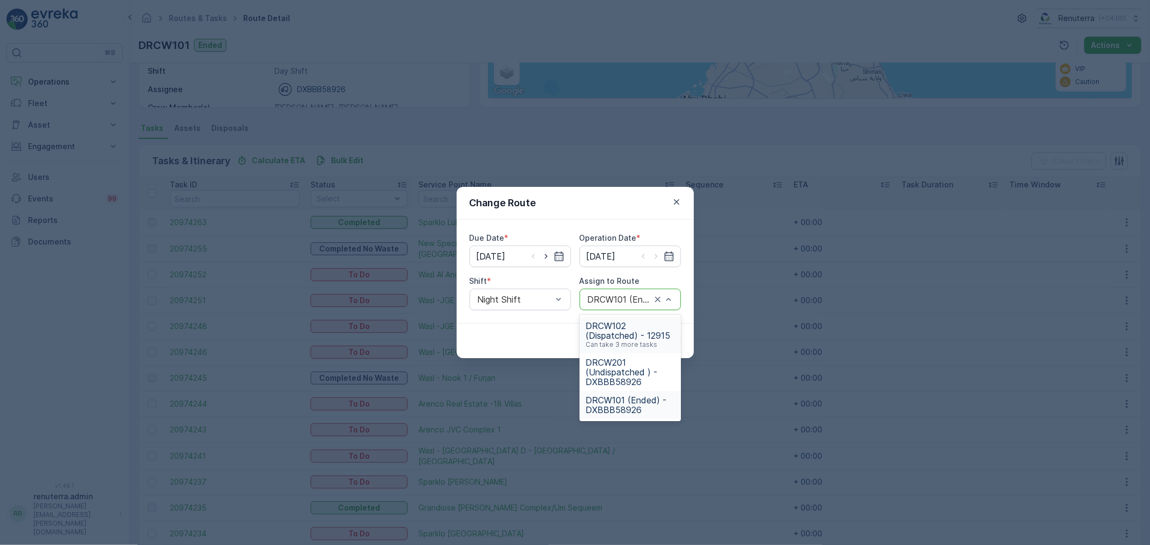
click at [611, 298] on div at bounding box center [619, 300] width 66 height 10
drag, startPoint x: 622, startPoint y: 331, endPoint x: 515, endPoint y: 317, distance: 107.7
click at [515, 317] on body "⌘B Operations Insights Planning Routes & Tasks Cockpit Settings Fleet Live Trac…" at bounding box center [575, 272] width 1150 height 545
click at [616, 372] on span "DRCW201 (Undispatched ) - DXBBB58926" at bounding box center [630, 372] width 88 height 29
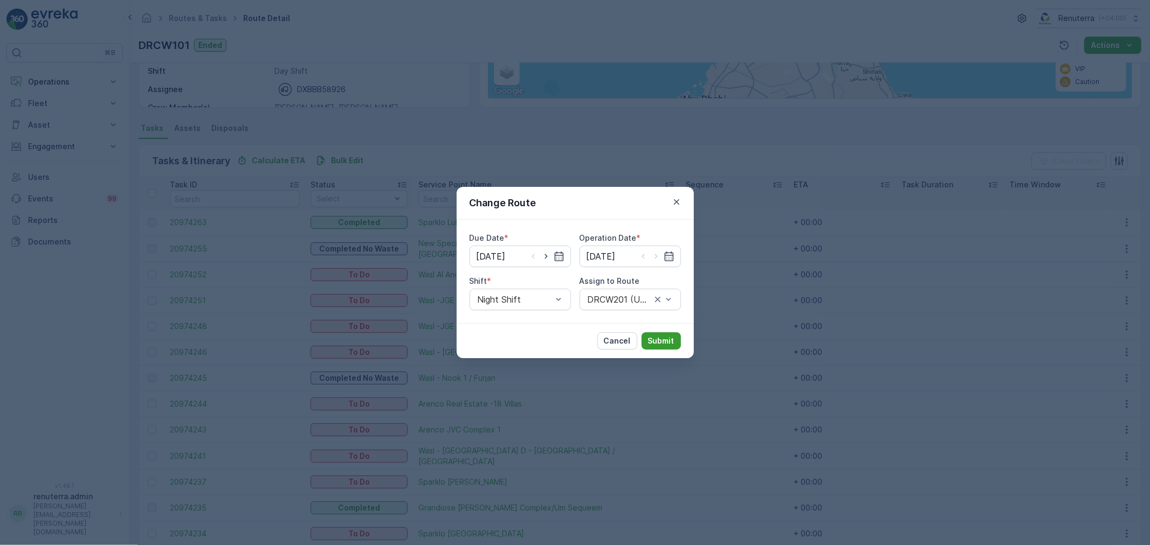
click at [658, 337] on p "Submit" at bounding box center [661, 341] width 26 height 11
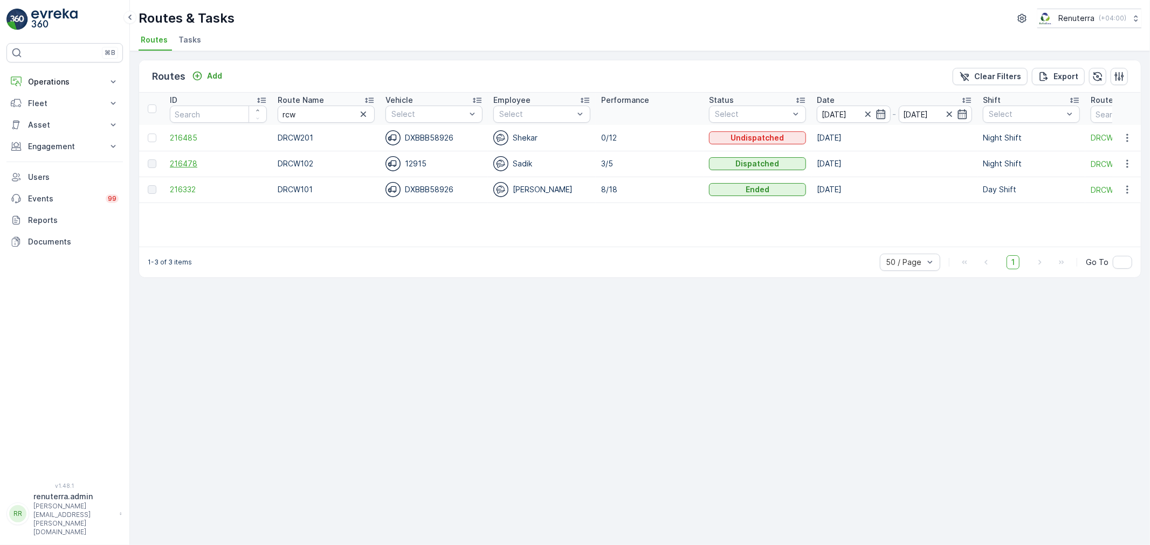
click at [191, 160] on span "216478" at bounding box center [218, 163] width 97 height 11
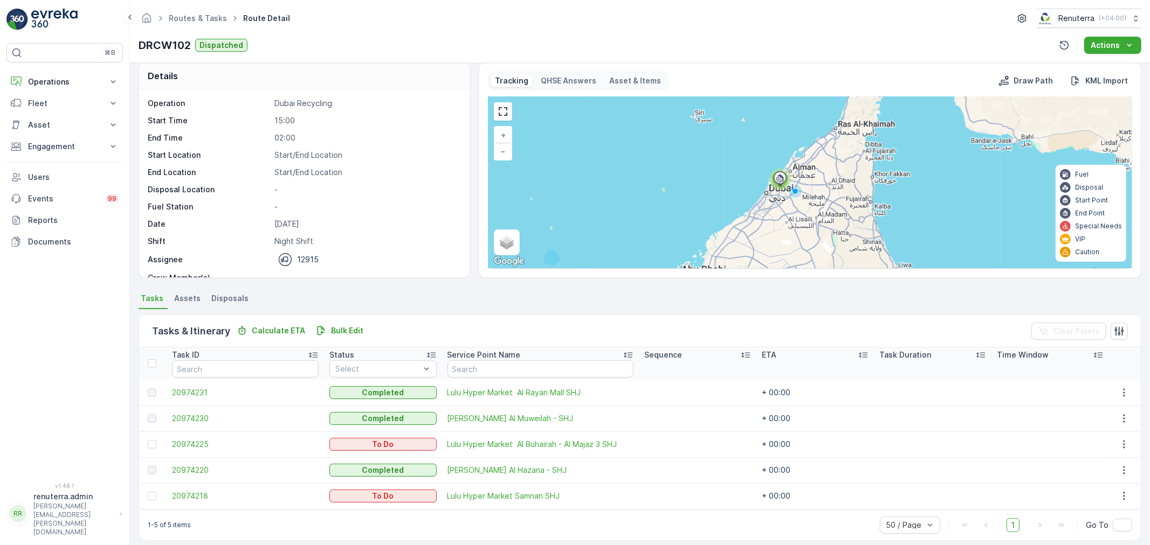
scroll to position [18, 0]
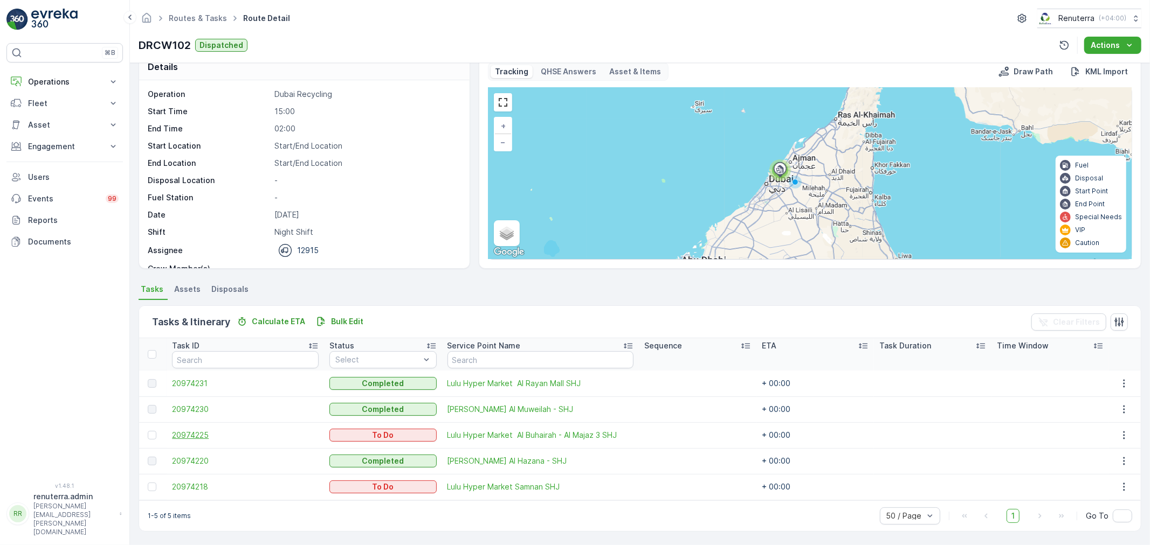
click at [197, 437] on span "20974225" at bounding box center [245, 435] width 147 height 11
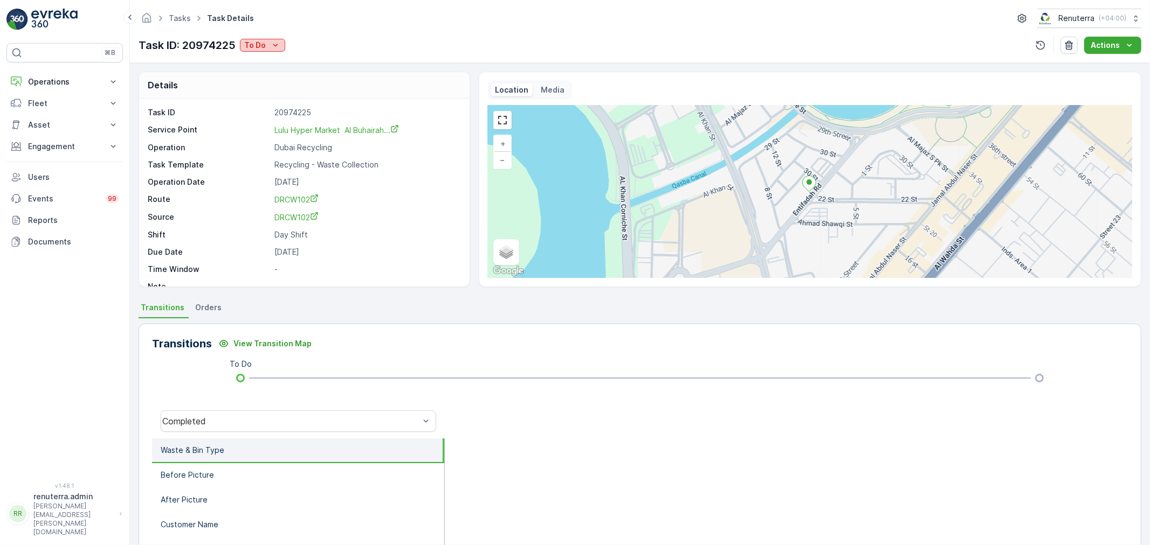
click at [267, 45] on div "To Do" at bounding box center [262, 45] width 37 height 11
click at [265, 58] on span "Completed" at bounding box center [267, 61] width 40 height 11
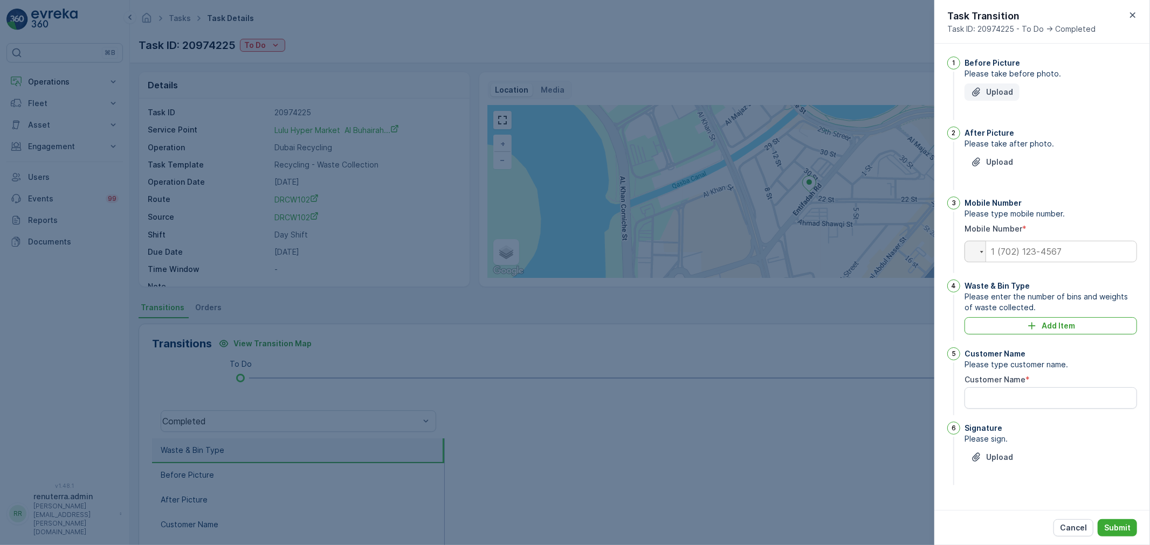
click at [991, 87] on p "Upload" at bounding box center [999, 92] width 27 height 11
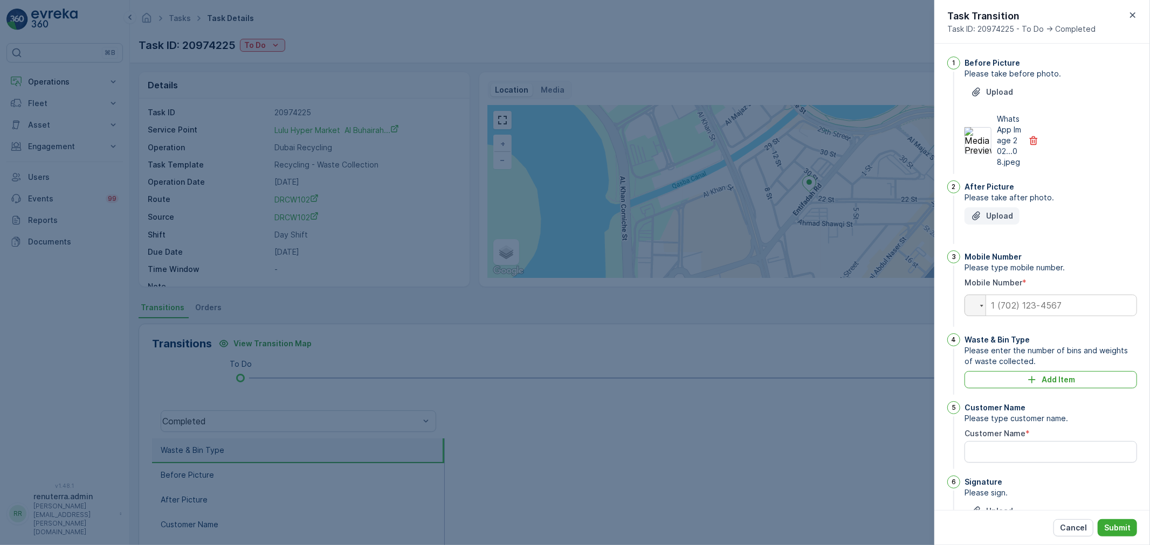
click at [1005, 222] on p "Upload" at bounding box center [999, 216] width 27 height 11
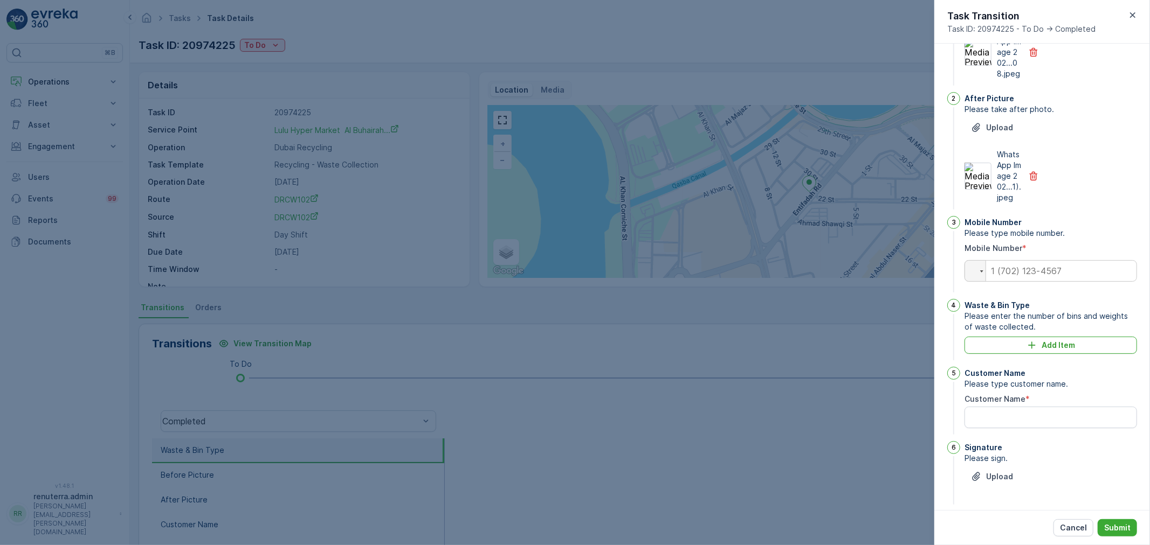
scroll to position [120, 0]
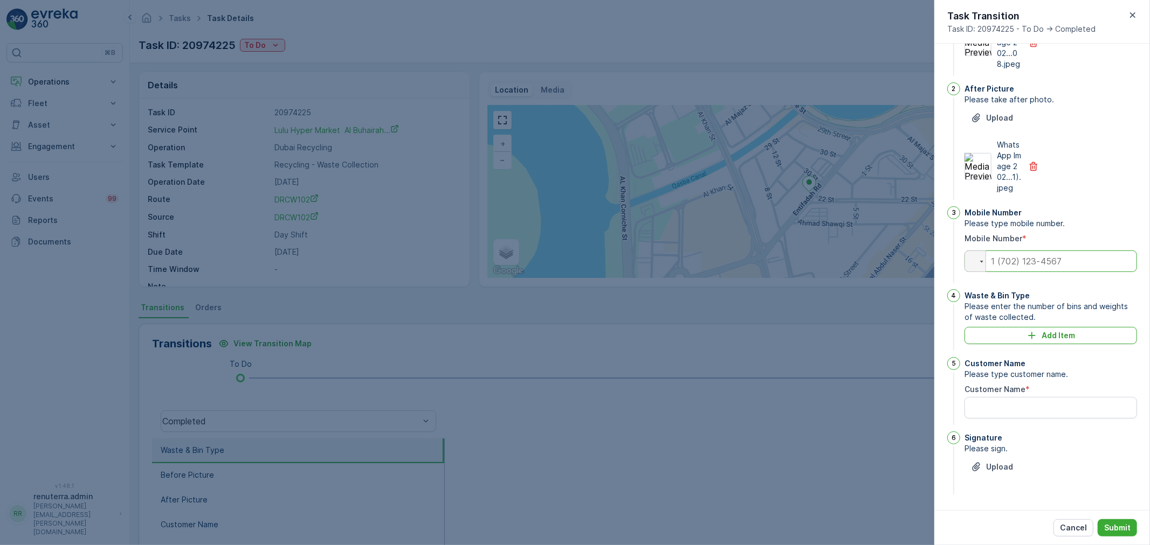
click at [1014, 262] on input "tel" at bounding box center [1050, 262] width 172 height 22
type input "0580040179"
click at [1038, 331] on div "Add Item" at bounding box center [1051, 335] width 160 height 11
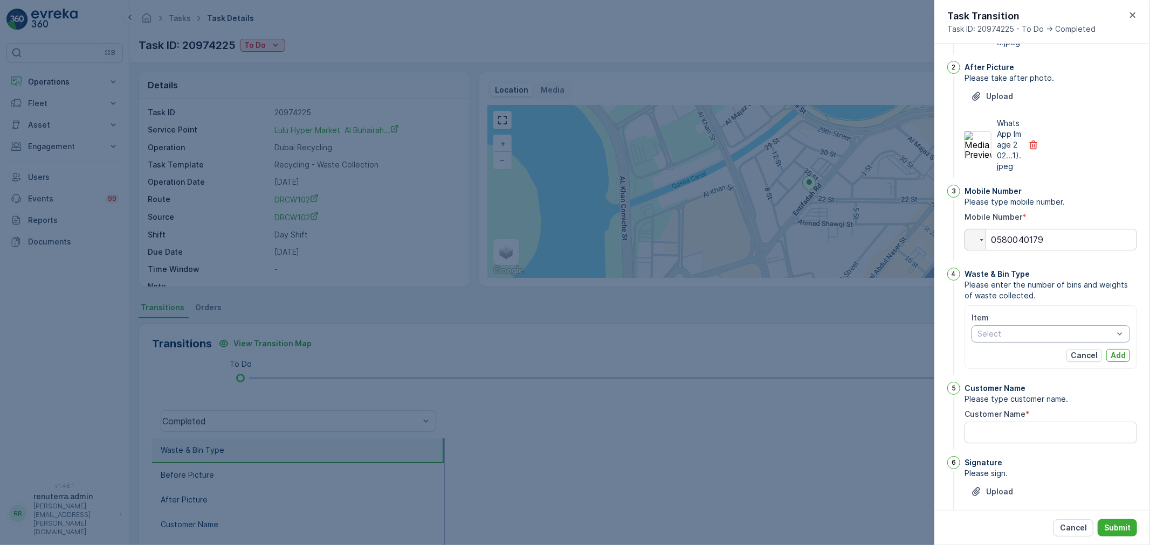
click at [1014, 338] on div at bounding box center [1045, 334] width 138 height 9
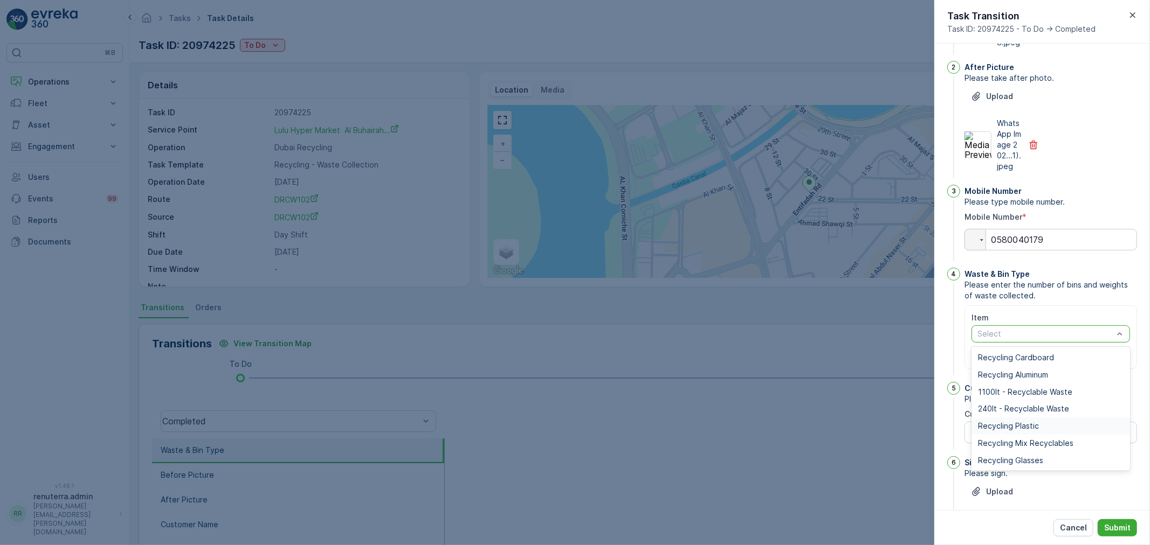
click at [1030, 435] on div "Recycling Plastic" at bounding box center [1050, 426] width 158 height 17
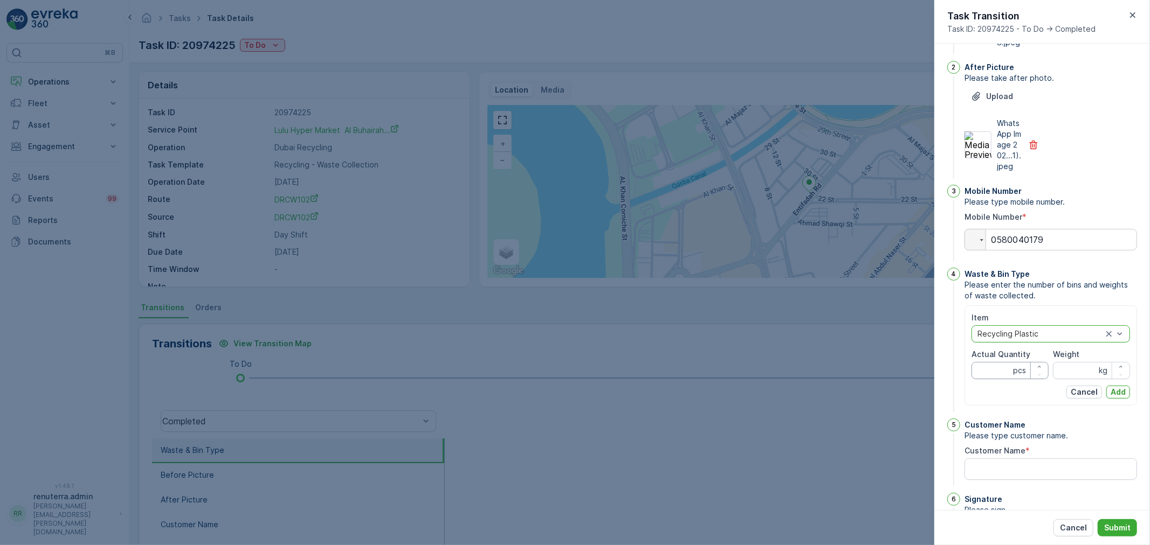
click at [987, 379] on Quantity "Actual Quantity" at bounding box center [1009, 370] width 77 height 17
click at [1075, 379] on input "Weight" at bounding box center [1091, 370] width 77 height 17
drag, startPoint x: 994, startPoint y: 394, endPoint x: 966, endPoint y: 391, distance: 28.2
click at [966, 391] on div "Item Recycling Plastic Actual Quantity 48 pcs Weight kg Cancel Add" at bounding box center [1050, 356] width 172 height 100
type Quantity "8"
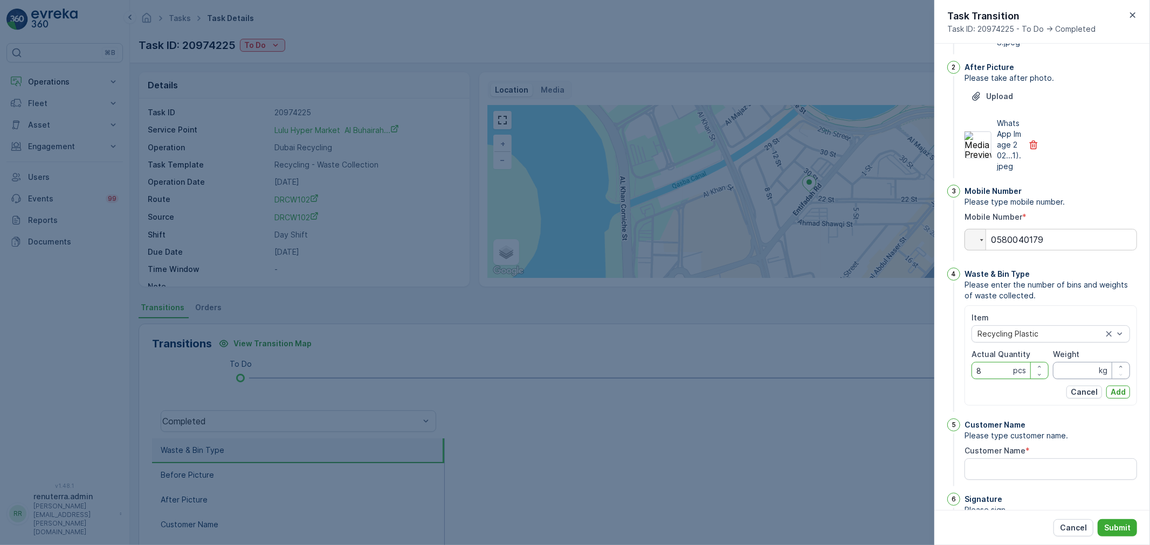
click at [1062, 379] on input "Weight" at bounding box center [1091, 370] width 77 height 17
type input "48"
click at [1114, 398] on p "Add" at bounding box center [1117, 392] width 15 height 11
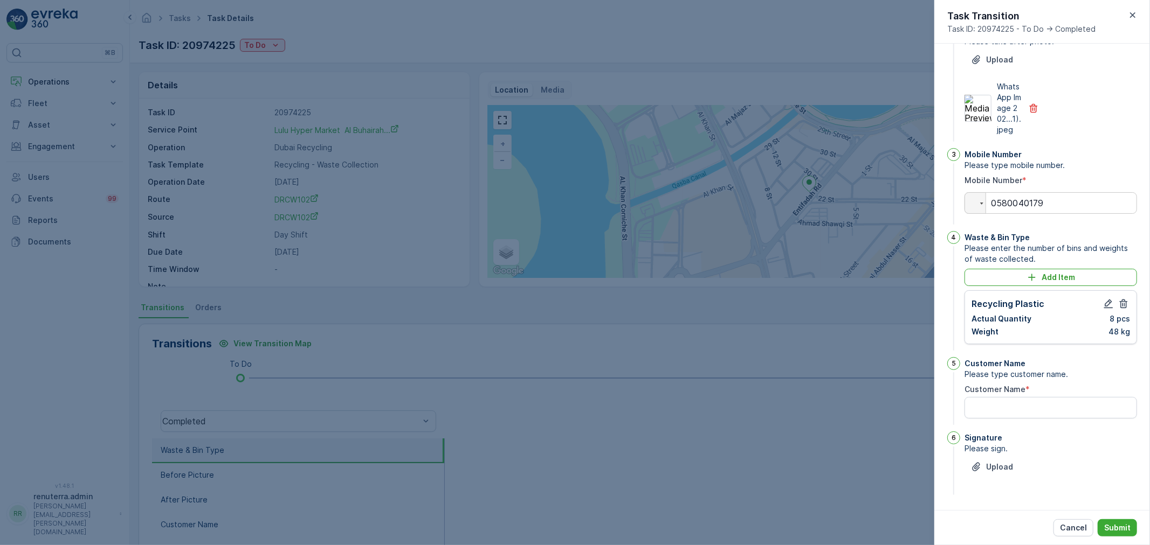
scroll to position [178, 0]
click at [1018, 402] on Name "Customer Name" at bounding box center [1050, 408] width 172 height 22
type Name "[PERSON_NAME]"
click at [999, 464] on p "Upload" at bounding box center [999, 467] width 27 height 11
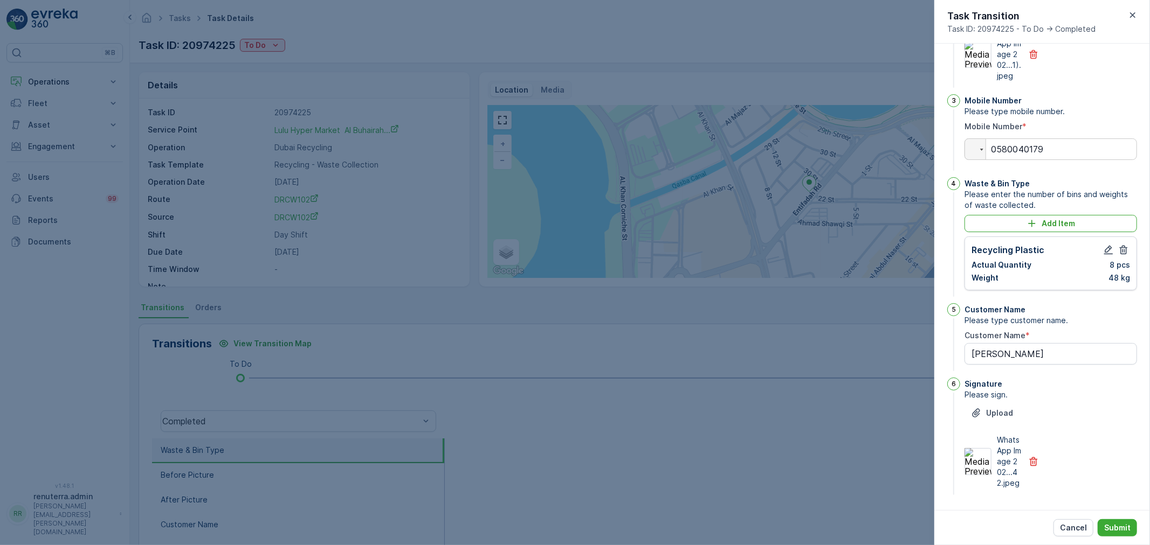
scroll to position [243, 0]
click at [1116, 527] on p "Submit" at bounding box center [1117, 528] width 26 height 11
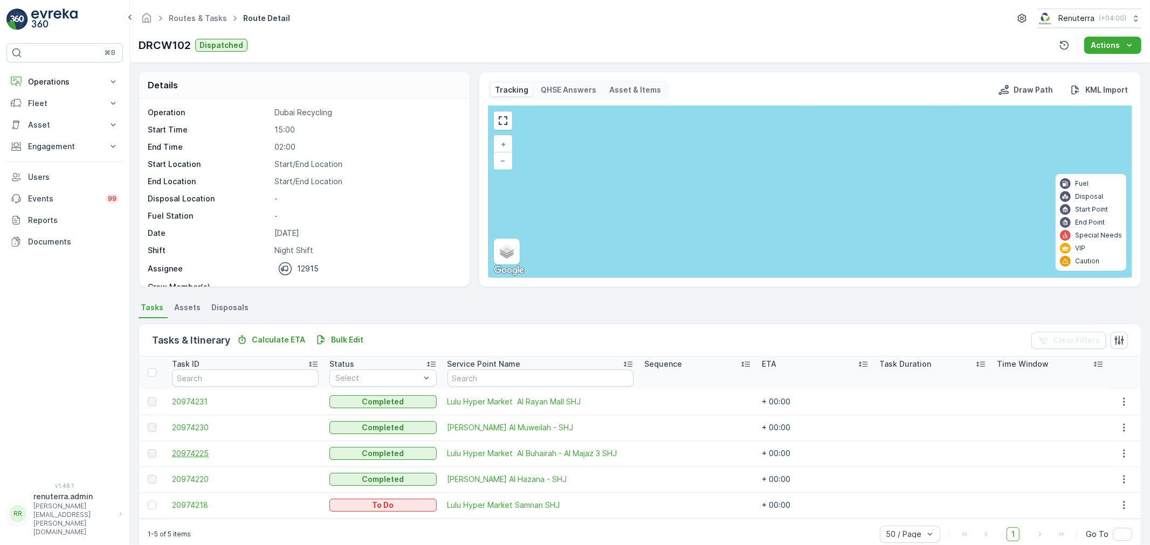
click at [195, 454] on span "20974225" at bounding box center [245, 453] width 147 height 11
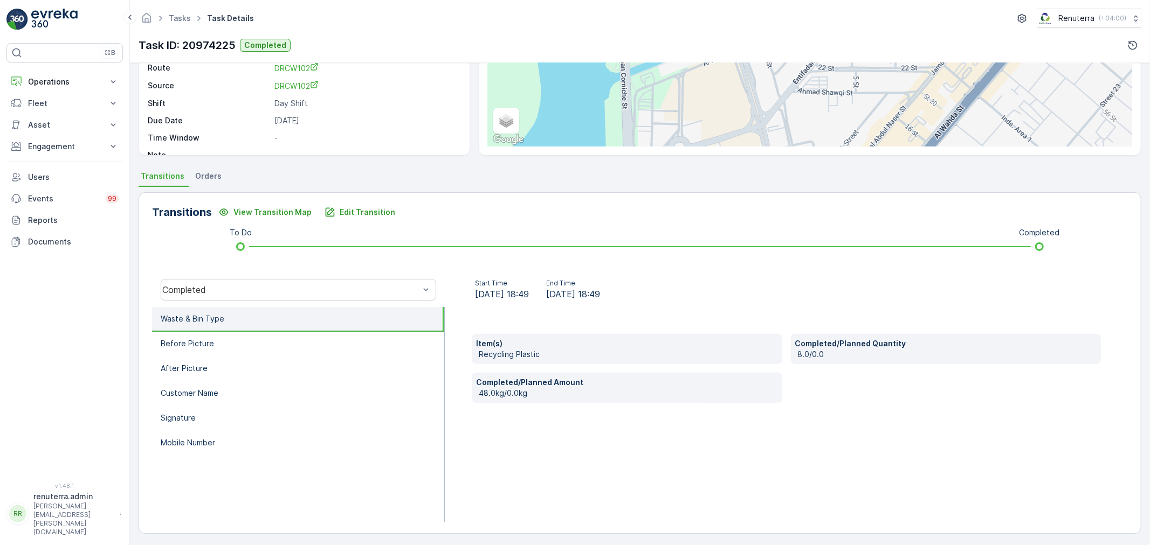
scroll to position [133, 0]
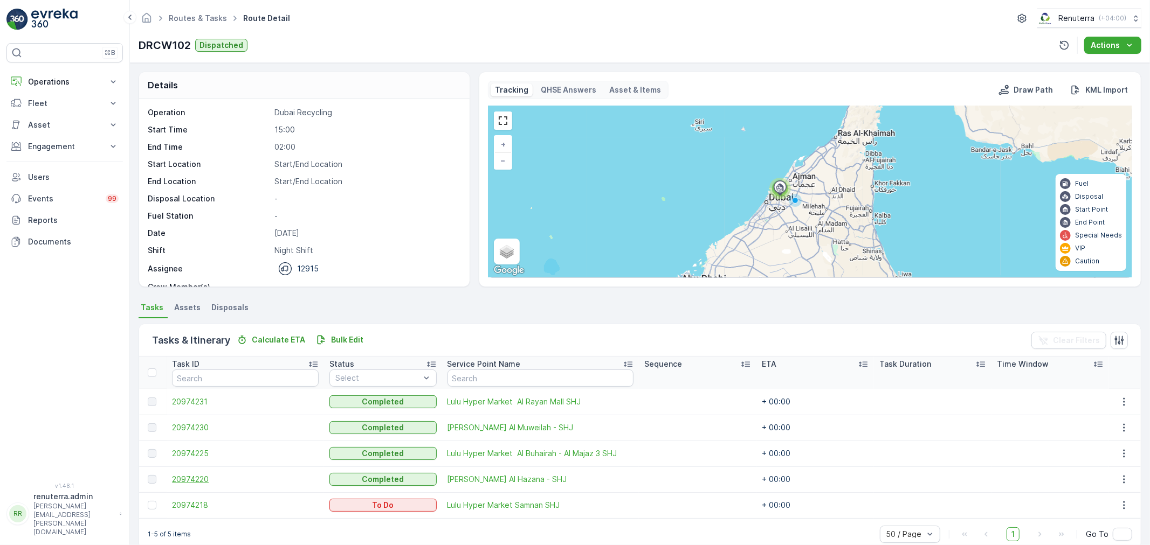
click at [190, 475] on span "20974220" at bounding box center [245, 479] width 147 height 11
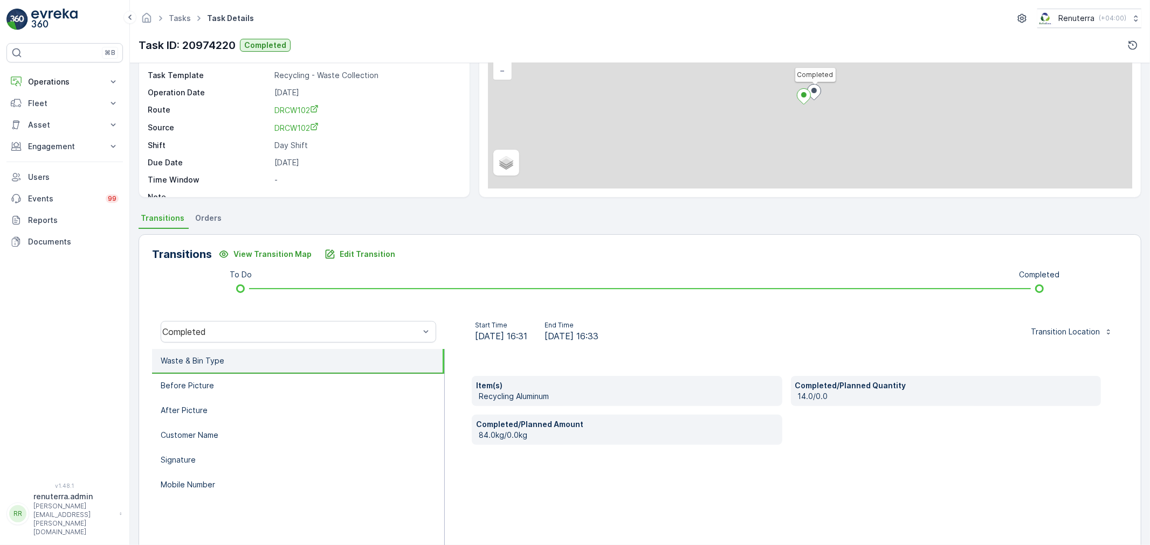
scroll to position [120, 0]
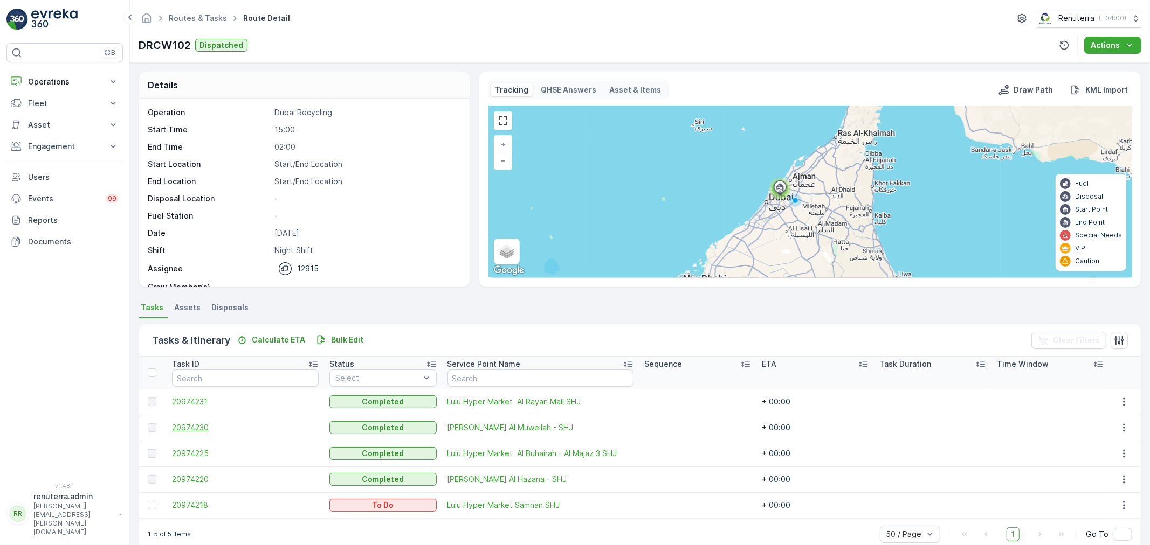
click at [179, 423] on span "20974230" at bounding box center [245, 428] width 147 height 11
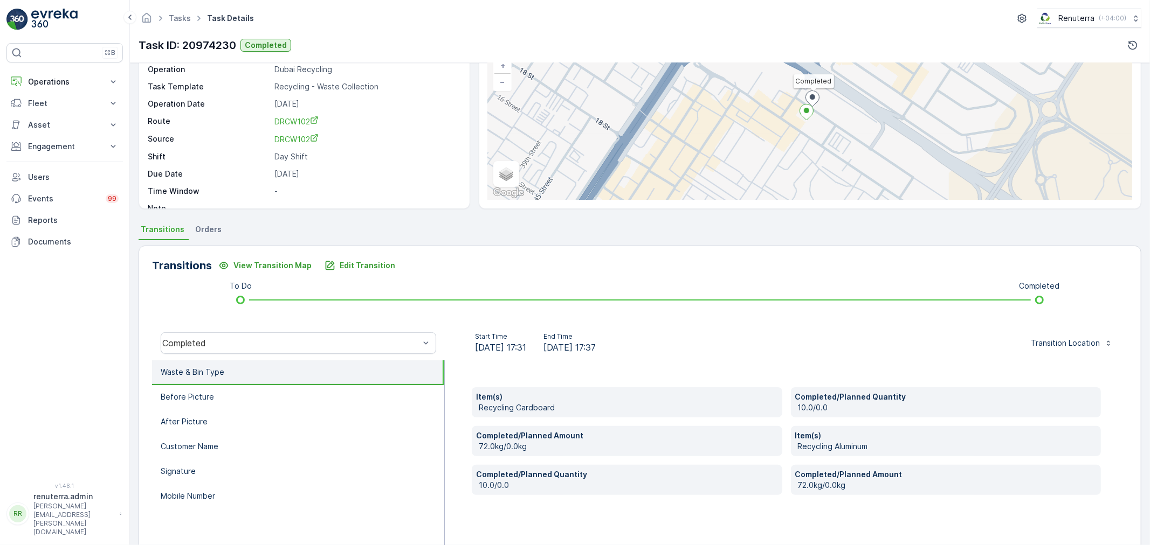
scroll to position [120, 0]
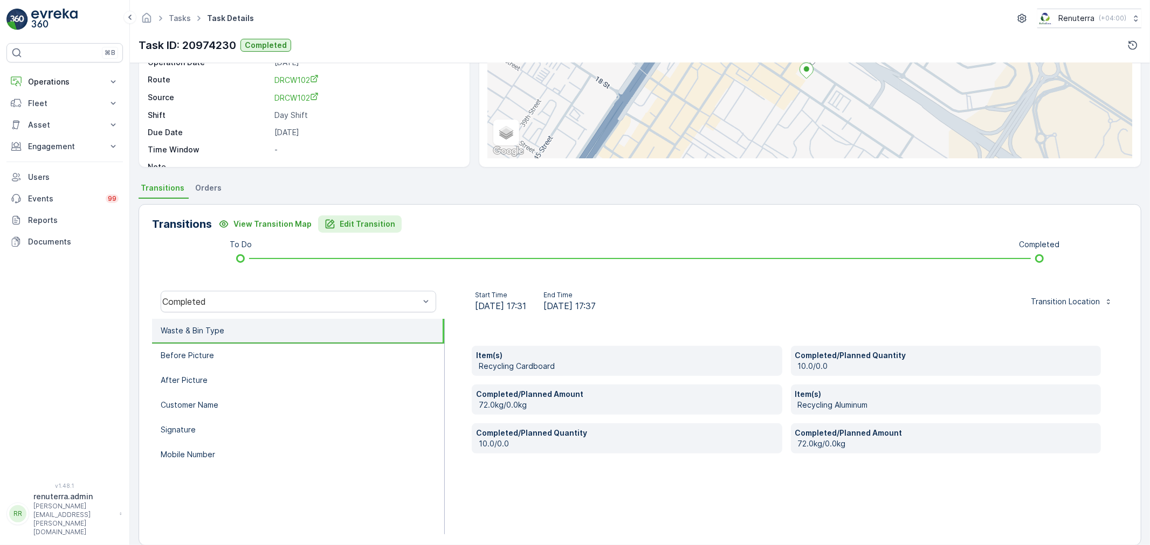
click at [347, 222] on p "Edit Transition" at bounding box center [368, 224] width 56 height 11
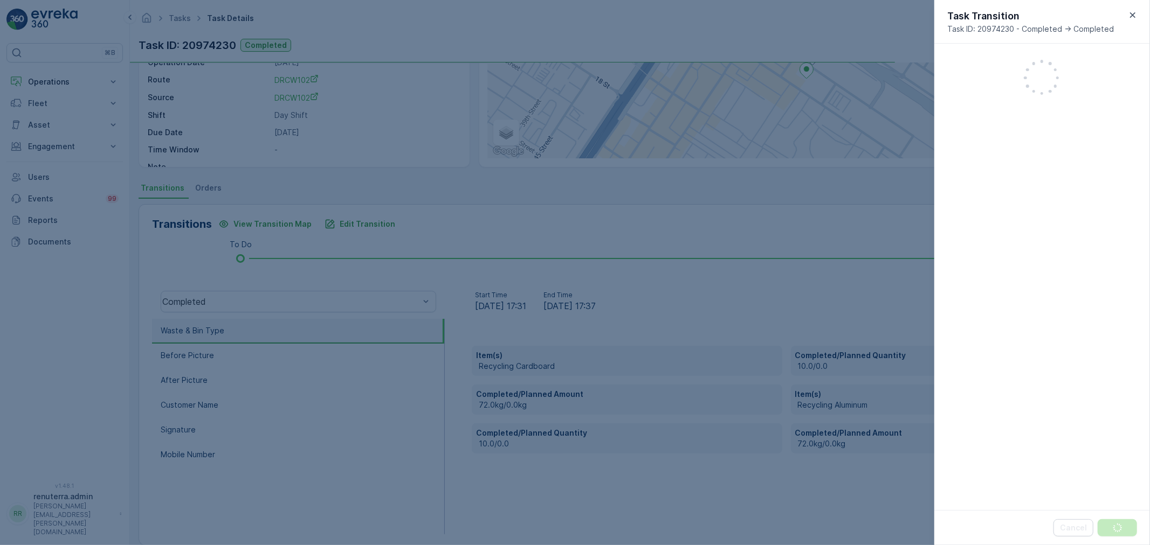
scroll to position [268, 0]
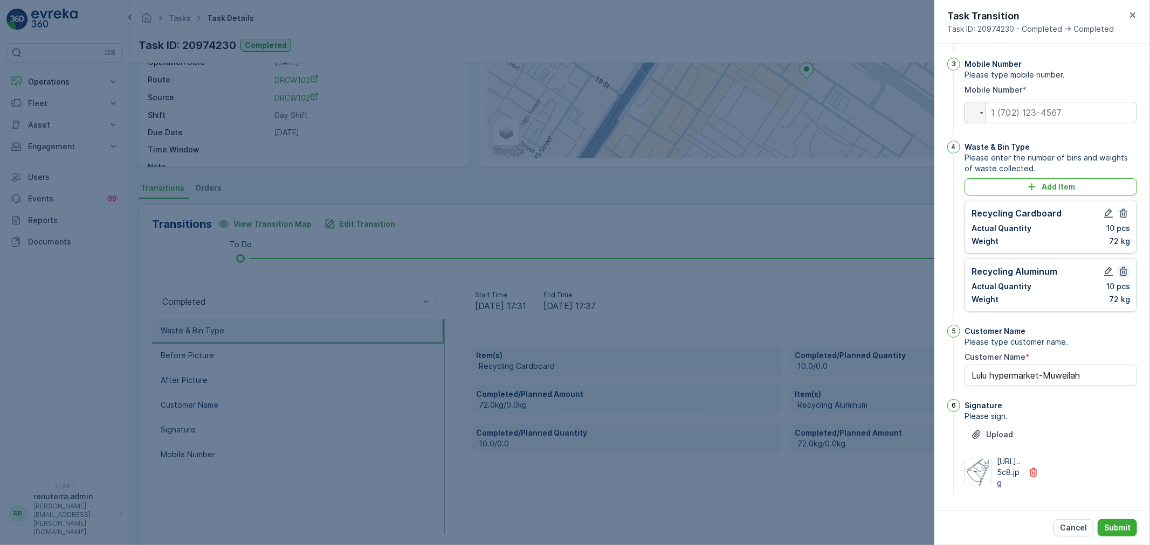
click at [1119, 267] on icon "button" at bounding box center [1123, 271] width 8 height 9
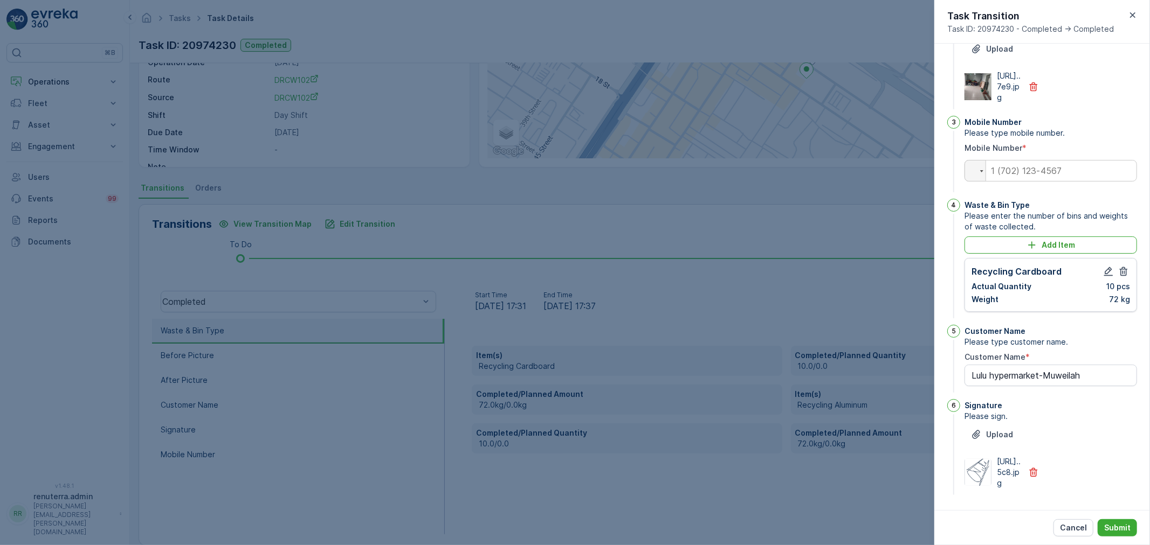
scroll to position [210, 0]
click at [1114, 531] on p "Submit" at bounding box center [1117, 528] width 26 height 11
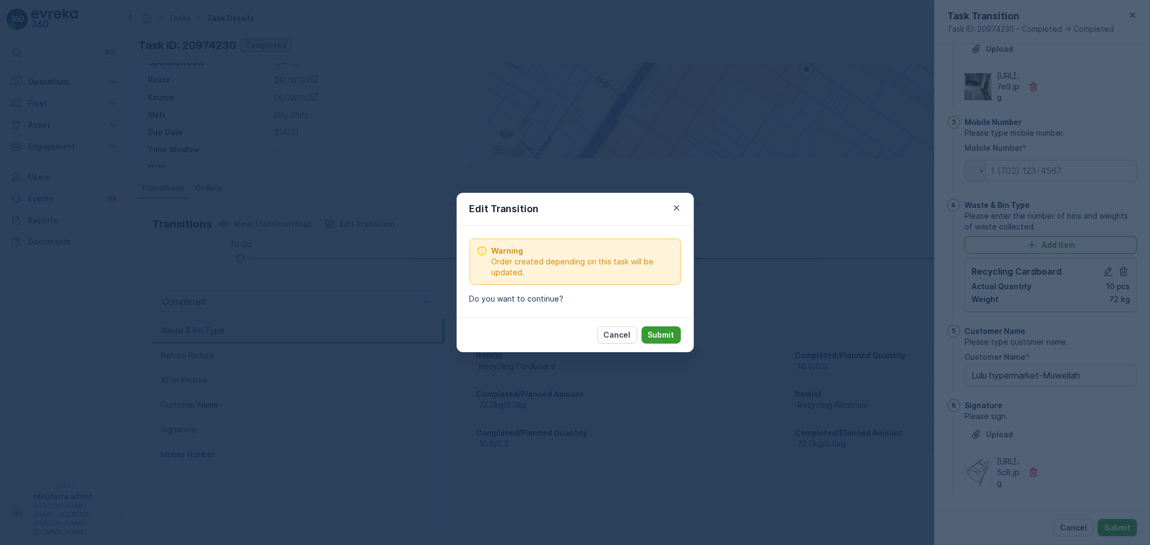
click at [679, 338] on button "Submit" at bounding box center [660, 335] width 39 height 17
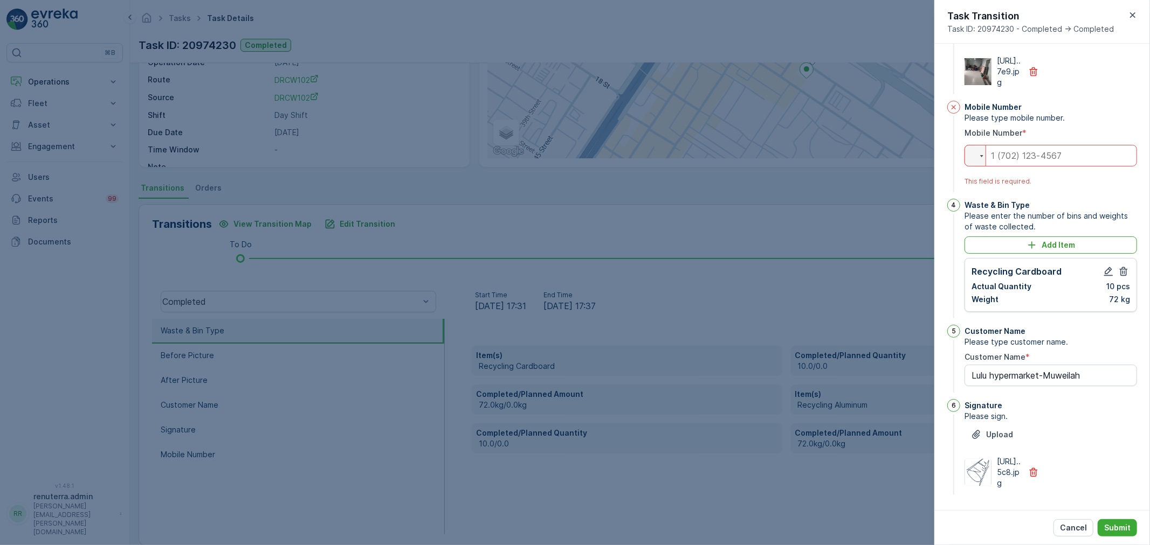
click at [1010, 149] on input "tel" at bounding box center [1050, 156] width 172 height 22
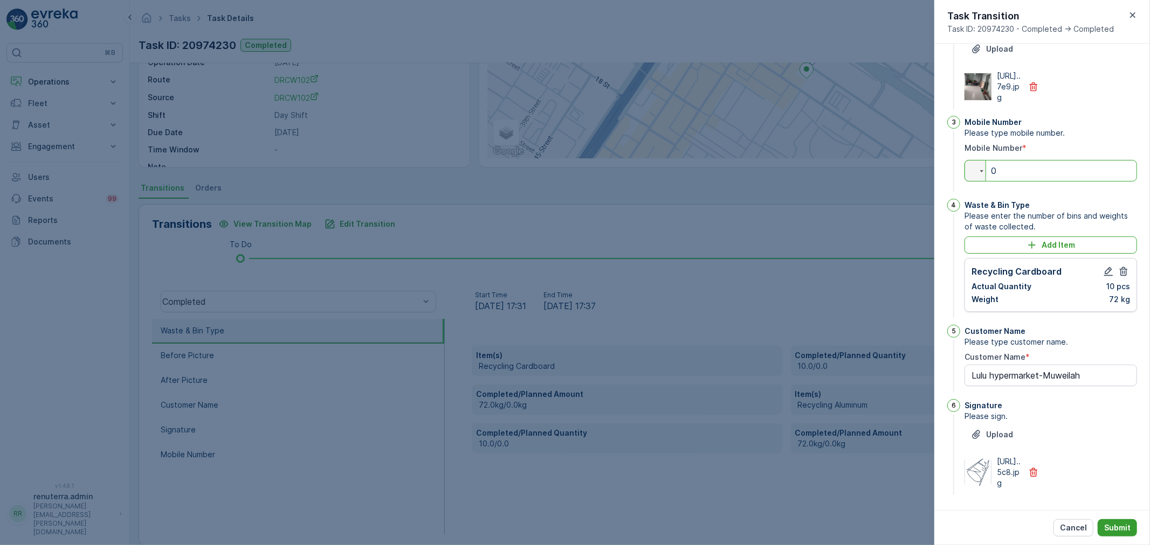
type input "0"
click at [1112, 524] on p "Submit" at bounding box center [1117, 528] width 26 height 11
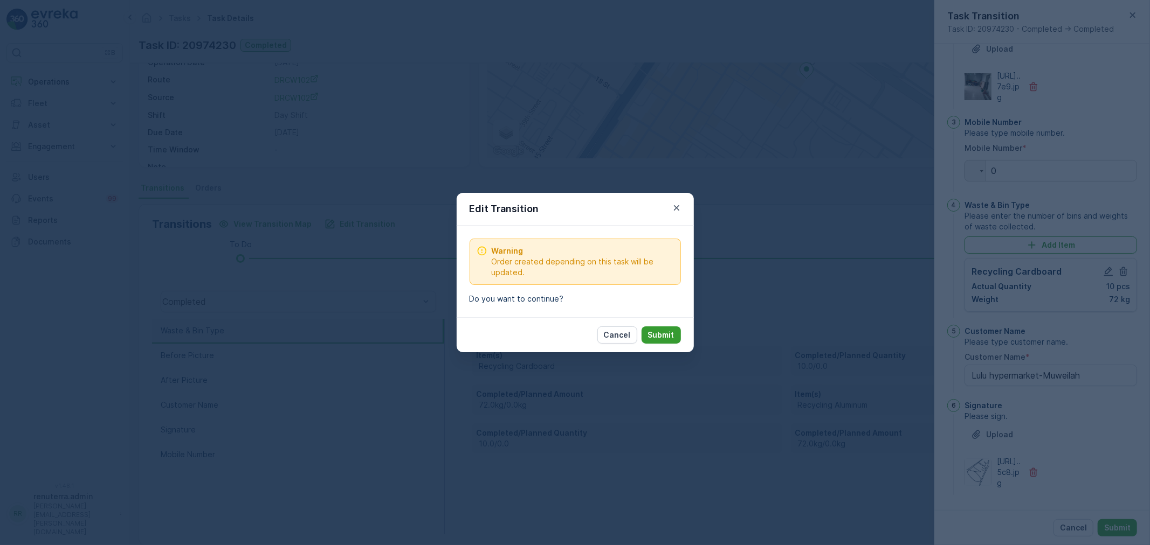
click at [676, 333] on button "Submit" at bounding box center [660, 335] width 39 height 17
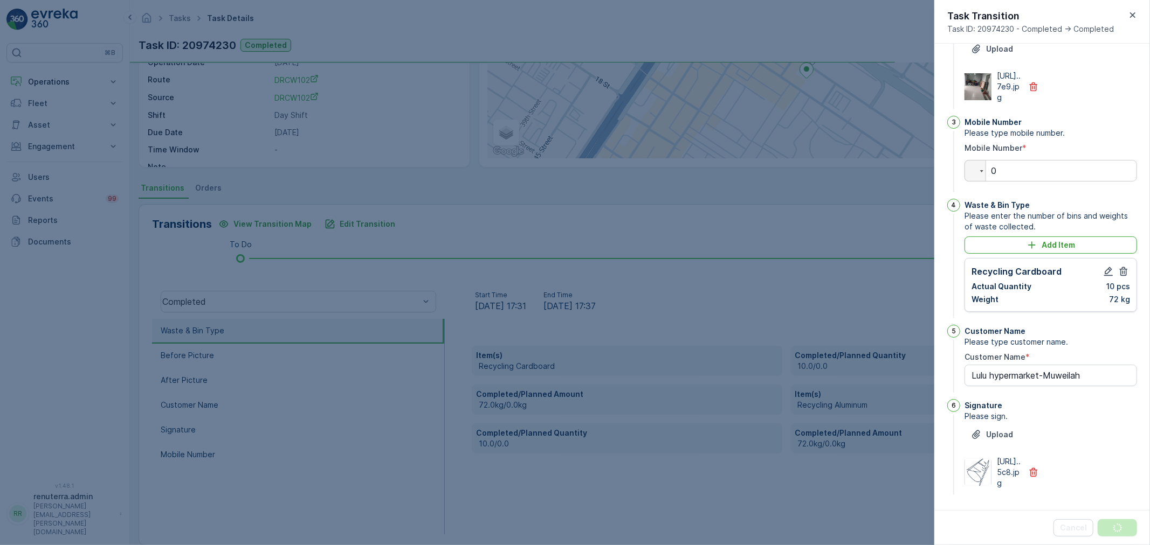
scroll to position [0, 0]
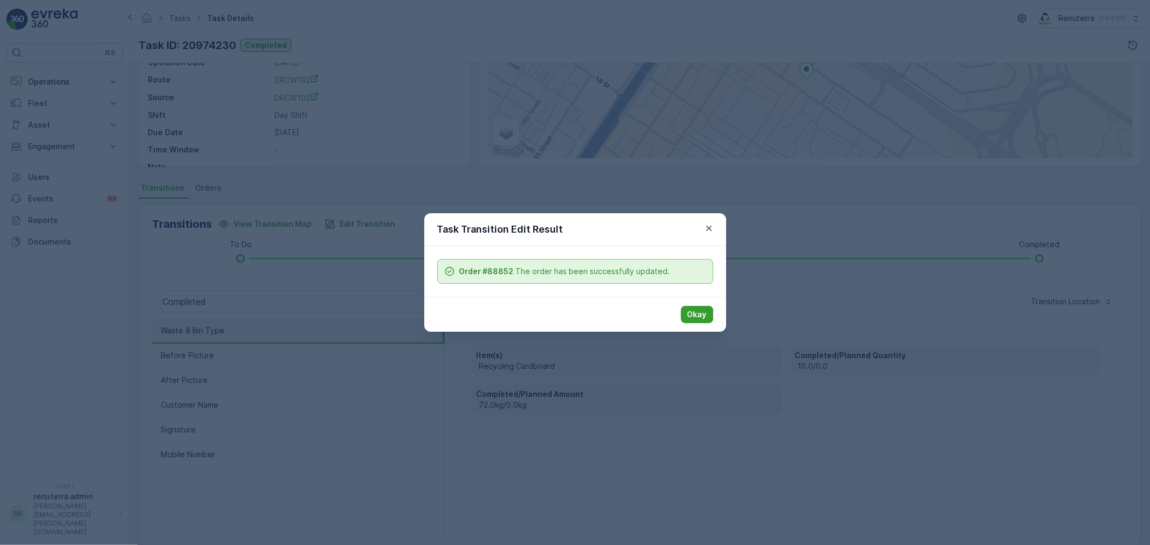
click at [697, 312] on p "Okay" at bounding box center [696, 314] width 19 height 11
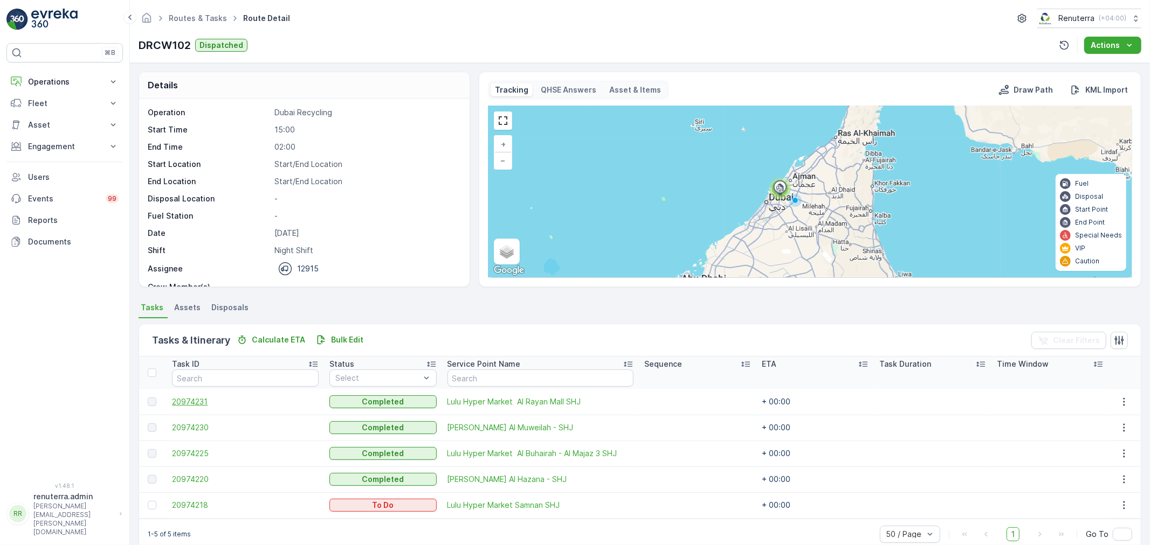
click at [192, 400] on span "20974231" at bounding box center [245, 402] width 147 height 11
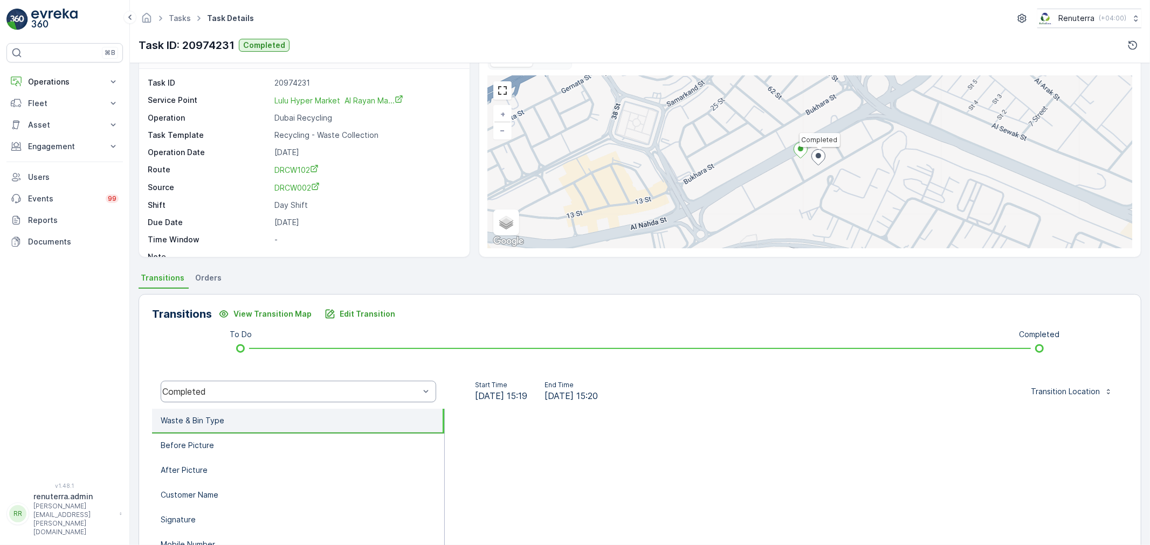
scroll to position [60, 0]
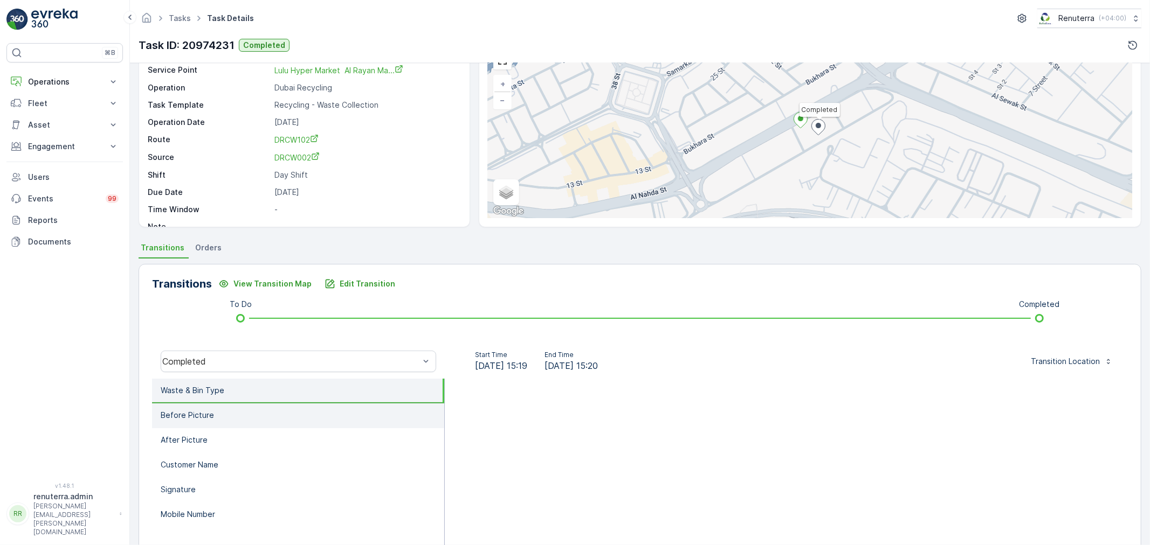
click at [192, 407] on li "Before Picture" at bounding box center [298, 416] width 292 height 25
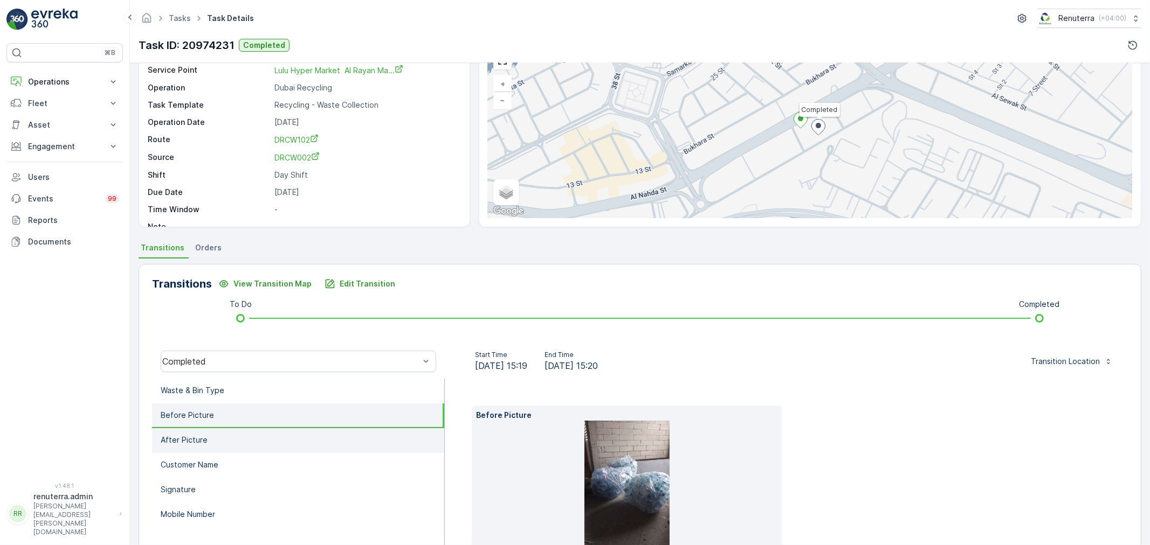
click at [199, 435] on p "After Picture" at bounding box center [184, 440] width 47 height 11
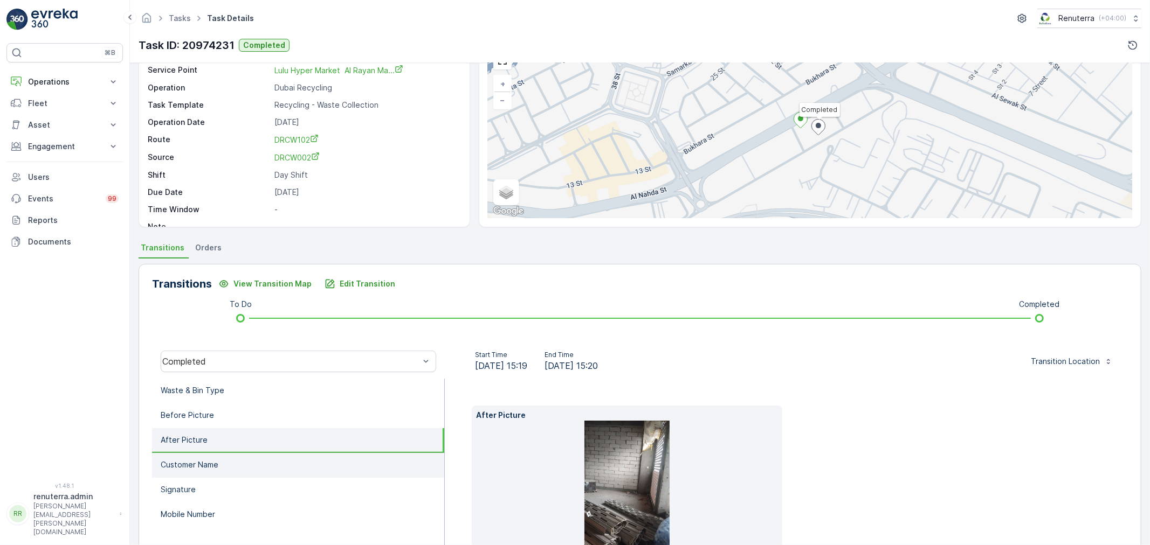
click at [199, 464] on p "Customer Name" at bounding box center [190, 465] width 58 height 11
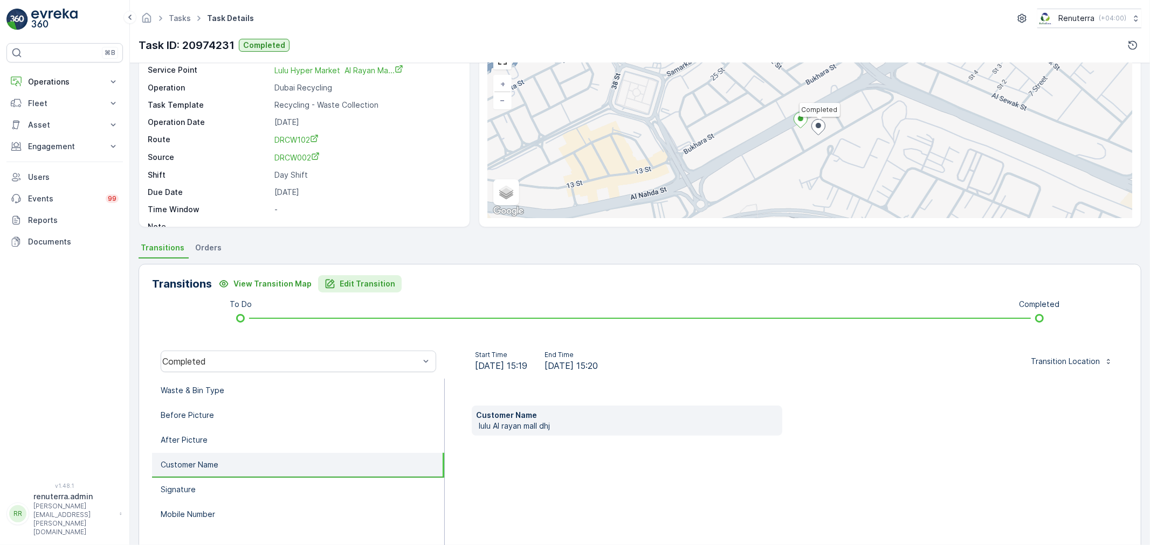
click at [342, 285] on p "Edit Transition" at bounding box center [368, 284] width 56 height 11
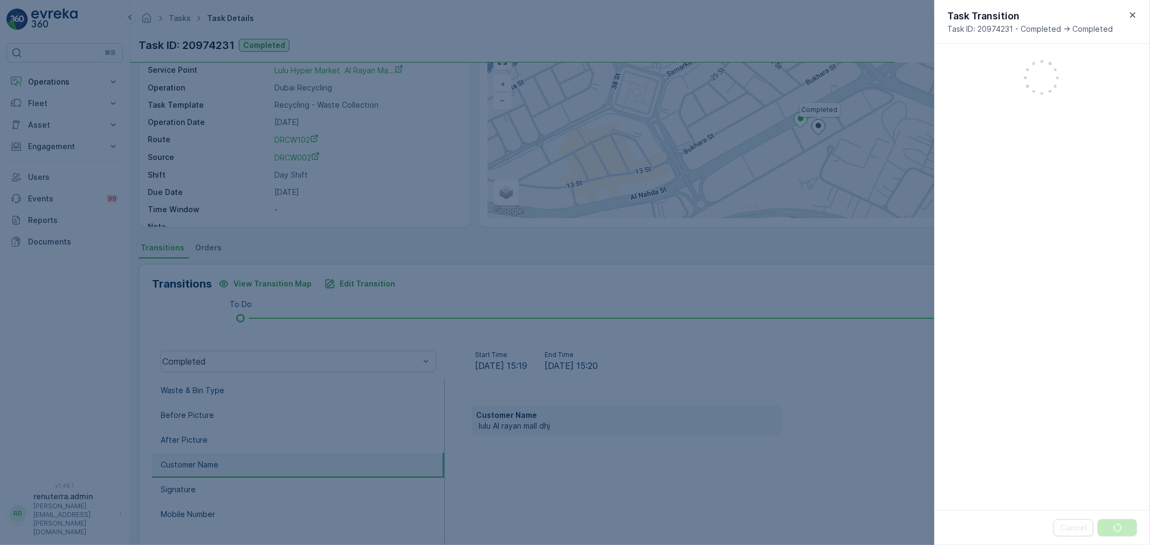
scroll to position [152, 0]
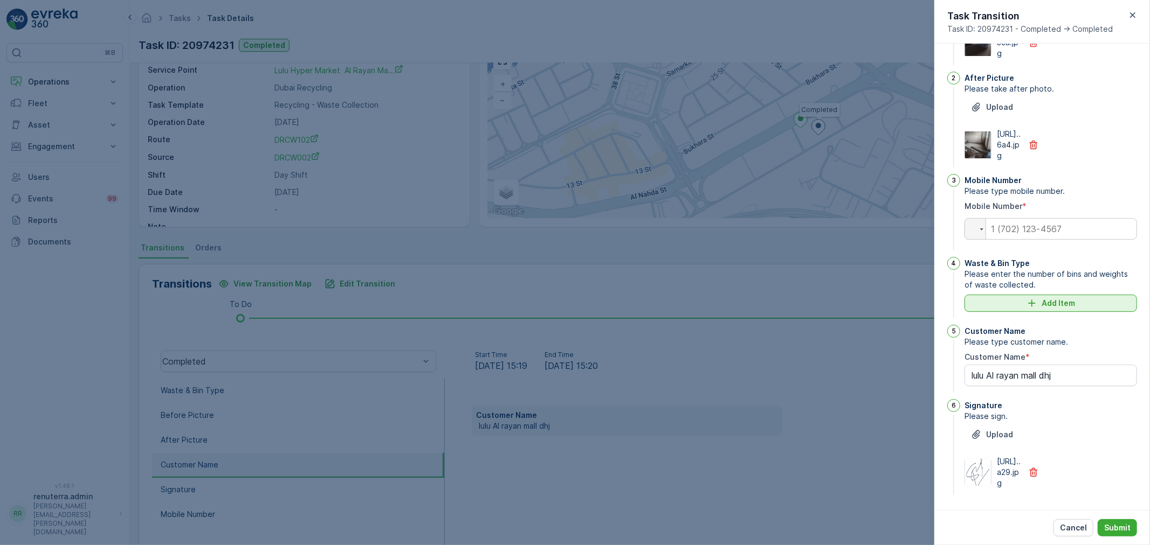
click at [1043, 298] on p "Add Item" at bounding box center [1057, 303] width 33 height 11
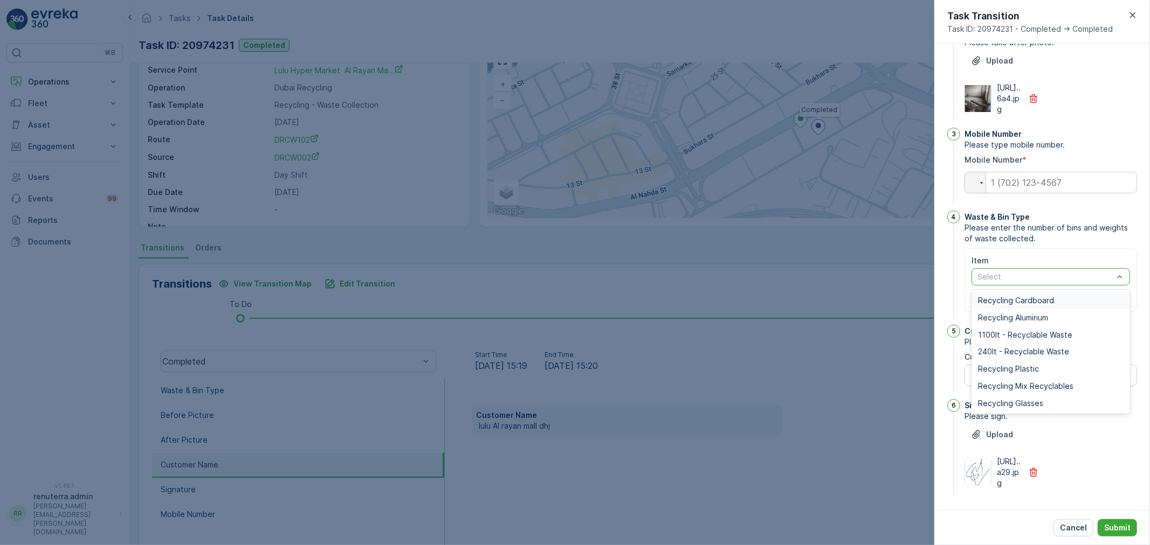
click at [1056, 281] on div at bounding box center [1045, 277] width 138 height 9
drag, startPoint x: 1020, startPoint y: 395, endPoint x: 1020, endPoint y: 387, distance: 7.6
click at [1020, 374] on span "Recycling Plastic" at bounding box center [1008, 369] width 61 height 9
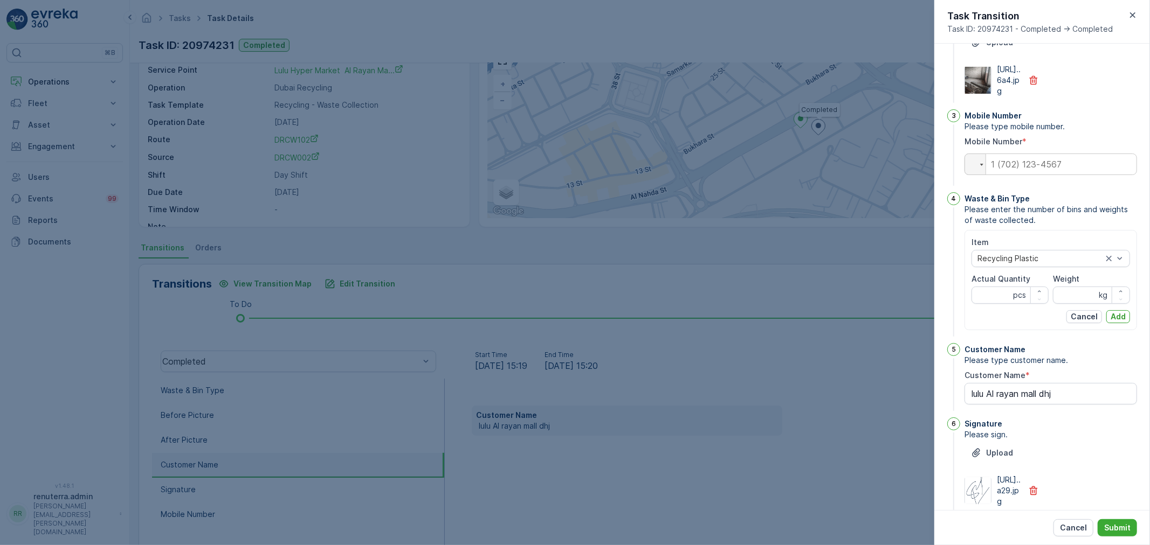
click at [996, 285] on span "Actual Quantity" at bounding box center [1000, 279] width 59 height 11
click at [990, 304] on Quantity "Actual Quantity" at bounding box center [1009, 295] width 77 height 17
type Quantity "3"
click at [1071, 304] on input "Weight" at bounding box center [1091, 295] width 77 height 17
type input "19"
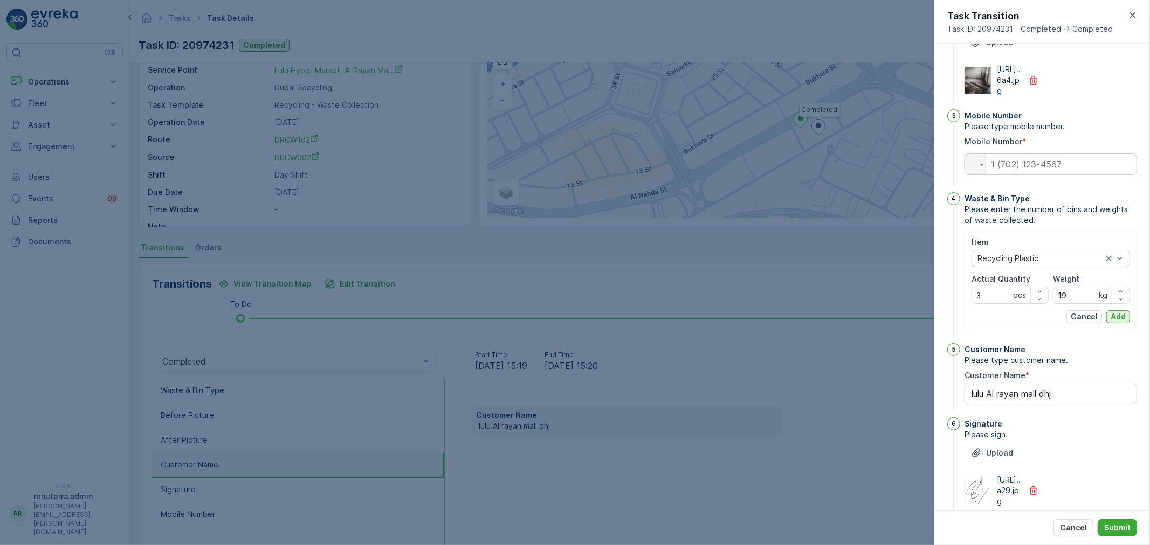
click at [1111, 322] on p "Add" at bounding box center [1117, 317] width 15 height 11
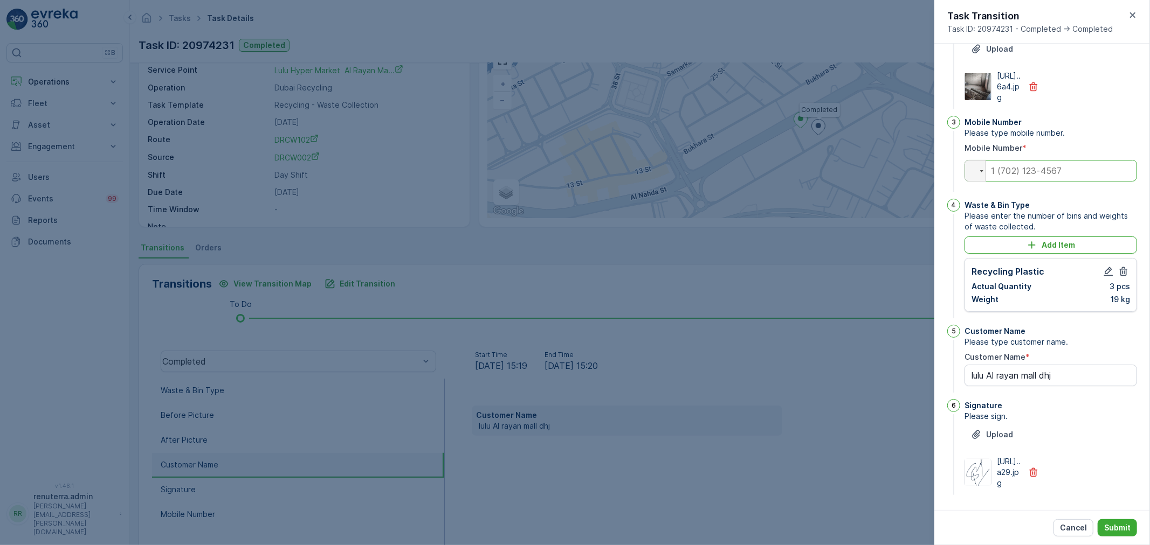
click at [1034, 182] on input "tel" at bounding box center [1050, 171] width 172 height 22
type input "0545898471"
click at [1115, 520] on button "Submit" at bounding box center [1116, 528] width 39 height 17
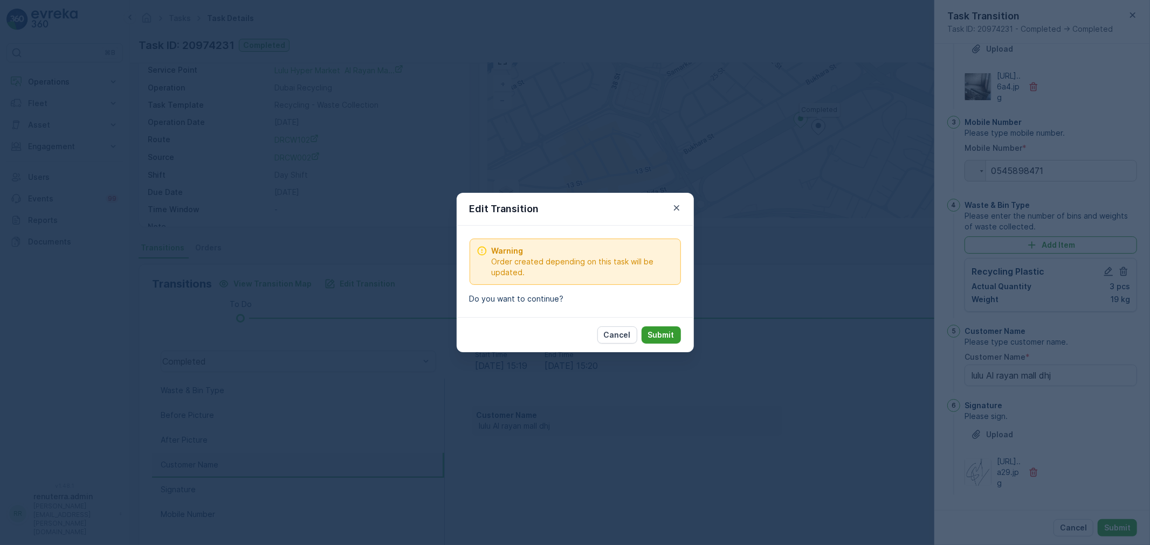
click at [661, 333] on p "Submit" at bounding box center [661, 335] width 26 height 11
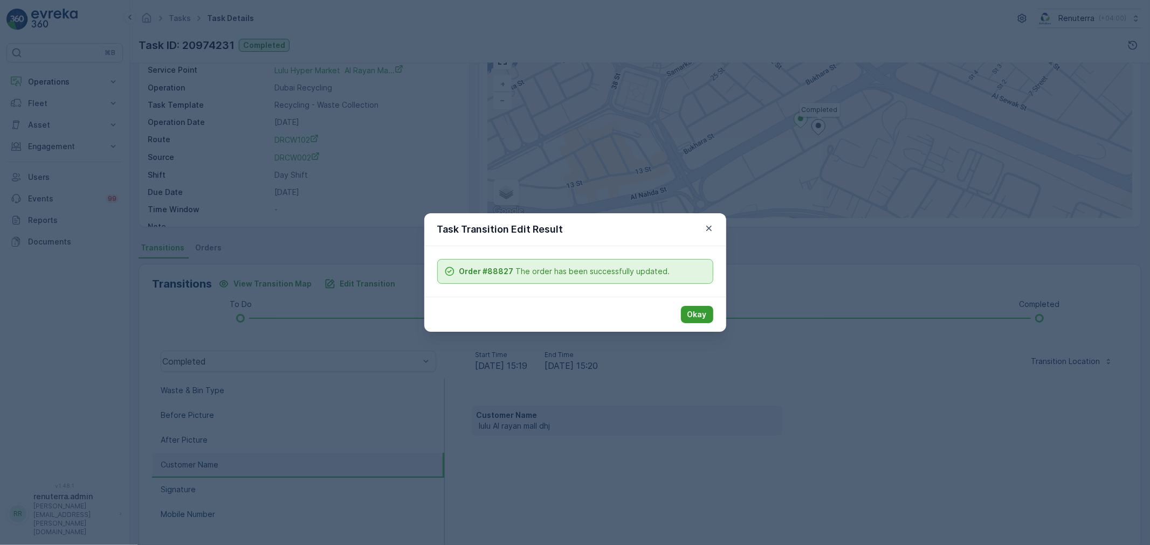
click at [699, 314] on p "Okay" at bounding box center [696, 314] width 19 height 11
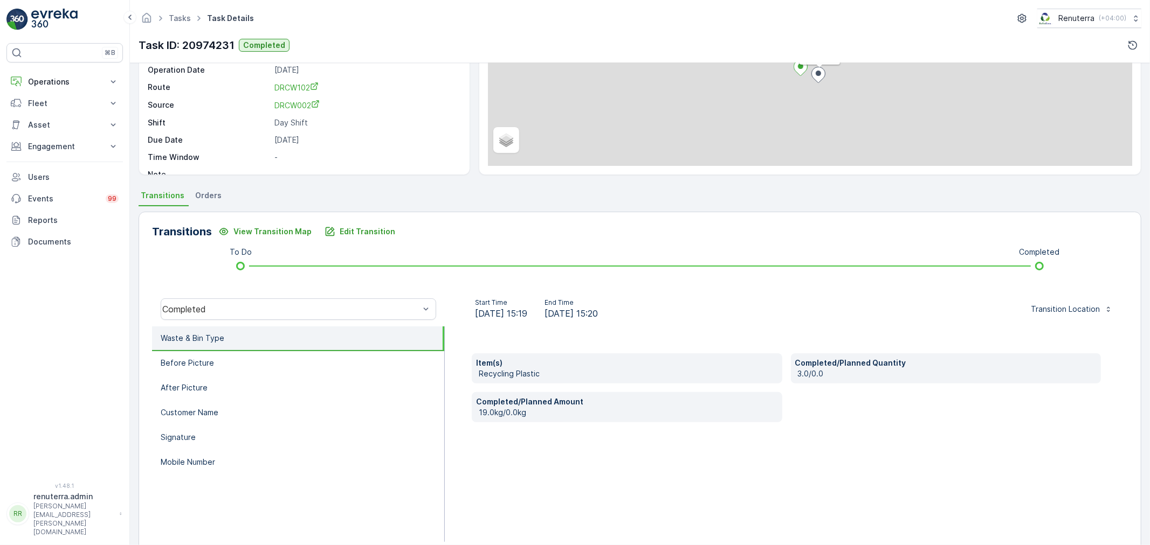
scroll to position [133, 0]
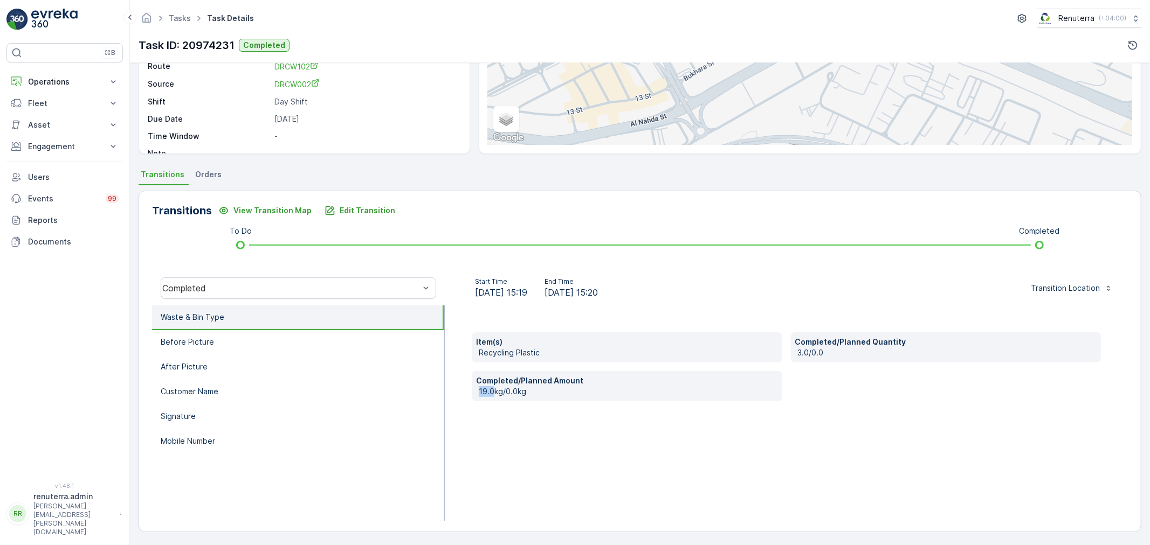
drag, startPoint x: 480, startPoint y: 391, endPoint x: 493, endPoint y: 391, distance: 12.9
click at [493, 391] on p "19.0kg/0.0kg" at bounding box center [628, 391] width 299 height 11
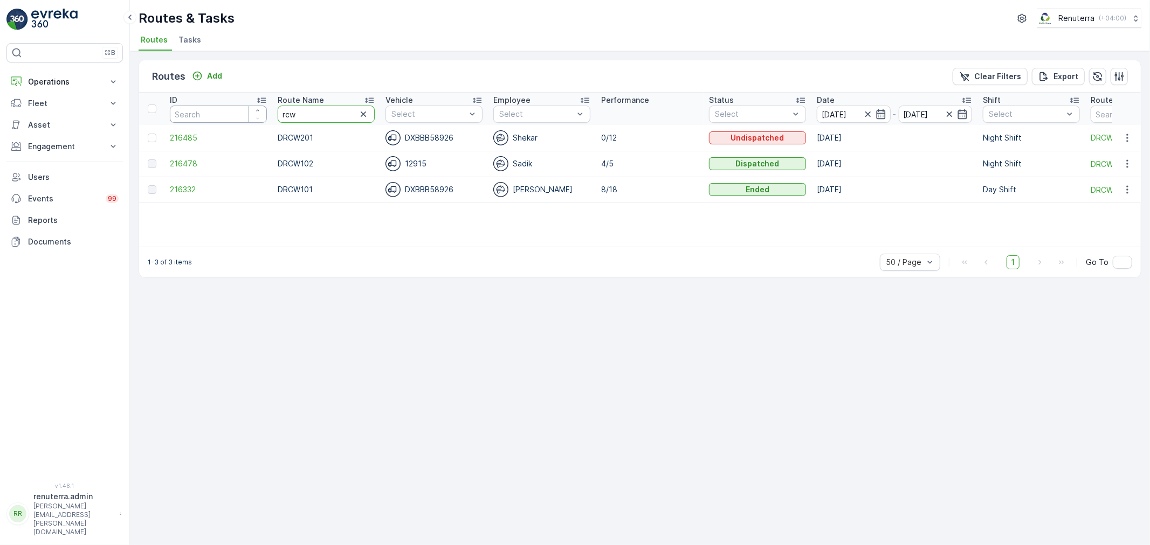
drag, startPoint x: 306, startPoint y: 113, endPoint x: 252, endPoint y: 105, distance: 54.1
click at [252, 105] on tr "ID Route Name rcw Vehicle Select Employee Select Performance Status Select Date…" at bounding box center [734, 109] width 1191 height 32
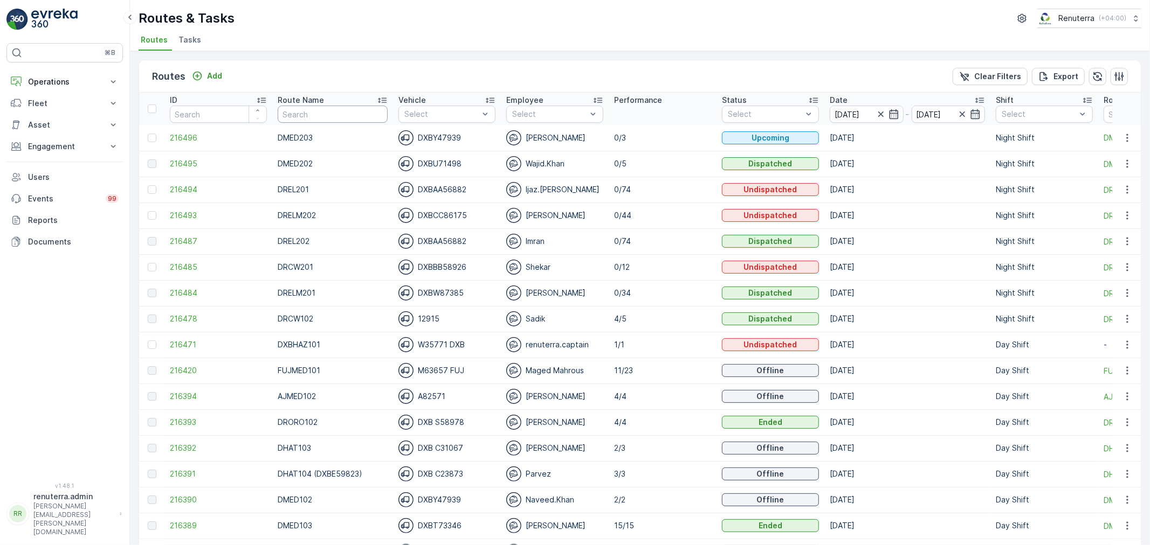
click at [310, 115] on input "text" at bounding box center [333, 114] width 110 height 17
type input "rel"
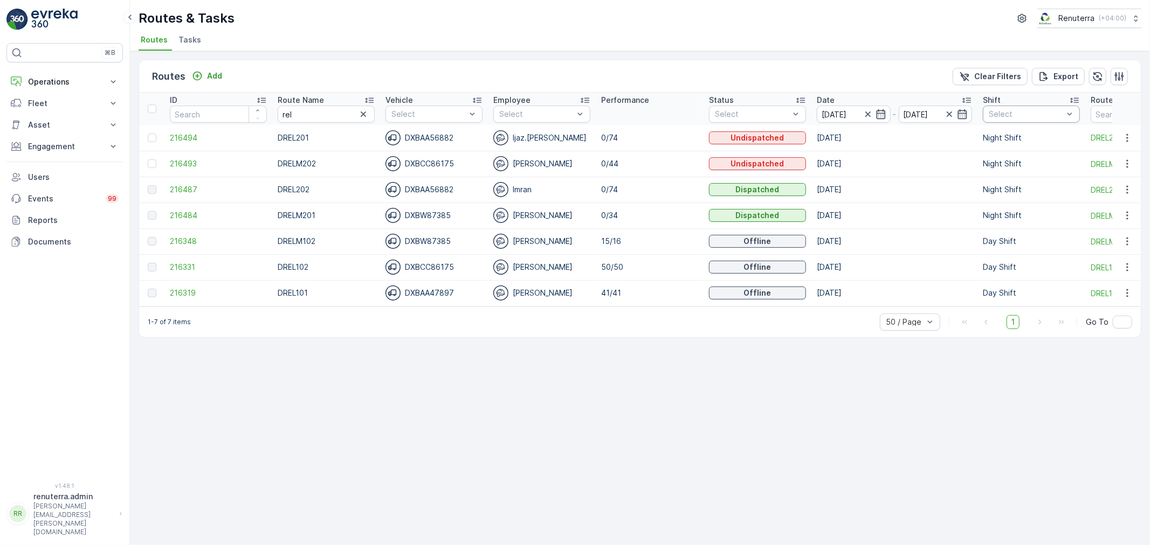
click at [1029, 110] on div at bounding box center [1025, 114] width 77 height 9
click at [992, 171] on div at bounding box center [993, 173] width 9 height 9
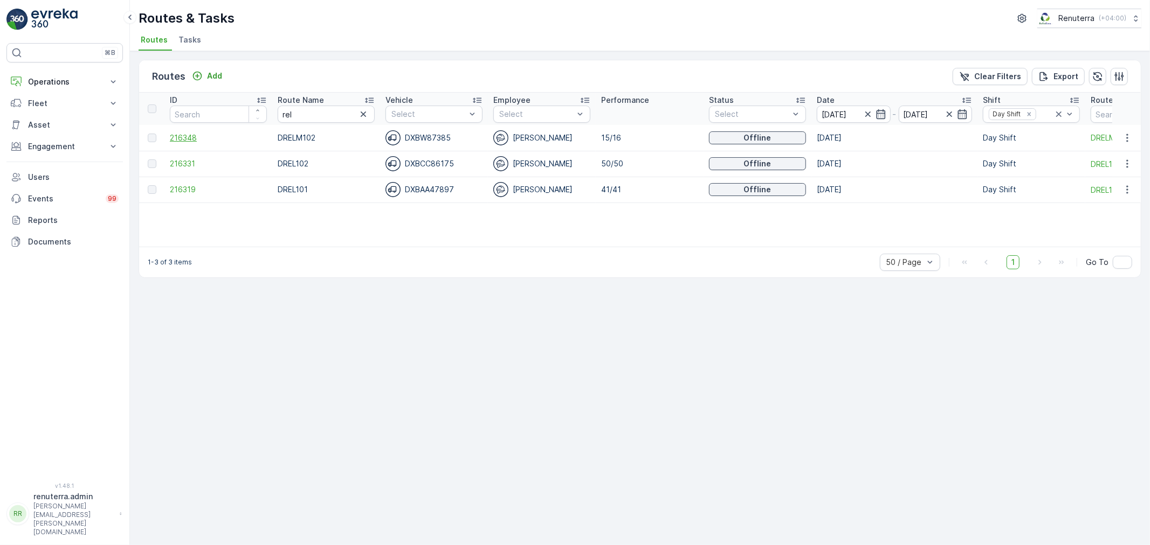
click at [186, 140] on span "216348" at bounding box center [218, 138] width 97 height 11
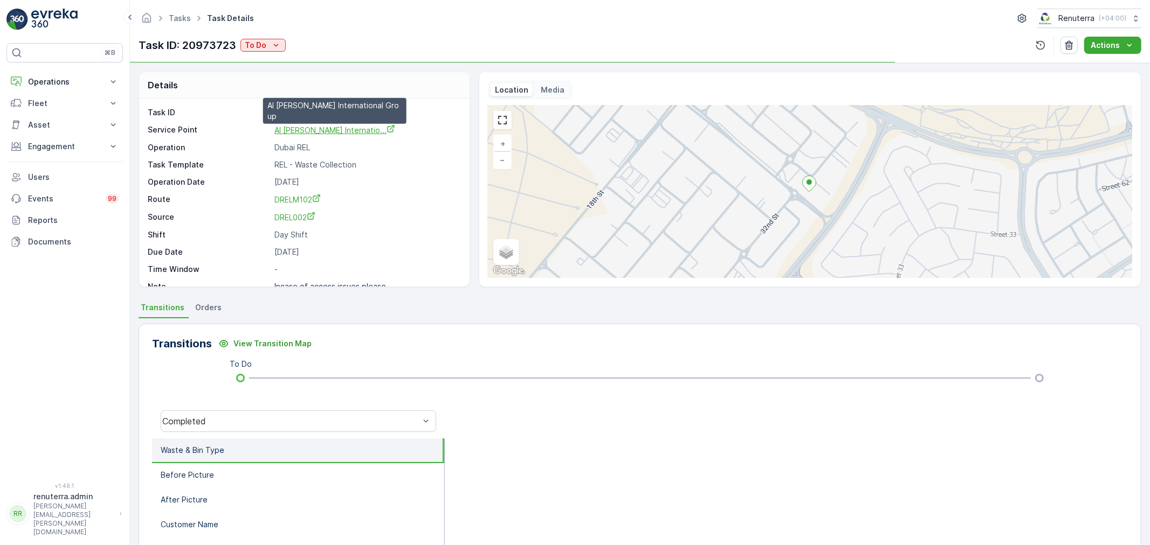
click at [367, 133] on span "Al [PERSON_NAME] Internatio..." at bounding box center [334, 130] width 121 height 9
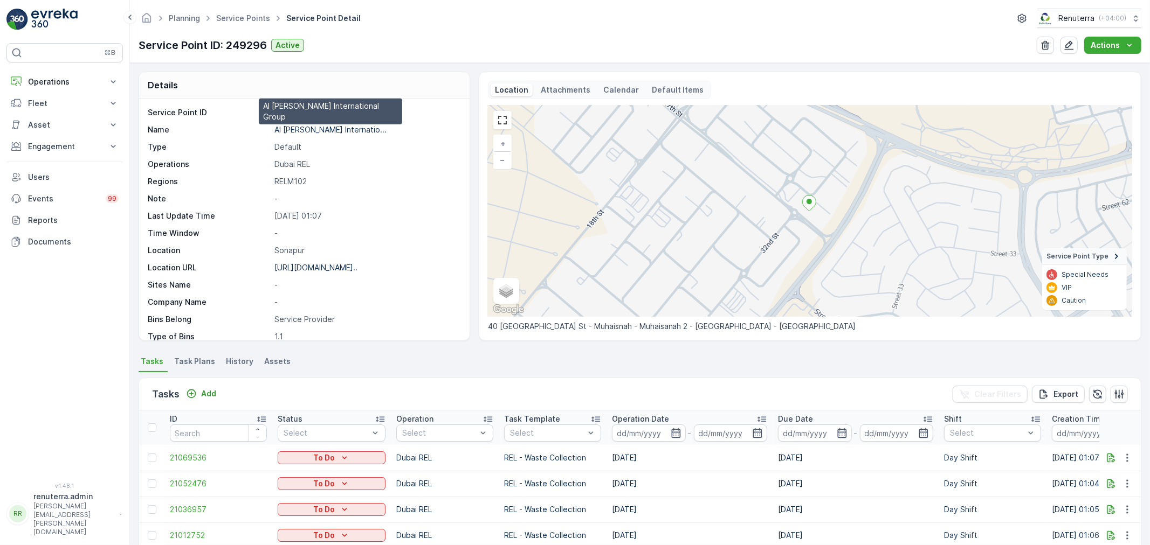
click at [331, 132] on p "Al [PERSON_NAME] Internatio..." at bounding box center [330, 129] width 112 height 9
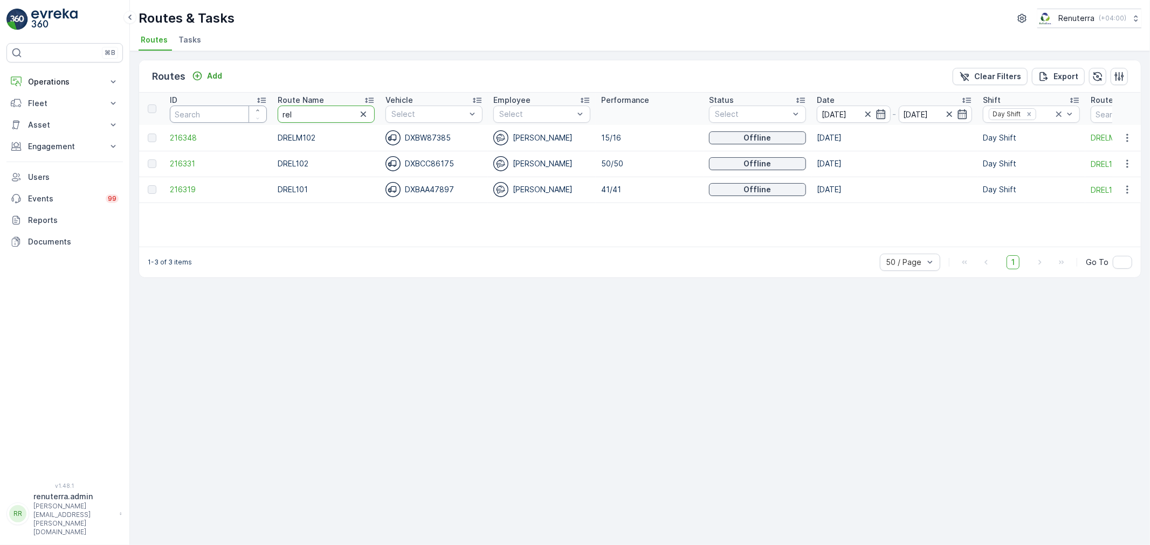
drag, startPoint x: 315, startPoint y: 117, endPoint x: 228, endPoint y: 113, distance: 87.4
click at [228, 113] on tr "ID Route Name rel Vehicle Select Employee Select Performance Status Select Date…" at bounding box center [734, 109] width 1191 height 32
type input "roro"
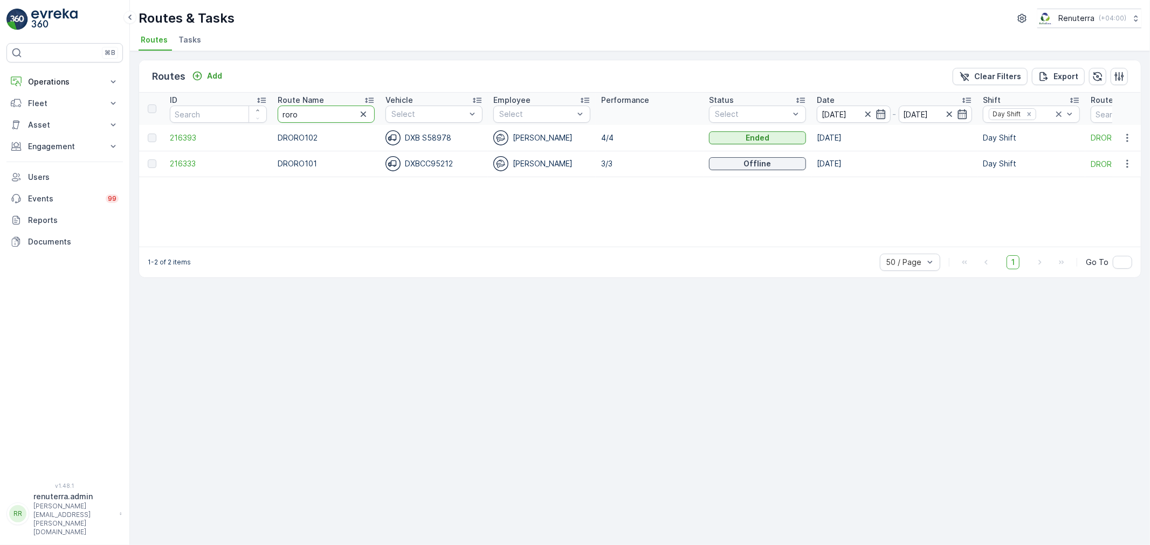
drag, startPoint x: 319, startPoint y: 117, endPoint x: 236, endPoint y: 93, distance: 87.1
click at [236, 93] on tr "ID Route Name roro Vehicle Select Employee Select Performance Status Select Dat…" at bounding box center [734, 109] width 1191 height 32
type input "hat"
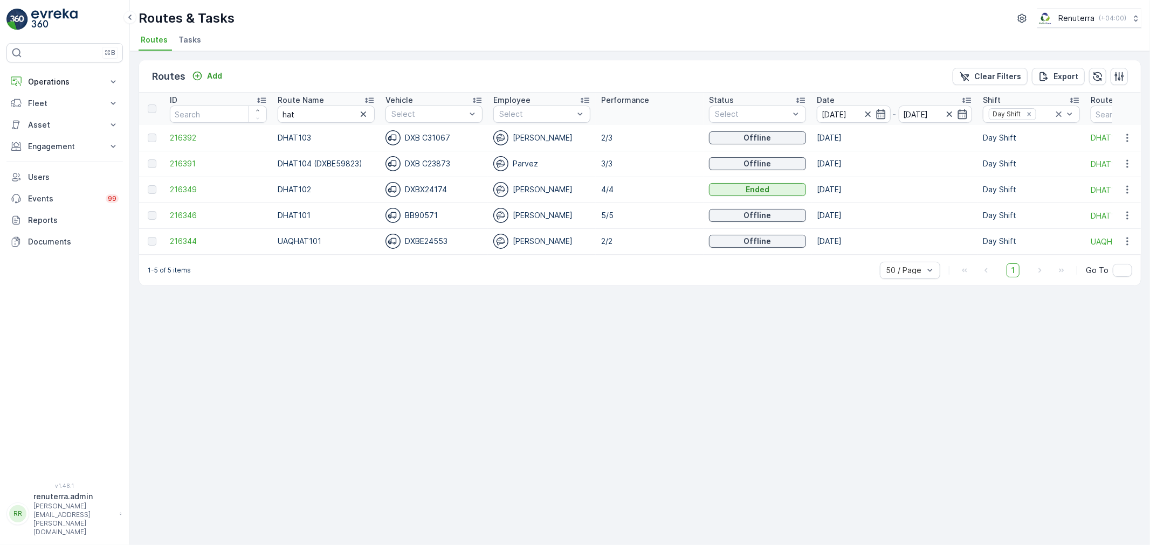
click at [183, 42] on span "Tasks" at bounding box center [189, 39] width 23 height 11
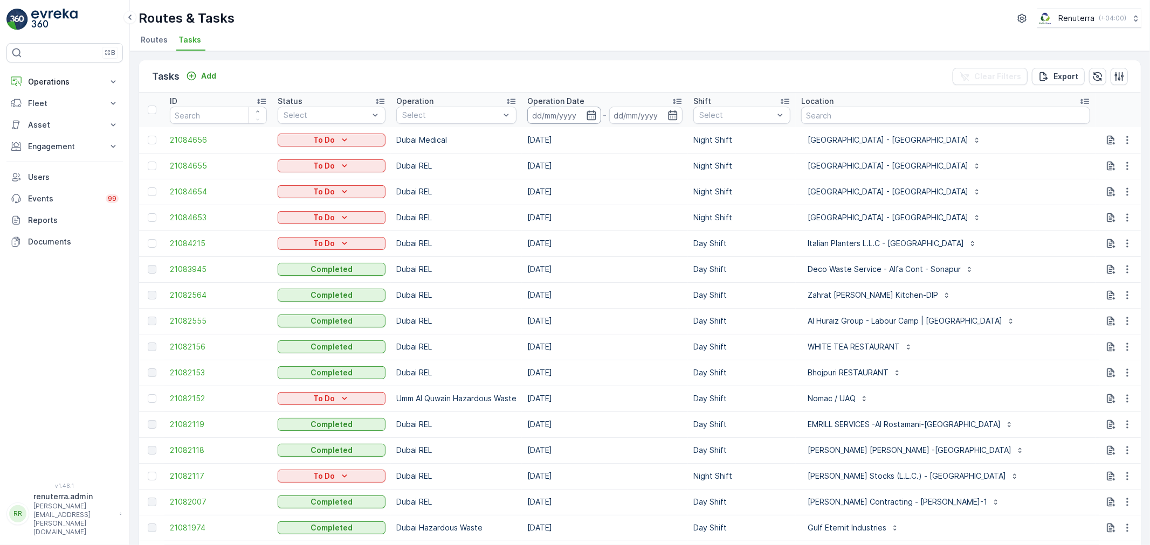
click at [589, 109] on input at bounding box center [564, 115] width 74 height 17
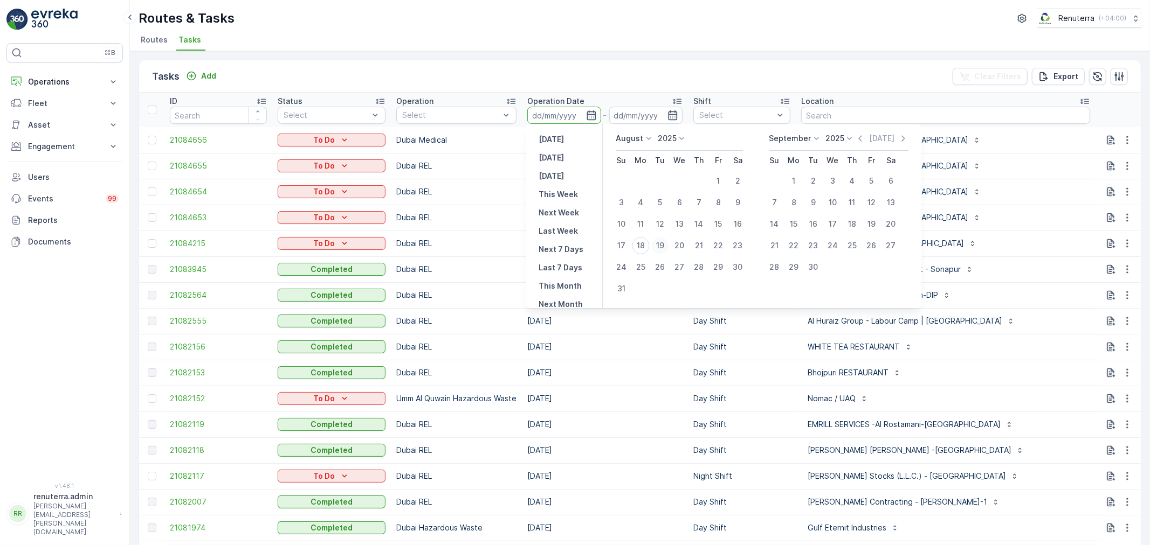
click at [660, 246] on div "19" at bounding box center [660, 245] width 17 height 17
type input "[DATE]"
click at [660, 246] on div "19" at bounding box center [660, 245] width 17 height 17
type input "[DATE]"
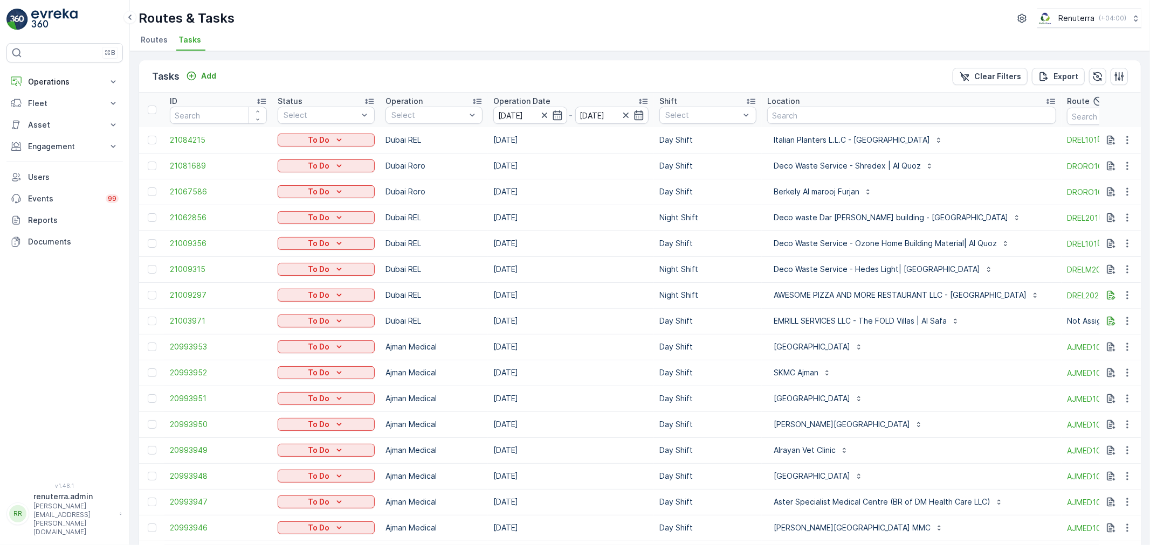
click at [428, 121] on div "Select" at bounding box center [433, 115] width 97 height 17
click at [419, 218] on p "[GEOGRAPHIC_DATA] HAT" at bounding box center [442, 224] width 79 height 22
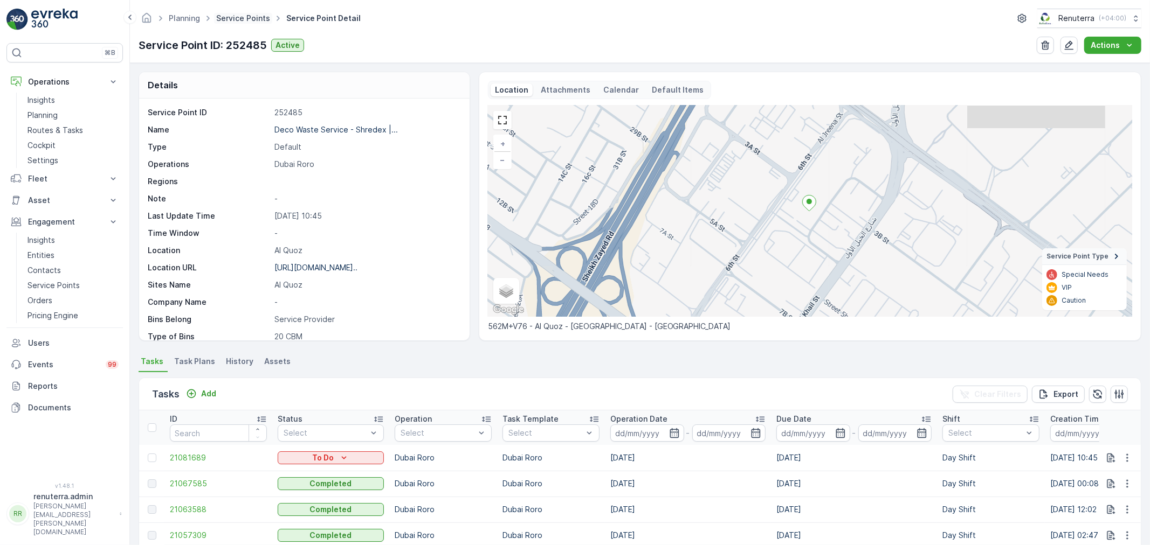
click at [243, 22] on link "Service Points" at bounding box center [243, 17] width 54 height 9
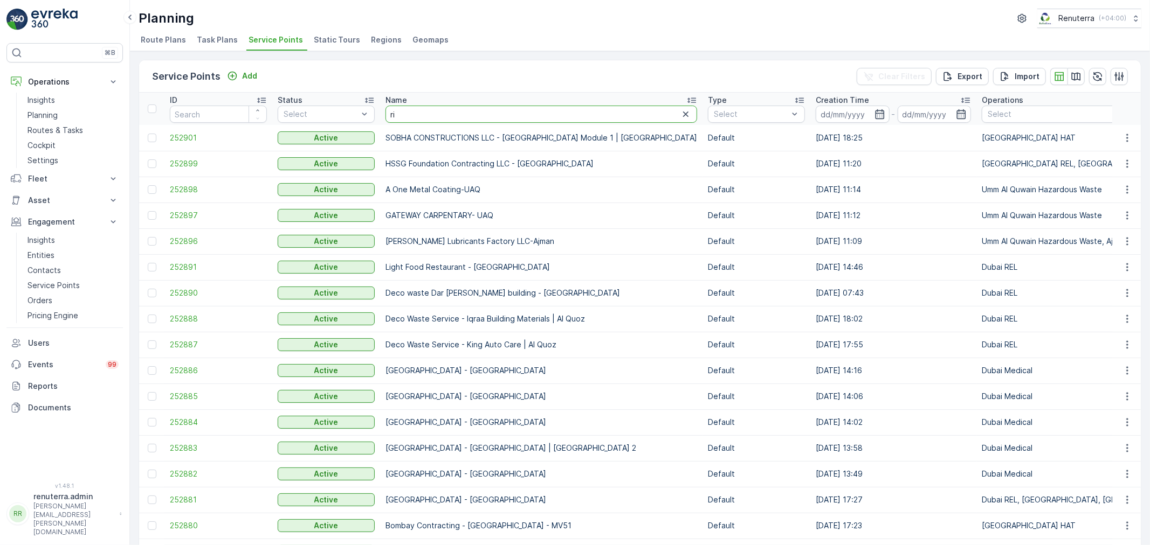
type input "[PERSON_NAME]"
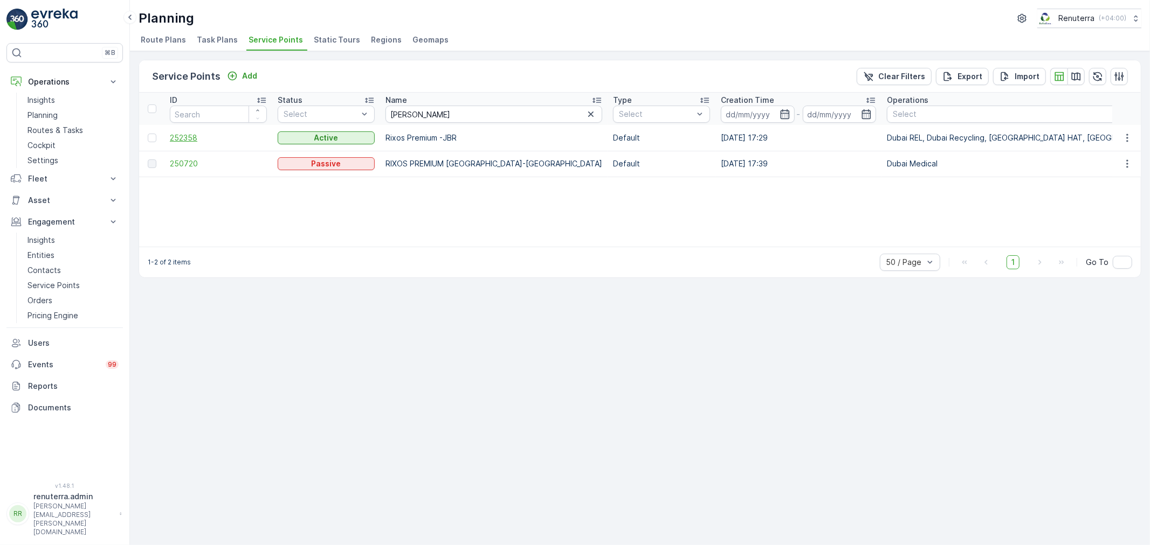
click at [192, 139] on span "252358" at bounding box center [218, 138] width 97 height 11
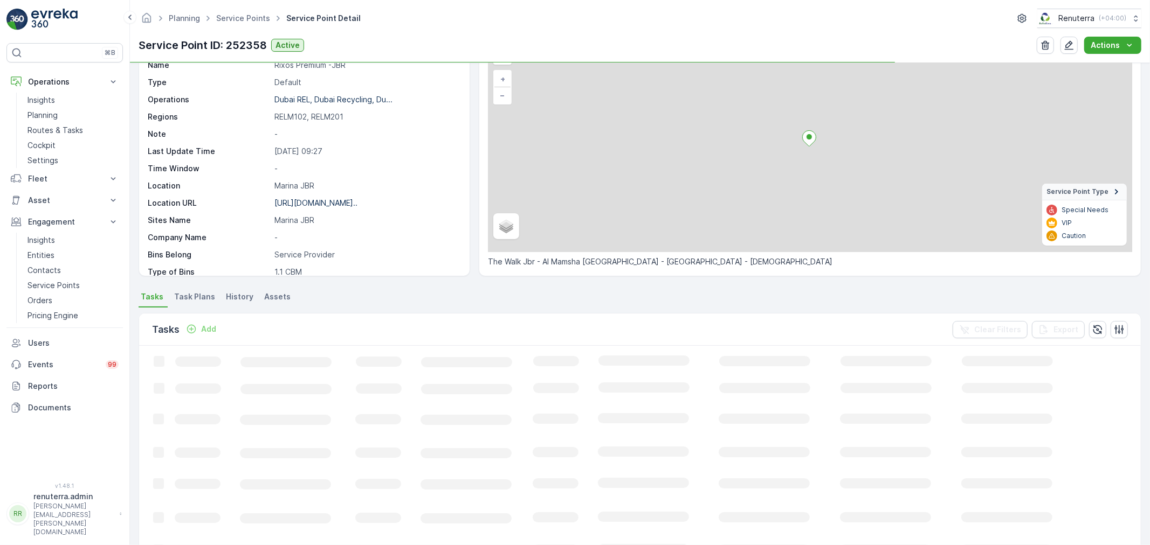
scroll to position [178, 0]
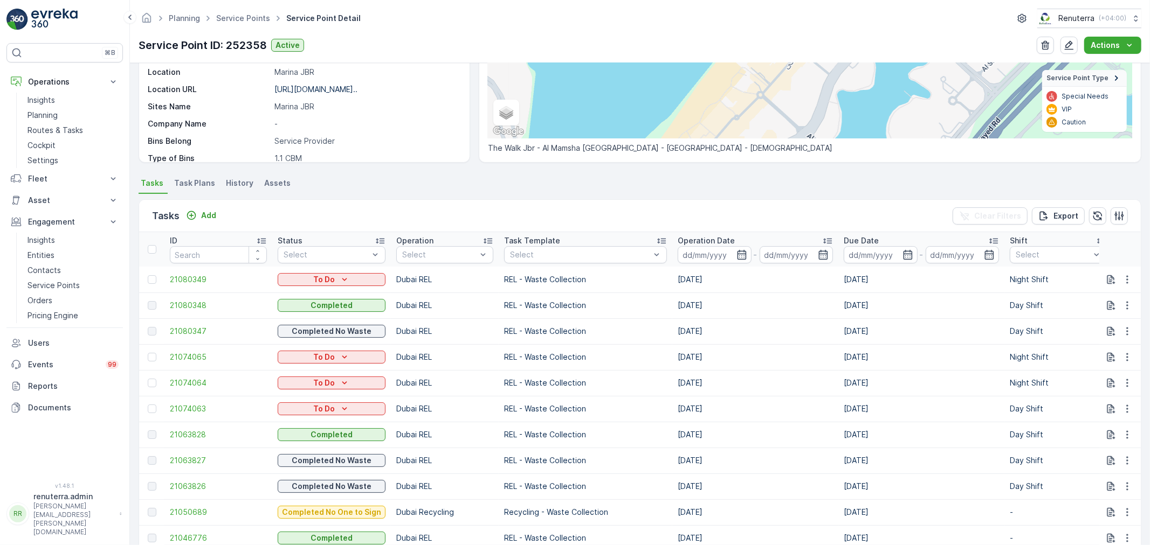
click at [736, 250] on icon "button" at bounding box center [741, 255] width 11 height 11
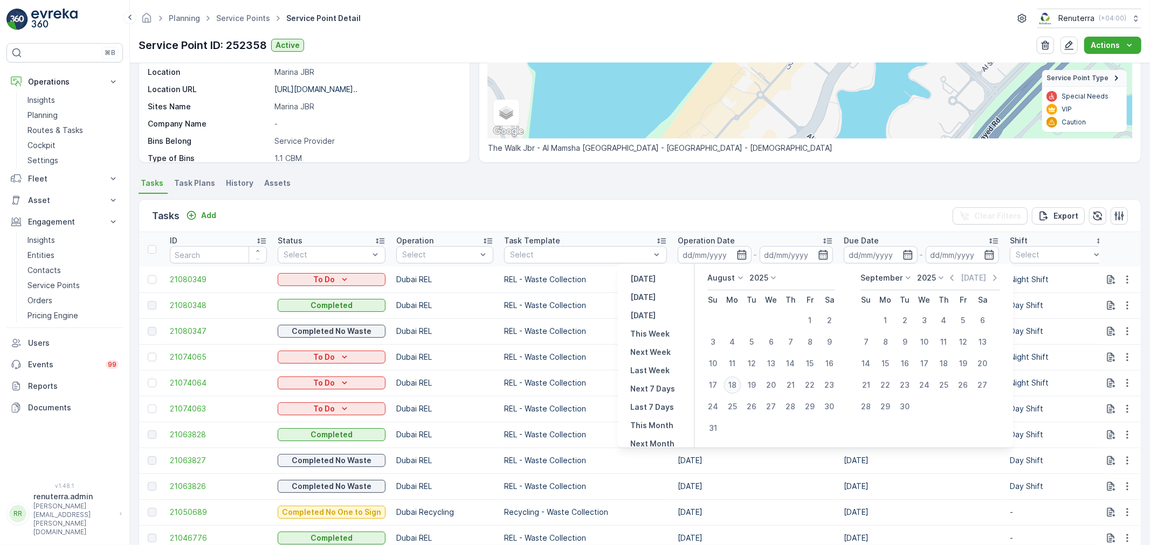
click at [732, 387] on div "18" at bounding box center [732, 385] width 17 height 17
type input "[DATE]"
click at [732, 387] on div "18" at bounding box center [732, 385] width 17 height 17
type input "[DATE]"
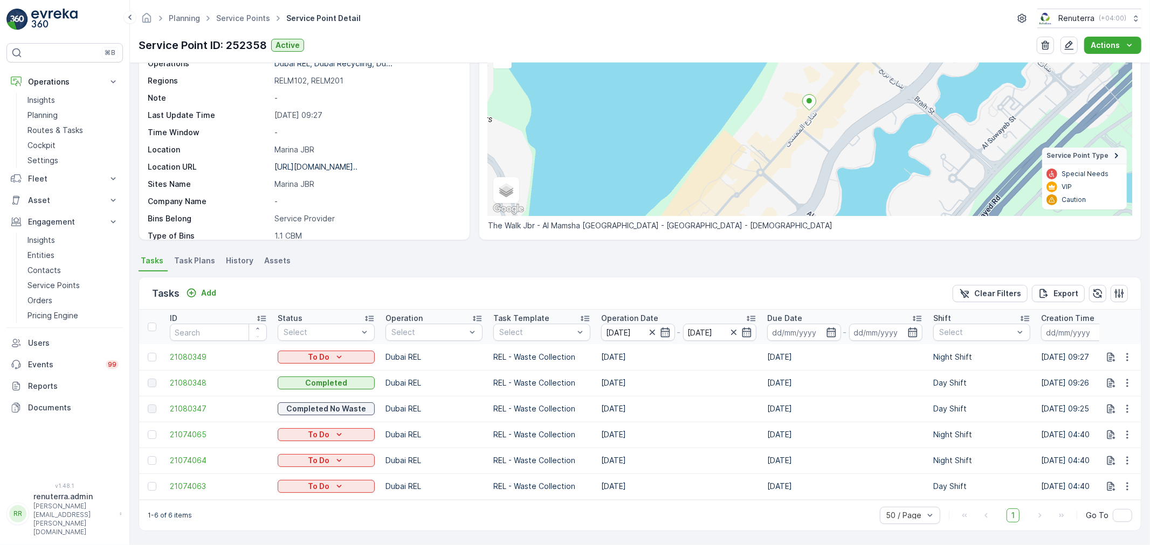
scroll to position [106, 0]
click at [1127, 352] on icon "button" at bounding box center [1127, 357] width 11 height 11
click at [1097, 407] on span "Remove from Route" at bounding box center [1109, 412] width 73 height 11
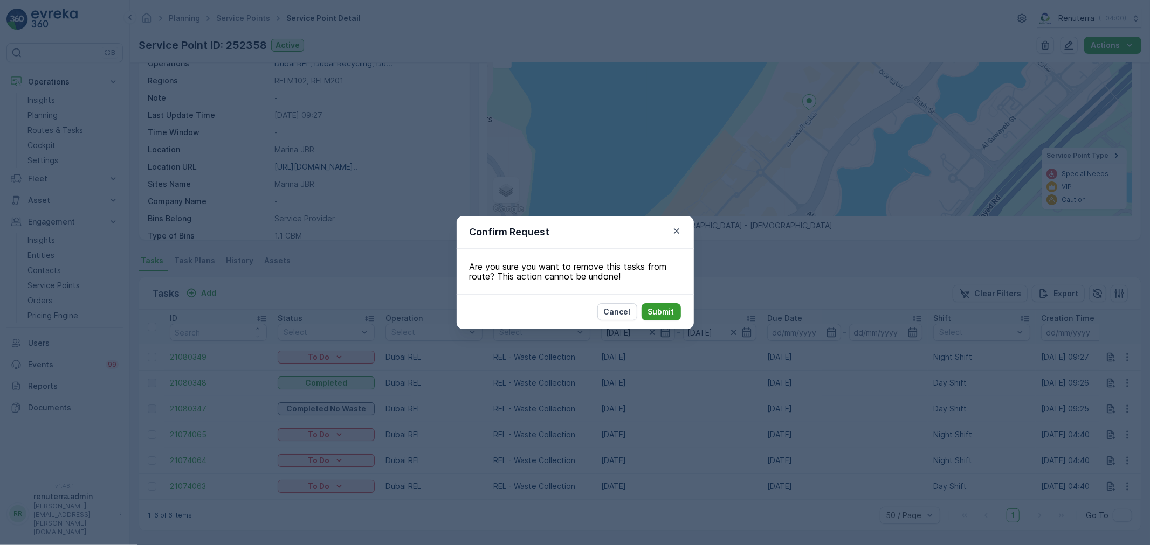
click at [666, 314] on p "Submit" at bounding box center [661, 312] width 26 height 11
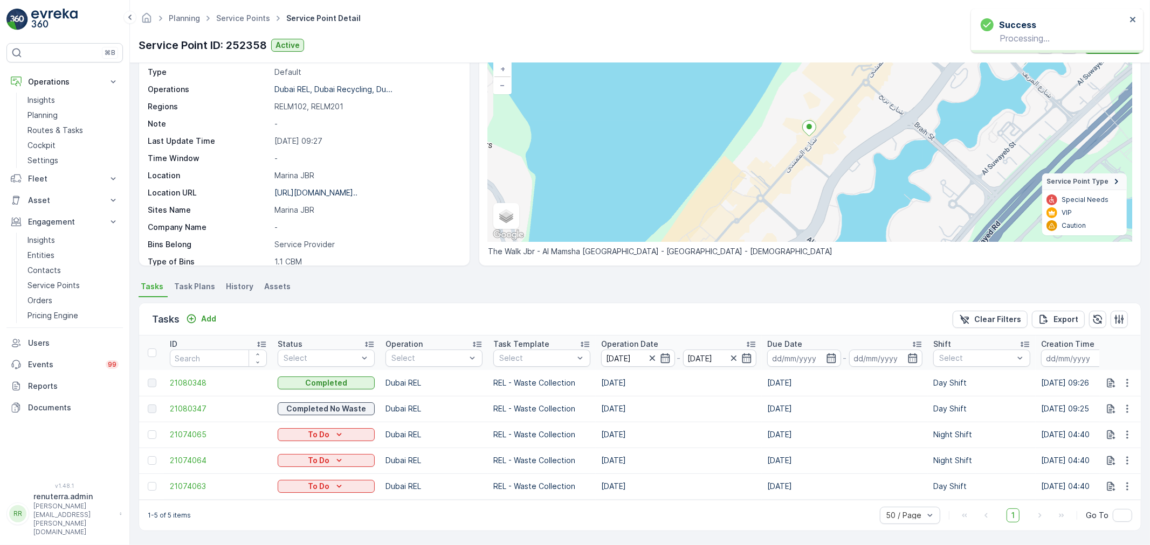
scroll to position [80, 0]
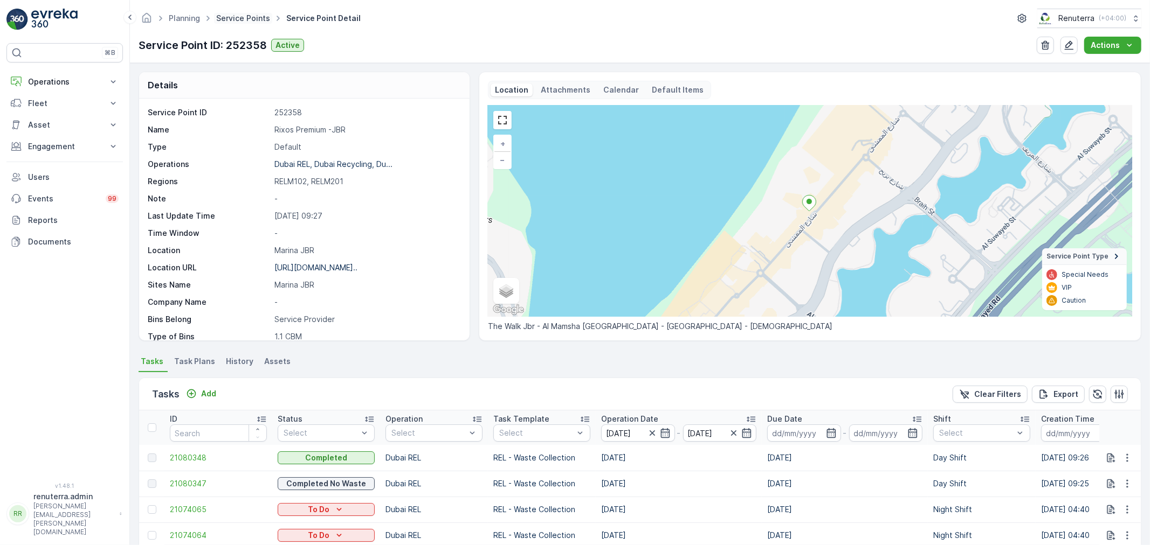
click at [252, 19] on link "Service Points" at bounding box center [243, 17] width 54 height 9
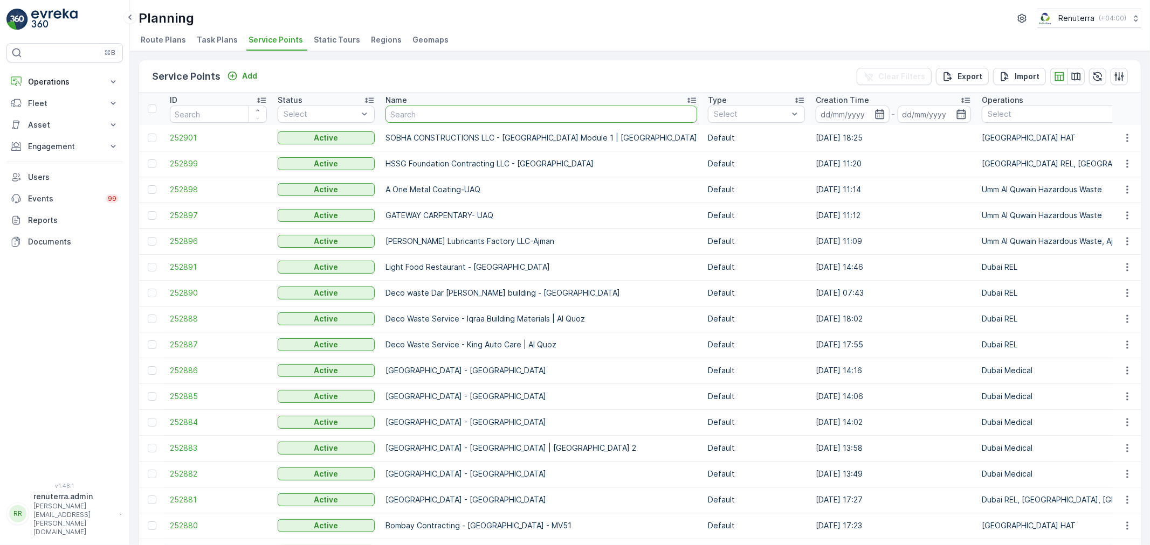
click at [420, 119] on input "text" at bounding box center [541, 114] width 312 height 17
paste input "[GEOGRAPHIC_DATA]"
type input "[GEOGRAPHIC_DATA]"
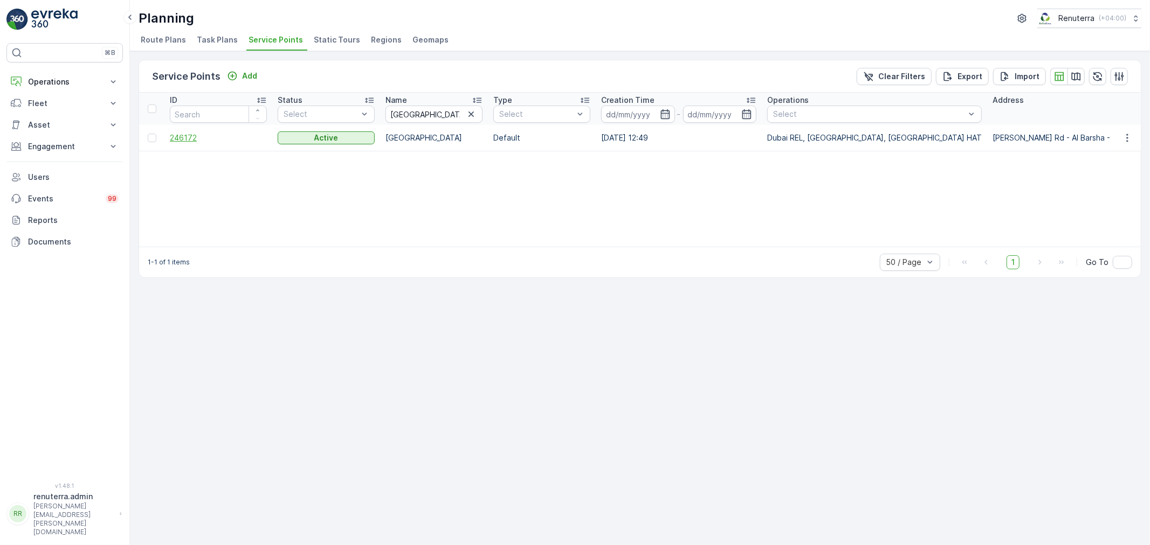
click at [189, 137] on span "246172" at bounding box center [218, 138] width 97 height 11
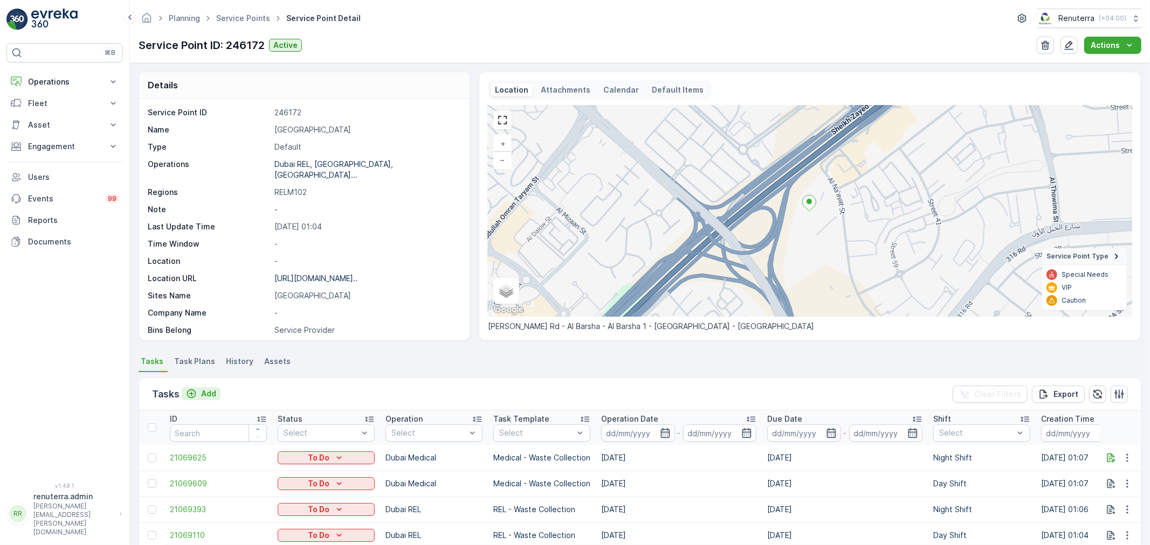
click at [209, 395] on p "Add" at bounding box center [208, 394] width 15 height 11
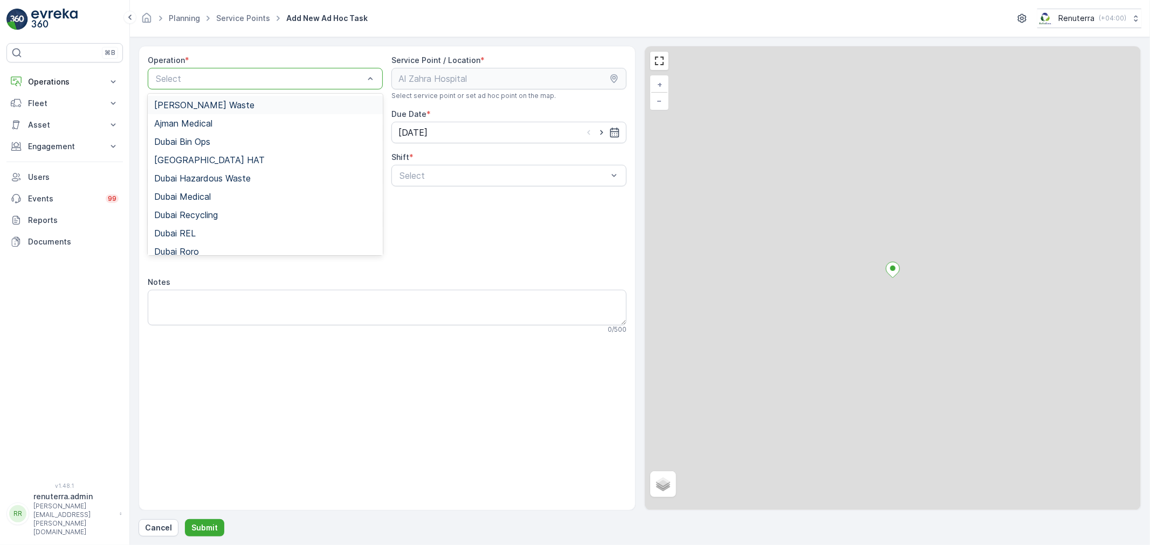
click at [243, 83] on div at bounding box center [260, 79] width 210 height 10
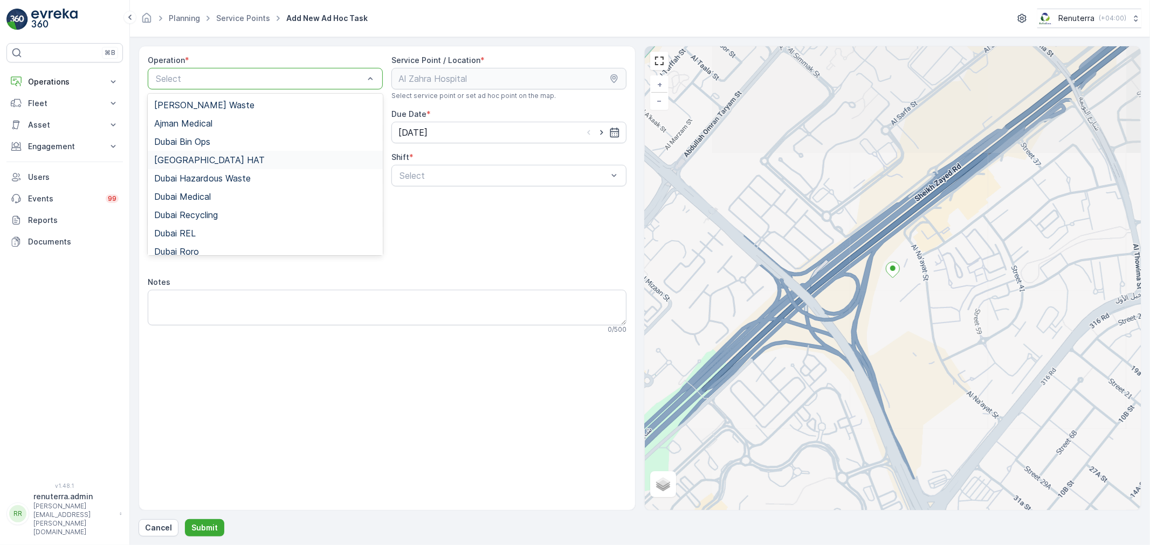
click at [200, 157] on div "[GEOGRAPHIC_DATA] HAT" at bounding box center [265, 160] width 222 height 10
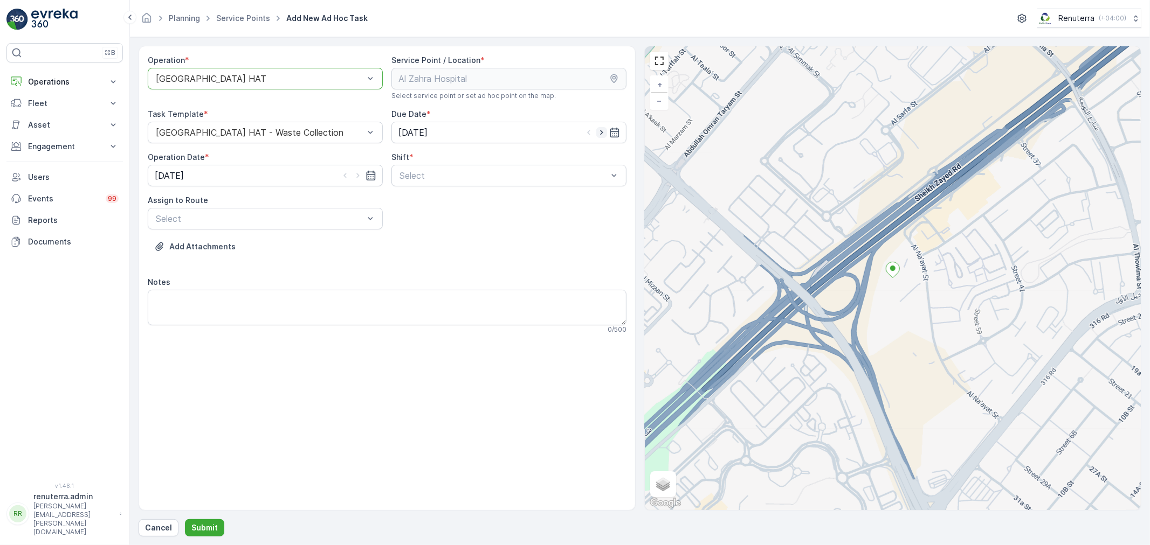
click at [600, 130] on icon "button" at bounding box center [601, 132] width 11 height 11
type input "[DATE]"
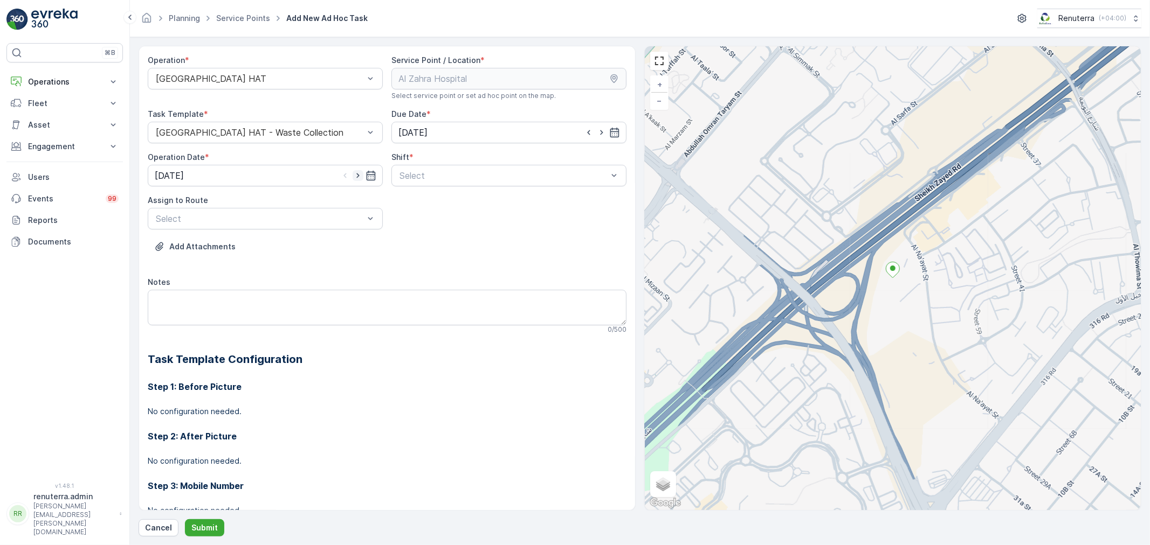
click at [357, 174] on icon "button" at bounding box center [357, 175] width 11 height 11
type input "[DATE]"
click at [439, 178] on div at bounding box center [503, 176] width 210 height 10
click at [416, 198] on span "Day Shift" at bounding box center [417, 202] width 38 height 10
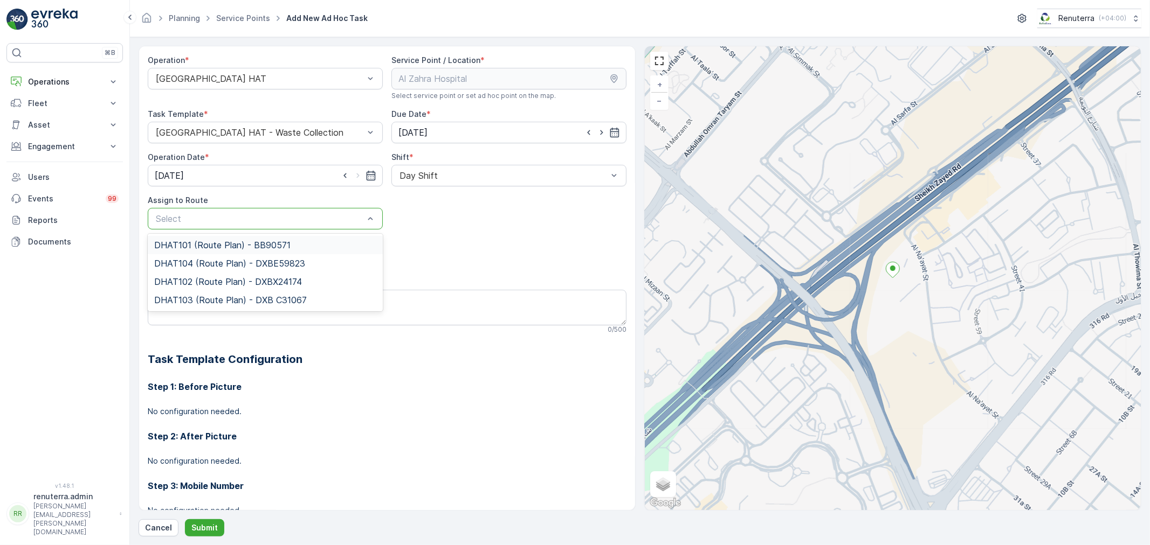
click at [189, 243] on span "DHAT101 (Route Plan) - BB90571" at bounding box center [222, 245] width 136 height 10
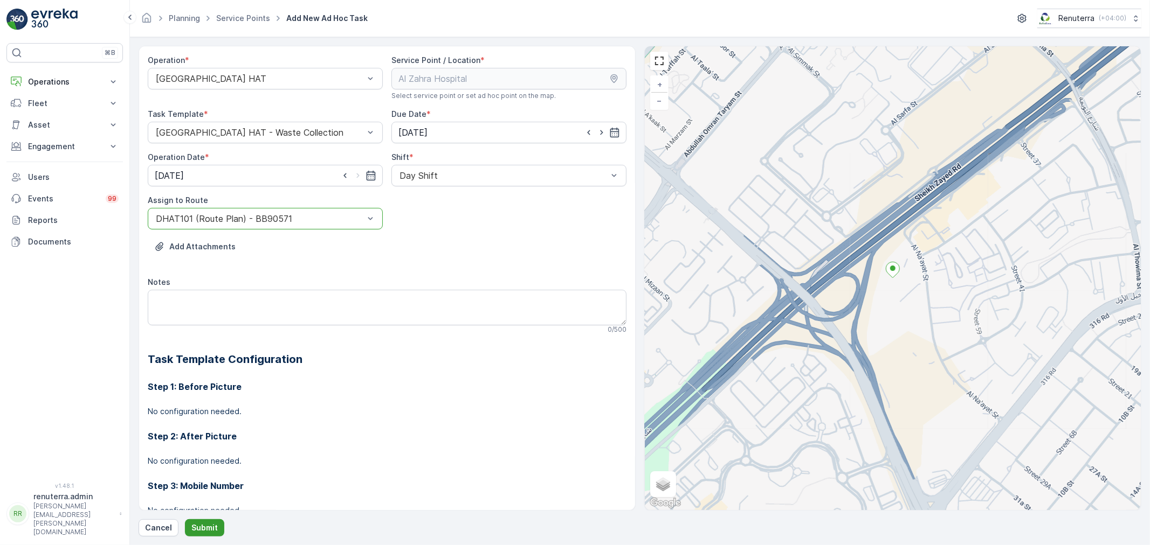
click at [208, 525] on p "Submit" at bounding box center [204, 528] width 26 height 11
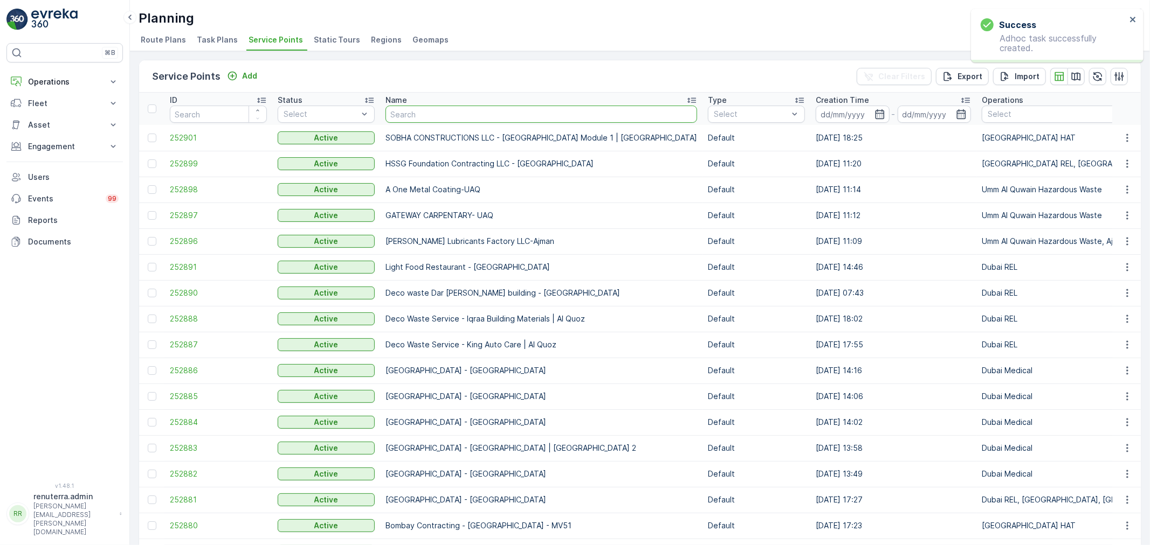
click at [418, 116] on input "text" at bounding box center [541, 114] width 312 height 17
type input "sobha"
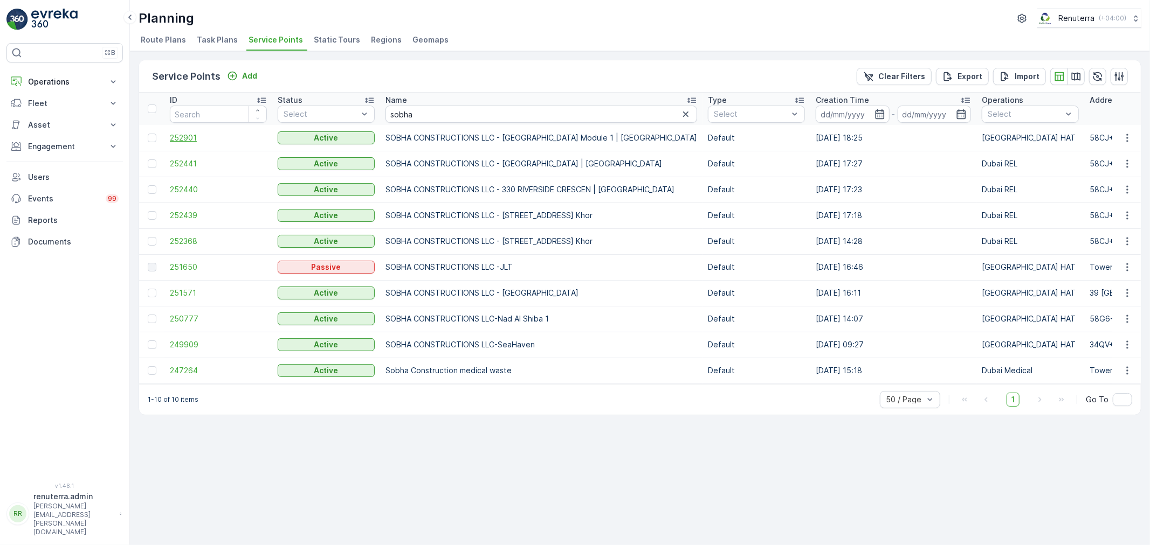
click at [186, 138] on span "252901" at bounding box center [218, 138] width 97 height 11
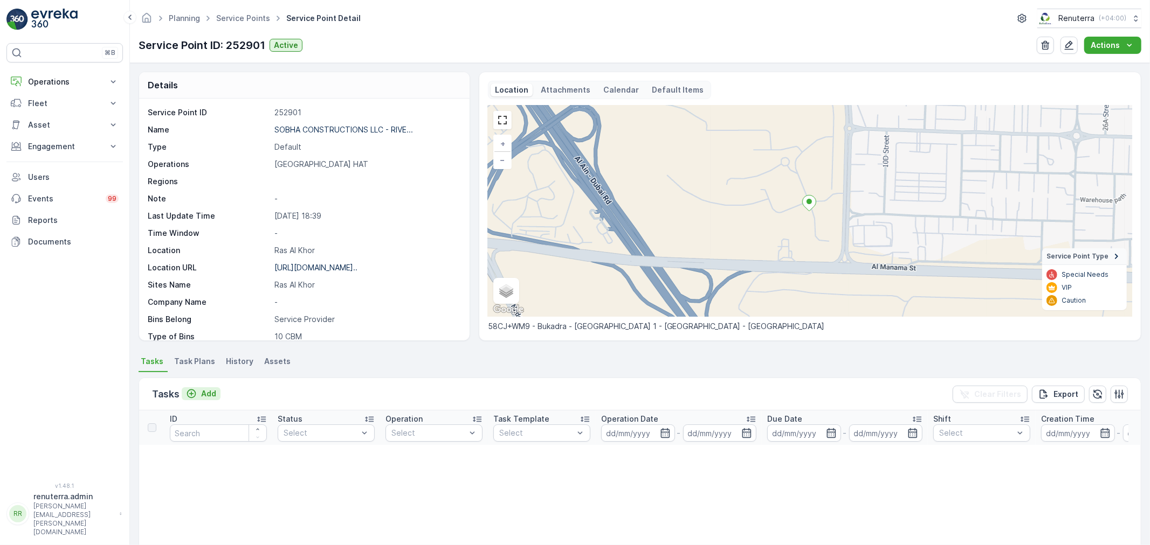
click at [209, 389] on p "Add" at bounding box center [208, 394] width 15 height 11
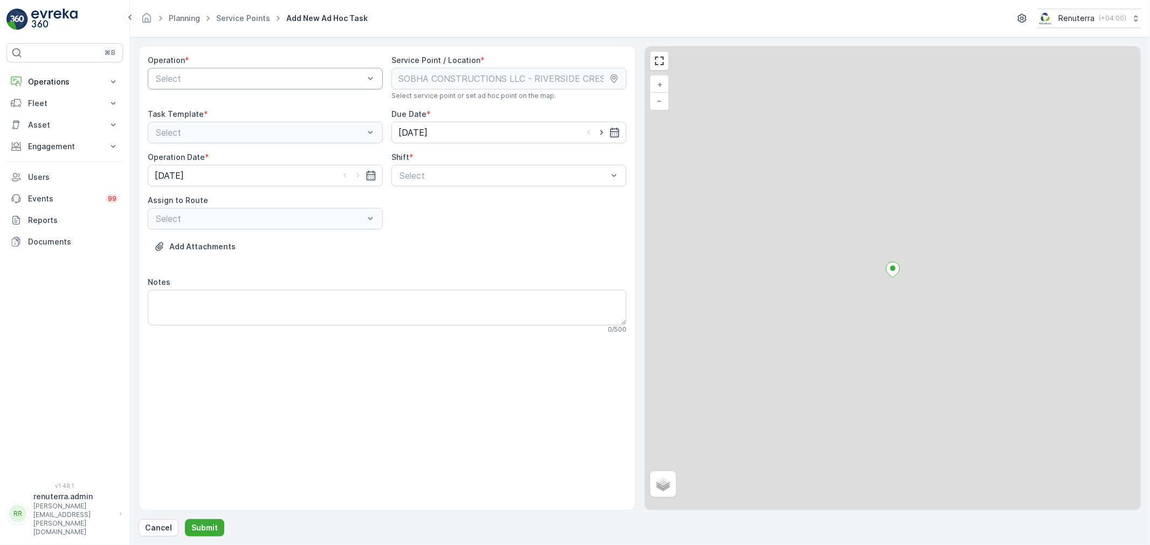
click at [248, 79] on div at bounding box center [260, 79] width 210 height 10
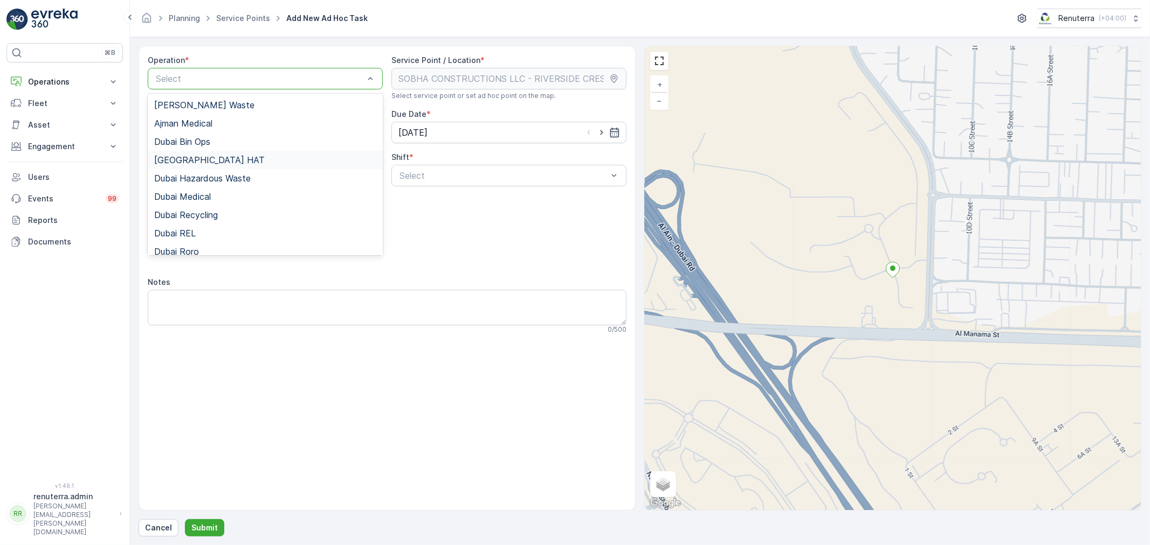
click at [198, 158] on div "[GEOGRAPHIC_DATA] HAT" at bounding box center [265, 160] width 222 height 10
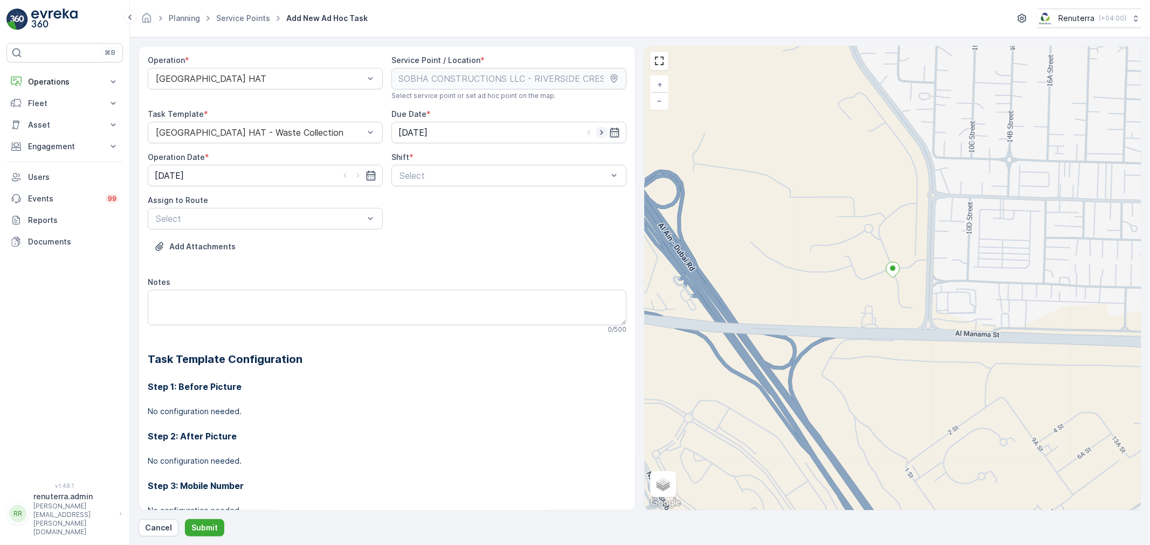
click at [596, 129] on icon "button" at bounding box center [601, 132] width 11 height 11
type input "[DATE]"
click at [357, 173] on icon "button" at bounding box center [357, 175] width 11 height 11
type input "[DATE]"
click at [445, 177] on div at bounding box center [503, 176] width 210 height 10
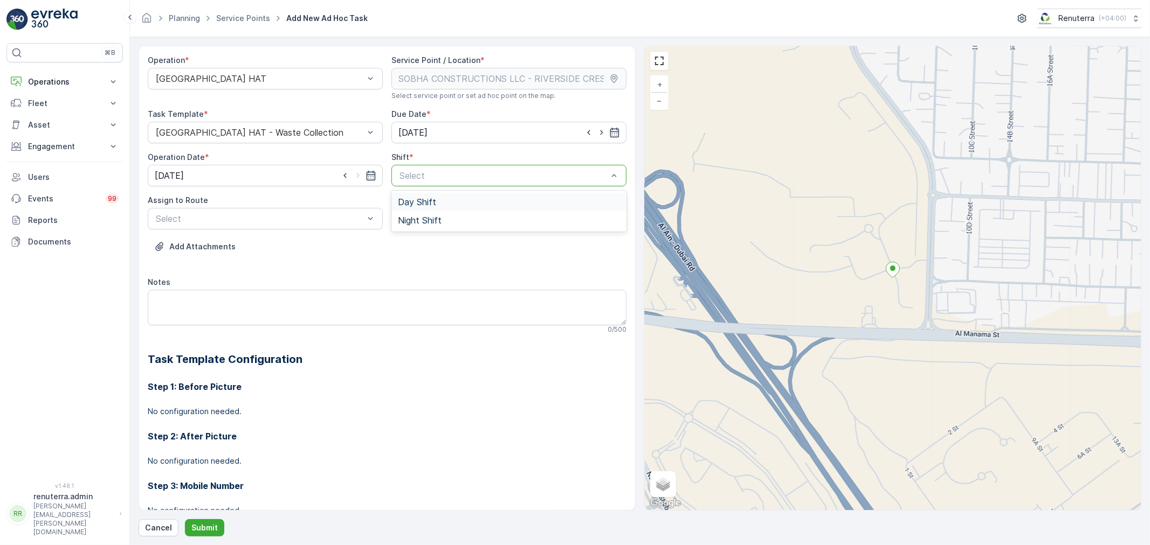
click at [408, 204] on span "Day Shift" at bounding box center [417, 202] width 38 height 10
click at [212, 222] on div at bounding box center [260, 219] width 210 height 10
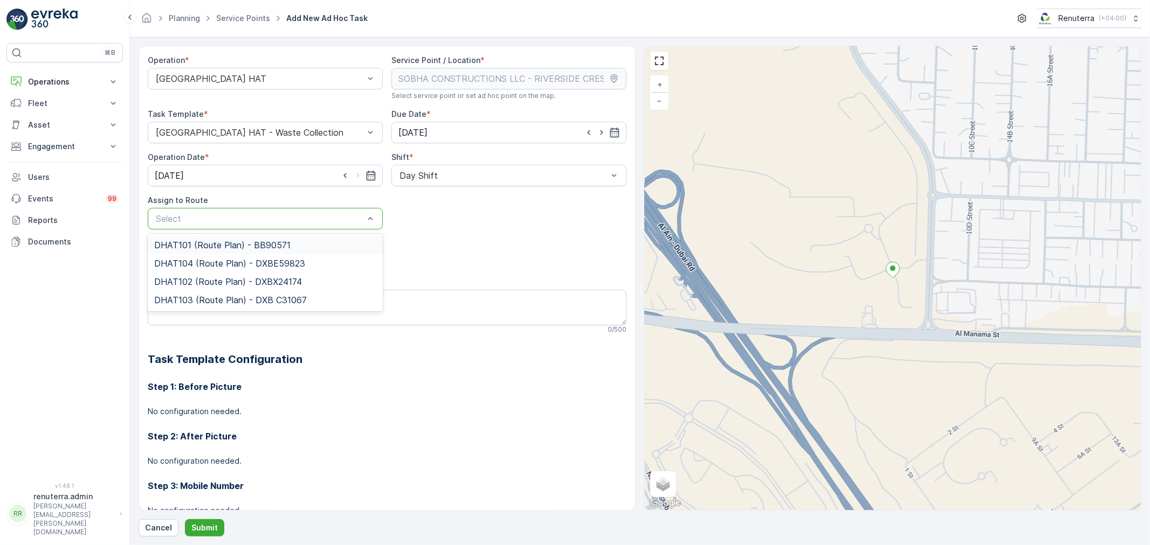
click at [193, 243] on span "DHAT101 (Route Plan) - BB90571" at bounding box center [222, 245] width 136 height 10
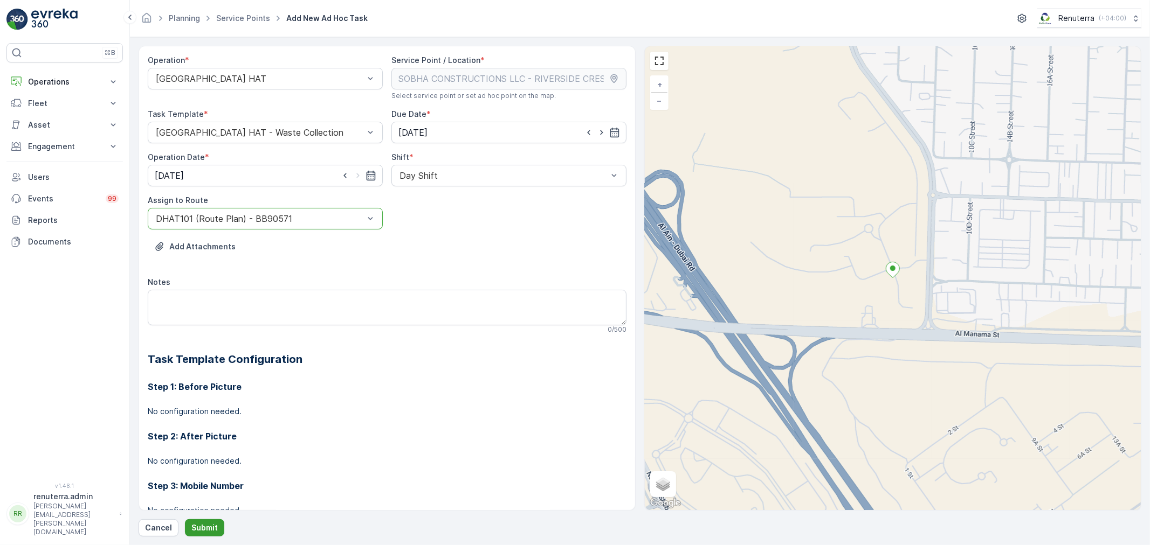
click at [198, 525] on p "Submit" at bounding box center [204, 528] width 26 height 11
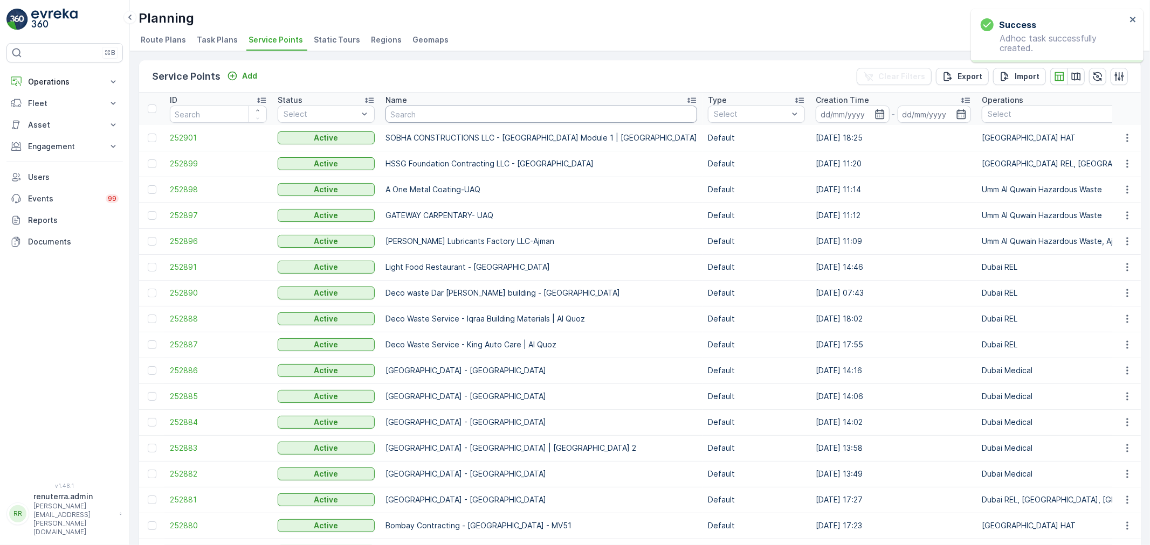
click at [421, 109] on input "text" at bounding box center [541, 114] width 312 height 17
paste input "Italian Planters L.L.C -R1082 – Wasl Village + Retail – [GEOGRAPHIC_DATA]"
type input "Italian Planters L.L.C -R1082 – Wasl Village + Retail – [GEOGRAPHIC_DATA]"
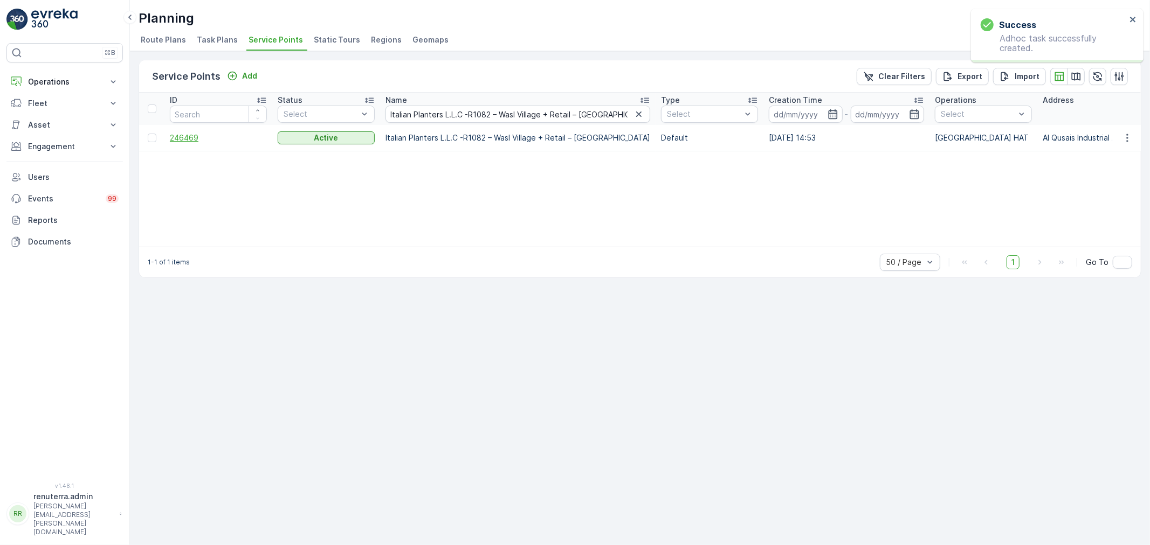
drag, startPoint x: 185, startPoint y: 142, endPoint x: 183, endPoint y: 135, distance: 7.2
click at [183, 135] on span "246469" at bounding box center [218, 138] width 97 height 11
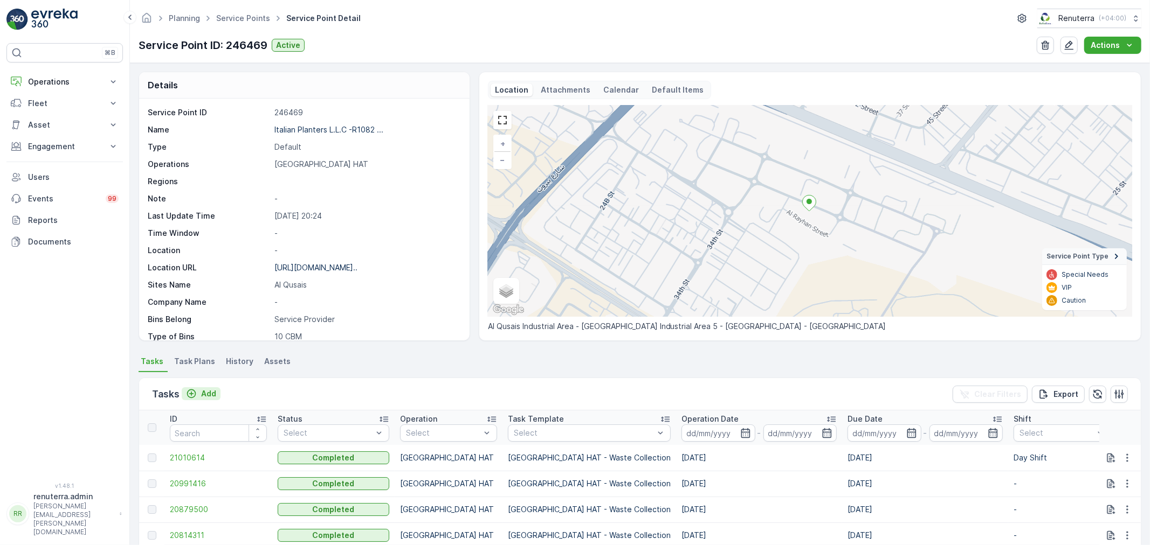
click at [206, 392] on p "Add" at bounding box center [208, 394] width 15 height 11
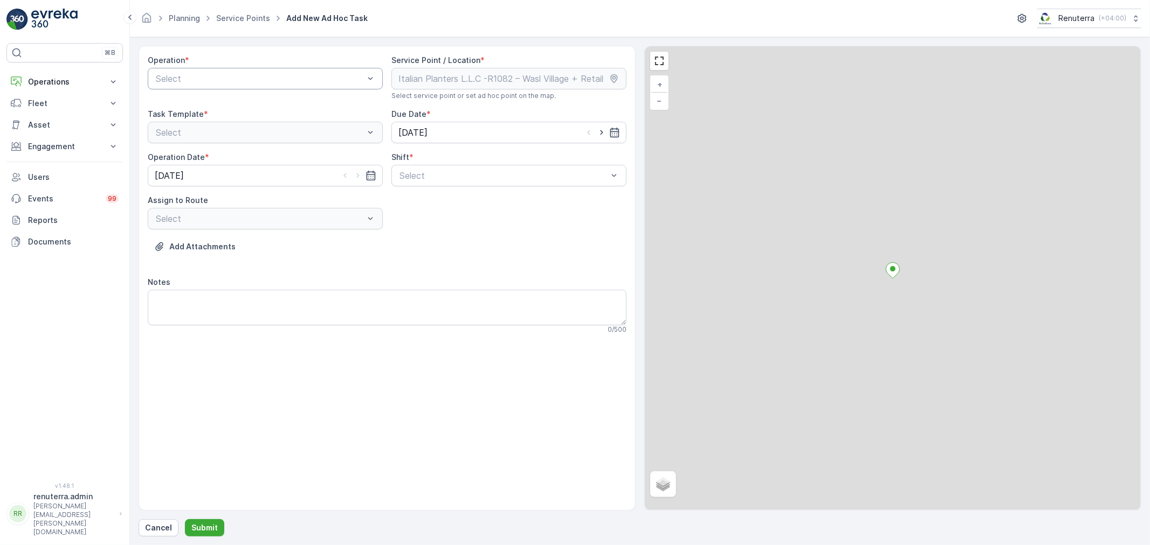
click at [234, 81] on div at bounding box center [260, 79] width 210 height 10
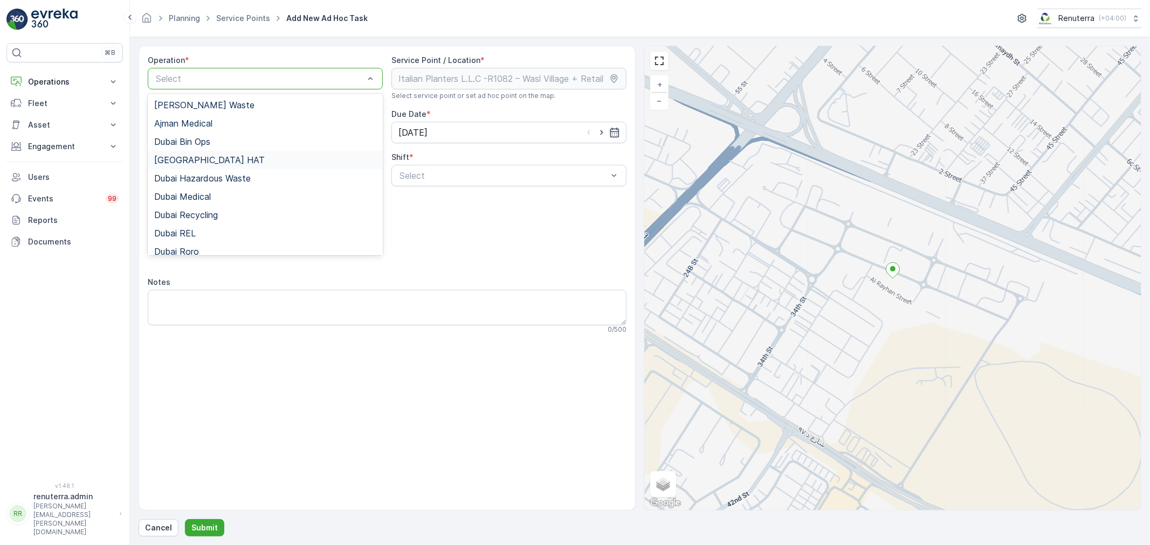
click at [193, 155] on span "[GEOGRAPHIC_DATA] HAT" at bounding box center [209, 160] width 110 height 10
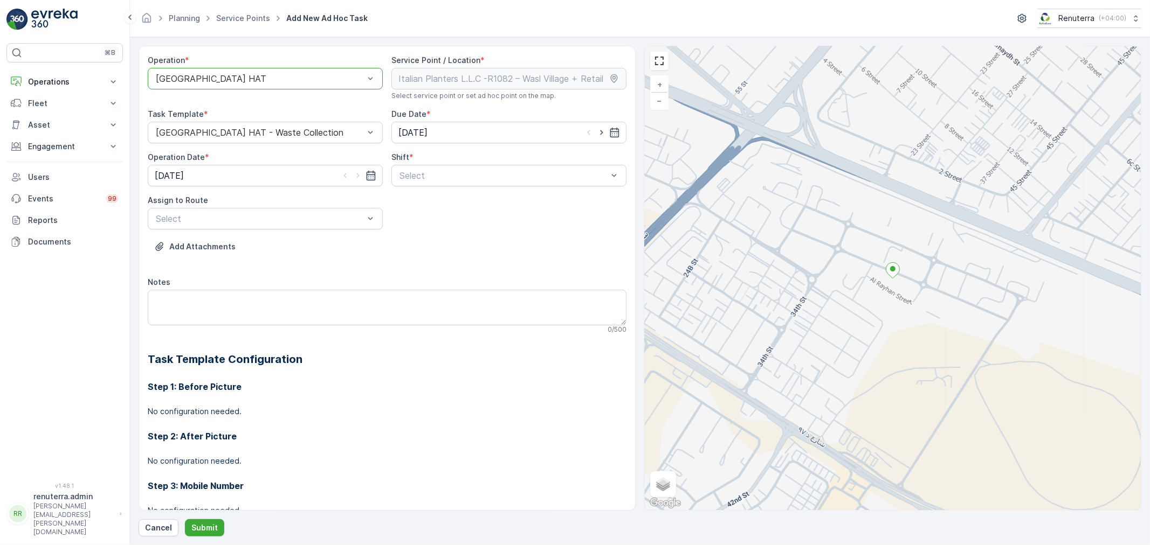
click at [605, 127] on div at bounding box center [601, 132] width 37 height 11
click at [600, 128] on icon "button" at bounding box center [601, 132] width 11 height 11
type input "[DATE]"
click at [352, 173] on icon "button" at bounding box center [357, 175] width 11 height 11
type input "[DATE]"
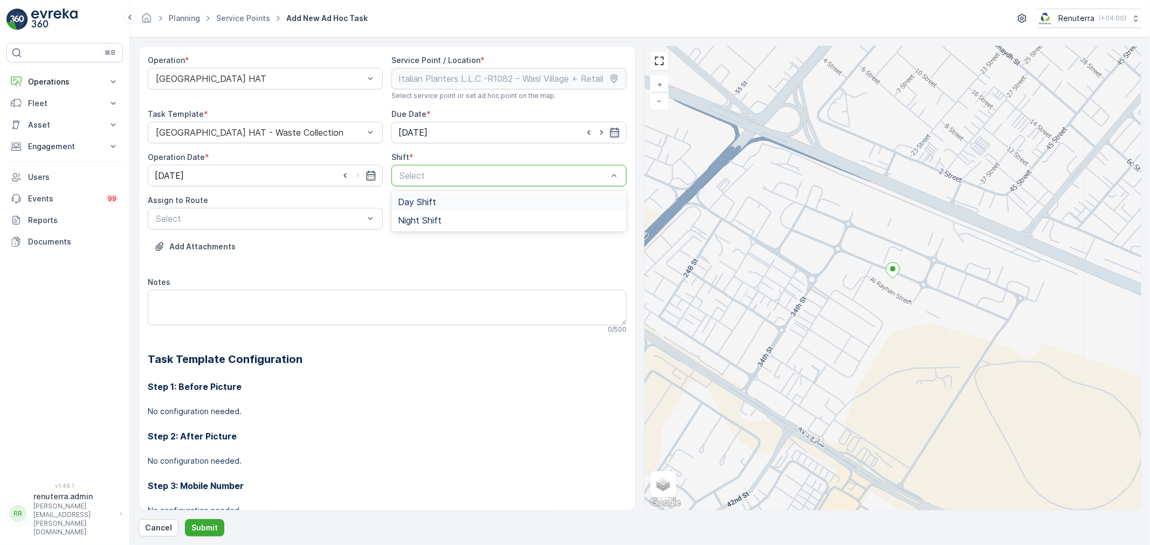
click at [419, 200] on span "Day Shift" at bounding box center [417, 202] width 38 height 10
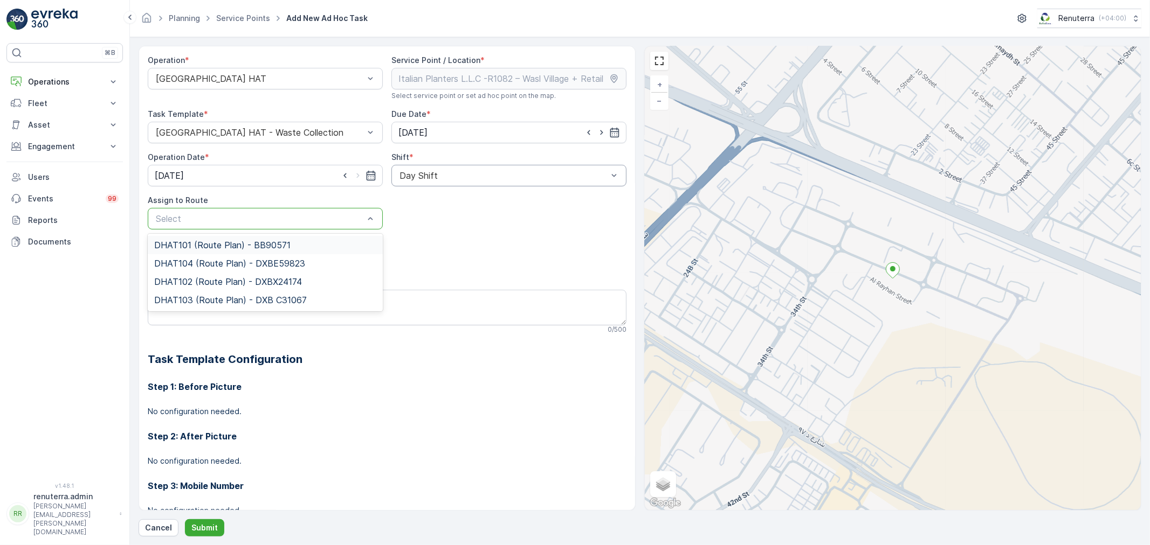
click at [298, 214] on div at bounding box center [260, 219] width 210 height 10
click at [190, 241] on span "DHAT101 (Route Plan) - BB90571" at bounding box center [222, 245] width 136 height 10
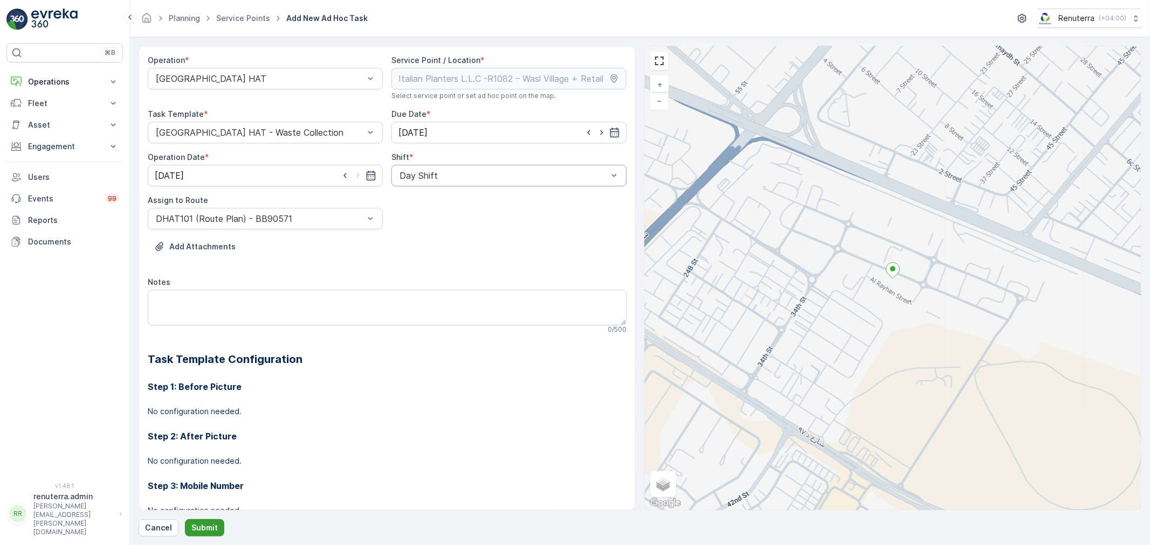
click at [203, 525] on p "Submit" at bounding box center [204, 528] width 26 height 11
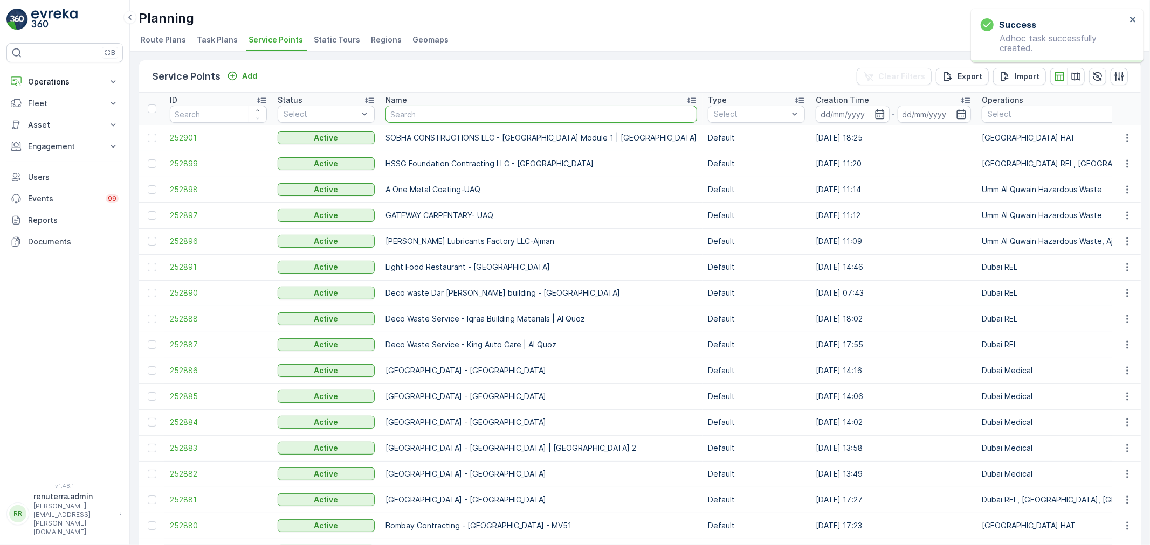
click at [418, 110] on input "text" at bounding box center [541, 114] width 312 height 17
paste input "Italian Planters L.L.C - Rukan Community - Phase 01"
type input "Italian Planters L.L.C - Rukan Community - Phase 01"
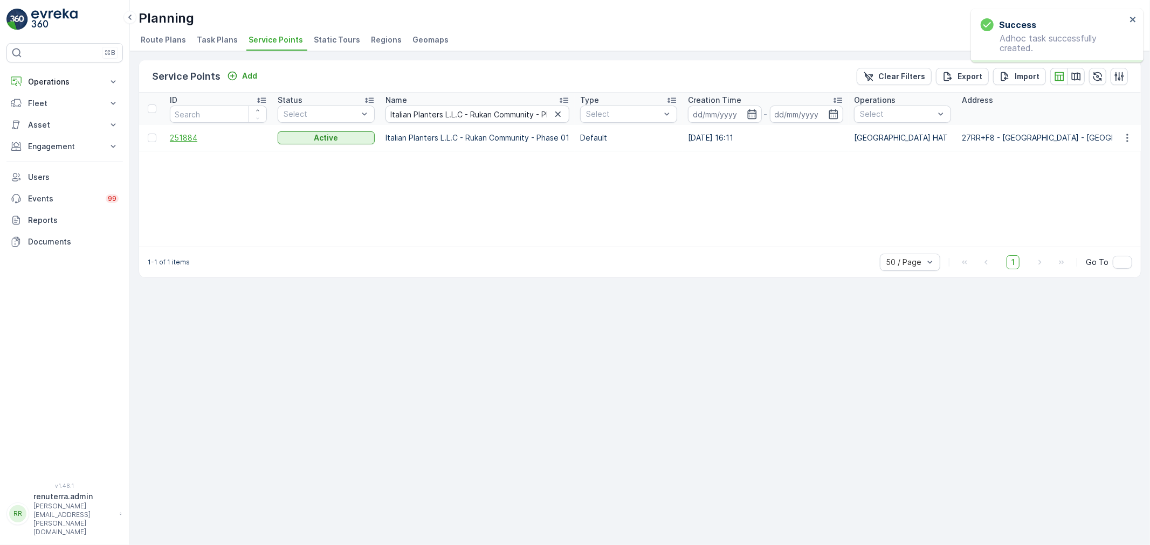
click at [179, 133] on span "251884" at bounding box center [218, 138] width 97 height 11
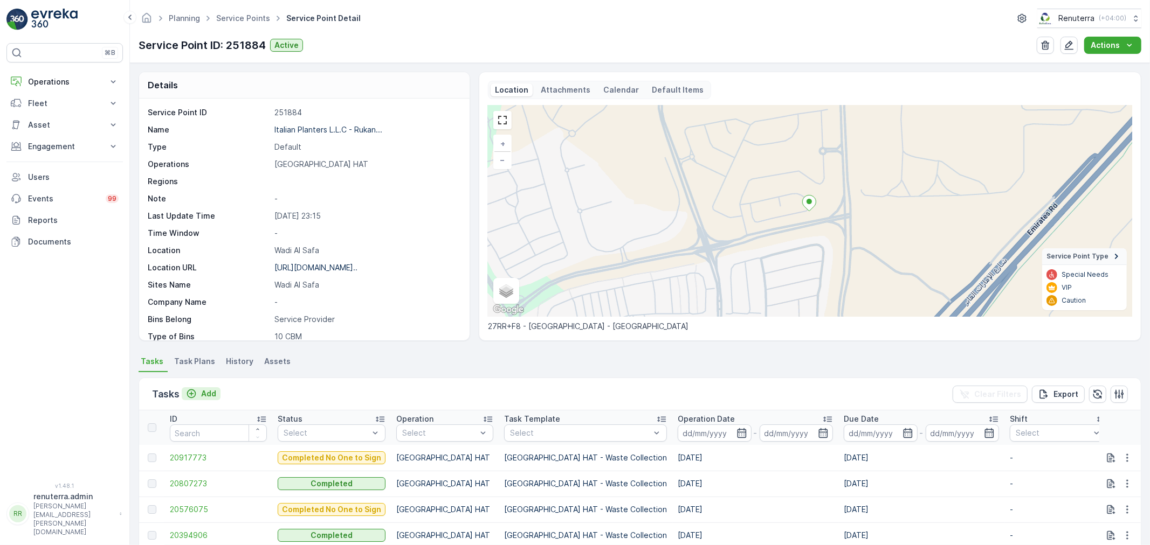
click at [203, 390] on p "Add" at bounding box center [208, 394] width 15 height 11
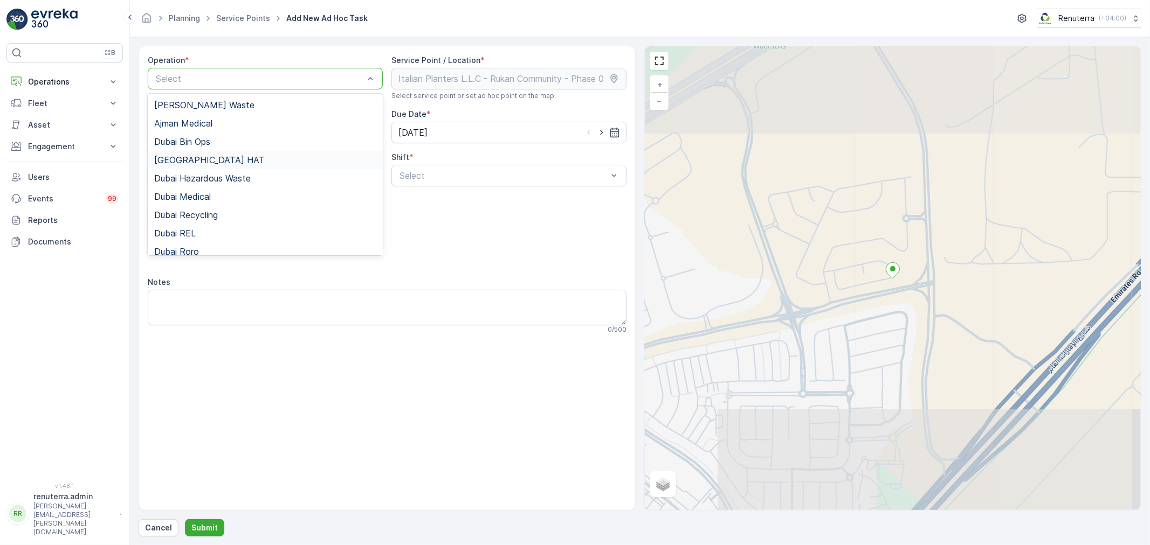
click at [205, 160] on div "[GEOGRAPHIC_DATA] HAT" at bounding box center [265, 160] width 222 height 10
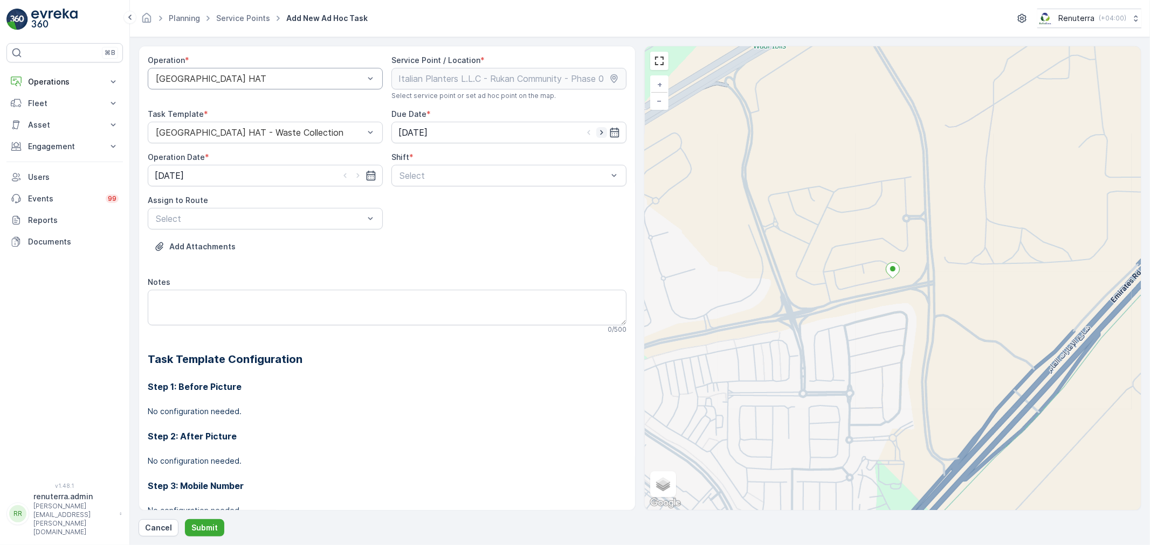
click at [599, 128] on icon "button" at bounding box center [601, 132] width 11 height 11
type input "[DATE]"
click at [357, 176] on icon "button" at bounding box center [357, 176] width 3 height 5
type input "[DATE]"
click at [432, 176] on div at bounding box center [503, 176] width 210 height 10
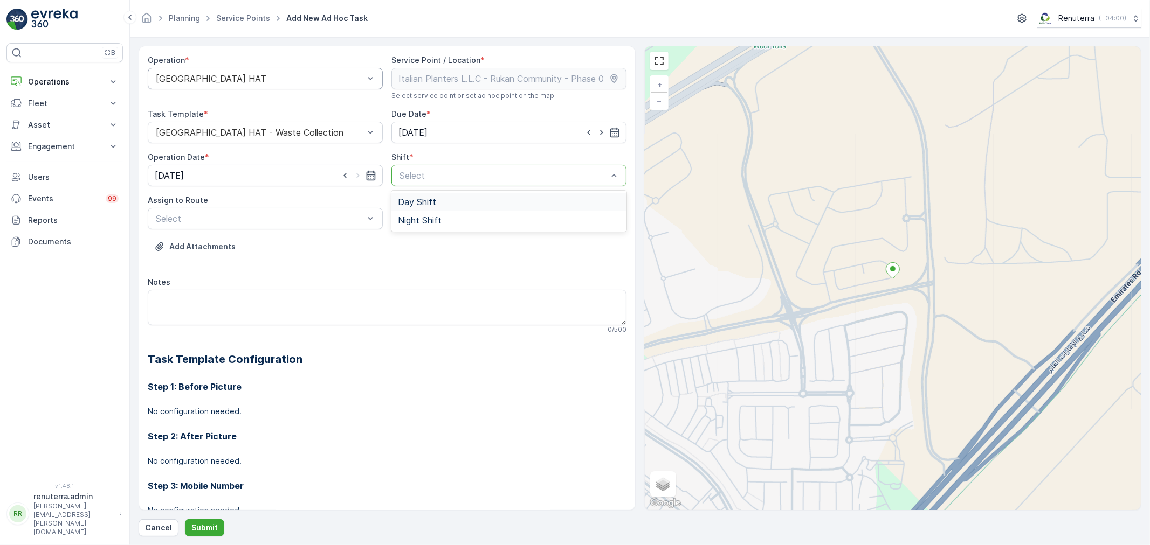
click at [412, 199] on span "Day Shift" at bounding box center [417, 202] width 38 height 10
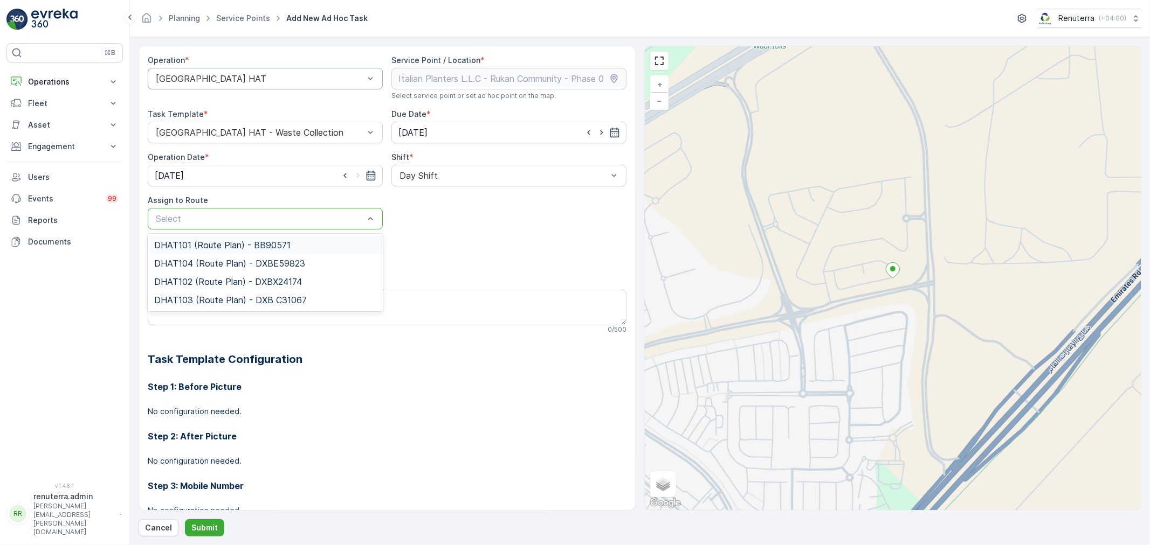
click at [326, 217] on div at bounding box center [260, 219] width 210 height 10
click at [195, 245] on span "DHAT101 (Route Plan) - BB90571" at bounding box center [222, 245] width 136 height 10
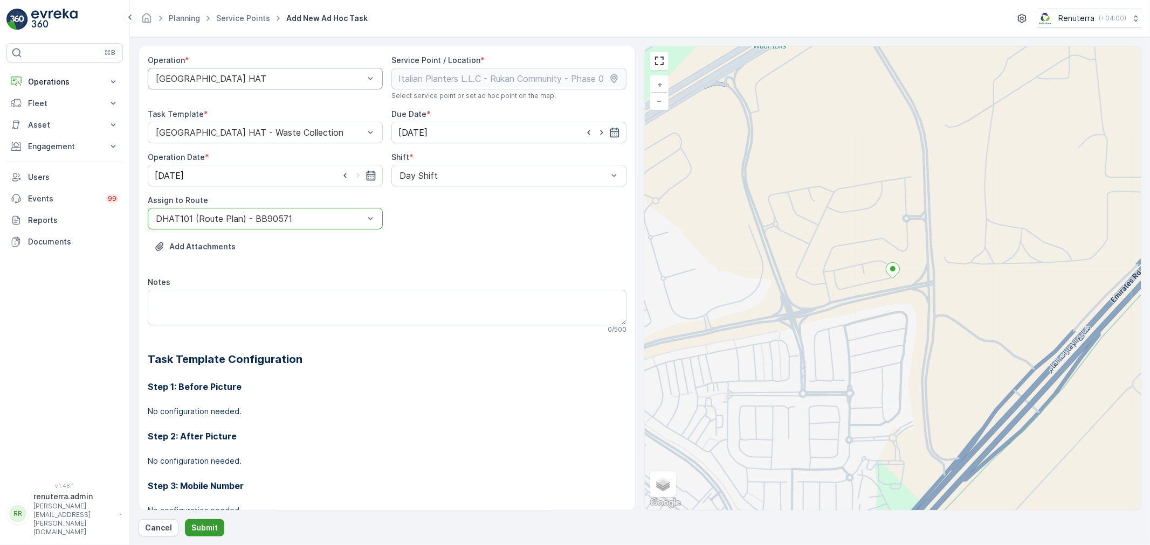
click at [218, 526] on button "Submit" at bounding box center [204, 528] width 39 height 17
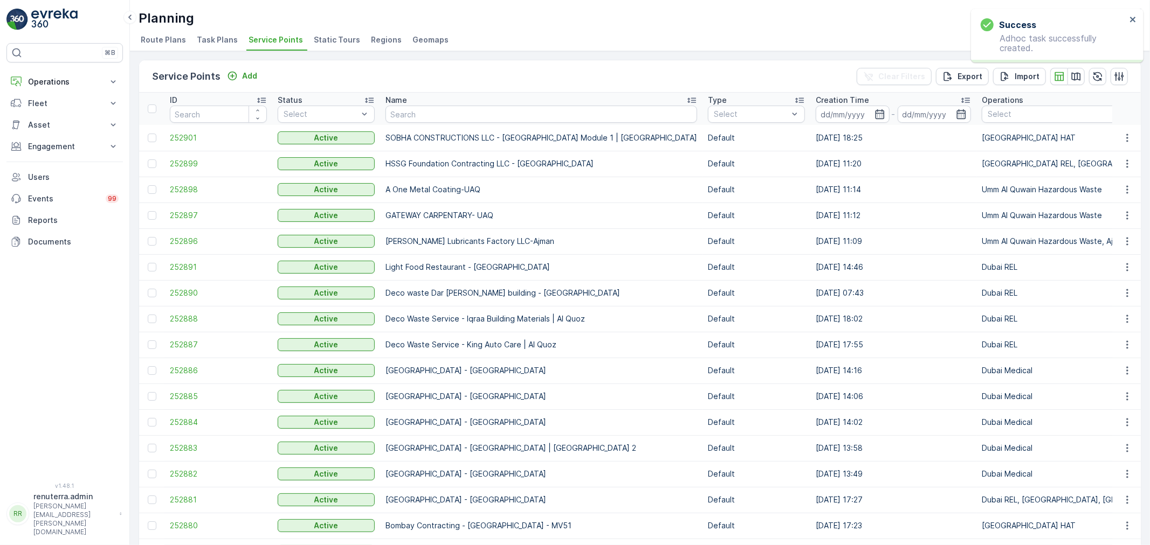
click at [423, 107] on input "text" at bounding box center [541, 114] width 312 height 17
paste input "SOBHA CONSTRUCTIONS LLC - [GEOGRAPHIC_DATA]"
type input "SOBHA CONSTRUCTIONS LLC - [GEOGRAPHIC_DATA]"
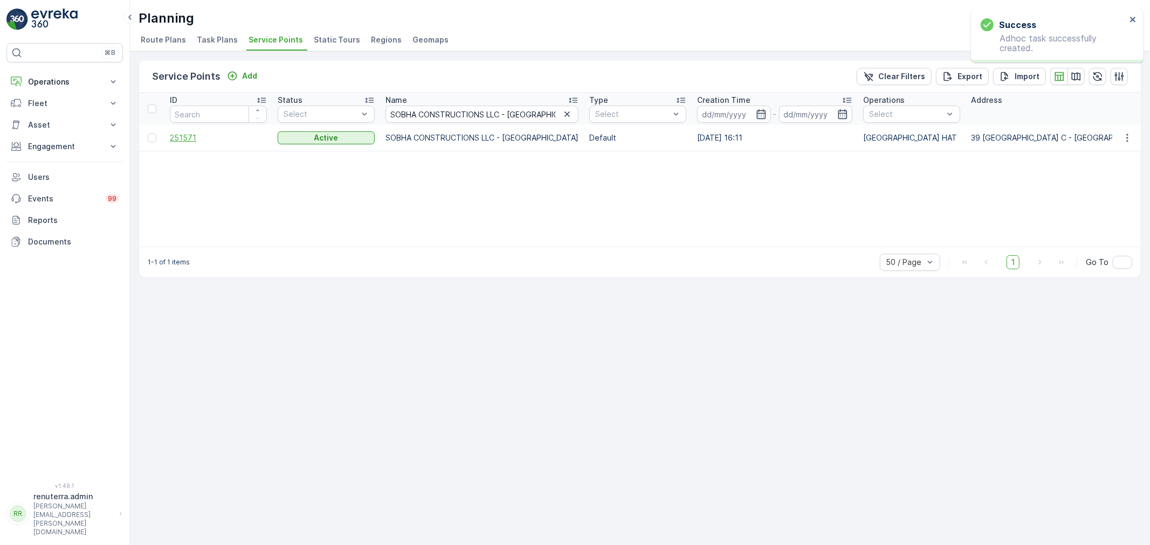
click at [186, 136] on span "251571" at bounding box center [218, 138] width 97 height 11
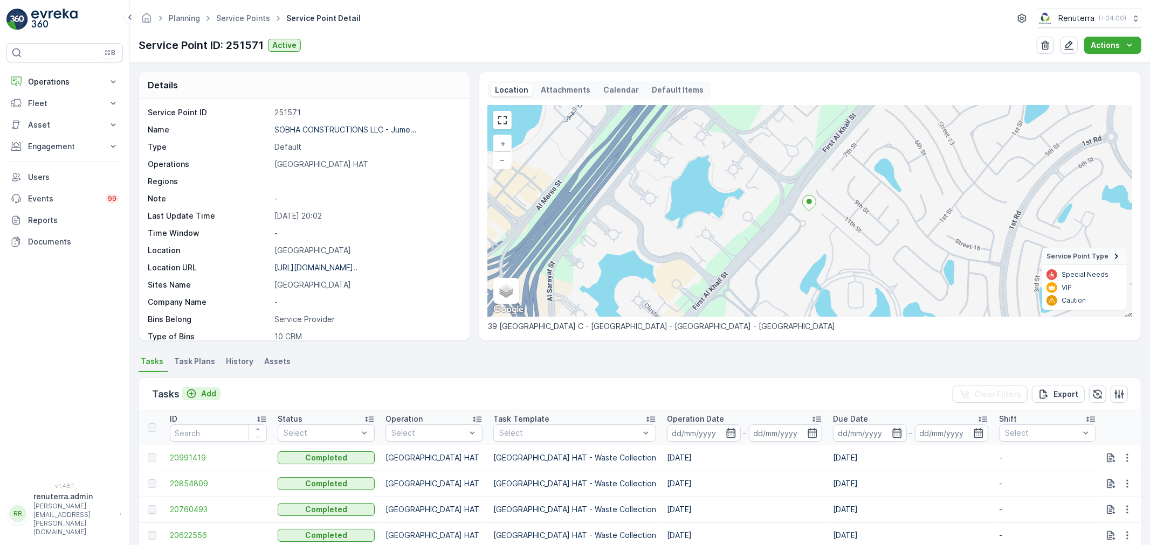
click at [205, 392] on p "Add" at bounding box center [208, 394] width 15 height 11
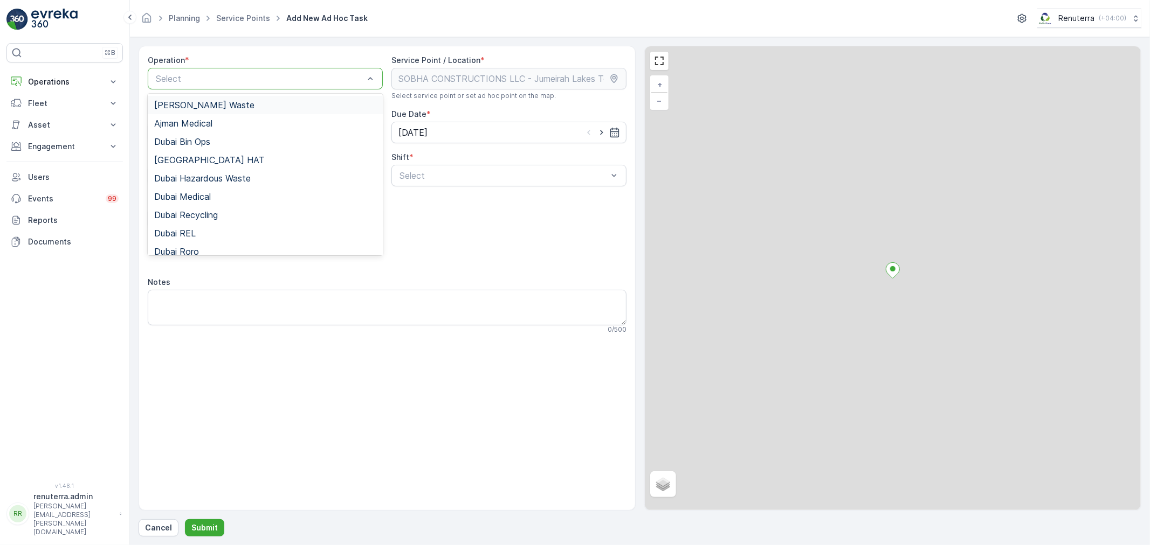
click at [261, 85] on div "Select" at bounding box center [265, 79] width 235 height 22
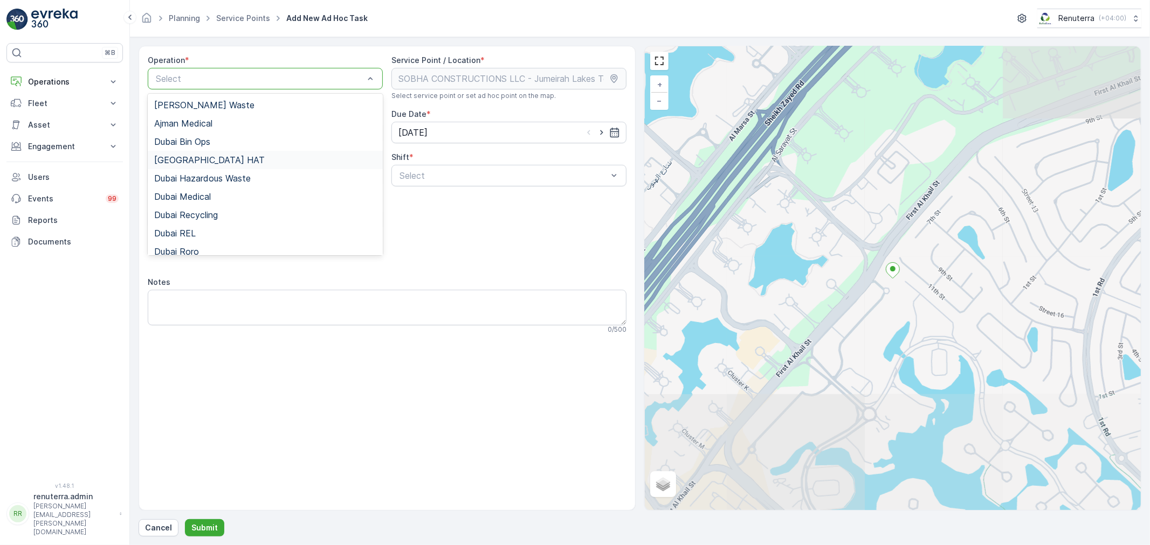
click at [178, 159] on span "[GEOGRAPHIC_DATA] HAT" at bounding box center [209, 160] width 110 height 10
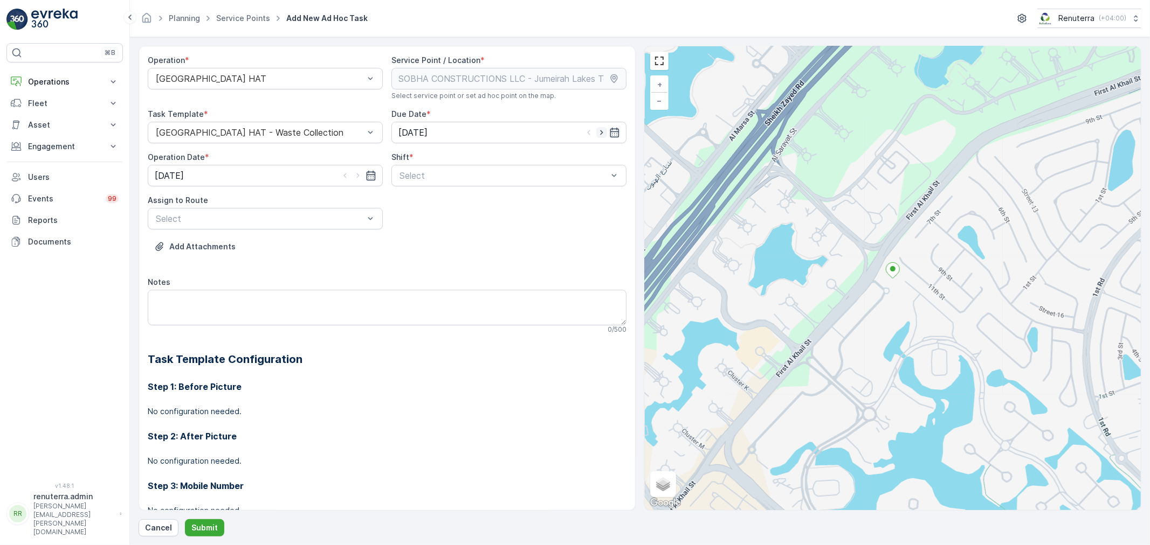
click at [597, 132] on icon "button" at bounding box center [601, 132] width 11 height 11
type input "[DATE]"
click at [357, 175] on icon "button" at bounding box center [357, 176] width 3 height 5
type input "[DATE]"
click at [427, 184] on div "Select" at bounding box center [508, 176] width 235 height 22
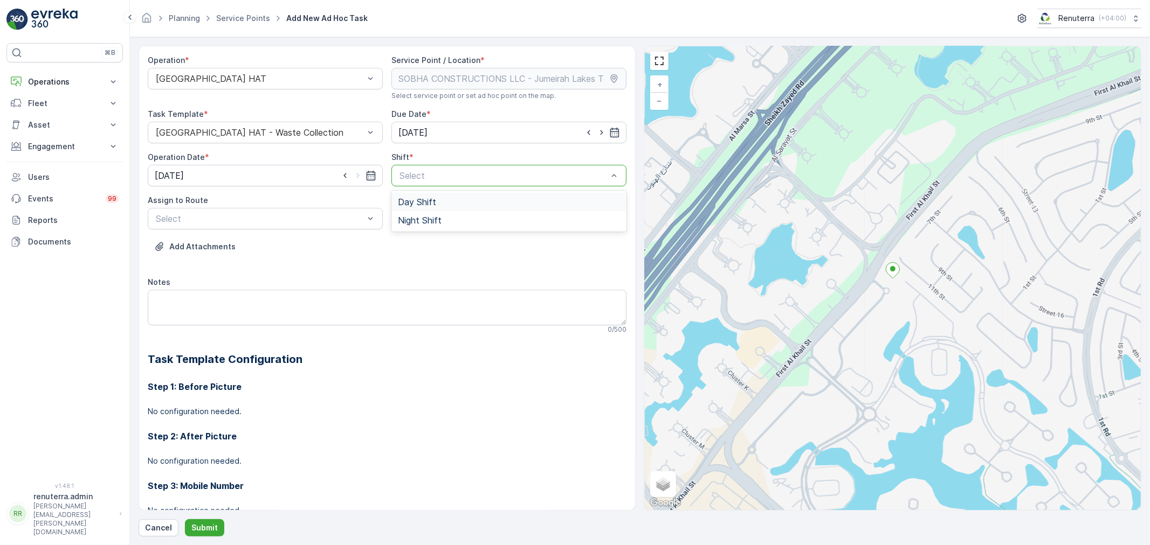
click at [419, 199] on span "Day Shift" at bounding box center [417, 202] width 38 height 10
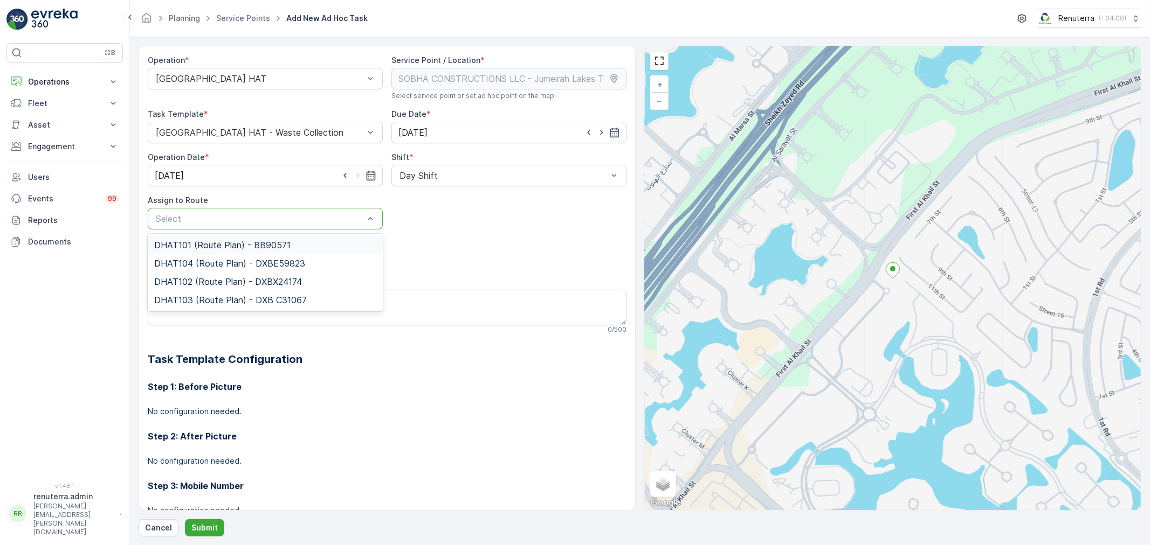
click at [282, 228] on div "Select" at bounding box center [265, 219] width 235 height 22
click at [183, 244] on span "DHAT101 (Route Plan) - BB90571" at bounding box center [222, 245] width 136 height 10
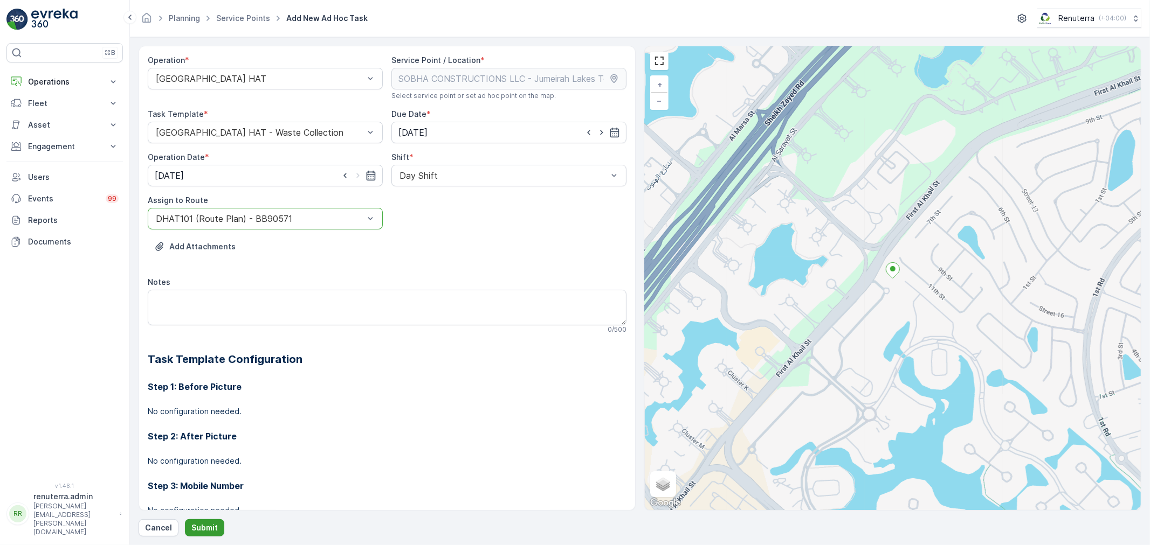
click at [206, 529] on p "Submit" at bounding box center [204, 528] width 26 height 11
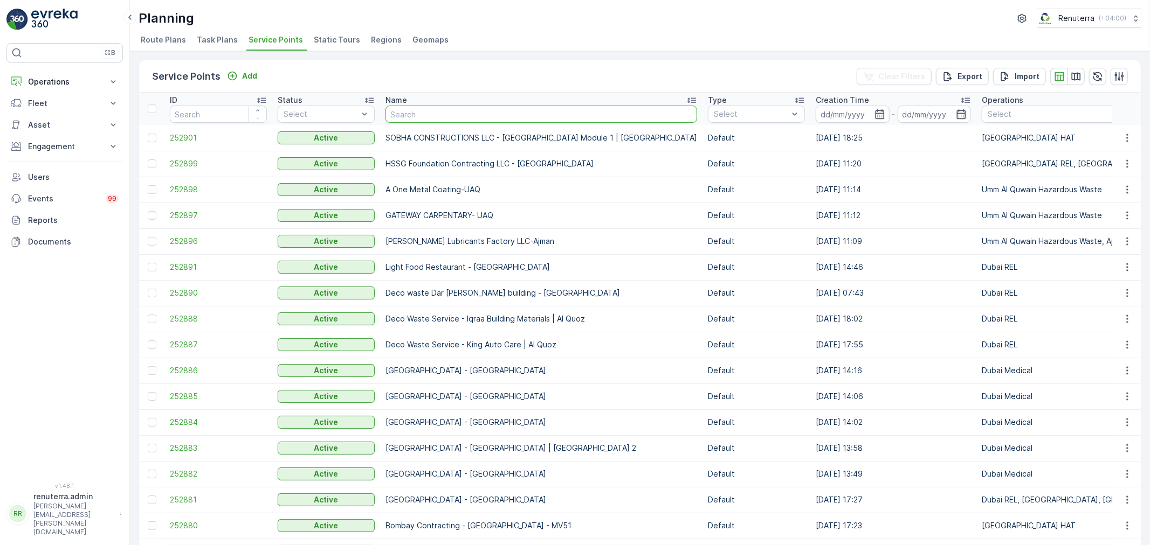
click at [439, 120] on input "text" at bounding box center [541, 114] width 312 height 17
paste input "[PERSON_NAME] Stocks (L.L.C.) - [GEOGRAPHIC_DATA]"
type input "[PERSON_NAME] Stocks (L.L.C.) - [GEOGRAPHIC_DATA]"
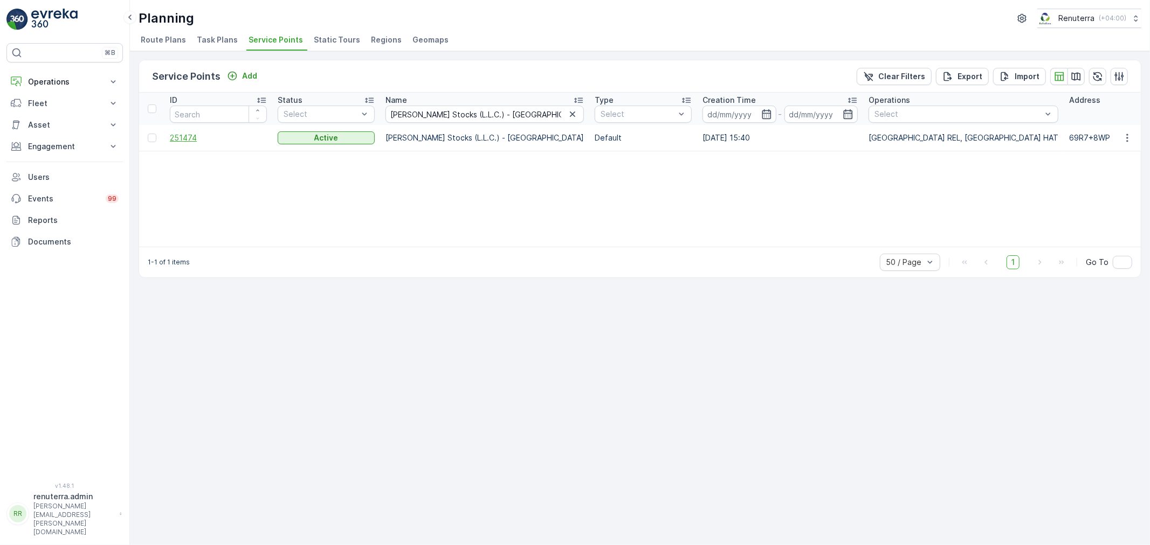
click at [183, 133] on span "251474" at bounding box center [218, 138] width 97 height 11
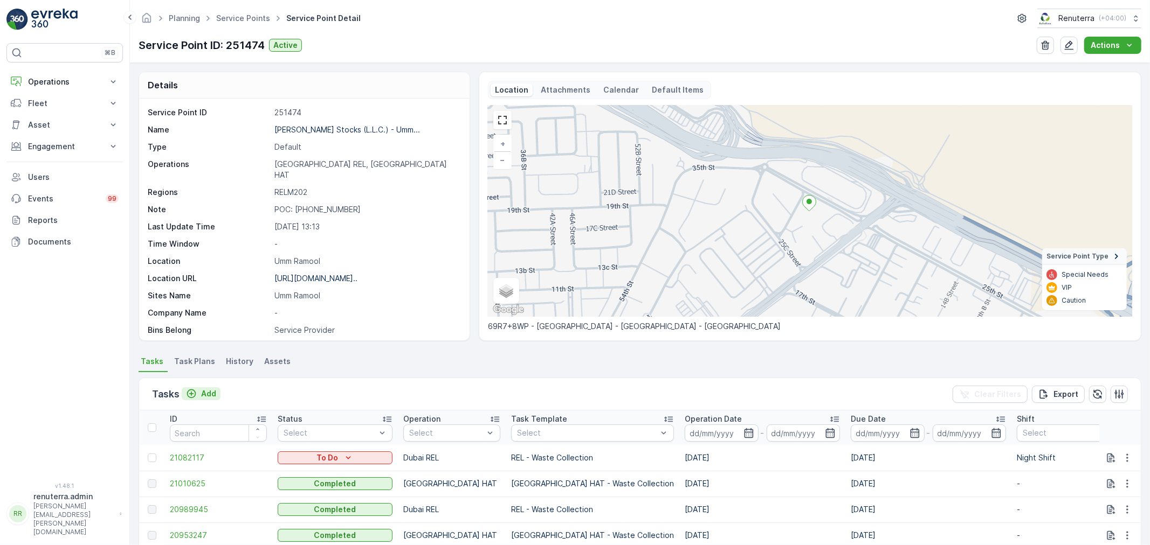
click at [208, 392] on p "Add" at bounding box center [208, 394] width 15 height 11
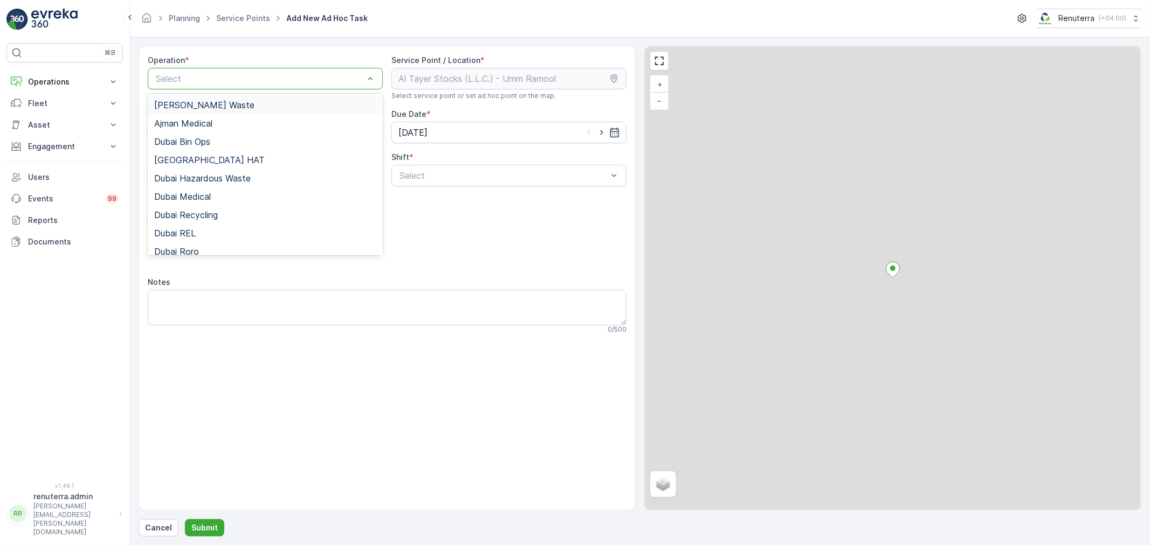
click at [245, 78] on div at bounding box center [260, 79] width 210 height 10
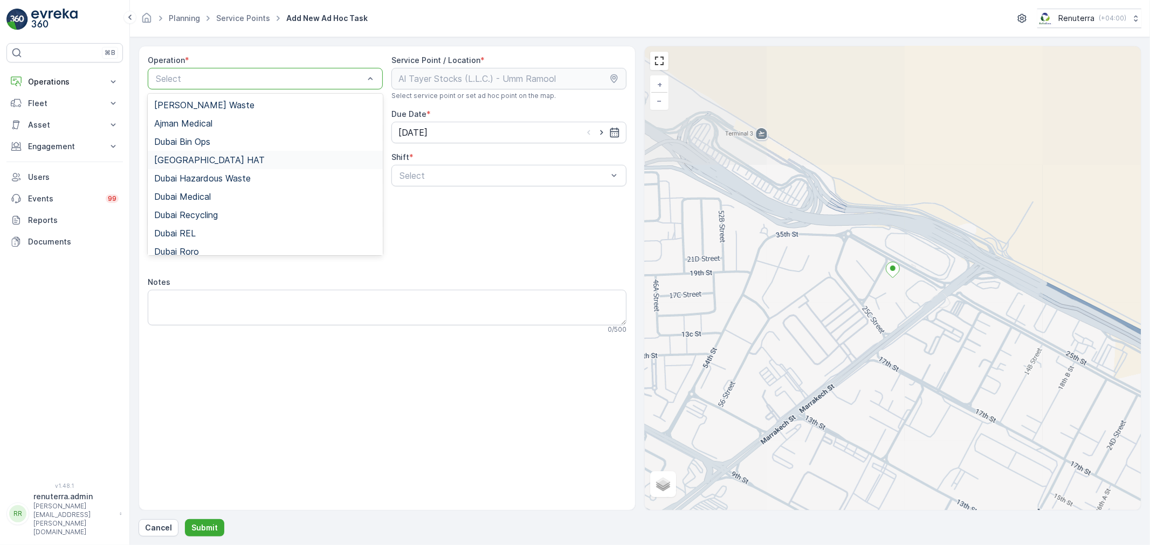
click at [182, 159] on span "[GEOGRAPHIC_DATA] HAT" at bounding box center [209, 160] width 110 height 10
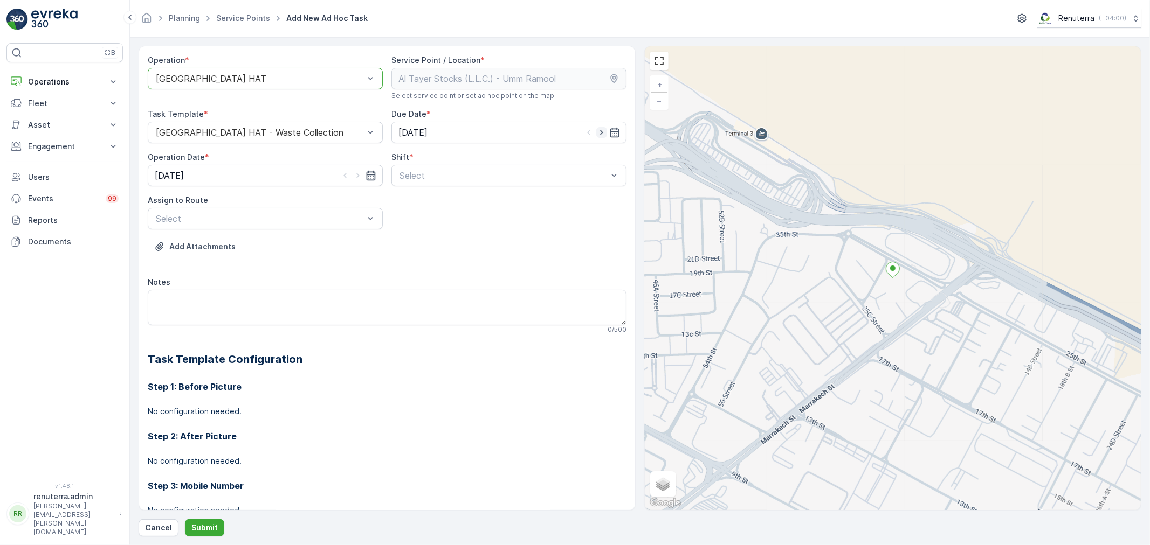
click at [600, 131] on icon "button" at bounding box center [601, 132] width 11 height 11
type input "[DATE]"
click at [355, 176] on icon "button" at bounding box center [357, 175] width 11 height 11
type input "[DATE]"
click at [441, 176] on div at bounding box center [503, 176] width 210 height 10
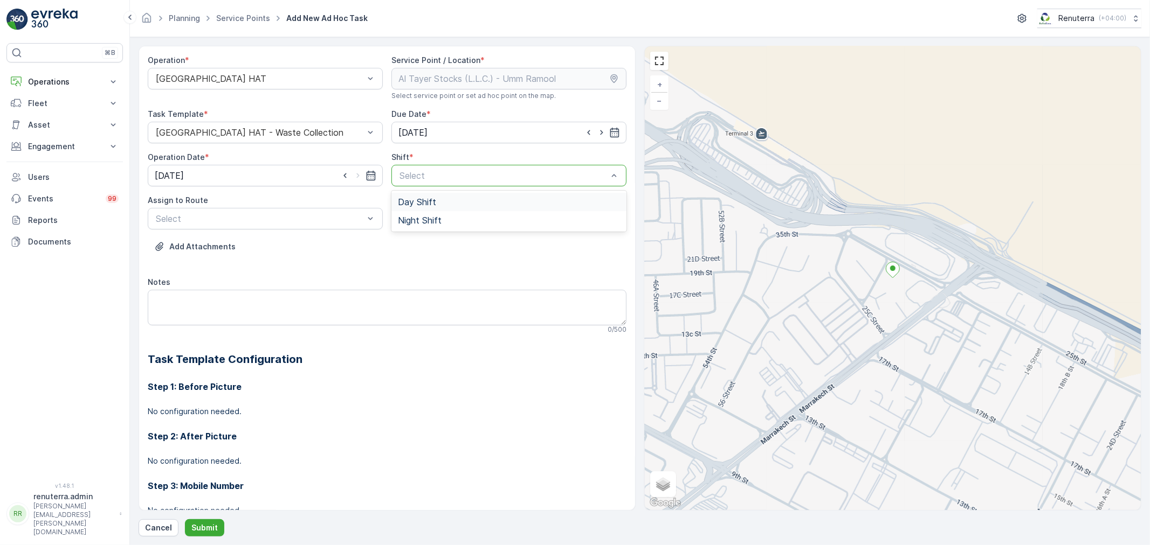
click at [406, 199] on span "Day Shift" at bounding box center [417, 202] width 38 height 10
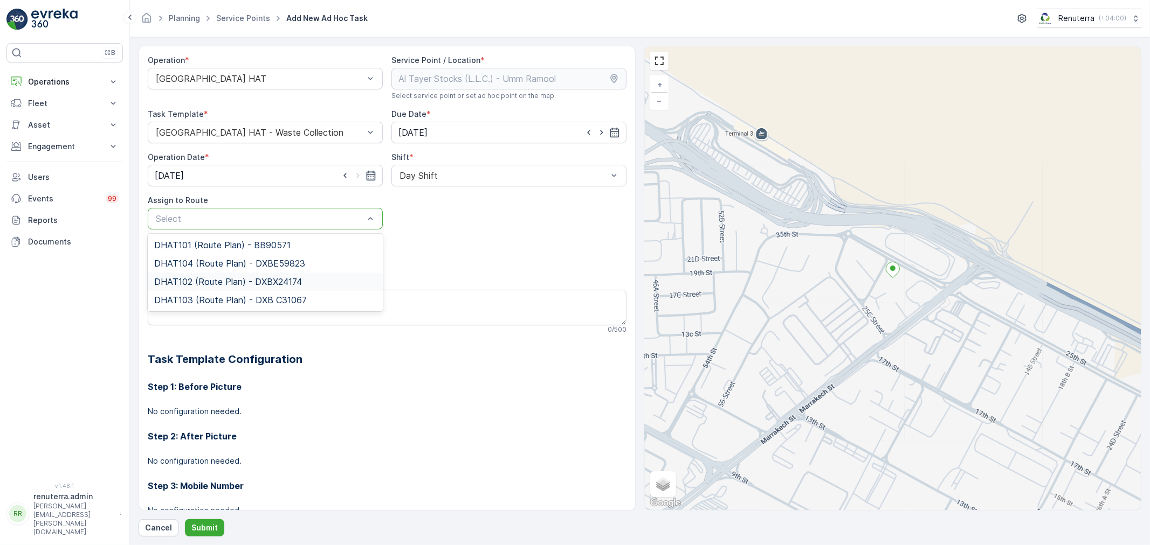
click at [191, 285] on span "DHAT102 (Route Plan) - DXBX24174" at bounding box center [228, 282] width 148 height 10
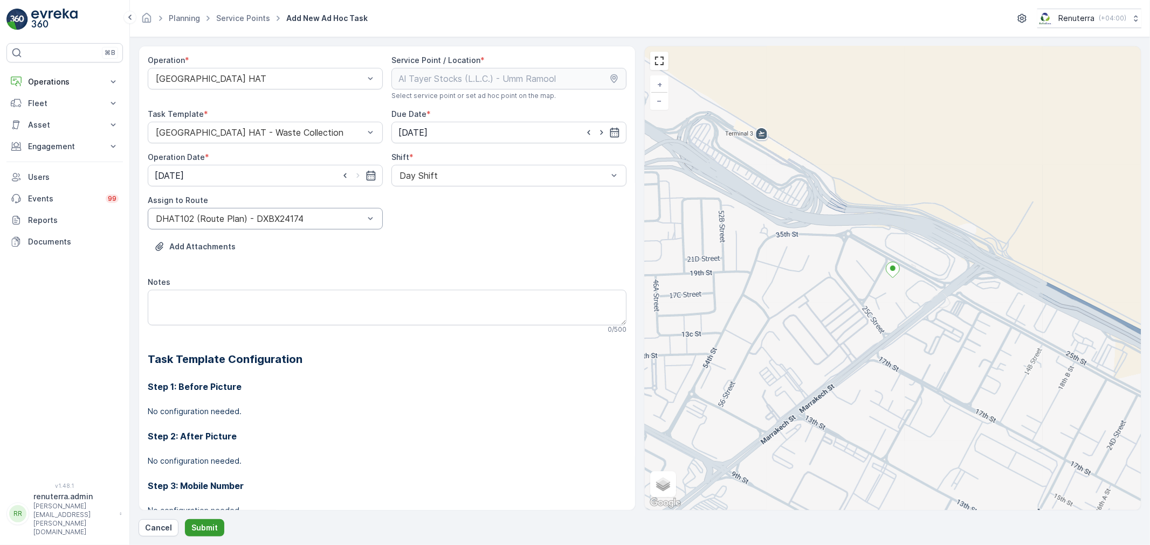
click at [205, 520] on button "Submit" at bounding box center [204, 528] width 39 height 17
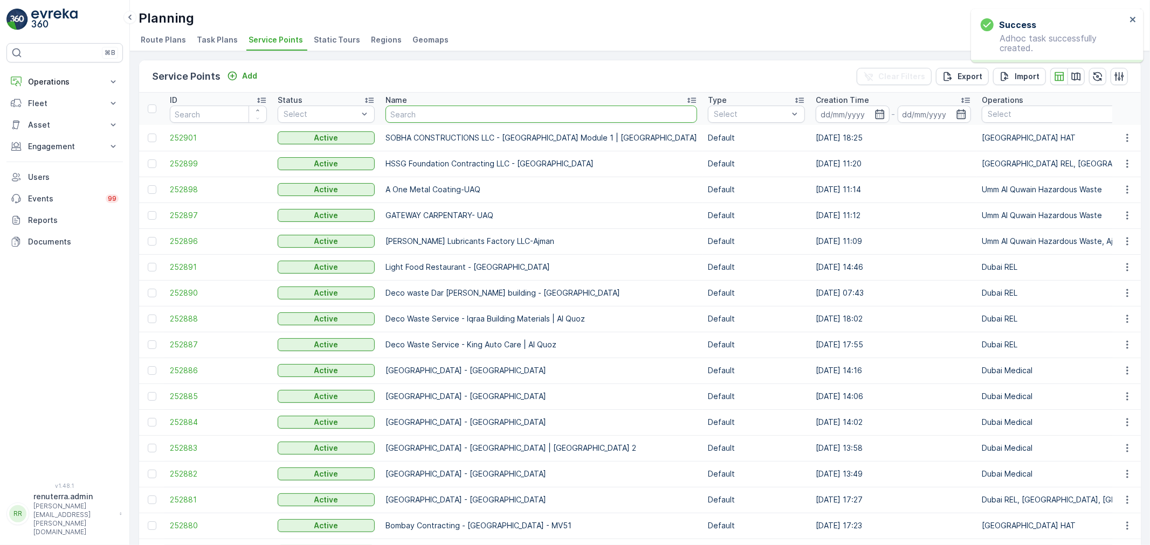
click at [438, 116] on input "text" at bounding box center [541, 114] width 312 height 17
paste input "MIDAS TOUCH Jumeriah golf [GEOGRAPHIC_DATA]"
type input "MIDAS TOUCH Jumeriah golf [GEOGRAPHIC_DATA]"
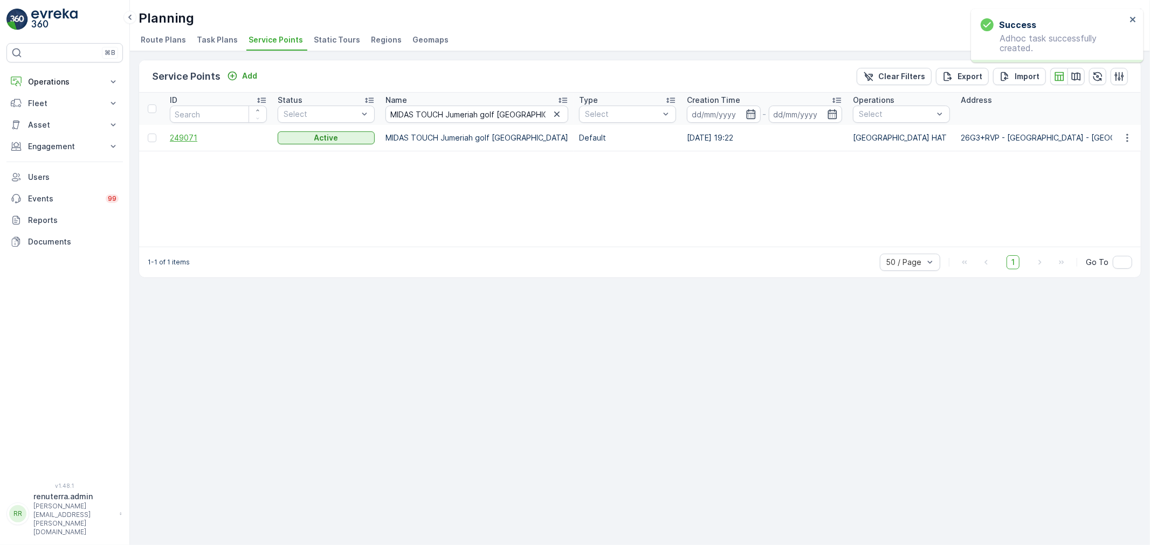
click at [186, 140] on span "249071" at bounding box center [218, 138] width 97 height 11
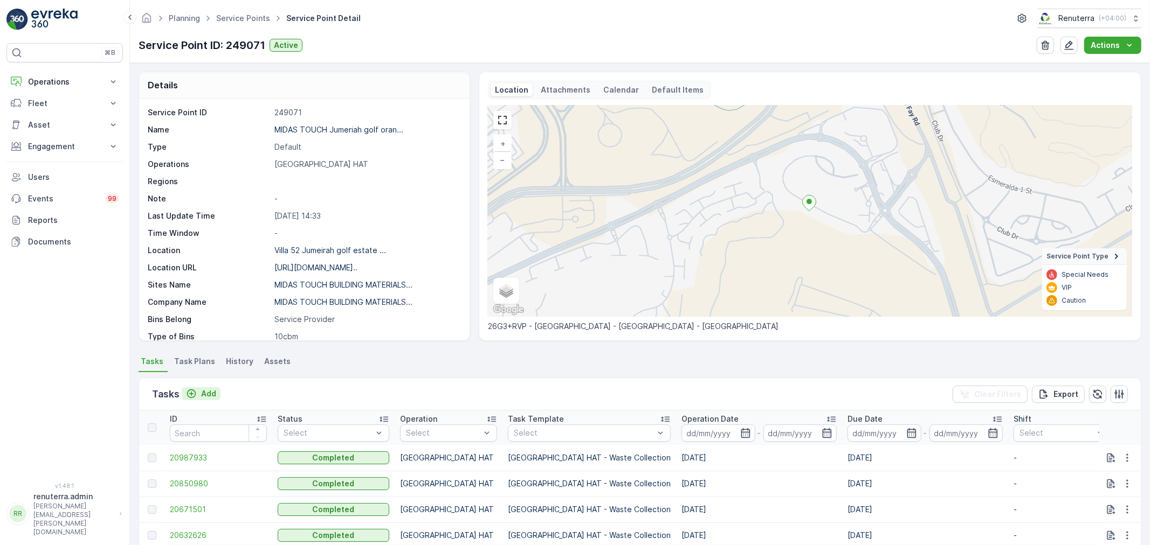
click at [208, 396] on p "Add" at bounding box center [208, 394] width 15 height 11
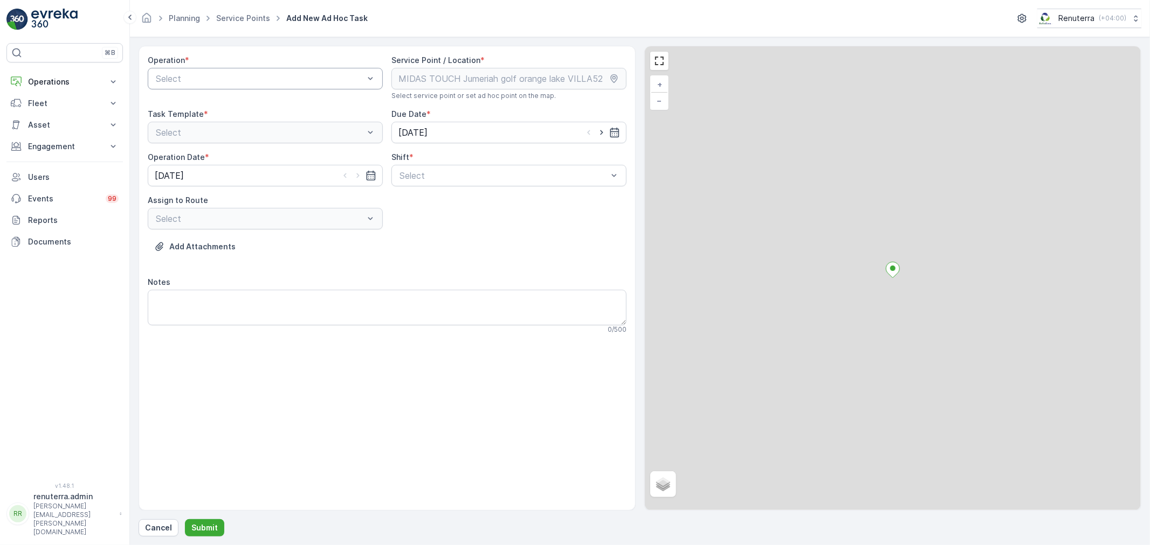
click at [239, 82] on div at bounding box center [260, 79] width 210 height 10
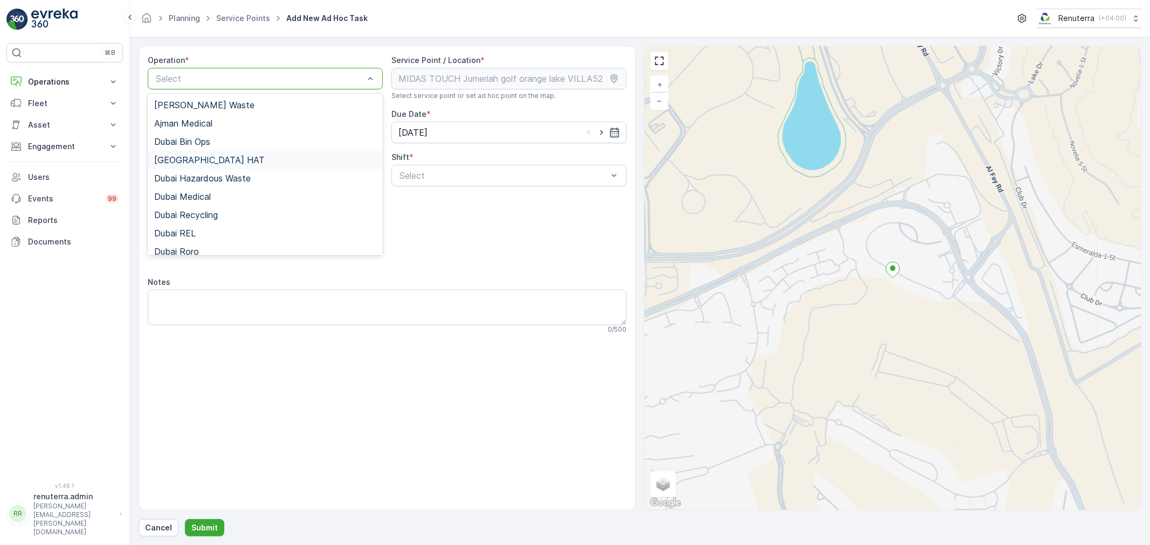
click at [181, 157] on span "[GEOGRAPHIC_DATA] HAT" at bounding box center [209, 160] width 110 height 10
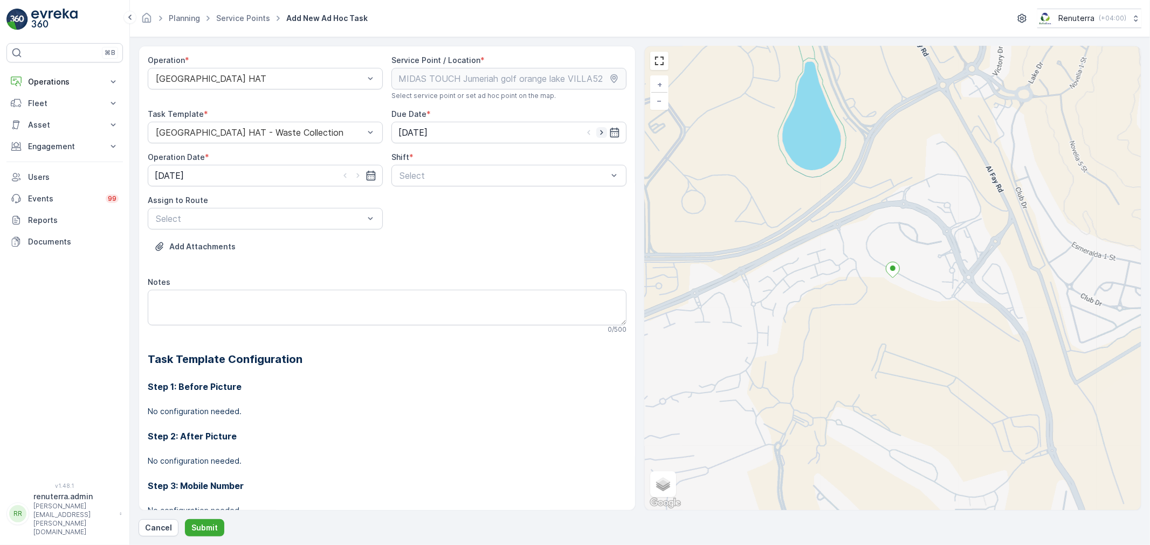
click at [601, 130] on icon "button" at bounding box center [601, 132] width 11 height 11
type input "[DATE]"
drag, startPoint x: 357, startPoint y: 174, endPoint x: 381, endPoint y: 174, distance: 24.3
click at [356, 174] on icon "button" at bounding box center [357, 175] width 11 height 11
type input "[DATE]"
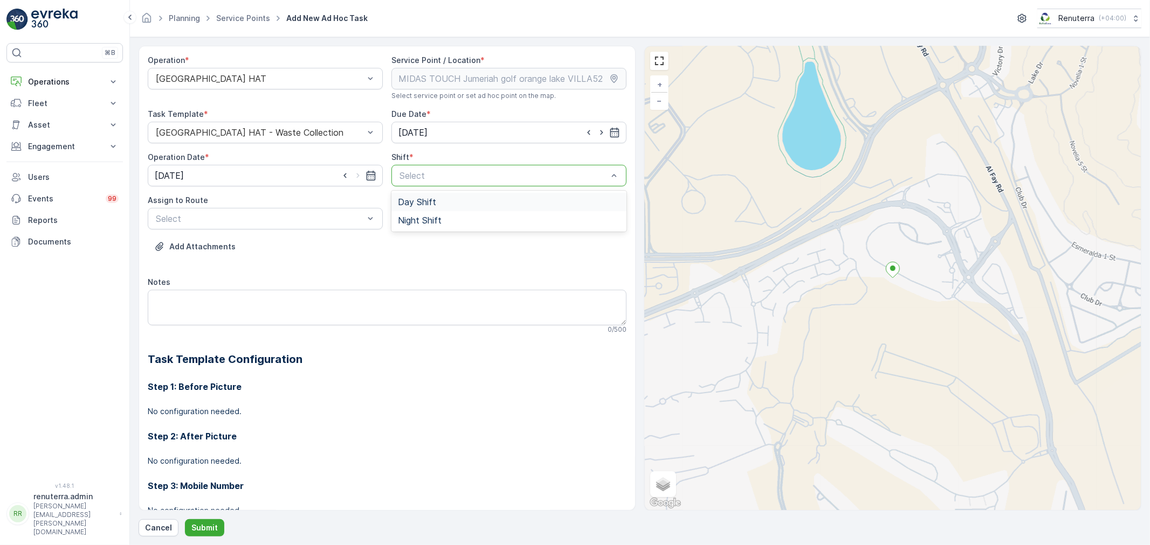
click at [406, 203] on span "Day Shift" at bounding box center [417, 202] width 38 height 10
click at [276, 210] on div "Select" at bounding box center [265, 219] width 235 height 22
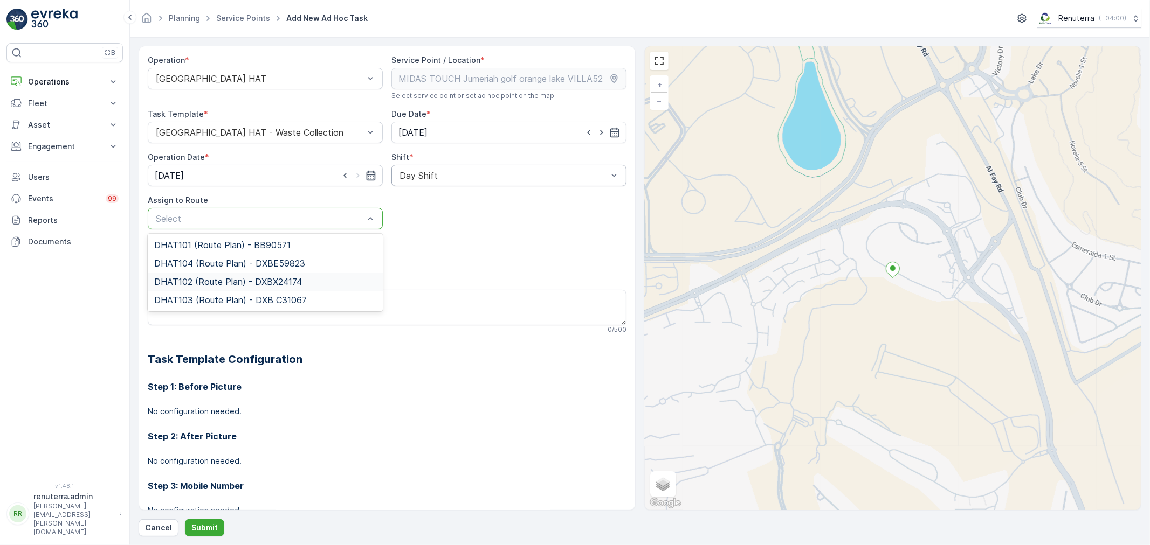
click at [196, 280] on span "DHAT102 (Route Plan) - DXBX24174" at bounding box center [228, 282] width 148 height 10
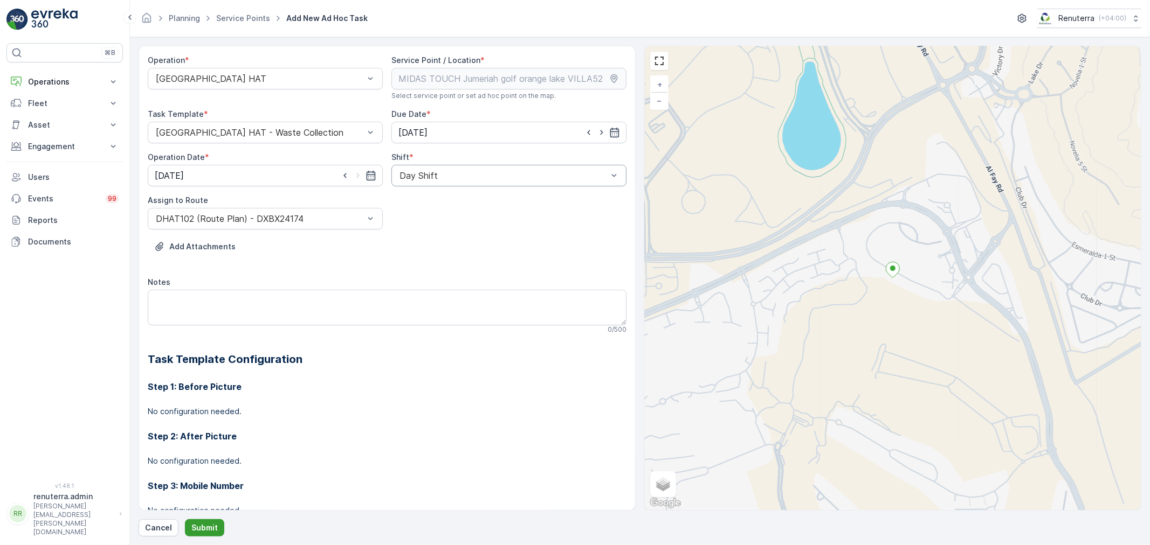
click at [212, 527] on p "Submit" at bounding box center [204, 528] width 26 height 11
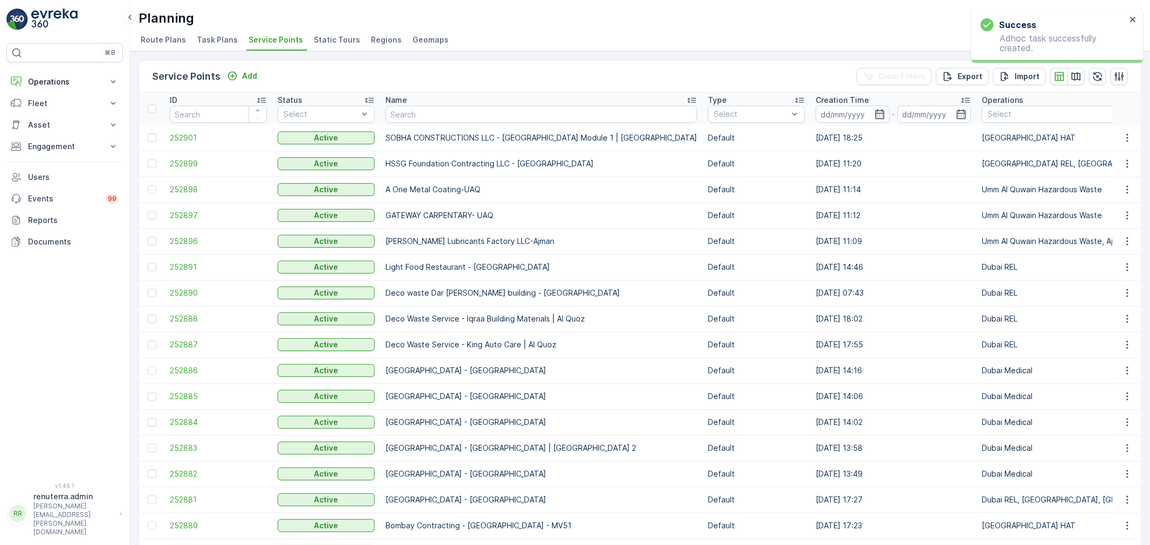
click at [439, 112] on input "text" at bounding box center [541, 114] width 312 height 17
paste input "[GEOGRAPHIC_DATA] Contracting LLC - [GEOGRAPHIC_DATA] - [GEOGRAPHIC_DATA]"
type input "[GEOGRAPHIC_DATA] Contracting LLC - [GEOGRAPHIC_DATA] - [GEOGRAPHIC_DATA]"
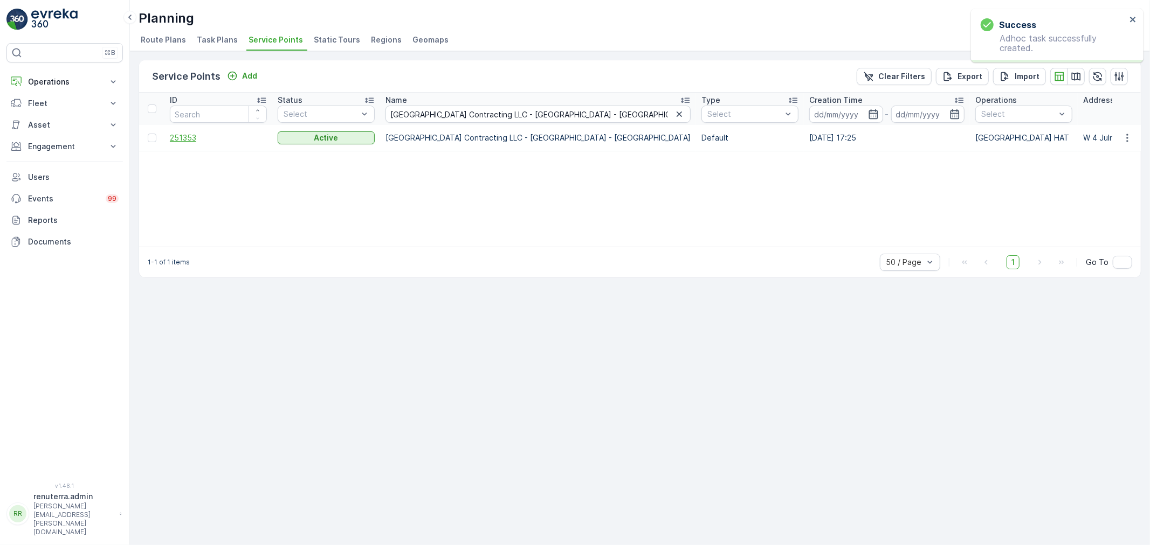
click at [182, 138] on span "251353" at bounding box center [218, 138] width 97 height 11
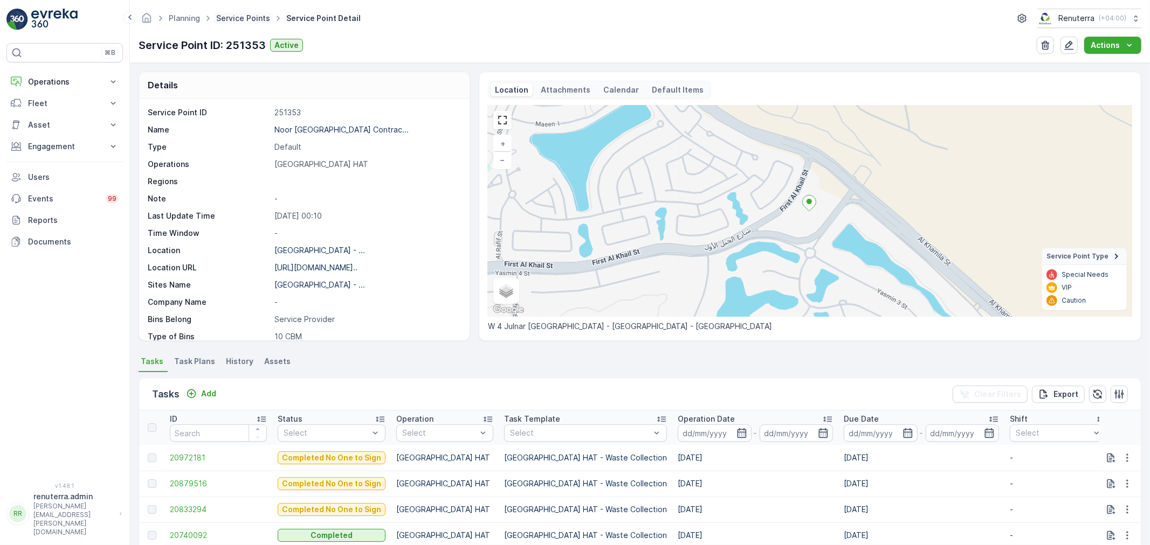
click at [237, 18] on link "Service Points" at bounding box center [243, 17] width 54 height 9
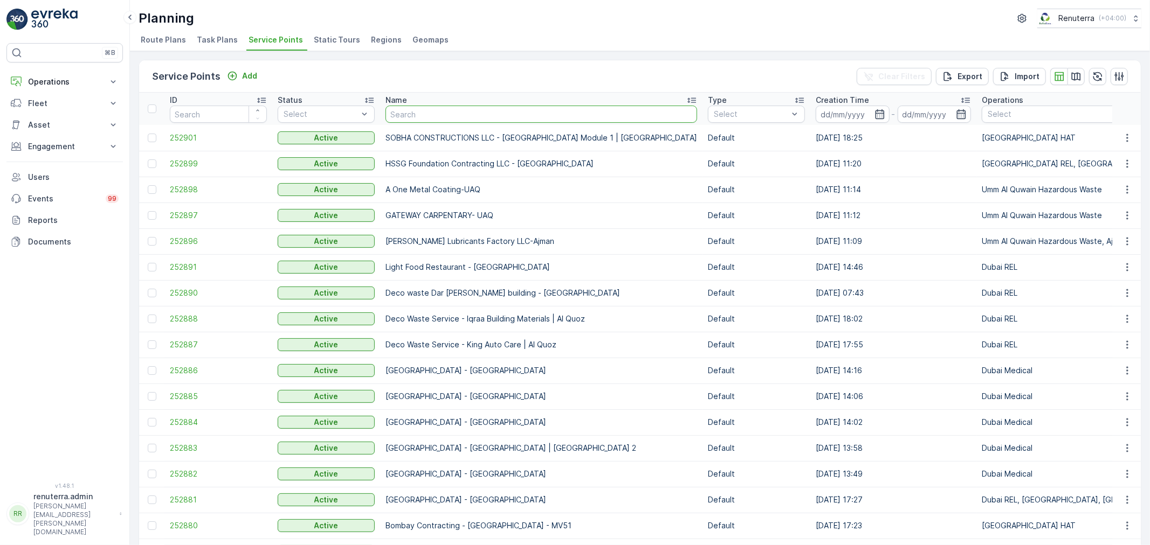
click at [460, 107] on input "text" at bounding box center [541, 114] width 312 height 17
paste input "[GEOGRAPHIC_DATA] Contracting LLC - [GEOGRAPHIC_DATA] - [GEOGRAPHIC_DATA]"
type input "[GEOGRAPHIC_DATA] Contracting LLC - [GEOGRAPHIC_DATA] - [GEOGRAPHIC_DATA]"
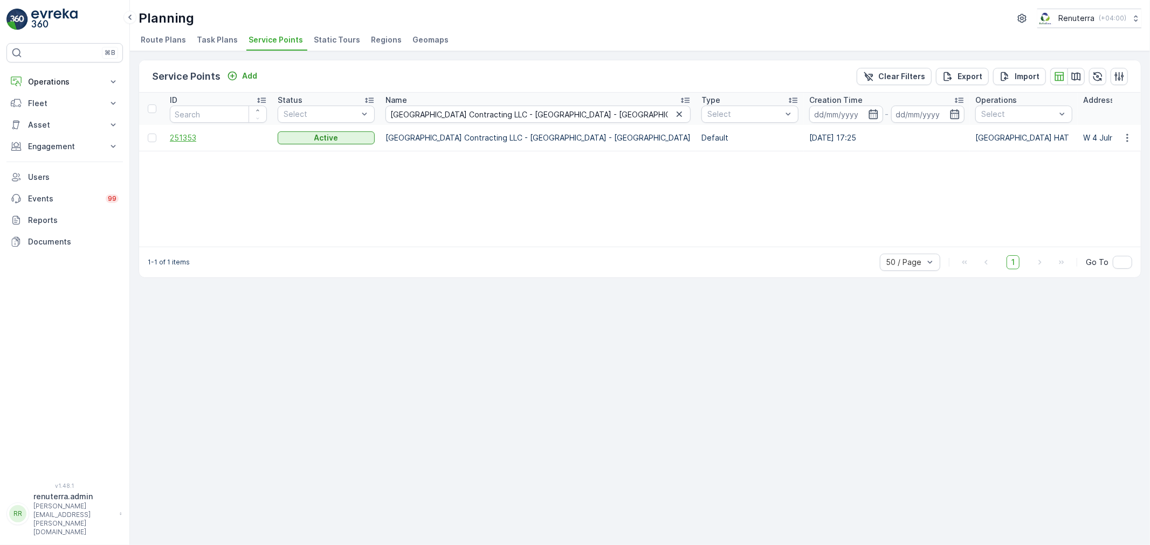
click at [187, 135] on span "251353" at bounding box center [218, 138] width 97 height 11
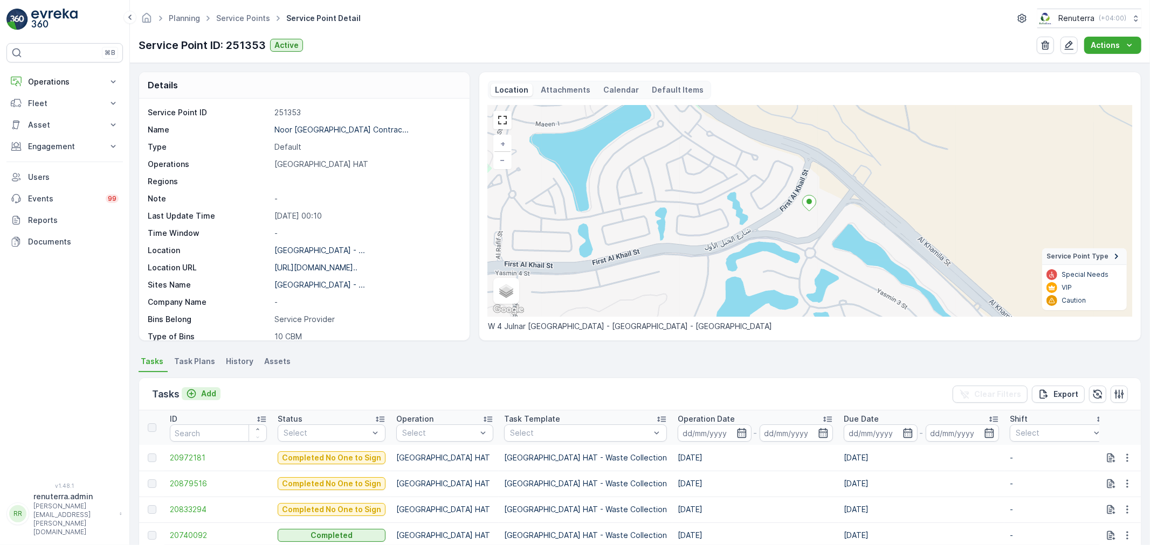
click at [205, 392] on p "Add" at bounding box center [208, 394] width 15 height 11
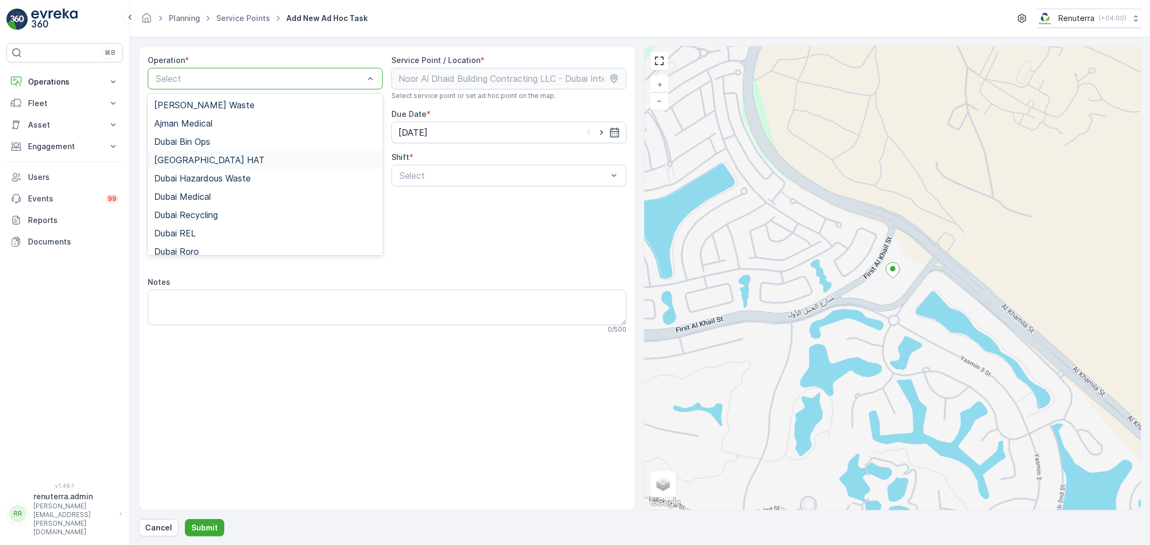
click at [188, 156] on span "[GEOGRAPHIC_DATA] HAT" at bounding box center [209, 160] width 110 height 10
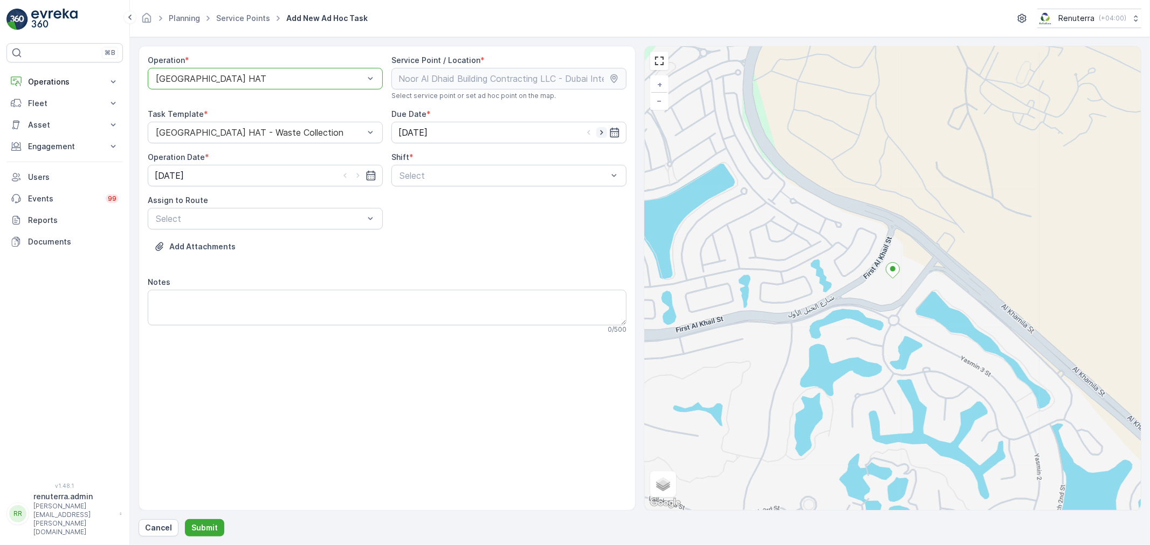
click at [599, 133] on icon "button" at bounding box center [601, 132] width 11 height 11
type input "[DATE]"
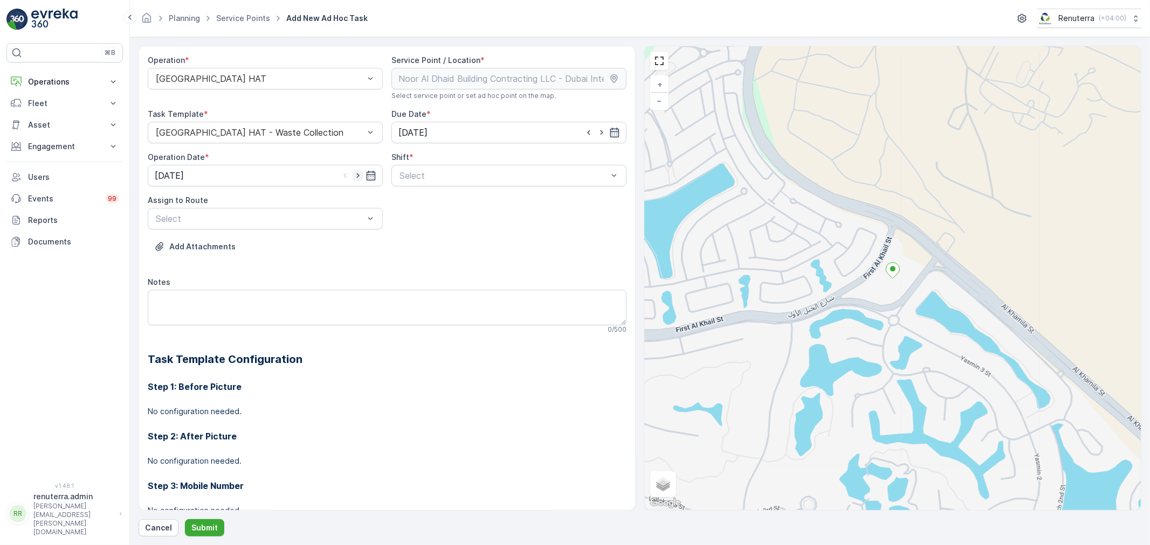
click at [357, 178] on icon "button" at bounding box center [357, 175] width 11 height 11
type input "[DATE]"
click at [449, 178] on div at bounding box center [503, 176] width 210 height 10
click at [407, 205] on span "Day Shift" at bounding box center [417, 202] width 38 height 10
click at [301, 217] on div at bounding box center [260, 219] width 210 height 10
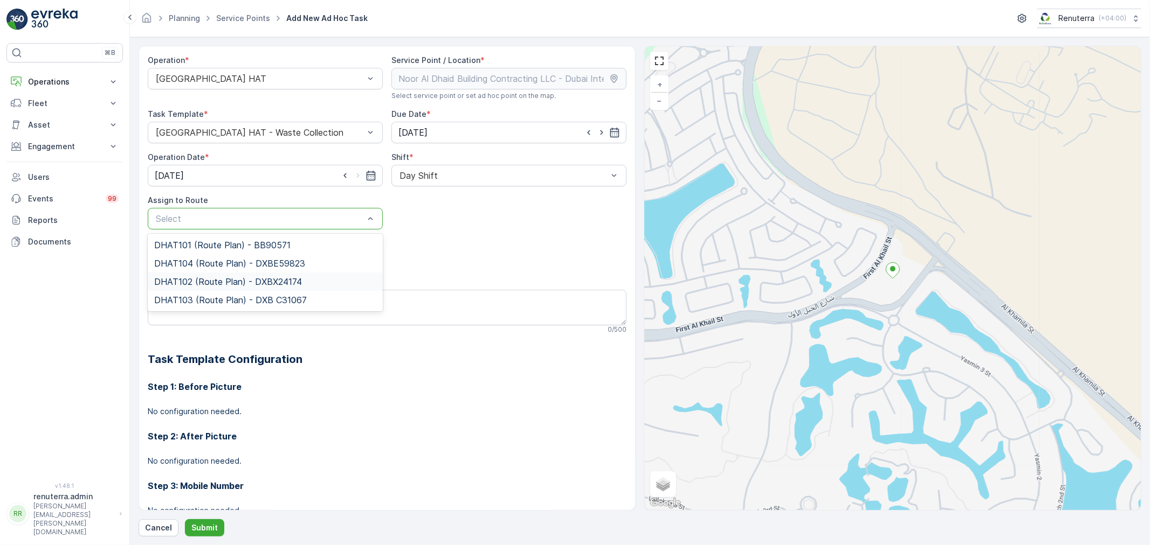
click at [194, 282] on span "DHAT102 (Route Plan) - DXBX24174" at bounding box center [228, 282] width 148 height 10
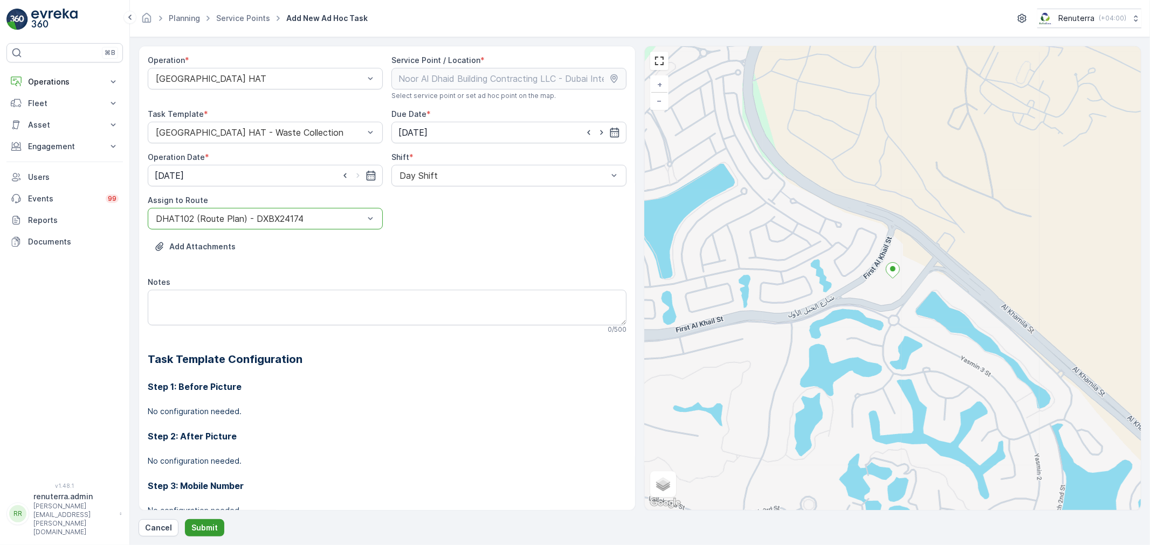
click at [206, 526] on p "Submit" at bounding box center [204, 528] width 26 height 11
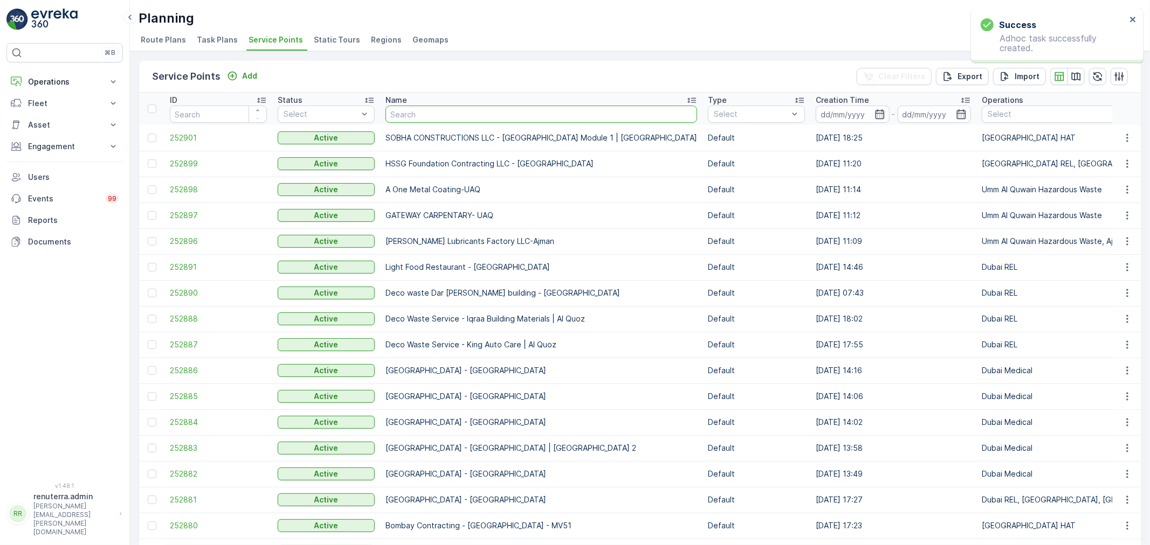
click at [422, 110] on input "text" at bounding box center [541, 114] width 312 height 17
paste input "[PERSON_NAME] Stocks (L.L.C.) - [GEOGRAPHIC_DATA]"
type input "[PERSON_NAME] Stocks (L.L.C.) - [GEOGRAPHIC_DATA]"
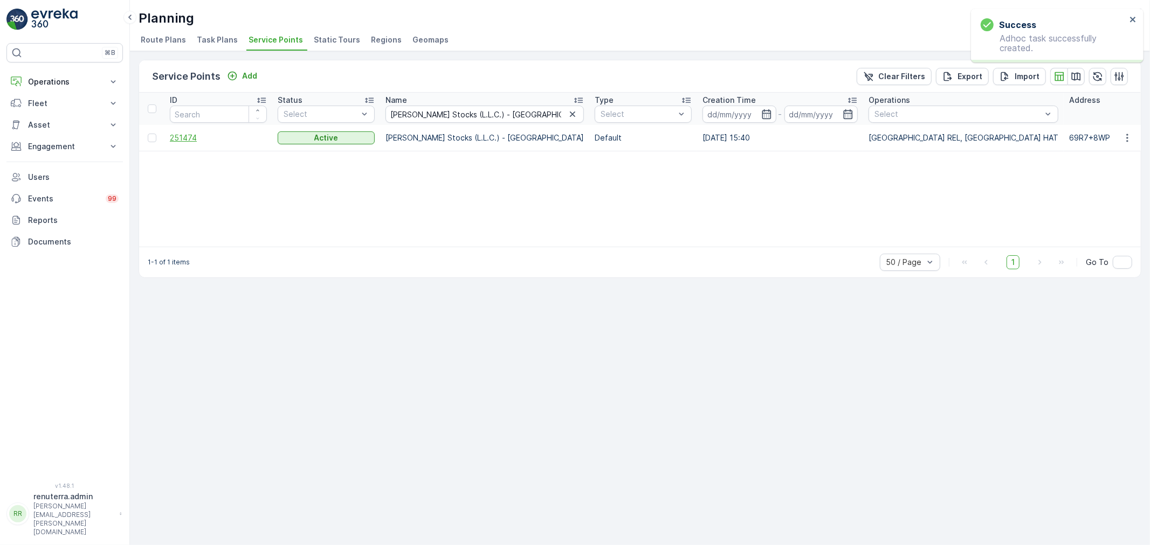
click at [186, 137] on span "251474" at bounding box center [218, 138] width 97 height 11
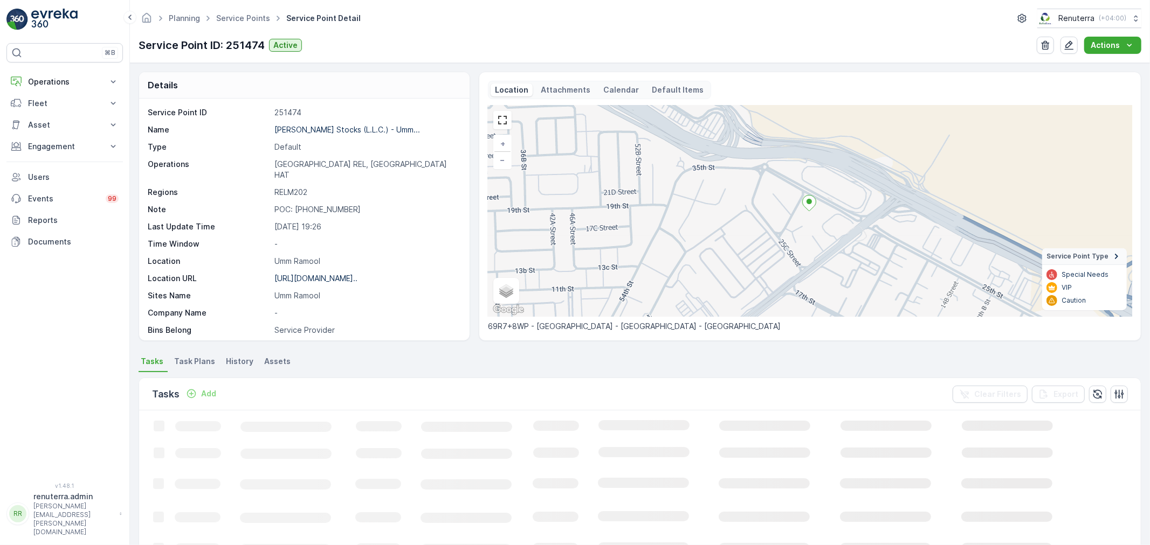
click at [205, 390] on p "Add" at bounding box center [208, 394] width 15 height 11
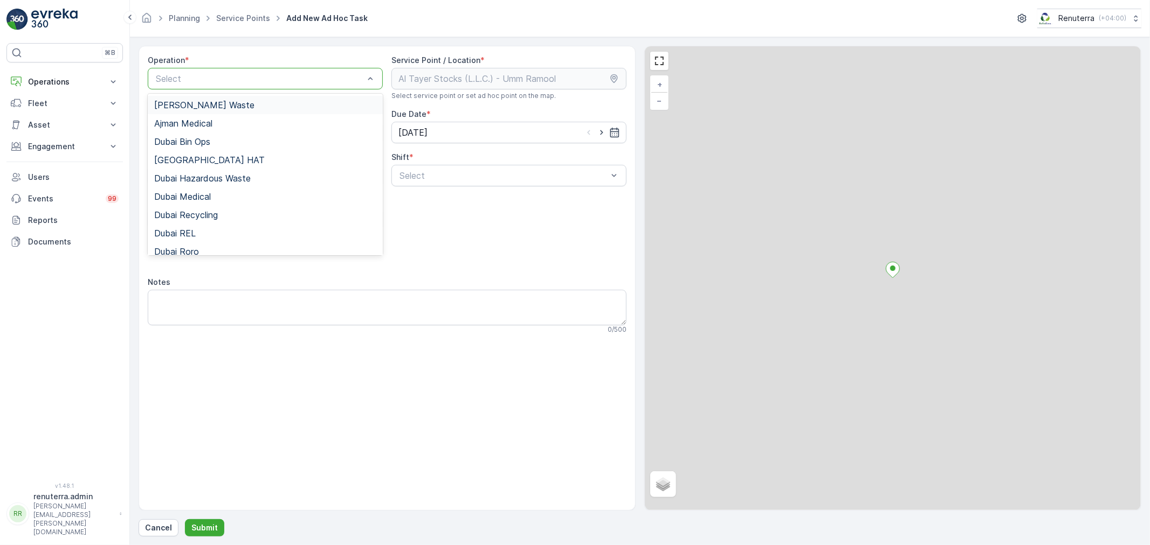
click at [292, 82] on div at bounding box center [260, 79] width 210 height 10
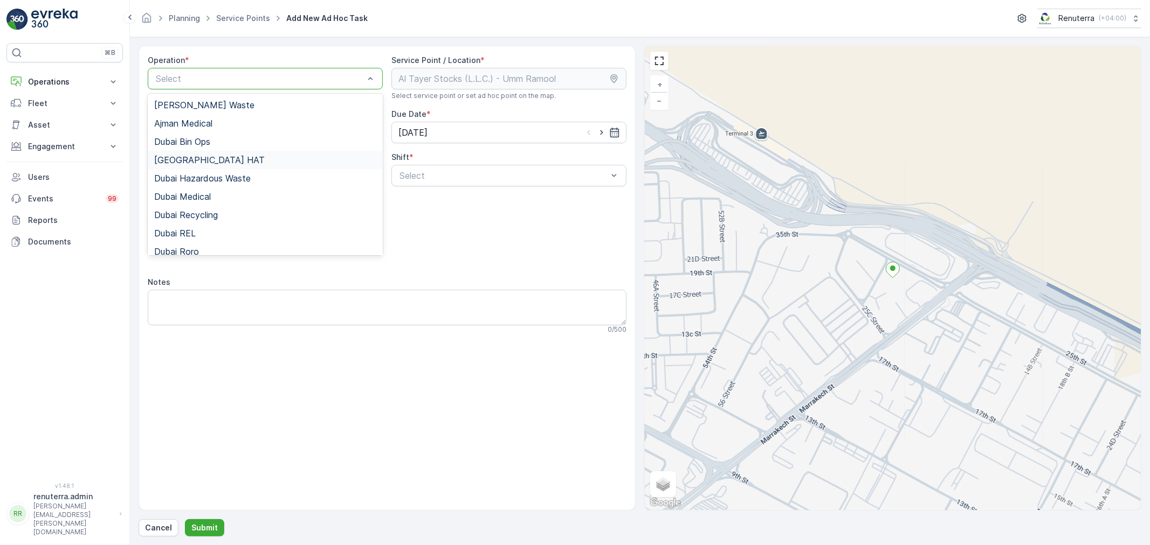
click at [187, 158] on span "[GEOGRAPHIC_DATA] HAT" at bounding box center [209, 160] width 110 height 10
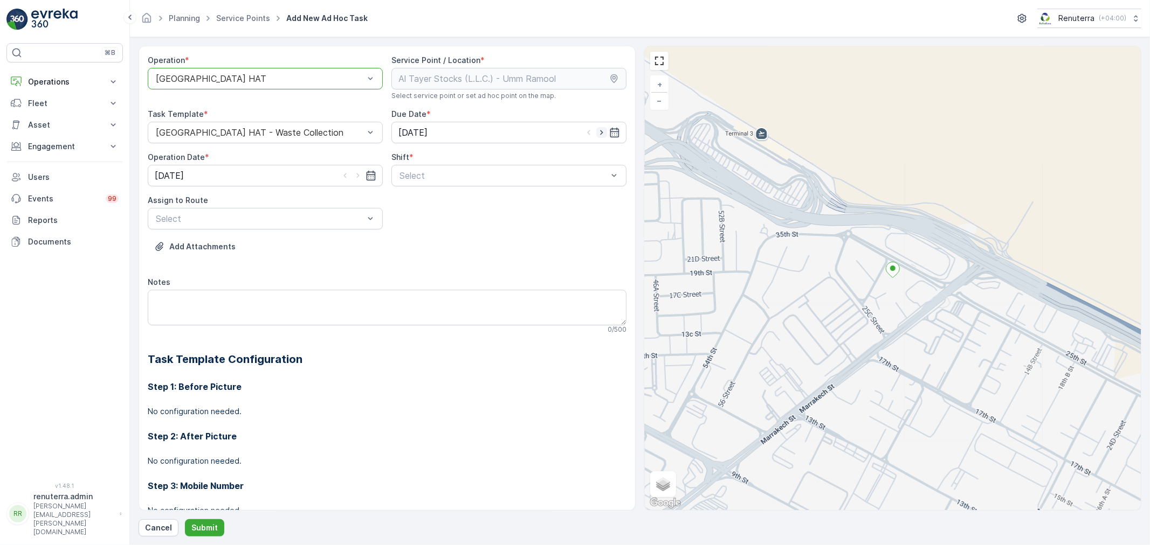
click at [600, 131] on icon "button" at bounding box center [601, 132] width 3 height 5
type input "[DATE]"
click at [356, 176] on icon "button" at bounding box center [357, 175] width 11 height 11
type input "[DATE]"
click at [455, 179] on div at bounding box center [503, 176] width 210 height 10
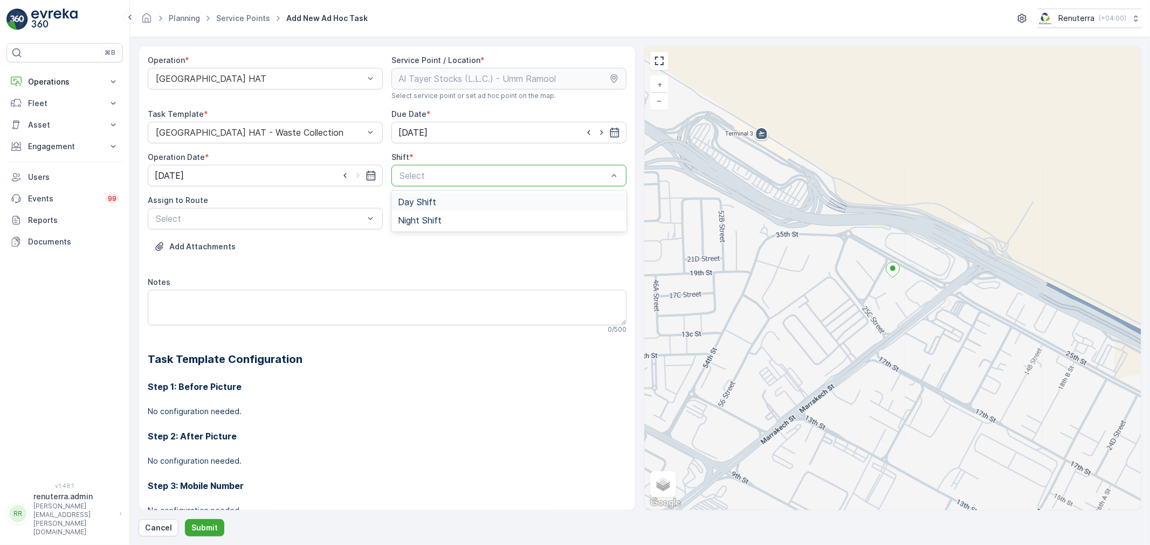
click at [408, 203] on span "Day Shift" at bounding box center [417, 202] width 38 height 10
click at [319, 215] on div at bounding box center [260, 219] width 210 height 10
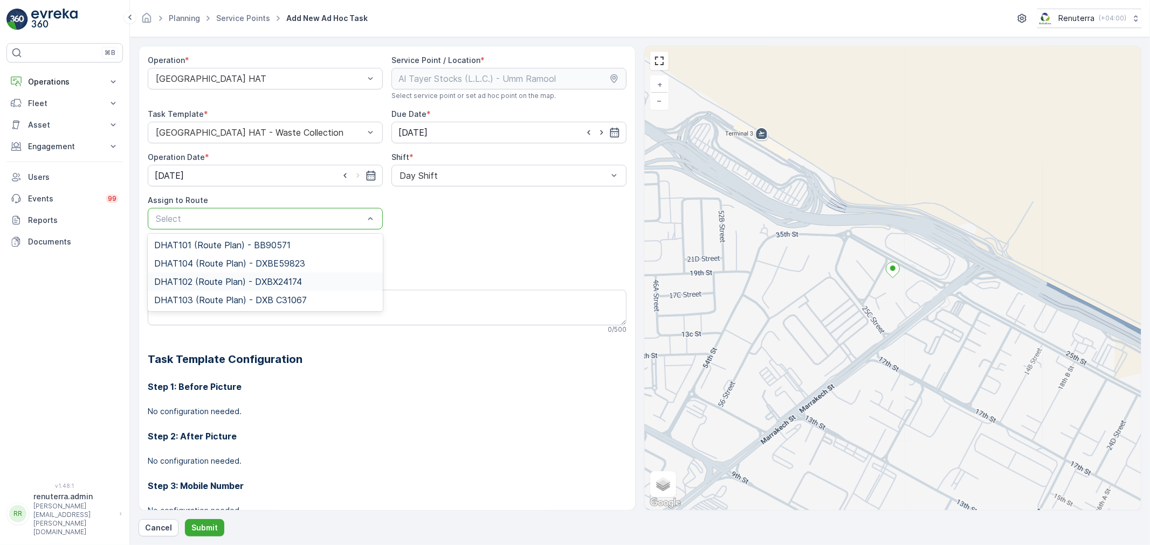
click at [200, 286] on span "DHAT102 (Route Plan) - DXBX24174" at bounding box center [228, 282] width 148 height 10
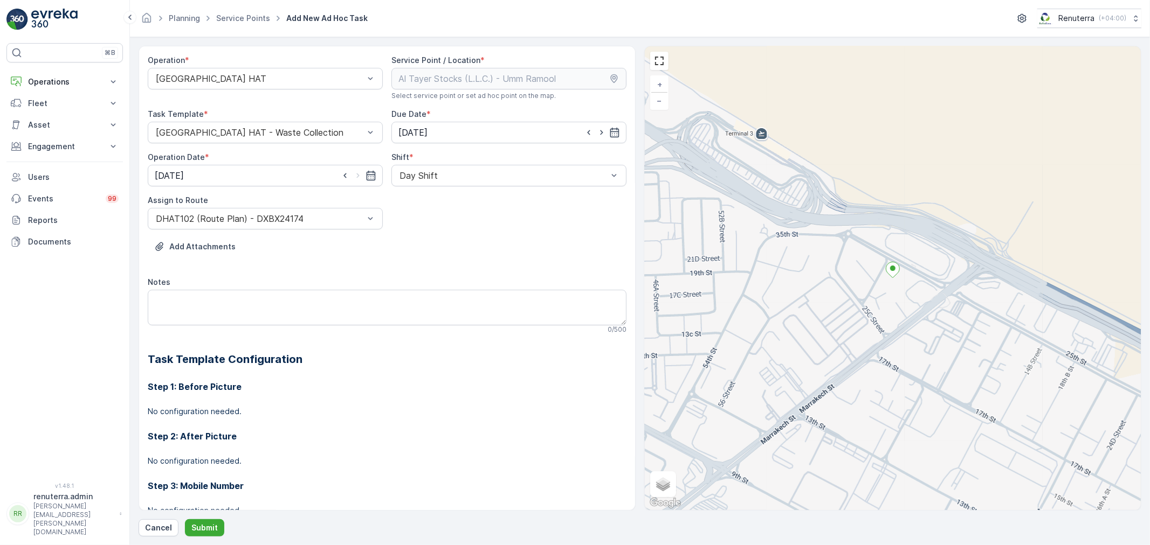
click at [224, 529] on div "Cancel Submit" at bounding box center [640, 528] width 1002 height 17
click at [215, 525] on p "Submit" at bounding box center [204, 528] width 26 height 11
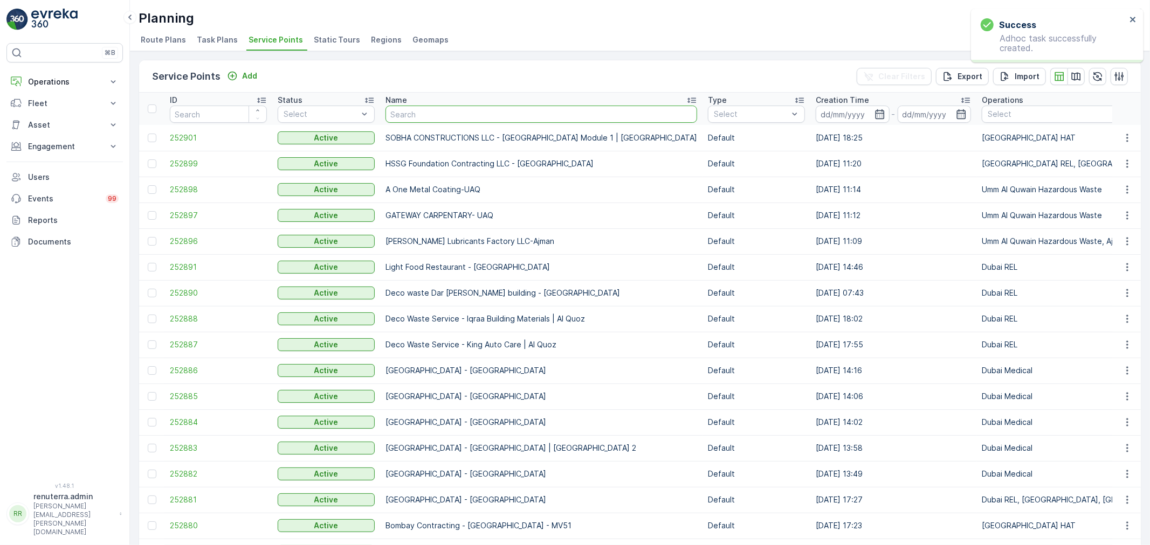
click at [446, 113] on input "text" at bounding box center [541, 114] width 312 height 17
type input "ARABIAN CONSTRUCTION COMPANY L.L.C. - Baccarat Hotel & Residences"
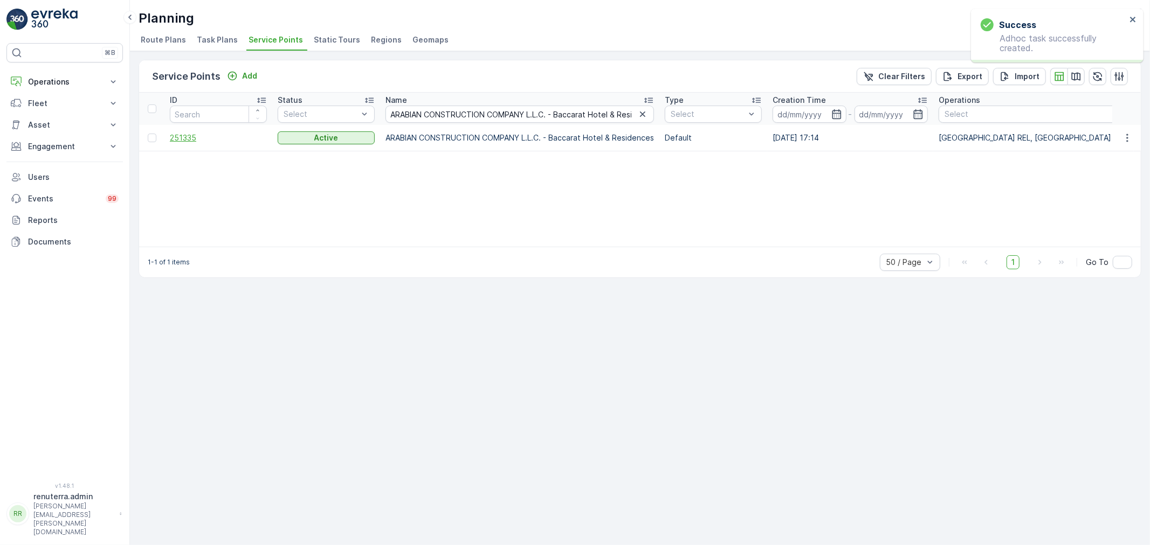
click at [181, 139] on span "251335" at bounding box center [218, 138] width 97 height 11
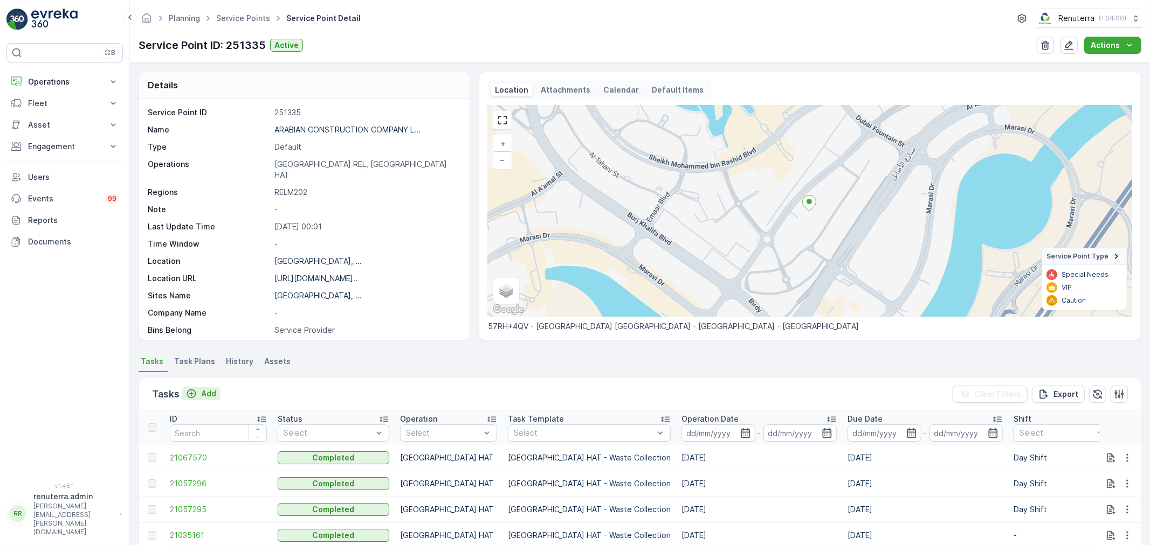
click at [206, 393] on p "Add" at bounding box center [208, 394] width 15 height 11
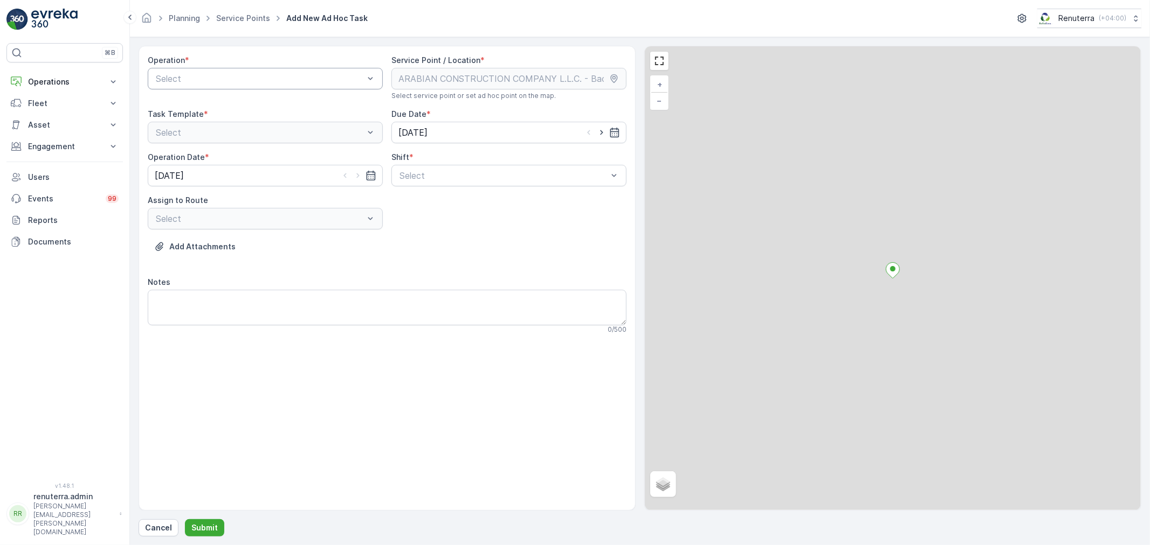
click at [266, 81] on div at bounding box center [260, 79] width 210 height 10
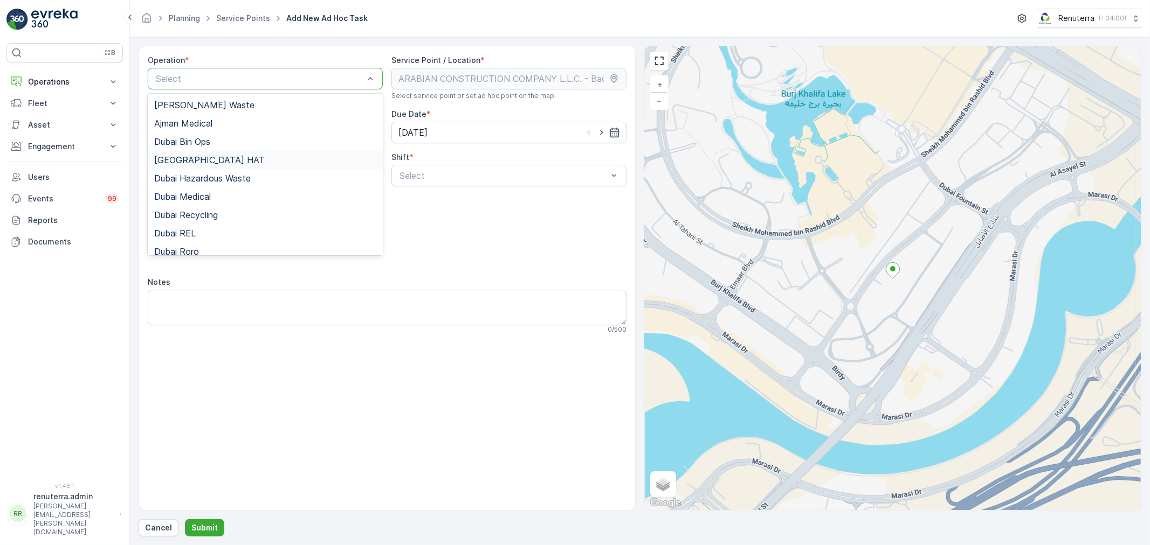
click at [192, 162] on span "[GEOGRAPHIC_DATA] HAT" at bounding box center [209, 160] width 110 height 10
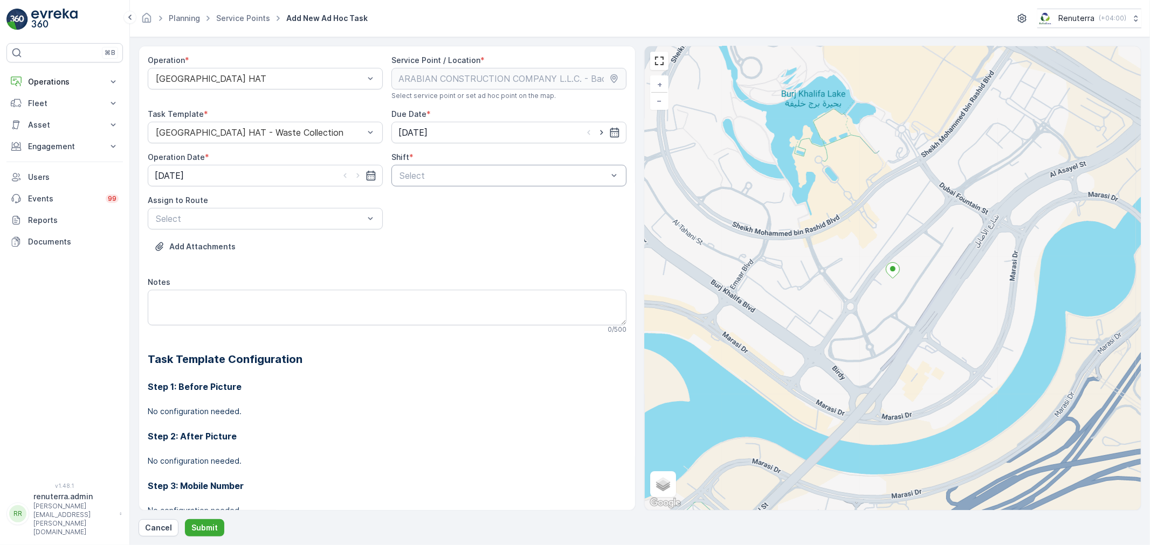
drag, startPoint x: 598, startPoint y: 134, endPoint x: 484, endPoint y: 173, distance: 120.8
click at [597, 133] on icon "button" at bounding box center [601, 132] width 11 height 11
type input "[DATE]"
click at [354, 175] on icon "button" at bounding box center [357, 175] width 11 height 11
type input "[DATE]"
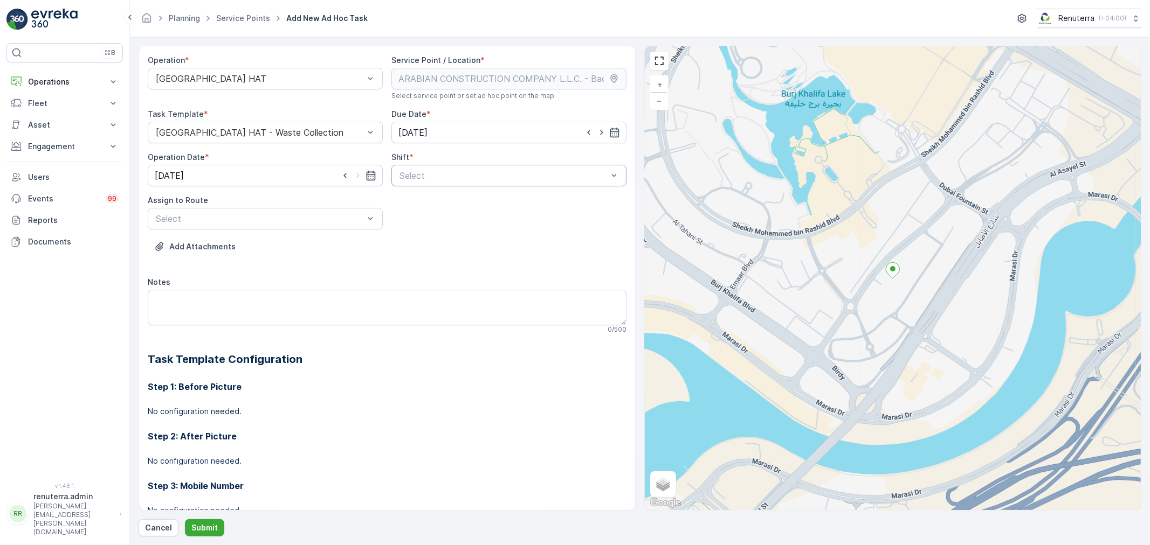
click at [414, 178] on div at bounding box center [503, 176] width 210 height 10
click at [405, 202] on span "Day Shift" at bounding box center [417, 202] width 38 height 10
click at [355, 218] on div at bounding box center [260, 219] width 210 height 10
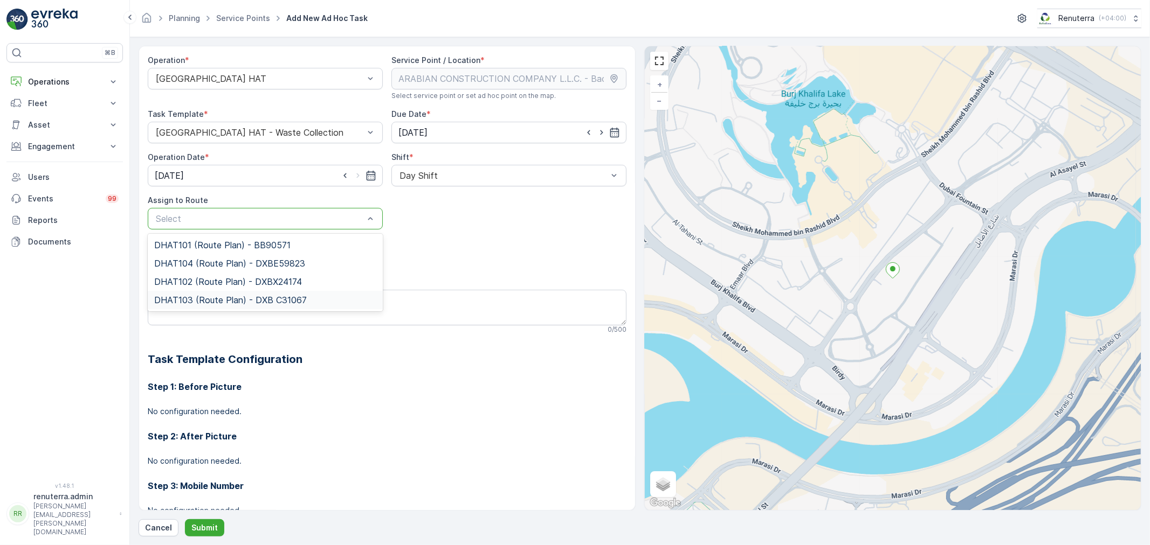
click at [199, 303] on span "DHAT103 (Route Plan) - DXB C31067" at bounding box center [230, 300] width 153 height 10
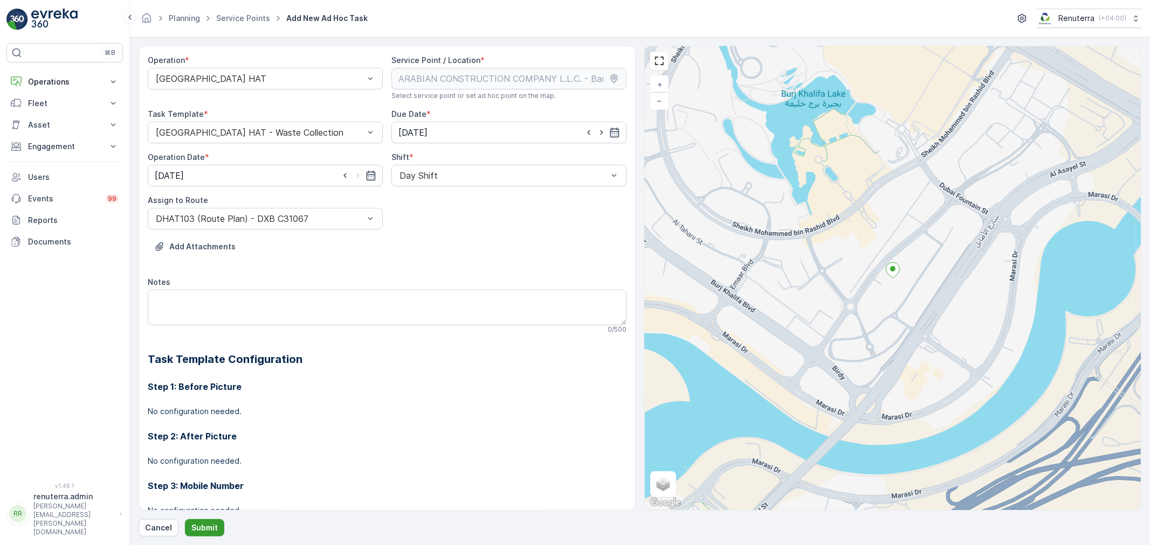
click at [211, 525] on p "Submit" at bounding box center [204, 528] width 26 height 11
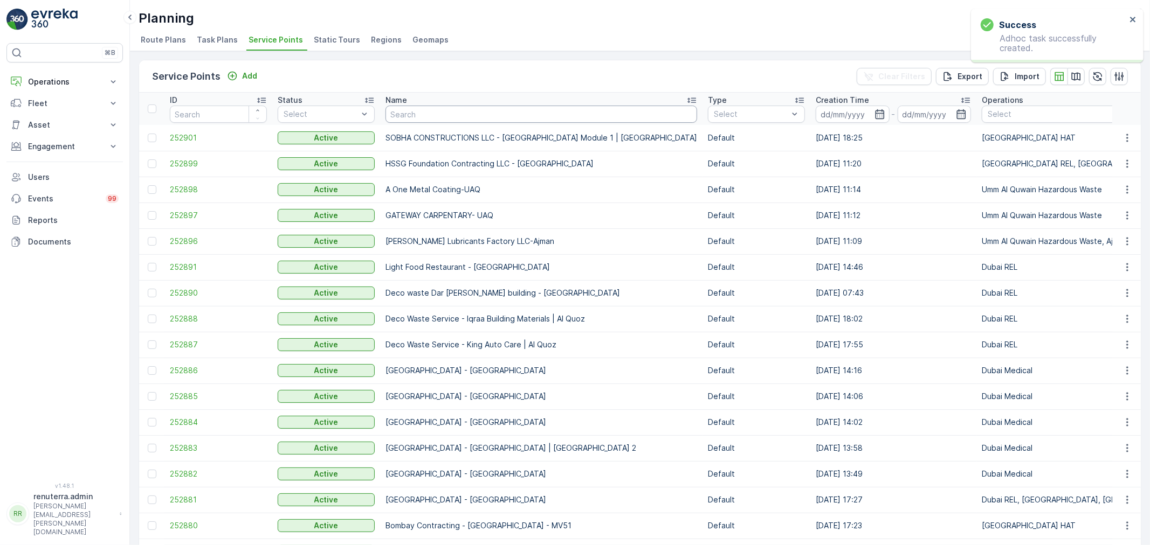
click at [423, 112] on input "text" at bounding box center [541, 114] width 312 height 17
paste input "DELTA AL WADI CONTRACTING (L.L.C)"
type input "DELTA AL WADI CONTRACTING (L.L.C)"
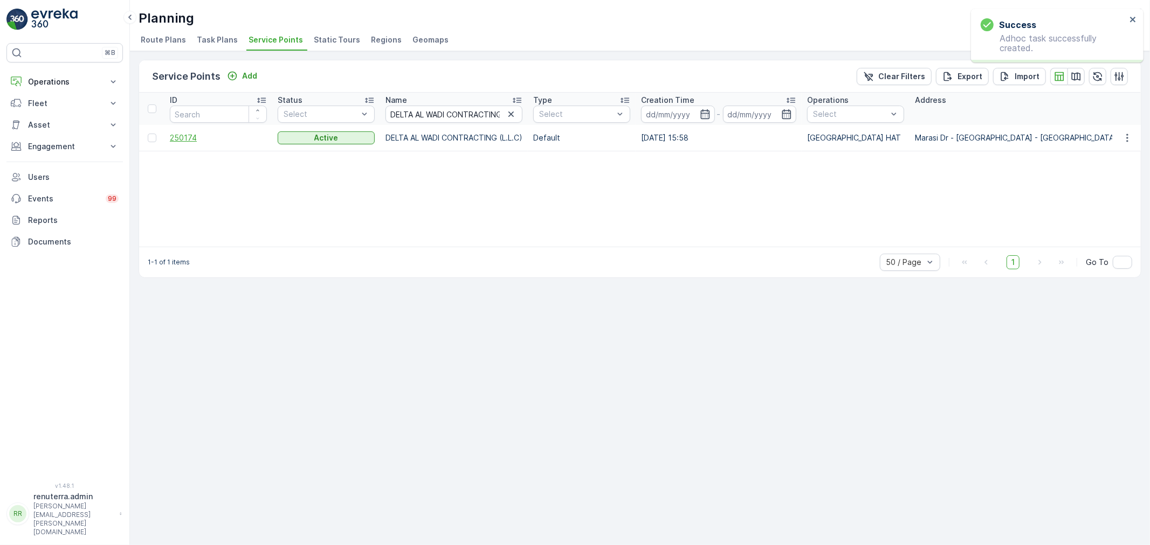
click at [184, 137] on span "250174" at bounding box center [218, 138] width 97 height 11
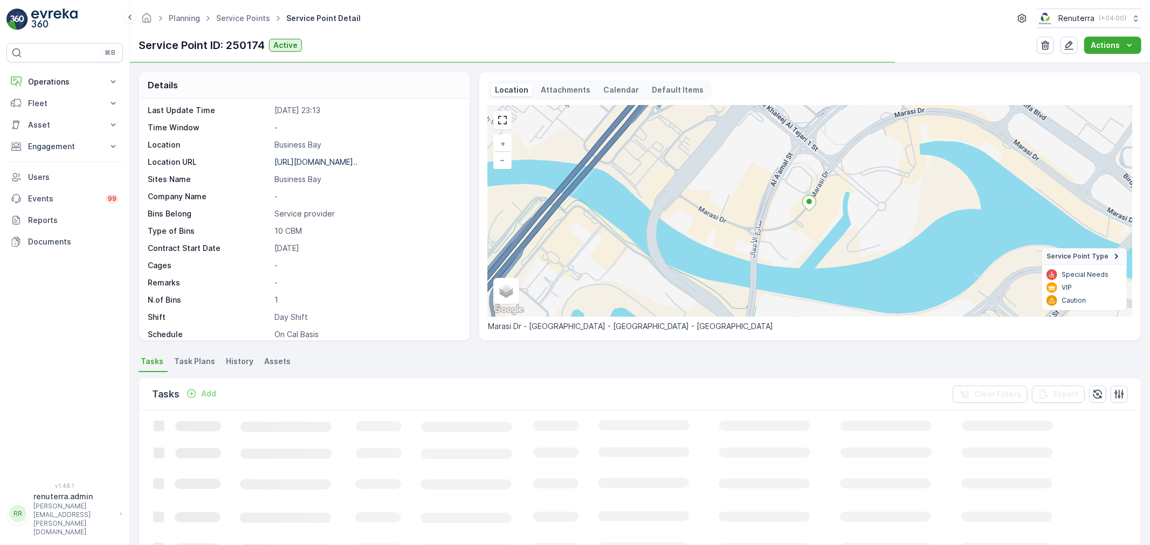
scroll to position [120, 0]
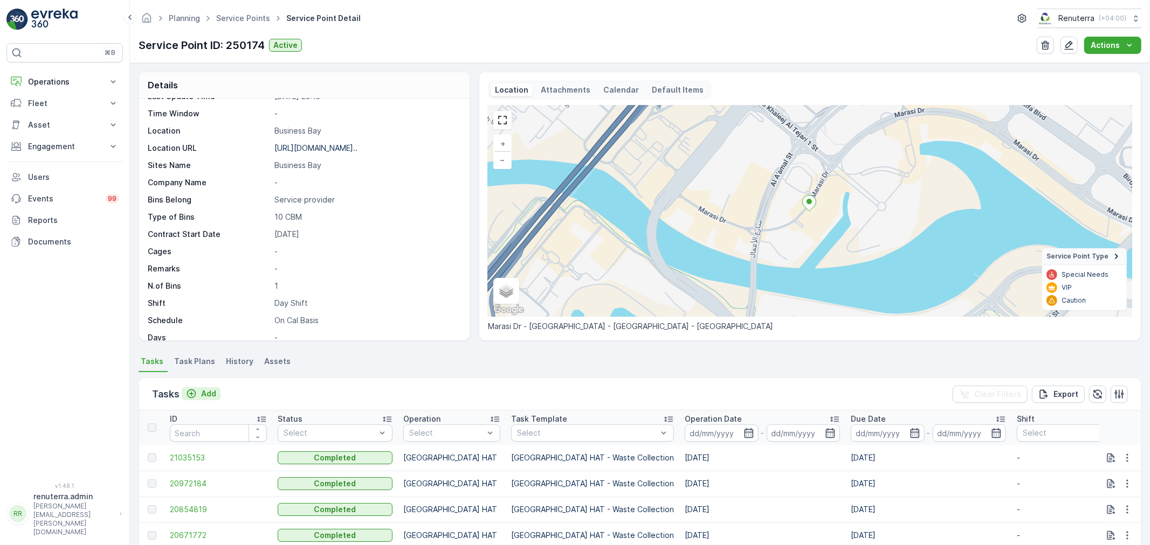
click at [207, 391] on p "Add" at bounding box center [208, 394] width 15 height 11
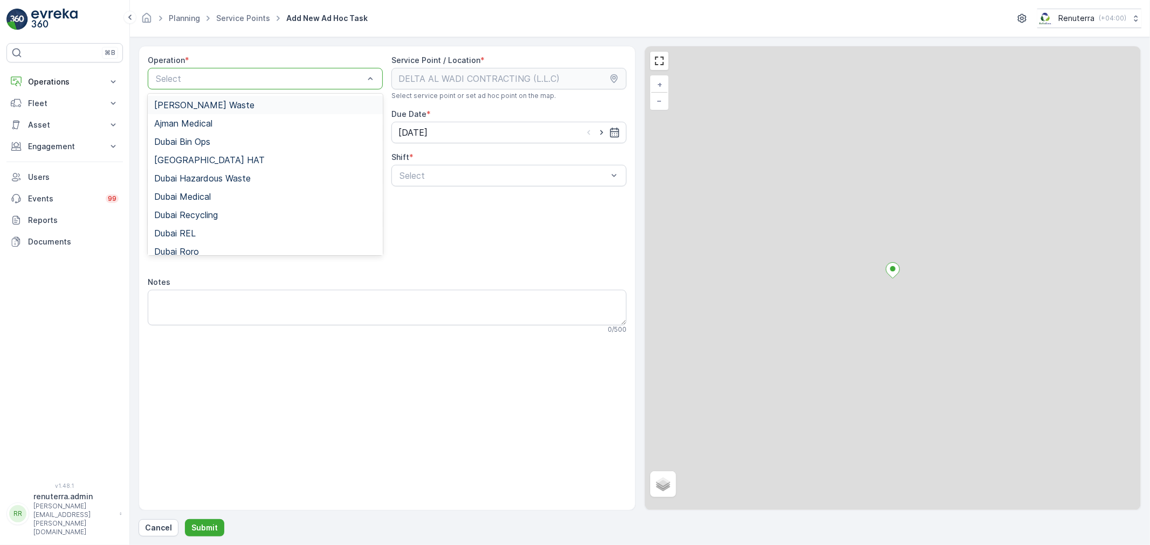
click at [267, 71] on div "Select" at bounding box center [265, 79] width 235 height 22
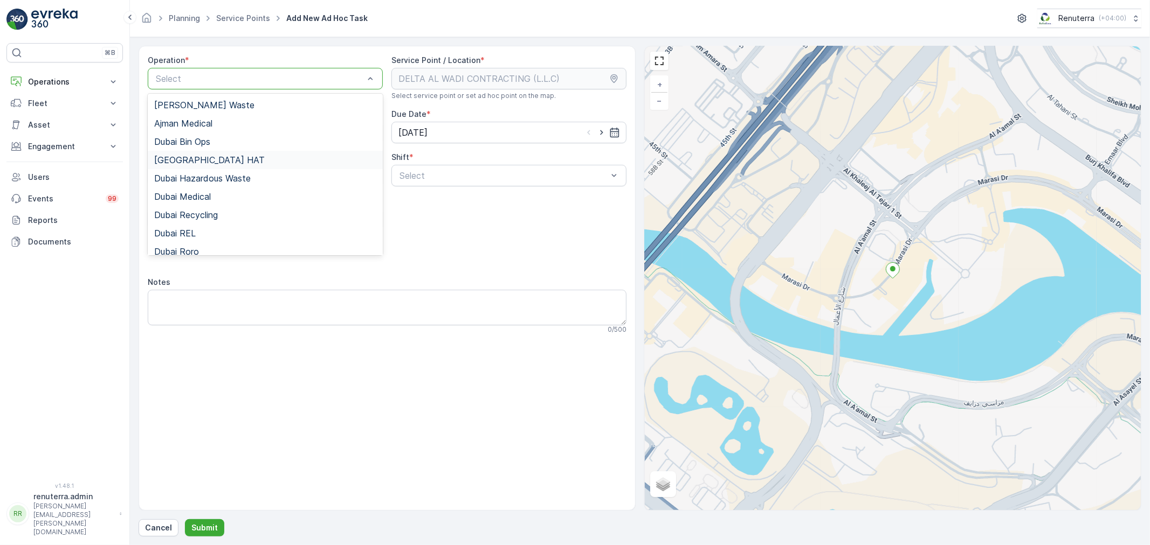
click at [198, 155] on div "[GEOGRAPHIC_DATA] HAT" at bounding box center [265, 160] width 222 height 10
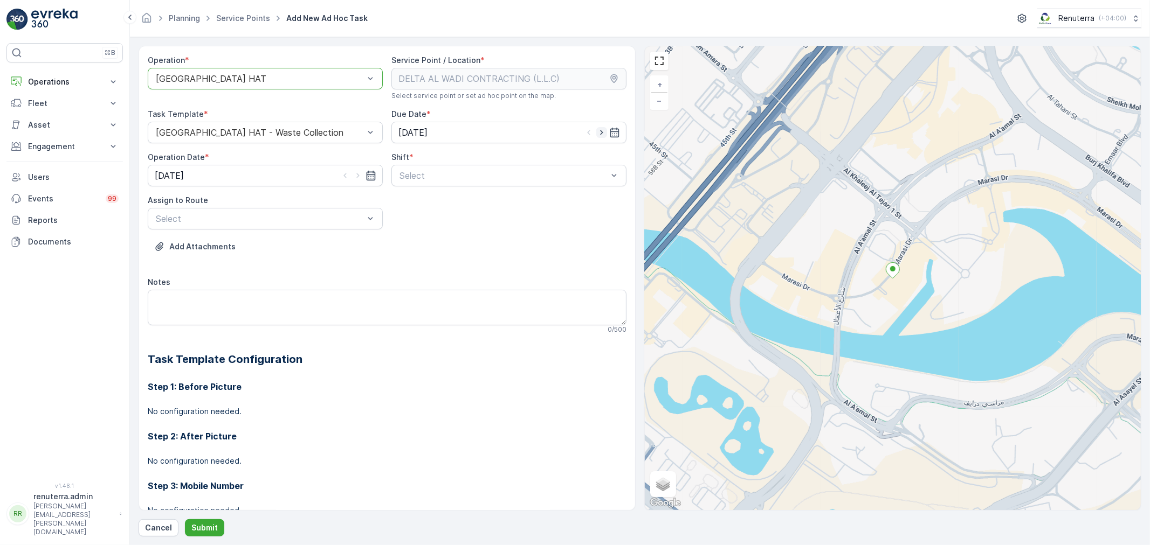
click at [600, 133] on icon "button" at bounding box center [601, 132] width 3 height 5
type input "[DATE]"
click at [352, 175] on icon "button" at bounding box center [357, 175] width 11 height 11
type input "[DATE]"
click at [458, 176] on div at bounding box center [503, 176] width 210 height 10
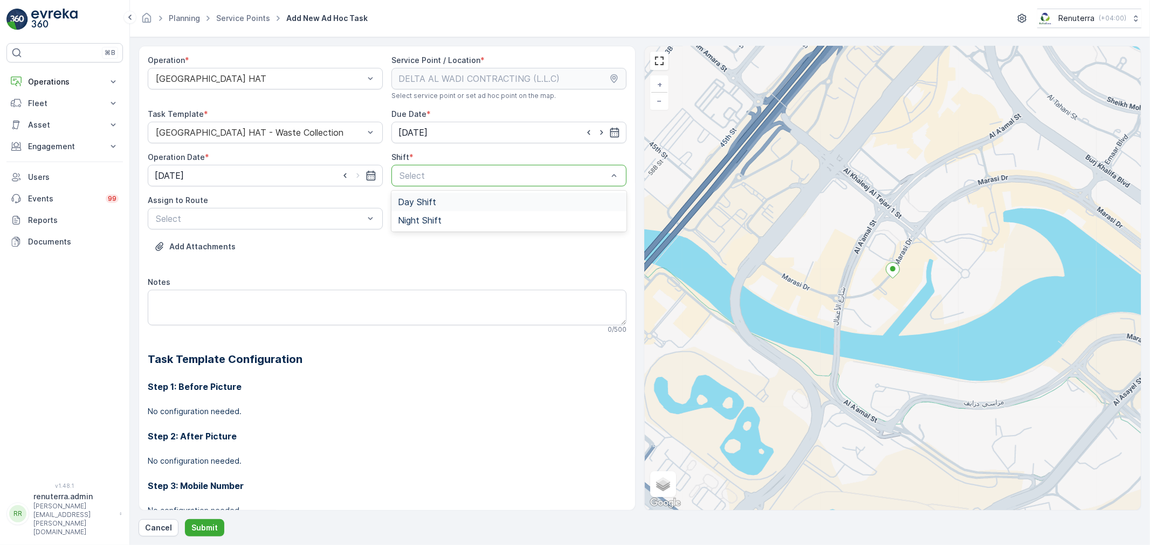
click at [433, 205] on span "Day Shift" at bounding box center [417, 202] width 38 height 10
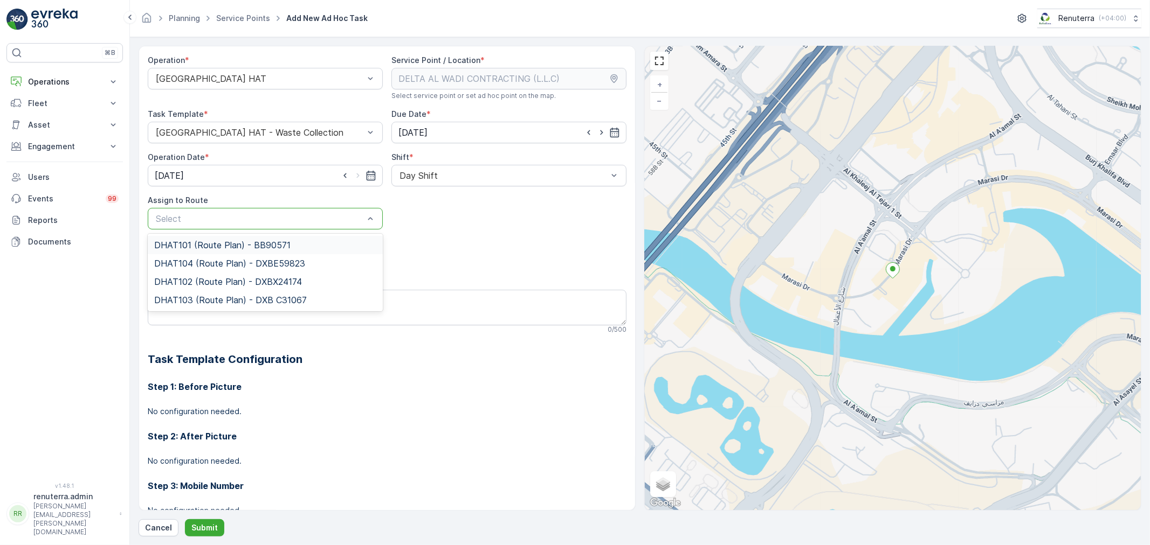
click at [310, 219] on div at bounding box center [260, 219] width 210 height 10
click at [185, 298] on span "DHAT103 (Route Plan) - DXB C31067" at bounding box center [230, 300] width 153 height 10
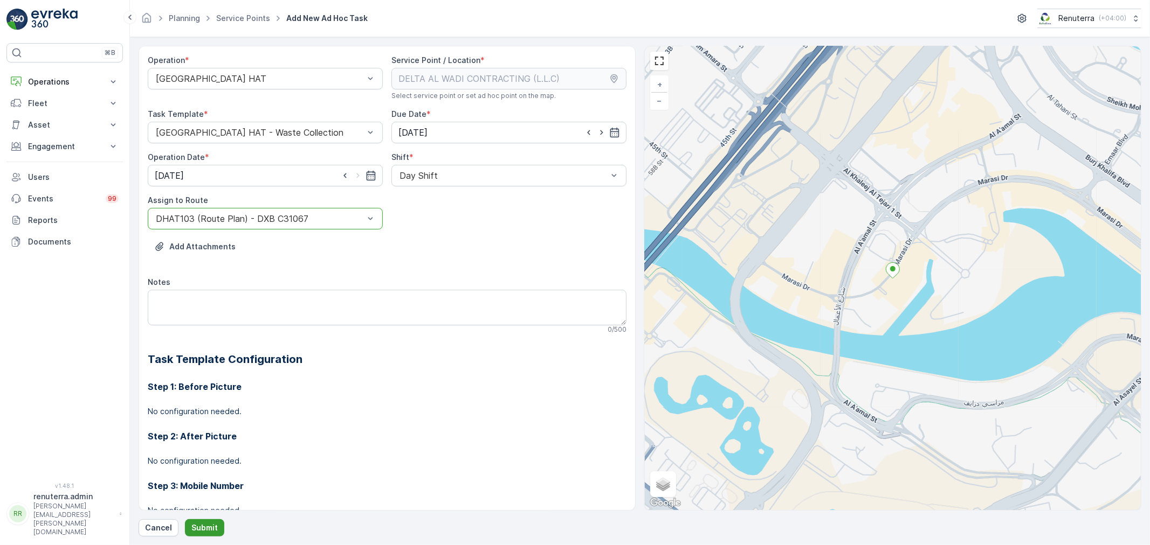
click at [209, 529] on p "Submit" at bounding box center [204, 528] width 26 height 11
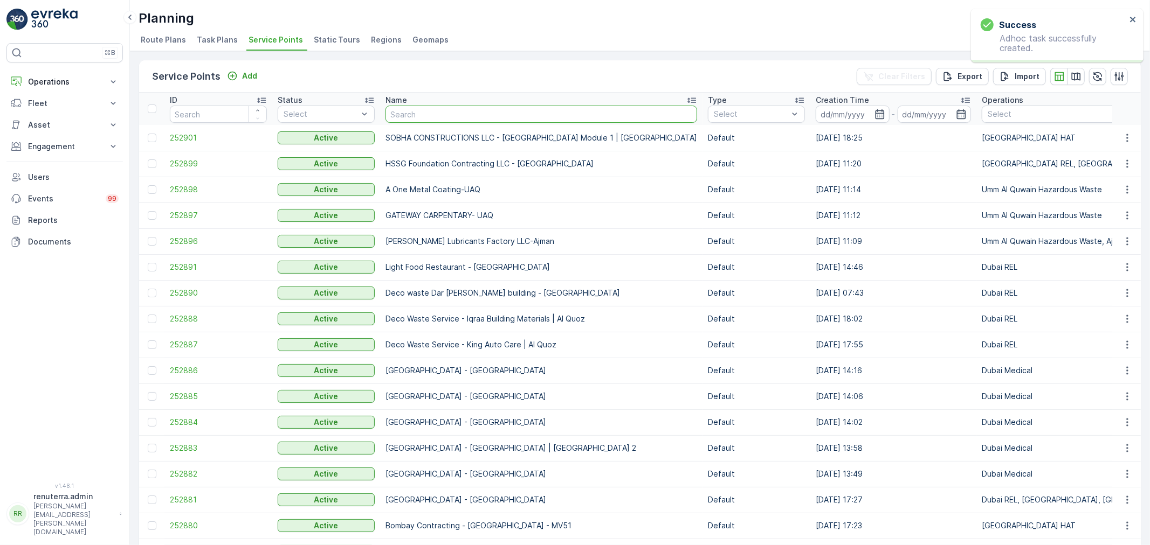
drag, startPoint x: 432, startPoint y: 233, endPoint x: 439, endPoint y: 112, distance: 120.9
click at [439, 112] on input "text" at bounding box center [541, 114] width 312 height 17
paste input "Mubarik [PERSON_NAME] & Metal Waste -Mirdif"
type input "Mubarik [PERSON_NAME] & Metal Waste -Mirdif"
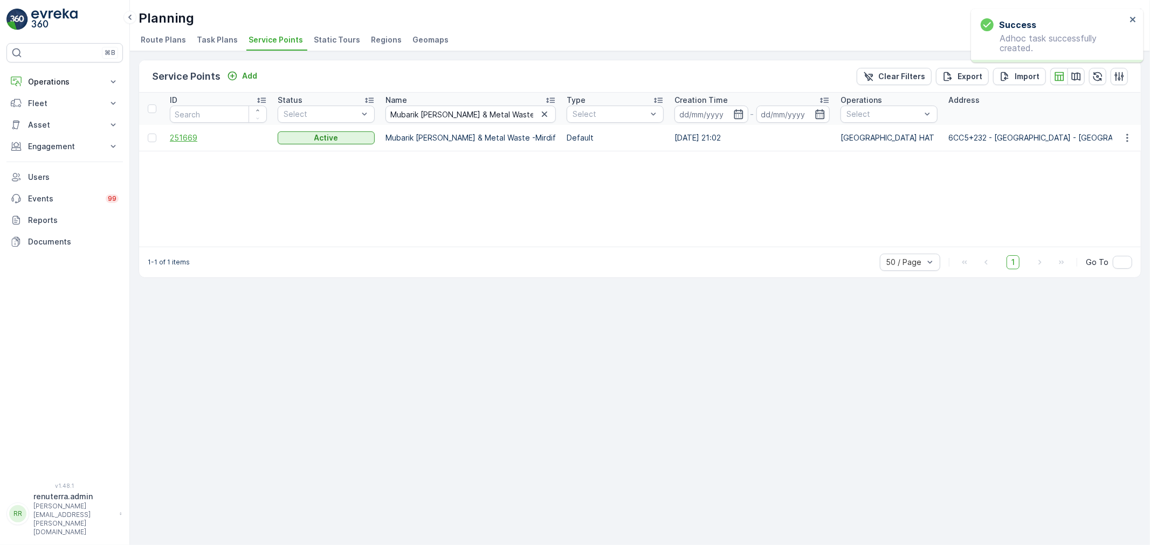
click at [174, 137] on span "251669" at bounding box center [218, 138] width 97 height 11
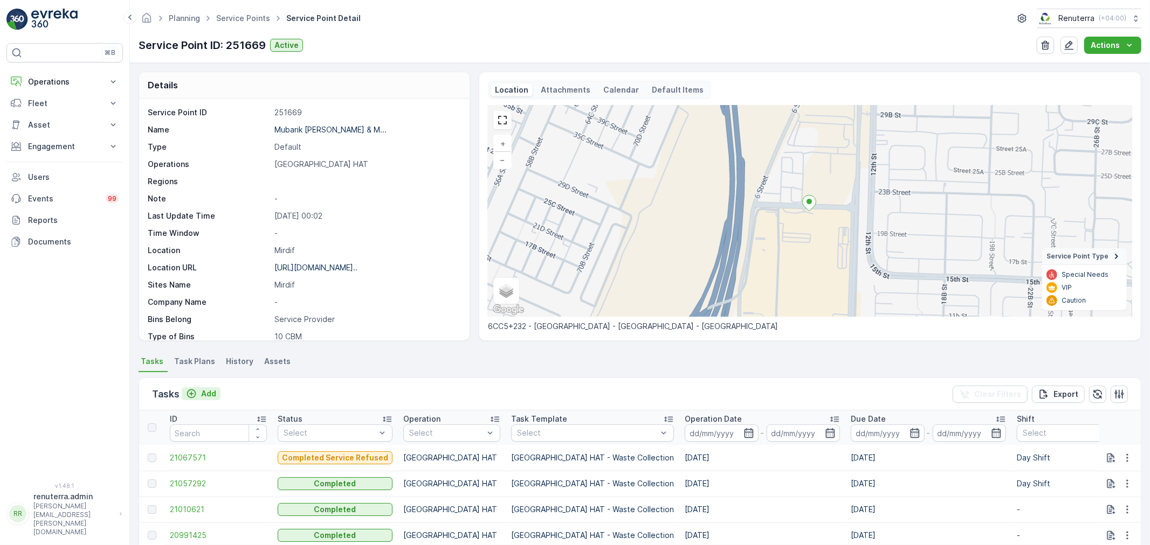
click at [205, 392] on p "Add" at bounding box center [208, 394] width 15 height 11
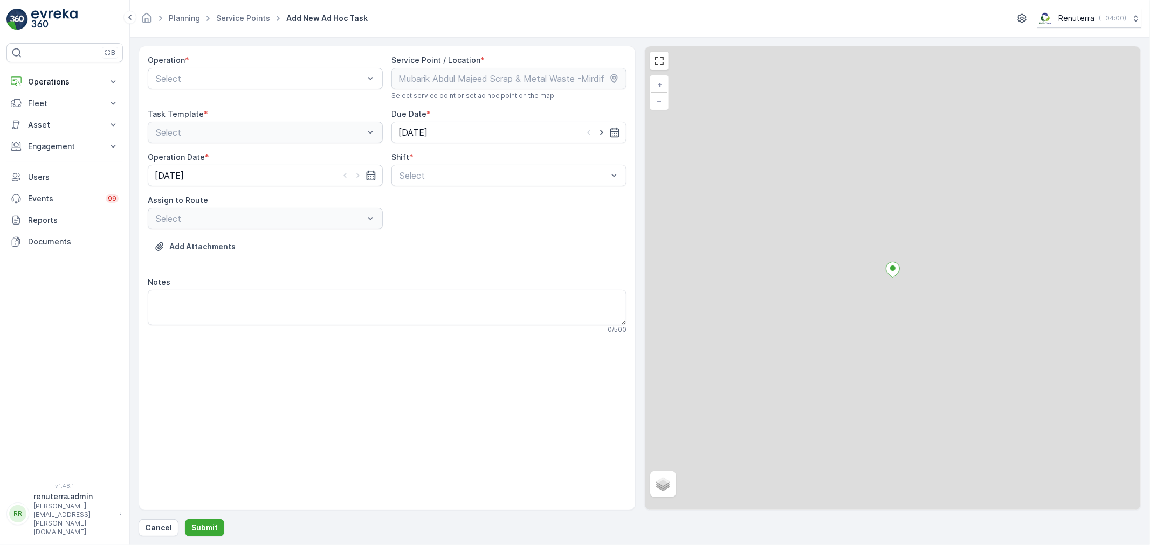
click at [251, 82] on div at bounding box center [260, 79] width 210 height 10
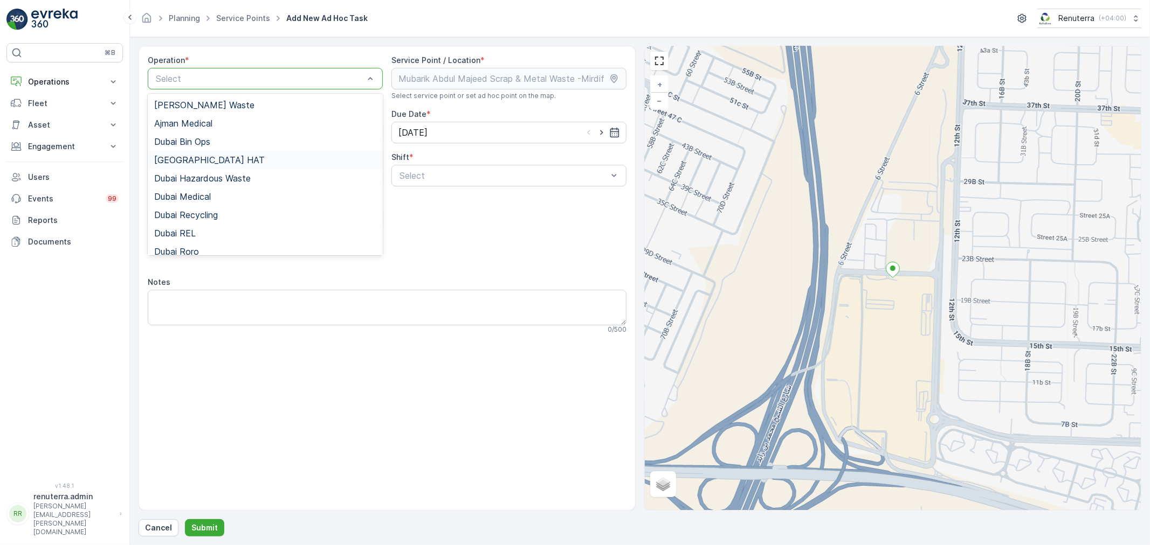
click at [191, 157] on span "[GEOGRAPHIC_DATA] HAT" at bounding box center [209, 160] width 110 height 10
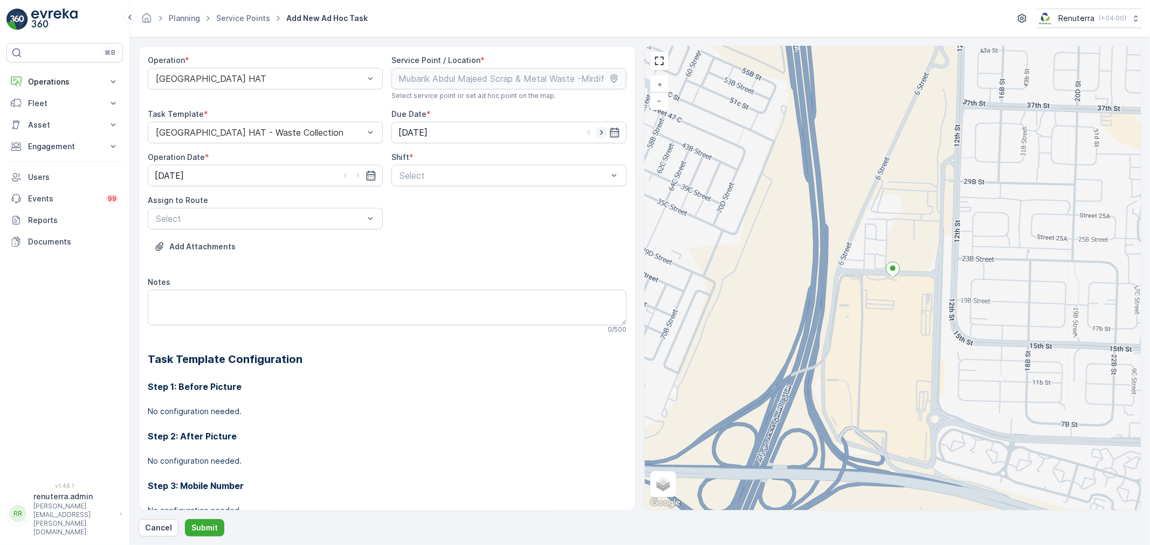
click at [599, 130] on icon "button" at bounding box center [601, 132] width 11 height 11
type input "[DATE]"
click at [356, 175] on icon "button" at bounding box center [357, 176] width 3 height 5
type input "[DATE]"
click at [416, 175] on div at bounding box center [503, 176] width 210 height 10
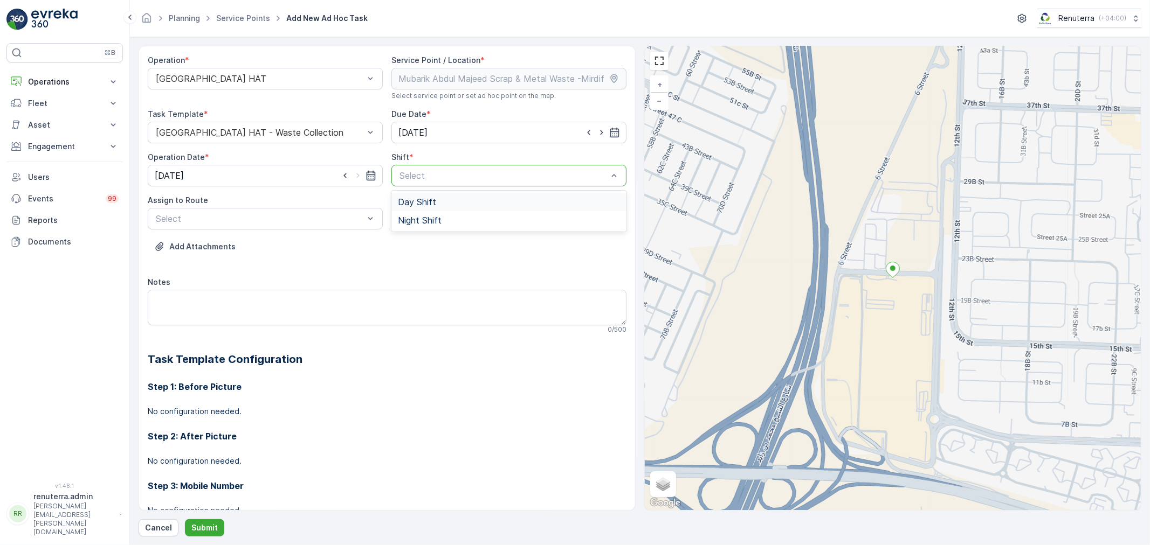
click at [406, 205] on span "Day Shift" at bounding box center [417, 202] width 38 height 10
click at [303, 217] on div at bounding box center [260, 219] width 210 height 10
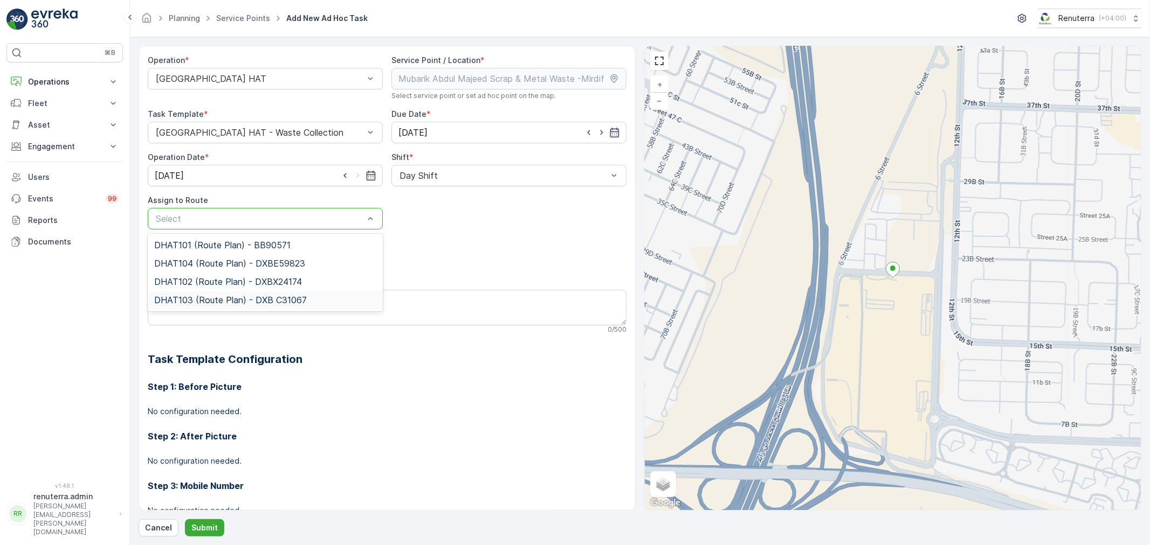
click at [193, 295] on span "DHAT103 (Route Plan) - DXB C31067" at bounding box center [230, 300] width 153 height 10
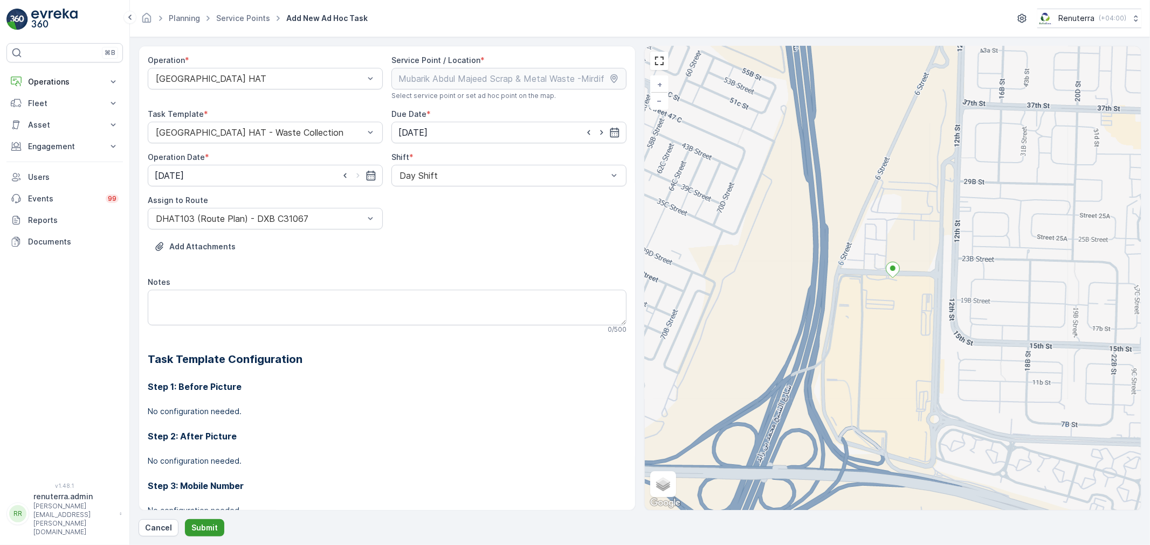
click at [211, 522] on button "Submit" at bounding box center [204, 528] width 39 height 17
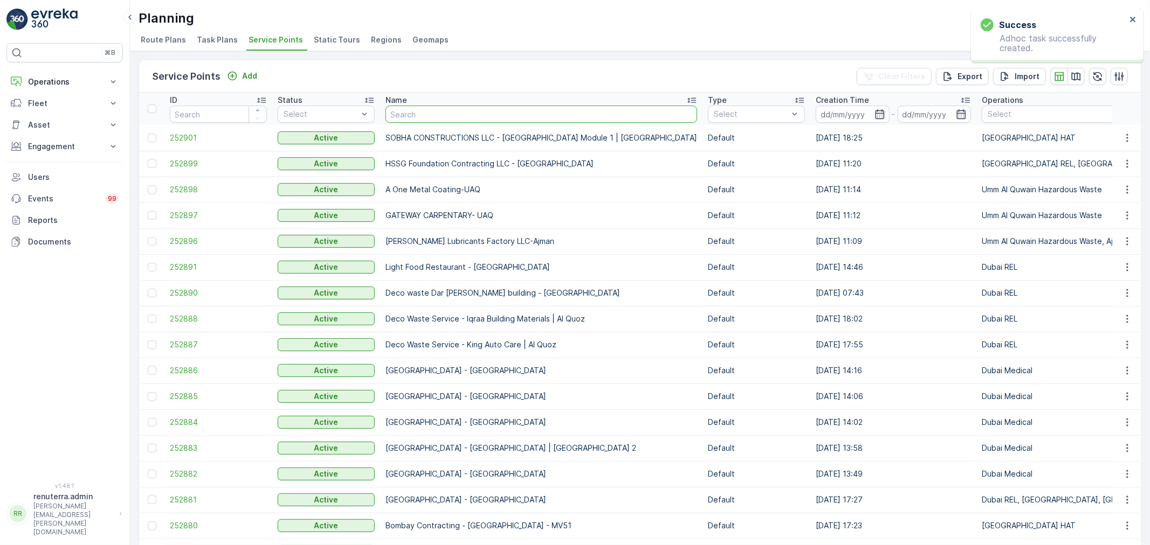
click at [417, 108] on input "text" at bounding box center [541, 114] width 312 height 17
type input "shred"
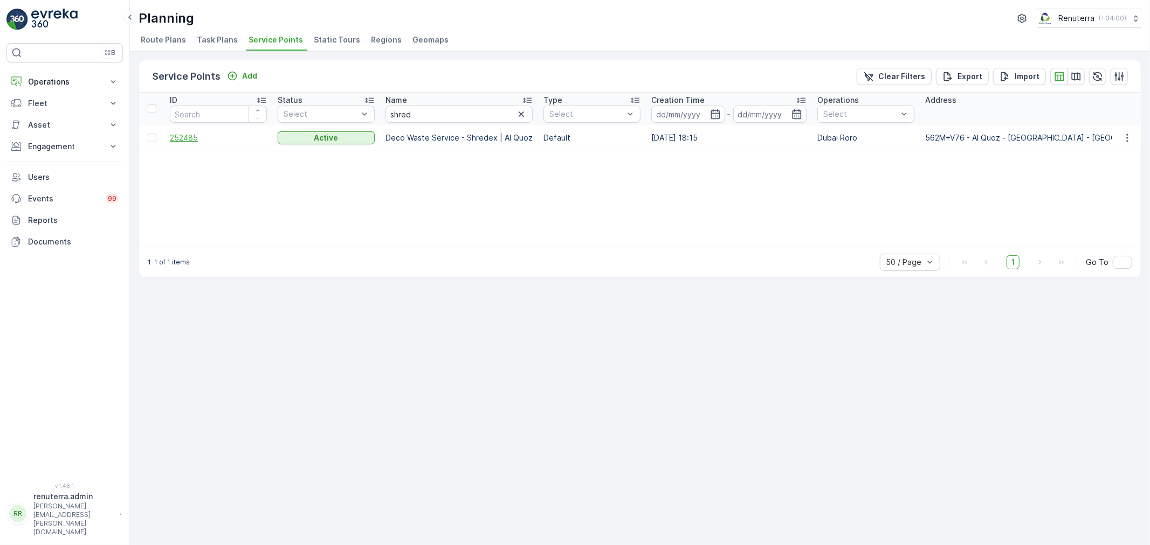
click at [193, 139] on span "252485" at bounding box center [218, 138] width 97 height 11
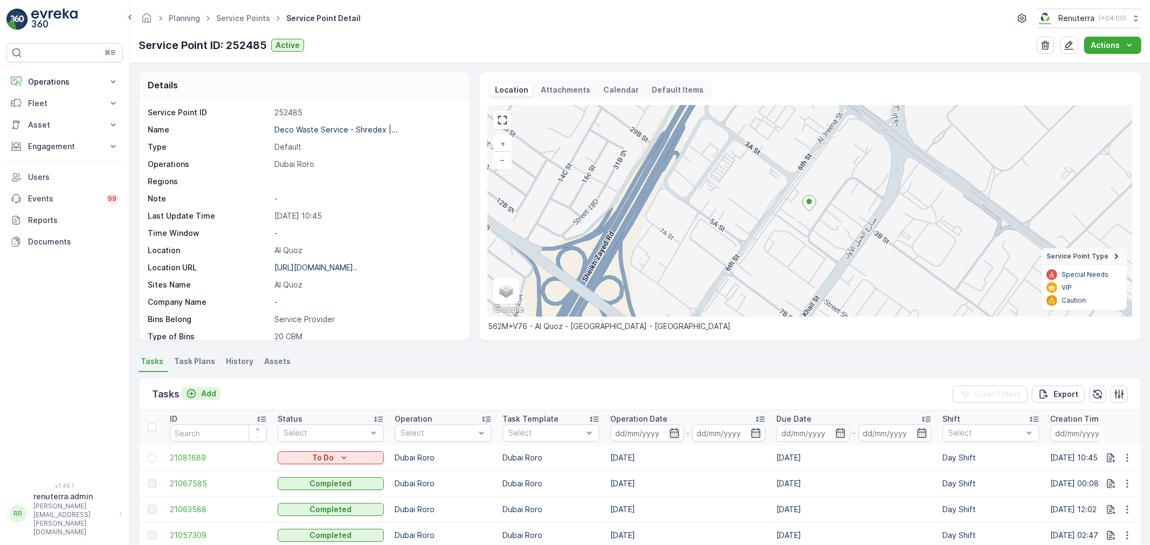
click at [207, 397] on p "Add" at bounding box center [208, 394] width 15 height 11
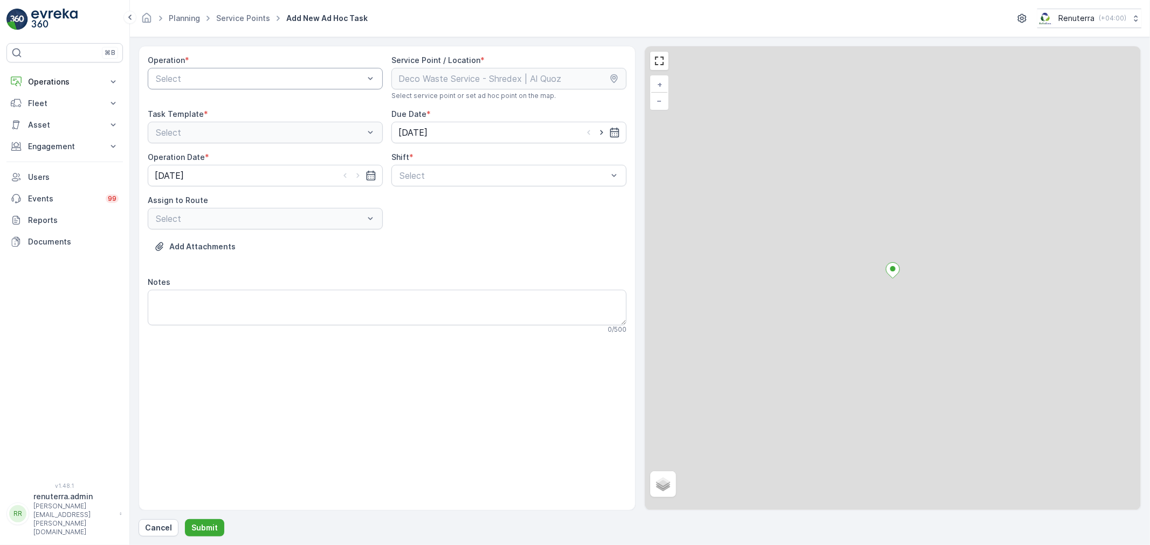
click at [262, 74] on div at bounding box center [260, 79] width 210 height 10
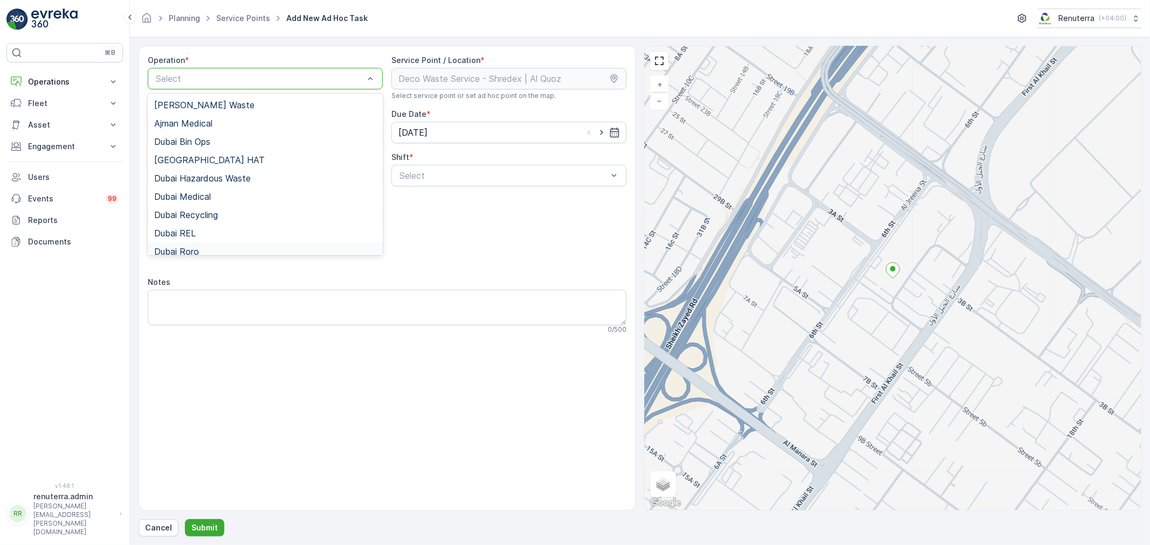
click at [194, 248] on span "Dubai Roro" at bounding box center [176, 252] width 45 height 10
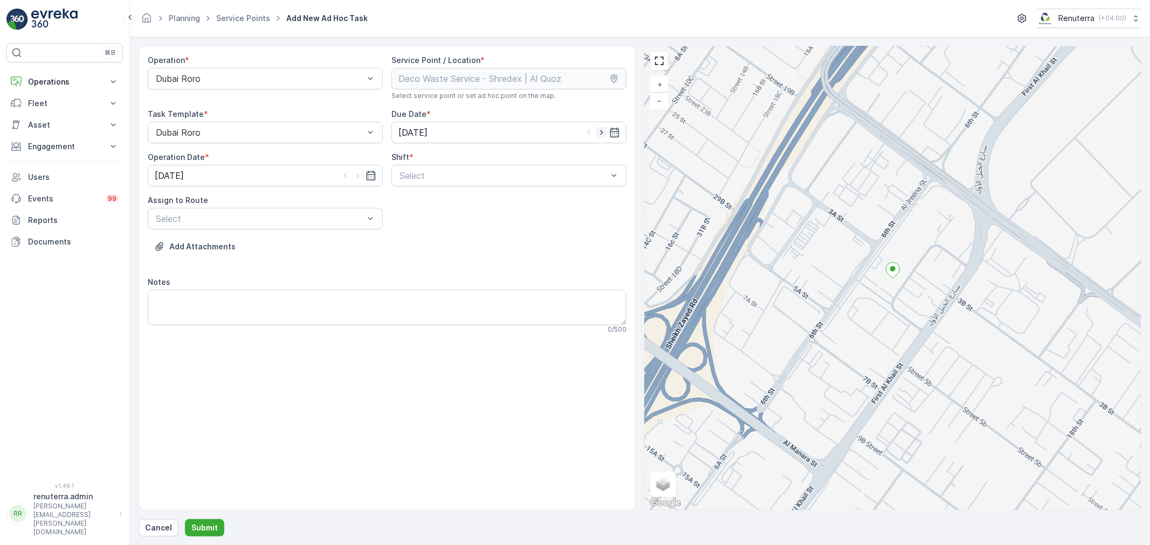
click at [599, 136] on icon "button" at bounding box center [601, 132] width 11 height 11
type input "[DATE]"
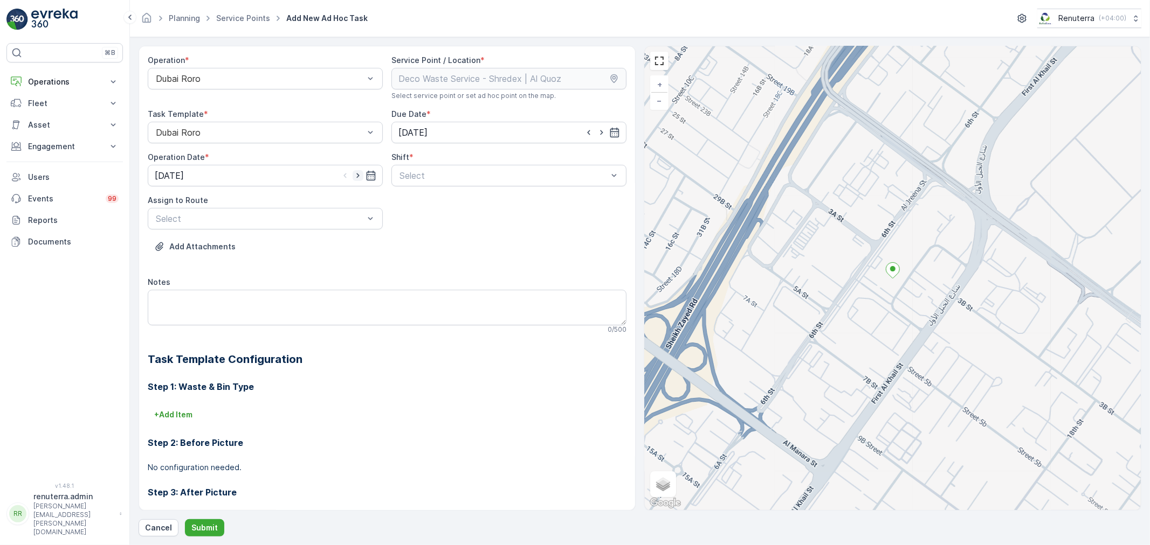
click at [357, 174] on icon "button" at bounding box center [357, 175] width 11 height 11
type input "[DATE]"
click at [424, 175] on div at bounding box center [503, 176] width 210 height 10
click at [411, 203] on span "Day Shift" at bounding box center [417, 202] width 38 height 10
click at [290, 222] on div at bounding box center [260, 219] width 210 height 10
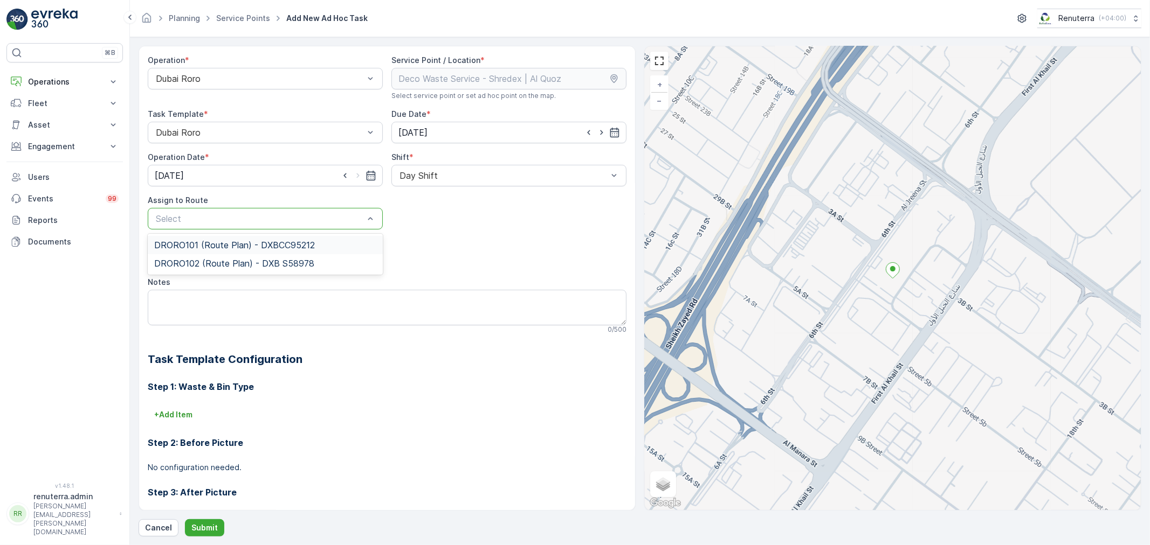
click at [219, 244] on span "DRORO101 (Route Plan) - DXBCC95212" at bounding box center [234, 245] width 161 height 10
click at [217, 525] on button "Submit" at bounding box center [204, 528] width 39 height 17
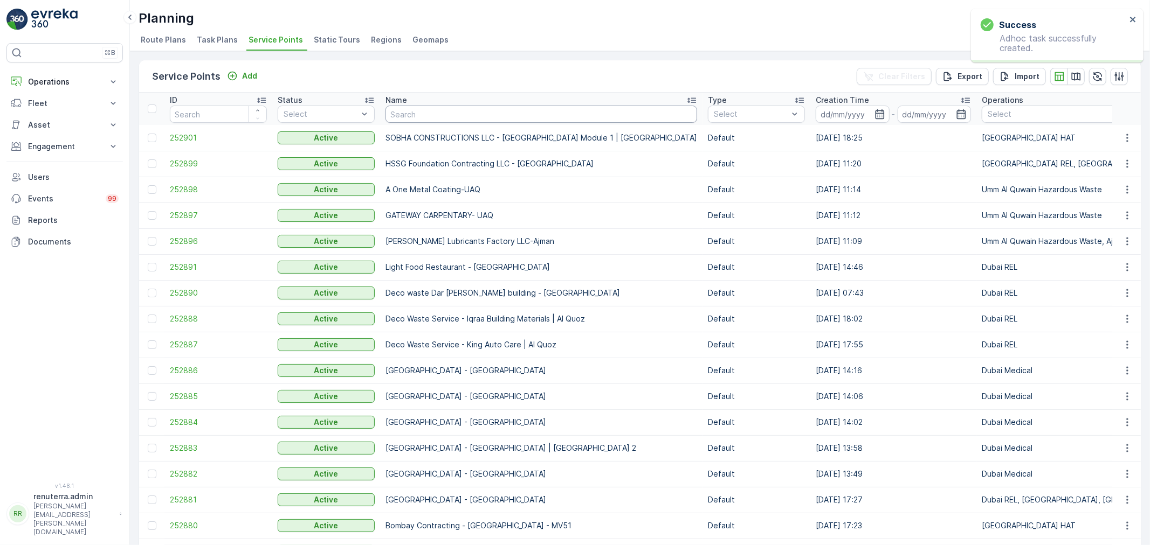
click at [426, 116] on input "text" at bounding box center [541, 114] width 312 height 17
type input "emirates"
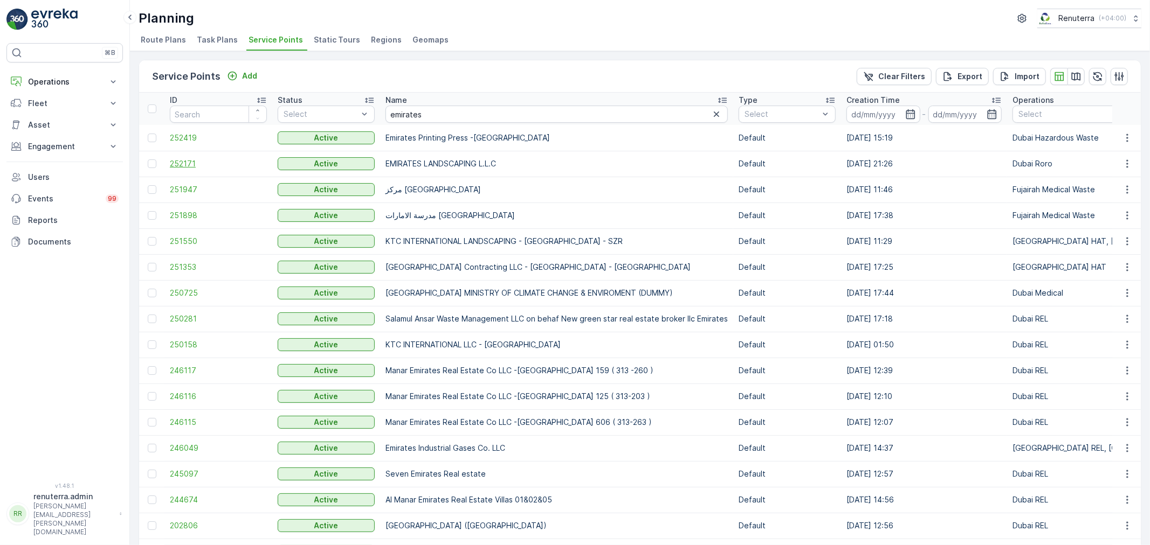
click at [188, 164] on span "252171" at bounding box center [218, 163] width 97 height 11
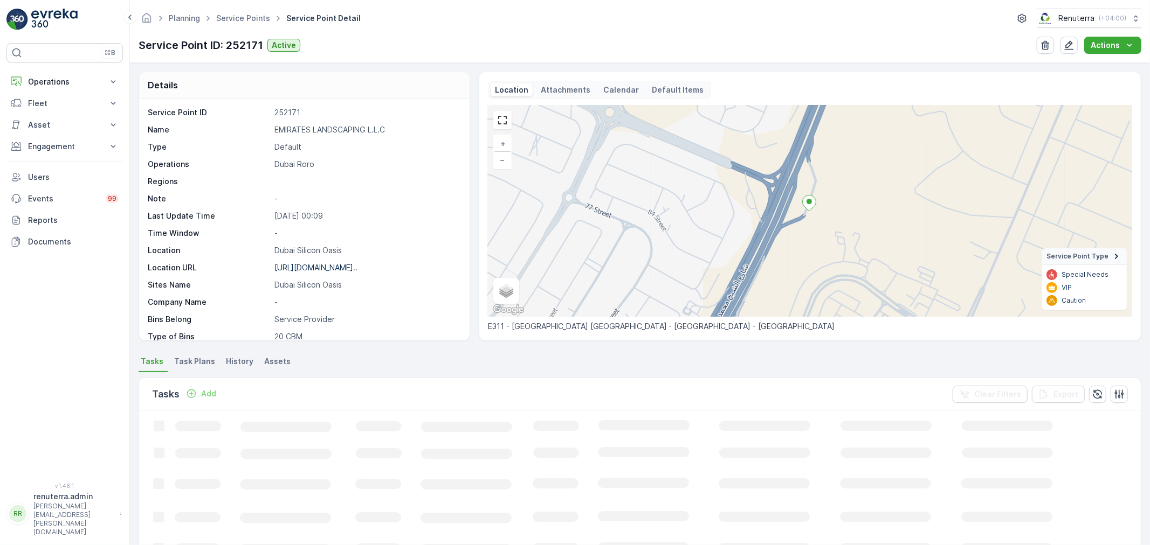
click at [203, 392] on p "Add" at bounding box center [208, 394] width 15 height 11
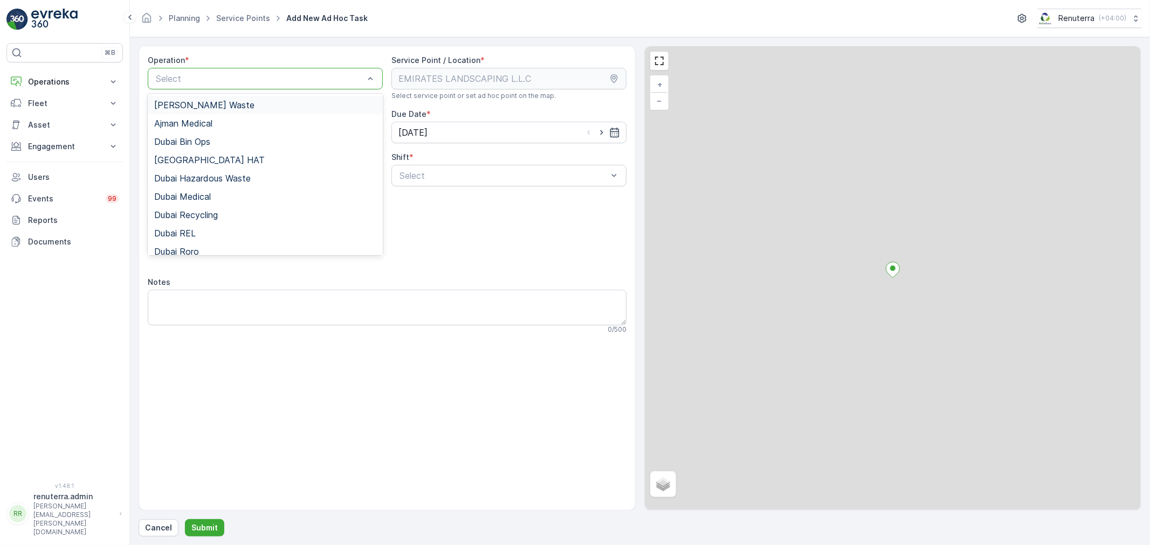
click at [230, 74] on div at bounding box center [260, 79] width 210 height 10
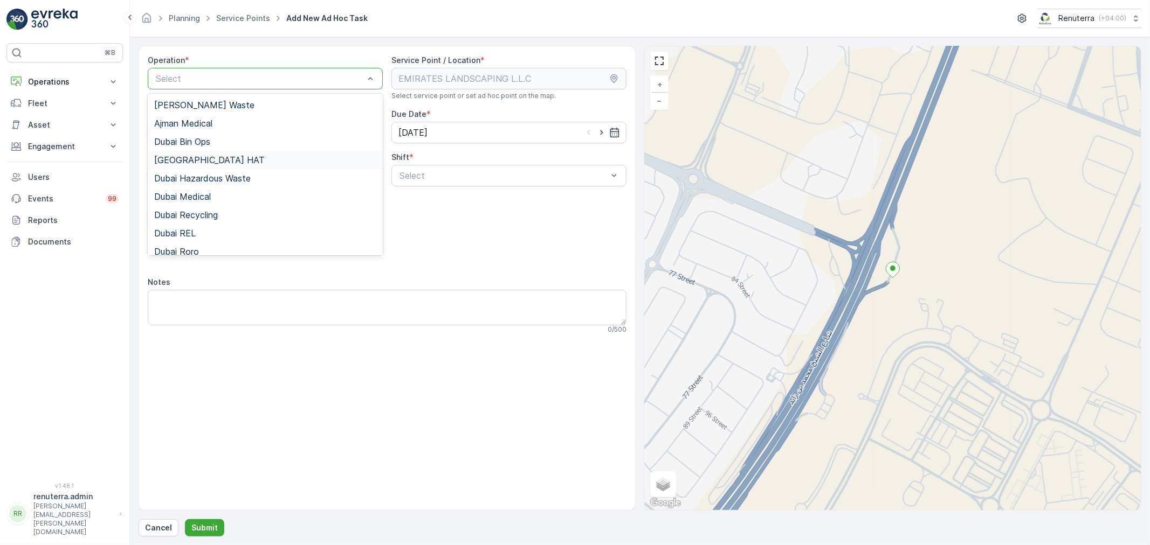
click at [190, 161] on span "[GEOGRAPHIC_DATA] HAT" at bounding box center [209, 160] width 110 height 10
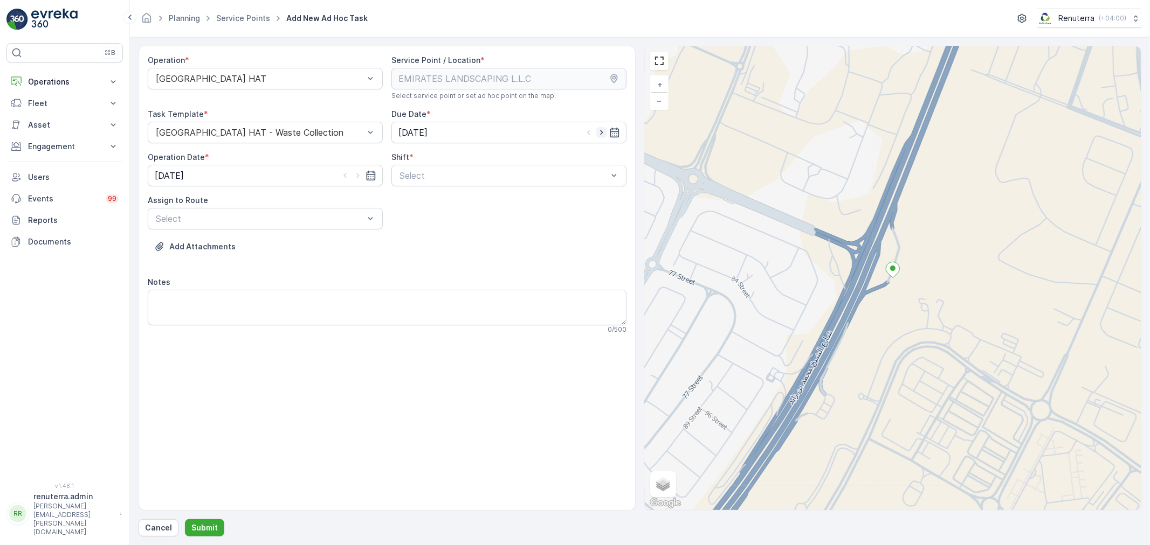
click at [599, 132] on icon "button" at bounding box center [601, 132] width 11 height 11
type input "[DATE]"
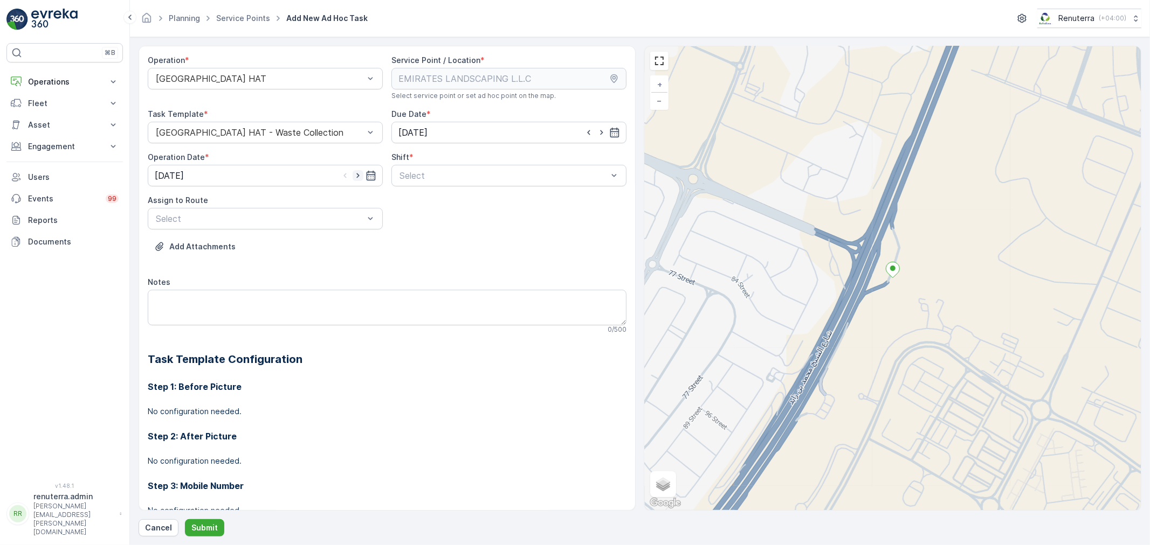
click at [356, 178] on icon "button" at bounding box center [357, 175] width 11 height 11
type input "[DATE]"
click at [448, 178] on div at bounding box center [503, 176] width 210 height 10
click at [404, 205] on span "Day Shift" at bounding box center [417, 202] width 38 height 10
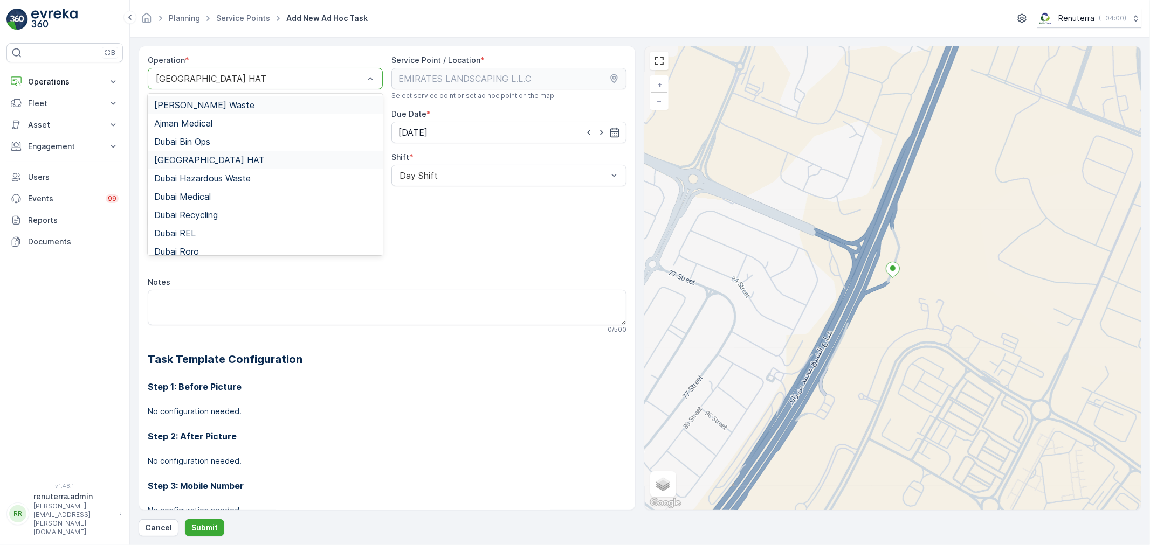
click at [246, 82] on div at bounding box center [260, 79] width 210 height 10
click at [194, 247] on span "Dubai Roro" at bounding box center [176, 252] width 45 height 10
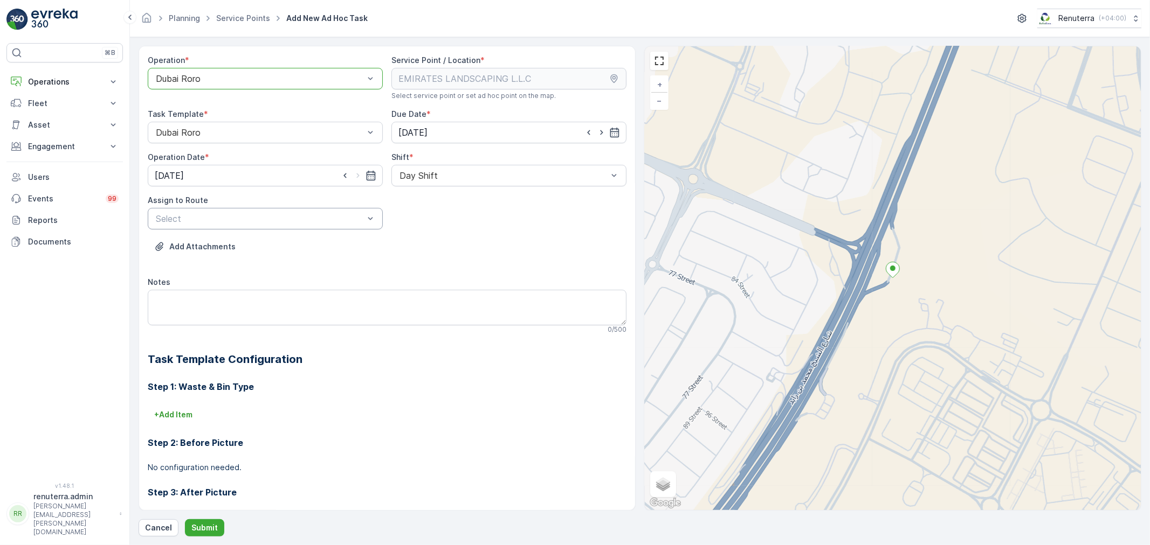
click at [291, 219] on div at bounding box center [260, 219] width 210 height 10
click at [238, 247] on span "DRORO101 (Route Plan) - DXBCC95212" at bounding box center [234, 245] width 161 height 10
click at [208, 527] on p "Submit" at bounding box center [204, 528] width 26 height 11
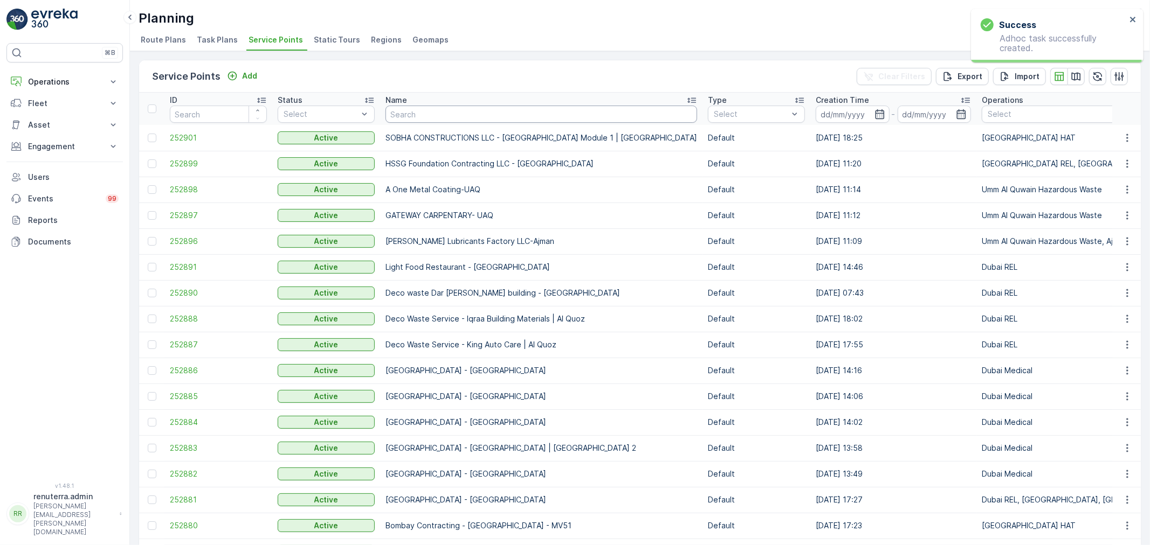
click at [482, 106] on input "text" at bounding box center [541, 114] width 312 height 17
type input "emirates"
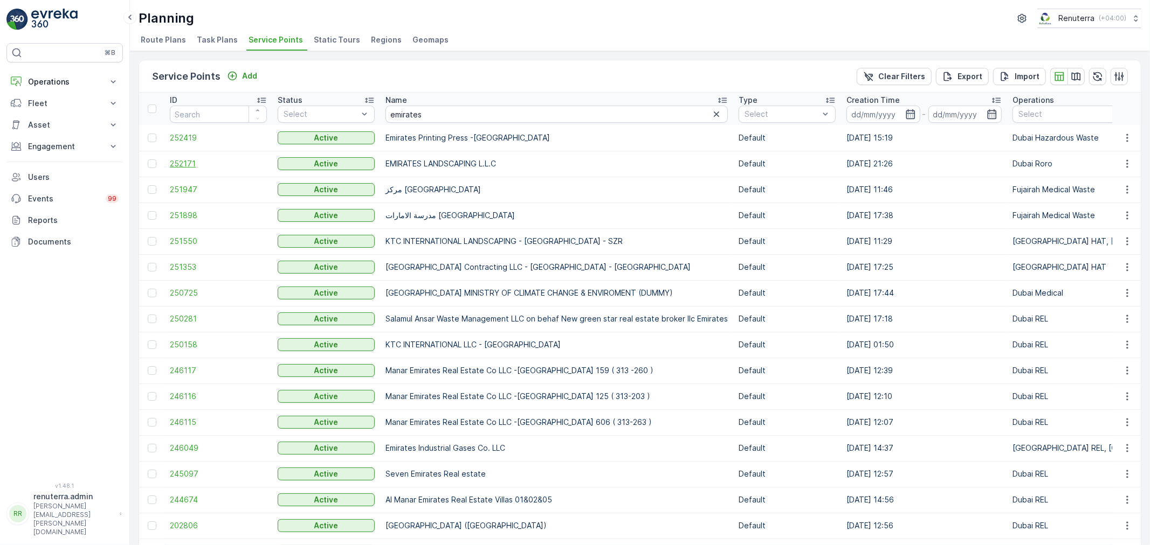
click at [171, 163] on span "252171" at bounding box center [218, 163] width 97 height 11
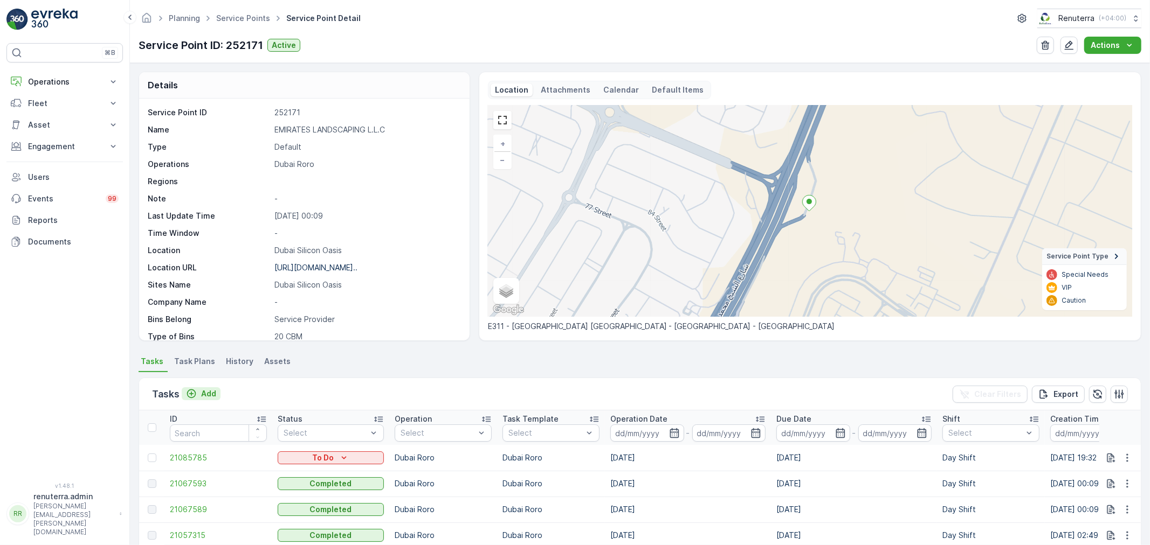
click at [208, 392] on p "Add" at bounding box center [208, 394] width 15 height 11
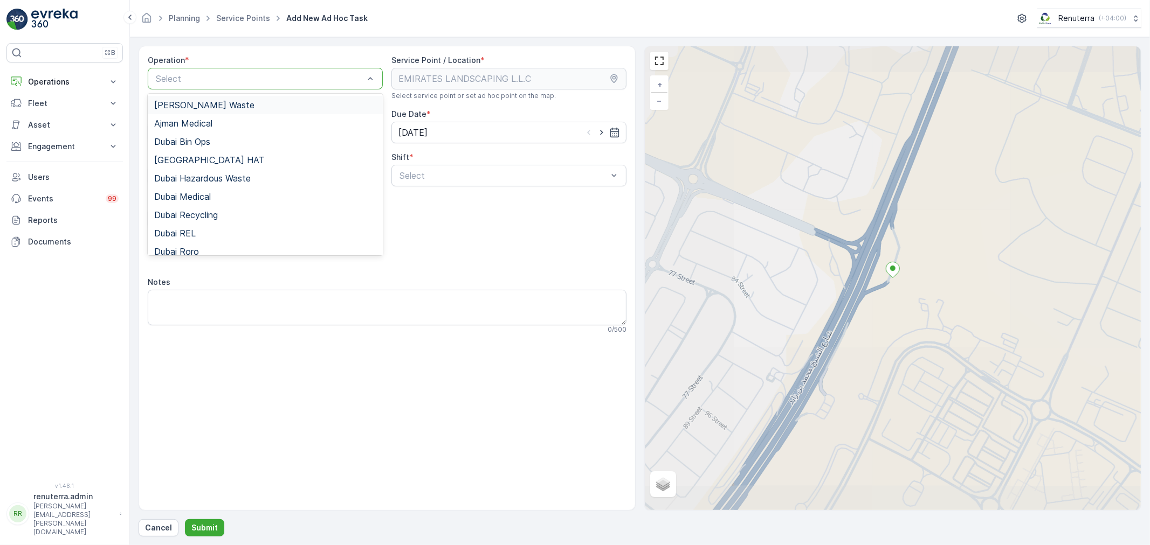
click at [252, 76] on div at bounding box center [260, 79] width 210 height 10
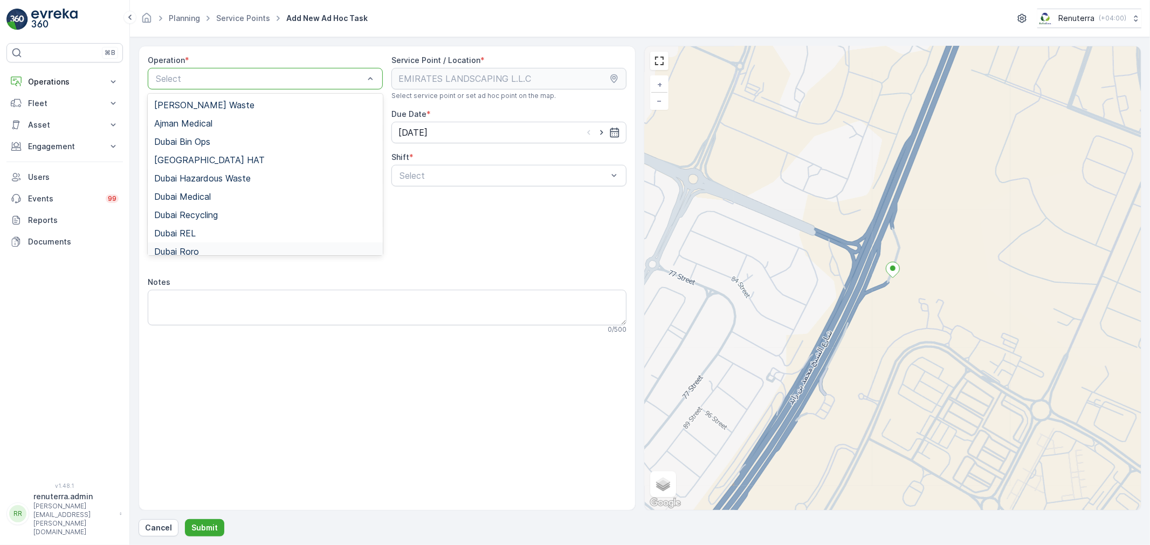
click at [186, 245] on div "Dubai Roro" at bounding box center [265, 252] width 235 height 18
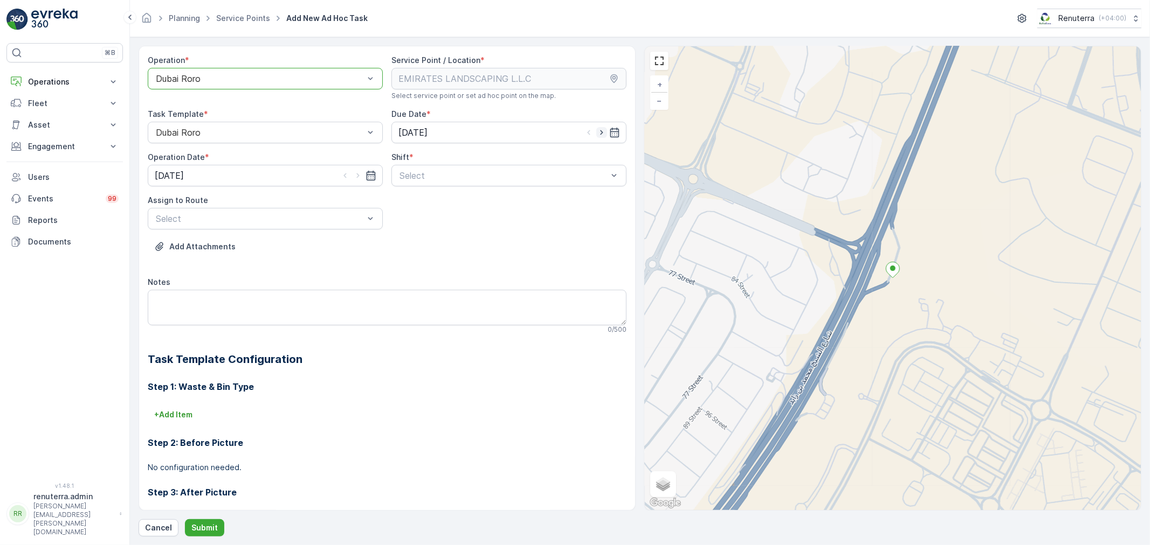
click at [600, 131] on icon "button" at bounding box center [601, 132] width 11 height 11
type input "[DATE]"
click at [357, 176] on icon "button" at bounding box center [357, 176] width 3 height 5
type input "[DATE]"
click at [426, 175] on div at bounding box center [503, 176] width 210 height 10
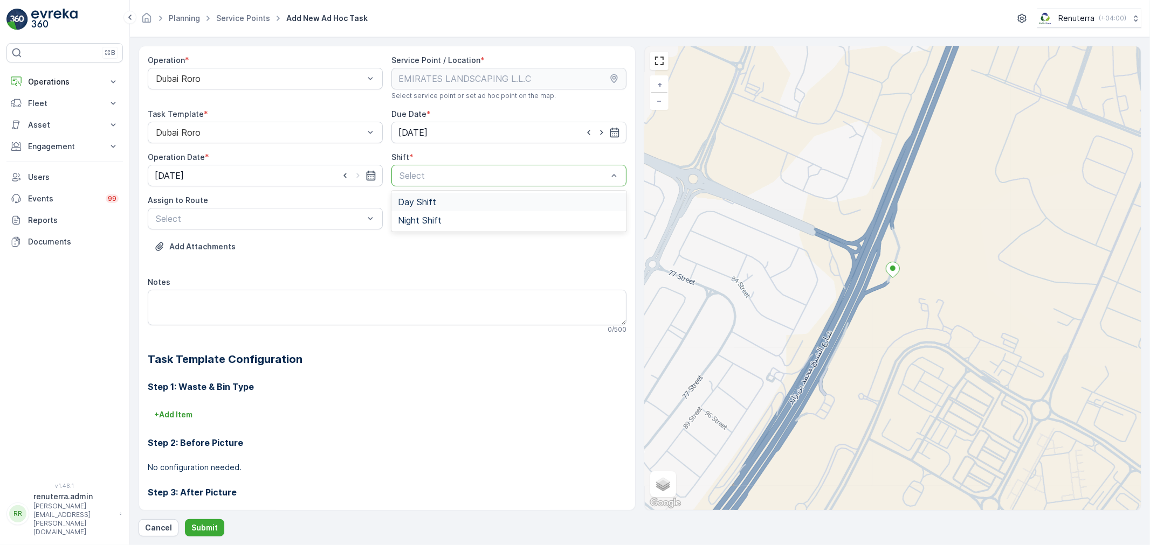
click at [408, 199] on span "Day Shift" at bounding box center [417, 202] width 38 height 10
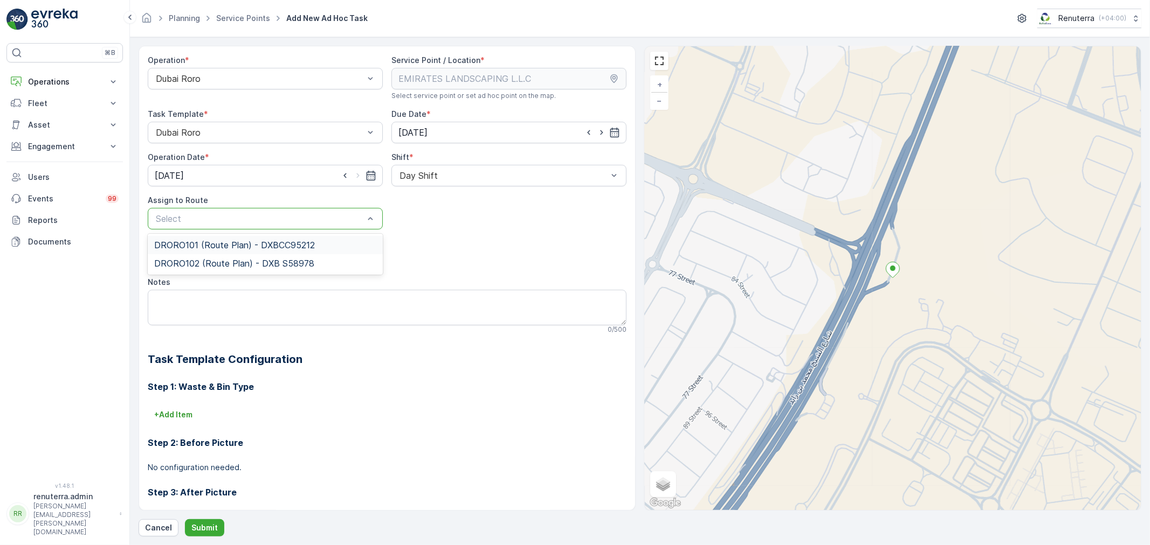
click at [309, 214] on div at bounding box center [260, 219] width 210 height 10
click at [206, 257] on div "DRORO102 (Route Plan) - DXB S58978" at bounding box center [265, 263] width 235 height 18
click at [205, 523] on p "Submit" at bounding box center [204, 528] width 26 height 11
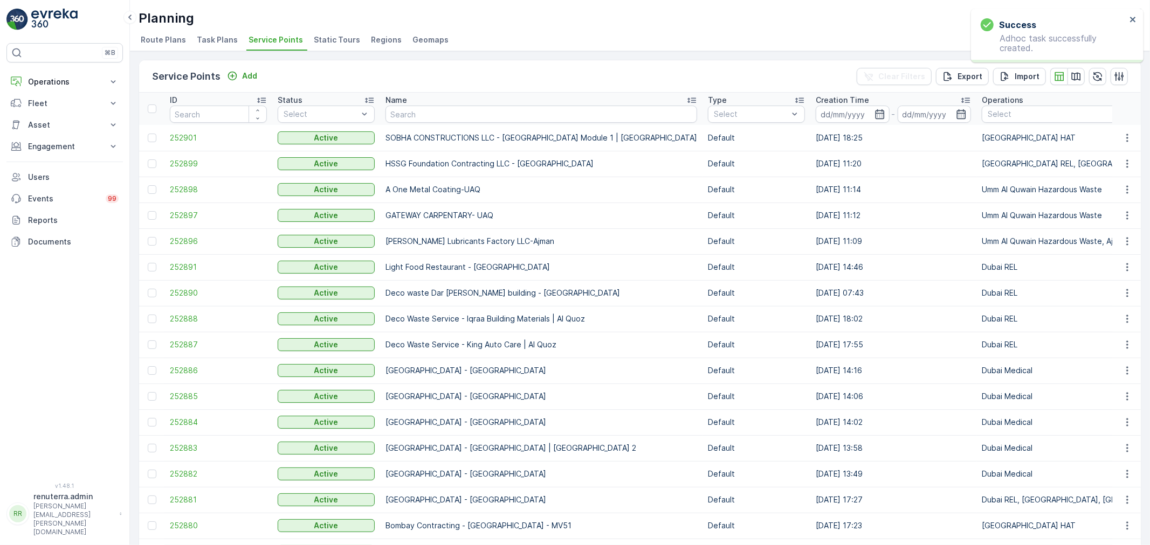
click at [481, 114] on input "text" at bounding box center [541, 114] width 312 height 17
type input "emirates"
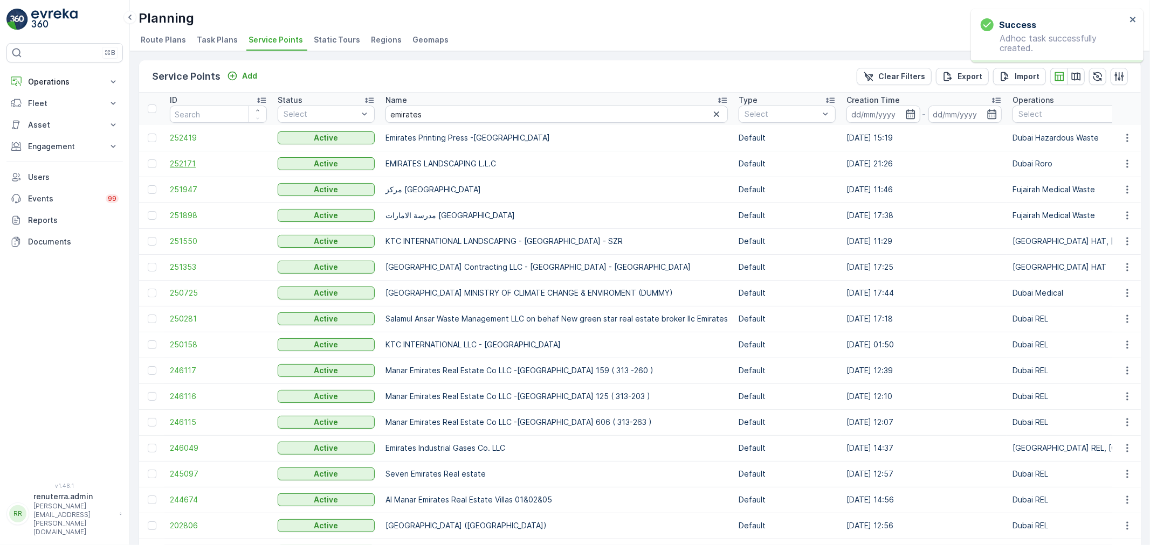
click at [195, 164] on span "252171" at bounding box center [218, 163] width 97 height 11
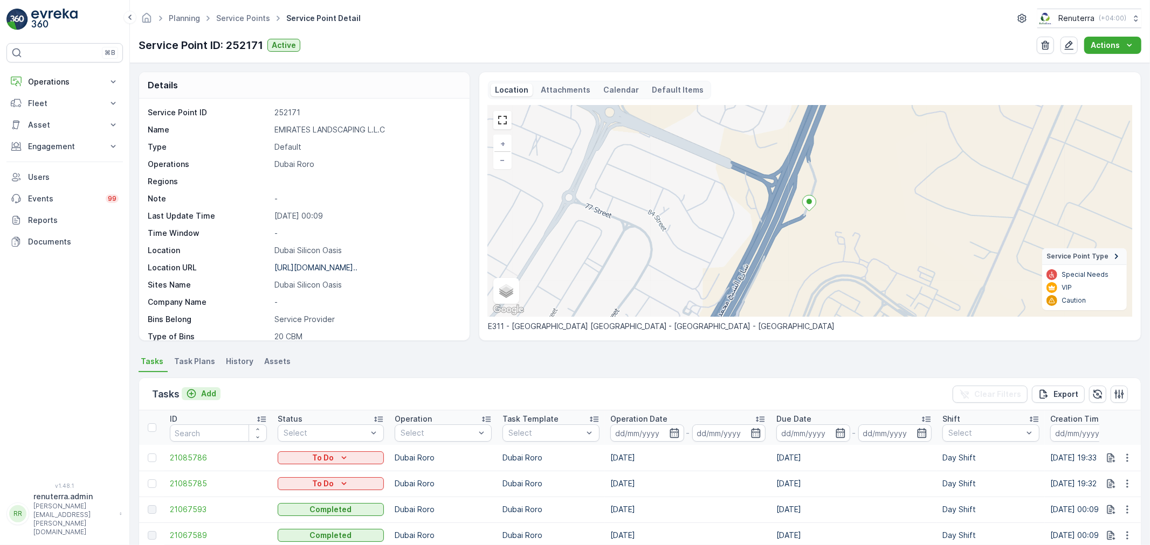
click at [205, 393] on p "Add" at bounding box center [208, 394] width 15 height 11
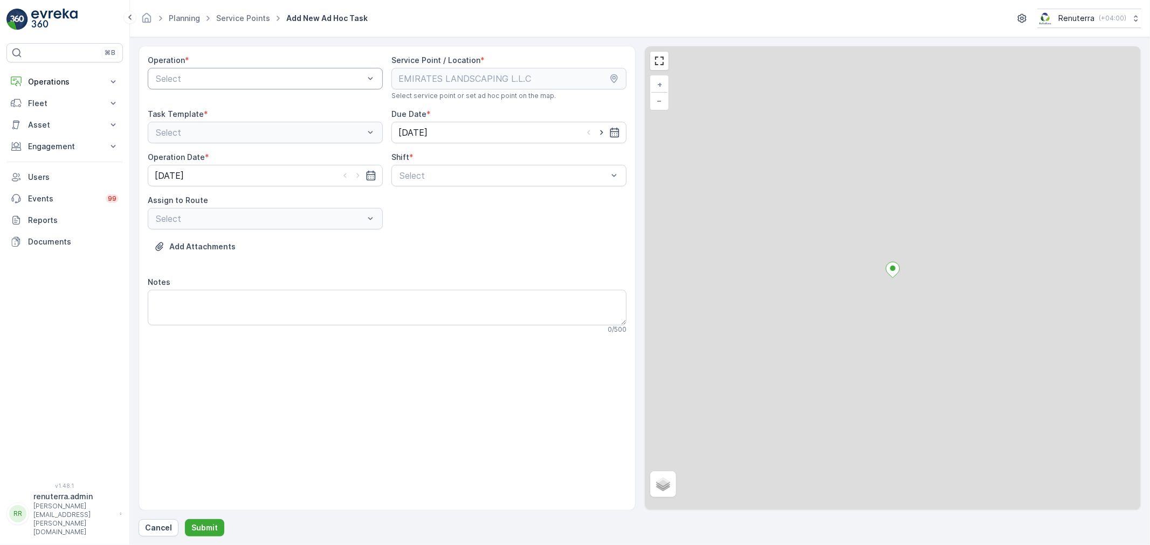
click at [240, 71] on div "Select" at bounding box center [265, 79] width 235 height 22
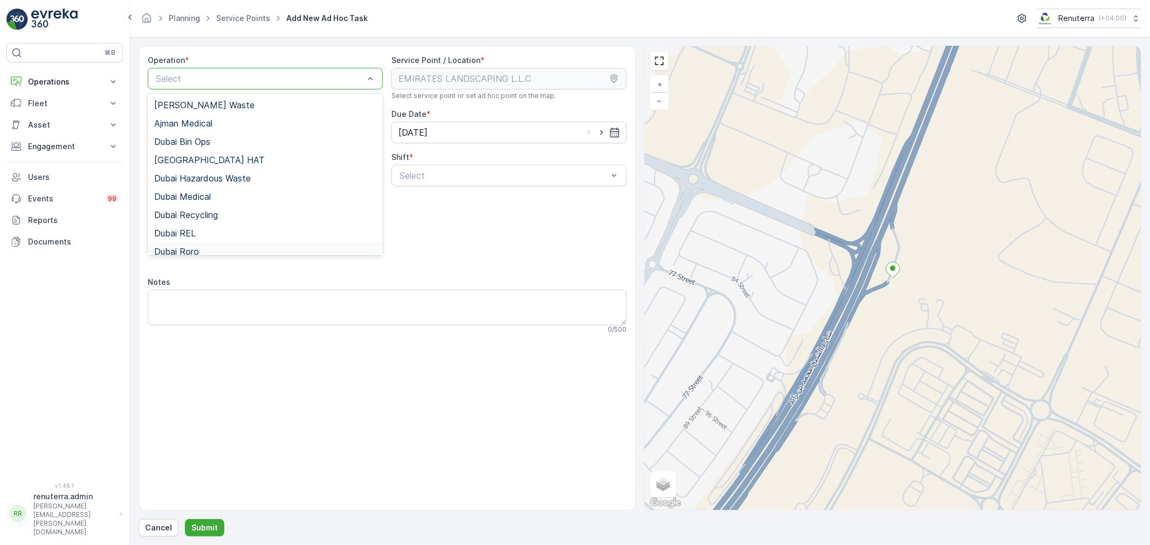
click at [199, 248] on div "Dubai Roro" at bounding box center [265, 252] width 222 height 10
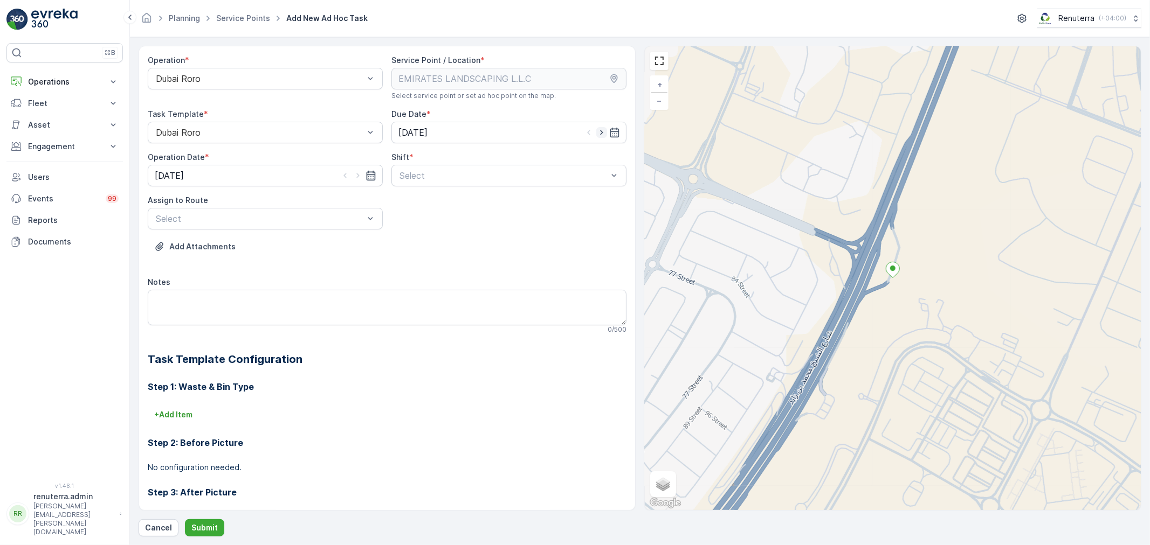
click at [597, 132] on icon "button" at bounding box center [601, 132] width 11 height 11
type input "[DATE]"
click at [352, 175] on icon "button" at bounding box center [357, 175] width 11 height 11
type input "[DATE]"
click at [426, 179] on div at bounding box center [503, 176] width 210 height 10
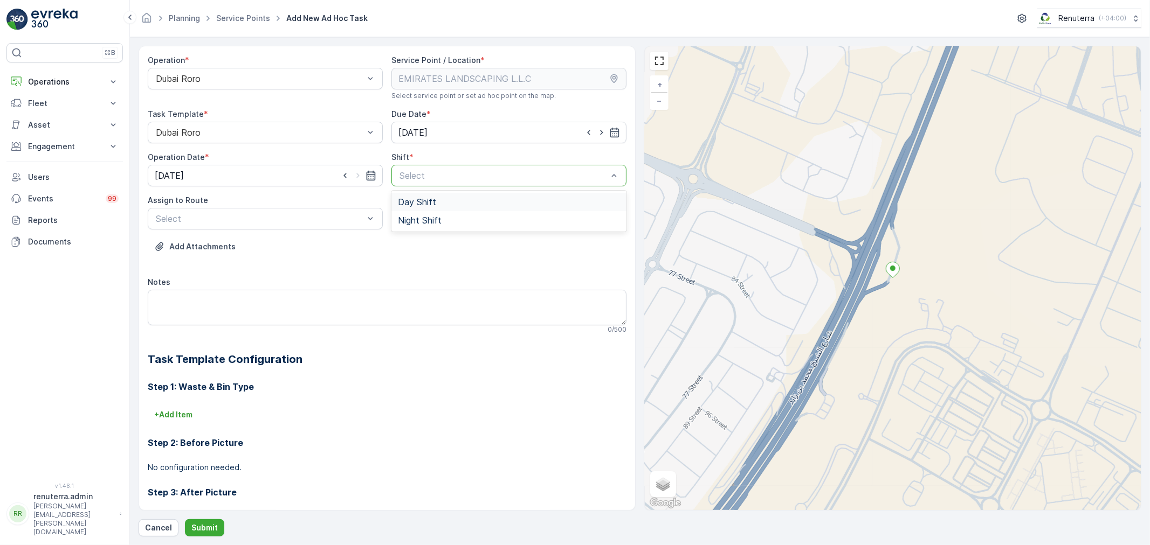
click at [416, 200] on span "Day Shift" at bounding box center [417, 202] width 38 height 10
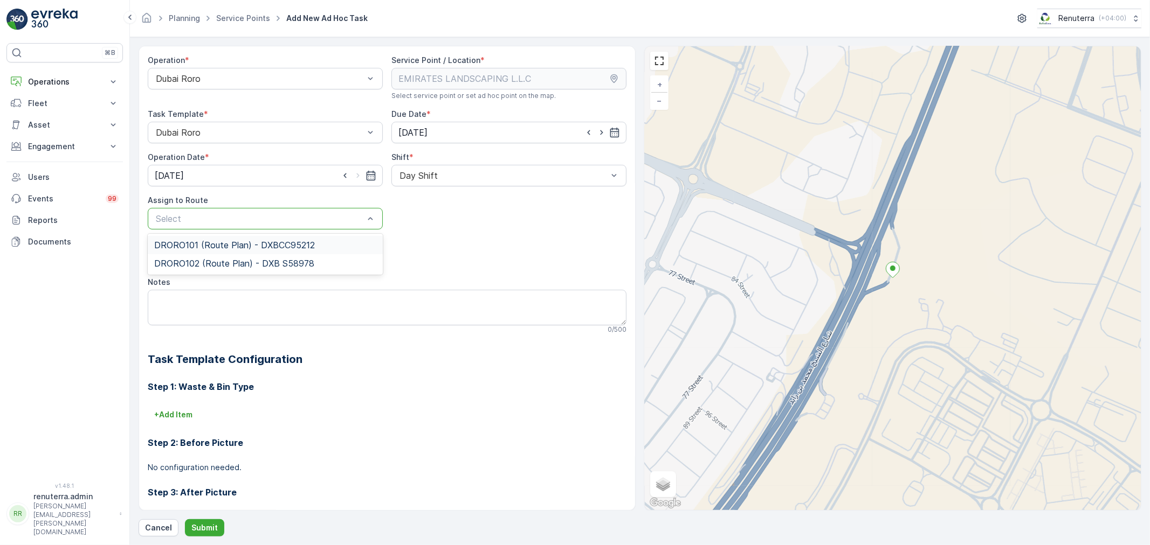
click at [330, 217] on div at bounding box center [260, 219] width 210 height 10
click at [210, 259] on span "DRORO102 (Route Plan) - DXB S58978" at bounding box center [234, 264] width 160 height 10
click at [220, 529] on button "Submit" at bounding box center [204, 528] width 39 height 17
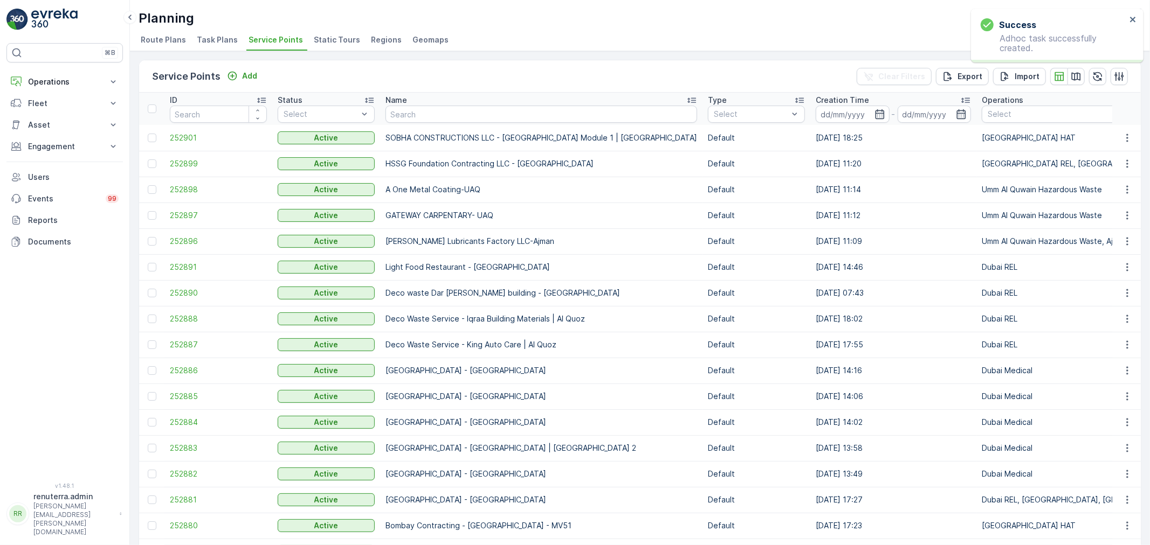
click at [414, 119] on input "text" at bounding box center [541, 114] width 312 height 17
type input "emirates"
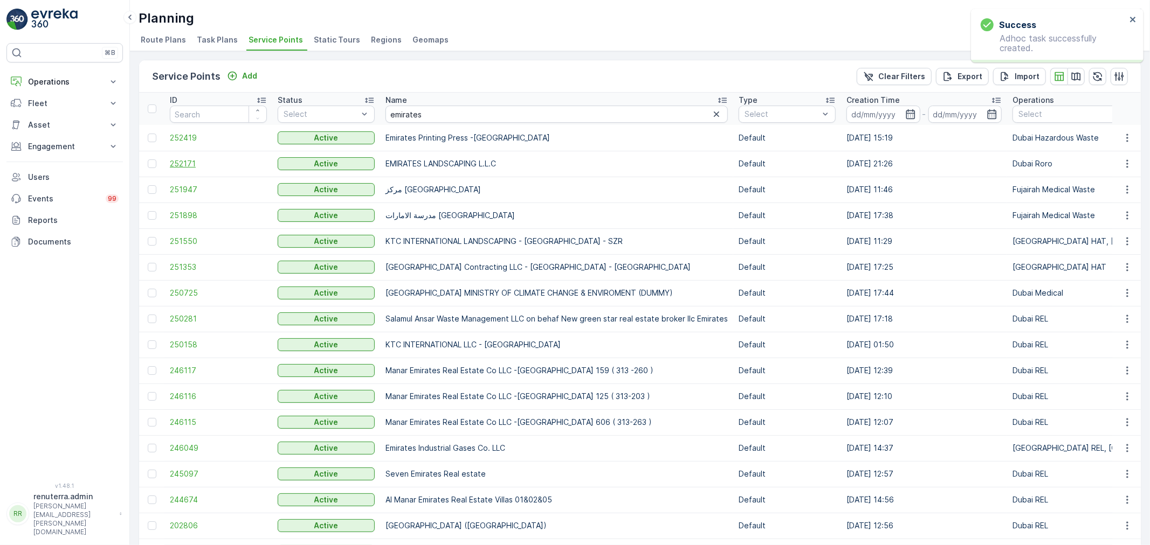
click at [180, 161] on span "252171" at bounding box center [218, 163] width 97 height 11
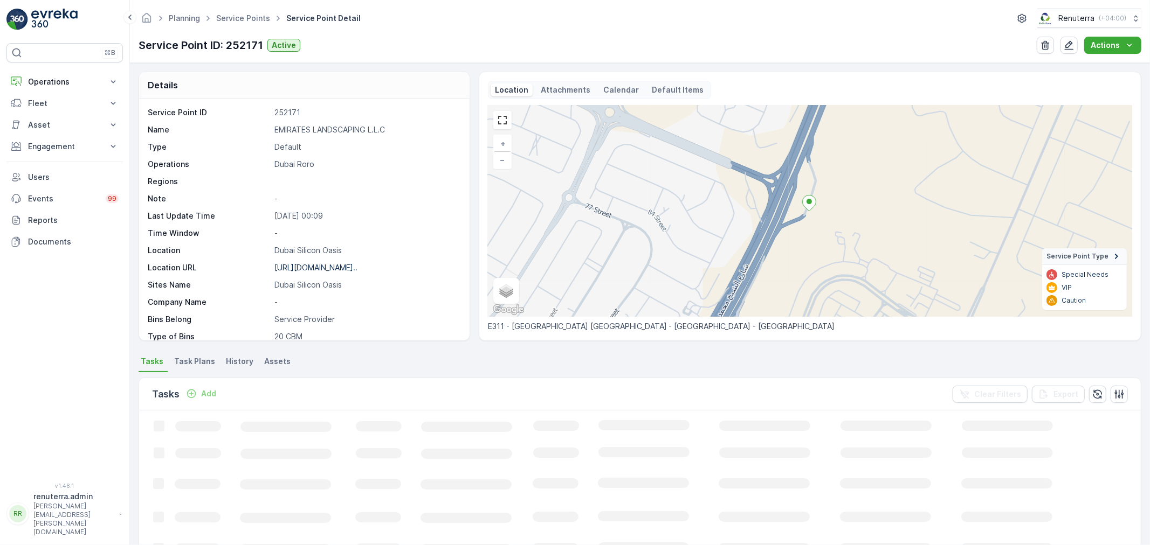
click at [206, 391] on p "Add" at bounding box center [208, 394] width 15 height 11
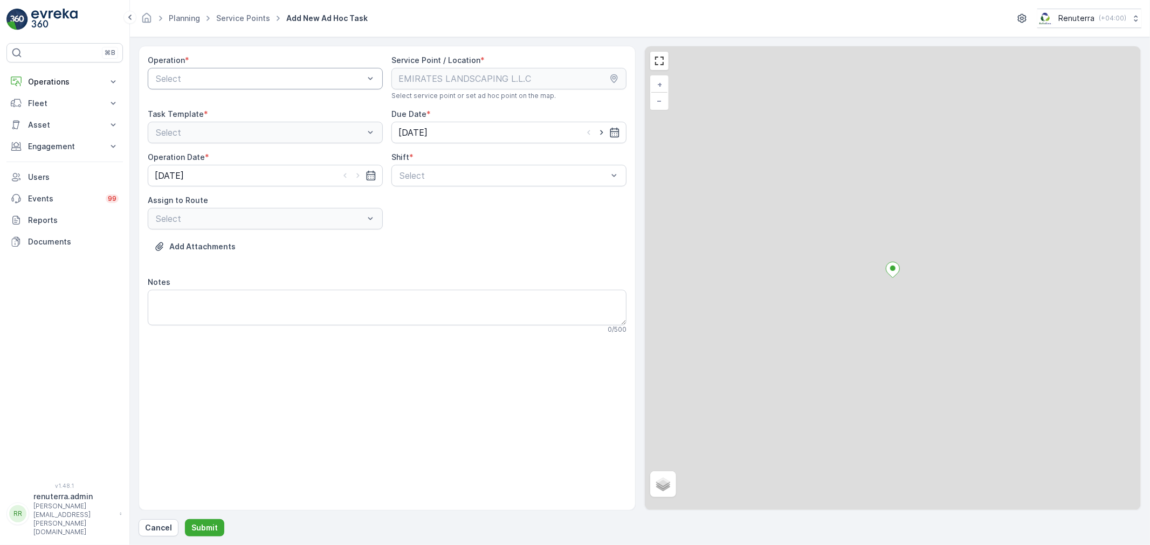
click at [252, 78] on div at bounding box center [260, 79] width 210 height 10
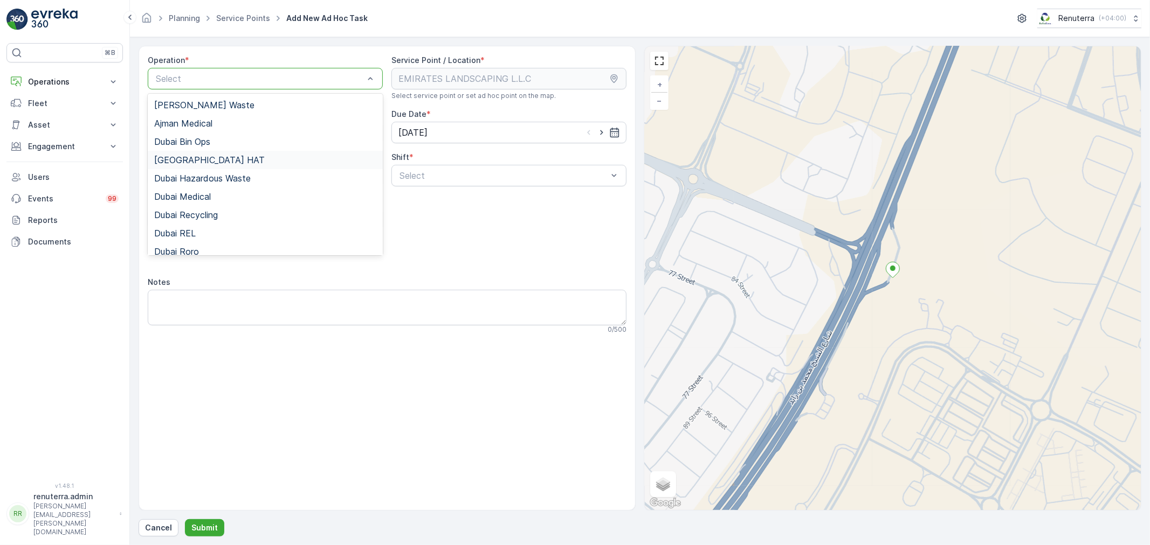
click at [179, 162] on span "[GEOGRAPHIC_DATA] HAT" at bounding box center [209, 160] width 110 height 10
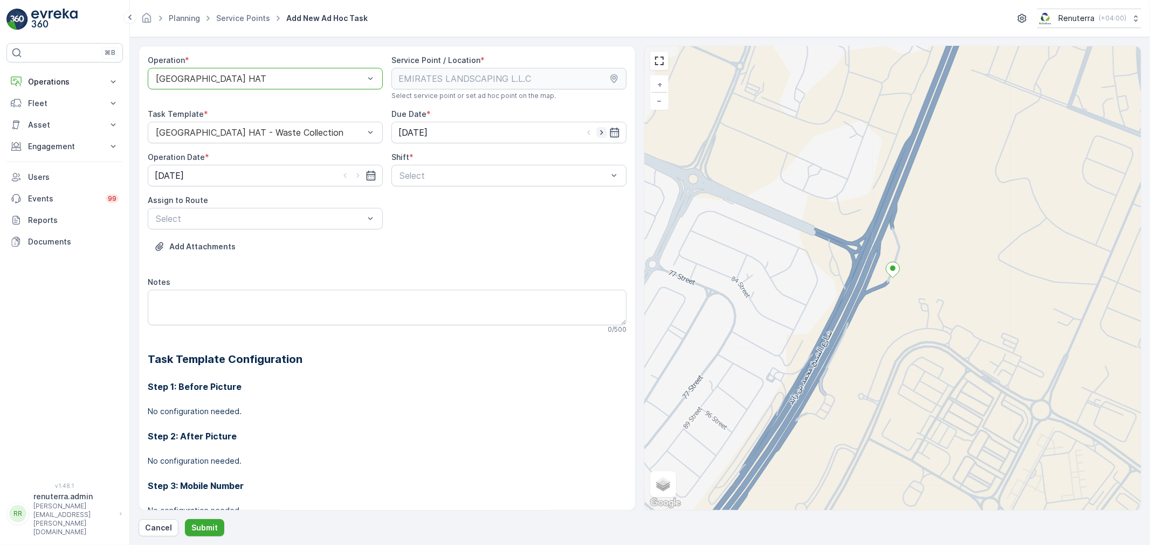
click at [601, 133] on icon "button" at bounding box center [601, 132] width 11 height 11
type input "[DATE]"
click at [357, 176] on icon "button" at bounding box center [357, 176] width 3 height 5
type input "[DATE]"
click at [451, 172] on div at bounding box center [503, 176] width 210 height 10
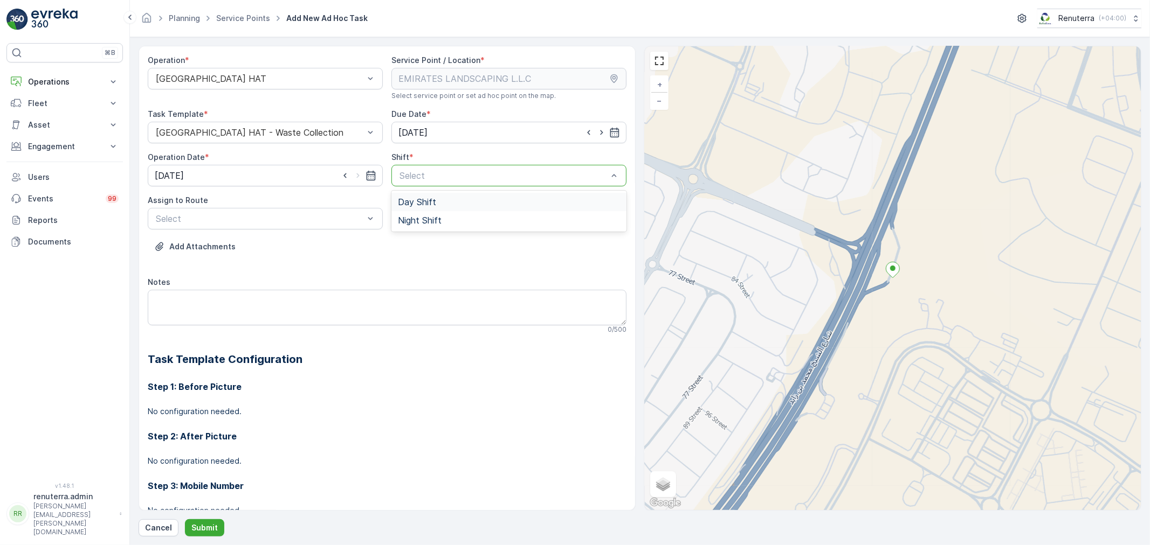
click at [411, 200] on span "Day Shift" at bounding box center [417, 202] width 38 height 10
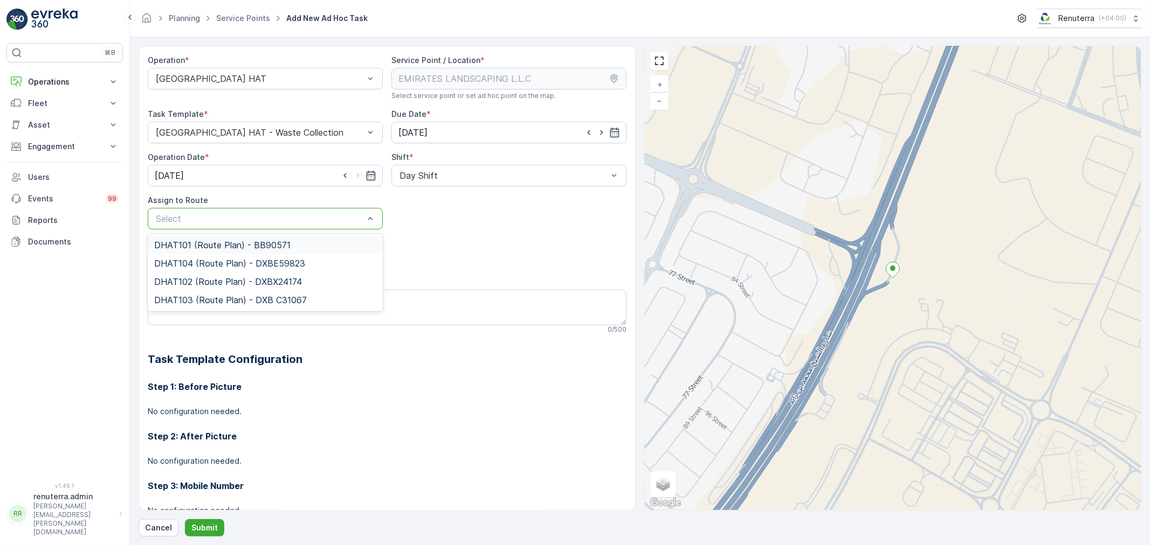
click at [329, 222] on div at bounding box center [260, 219] width 210 height 10
click at [259, 72] on div "[GEOGRAPHIC_DATA] HAT" at bounding box center [265, 79] width 235 height 22
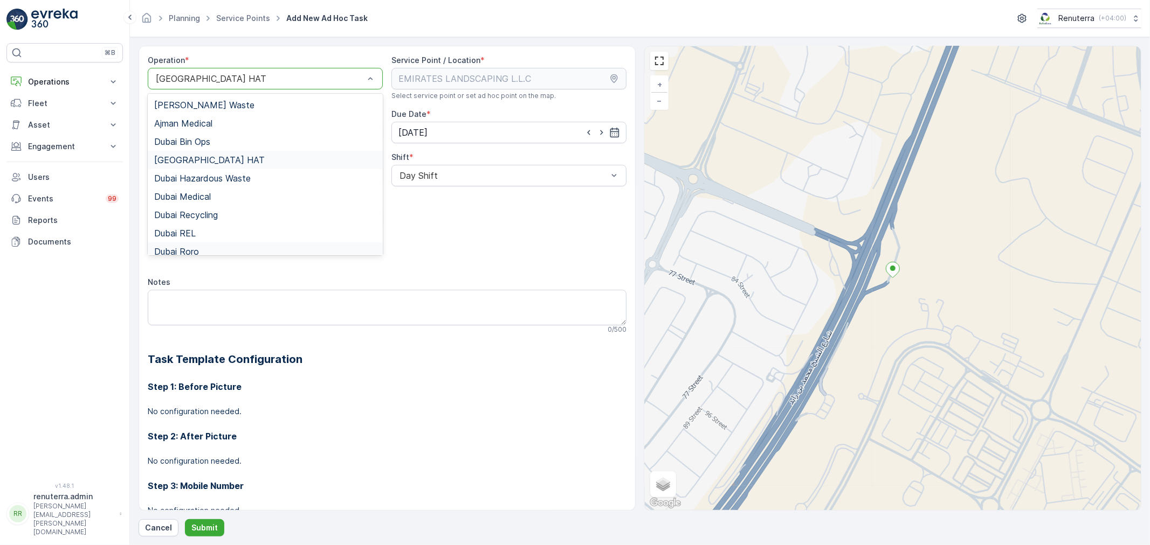
click at [186, 250] on span "Dubai Roro" at bounding box center [176, 252] width 45 height 10
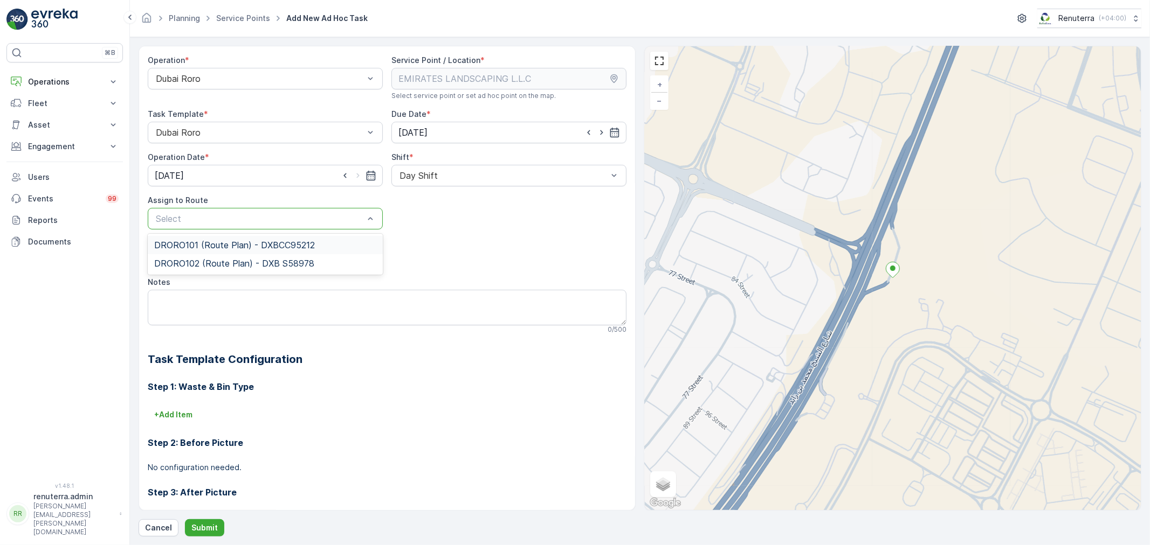
click at [216, 218] on div at bounding box center [260, 219] width 210 height 10
click at [192, 259] on span "DRORO102 (Route Plan) - DXB S58978" at bounding box center [234, 264] width 160 height 10
click at [202, 522] on button "Submit" at bounding box center [204, 528] width 39 height 17
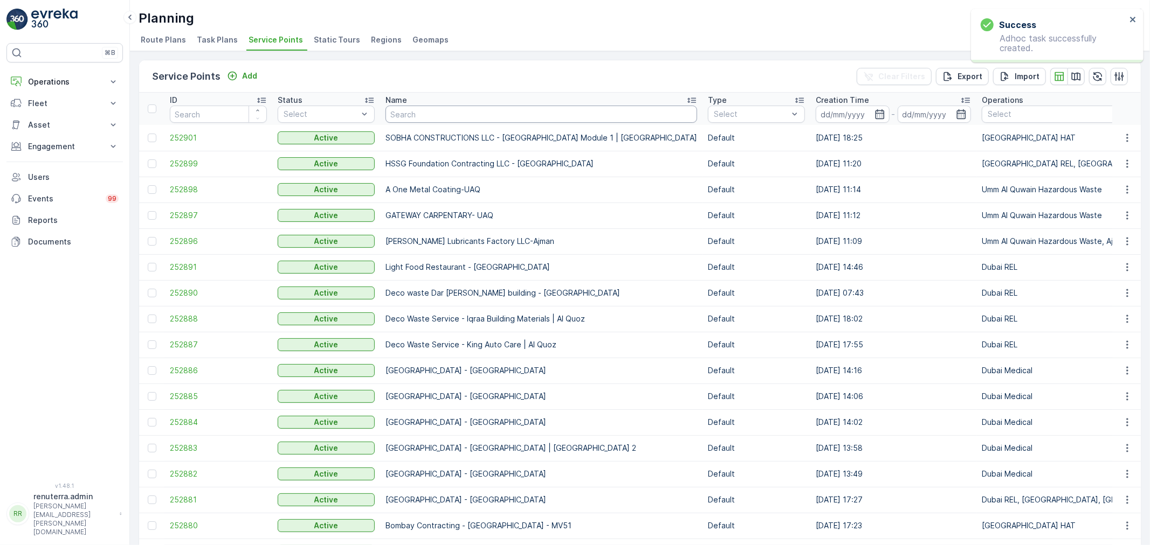
click at [429, 116] on input "text" at bounding box center [541, 114] width 312 height 17
type input "emirates"
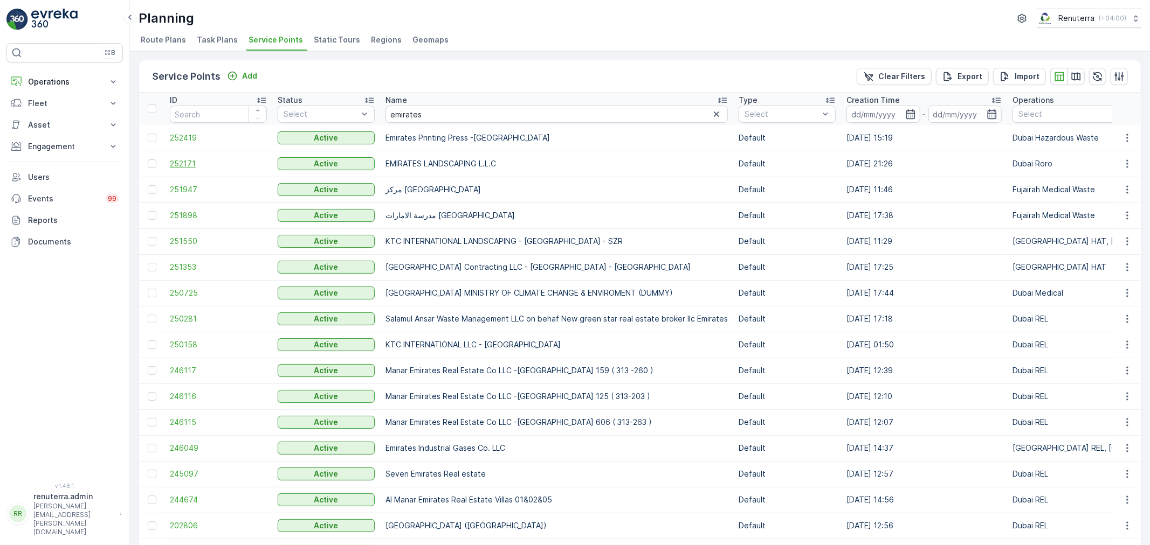
click at [178, 165] on span "252171" at bounding box center [218, 163] width 97 height 11
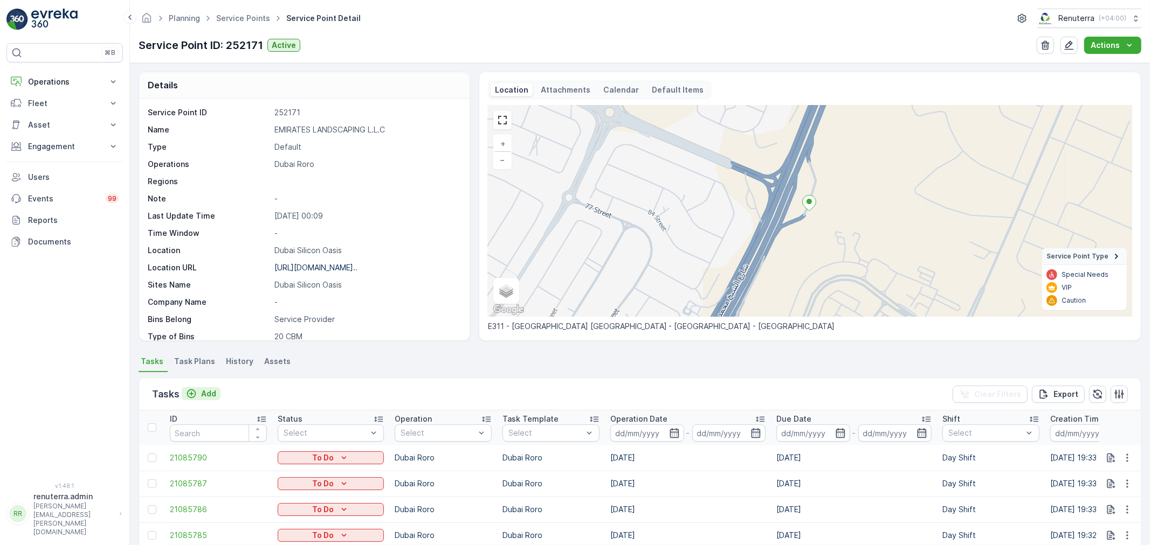
click at [208, 393] on p "Add" at bounding box center [208, 394] width 15 height 11
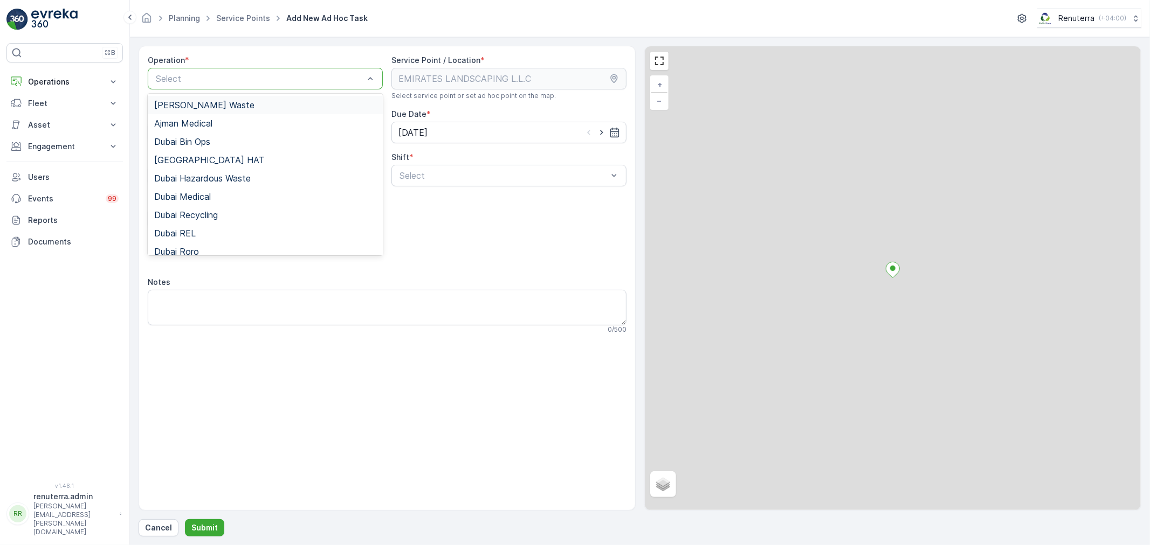
click at [229, 79] on div at bounding box center [260, 79] width 210 height 10
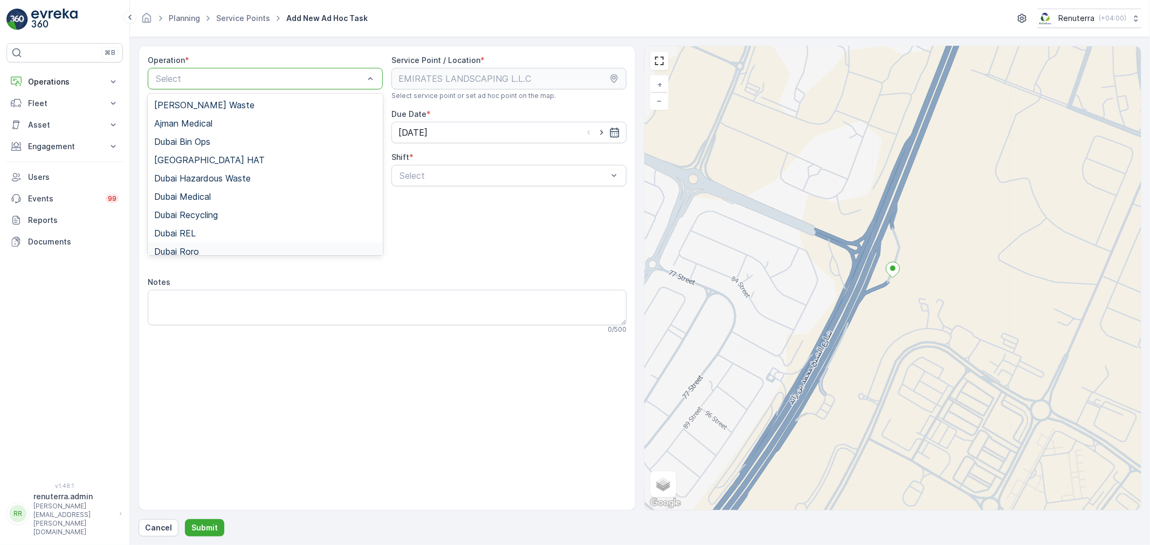
click at [178, 247] on span "Dubai Roro" at bounding box center [176, 252] width 45 height 10
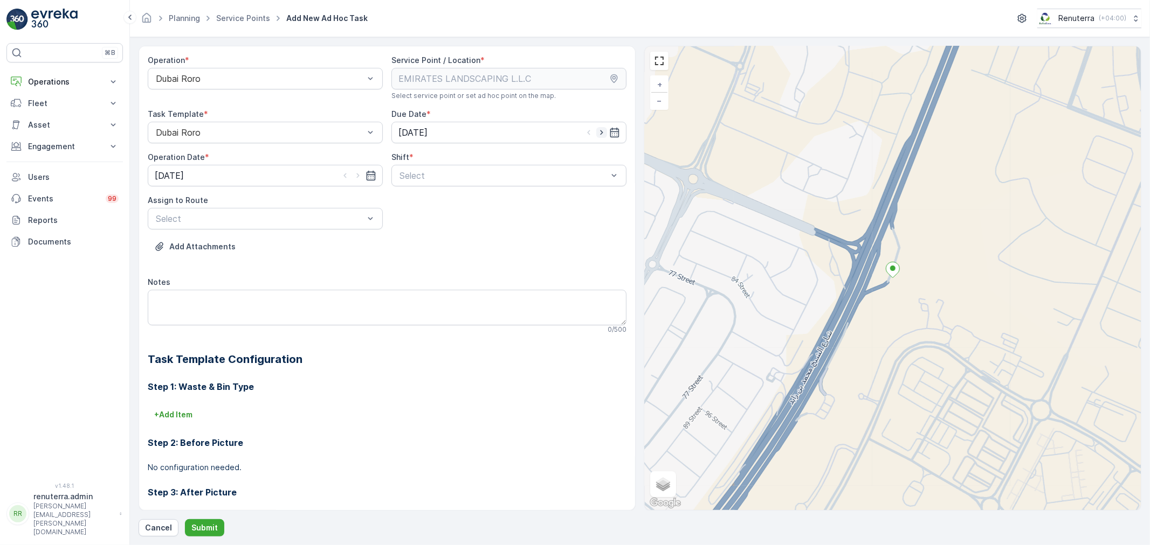
click at [597, 132] on icon "button" at bounding box center [601, 132] width 11 height 11
type input "[DATE]"
click at [358, 176] on icon "button" at bounding box center [357, 175] width 11 height 11
type input "[DATE]"
click at [439, 176] on div at bounding box center [503, 176] width 210 height 10
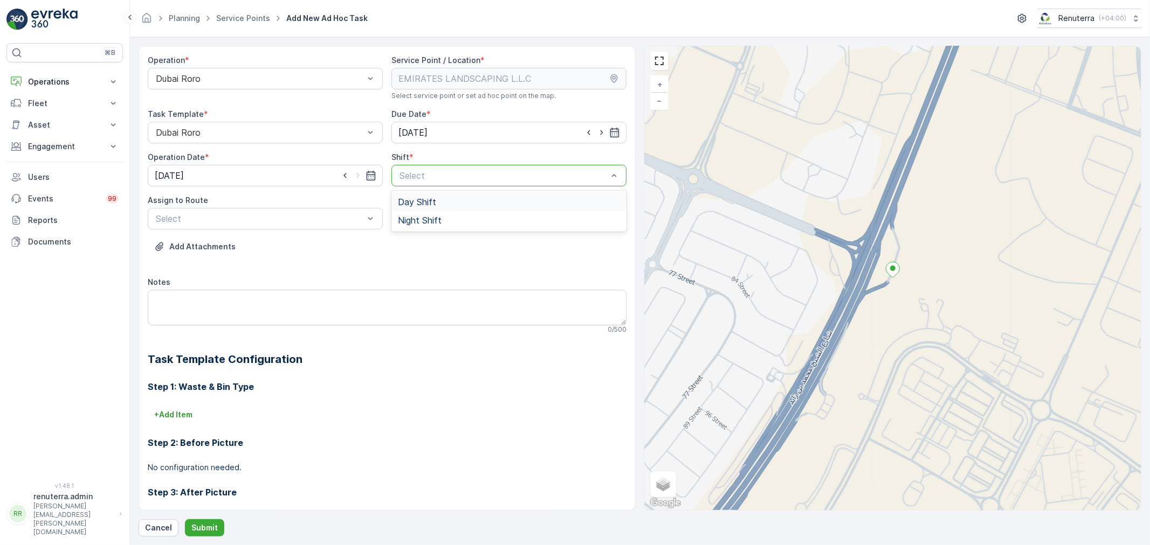
click at [419, 200] on span "Day Shift" at bounding box center [417, 202] width 38 height 10
click at [199, 262] on span "DRORO102 (Route Plan) - DXB S58978" at bounding box center [234, 264] width 160 height 10
click at [198, 530] on p "Submit" at bounding box center [204, 528] width 26 height 11
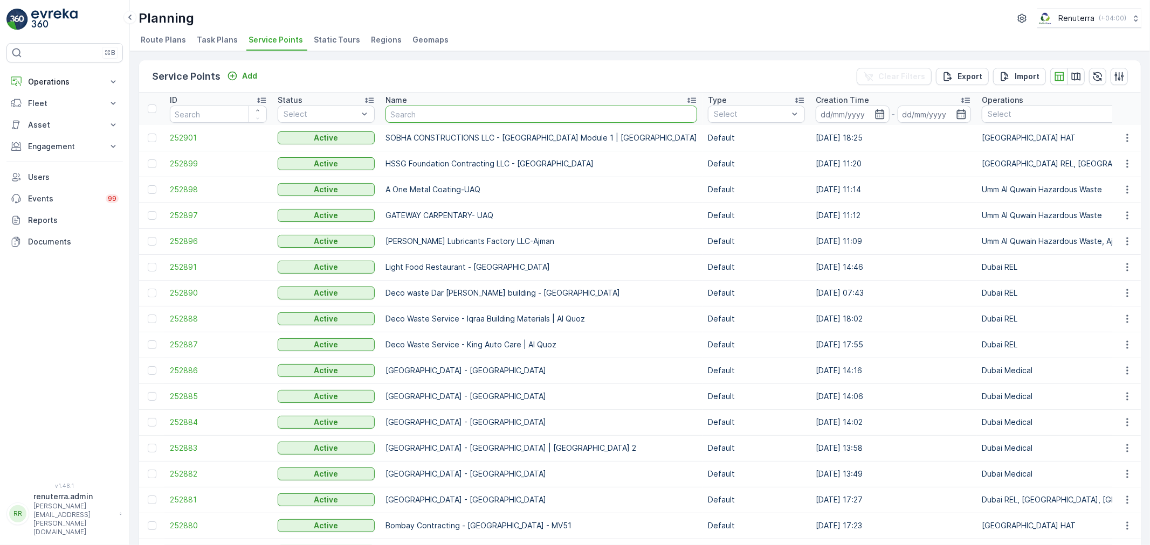
click at [423, 114] on input "text" at bounding box center [541, 114] width 312 height 17
type input "nmc al"
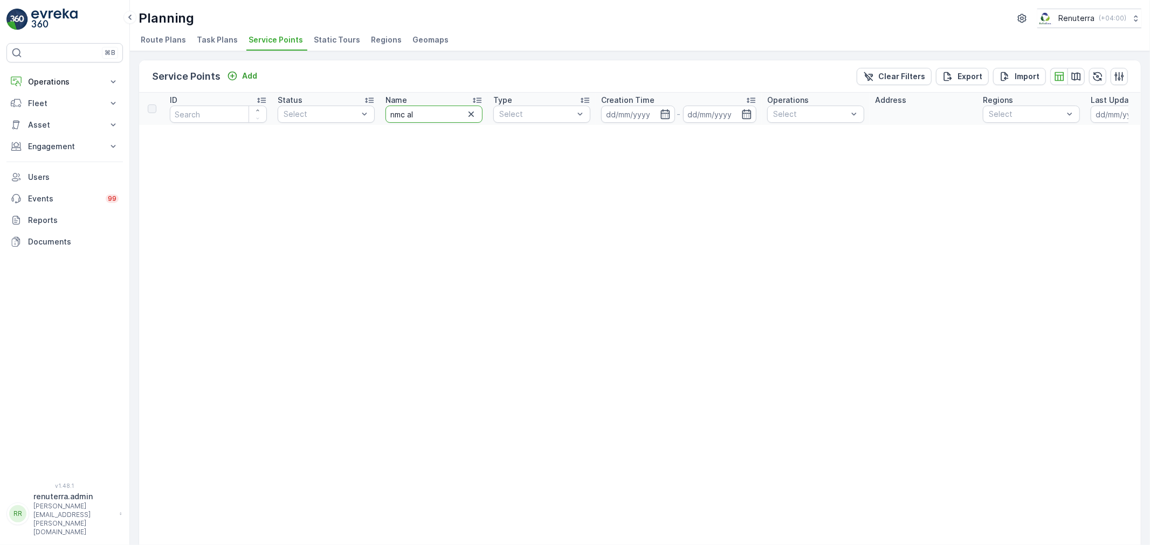
drag, startPoint x: 433, startPoint y: 115, endPoint x: 267, endPoint y: 102, distance: 167.0
type input "NMC Al"
click at [439, 108] on input "NMC Al" at bounding box center [433, 114] width 97 height 17
type input "NMC"
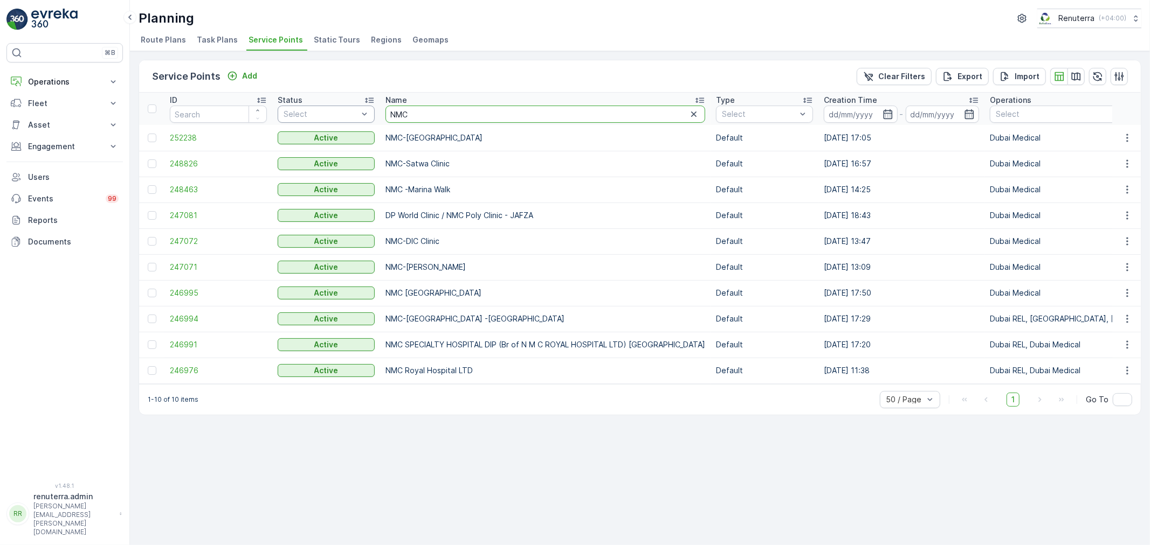
drag, startPoint x: 425, startPoint y: 113, endPoint x: 357, endPoint y: 111, distance: 67.4
type input "new"
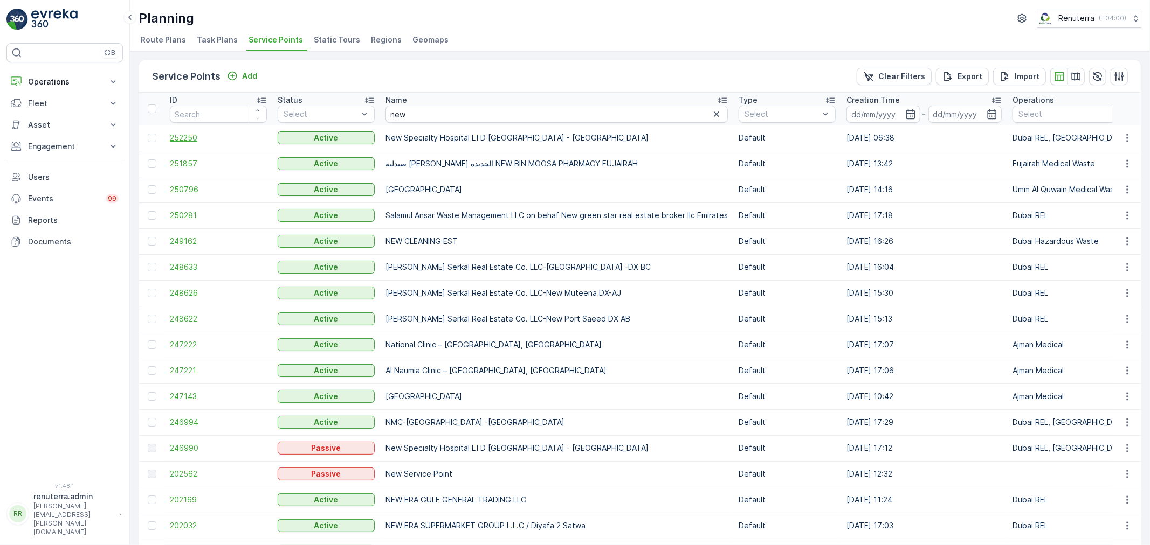
click at [192, 136] on span "252250" at bounding box center [218, 138] width 97 height 11
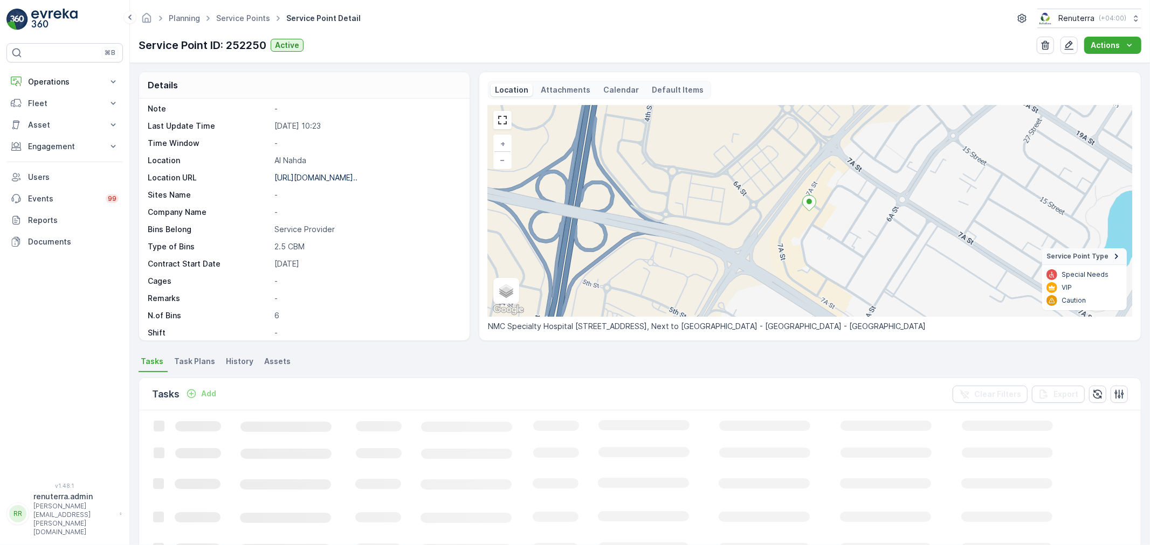
scroll to position [148, 0]
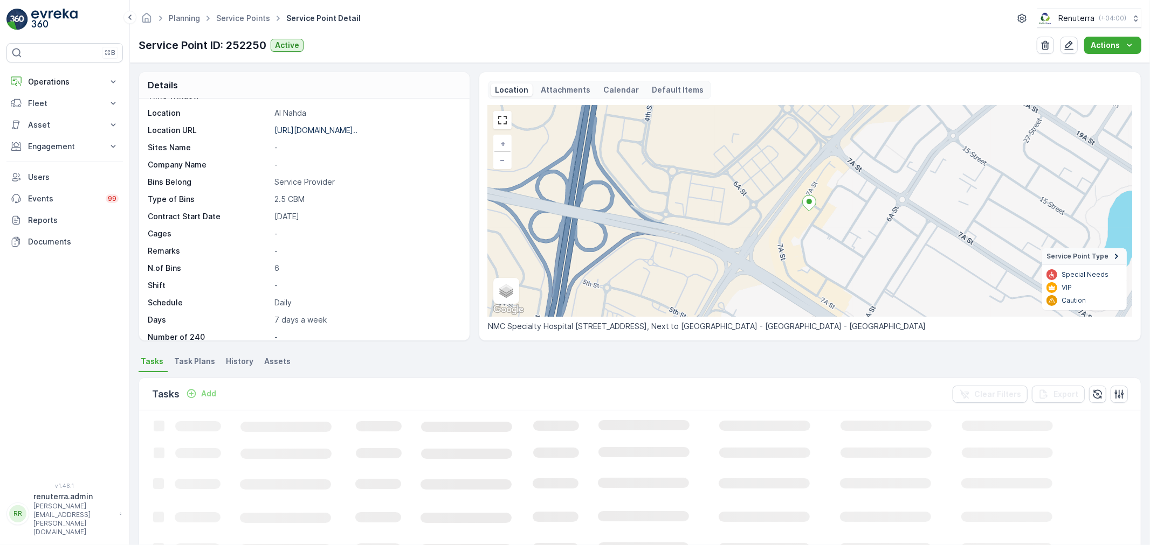
click at [203, 363] on span "Task Plans" at bounding box center [194, 361] width 41 height 11
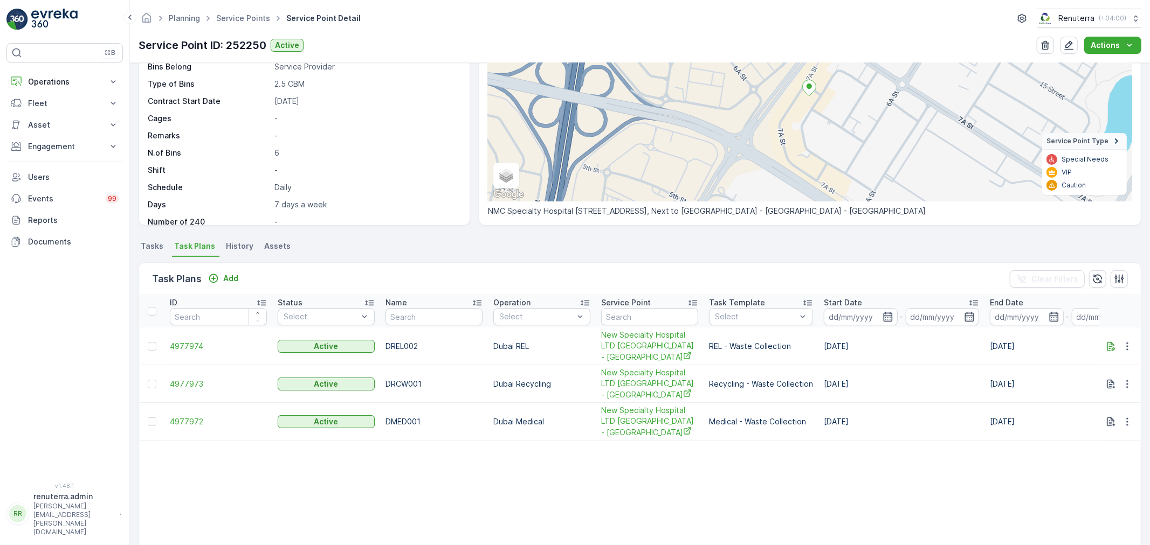
scroll to position [120, 0]
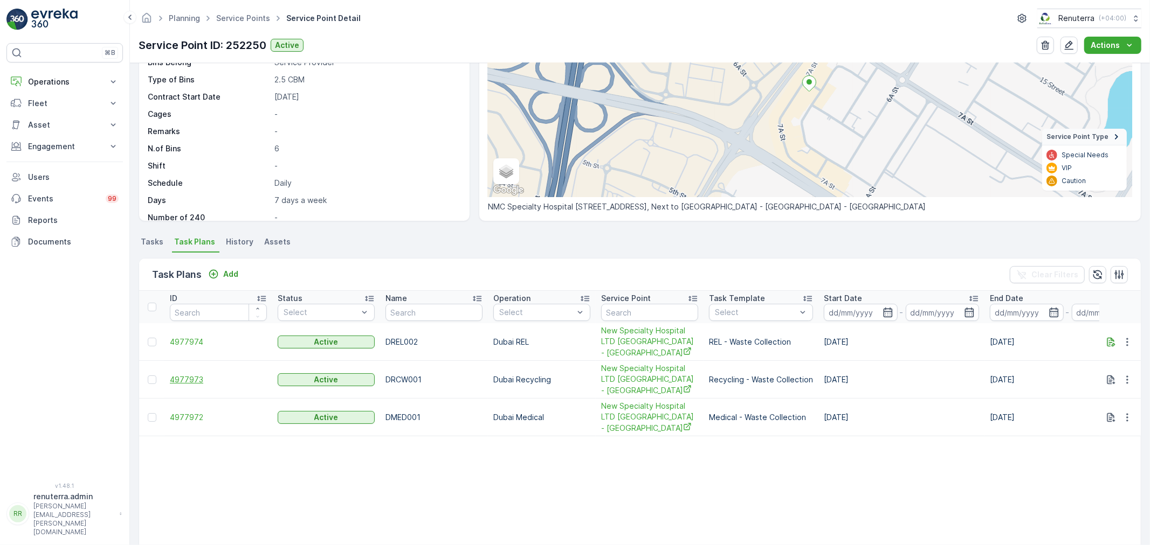
click at [198, 378] on span "4977973" at bounding box center [218, 380] width 97 height 11
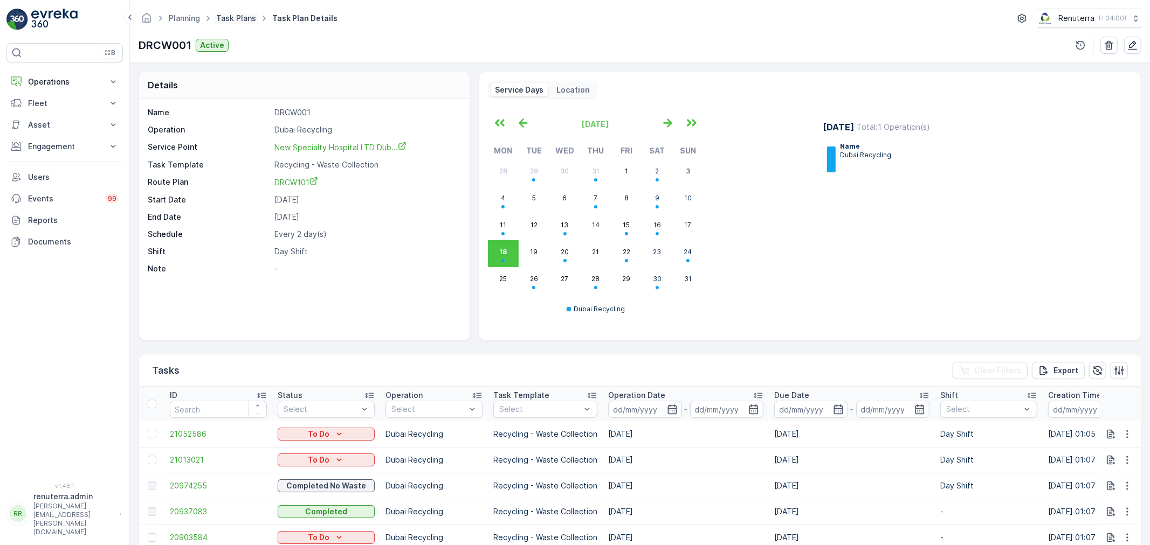
click at [230, 18] on link "Task Plans" at bounding box center [236, 17] width 40 height 9
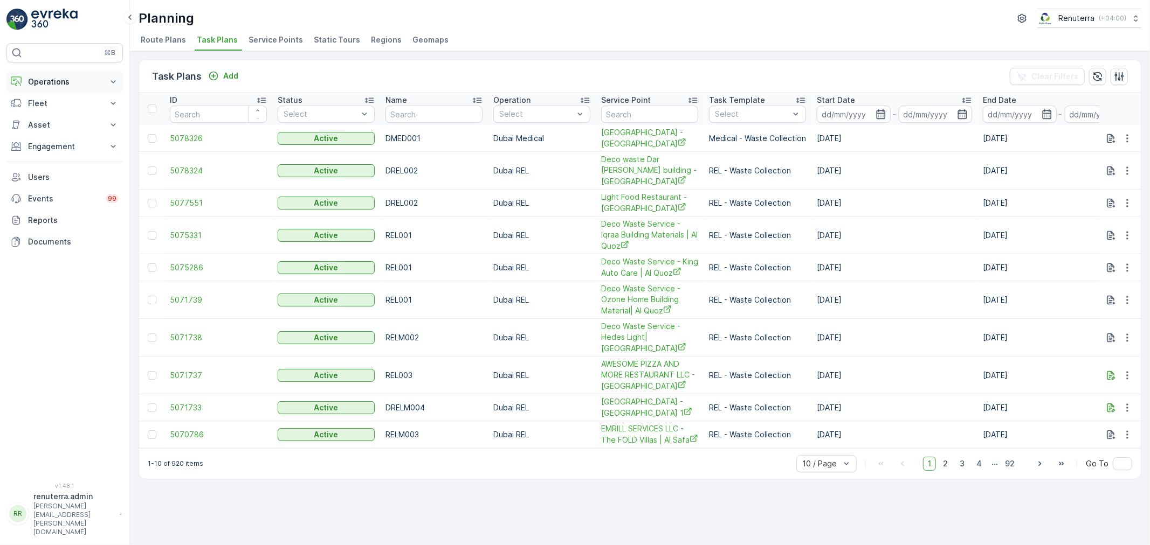
click at [56, 81] on p "Operations" at bounding box center [64, 82] width 73 height 11
click at [51, 112] on p "Planning" at bounding box center [42, 115] width 30 height 11
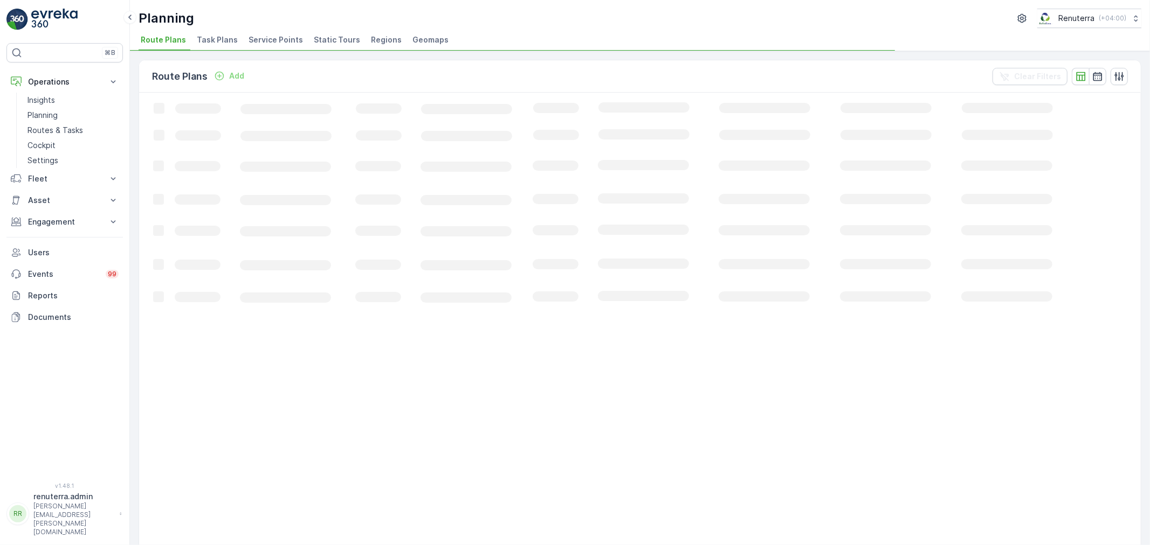
click at [276, 43] on span "Service Points" at bounding box center [275, 39] width 54 height 11
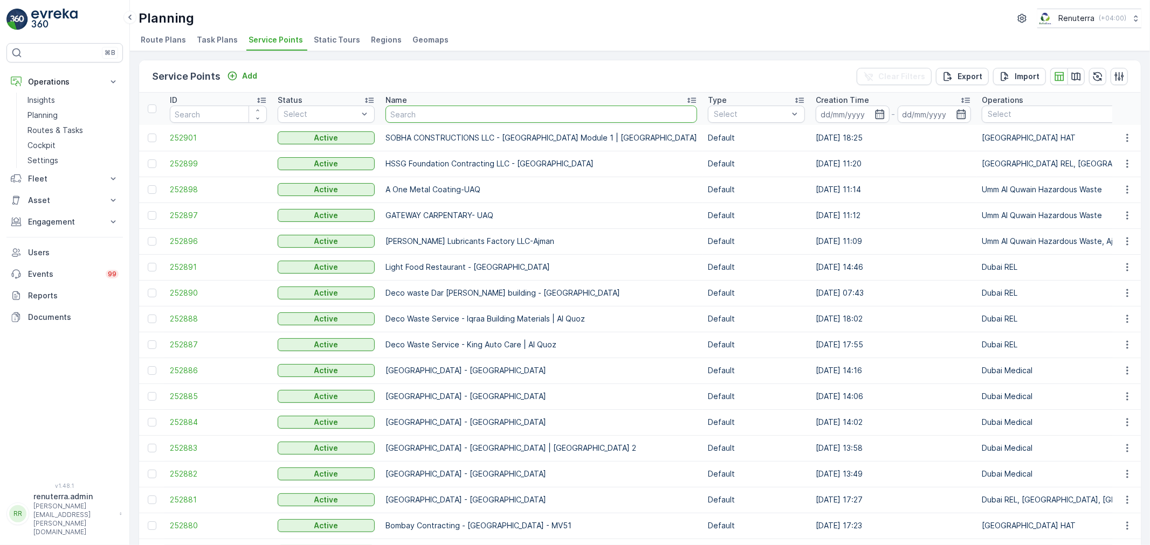
click at [434, 111] on input "text" at bounding box center [541, 114] width 312 height 17
type input "carmel"
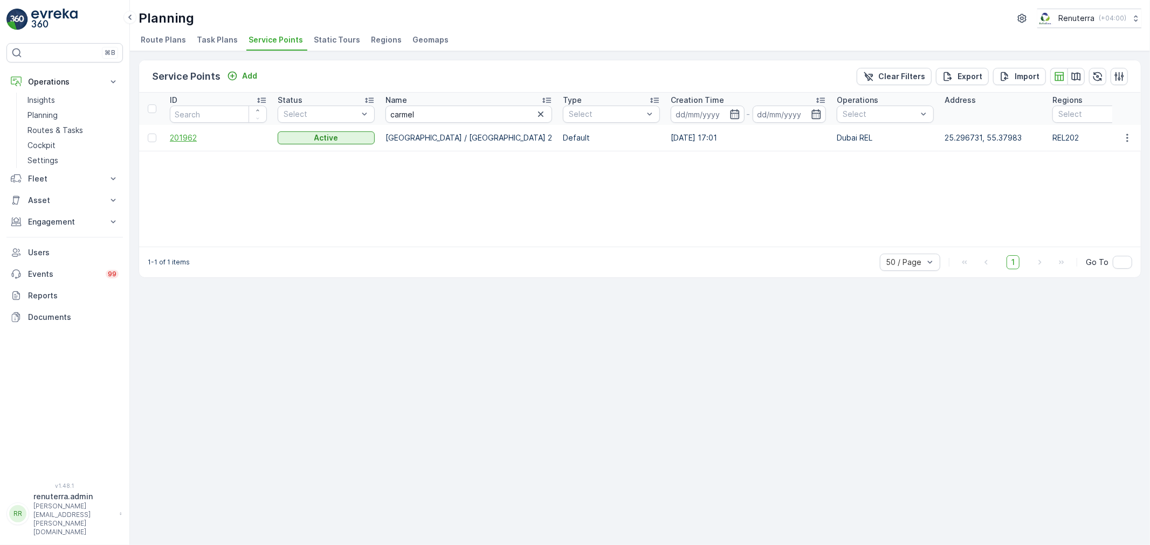
click at [192, 135] on span "201962" at bounding box center [218, 138] width 97 height 11
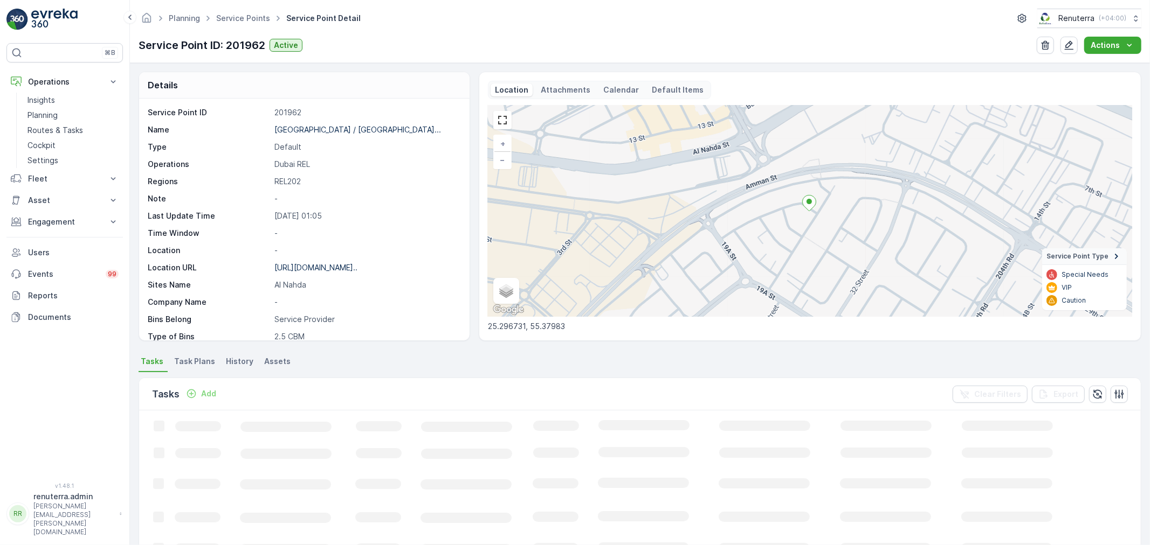
click at [329, 130] on p "Dubai Carmel School / Al Nahda..." at bounding box center [357, 129] width 167 height 9
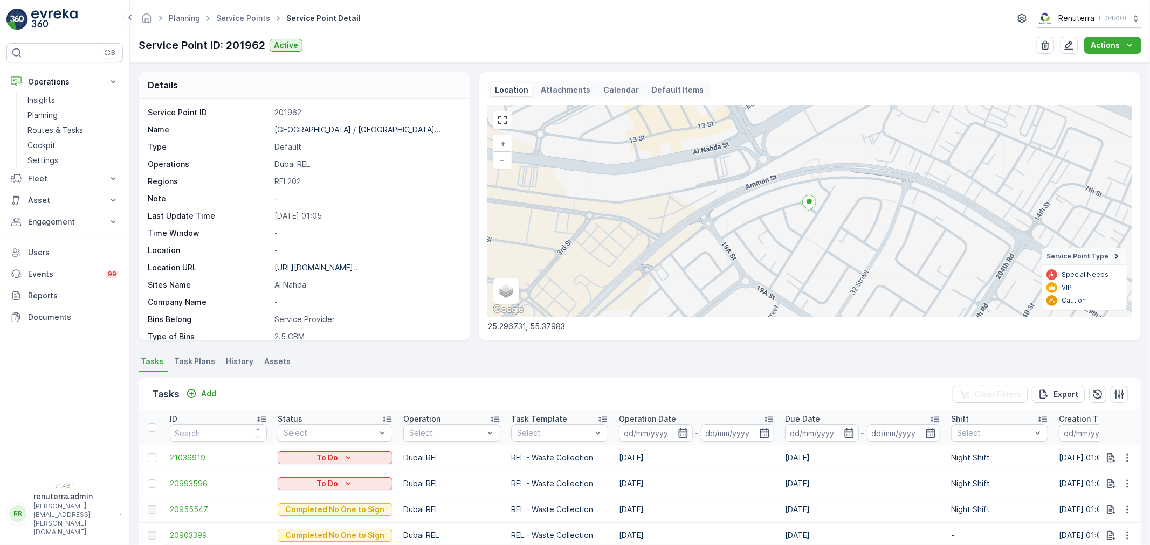
click at [195, 361] on span "Task Plans" at bounding box center [194, 361] width 41 height 11
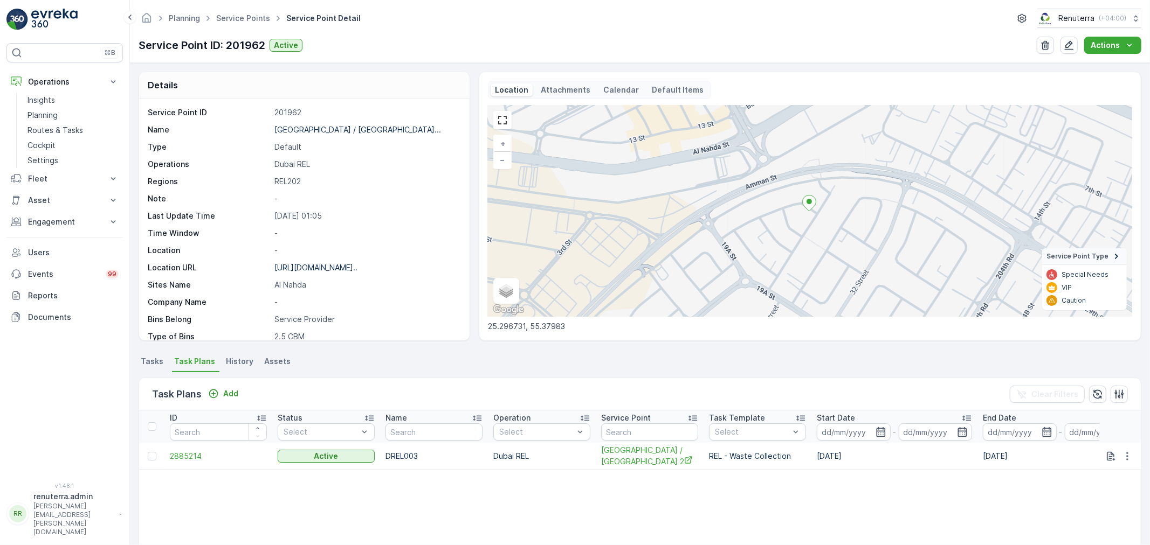
click at [191, 449] on td "2885214" at bounding box center [218, 456] width 108 height 27
click at [191, 451] on span "2885214" at bounding box center [218, 456] width 97 height 11
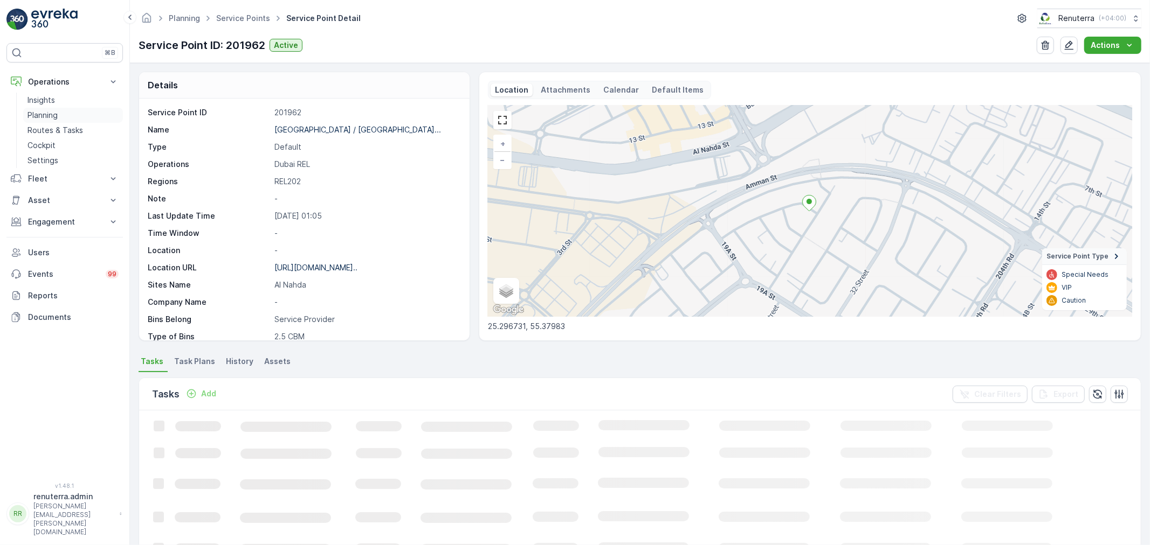
click at [43, 110] on p "Planning" at bounding box center [42, 115] width 30 height 11
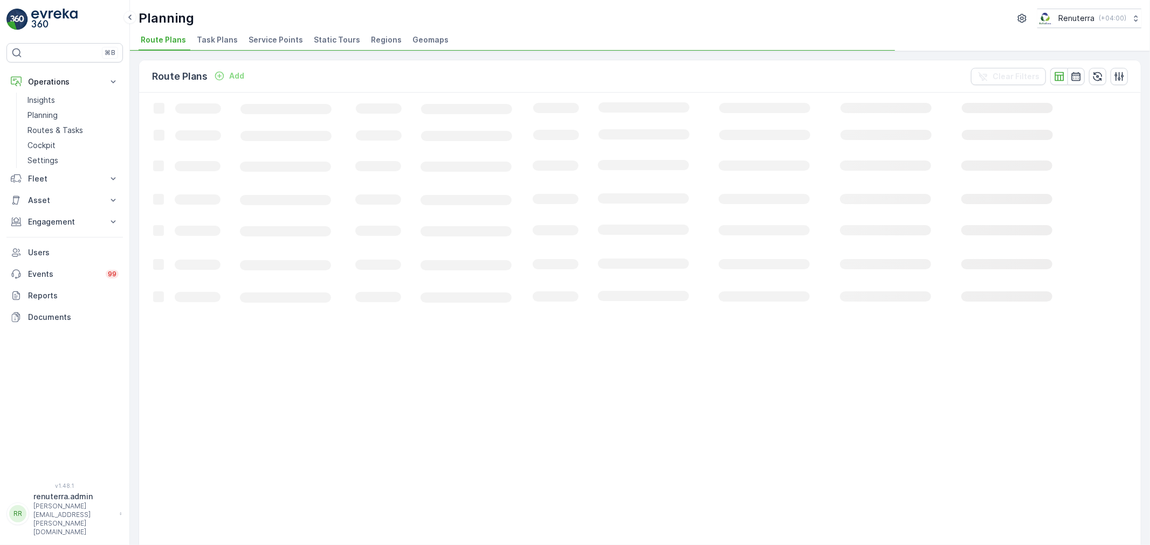
click at [265, 40] on span "Service Points" at bounding box center [275, 39] width 54 height 11
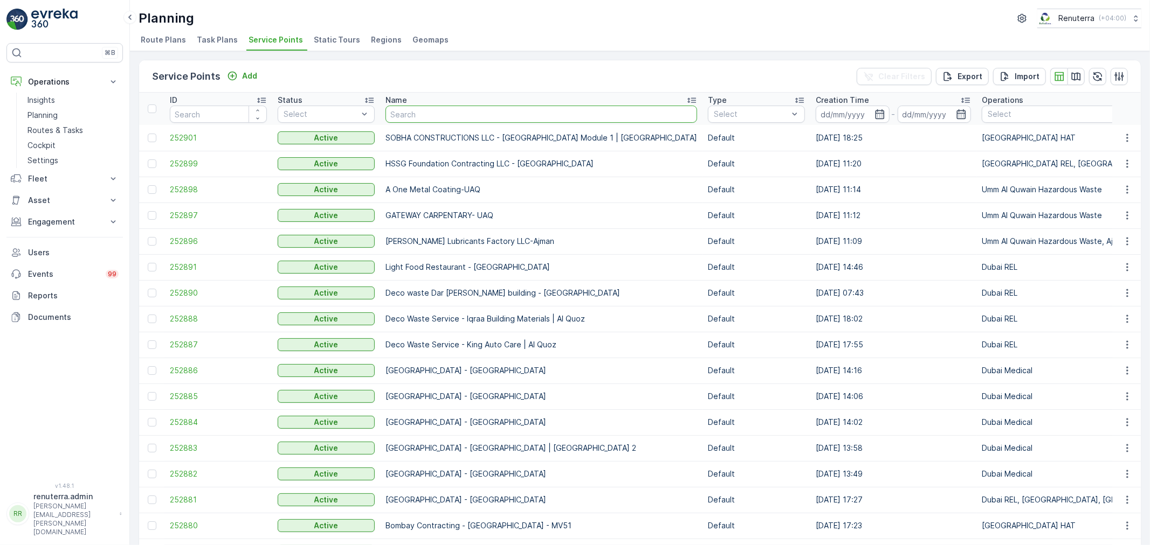
click at [469, 112] on input "text" at bounding box center [541, 114] width 312 height 17
type input "sobha"
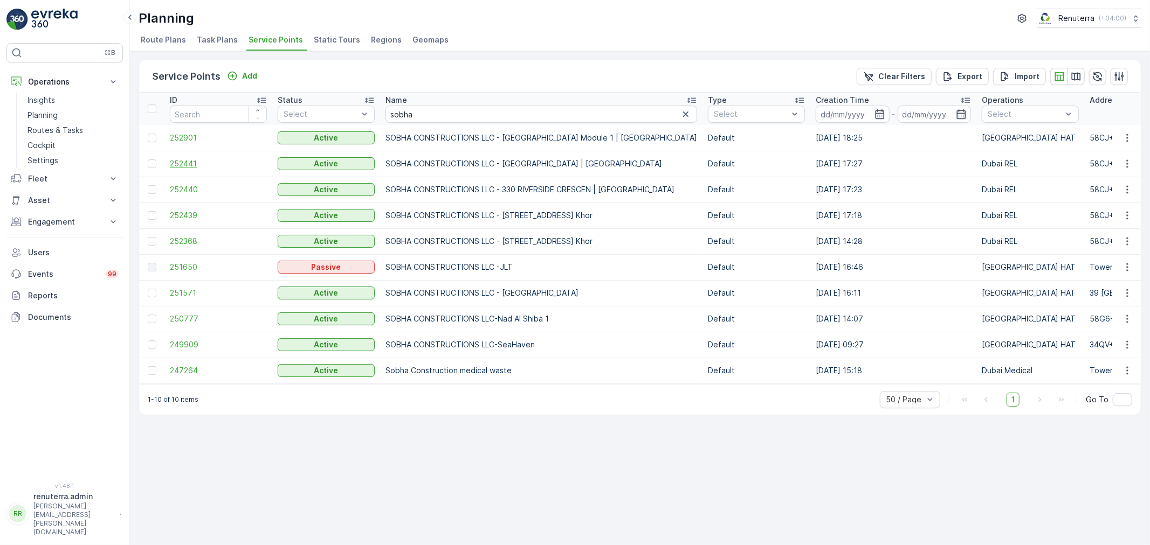
click at [182, 159] on span "252441" at bounding box center [218, 163] width 97 height 11
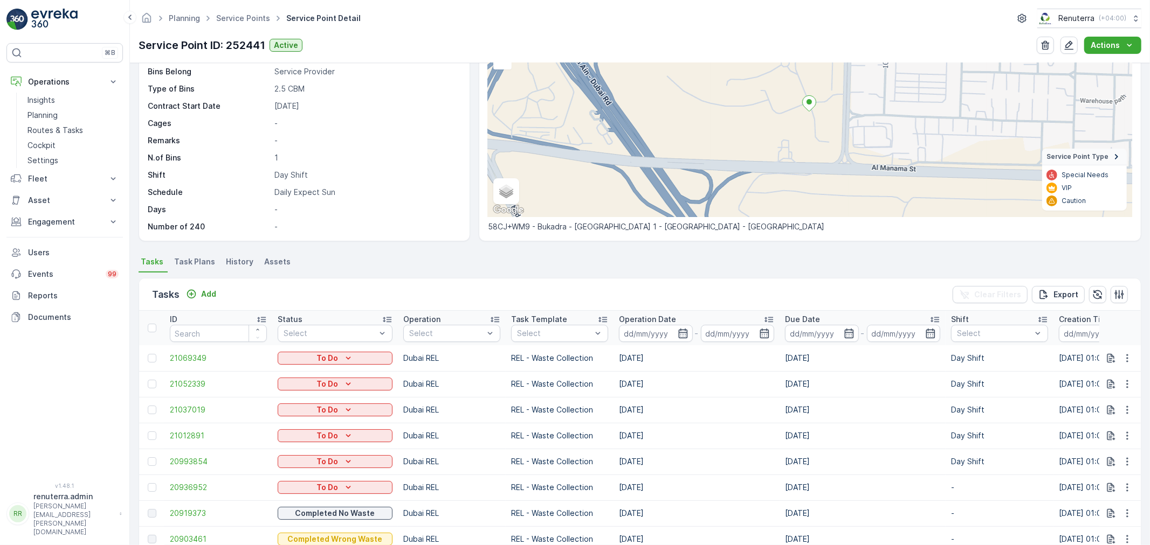
scroll to position [120, 0]
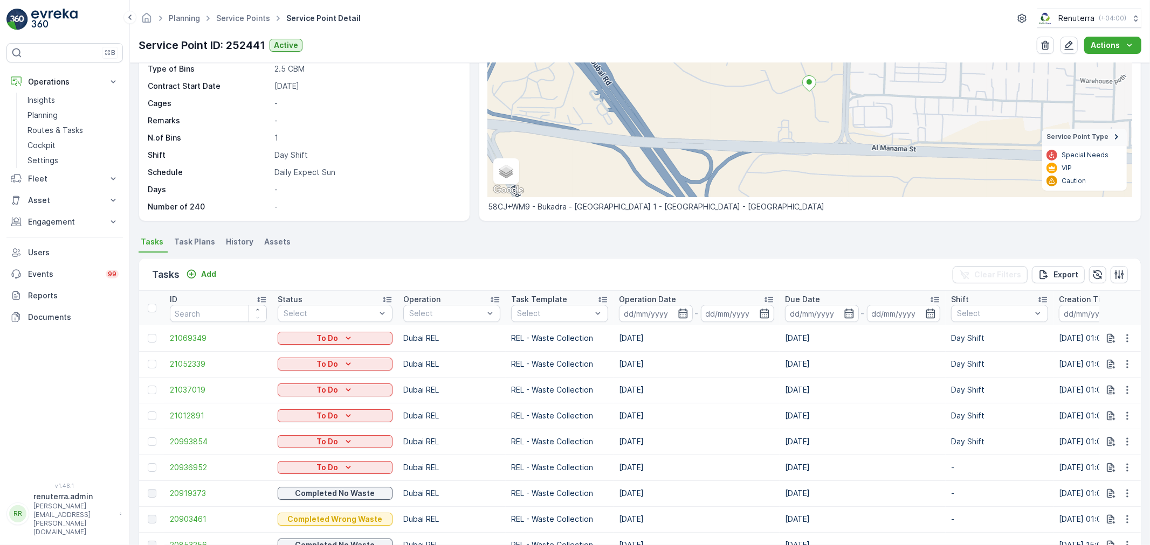
drag, startPoint x: 644, startPoint y: 442, endPoint x: 817, endPoint y: 441, distance: 172.5
click at [817, 441] on tr "20993854 To Do Dubai REL REL - Waste Collection 19.08.2025 19.08.2025 Day Shift…" at bounding box center [1072, 442] width 1866 height 26
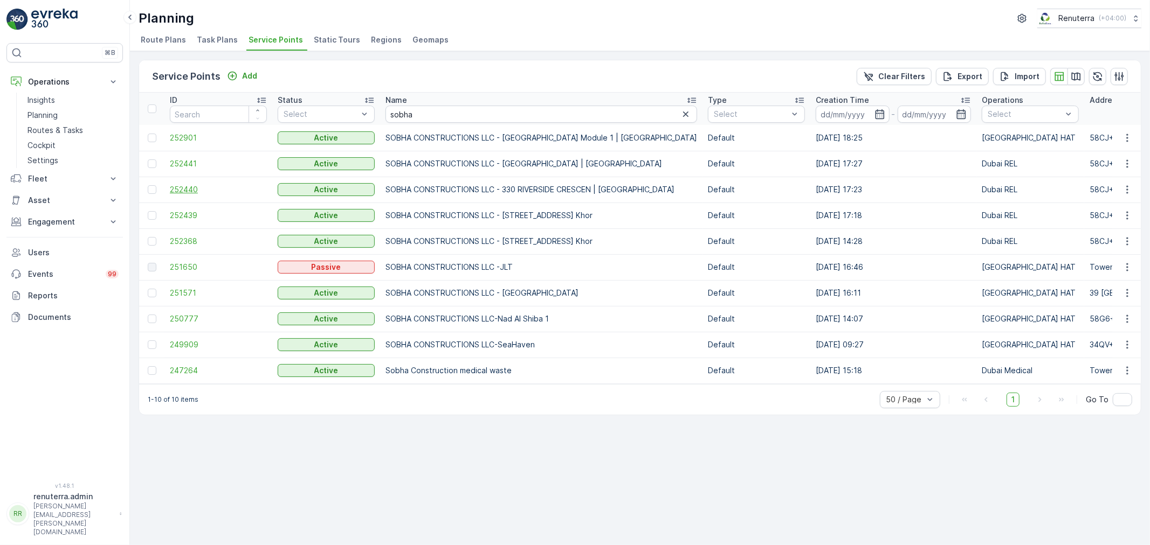
click at [189, 187] on span "252440" at bounding box center [218, 189] width 97 height 11
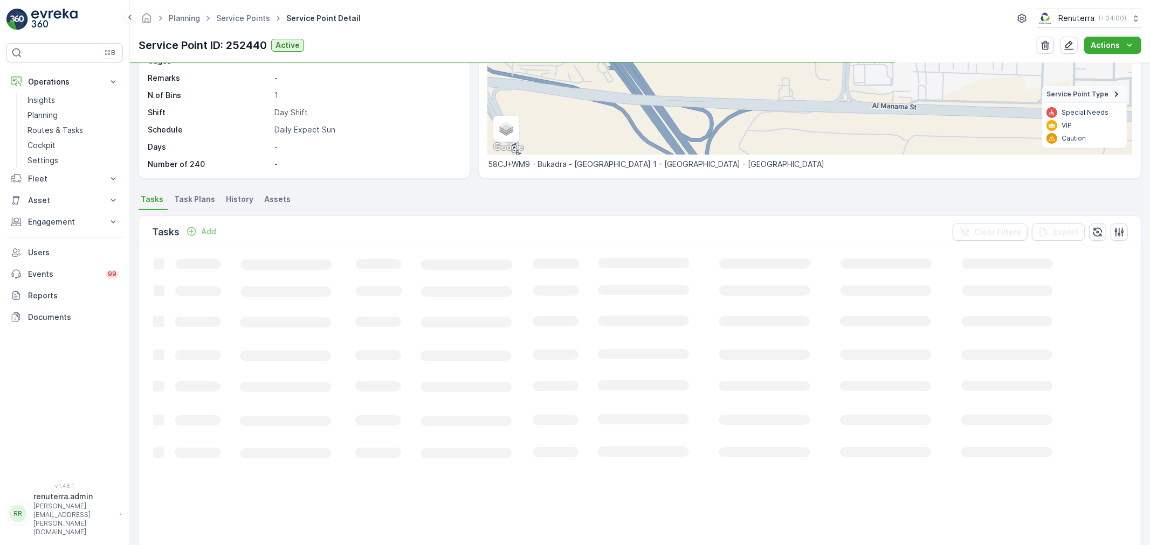
scroll to position [179, 0]
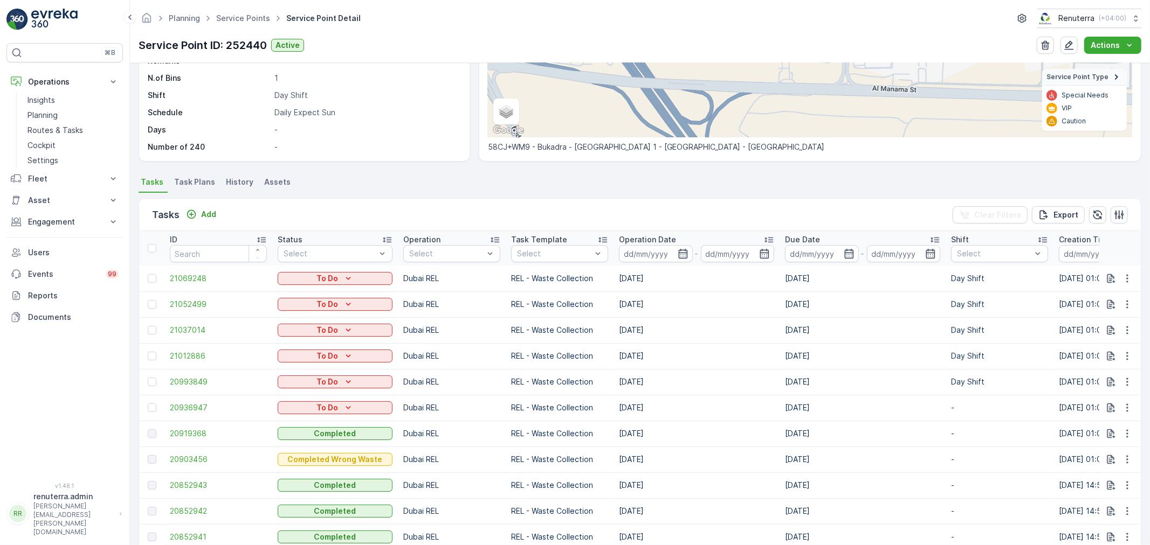
drag, startPoint x: 609, startPoint y: 376, endPoint x: 638, endPoint y: 381, distance: 29.6
click at [638, 381] on td "[DATE]" at bounding box center [696, 382] width 166 height 26
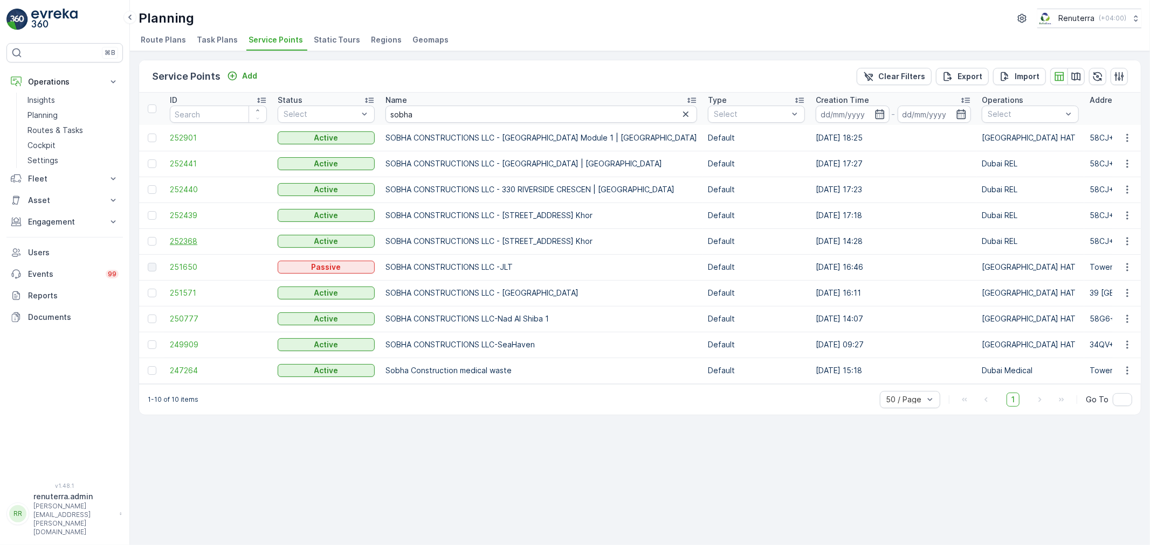
click at [196, 244] on span "252368" at bounding box center [218, 241] width 97 height 11
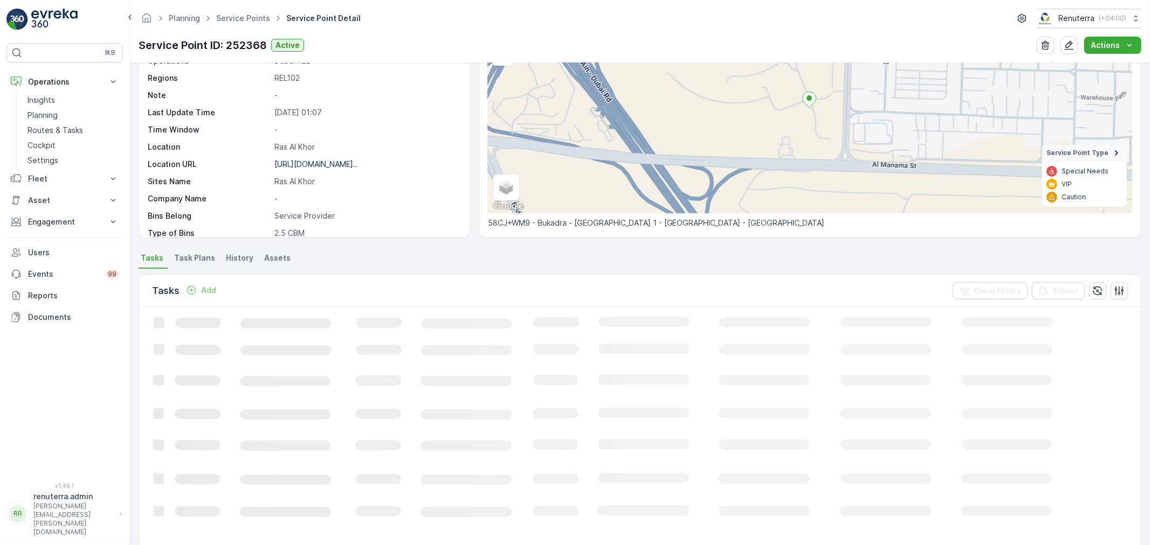
scroll to position [120, 0]
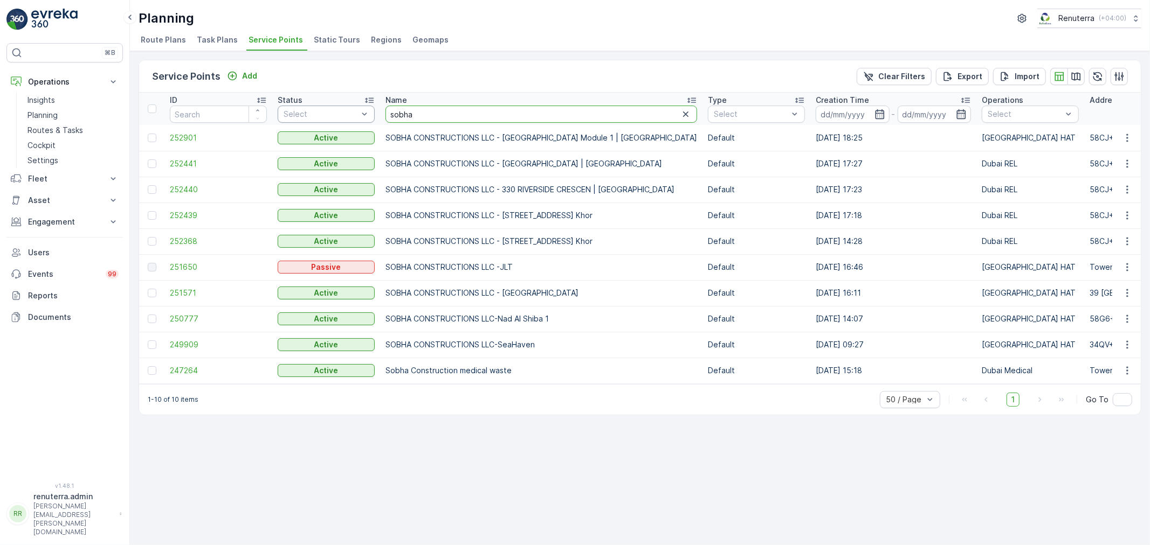
drag, startPoint x: 427, startPoint y: 115, endPoint x: 374, endPoint y: 113, distance: 53.4
type input "navtor"
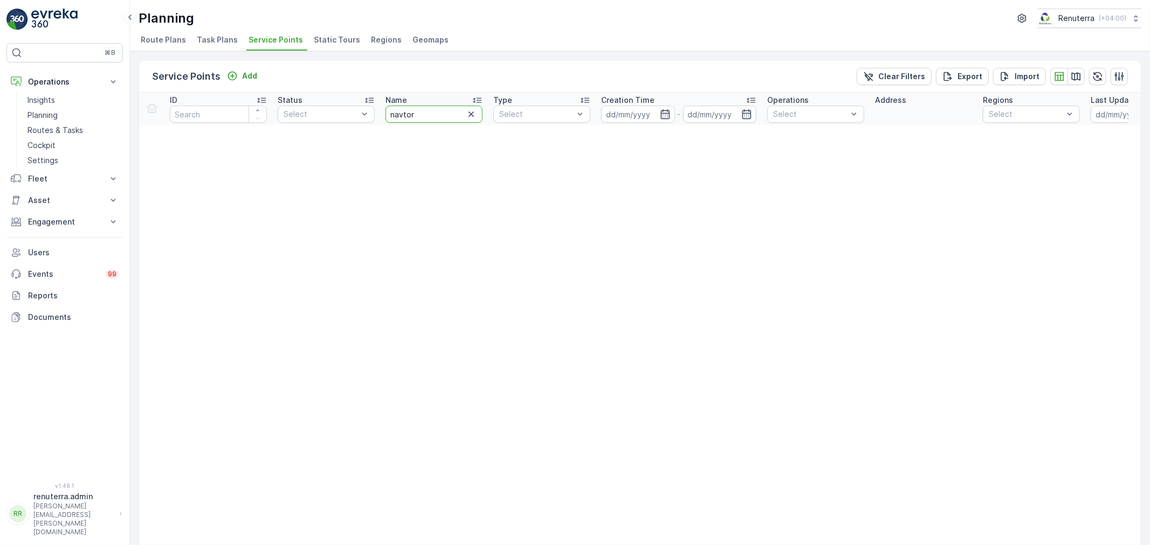
click at [432, 111] on input "navtor" at bounding box center [433, 114] width 97 height 17
type input "navt"
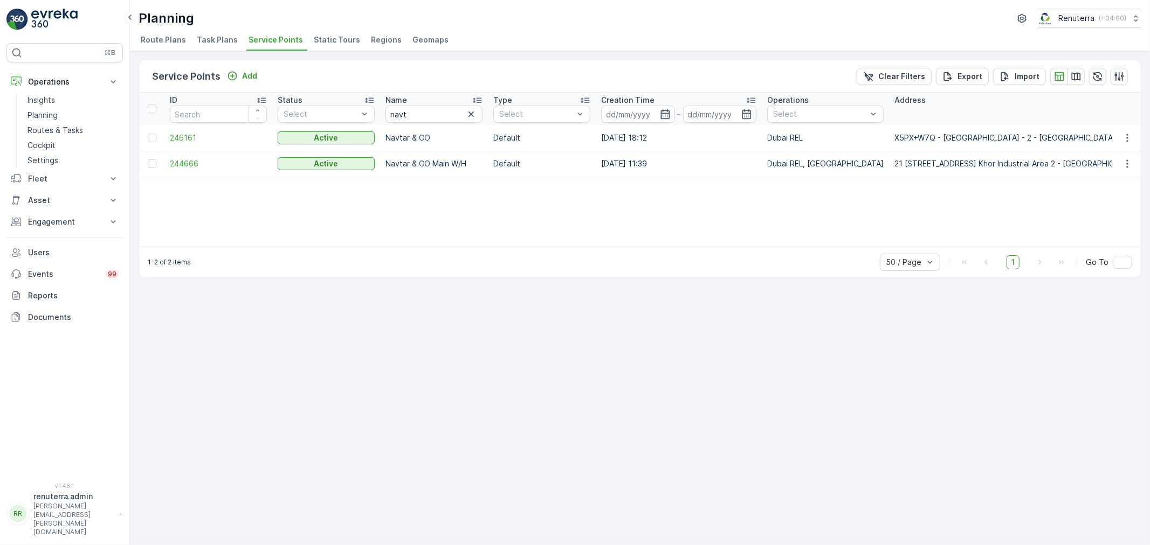
click at [170, 156] on td "244666" at bounding box center [218, 164] width 108 height 26
click at [177, 161] on span "244666" at bounding box center [218, 163] width 97 height 11
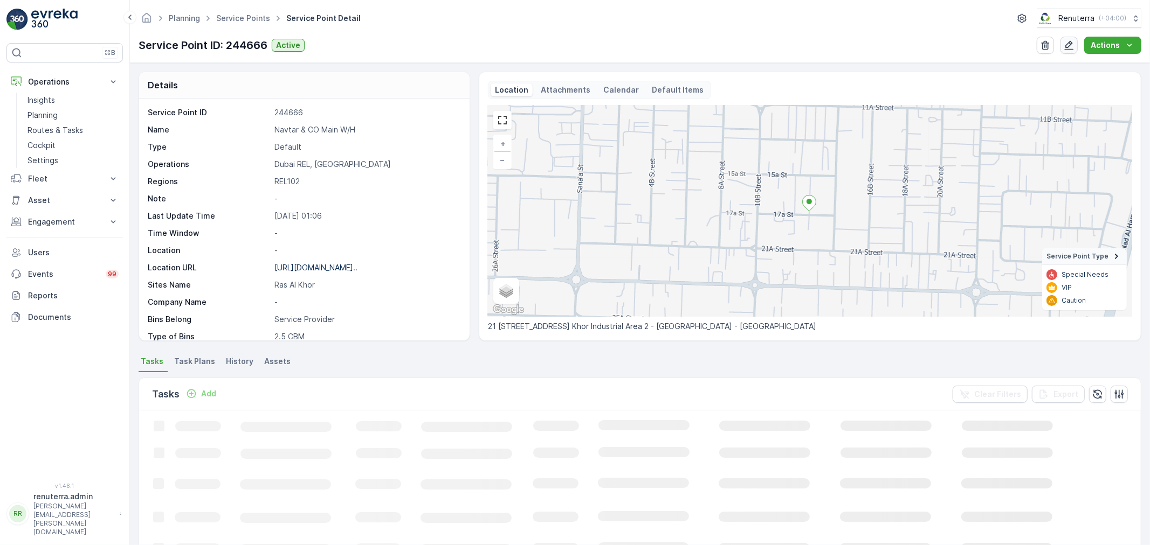
click at [1071, 40] on icon "button" at bounding box center [1068, 45] width 11 height 11
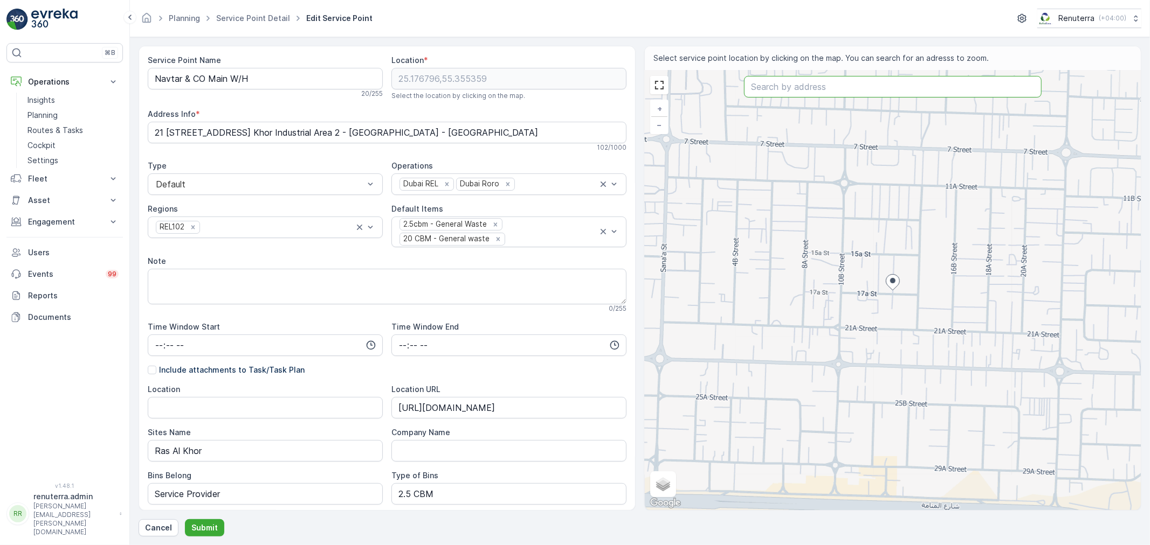
click at [864, 89] on input "text" at bounding box center [893, 87] width 298 height 22
paste input "hgruh"
type input "hgruh"
click at [793, 126] on span "hgruh" at bounding box center [790, 120] width 23 height 9
type input "25.2618027,55.2849452"
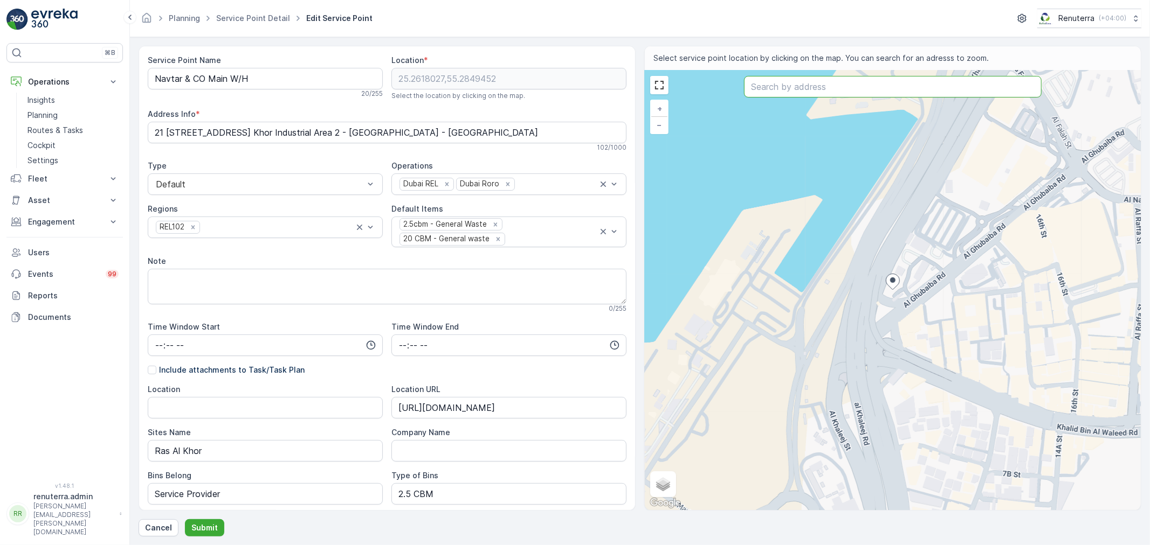
click at [857, 87] on input "text" at bounding box center [893, 87] width 298 height 22
paste input "Noor Niaz Transport"
type input "Noor Niaz Transport"
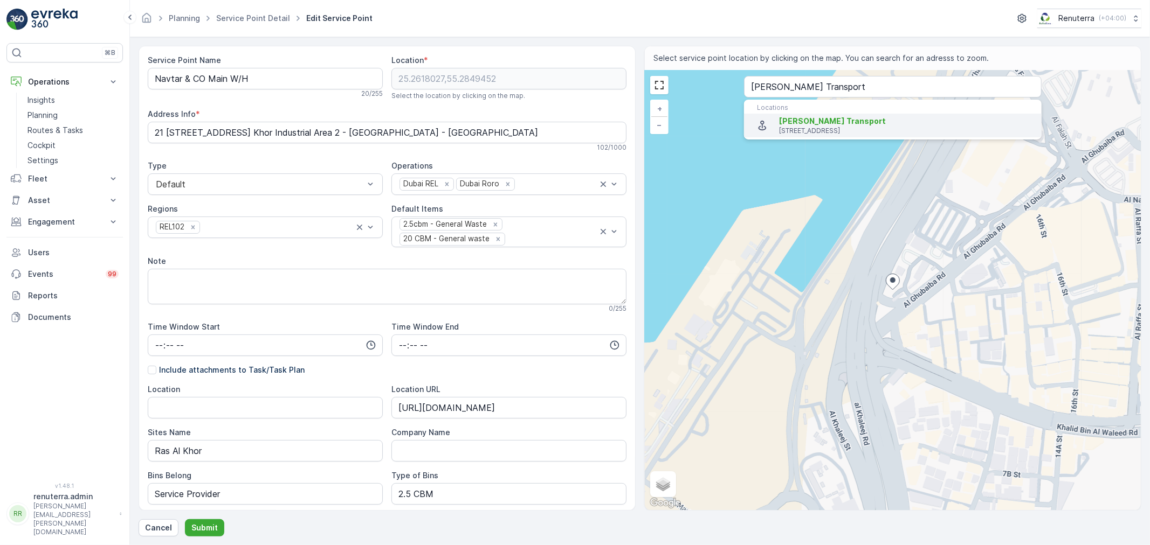
click at [793, 121] on span "Noor Niaz Transport" at bounding box center [832, 120] width 107 height 9
type input "25.1833141,55.3631075"
type Info "Ras Al Khor - Ras Al Khor Industrial Area 2 - Dubai - United Arab Emirates"
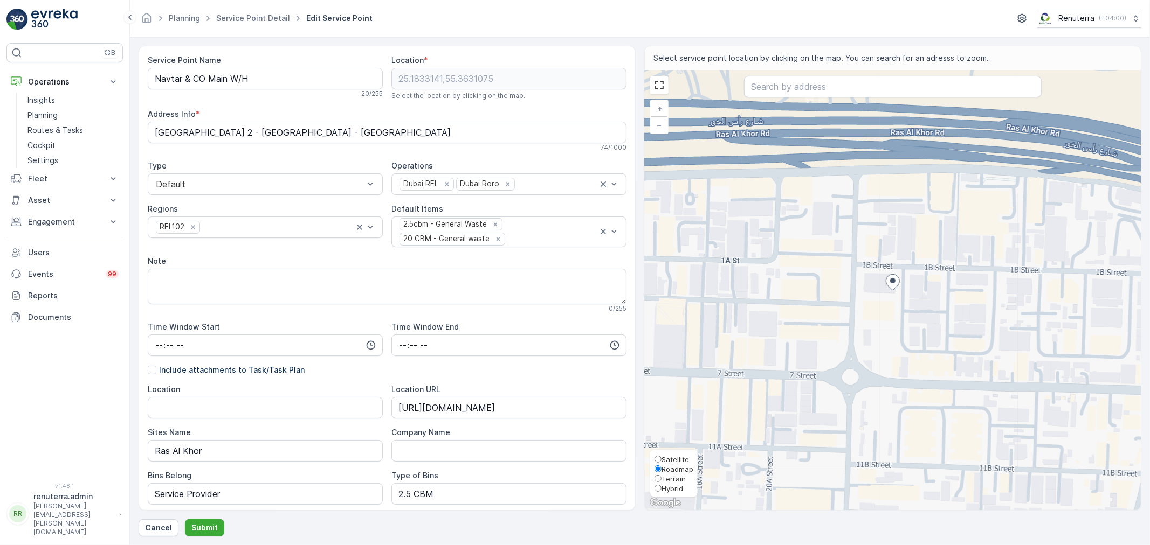
click at [666, 461] on span "Satellite" at bounding box center [674, 459] width 27 height 9
click at [661, 461] on input "Satellite" at bounding box center [657, 459] width 7 height 7
radio input "true"
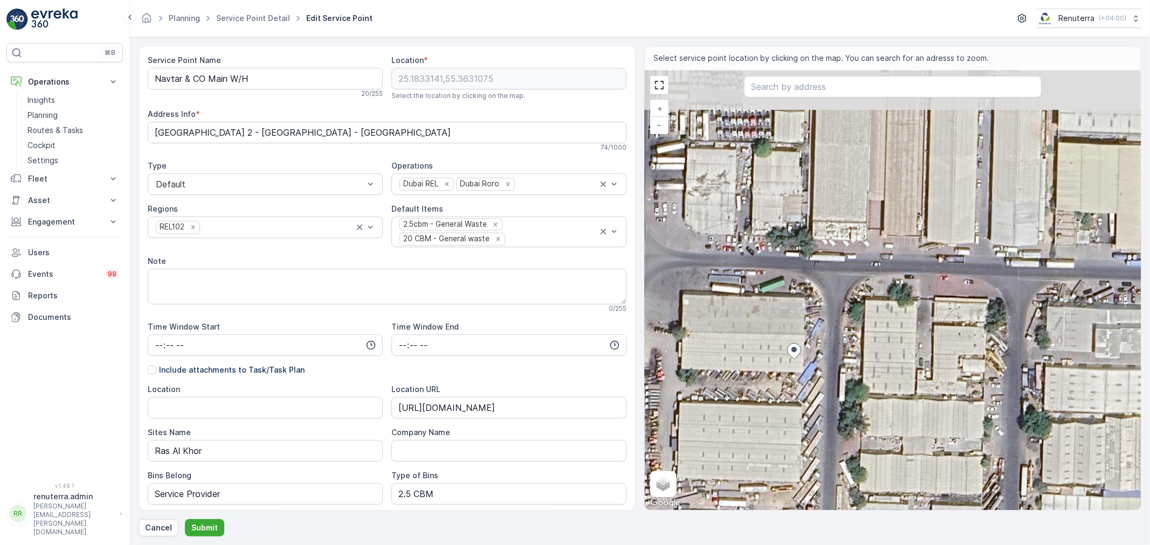
drag, startPoint x: 787, startPoint y: 278, endPoint x: 852, endPoint y: 361, distance: 105.7
click at [852, 361] on div "+ − Satellite Roadmap Terrain Hybrid Leaflet Keyboard shortcuts Map Data Imager…" at bounding box center [893, 291] width 496 height 440
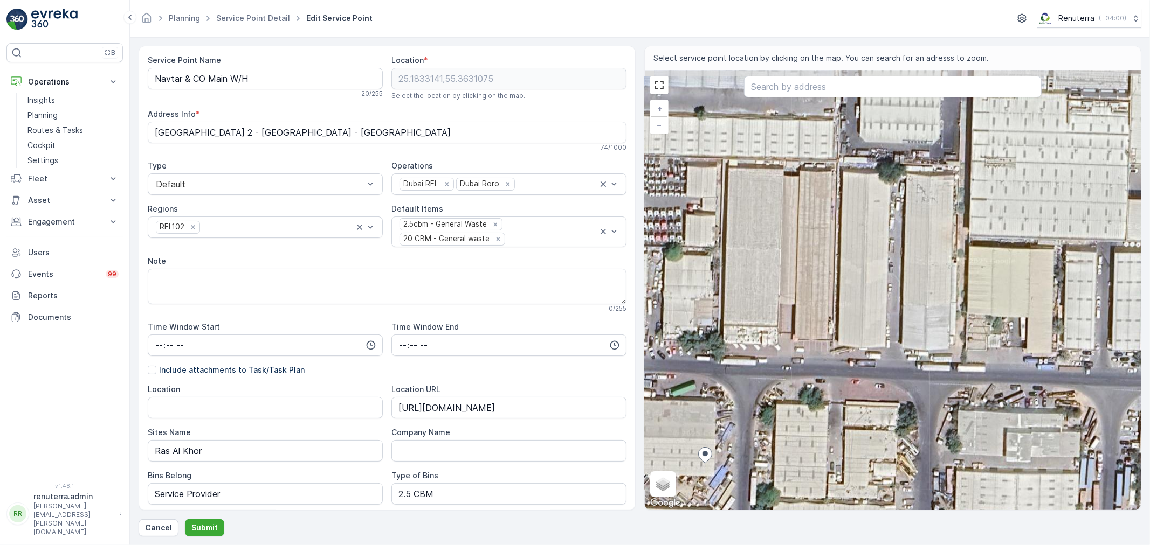
drag, startPoint x: 933, startPoint y: 333, endPoint x: 842, endPoint y: 386, distance: 105.4
click at [843, 389] on div "+ − Satellite Roadmap Terrain Hybrid Leaflet Keyboard shortcuts Map Data Imager…" at bounding box center [893, 291] width 496 height 440
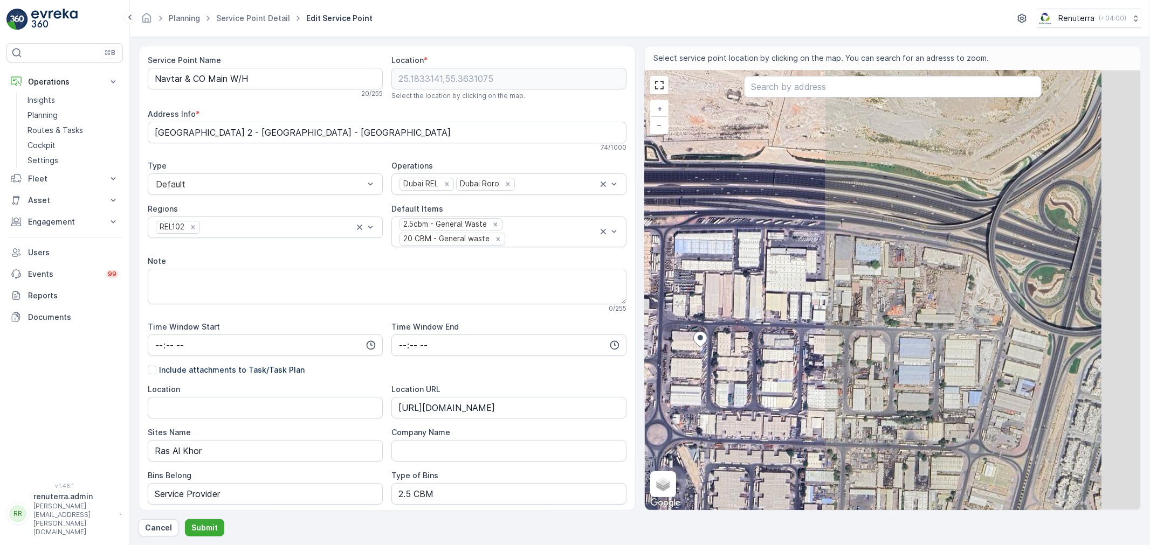
drag, startPoint x: 949, startPoint y: 403, endPoint x: 775, endPoint y: 354, distance: 180.9
click at [775, 354] on div "+ − Satellite Roadmap Terrain Hybrid Leaflet Keyboard shortcuts Map Data Imager…" at bounding box center [893, 291] width 496 height 440
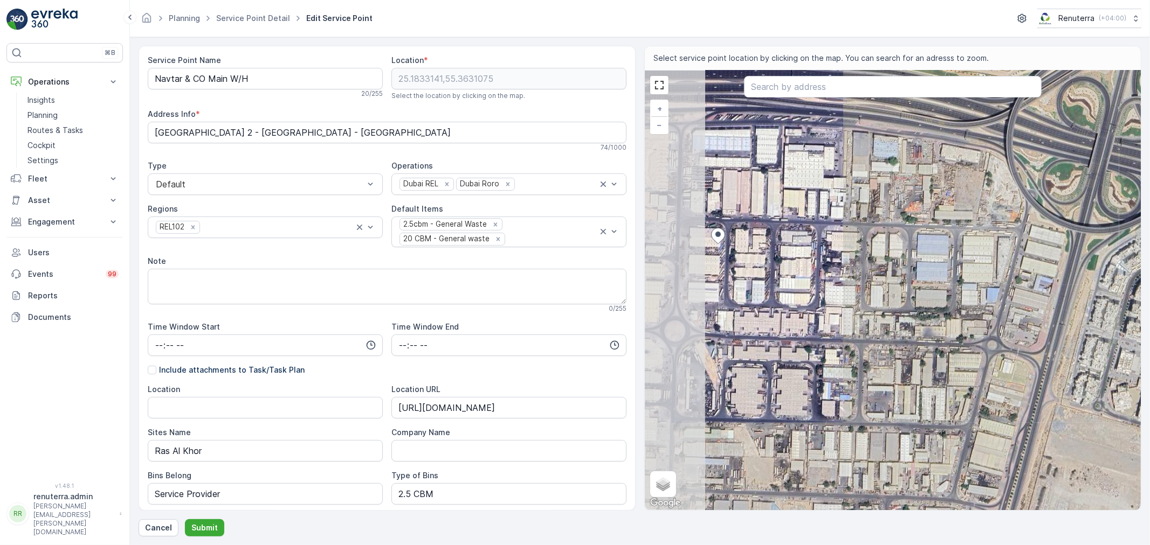
drag, startPoint x: 751, startPoint y: 374, endPoint x: 884, endPoint y: 287, distance: 159.2
click at [884, 287] on div "+ − Satellite Roadmap Terrain Hybrid Leaflet Keyboard shortcuts Map Data Imager…" at bounding box center [893, 291] width 496 height 440
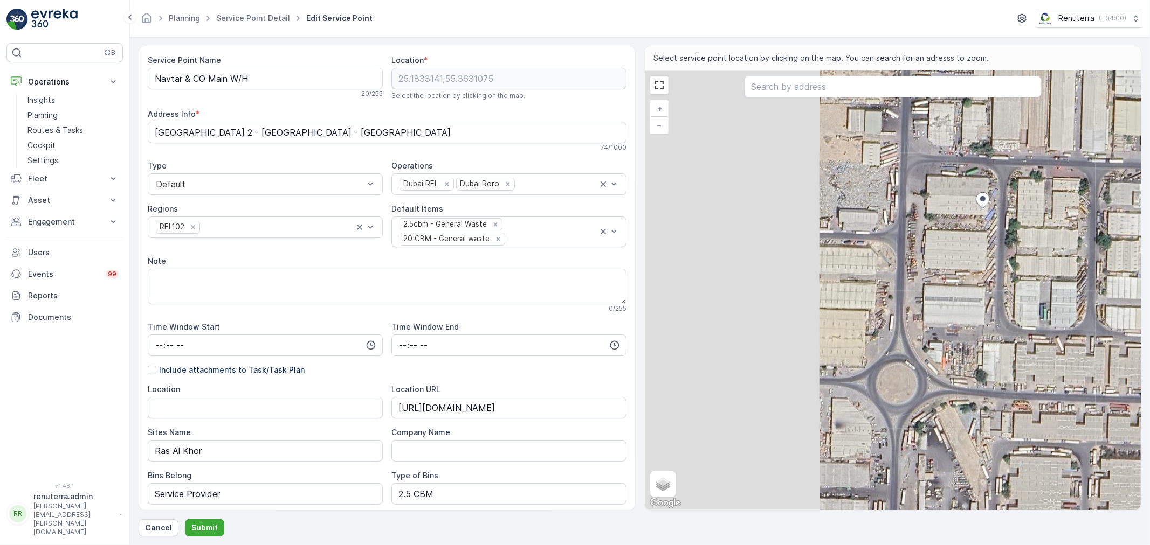
drag, startPoint x: 760, startPoint y: 262, endPoint x: 1031, endPoint y: 237, distance: 271.7
click at [1031, 237] on div "+ − Satellite Roadmap Terrain Hybrid Leaflet Keyboard shortcuts Map Data Imager…" at bounding box center [893, 291] width 496 height 440
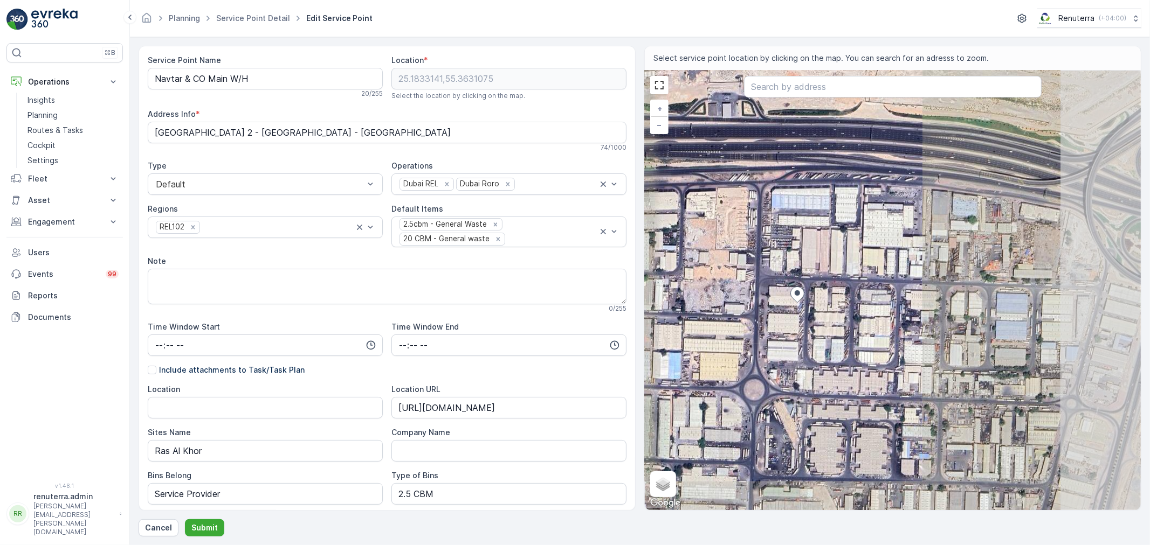
drag, startPoint x: 979, startPoint y: 261, endPoint x: 789, endPoint y: 321, distance: 199.4
click at [789, 321] on div "+ − Satellite Roadmap Terrain Hybrid Leaflet Keyboard shortcuts Map Data Imager…" at bounding box center [893, 291] width 496 height 440
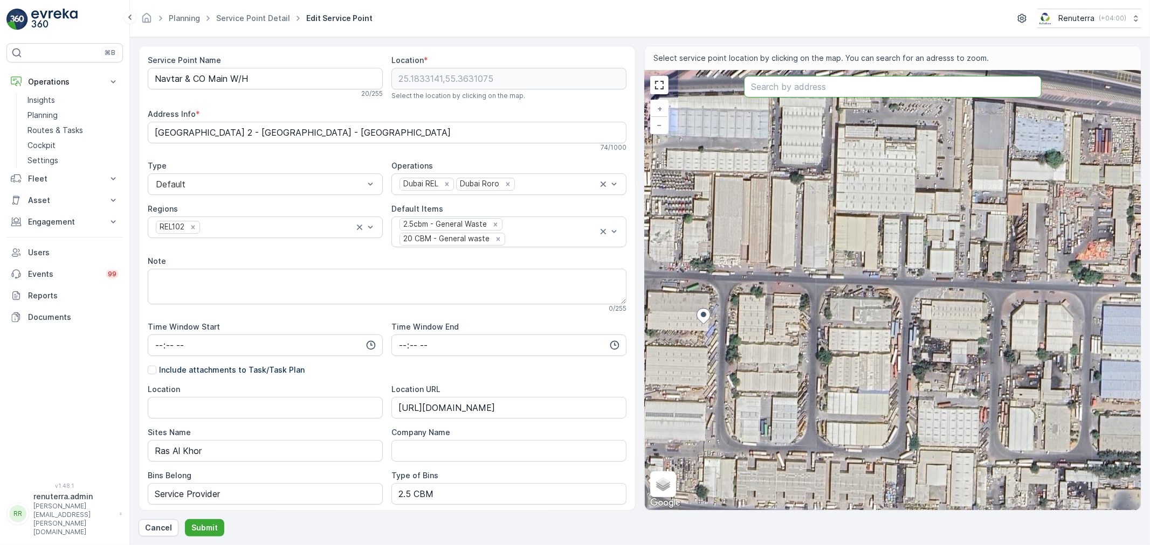
click at [874, 88] on input "text" at bounding box center [893, 87] width 298 height 22
paste input "Head On Technical Services"
type input "Head On Technical Services"
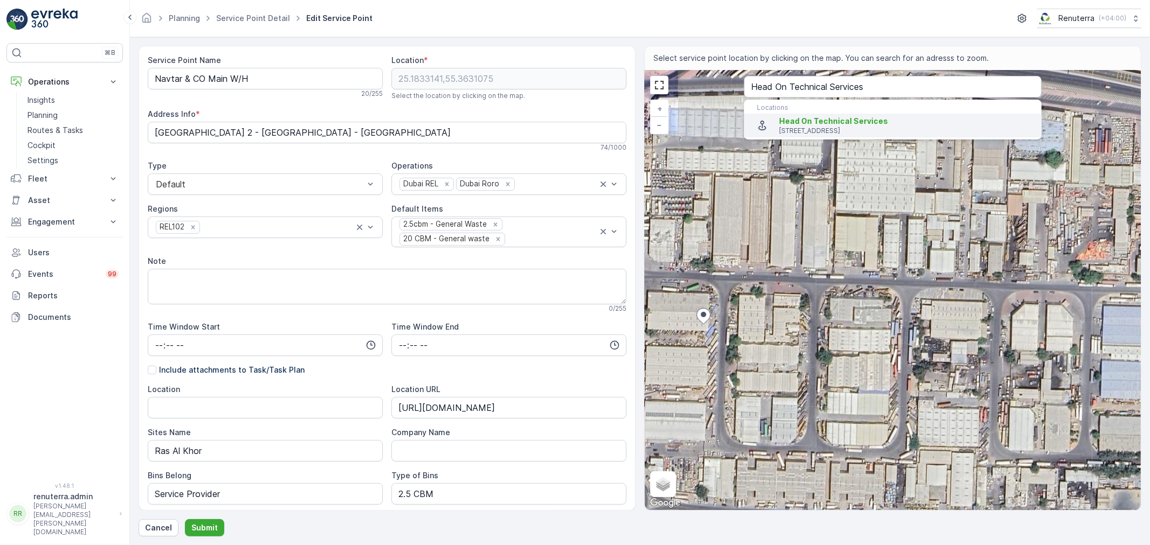
click at [833, 126] on span "Head On Technical Services" at bounding box center [906, 121] width 254 height 11
type input "25.1780583,55.3565181"
type Info "17 14A Street - Ras Al Khor Industrial Area - Ras Al Khor Industrial Area 2 - D…"
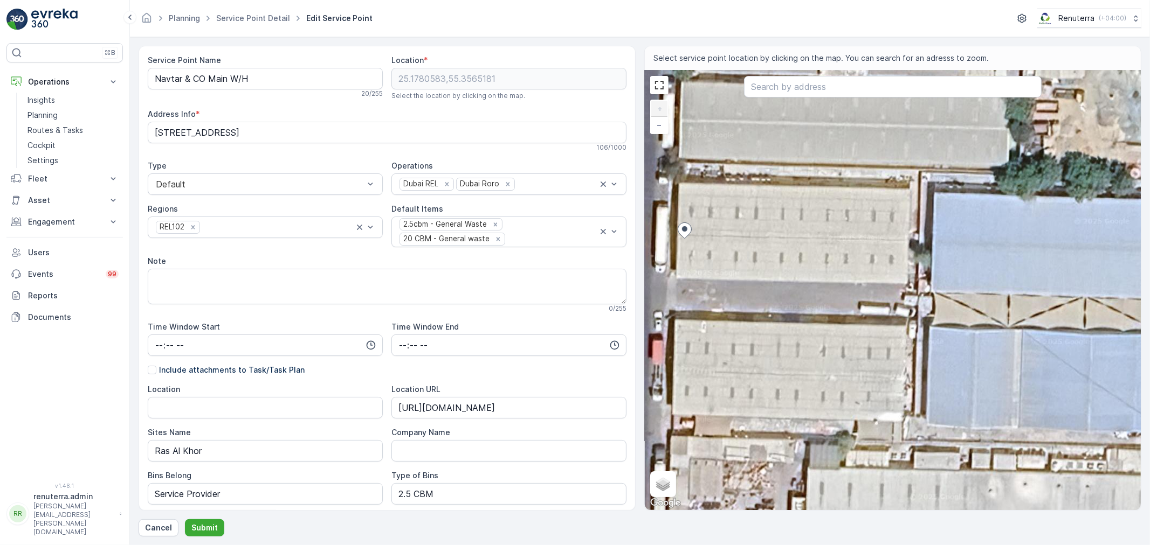
click at [828, 314] on div "+ − Satellite Roadmap Terrain Hybrid Leaflet Keyboard shortcuts Map Data Imager…" at bounding box center [893, 291] width 496 height 440
type input "25.17788898449661,55.35687501849501"
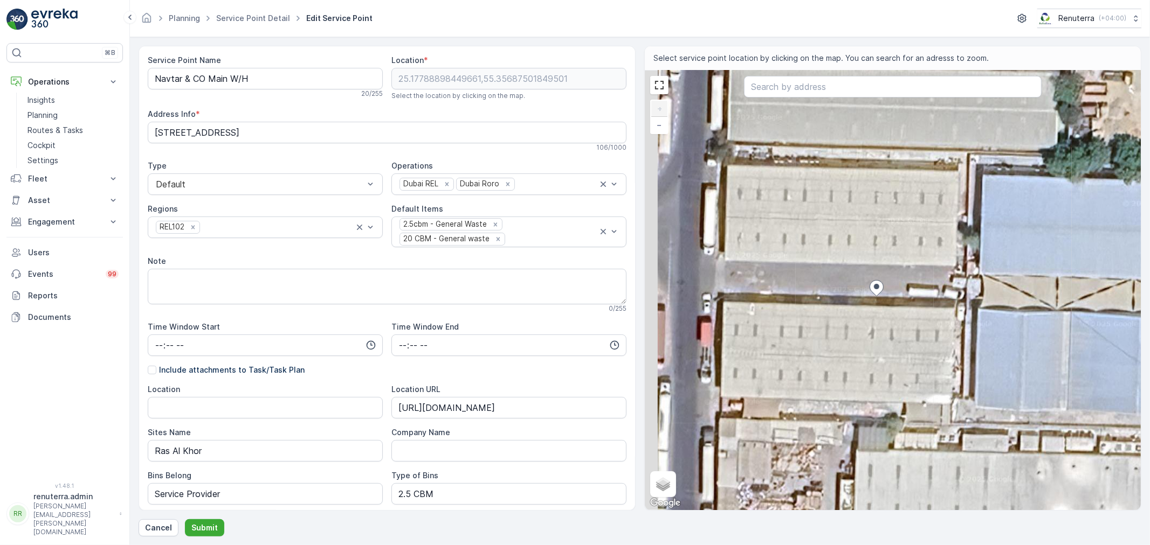
type Info "59H4+4WW - Ras Al Khor Industrial Area - Ras Al Khor Industrial Area 2 - Dubai …"
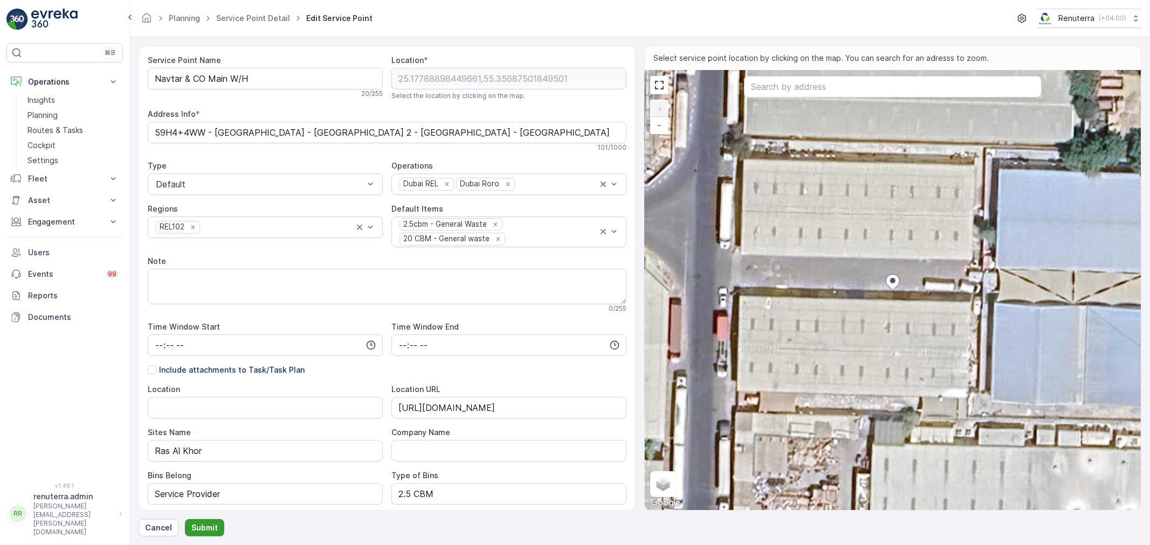
click at [202, 529] on p "Submit" at bounding box center [204, 528] width 26 height 11
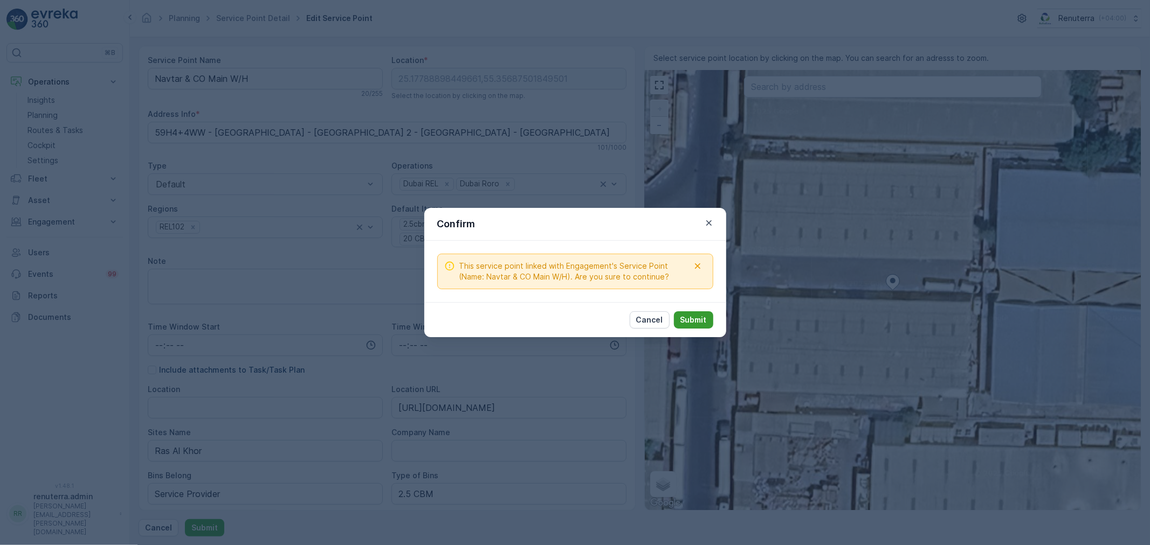
click at [708, 317] on button "Submit" at bounding box center [693, 320] width 39 height 17
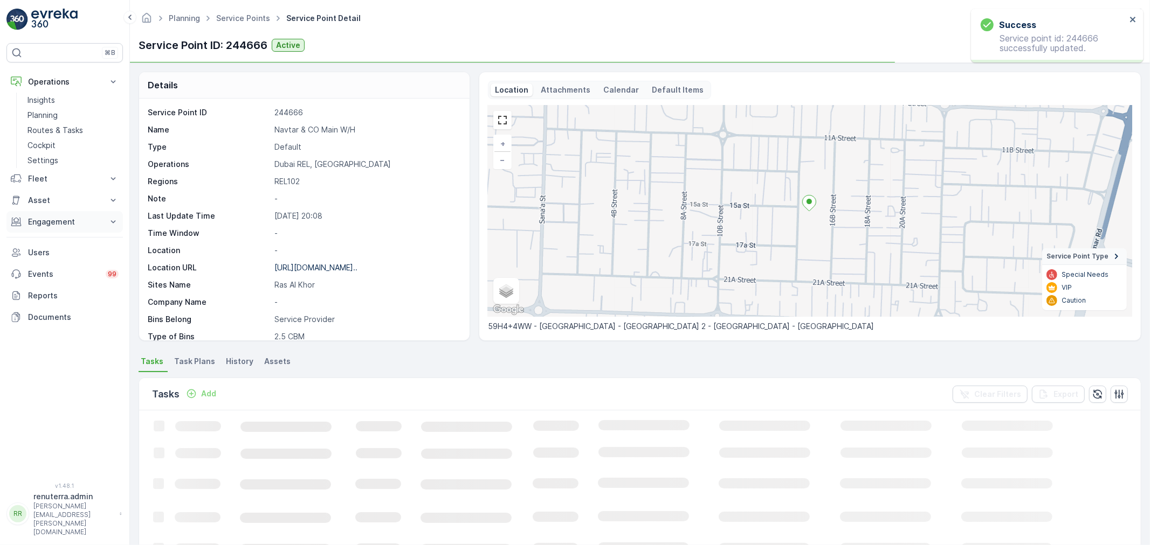
click at [74, 222] on p "Engagement" at bounding box center [64, 222] width 73 height 11
click at [57, 283] on p "Service Points" at bounding box center [53, 285] width 52 height 11
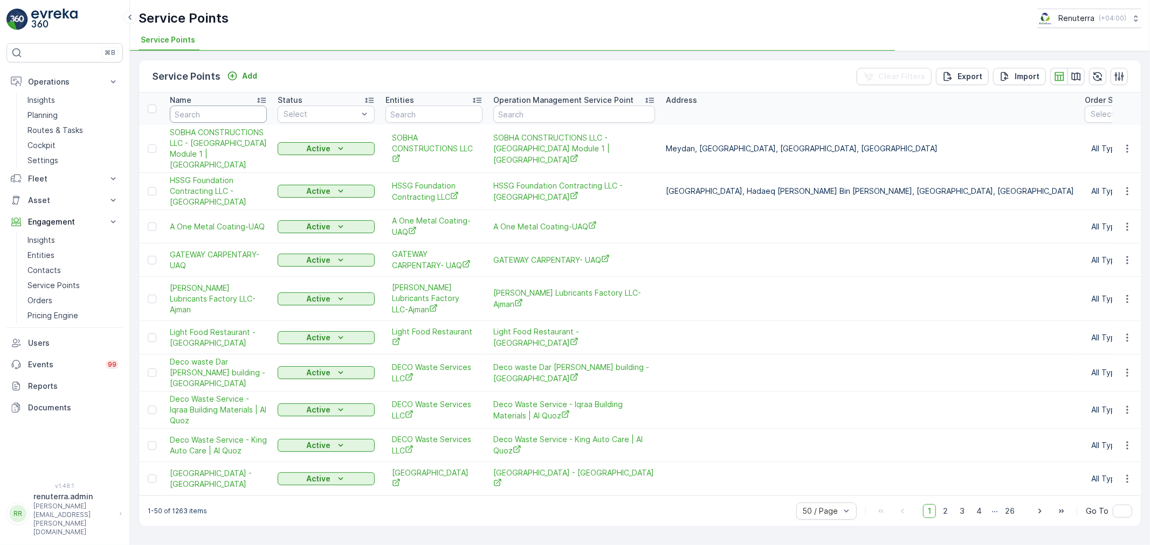
click at [212, 113] on input "text" at bounding box center [218, 114] width 97 height 17
type input "na"
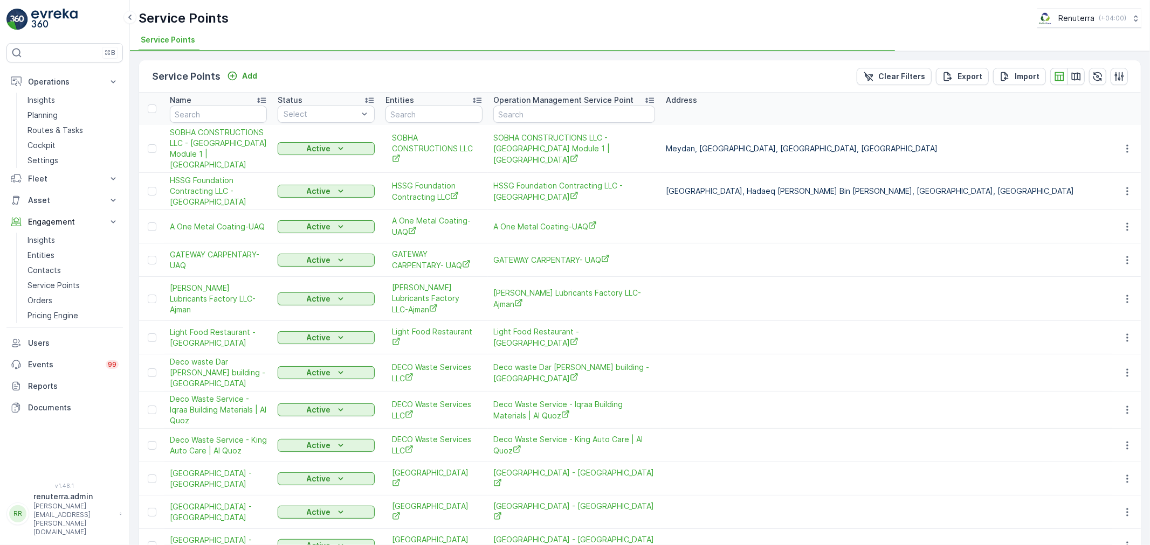
type input "nava"
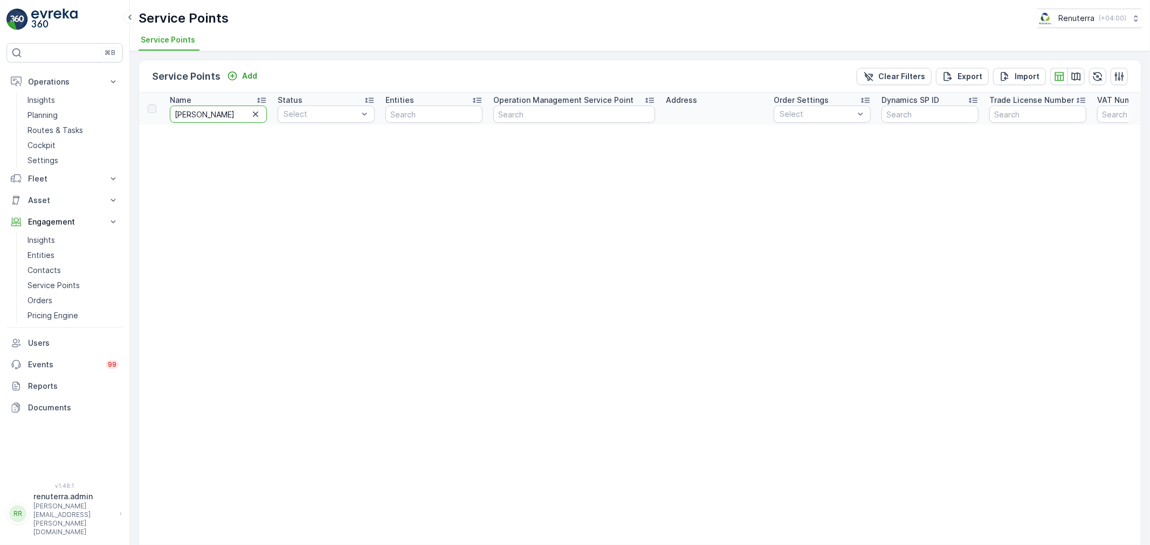
click at [239, 112] on input "nava" at bounding box center [218, 114] width 97 height 17
type input "nav"
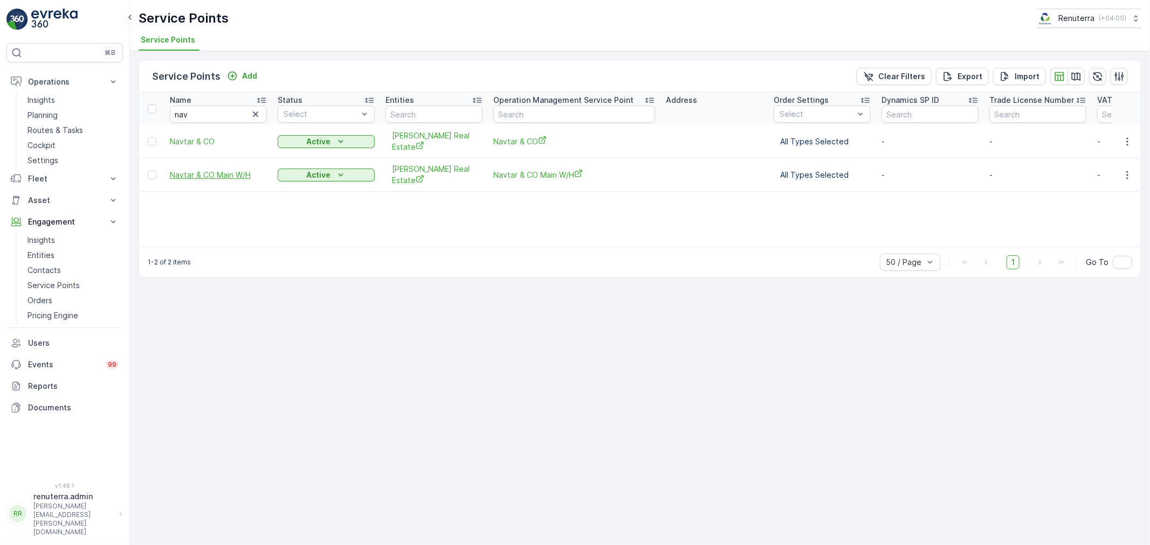
click at [219, 170] on span "Navtar & CO Main W/H" at bounding box center [218, 175] width 97 height 11
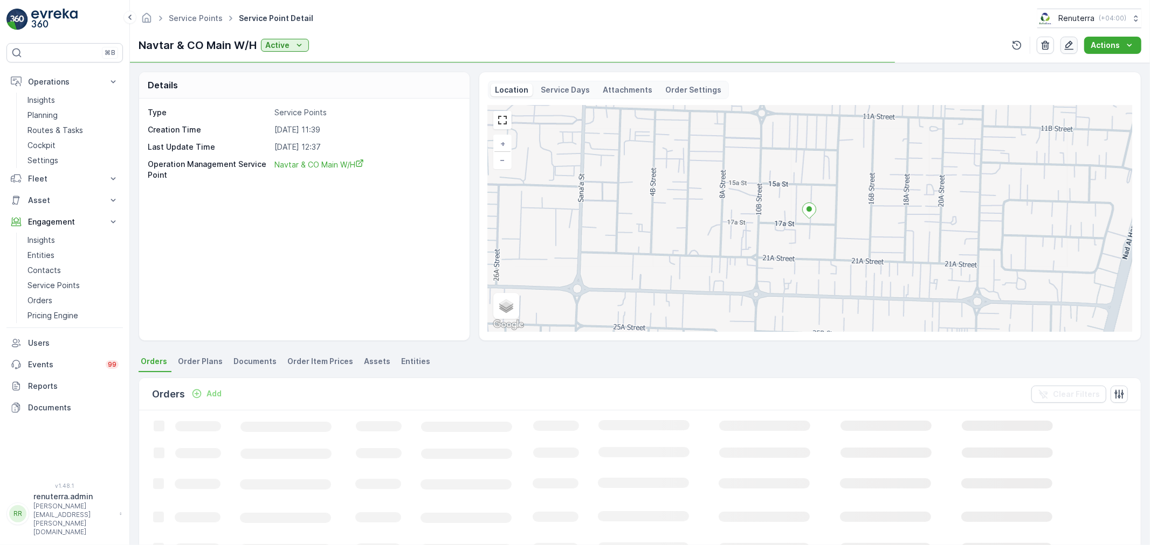
click at [1069, 44] on icon "button" at bounding box center [1068, 45] width 11 height 11
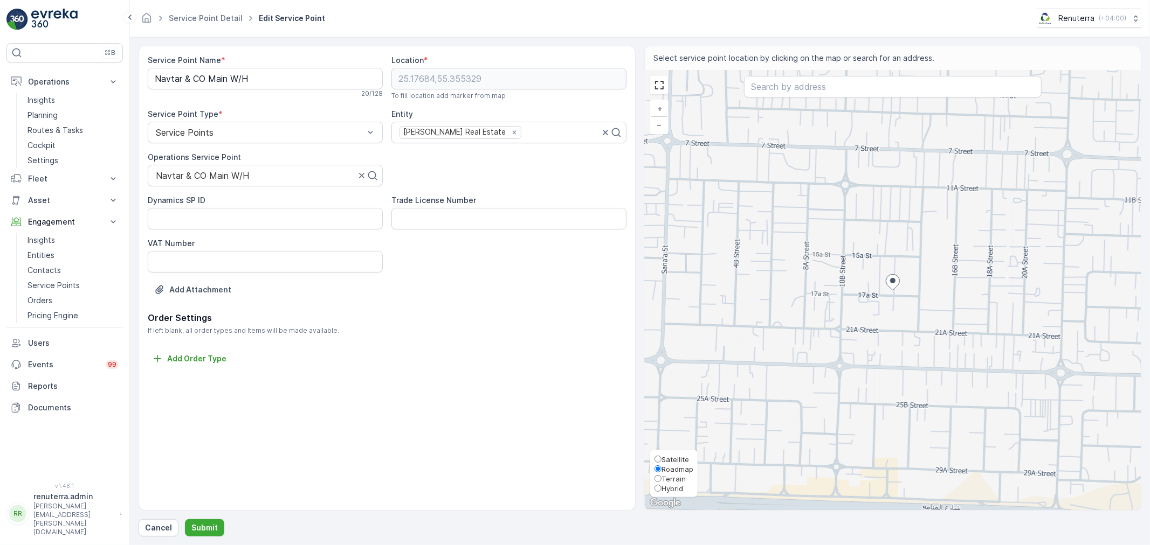
click at [666, 455] on span "Satellite" at bounding box center [674, 459] width 27 height 9
click at [661, 456] on input "Satellite" at bounding box center [657, 459] width 7 height 7
radio input "true"
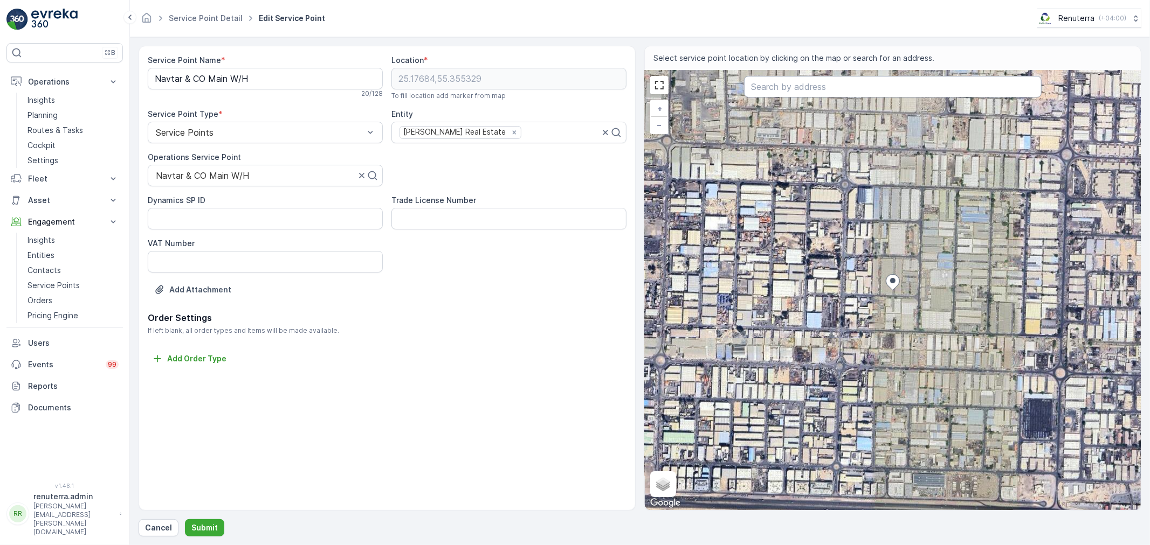
click at [929, 92] on input "text" at bounding box center [893, 87] width 298 height 22
paste input "Head On Technical Services"
type input "Head On Technical Services"
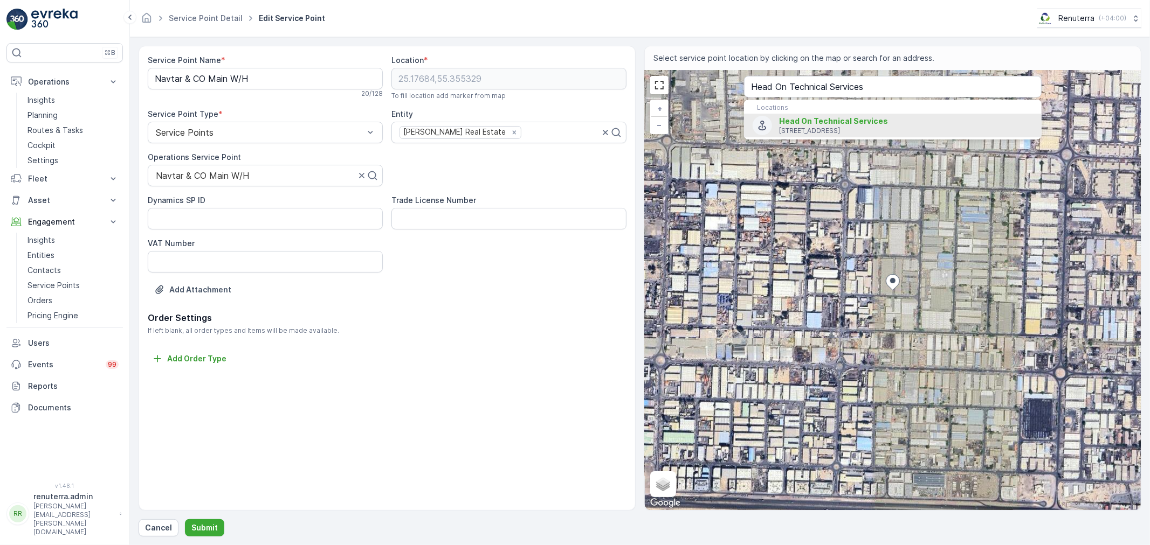
click at [835, 116] on span "Head On Technical Services" at bounding box center [906, 121] width 254 height 11
type input "25.1780583,55.3565181"
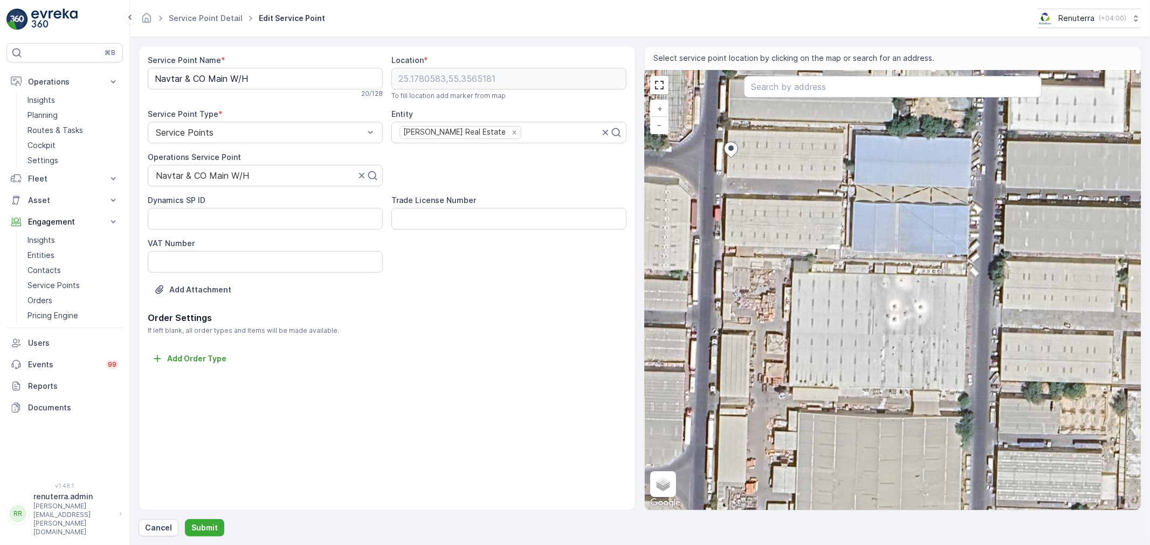
click at [804, 192] on div "+ − Satellite Roadmap Terrain Hybrid Leaflet Keyboard shortcuts Map Data Imager…" at bounding box center [893, 291] width 496 height 440
type input "25.177906575870292,55.35688271915763"
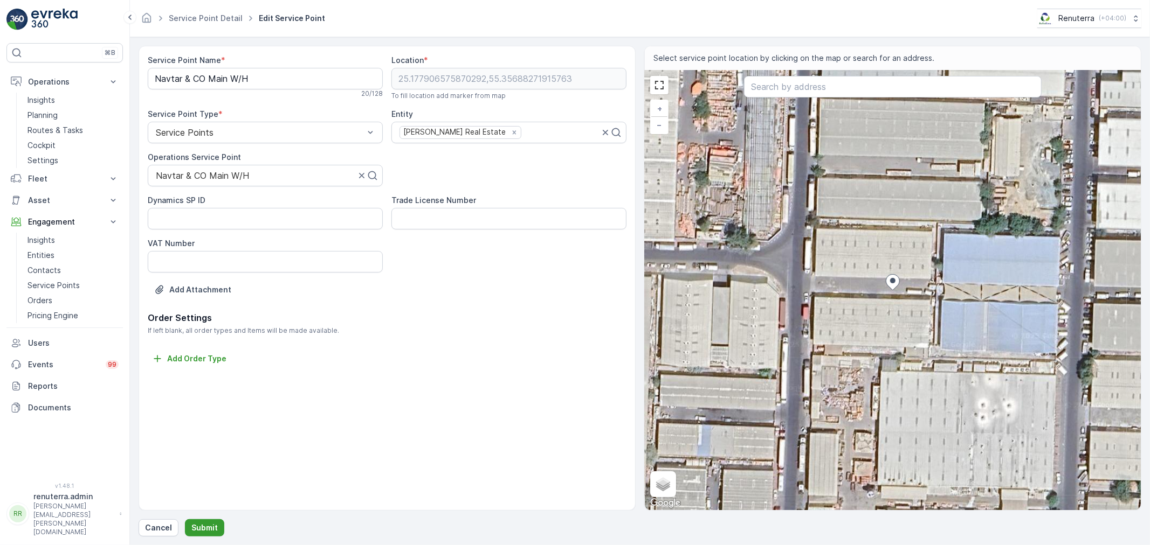
click at [185, 527] on button "Submit" at bounding box center [204, 528] width 39 height 17
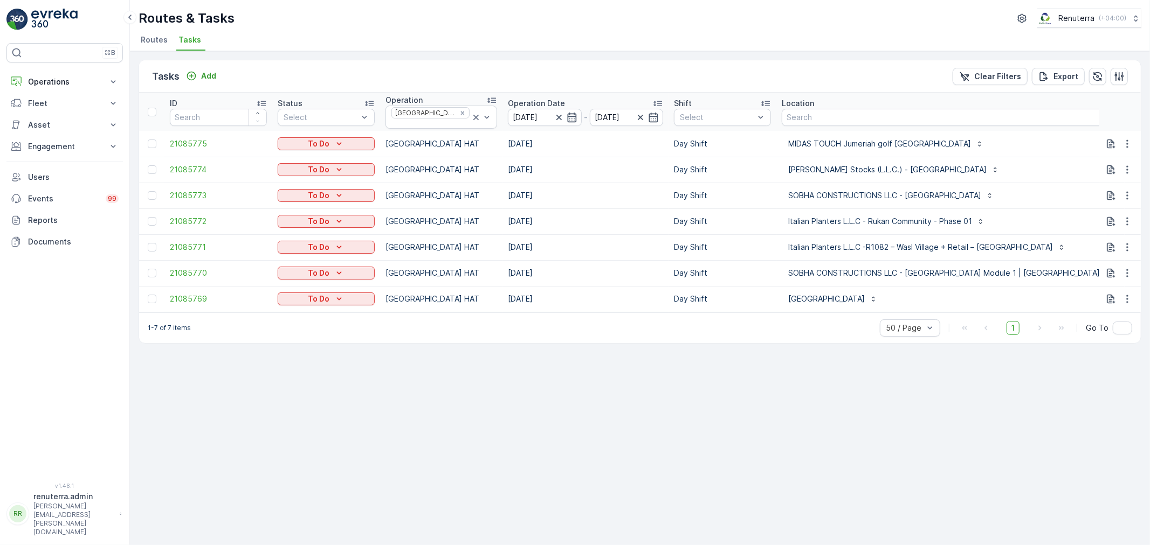
type input "102"
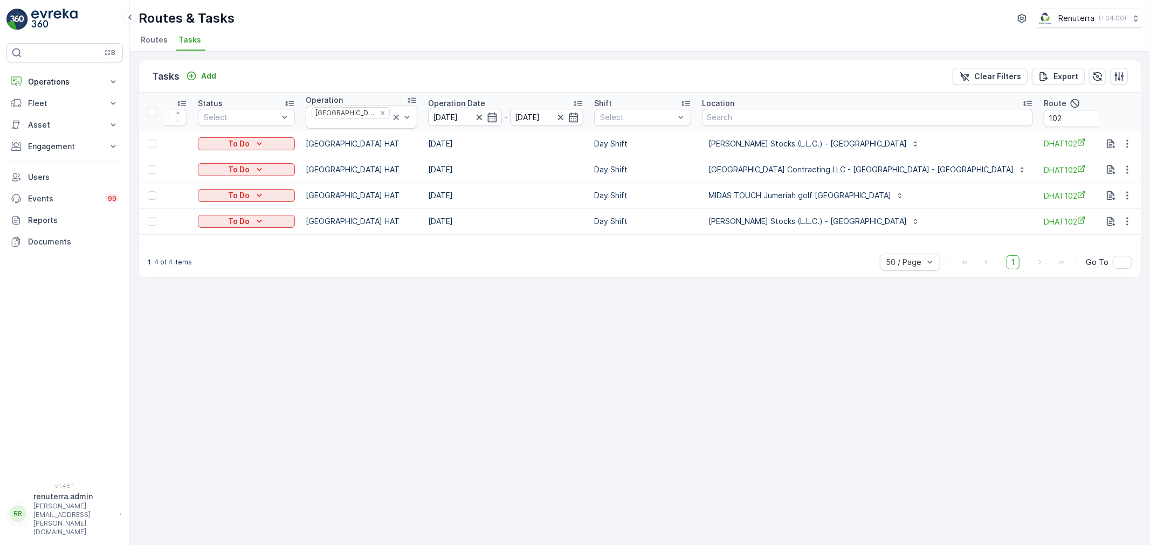
scroll to position [0, 88]
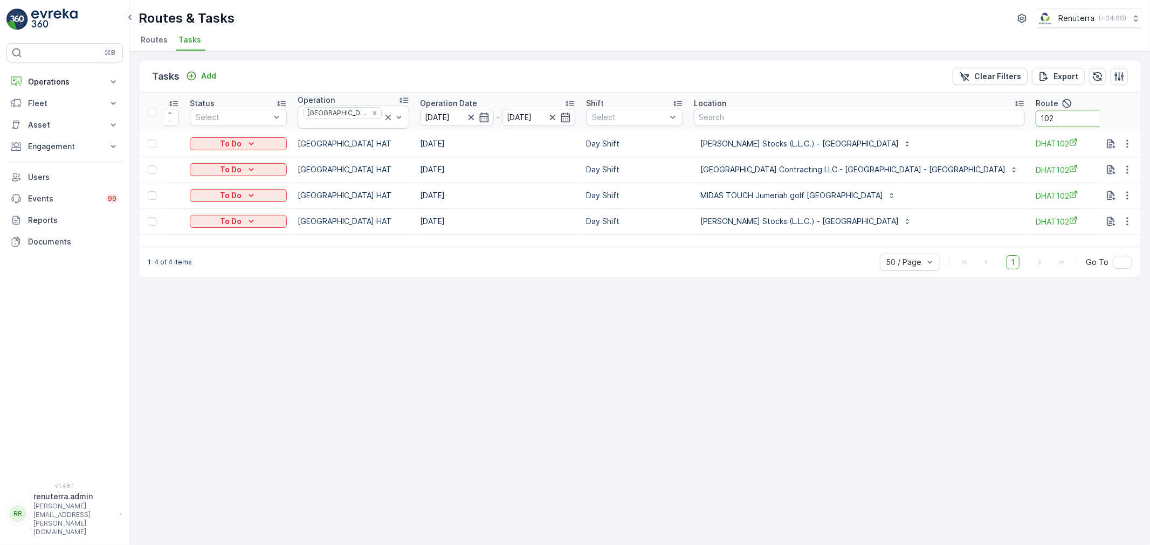
drag, startPoint x: 1051, startPoint y: 115, endPoint x: 1020, endPoint y: 114, distance: 30.7
click at [1030, 114] on th "Route 102" at bounding box center [1084, 112] width 108 height 38
type input "101"
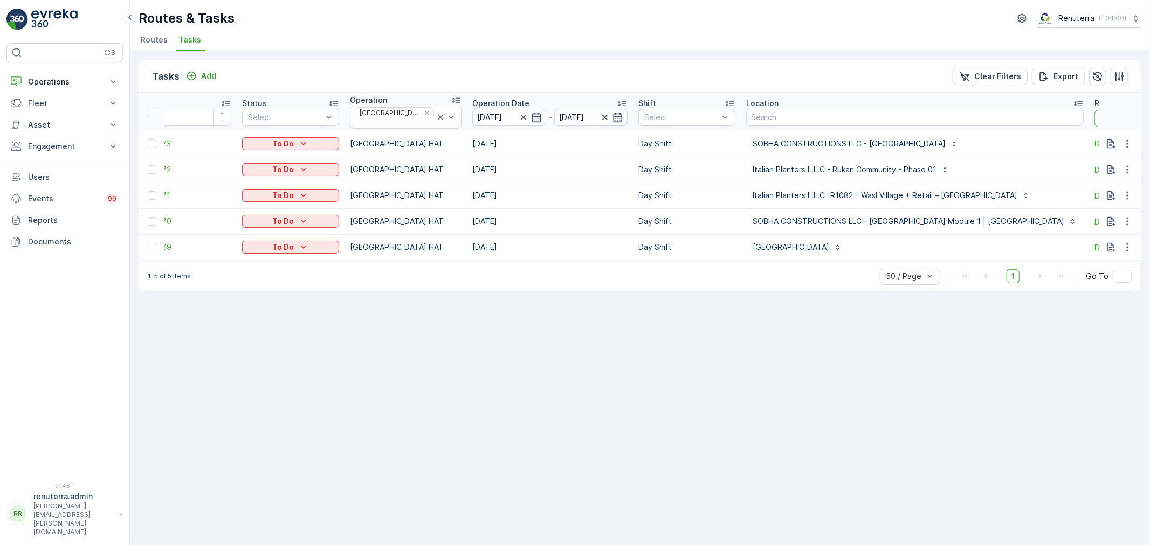
click at [1094, 116] on input "101" at bounding box center [1142, 118] width 97 height 17
type input "103"
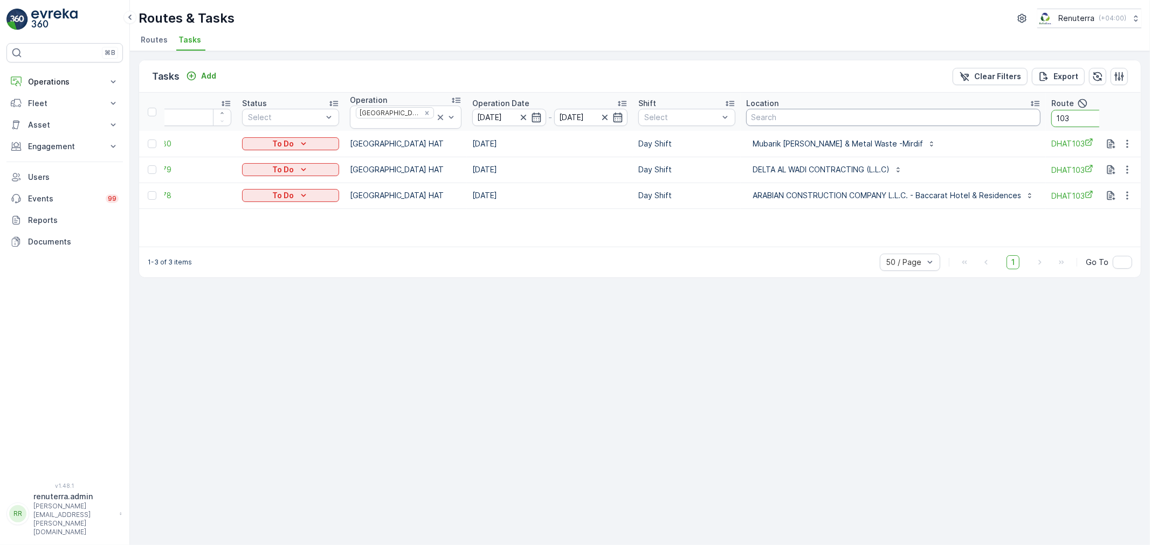
drag, startPoint x: 1064, startPoint y: 119, endPoint x: 1006, endPoint y: 112, distance: 58.6
click at [1006, 112] on tr "ID Status Select Operation [GEOGRAPHIC_DATA] HAT Operation Date [DATE] - [DATE]…" at bounding box center [649, 112] width 1092 height 38
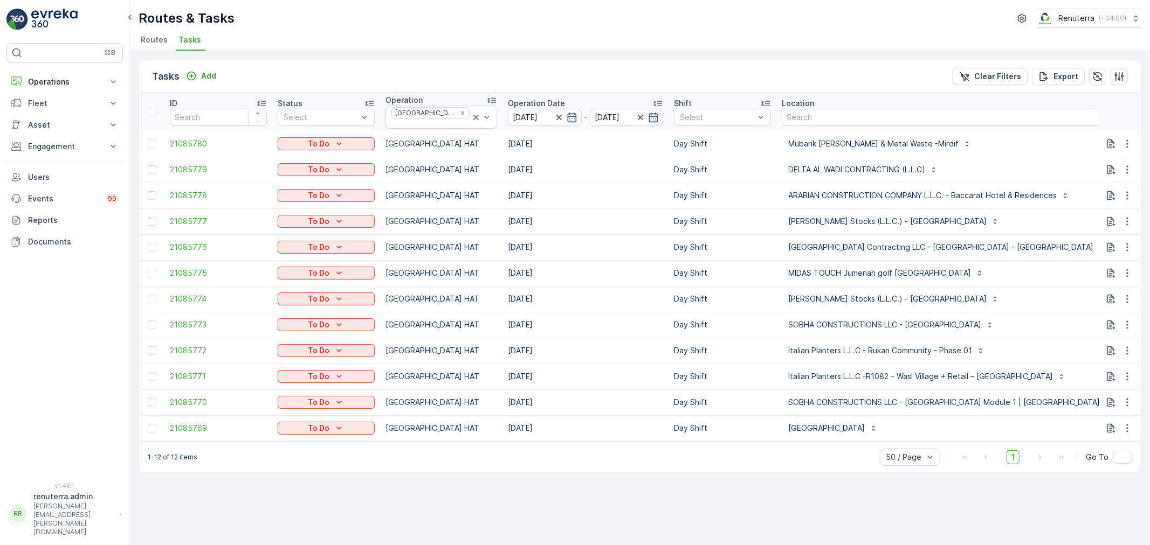
click at [152, 39] on span "Routes" at bounding box center [154, 39] width 27 height 11
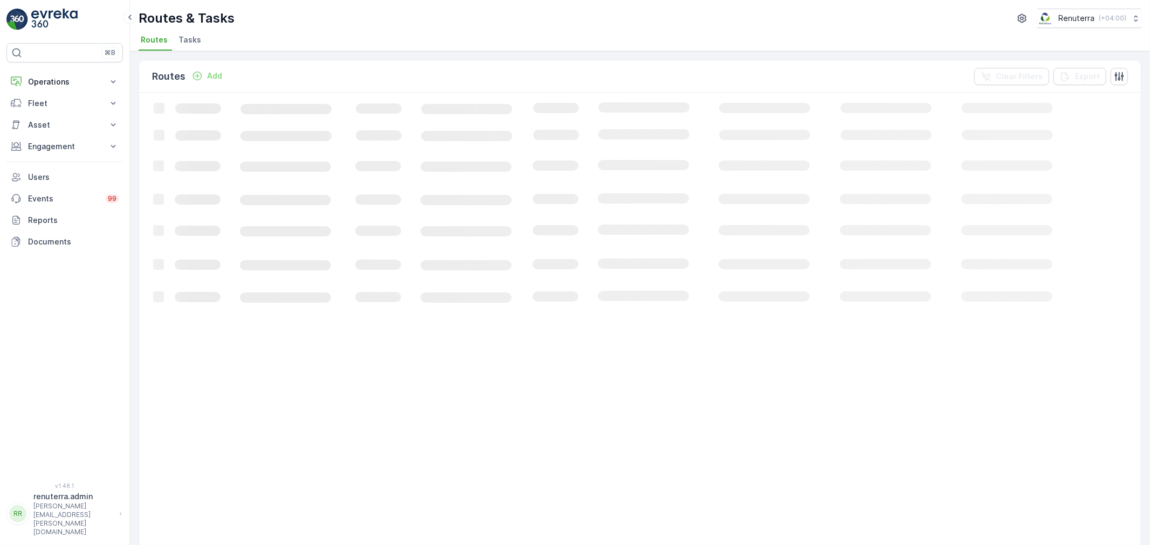
click at [185, 39] on span "Tasks" at bounding box center [189, 39] width 23 height 11
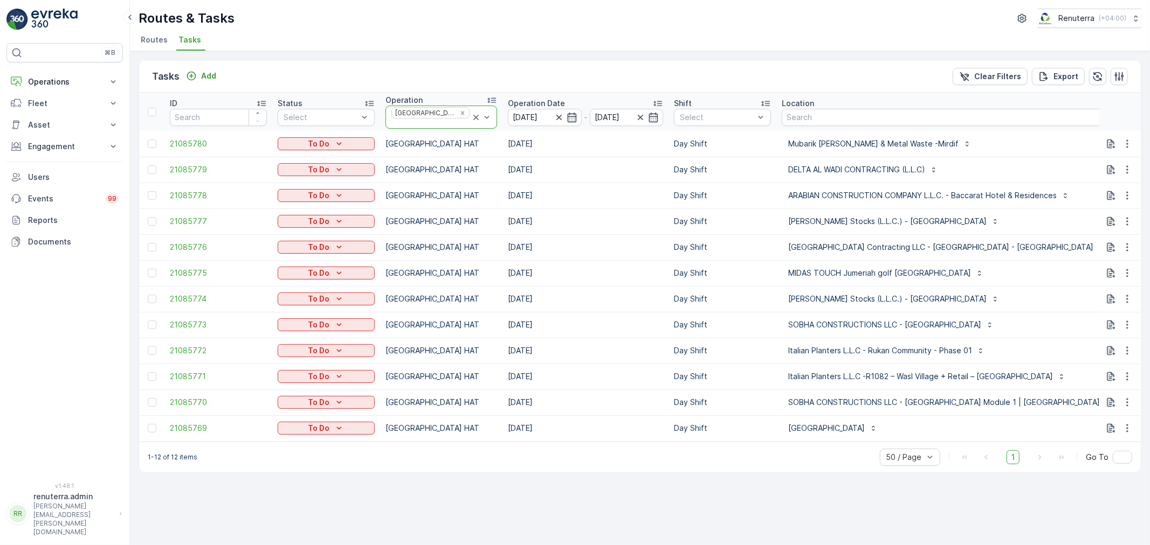
click at [473, 115] on icon at bounding box center [475, 117] width 5 height 5
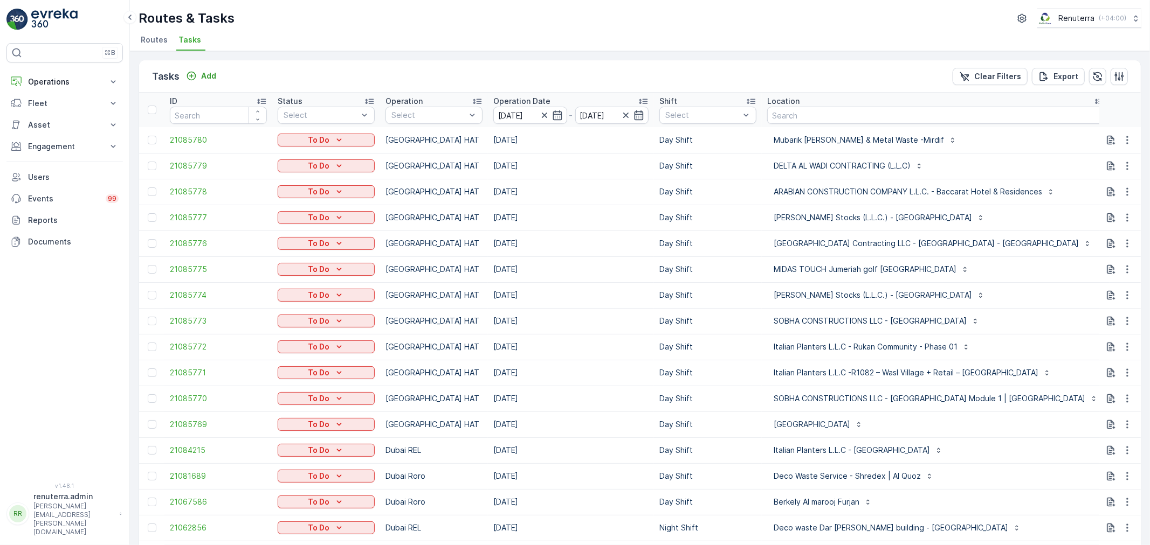
click at [464, 113] on div at bounding box center [428, 115] width 77 height 9
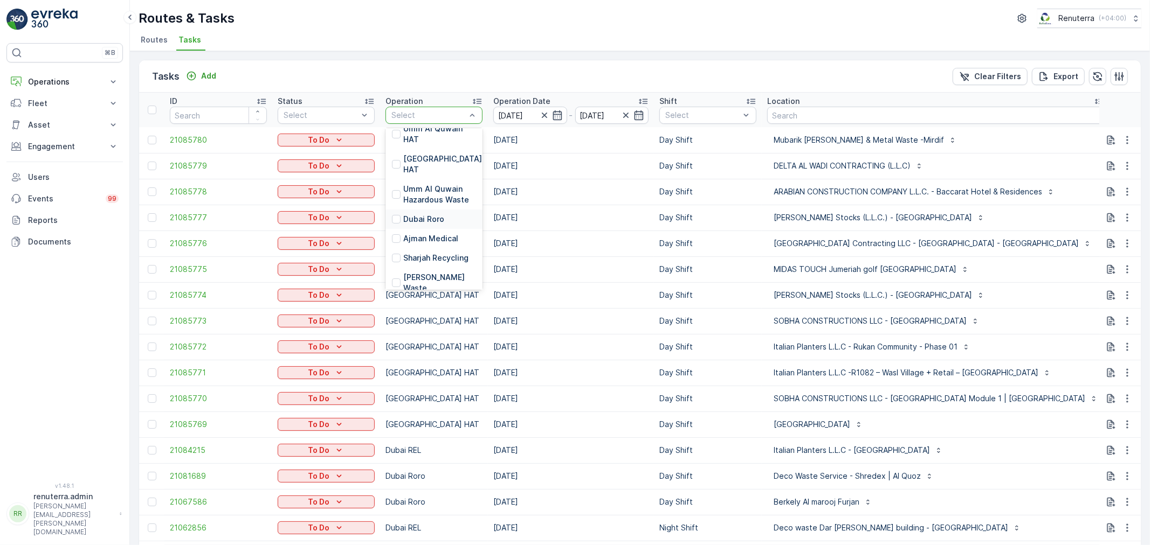
click at [407, 214] on p "Dubai Roro" at bounding box center [423, 219] width 41 height 11
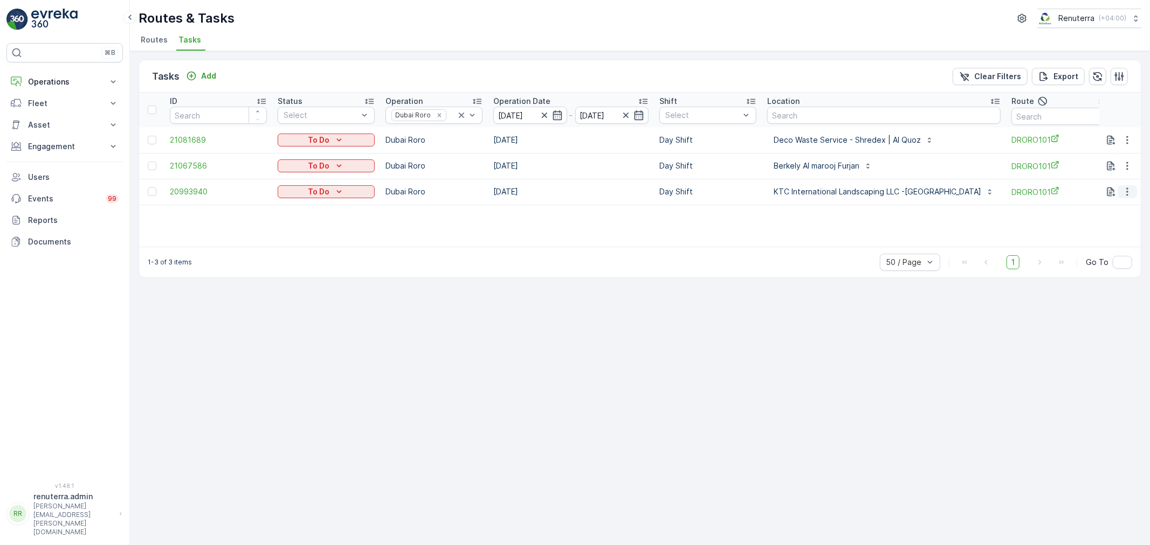
click at [1128, 190] on icon "button" at bounding box center [1127, 191] width 11 height 11
click at [1098, 255] on span "Remove from Route" at bounding box center [1109, 252] width 73 height 11
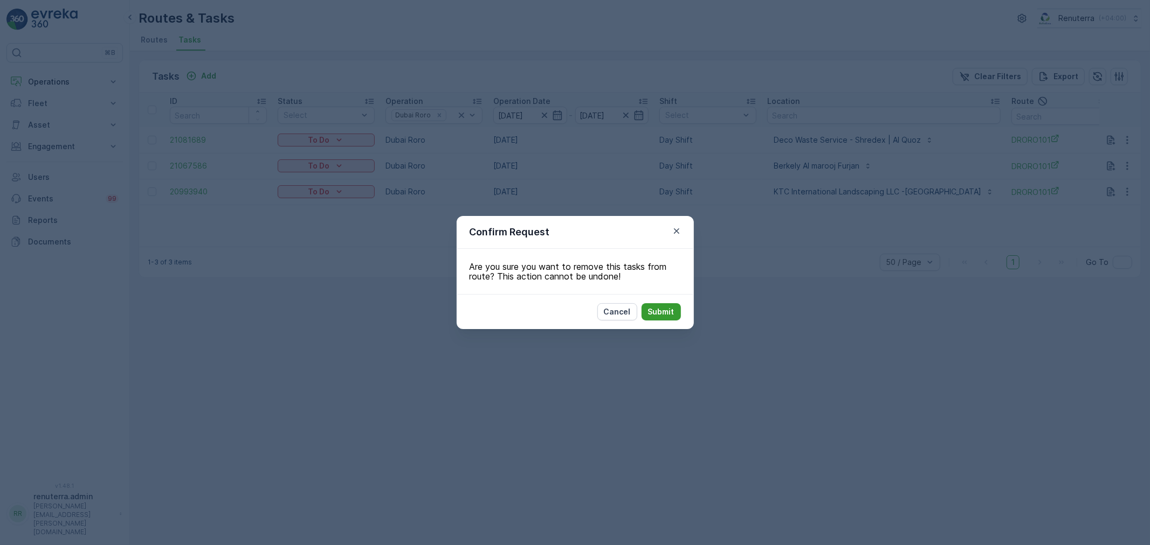
click at [671, 308] on p "Submit" at bounding box center [661, 312] width 26 height 11
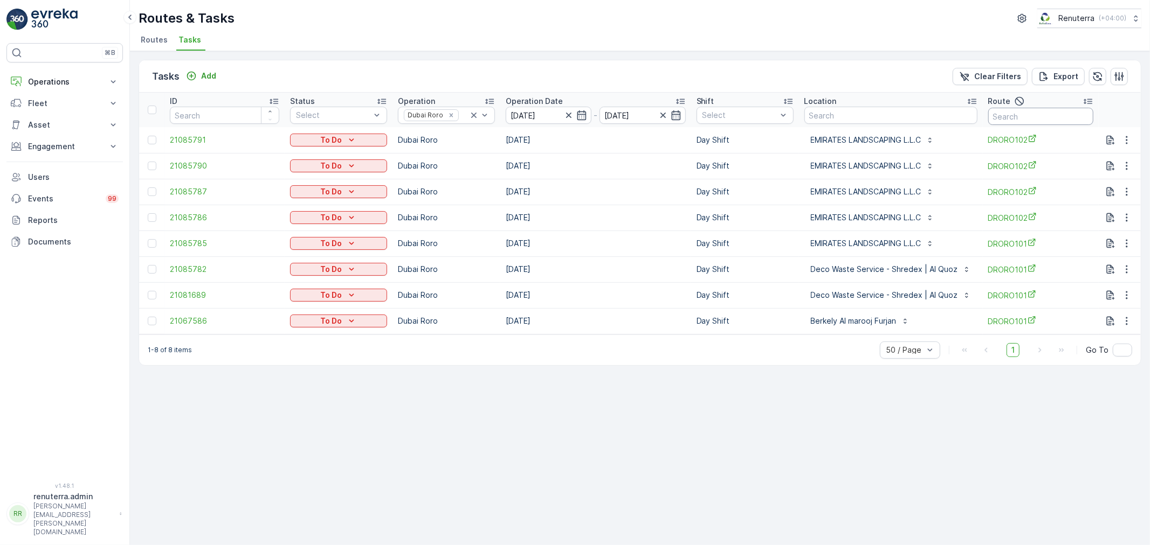
click at [1022, 117] on input "text" at bounding box center [1040, 116] width 105 height 17
type input "102"
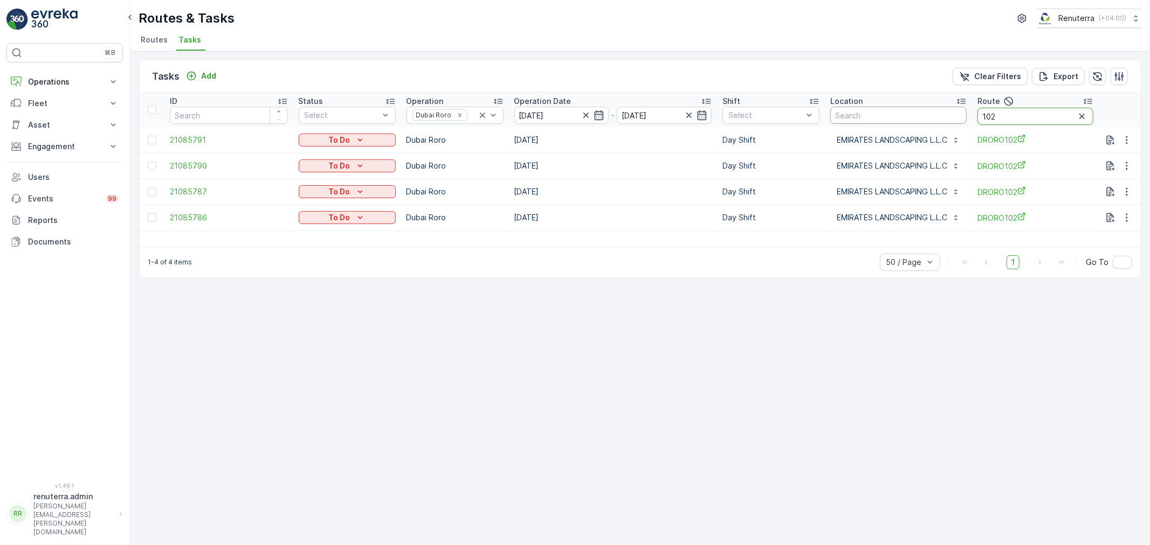
drag, startPoint x: 1022, startPoint y: 116, endPoint x: 947, endPoint y: 110, distance: 75.7
click at [947, 110] on tr "ID Status Select Operation Dubai Roro Operation Date [DATE] - [DATE] Shift Sele…" at bounding box center [639, 110] width 1001 height 34
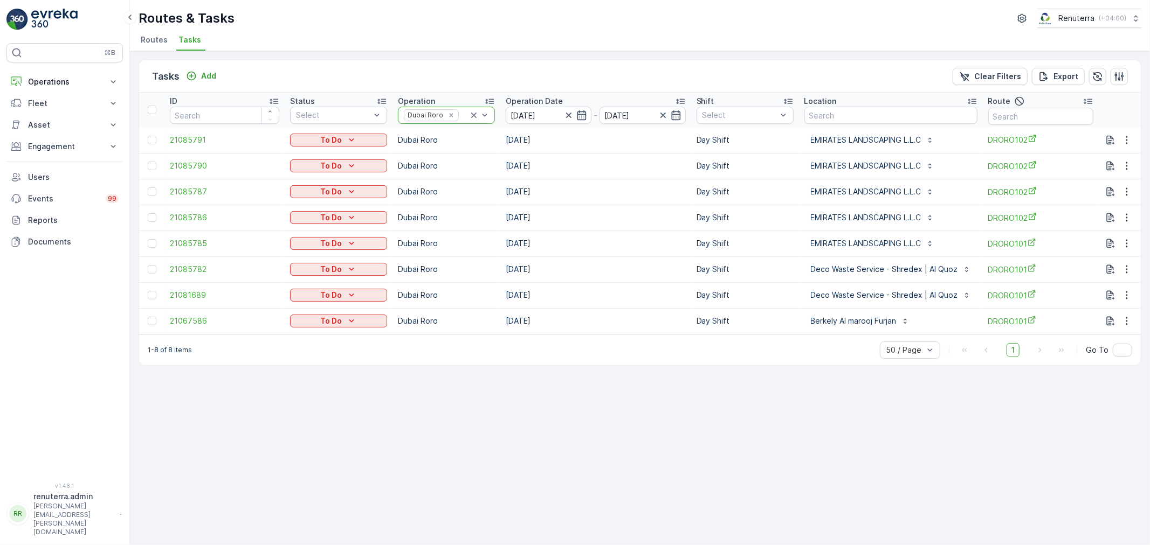
click at [471, 116] on icon at bounding box center [473, 115] width 11 height 11
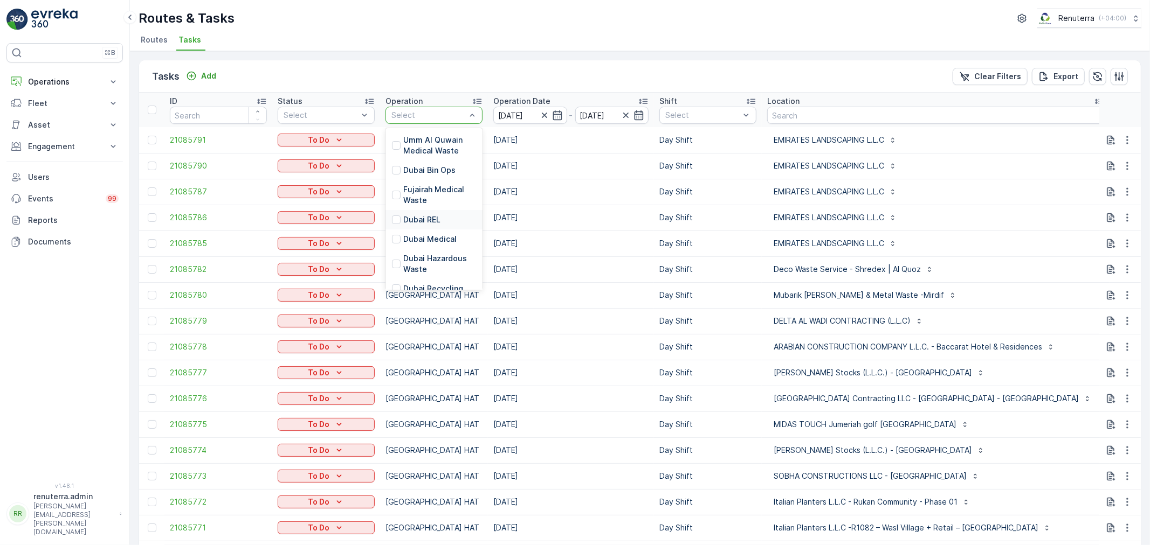
scroll to position [60, 0]
click at [402, 273] on div "[GEOGRAPHIC_DATA] HAT" at bounding box center [437, 284] width 90 height 22
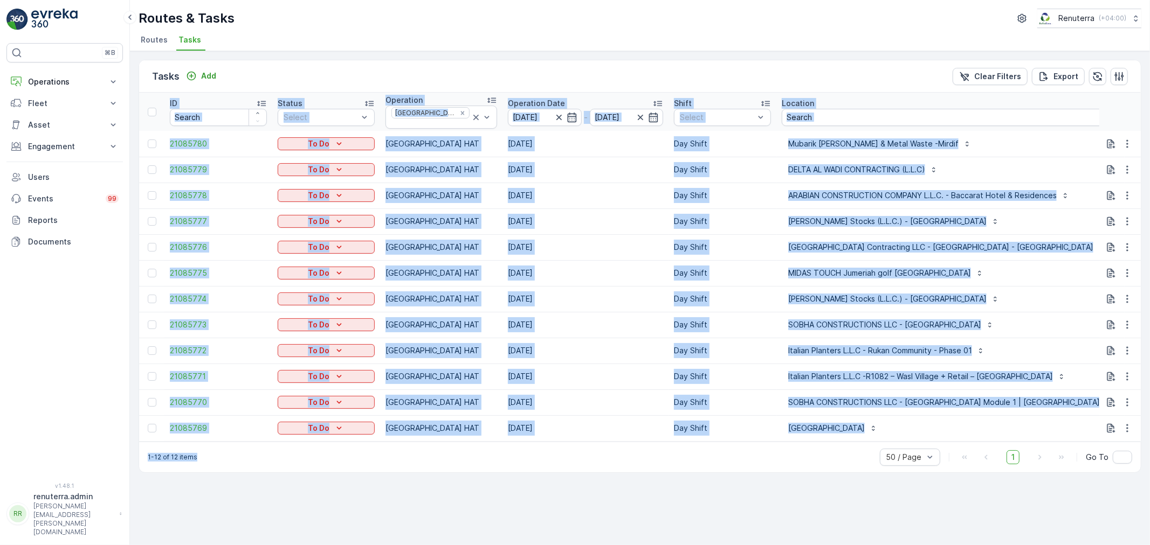
drag, startPoint x: 850, startPoint y: 442, endPoint x: 928, endPoint y: 438, distance: 77.2
click at [928, 438] on div "Tasks Add Clear Filters Export ID Status Select Operation [GEOGRAPHIC_DATA] HAT…" at bounding box center [640, 266] width 1002 height 413
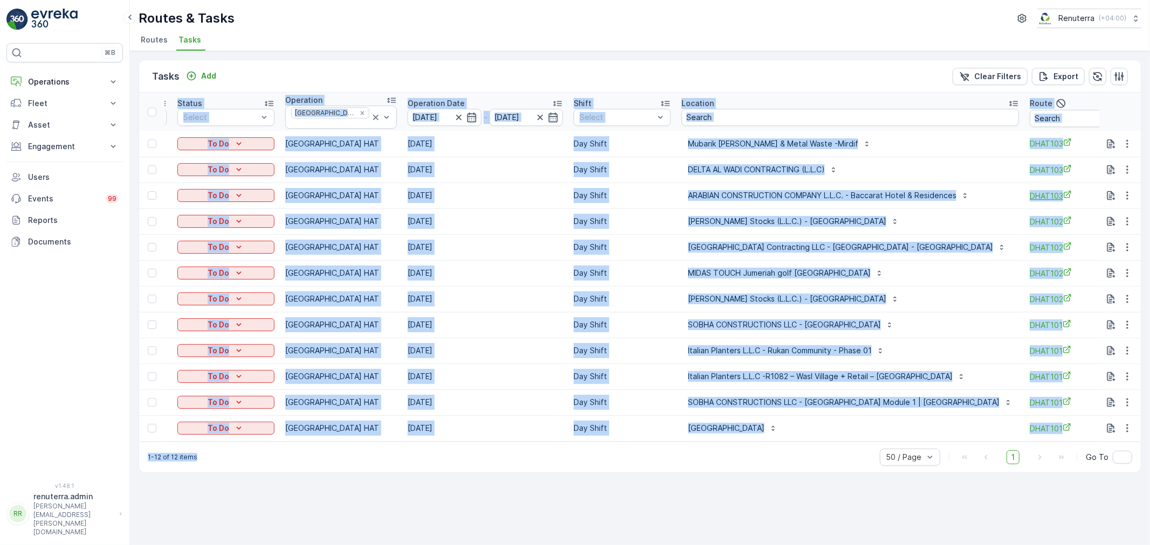
scroll to position [0, 106]
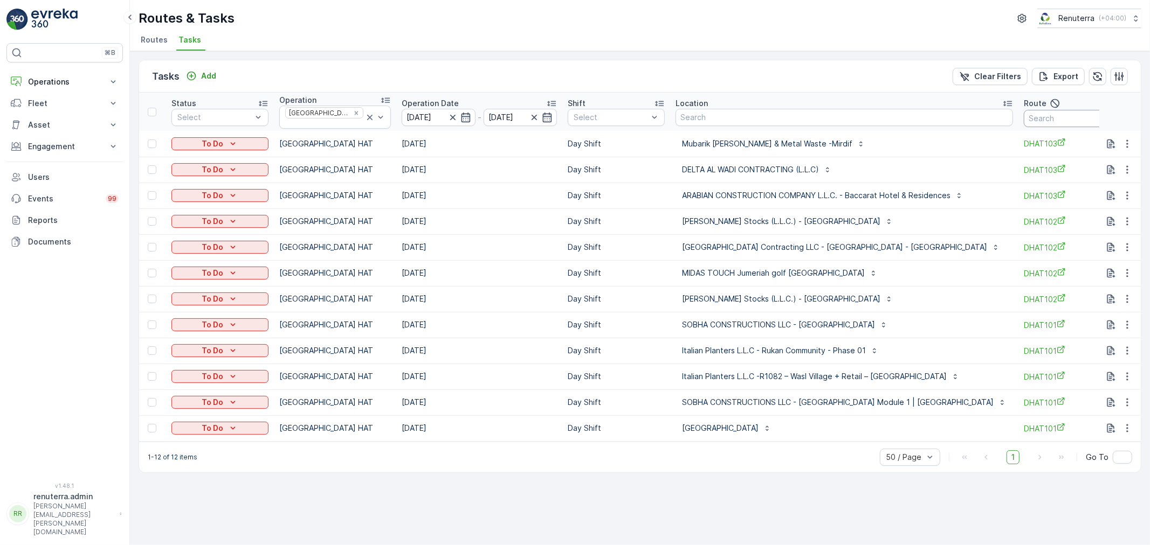
click at [1039, 116] on input "text" at bounding box center [1071, 118] width 97 height 17
type input "101"
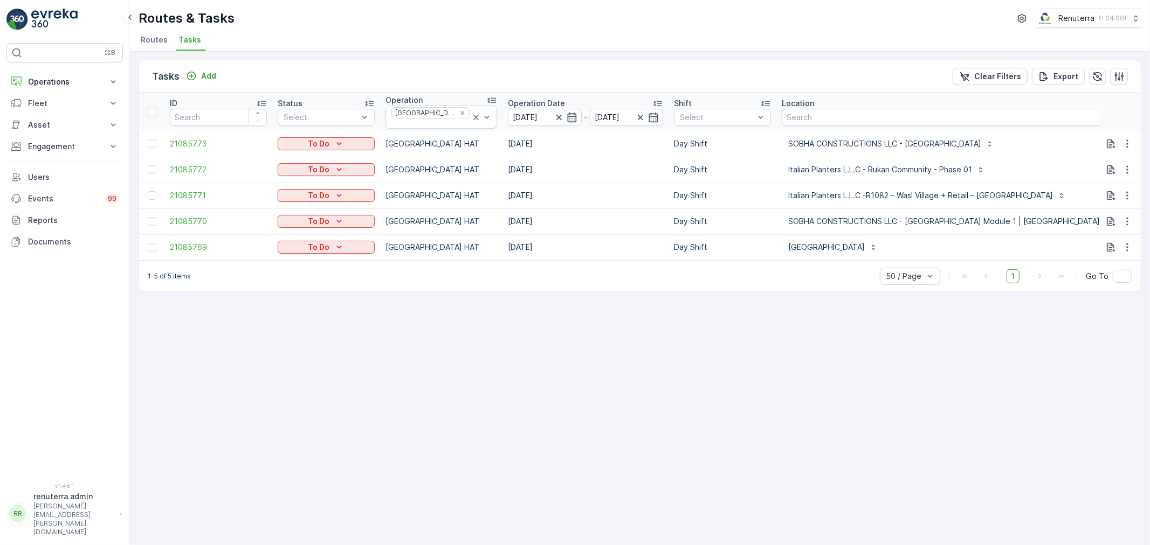
drag, startPoint x: 1097, startPoint y: 117, endPoint x: 1110, endPoint y: 121, distance: 14.0
click at [1110, 121] on tr "ID Status Select Operation [GEOGRAPHIC_DATA] HAT Operation Date [DATE] - [DATE]…" at bounding box center [706, 112] width 1135 height 38
type input "102"
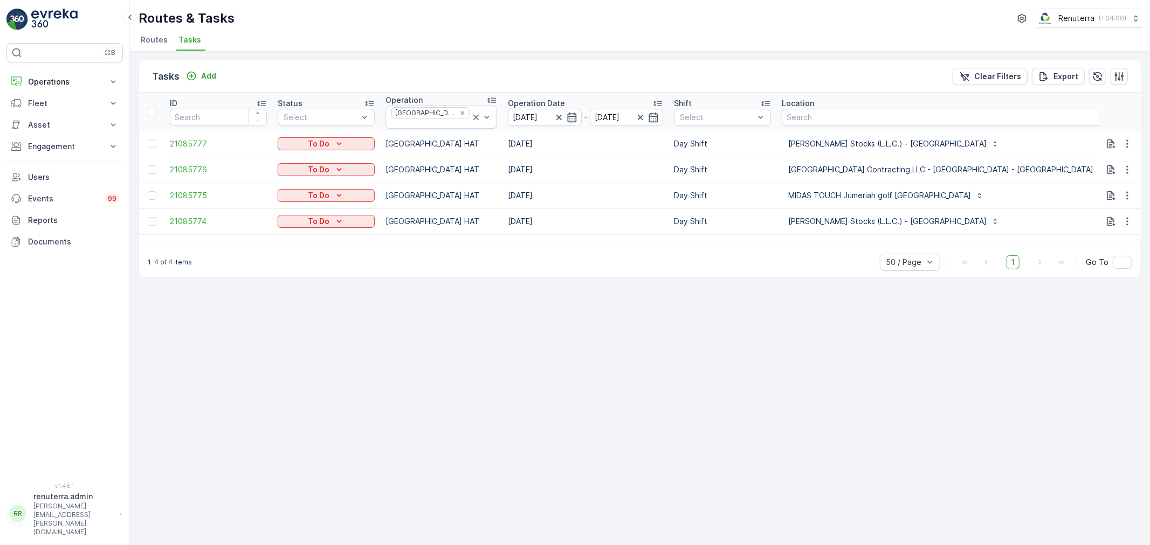
scroll to position [0, 112]
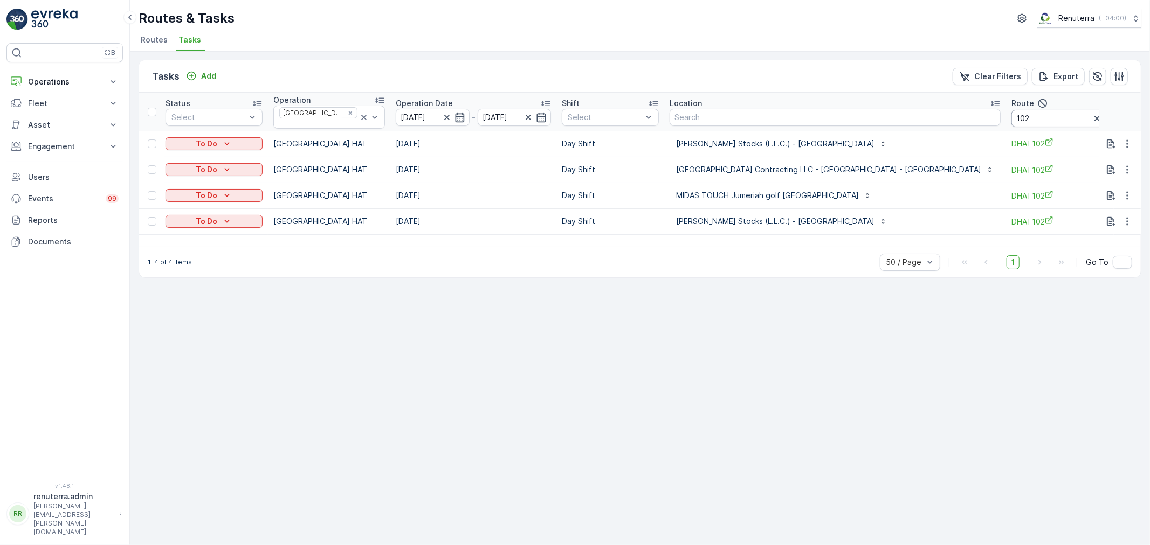
click at [1036, 117] on input "102" at bounding box center [1059, 118] width 97 height 17
type input "103"
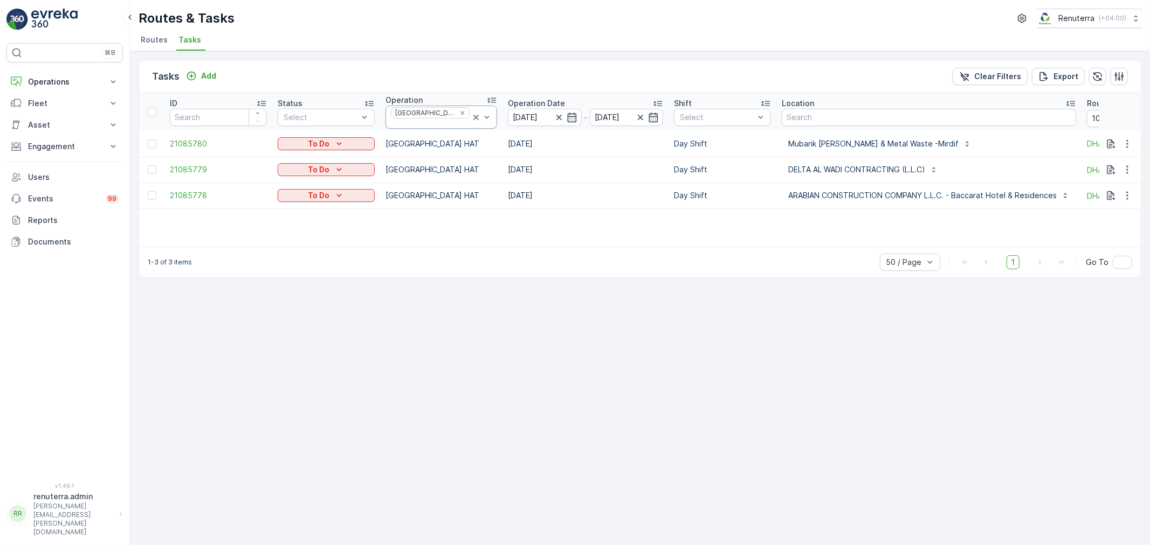
click at [471, 113] on icon at bounding box center [476, 117] width 11 height 11
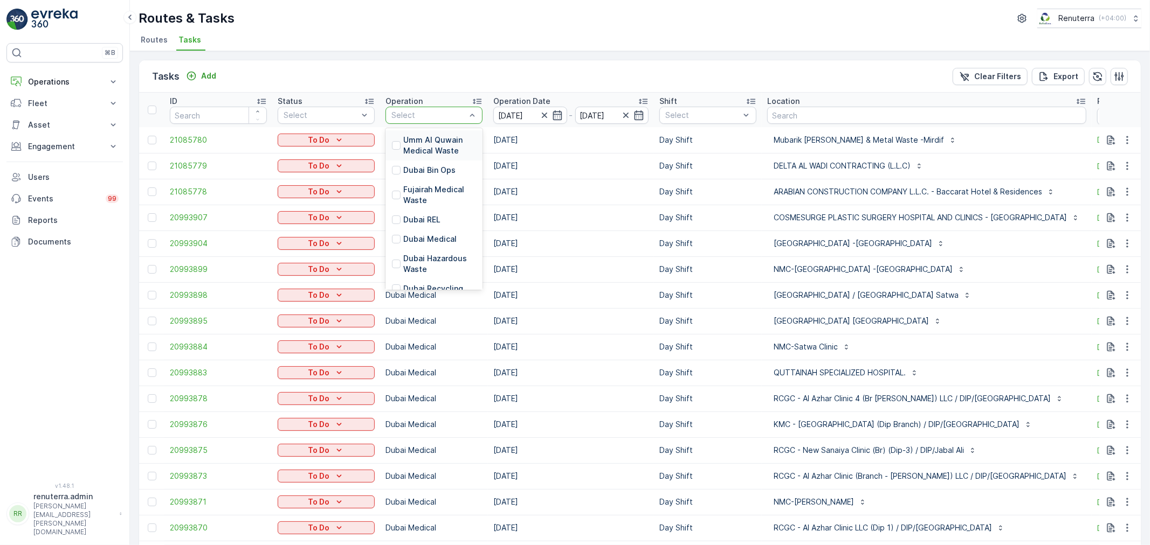
click at [461, 113] on div at bounding box center [428, 115] width 77 height 9
click at [424, 214] on p "Dubai Roro" at bounding box center [423, 219] width 41 height 11
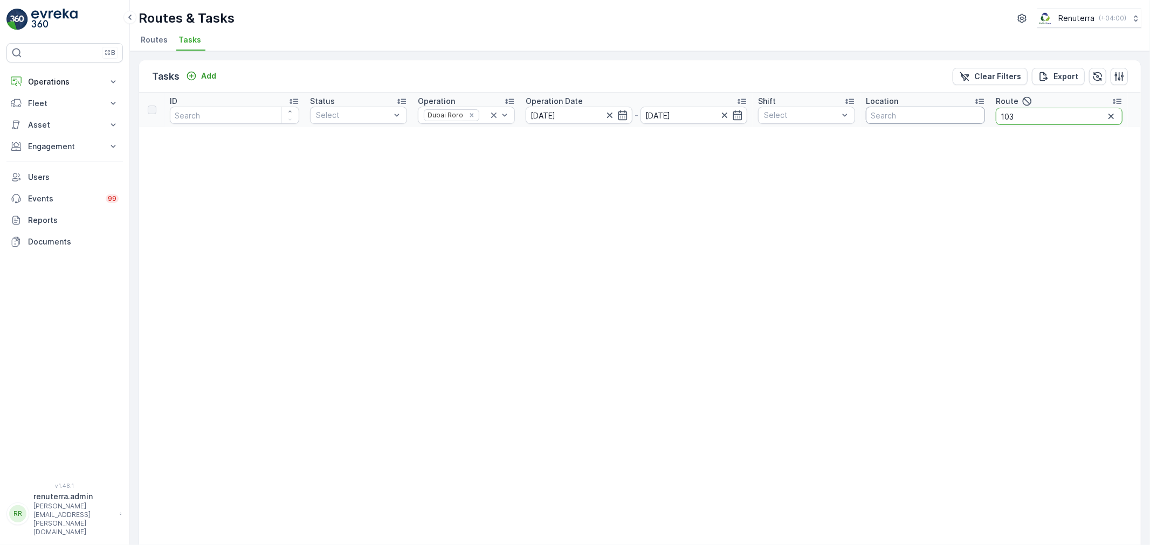
drag, startPoint x: 1030, startPoint y: 120, endPoint x: 967, endPoint y: 116, distance: 62.6
click at [967, 116] on tr "ID Status Select Operation Dubai Roro Operation Date [DATE] - [DATE] Shift Sele…" at bounding box center [639, 110] width 1001 height 34
type input "101"
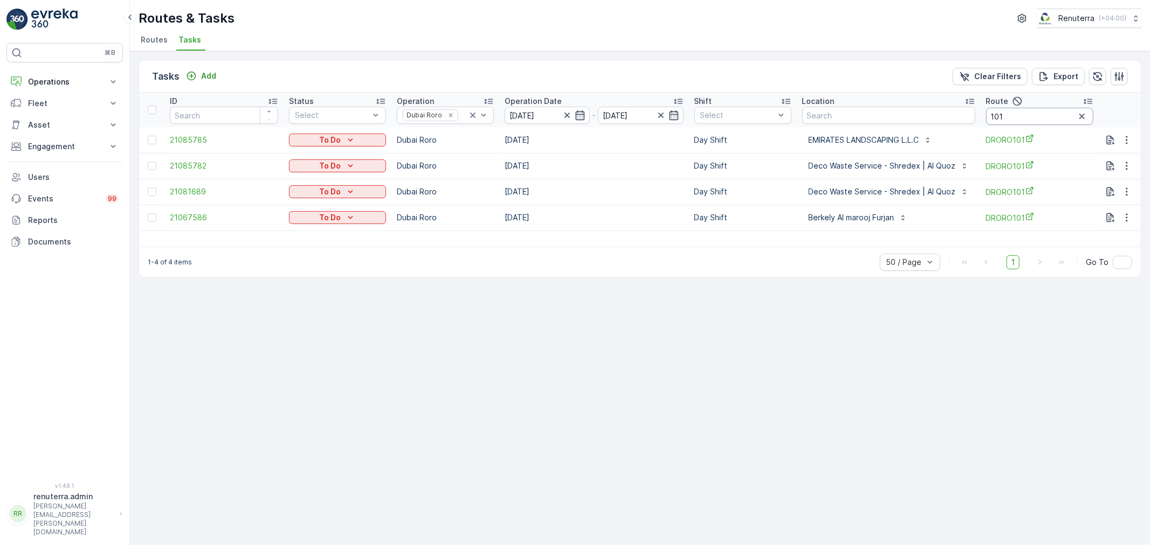
click at [1030, 113] on input "101" at bounding box center [1039, 116] width 107 height 17
type input "102"
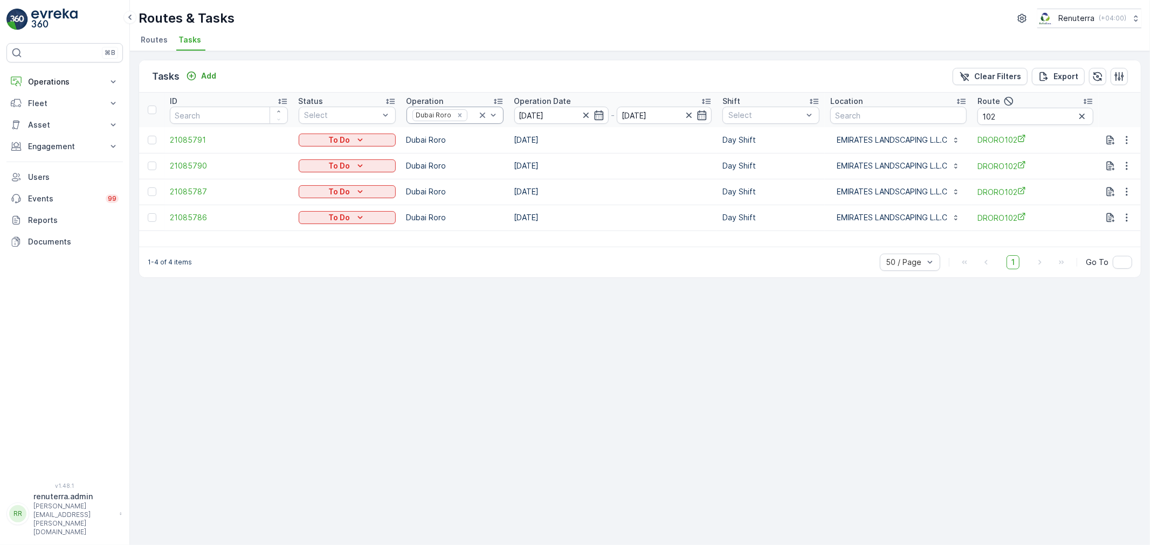
click at [480, 112] on icon at bounding box center [482, 115] width 11 height 11
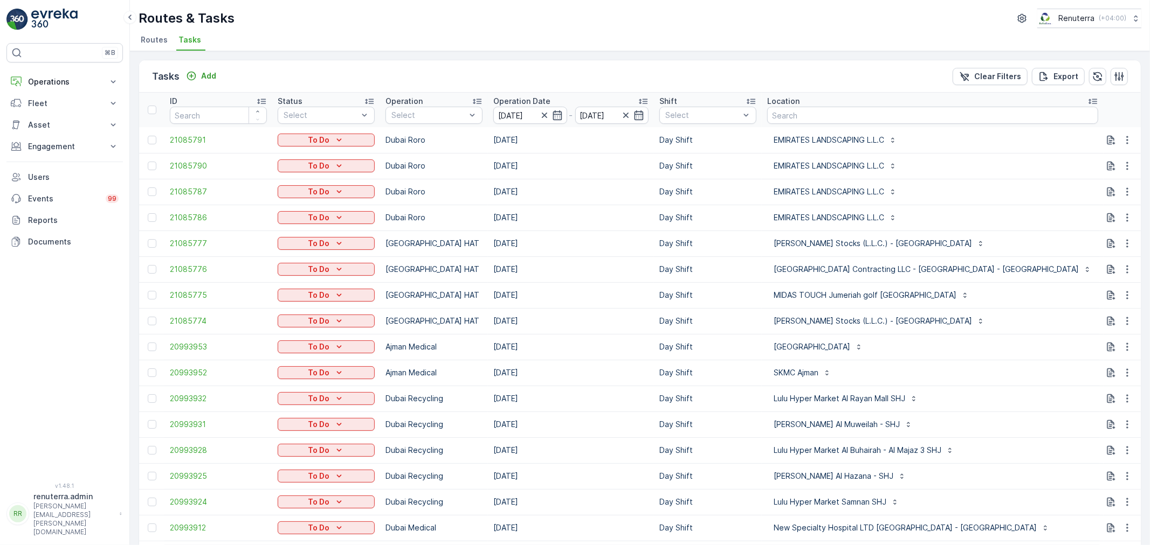
click at [157, 44] on span "Routes" at bounding box center [154, 39] width 27 height 11
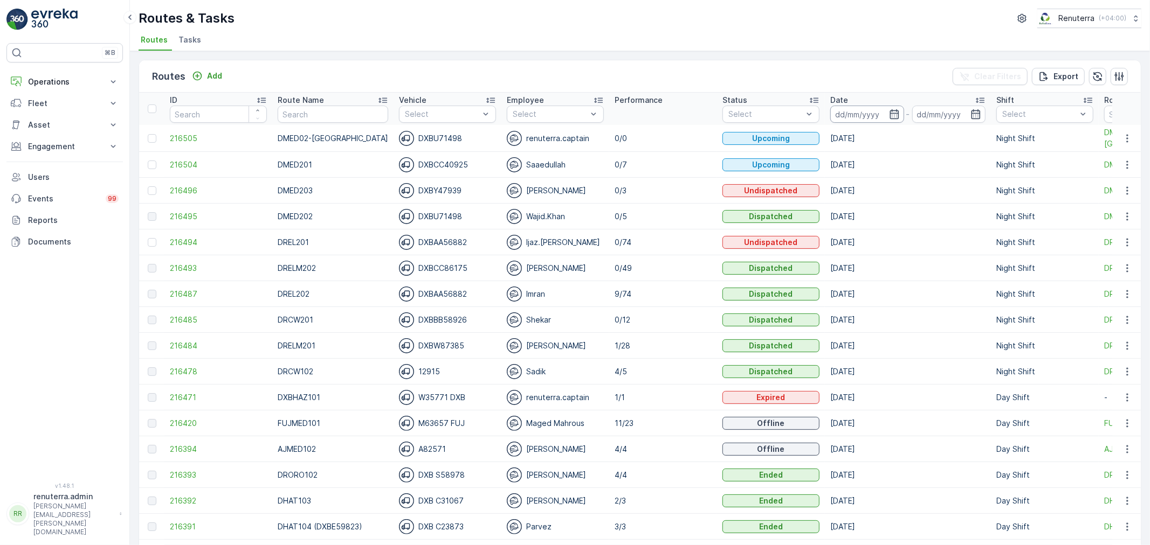
click at [853, 114] on input at bounding box center [867, 114] width 74 height 17
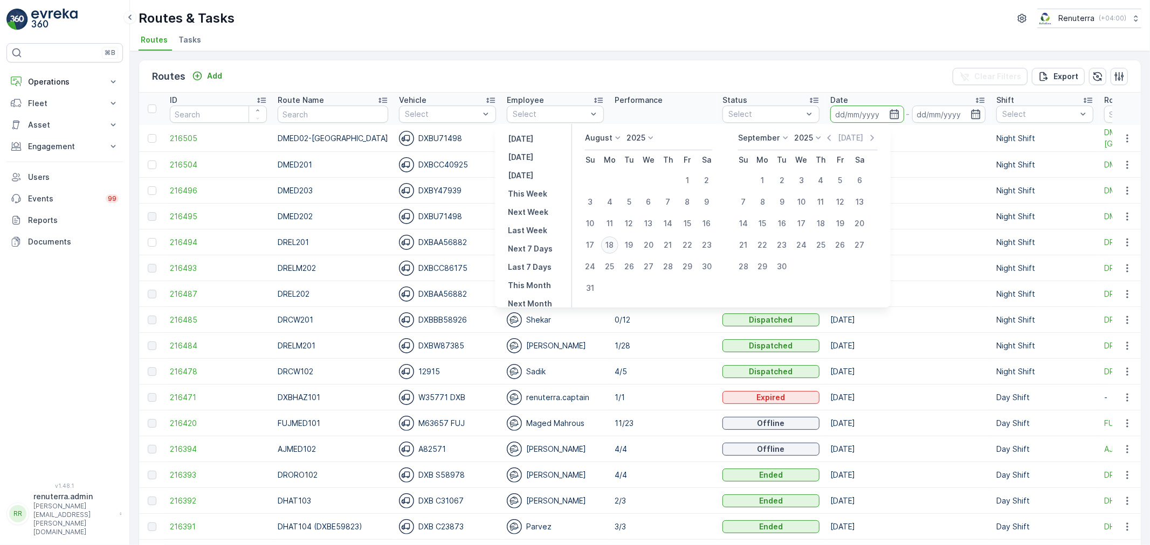
click at [610, 238] on div "18" at bounding box center [609, 245] width 17 height 17
type input "[DATE]"
click at [610, 238] on div "18" at bounding box center [609, 245] width 17 height 17
type input "[DATE]"
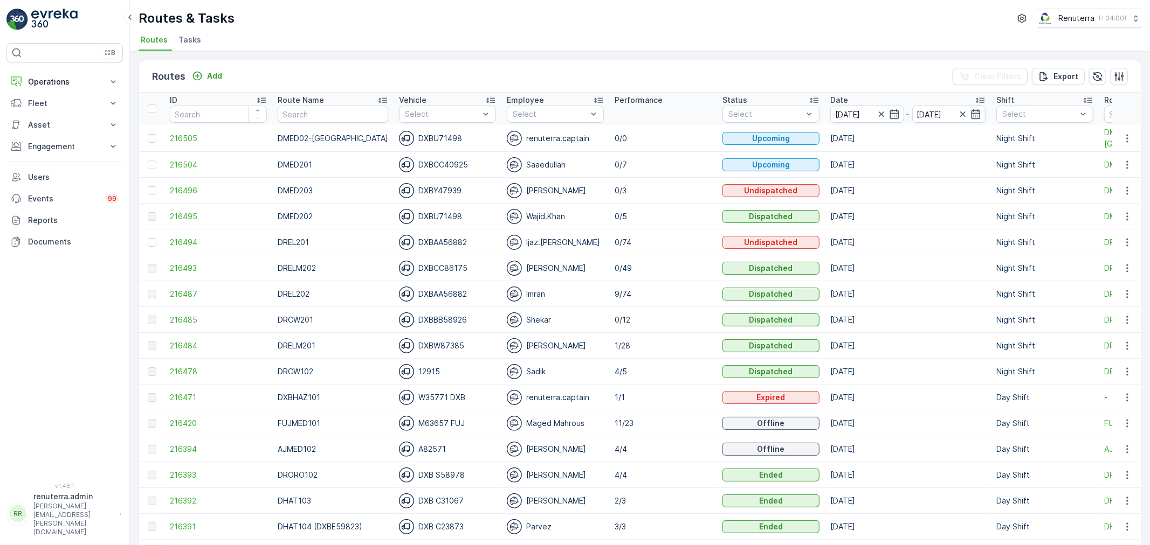
click at [572, 30] on div "Routes & Tasks Renuterra ( +04:00 ) Routes Tasks" at bounding box center [640, 25] width 1020 height 51
click at [1034, 112] on div at bounding box center [1039, 114] width 77 height 9
click at [1002, 170] on div at bounding box center [1006, 173] width 9 height 9
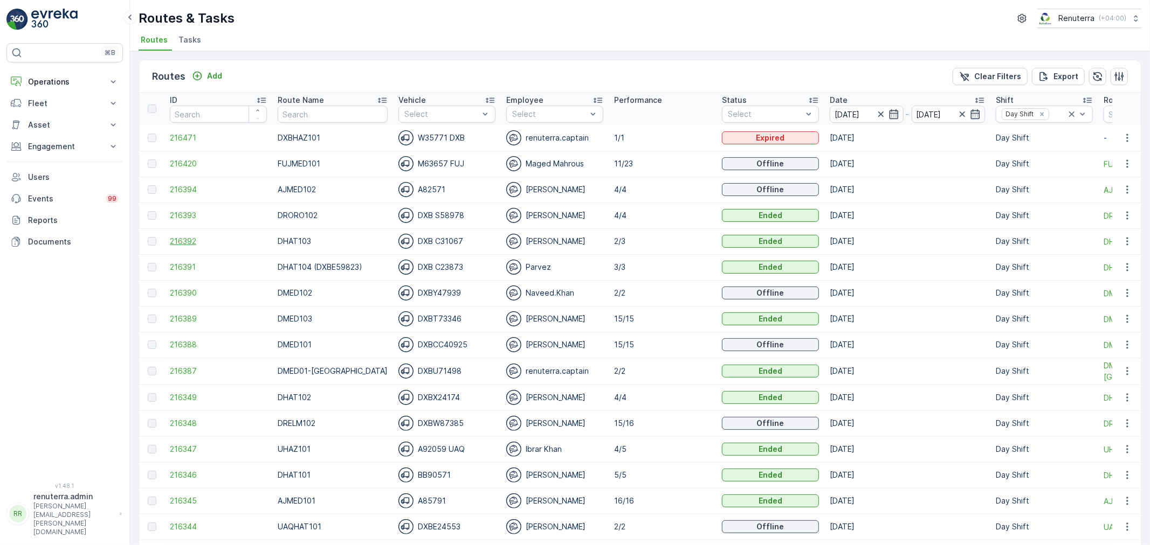
click at [190, 236] on span "216392" at bounding box center [218, 241] width 97 height 11
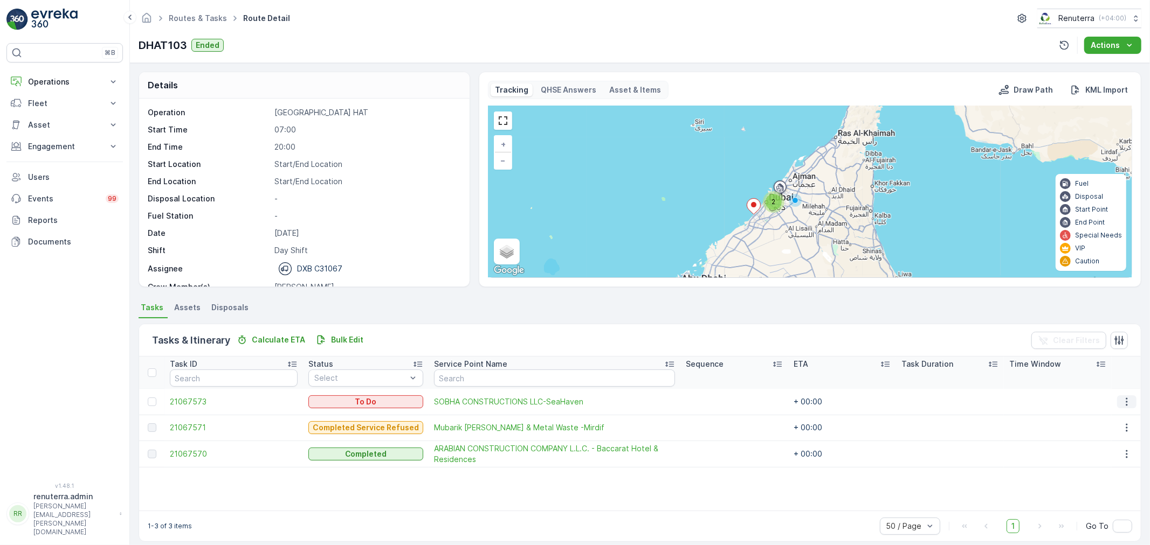
click at [1122, 397] on icon "button" at bounding box center [1126, 402] width 11 height 11
click at [1096, 456] on div "Remove from Route" at bounding box center [1109, 462] width 81 height 15
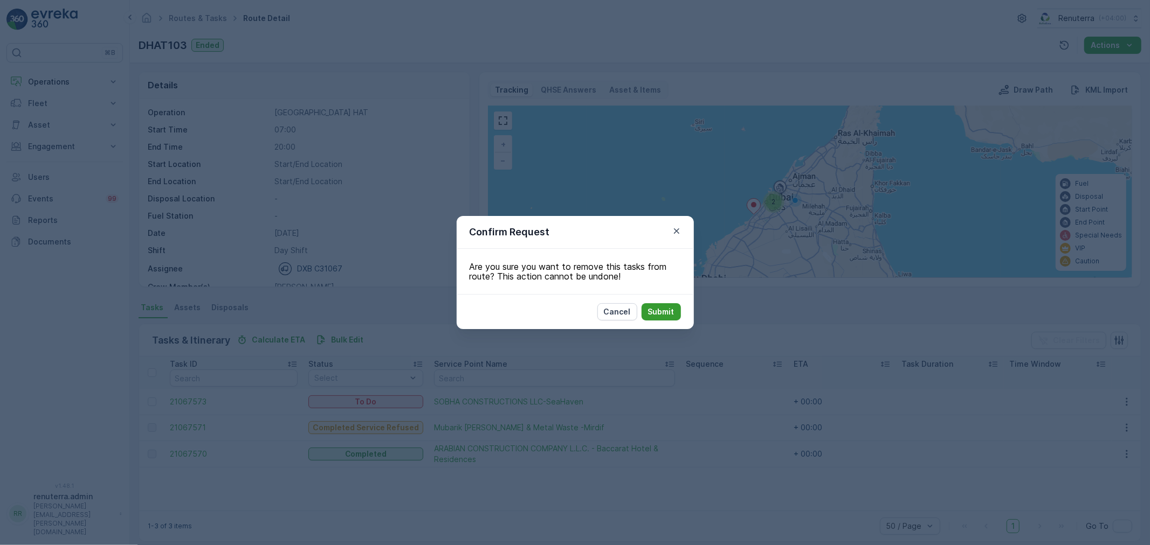
click at [644, 315] on button "Submit" at bounding box center [660, 311] width 39 height 17
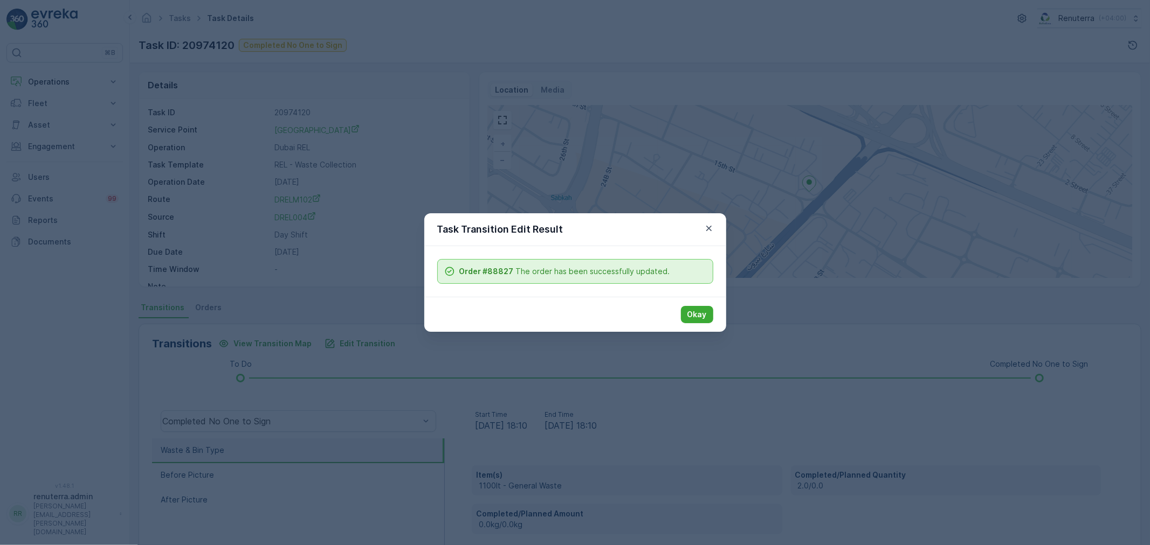
click at [699, 316] on p "Okay" at bounding box center [696, 314] width 19 height 11
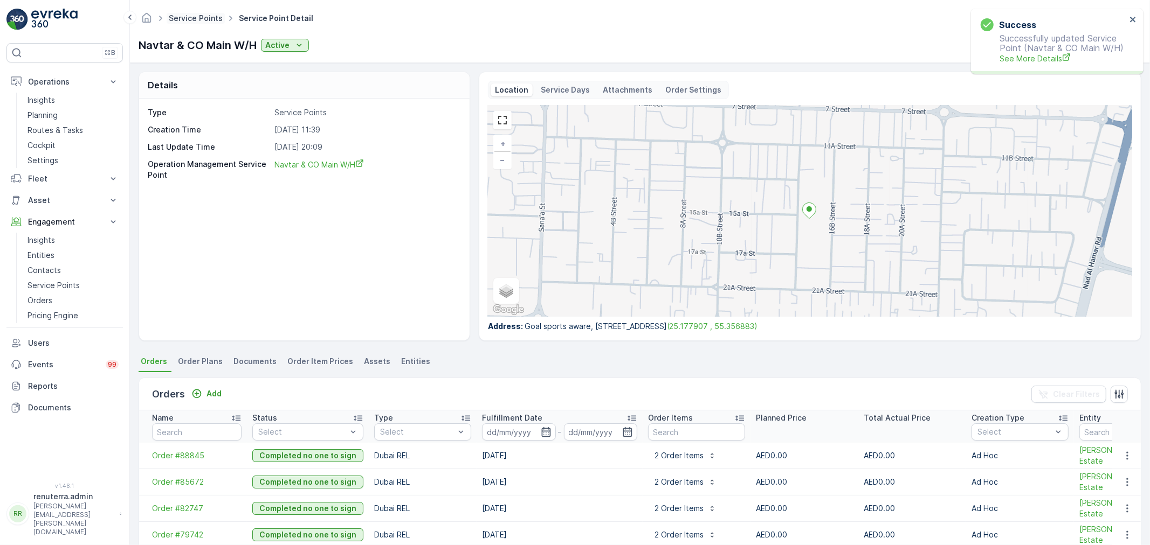
click at [198, 14] on link "Service Points" at bounding box center [196, 17] width 54 height 9
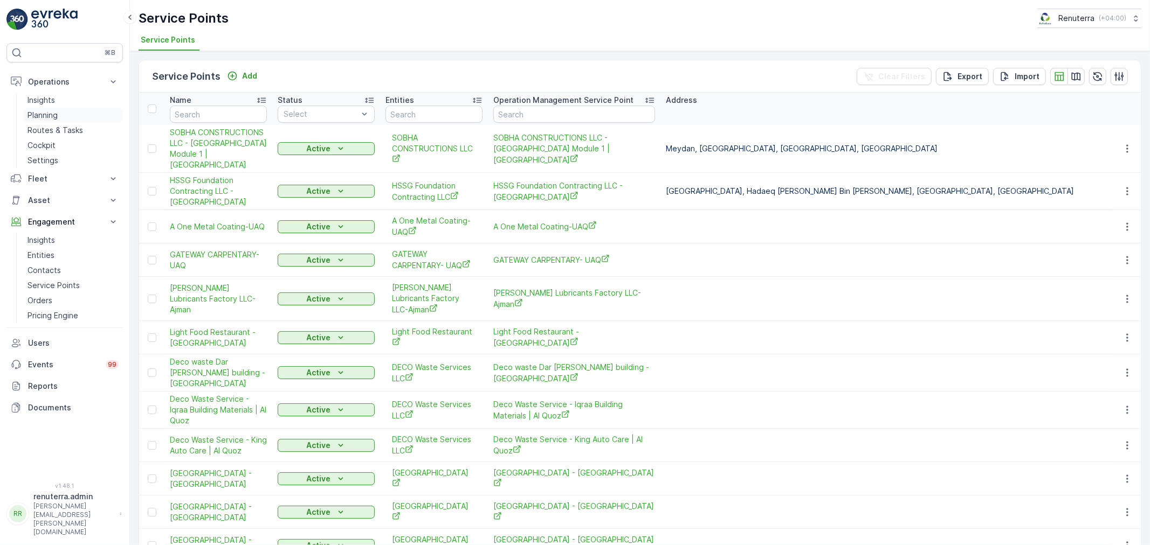
click at [52, 113] on p "Planning" at bounding box center [42, 115] width 30 height 11
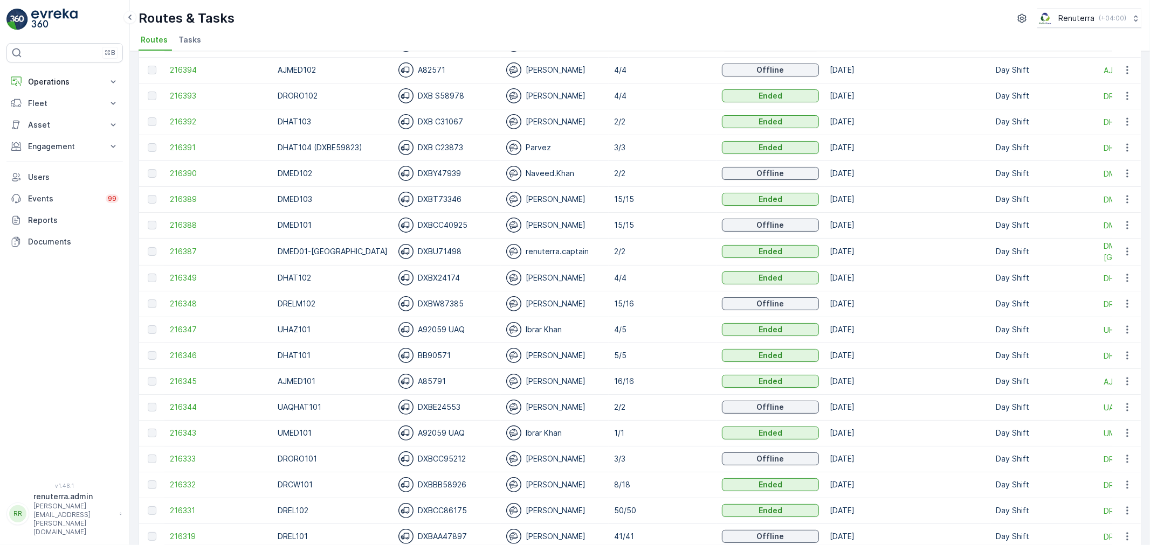
scroll to position [169, 0]
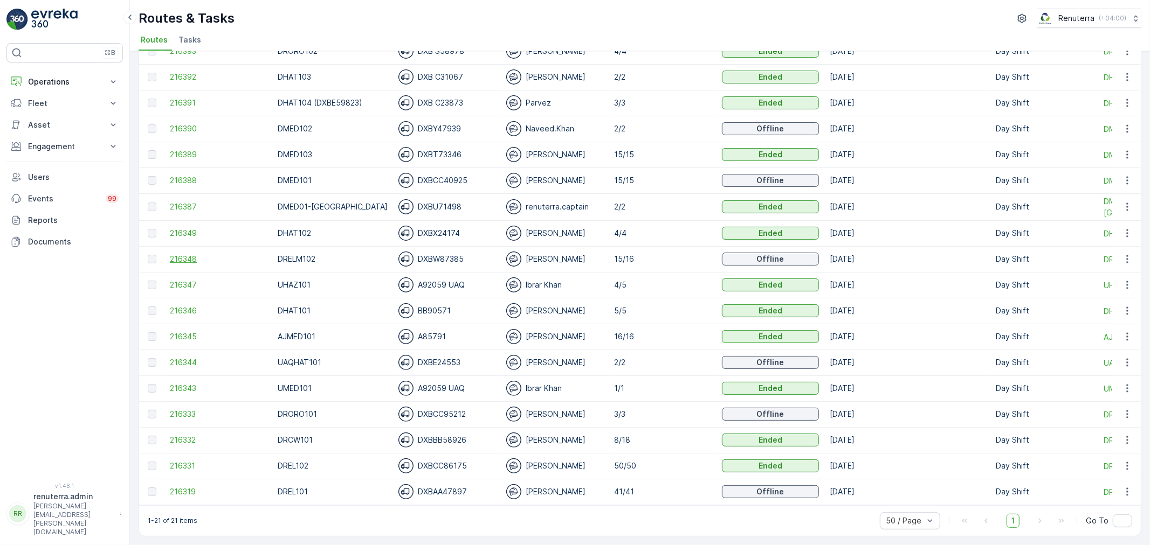
click at [195, 254] on span "216348" at bounding box center [218, 259] width 97 height 11
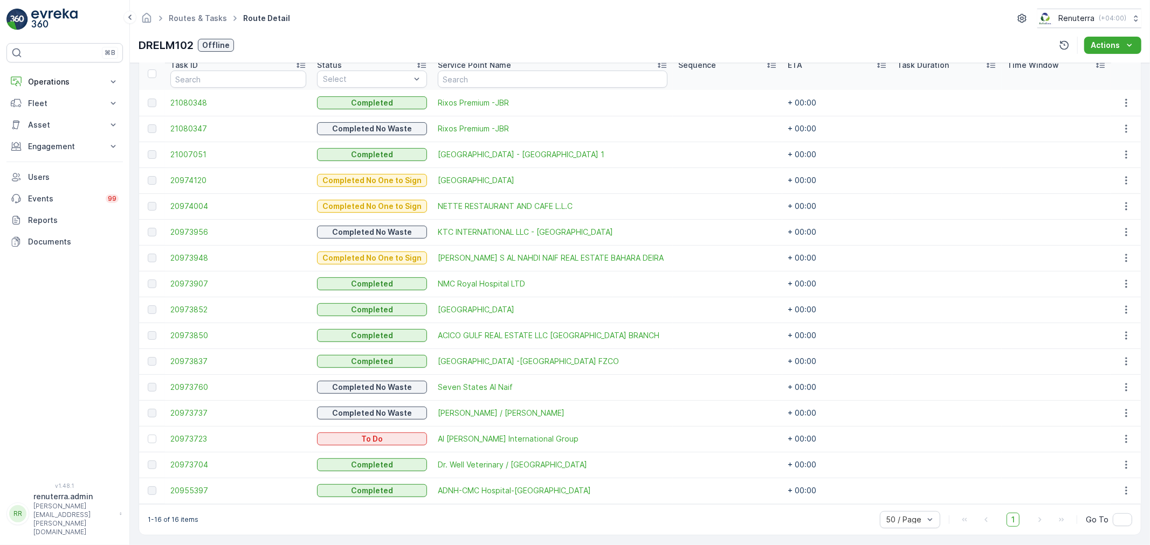
scroll to position [303, 0]
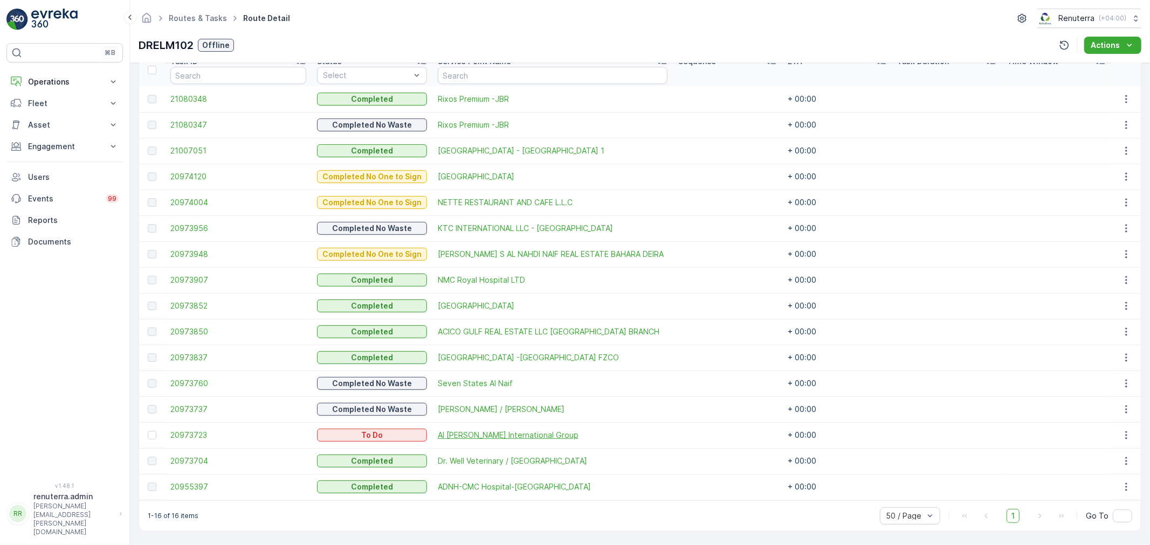
drag, startPoint x: 191, startPoint y: 432, endPoint x: 480, endPoint y: 434, distance: 288.9
click at [198, 433] on span "20973723" at bounding box center [238, 435] width 136 height 11
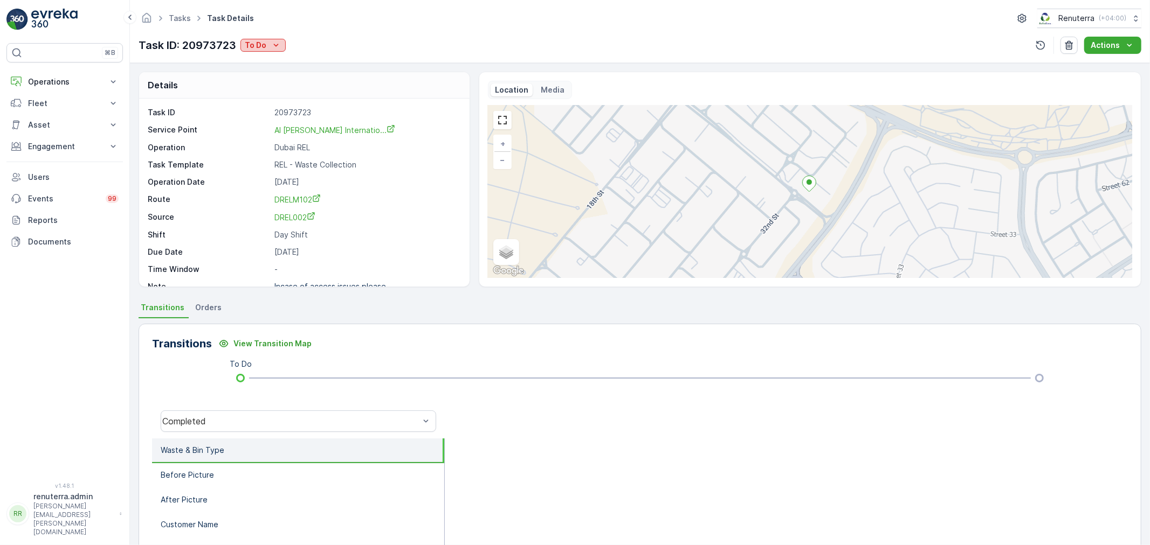
click at [263, 42] on p "To Do" at bounding box center [256, 45] width 22 height 11
click at [319, 119] on span "Completed No Waste" at bounding box center [286, 121] width 78 height 11
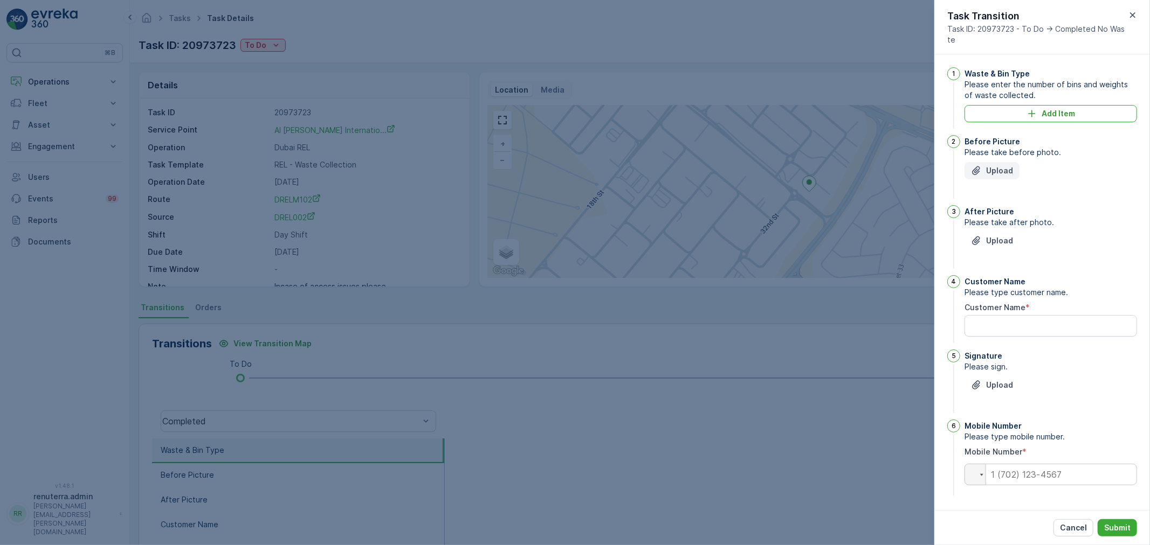
click at [994, 173] on p "Upload" at bounding box center [999, 170] width 27 height 11
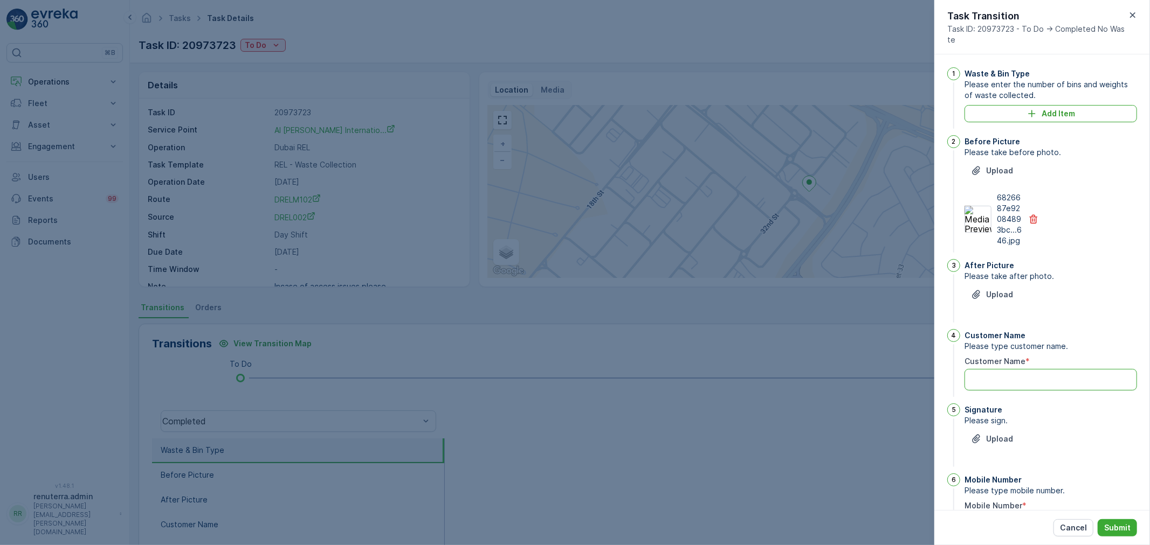
click at [1015, 390] on Name "Customer Name" at bounding box center [1050, 380] width 172 height 22
type Name "no waste"
click at [1121, 528] on p "Submit" at bounding box center [1117, 528] width 26 height 11
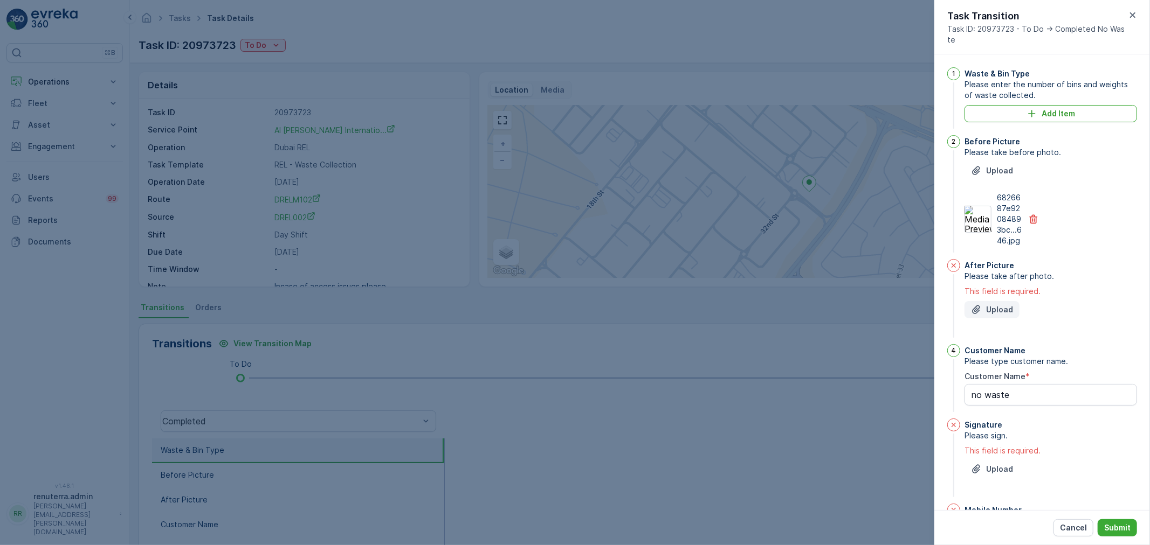
click at [998, 314] on button "Upload" at bounding box center [991, 309] width 55 height 17
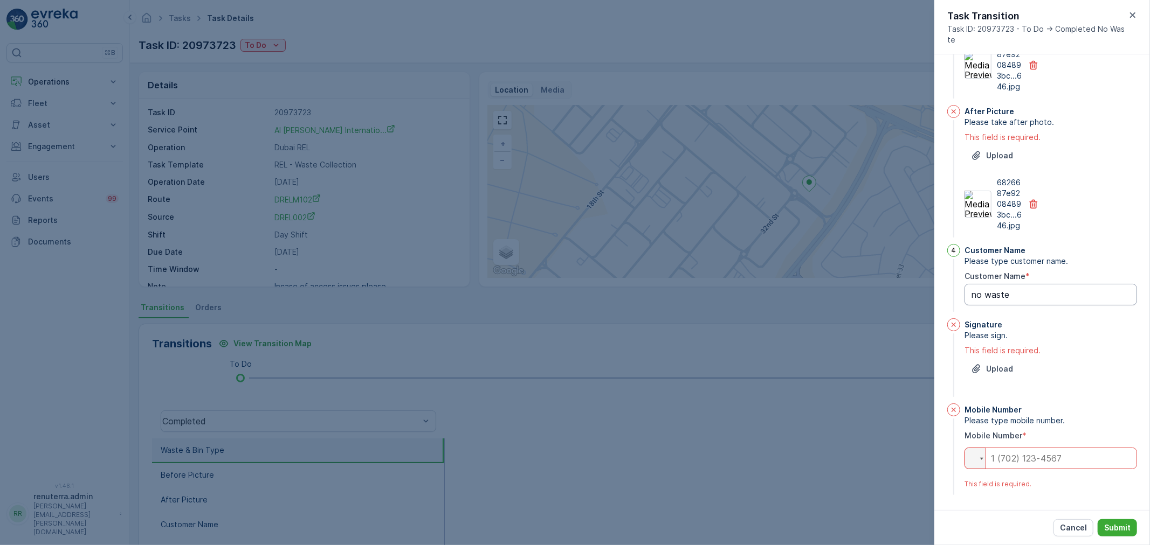
scroll to position [175, 0]
click at [1012, 459] on input "tel" at bounding box center [1050, 459] width 172 height 22
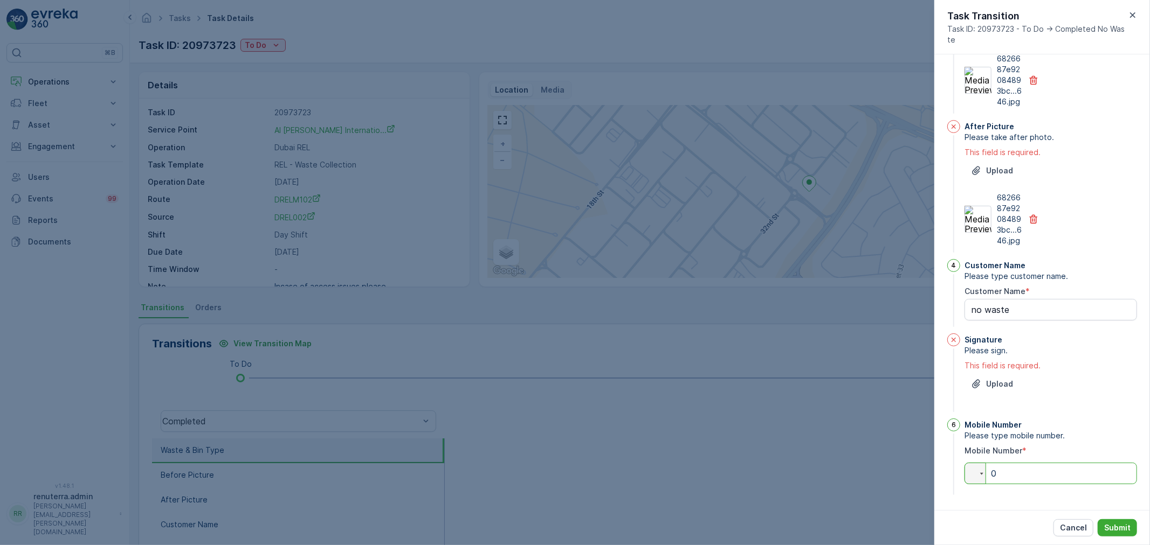
scroll to position [160, 0]
type input "0"
click at [989, 386] on p "Upload" at bounding box center [999, 384] width 27 height 11
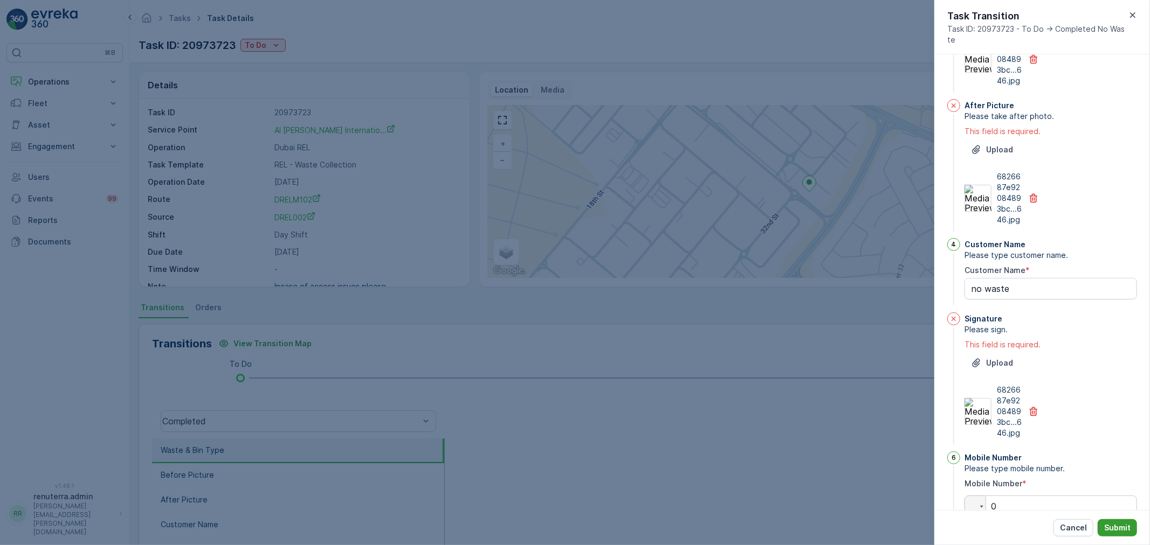
click at [1123, 524] on p "Submit" at bounding box center [1117, 528] width 26 height 11
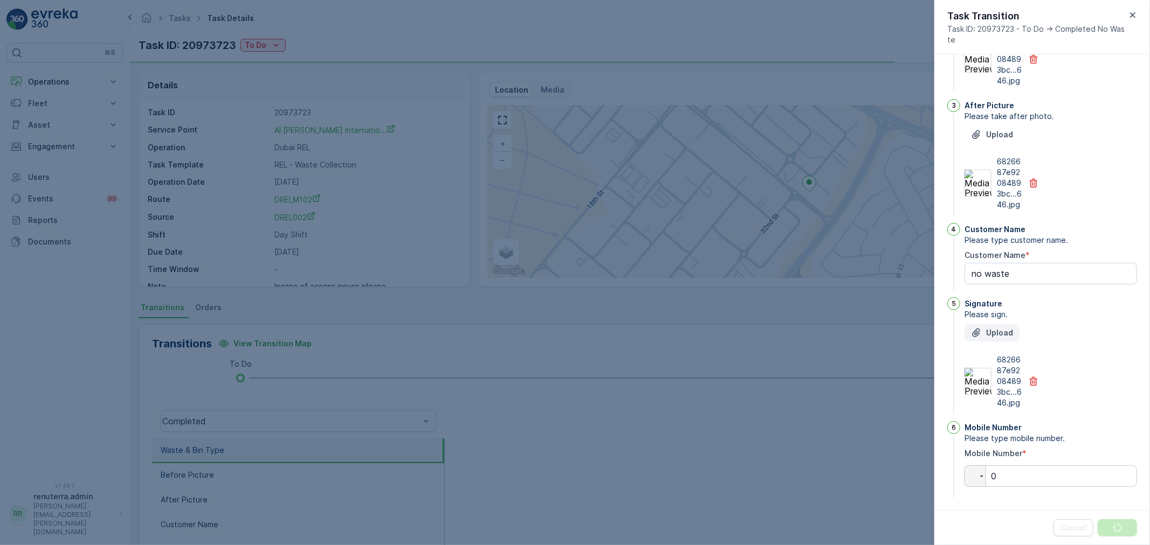
scroll to position [0, 0]
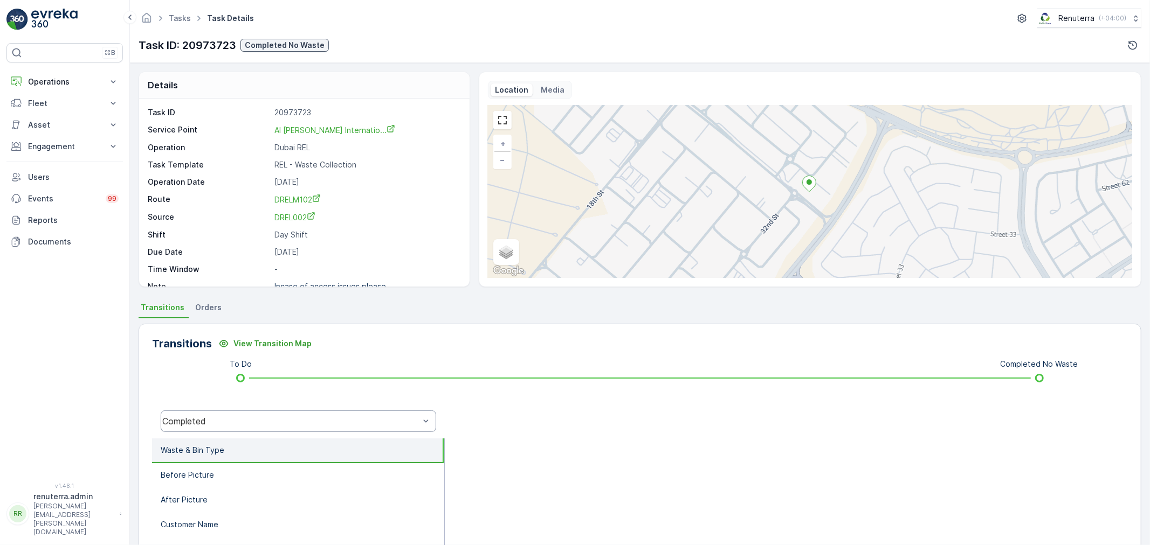
click at [311, 419] on div "Completed" at bounding box center [290, 422] width 257 height 10
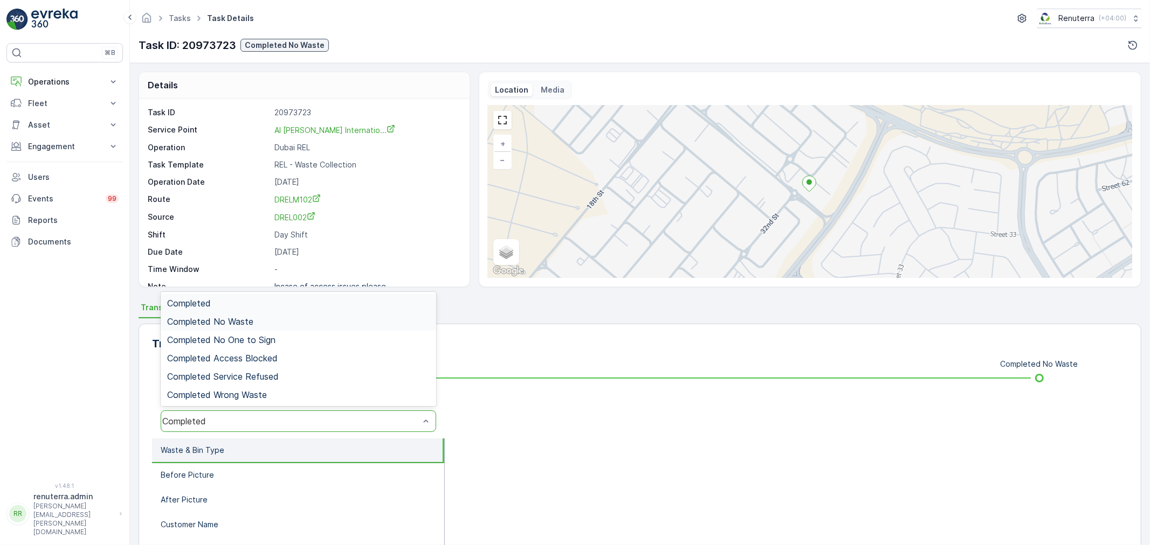
click at [257, 317] on div "Completed No Waste" at bounding box center [298, 322] width 262 height 10
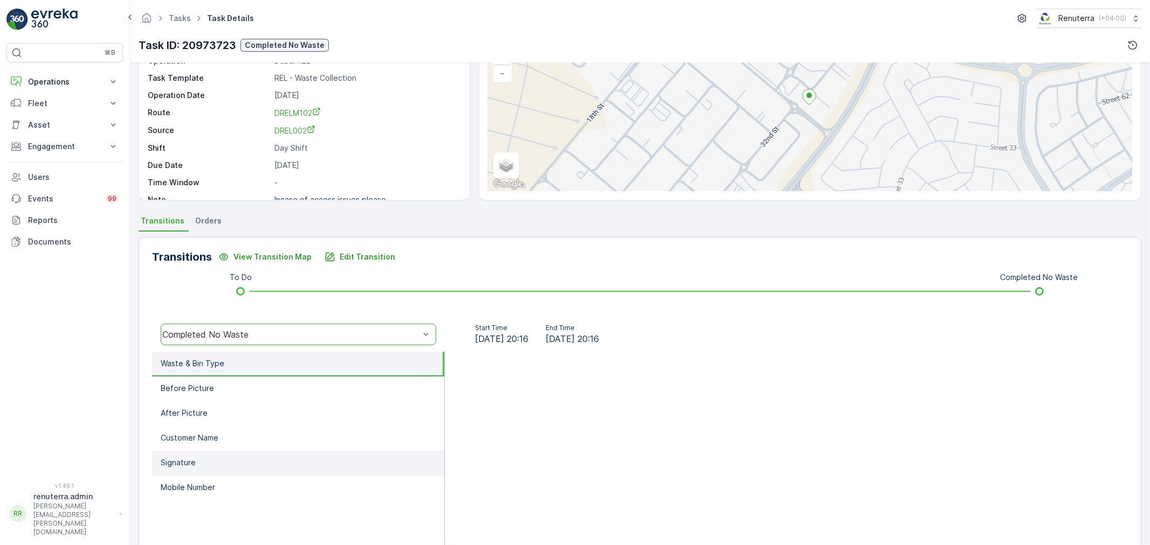
scroll to position [120, 0]
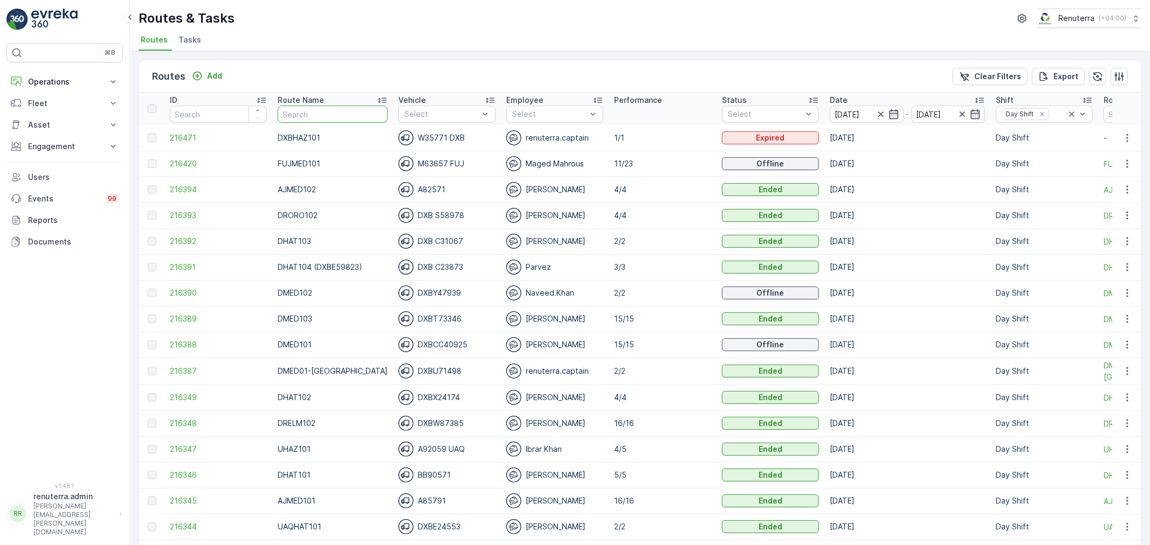
click at [307, 111] on input "text" at bounding box center [333, 114] width 110 height 17
type input "rel"
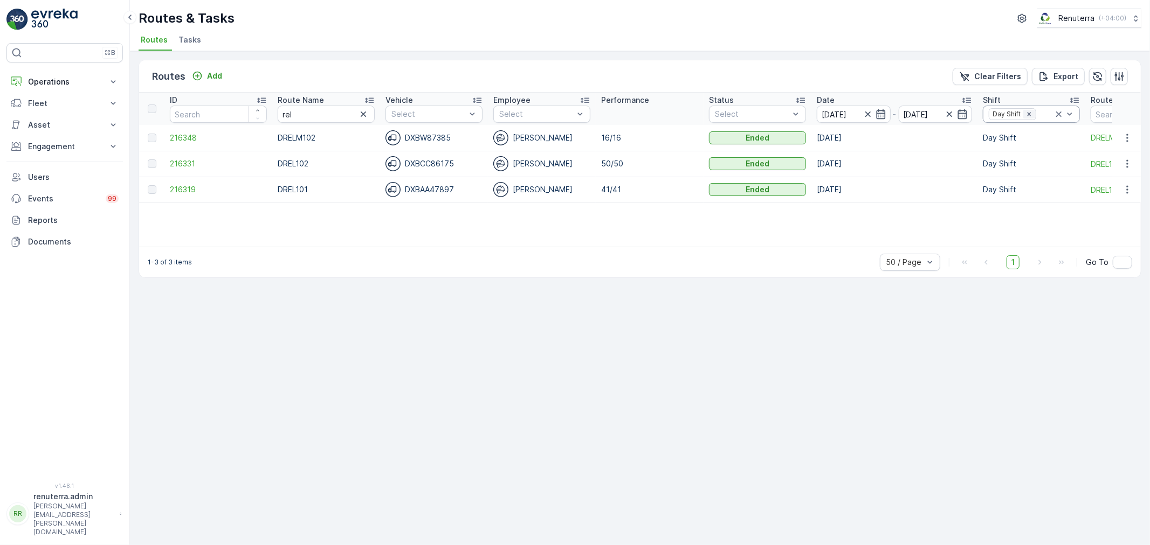
click at [1030, 112] on icon "Remove Day Shift" at bounding box center [1029, 114] width 8 height 8
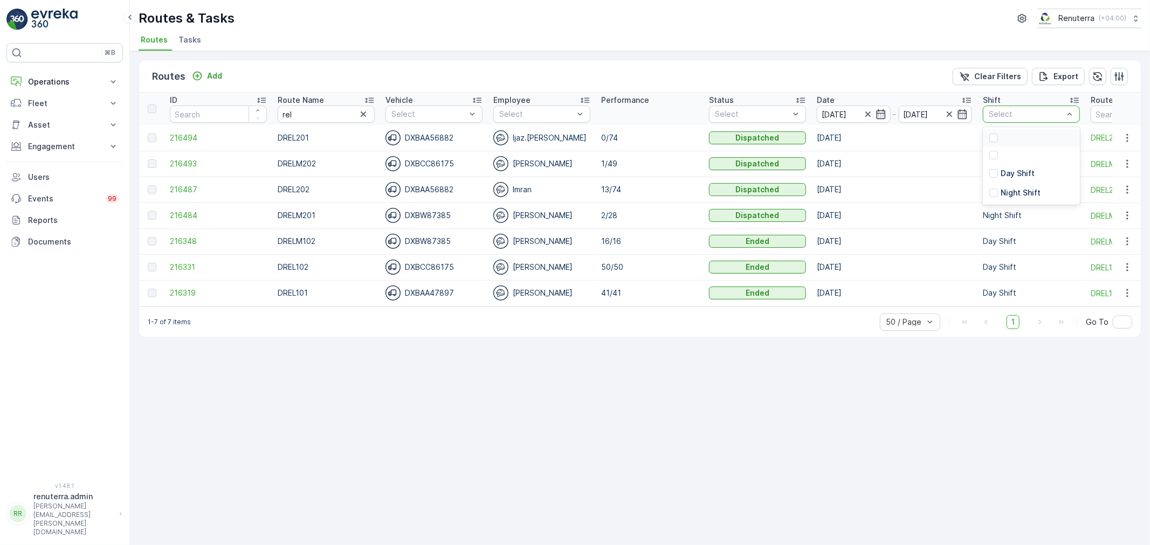
click at [1030, 112] on div at bounding box center [1025, 114] width 77 height 9
click at [996, 193] on div at bounding box center [993, 193] width 9 height 9
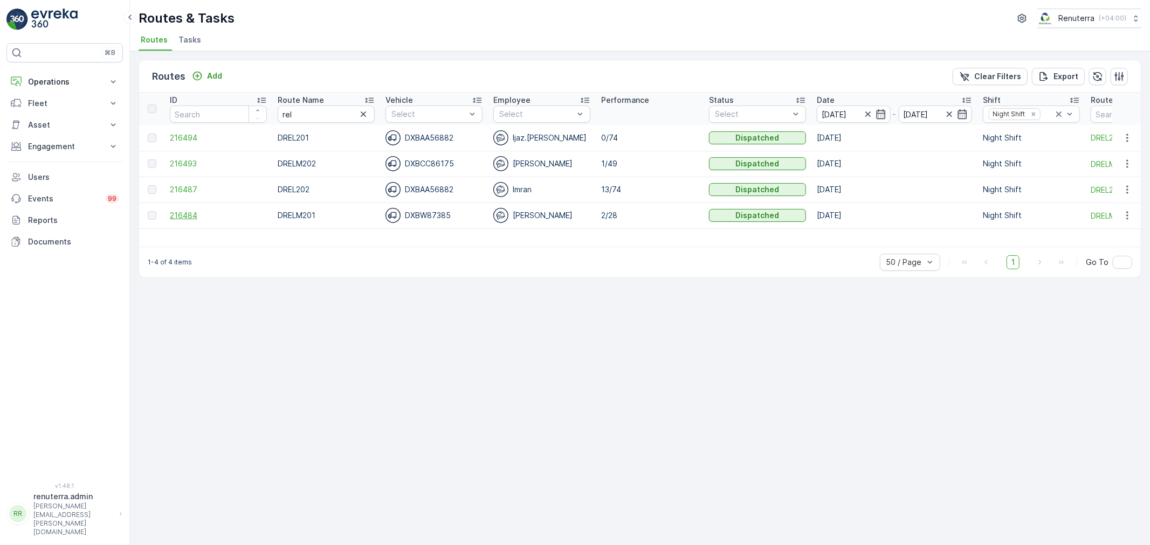
click at [191, 213] on span "216484" at bounding box center [218, 215] width 97 height 11
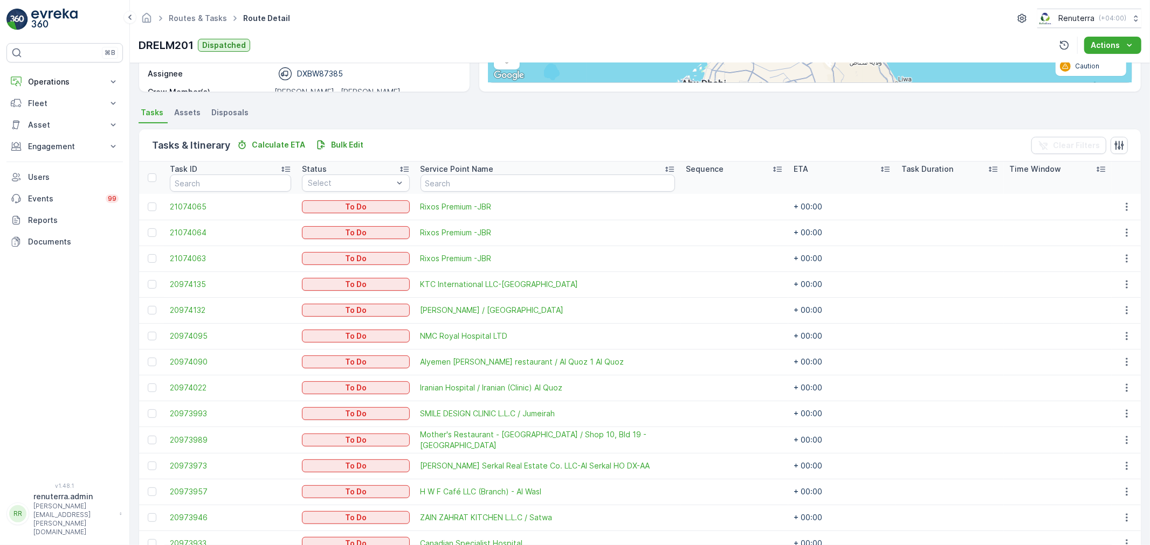
scroll to position [195, 0]
click at [1128, 308] on icon "button" at bounding box center [1126, 311] width 11 height 11
click at [1099, 355] on span "Change Route" at bounding box center [1099, 356] width 52 height 11
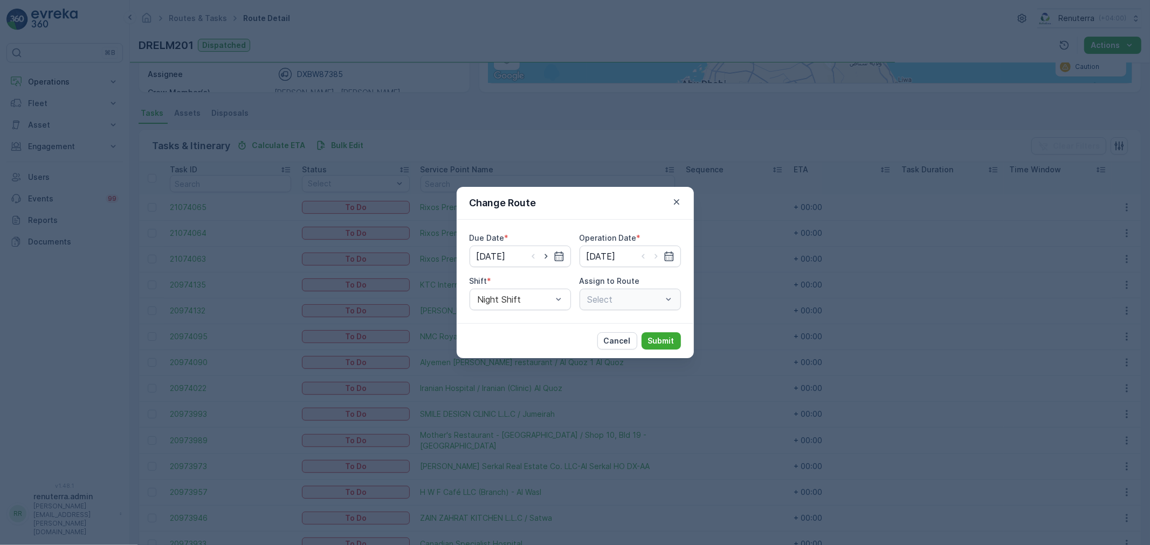
type input "[DATE]"
click at [623, 293] on div "DRELM201 (Dispatched) - DXBW87385" at bounding box center [629, 300] width 101 height 22
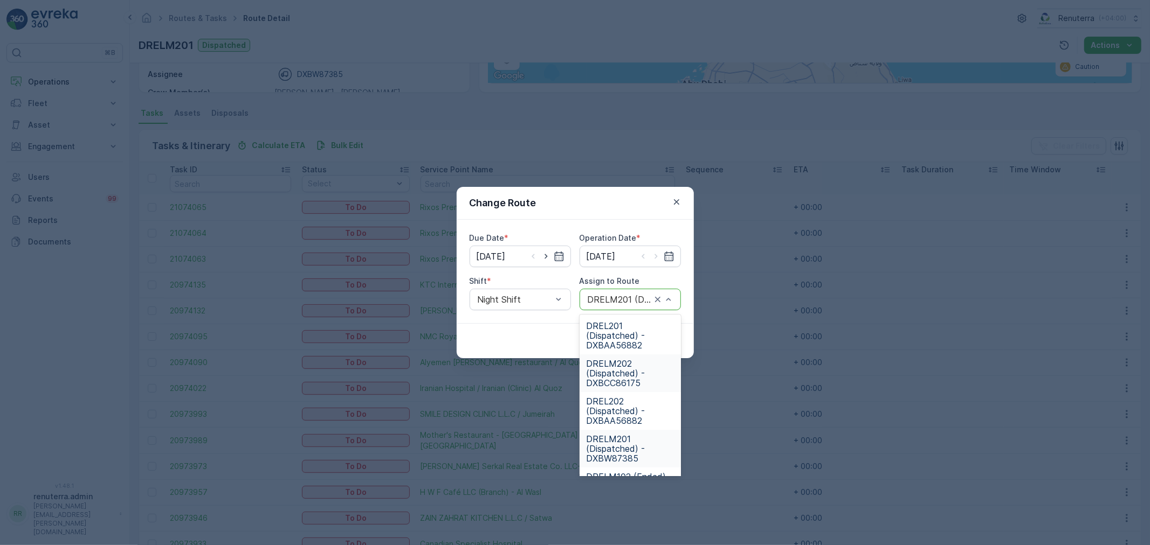
click at [627, 370] on span "DRELM202 (Dispatched) - DXBCC86175" at bounding box center [630, 373] width 88 height 29
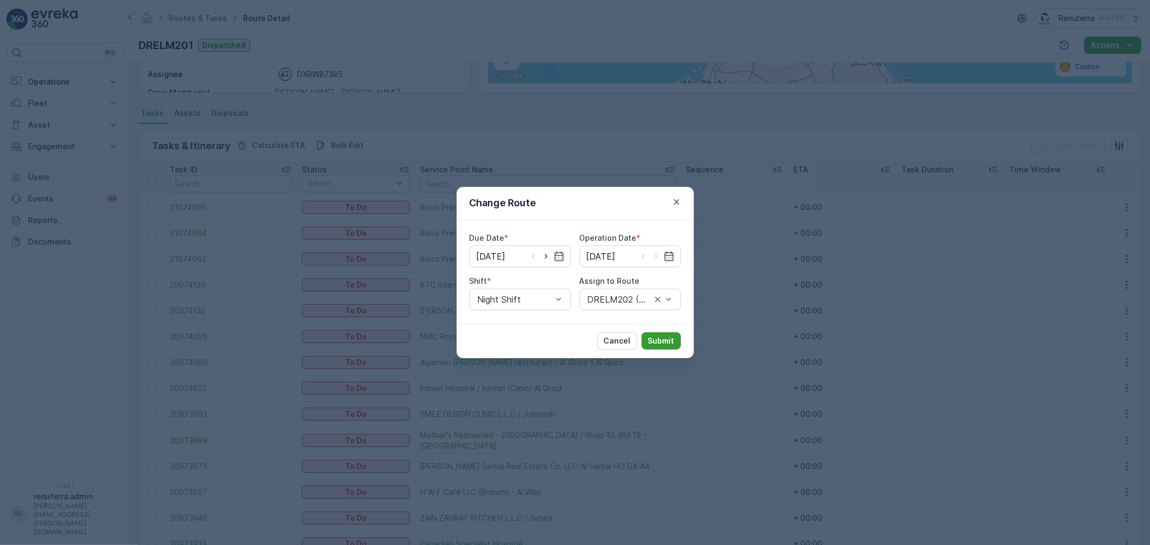
click at [658, 337] on p "Submit" at bounding box center [661, 341] width 26 height 11
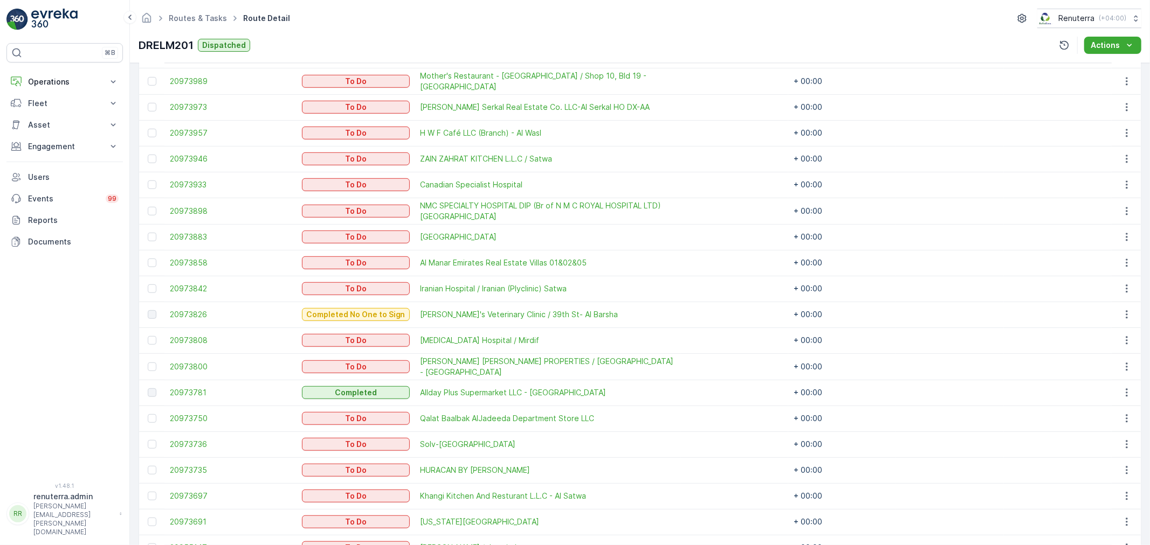
scroll to position [588, 0]
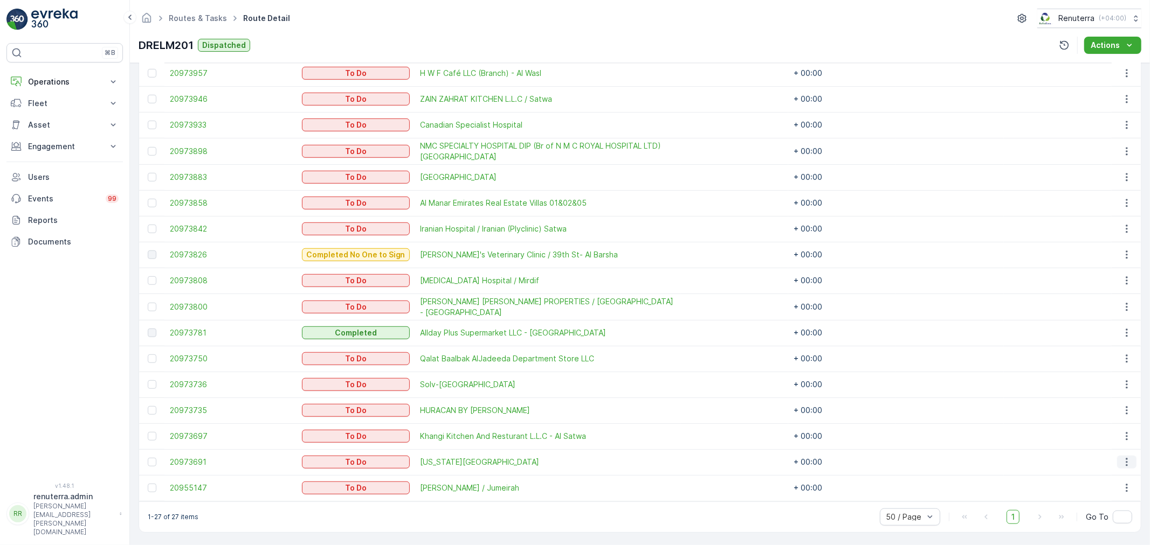
click at [1118, 462] on button "button" at bounding box center [1126, 462] width 19 height 13
click at [1099, 410] on span "Change Route" at bounding box center [1099, 409] width 52 height 11
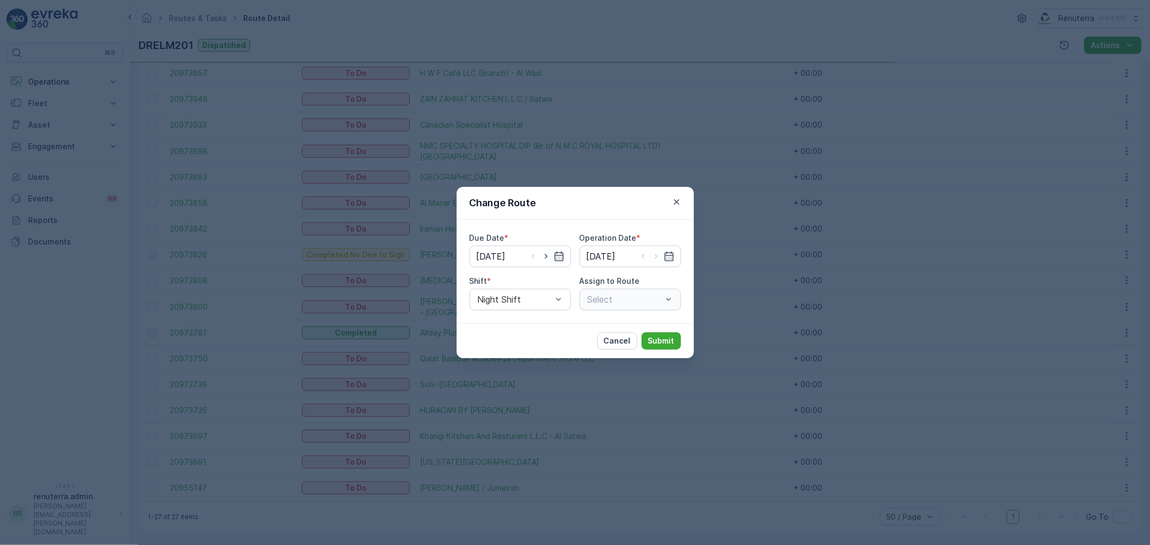
type input "[DATE]"
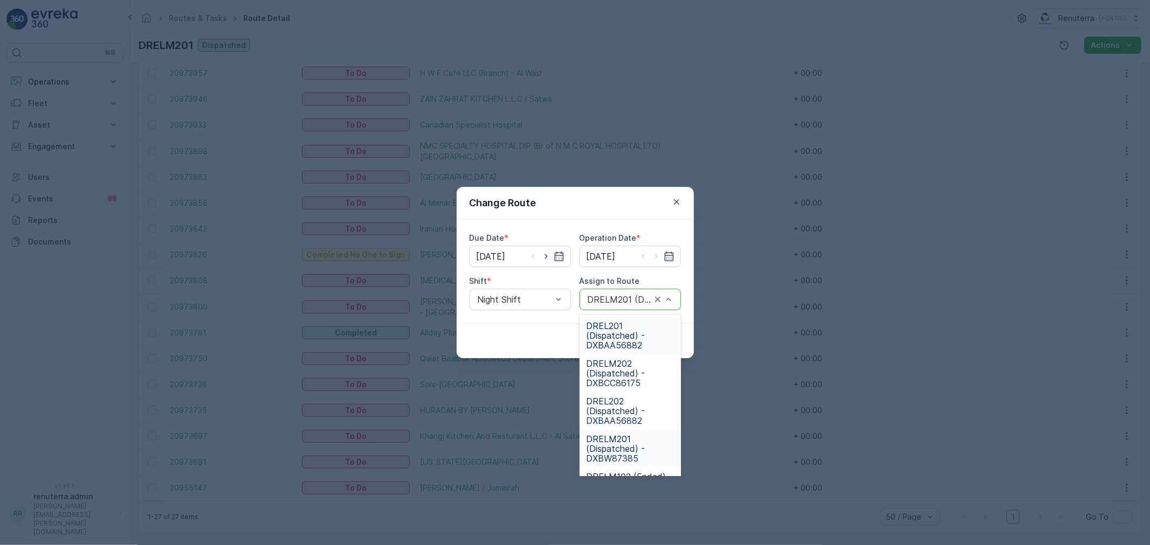
click at [618, 300] on div at bounding box center [619, 300] width 66 height 10
click at [616, 368] on span "DRELM202 (Dispatched) - DXBCC86175" at bounding box center [630, 373] width 88 height 29
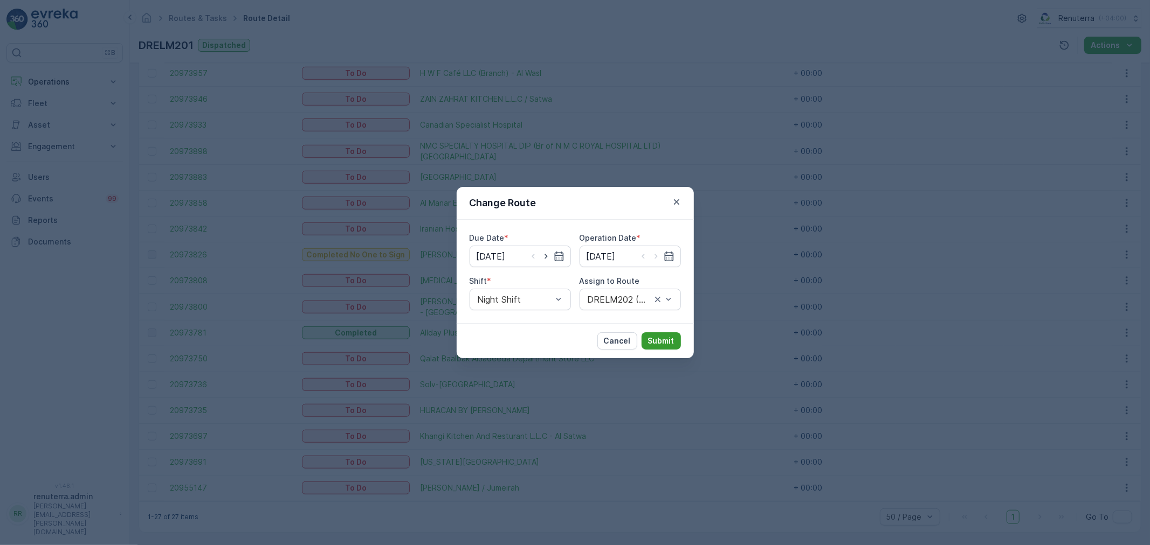
click at [660, 342] on p "Submit" at bounding box center [661, 341] width 26 height 11
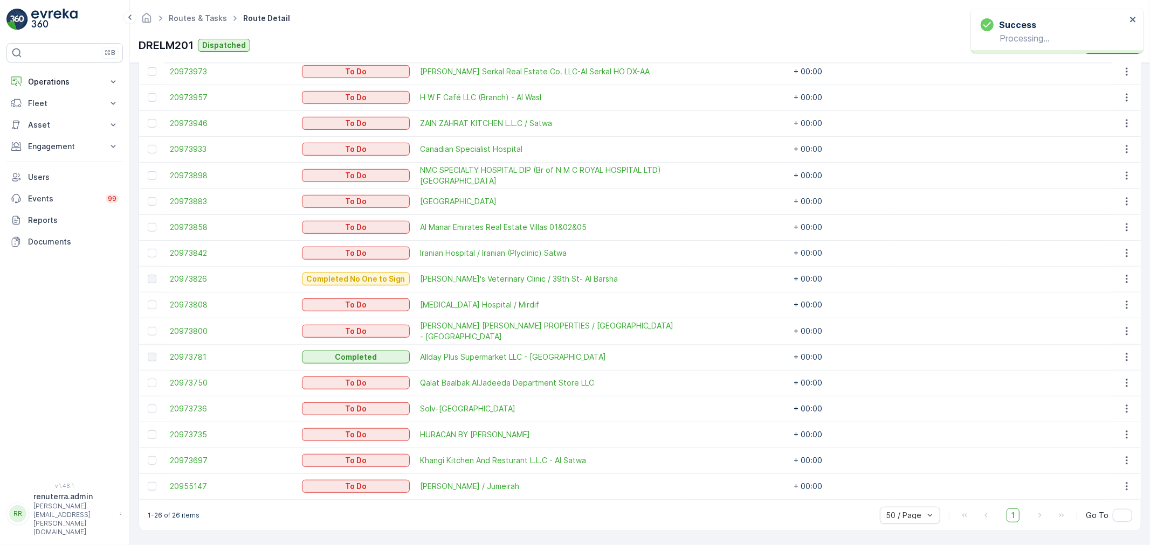
scroll to position [562, 0]
click at [1124, 486] on icon "button" at bounding box center [1126, 488] width 11 height 11
click at [1101, 434] on span "Change Route" at bounding box center [1099, 435] width 52 height 11
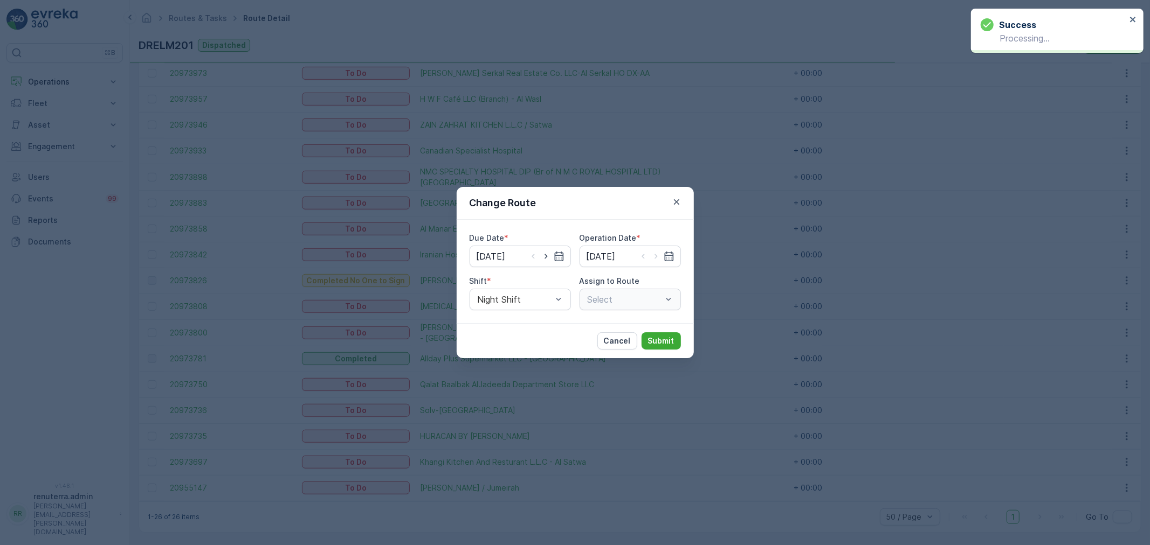
type input "[DATE]"
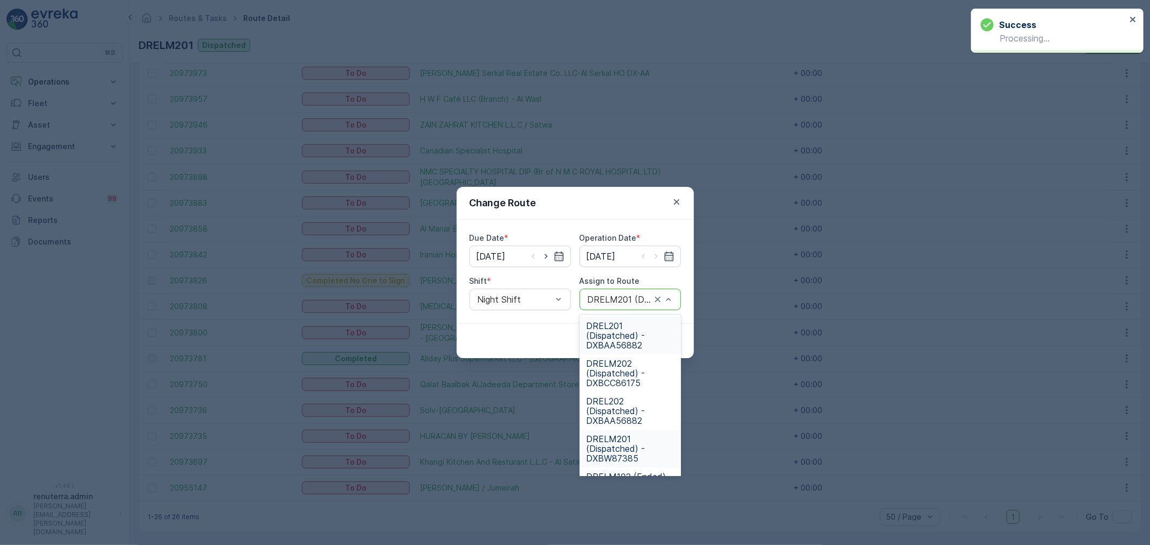
click at [623, 299] on div at bounding box center [619, 300] width 66 height 10
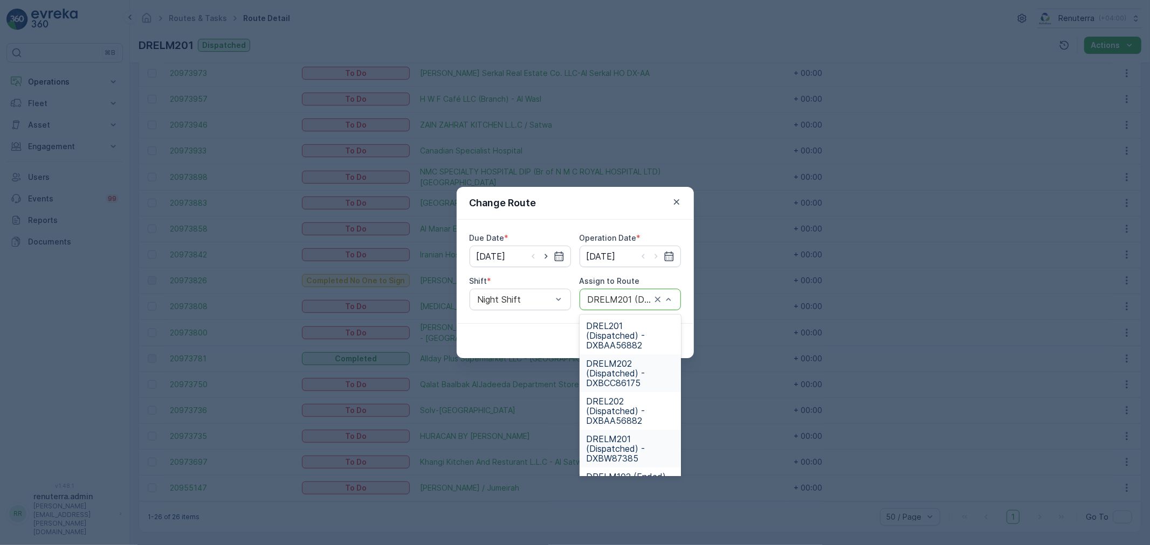
click at [623, 370] on span "DRELM202 (Dispatched) - DXBCC86175" at bounding box center [630, 373] width 88 height 29
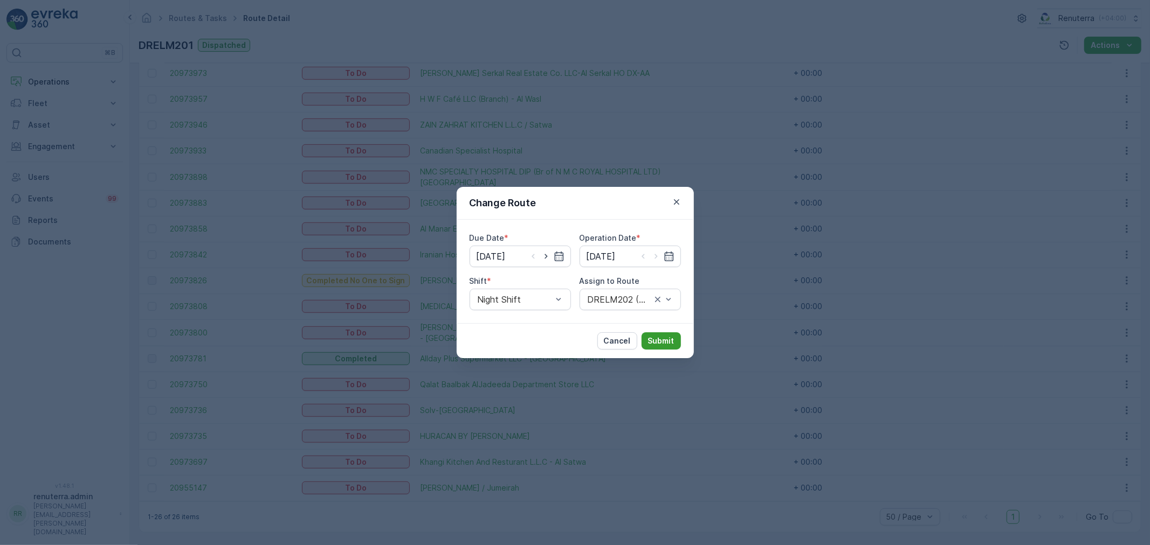
click at [664, 343] on p "Submit" at bounding box center [661, 341] width 26 height 11
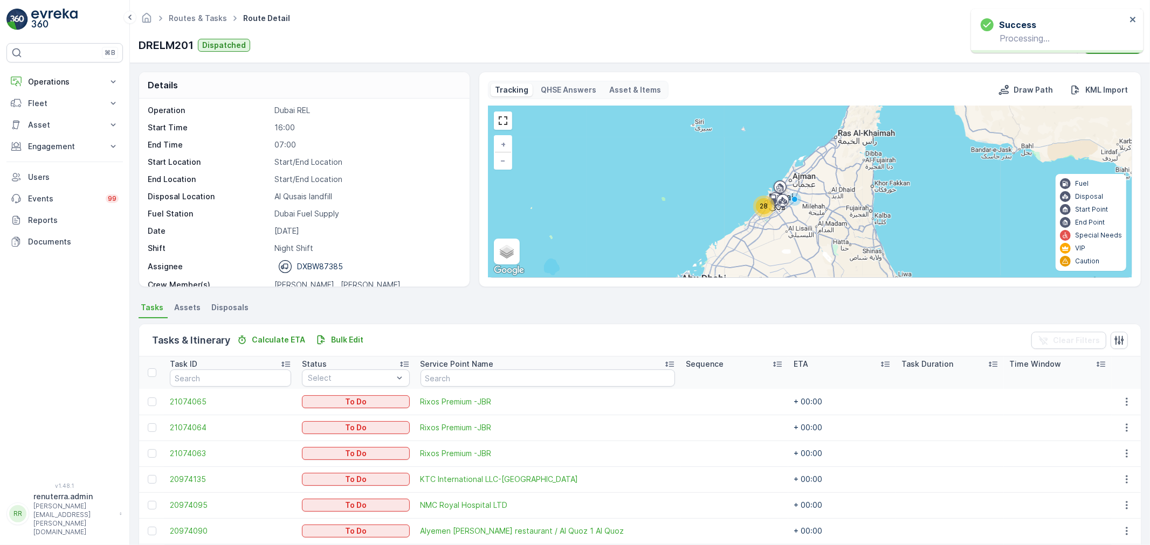
scroll to position [0, 0]
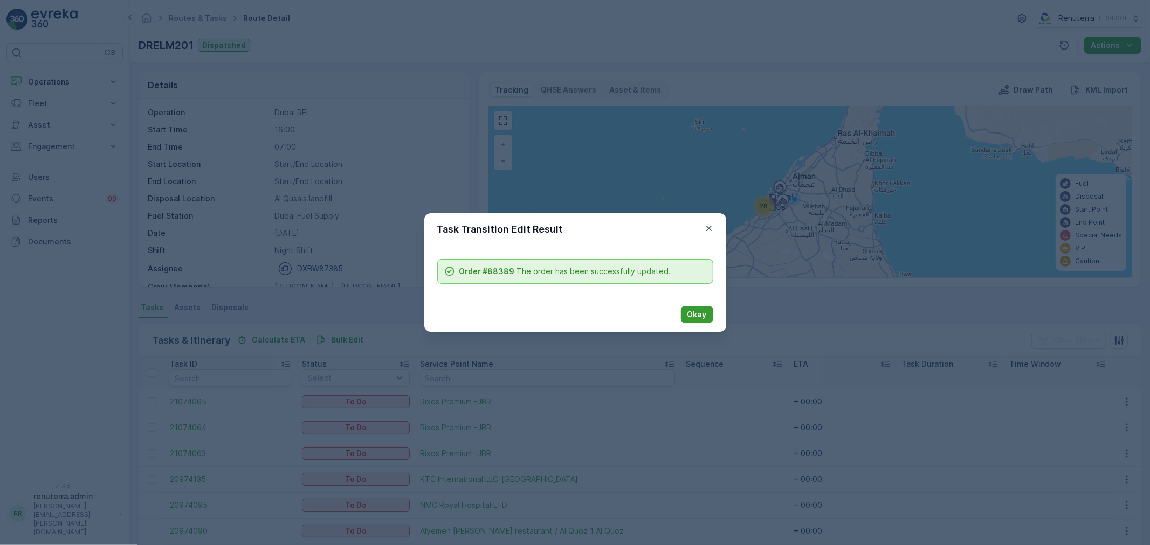
click at [688, 314] on p "Okay" at bounding box center [696, 314] width 19 height 11
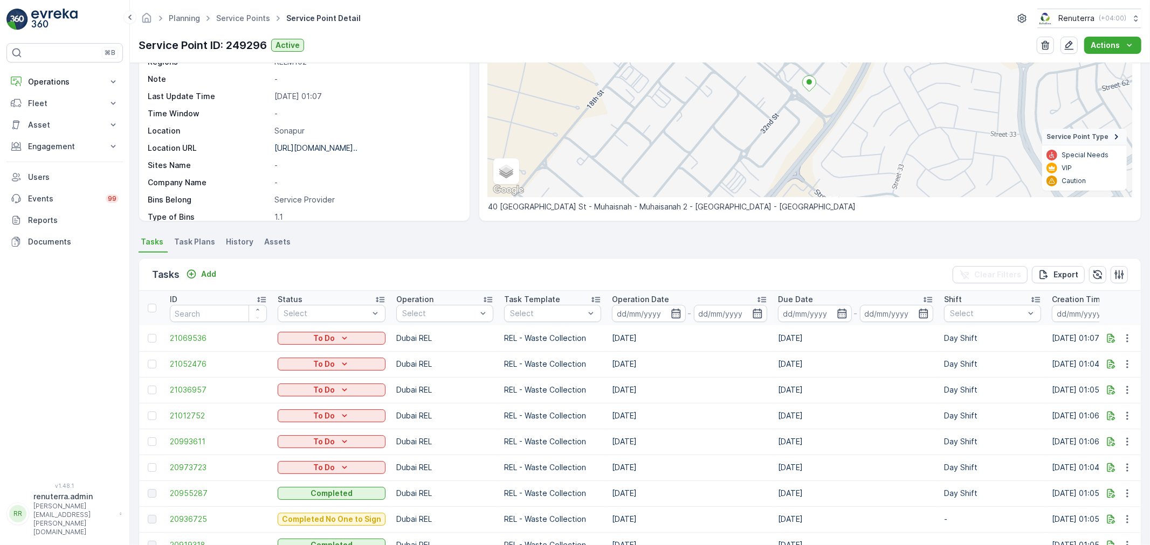
scroll to position [539, 0]
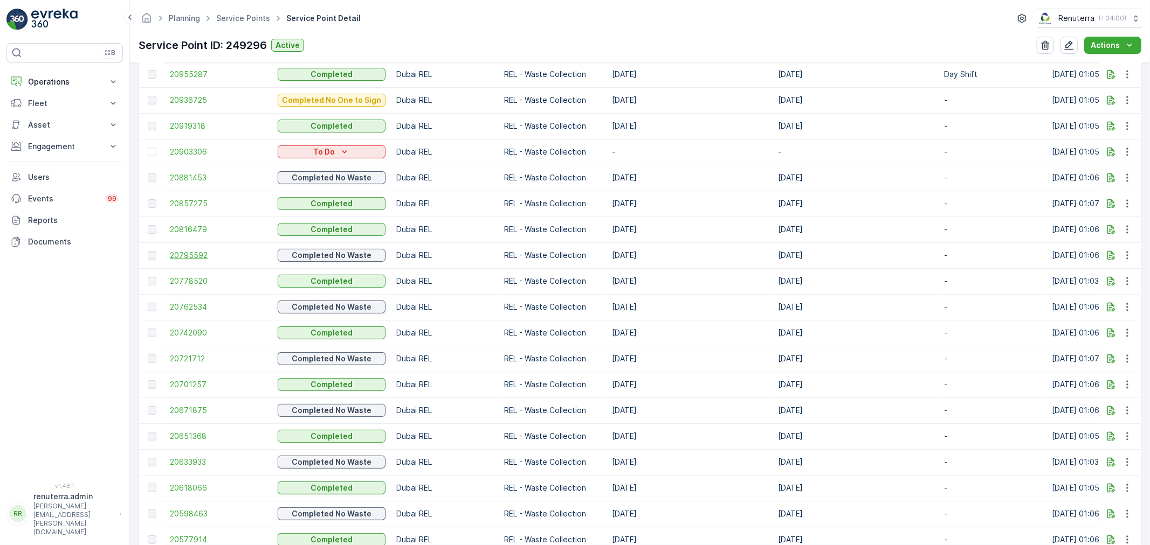
click at [195, 250] on span "20795592" at bounding box center [218, 255] width 97 height 11
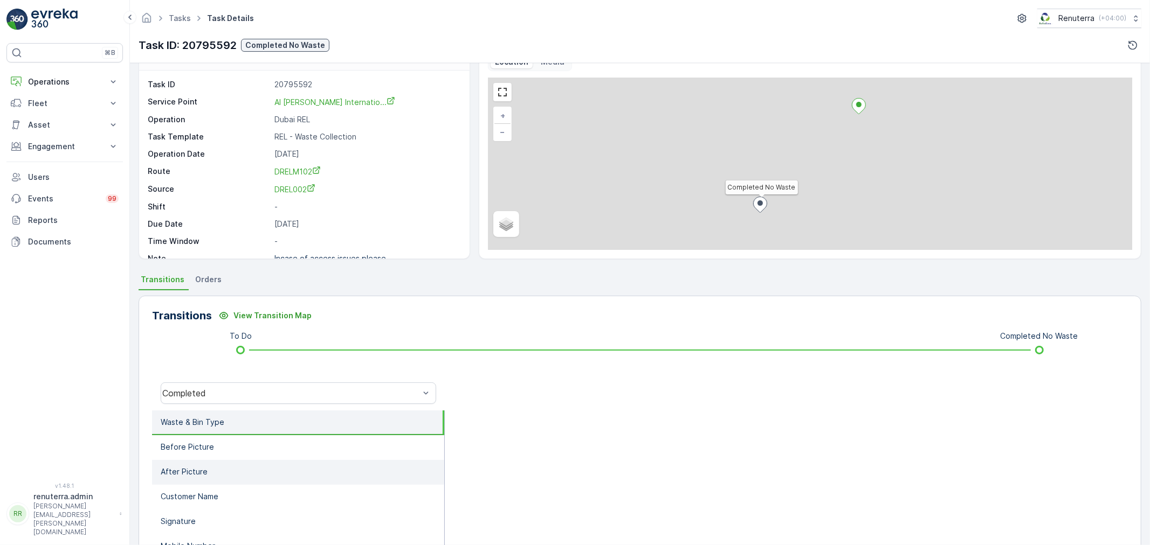
scroll to position [120, 0]
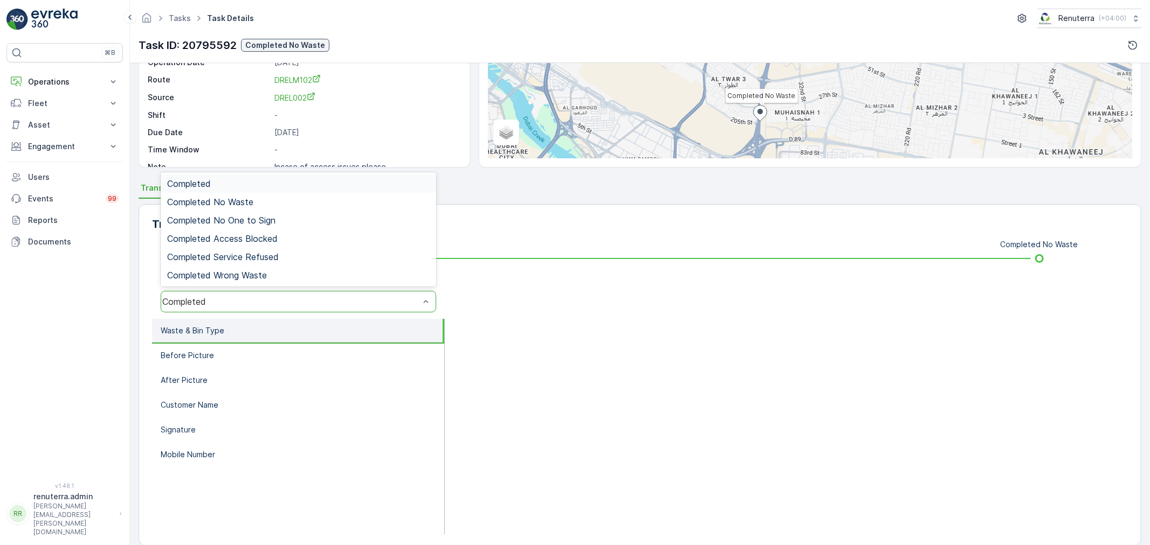
click at [246, 292] on div "Completed" at bounding box center [298, 302] width 275 height 22
click at [252, 199] on span "Completed No Waste" at bounding box center [210, 202] width 86 height 10
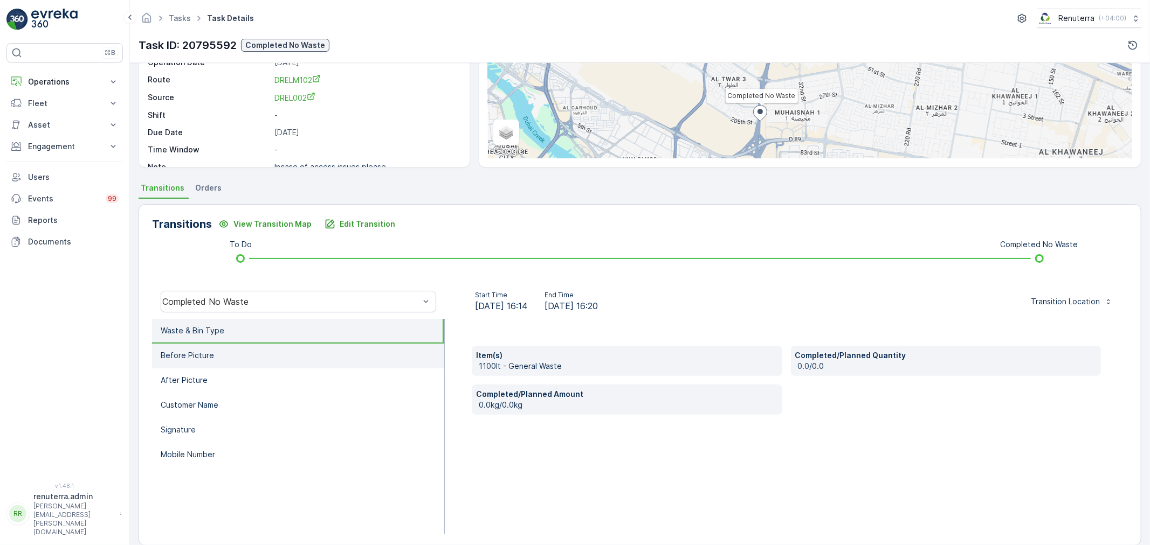
click at [219, 350] on li "Before Picture" at bounding box center [298, 356] width 292 height 25
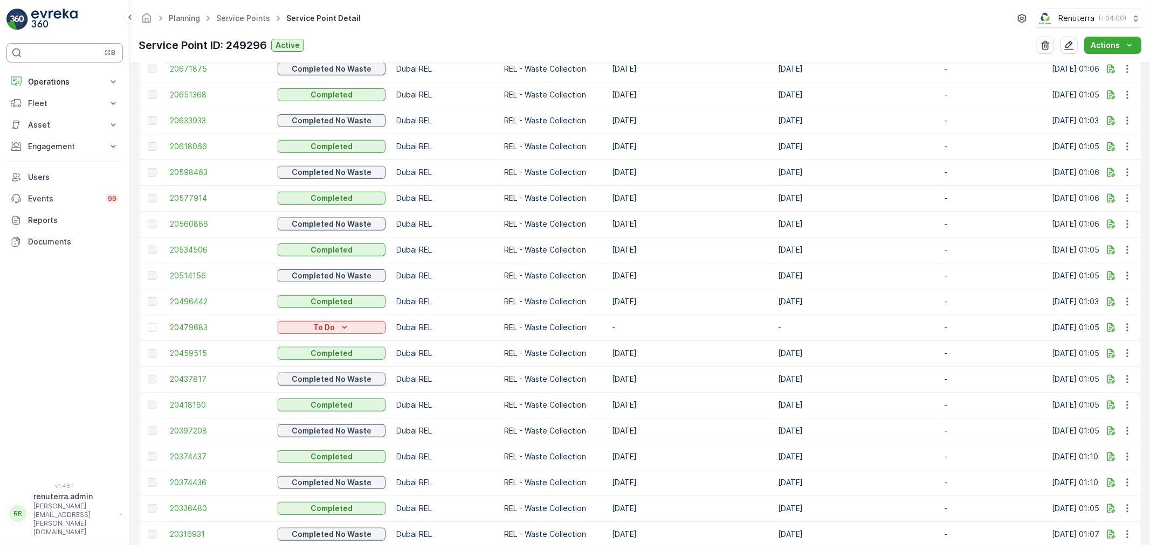
scroll to position [898, 0]
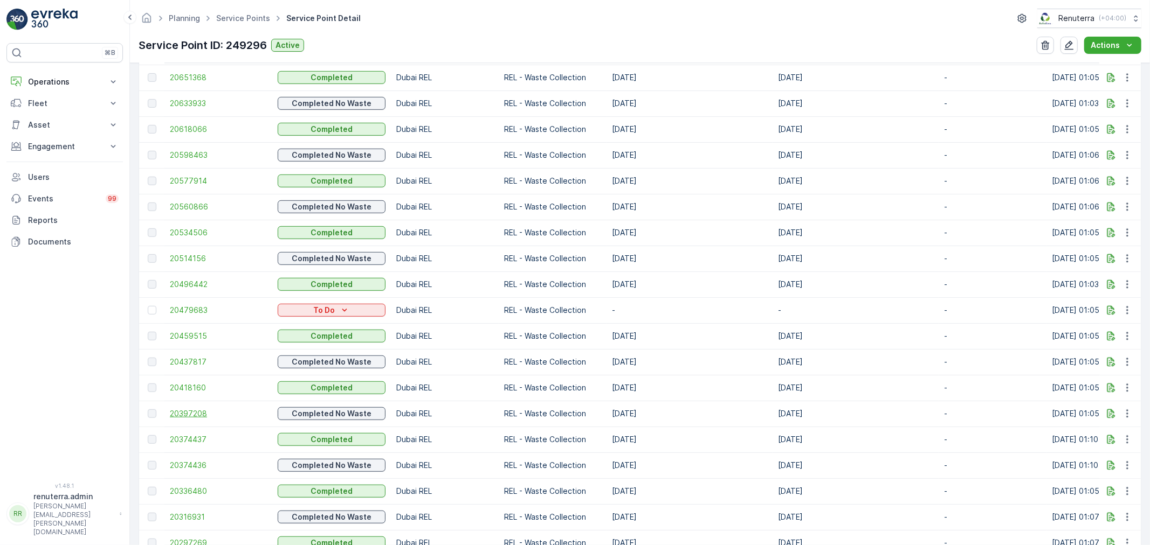
click at [179, 410] on span "20397208" at bounding box center [218, 414] width 97 height 11
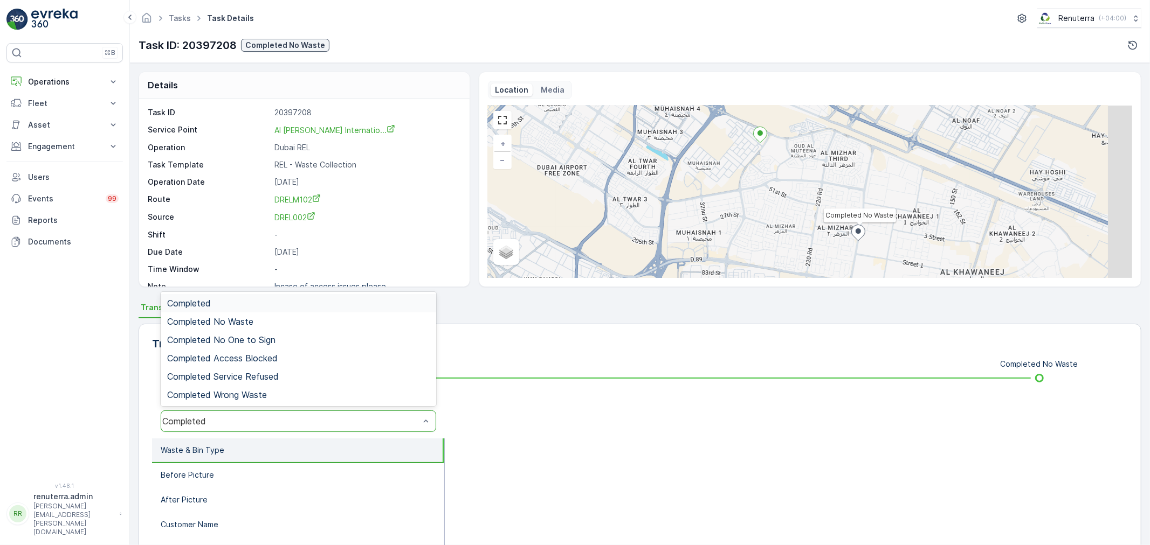
click at [241, 424] on div "Completed" at bounding box center [290, 422] width 257 height 10
click at [243, 322] on span "Completed No Waste" at bounding box center [210, 322] width 86 height 10
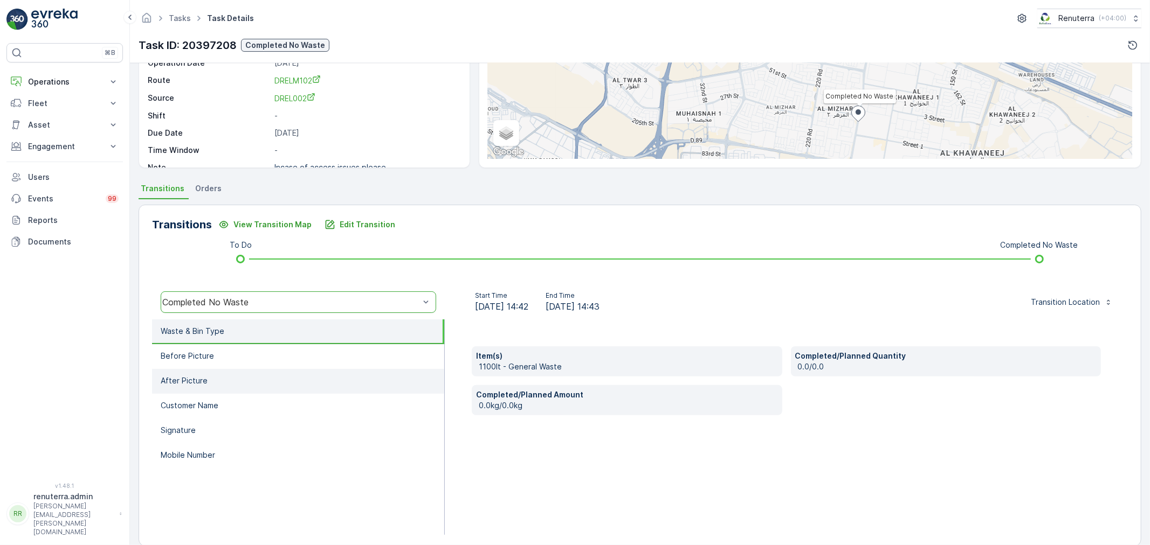
scroll to position [120, 0]
click at [210, 352] on p "Before Picture" at bounding box center [187, 355] width 53 height 11
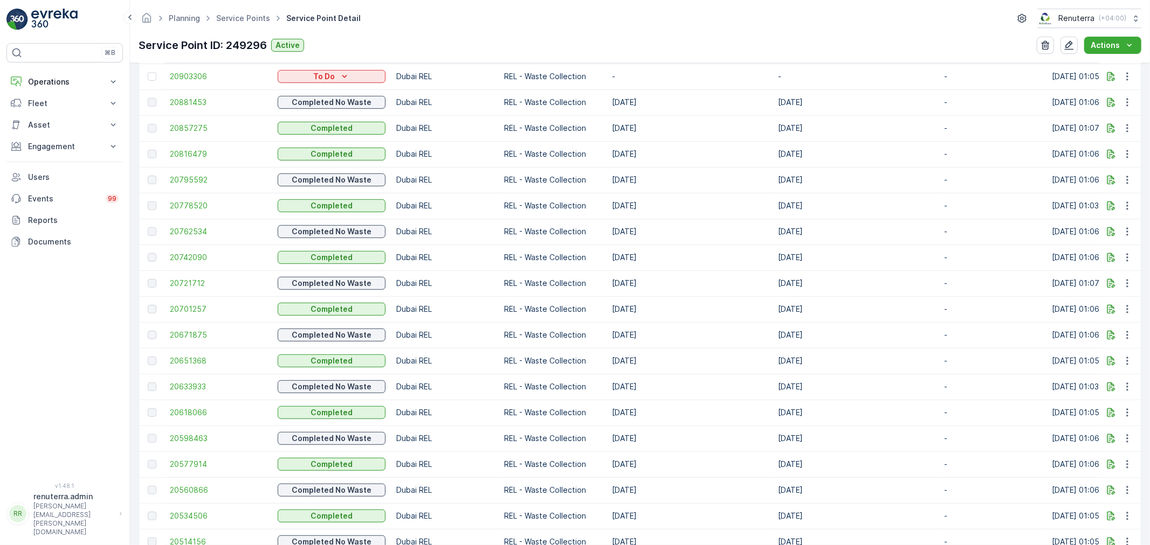
scroll to position [778, 0]
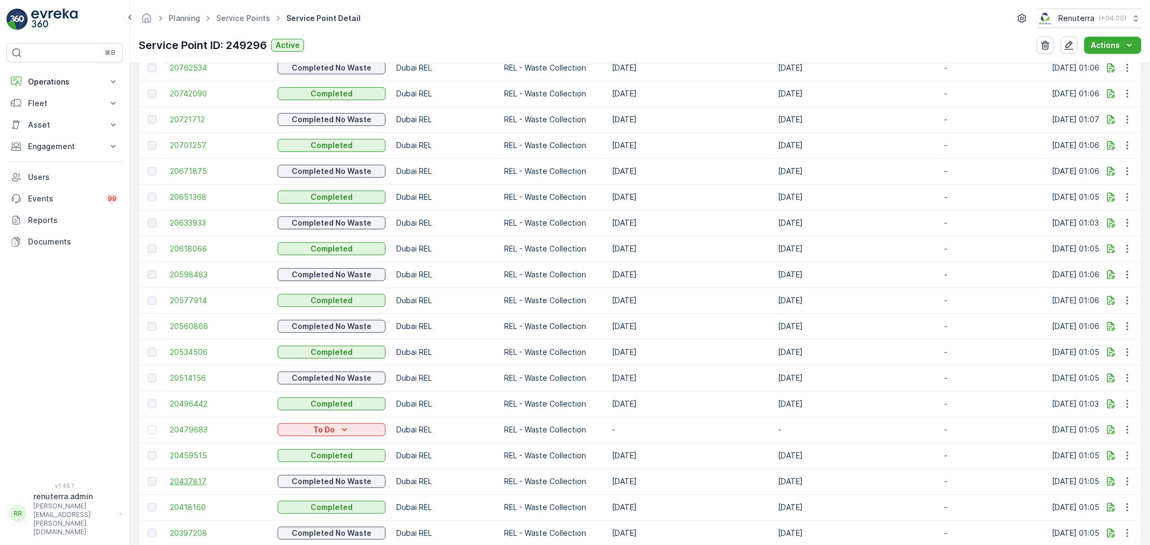
click at [184, 476] on span "20437817" at bounding box center [218, 481] width 97 height 11
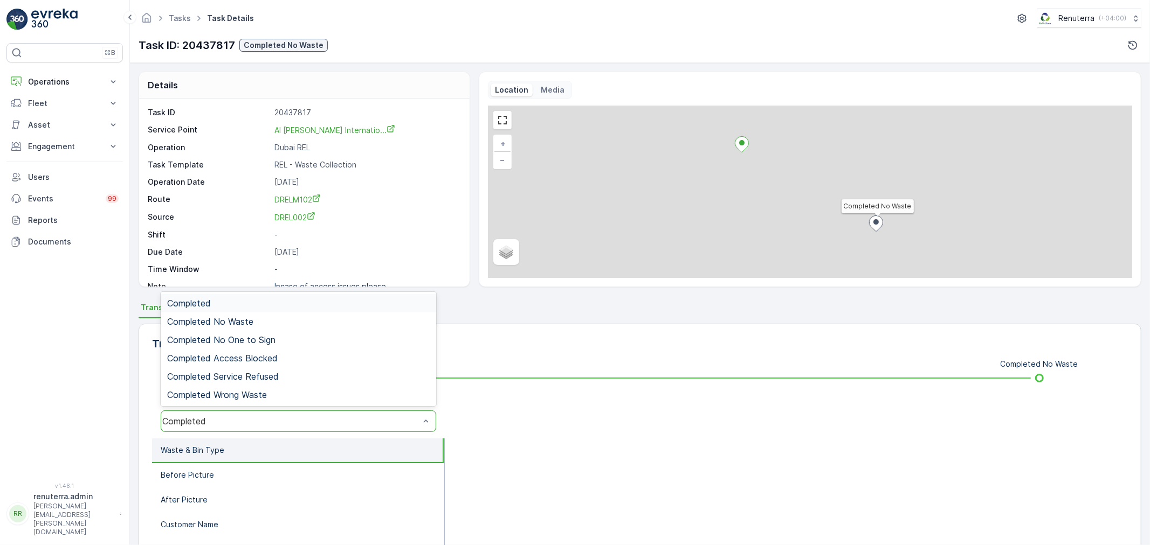
click at [243, 417] on div "Completed" at bounding box center [290, 422] width 259 height 10
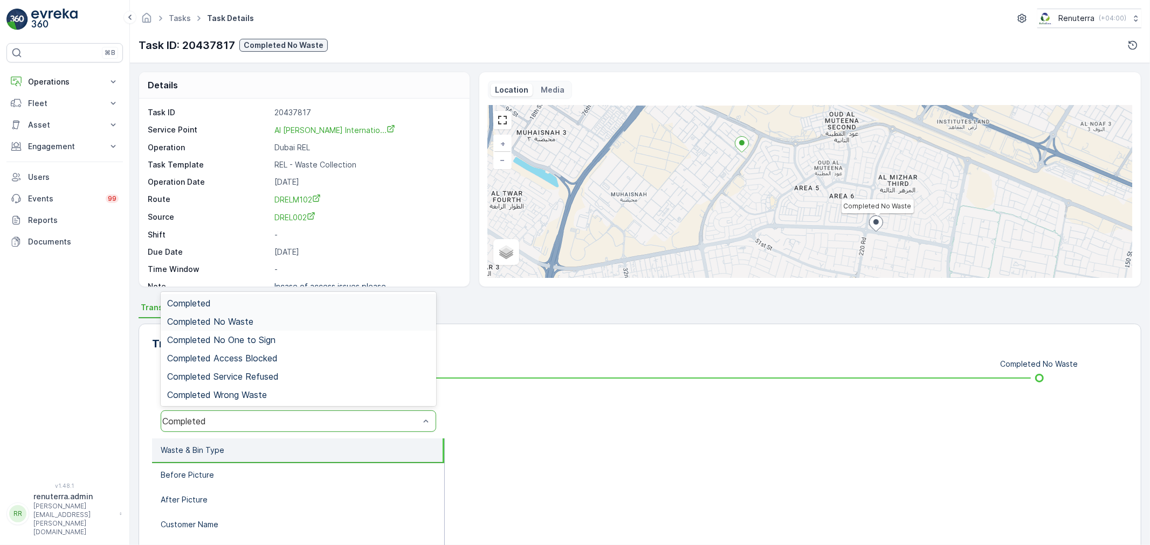
click at [230, 322] on span "Completed No Waste" at bounding box center [210, 322] width 86 height 10
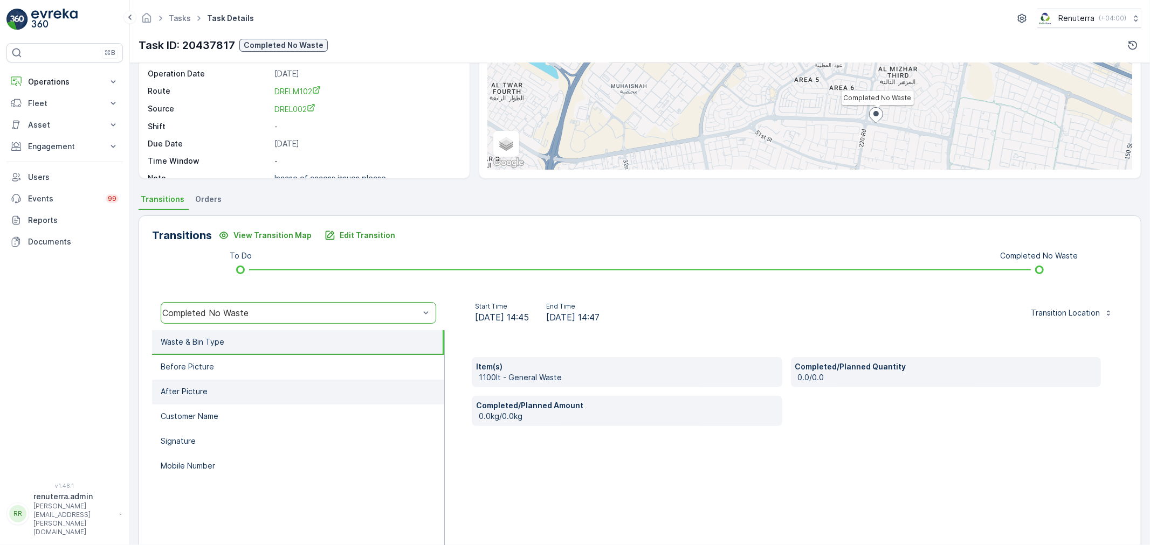
scroll to position [133, 0]
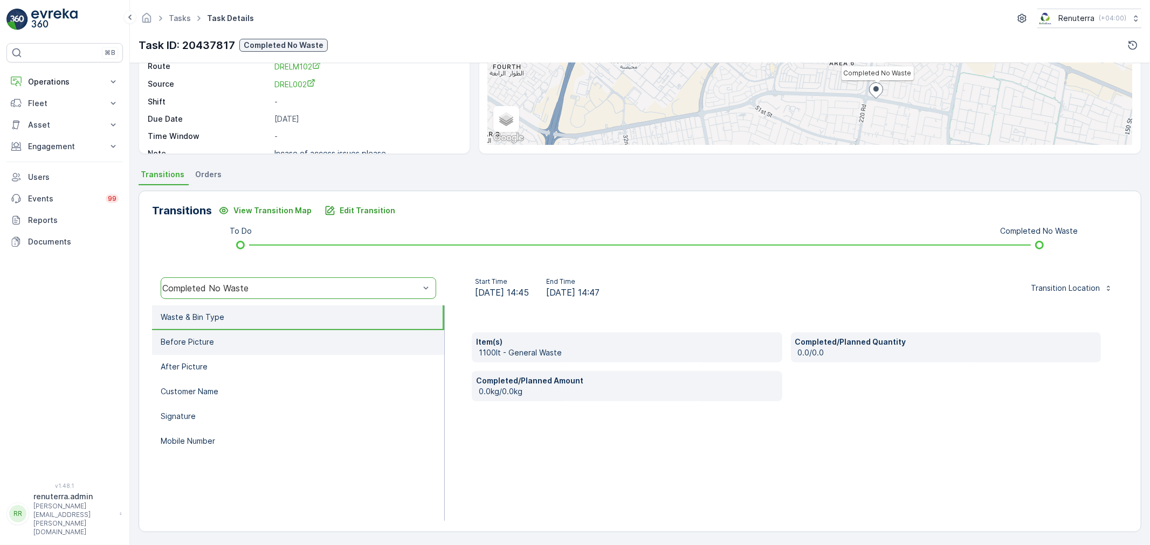
click at [205, 337] on p "Before Picture" at bounding box center [187, 342] width 53 height 11
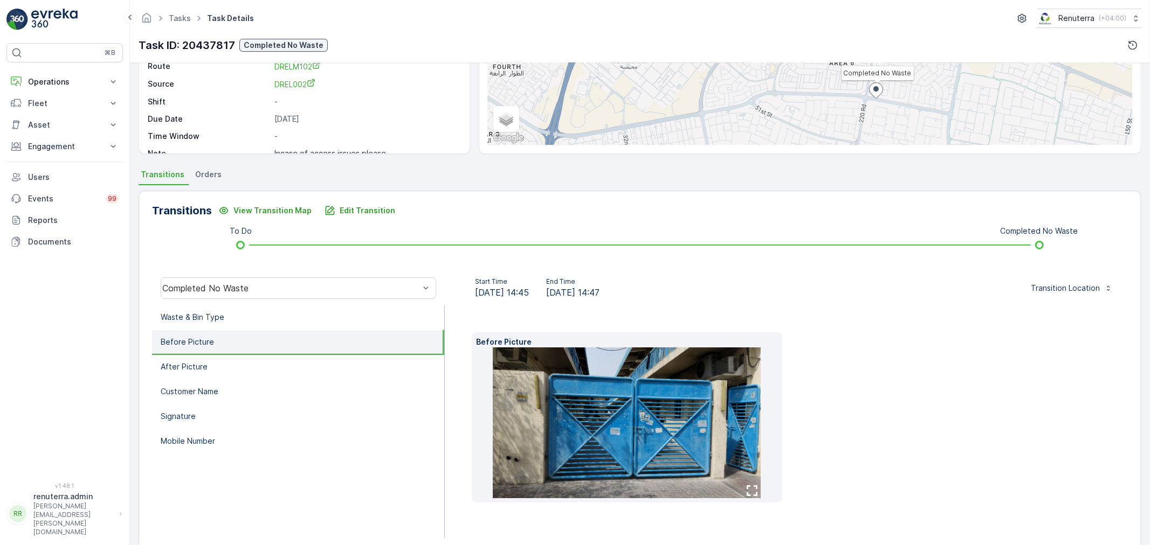
click at [607, 402] on img at bounding box center [627, 423] width 268 height 151
